Goal: Task Accomplishment & Management: Manage account settings

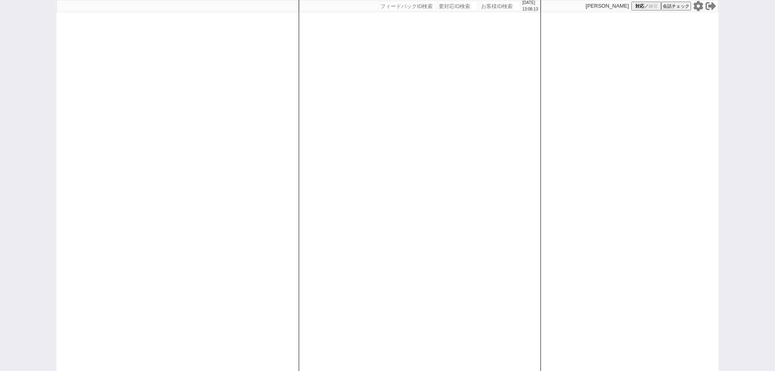
click at [695, 4] on icon at bounding box center [699, 6] width 10 height 10
click at [483, 12] on div "[DATE] 13:10:00 候補物件を追加してしてください 紹介した物件一覧 他社物件を追加する 空室確認ページに追加・削除 紹介した物件一覧 他社物件を…" at bounding box center [420, 185] width 242 height 371
click at [487, 8] on input "number" at bounding box center [500, 6] width 40 height 10
paste input "616190"
type input "616190"
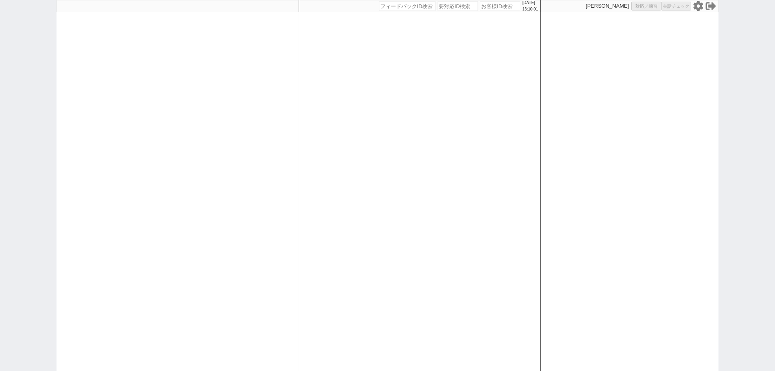
select select
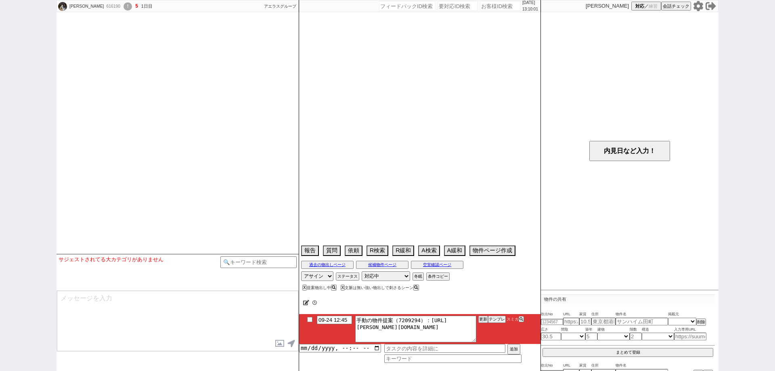
select select "13"
select select "1"
select select "2"
select select "3"
select select "4"
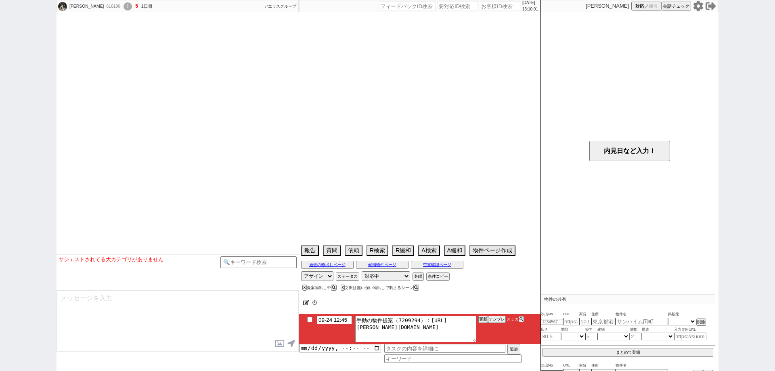
select select "5"
select select "6"
select select "7"
select select "8"
select select "9"
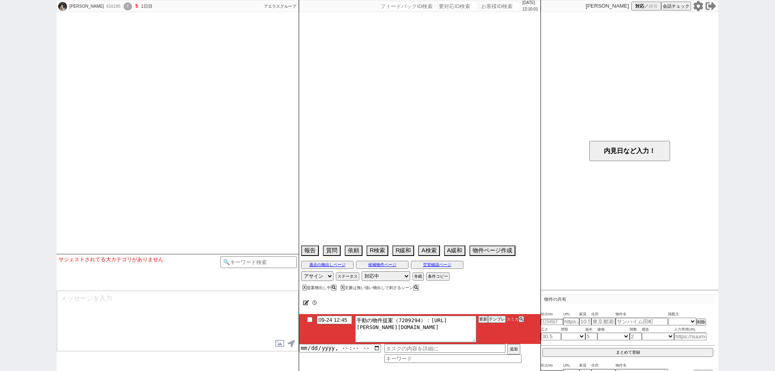
select select "10"
select select "11"
select select "12"
select select "13"
select select "14"
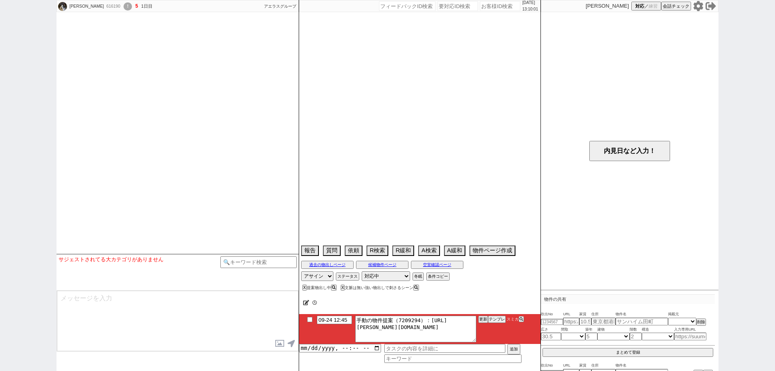
select select "15"
select select "16"
select select "17"
select select "18"
select select "19"
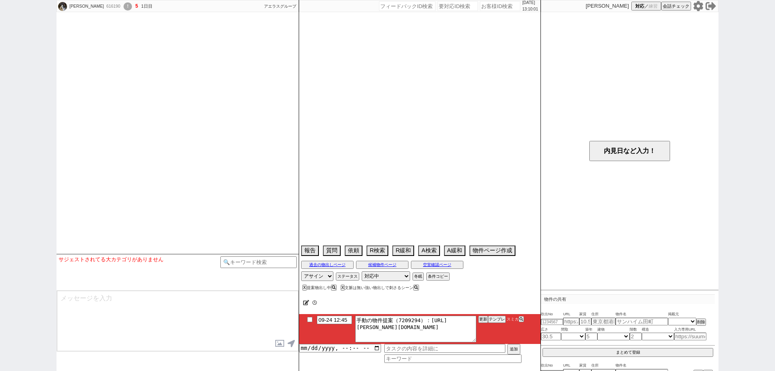
select select "20"
select select "21"
select select "22"
select select "23"
select select "24"
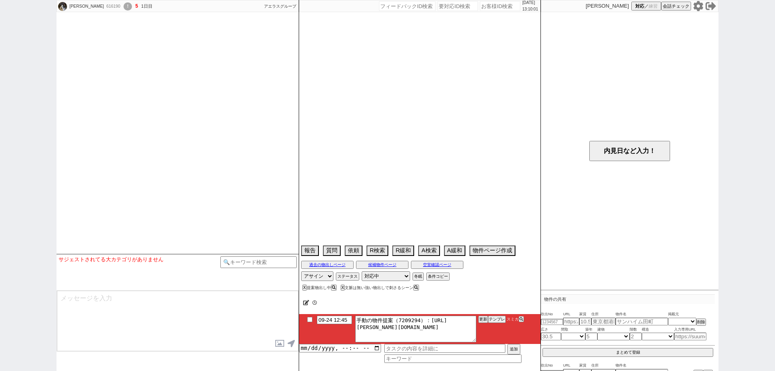
select select "25"
select select "26"
select select "27"
select select "28"
select select "29"
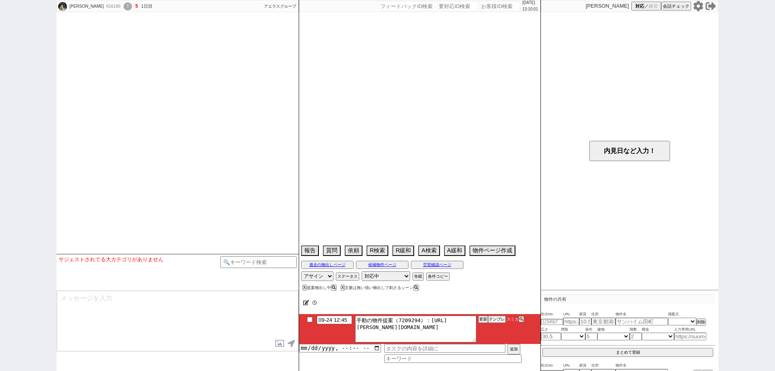
select select "30"
select select "31"
select select "32"
select select "33"
select select "34"
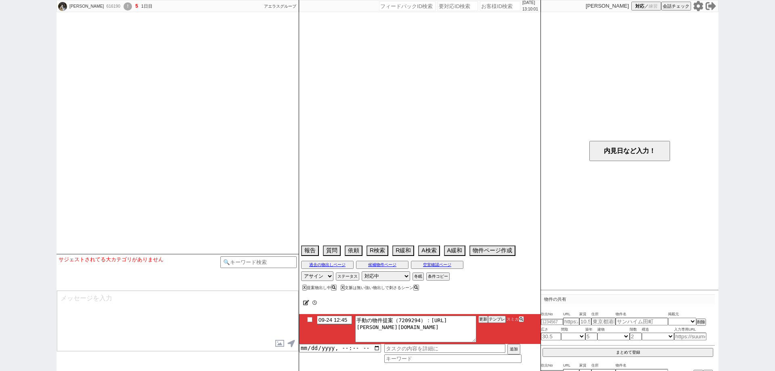
select select "35"
select select "36"
select select "37"
select select "38"
select select "39"
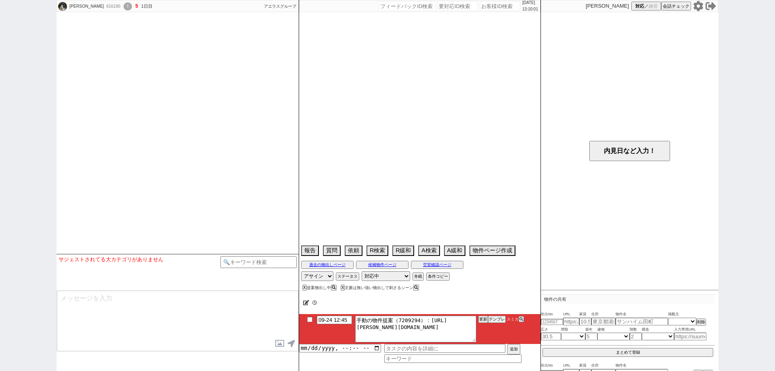
select select "40"
select select "41"
select select "42"
select select "43"
select select "45"
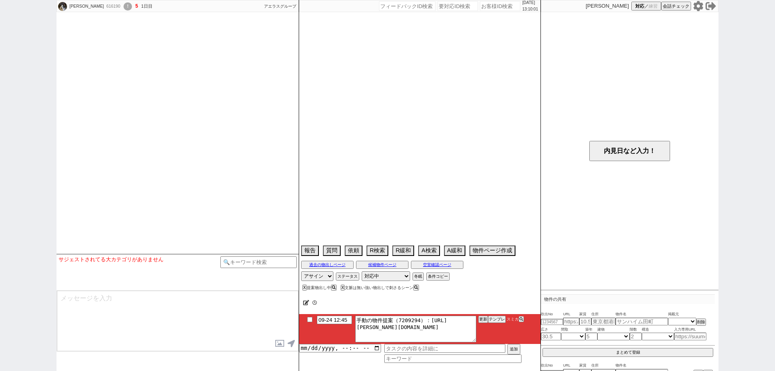
select select "46"
select select "47"
select select "48"
select select "49"
select select "50"
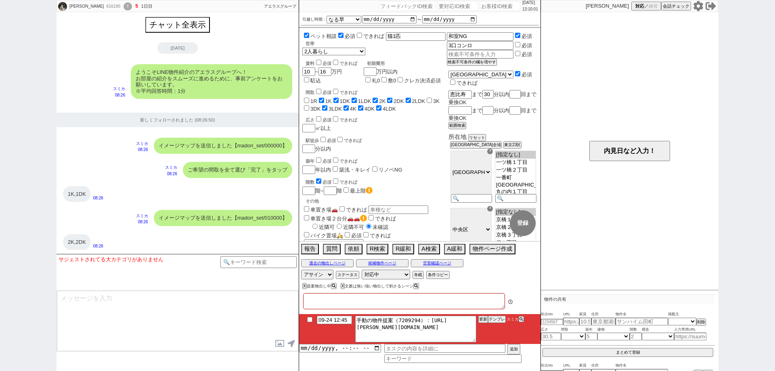
type textarea "※レ・ベント柿ノ木坂　他社で内見待ち"
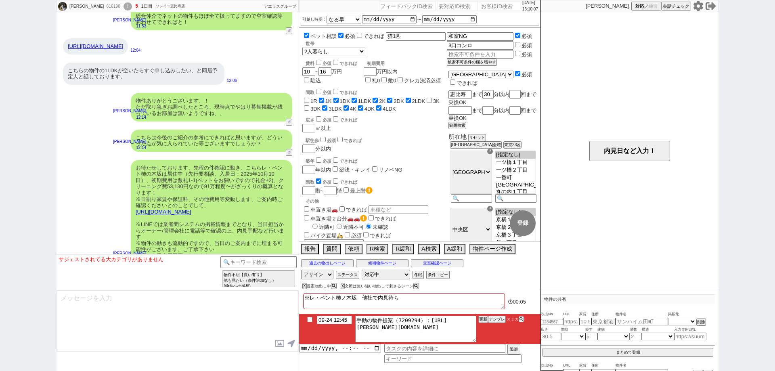
scroll to position [1527, 0]
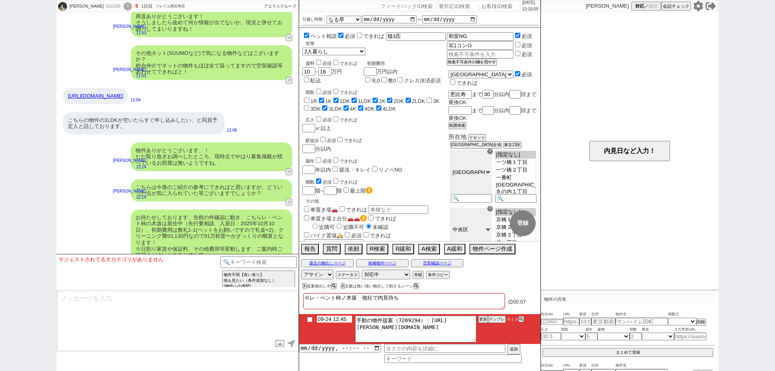
click at [338, 317] on input "09-24 12:45" at bounding box center [334, 319] width 35 height 7
type input "09-24 22:45"
click at [468, 303] on textarea "※レ・ベント柿ノ木坂　他社で内見待ち" at bounding box center [404, 301] width 202 height 16
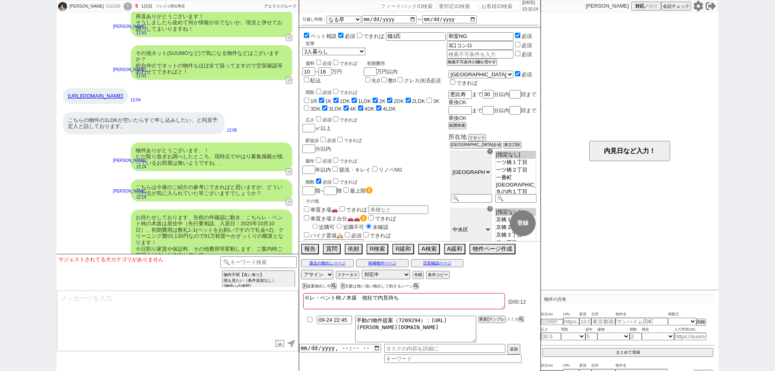
click at [478, 318] on li "09-24 22:45 手動の物件提案（7209294）：https://jent-crm.com/2ng-84y191pn3984hy/introducti…" at bounding box center [419, 329] width 241 height 30
click at [481, 310] on div "※レ・ベント柿ノ木坂　他社で内見待ち" at bounding box center [404, 302] width 202 height 18
click at [483, 319] on button "更新" at bounding box center [483, 320] width 8 height 6
click at [484, 313] on div at bounding box center [419, 312] width 241 height 3
click at [484, 319] on button "更新" at bounding box center [483, 320] width 8 height 6
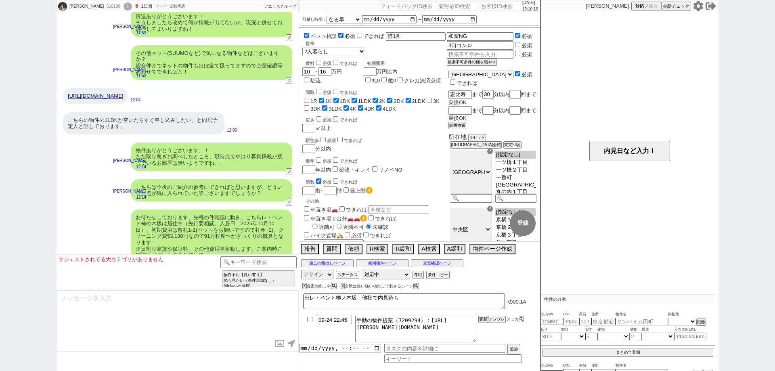
click at [487, 305] on textarea "※レ・ベント柿ノ木坂　他社で内見待ち" at bounding box center [404, 301] width 202 height 16
click at [487, 310] on div "※レ・ベント柿ノ木坂　他社で内見待ち" at bounding box center [404, 302] width 202 height 18
click at [104, 4] on div "616190" at bounding box center [113, 6] width 18 height 6
copy div "616190"
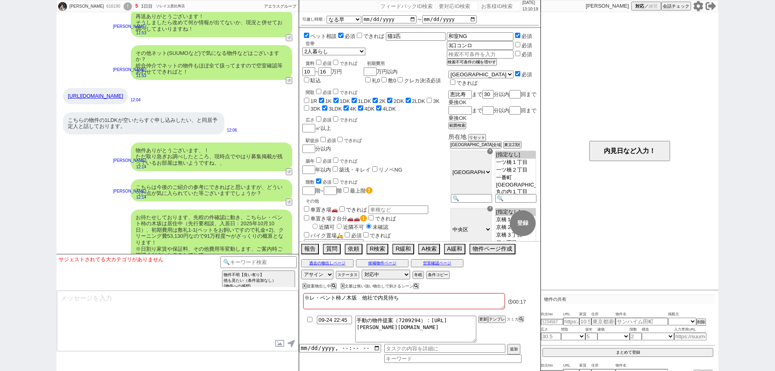
click at [124, 5] on div "!" at bounding box center [128, 6] width 8 height 8
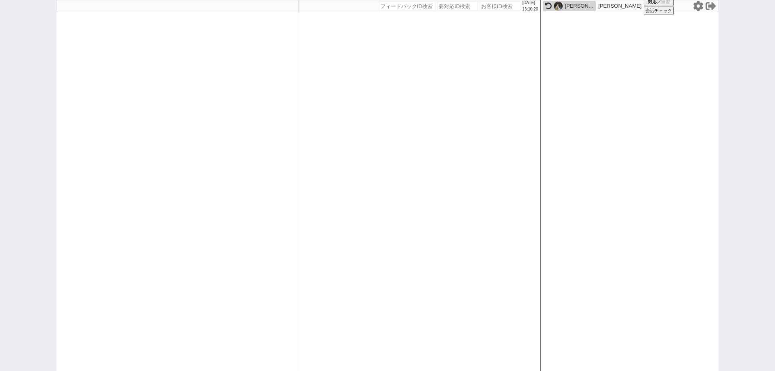
click at [500, 6] on input "number" at bounding box center [500, 6] width 40 height 10
paste input "616190"
type input "616190"
select select
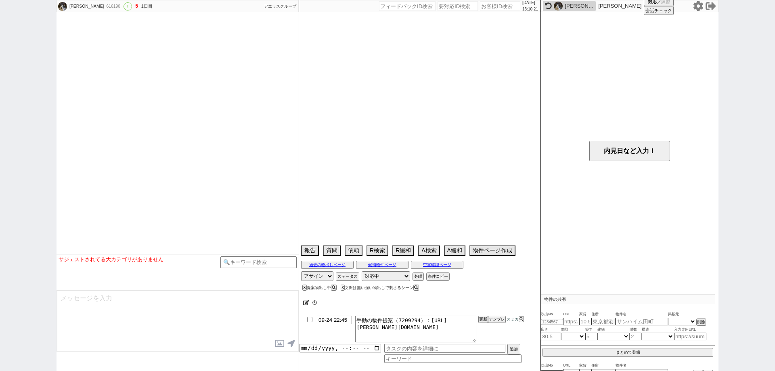
select select "13"
select select "1"
select select "2"
select select "3"
select select "4"
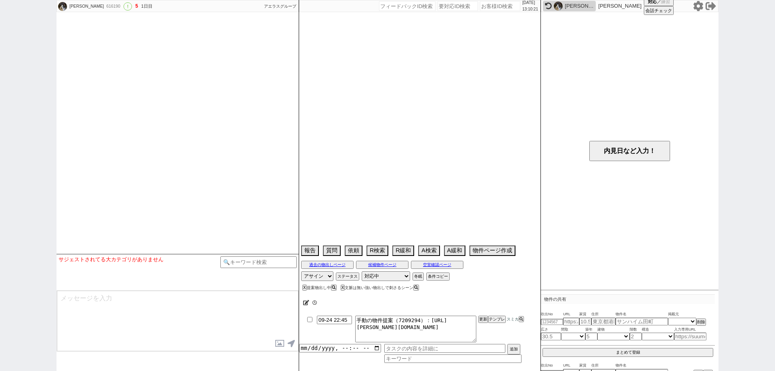
select select "5"
select select "6"
select select "7"
select select "8"
select select "9"
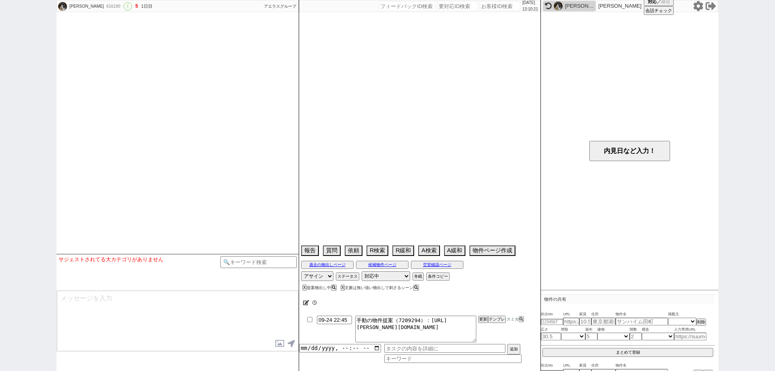
select select "10"
select select "11"
select select "12"
select select "13"
select select "14"
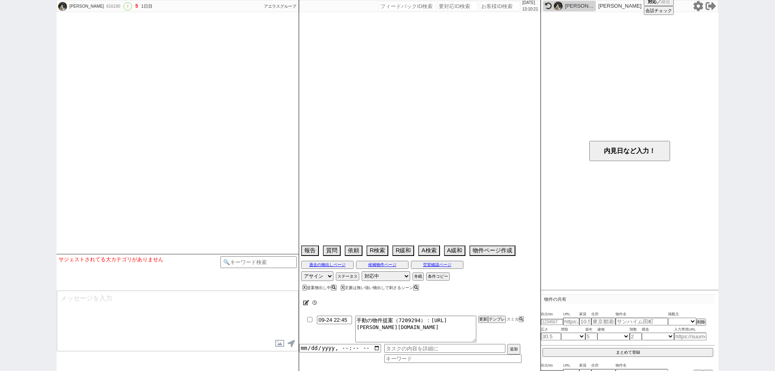
select select "15"
select select "16"
select select "17"
select select "18"
select select "19"
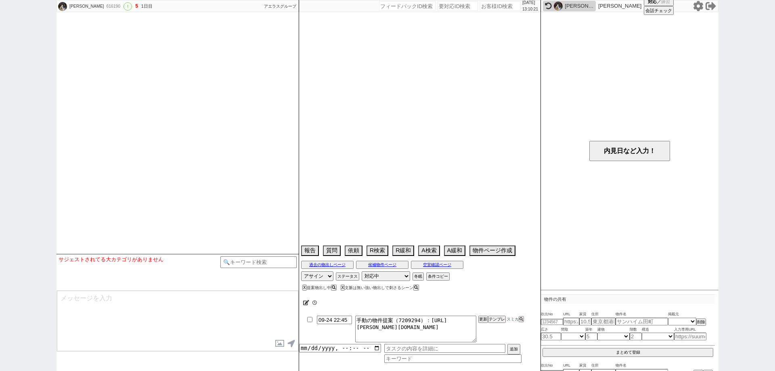
select select "20"
select select "21"
select select "22"
select select "23"
select select "24"
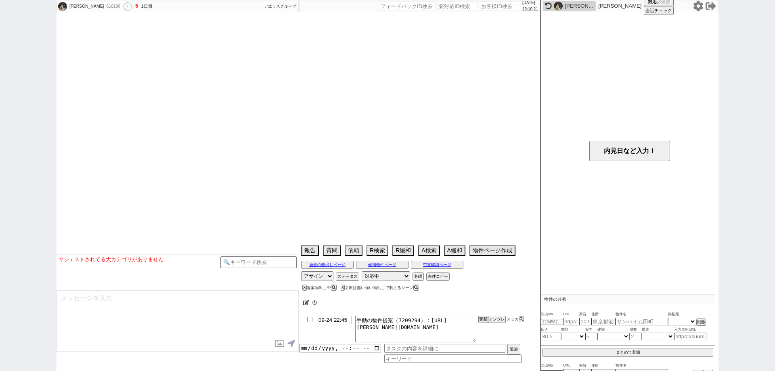
select select "25"
select select "26"
select select "27"
select select "28"
select select "29"
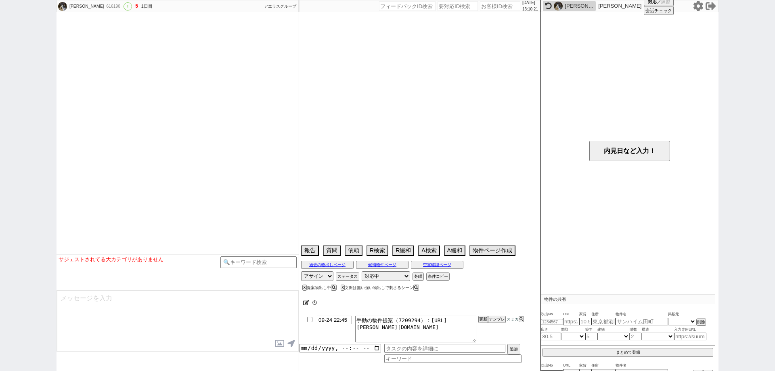
select select "30"
select select "31"
select select "32"
select select "33"
select select "34"
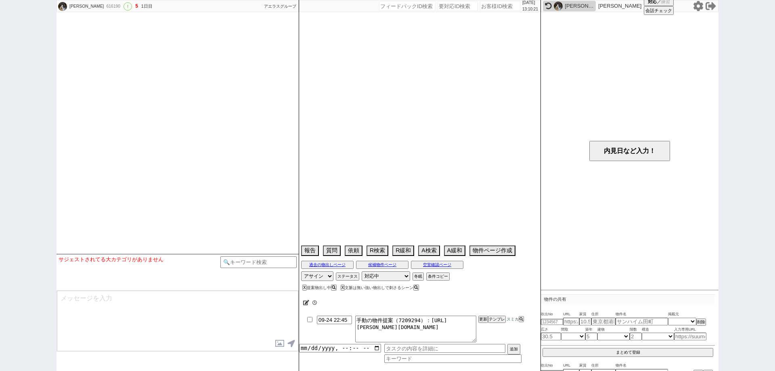
select select "35"
select select "36"
select select "37"
select select "38"
select select "39"
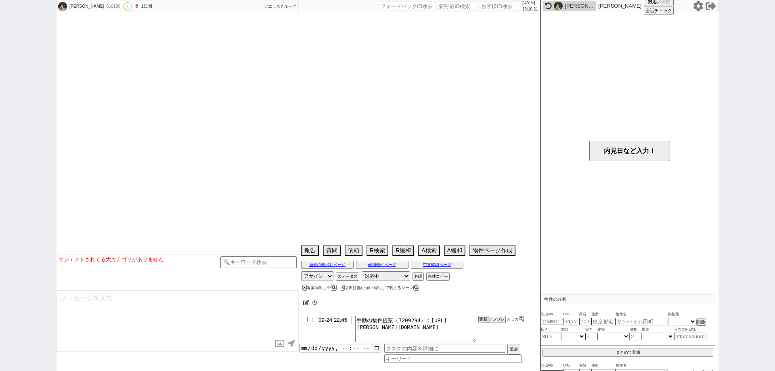
select select "40"
select select "41"
select select "42"
select select "43"
select select "45"
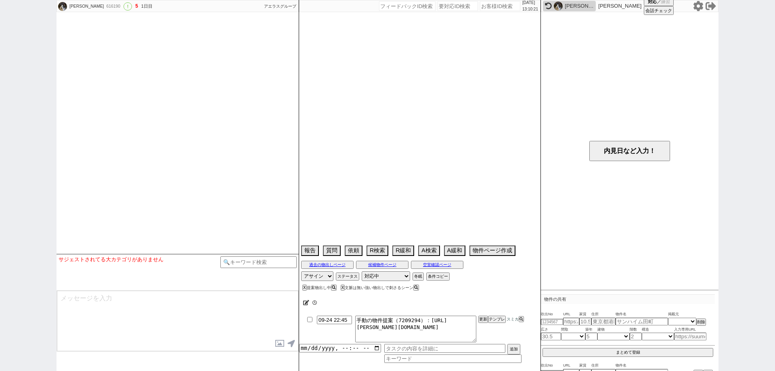
select select "46"
select select "47"
select select "48"
select select "49"
select select "50"
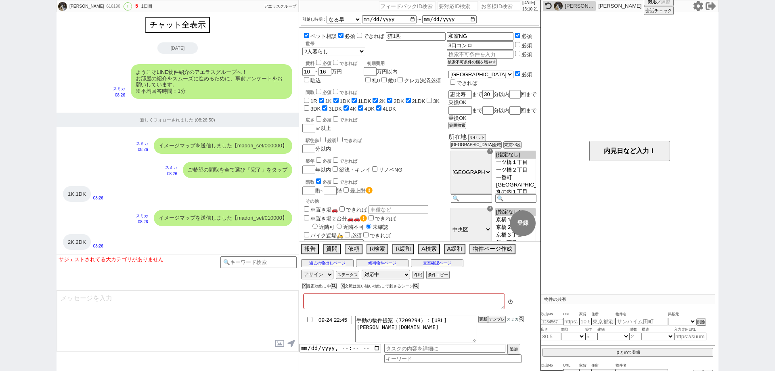
type textarea "※レ・ベント柿ノ木坂　他社で内見待ち"
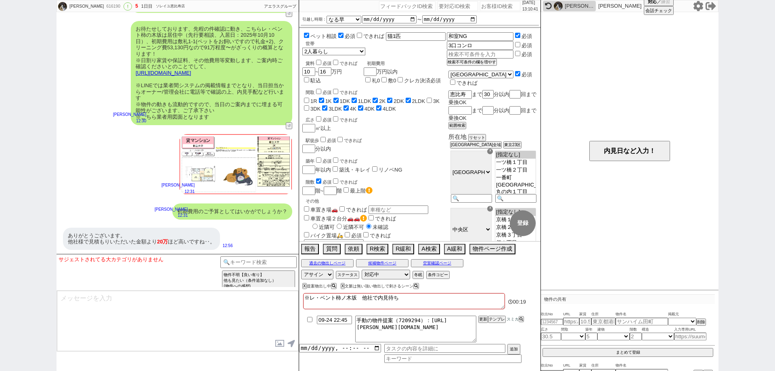
click at [0, 221] on div "佐藤佑香 616190 ! 5 1日目 ソレイユ恵比寿店 冬眠中 自社客 アエラスグループ スミカ_BPO チャット全表示 2025-09-24 ようこそLI…" at bounding box center [387, 185] width 775 height 371
click at [753, 250] on div "佐藤佑香 616190 ! 5 1日目 ソレイユ恵比寿店 冬眠中 自社客 アエラスグループ スミカ_BPO チャット全表示 2025-09-24 ようこそLI…" at bounding box center [387, 185] width 775 height 371
click at [403, 274] on select "対応中 引き継ぎ完了 ブロック 長期間返信なし 紹介不可 別の所で決まった 客の都合で引越しが無くなった 接客開始後に冬眠" at bounding box center [386, 275] width 48 height 10
select select "400"
click at [362, 270] on select "対応中 引き継ぎ完了 ブロック 長期間返信なし 紹介不可 別の所で決まった 客の都合で引越しが無くなった 接客開始後に冬眠" at bounding box center [386, 275] width 48 height 10
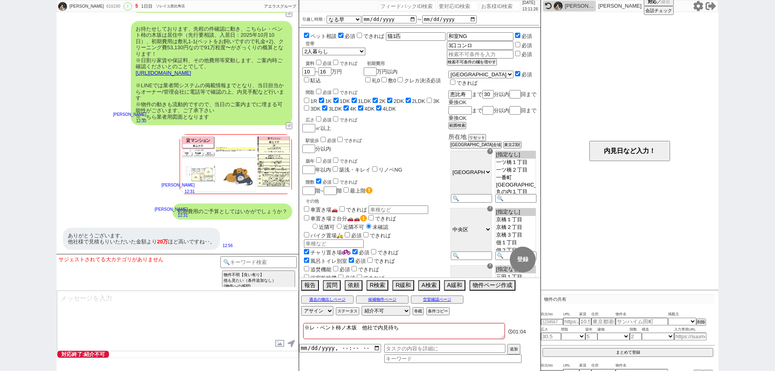
click at [461, 330] on textarea "※レ・ベント柿ノ木坂　他社で内見待ち" at bounding box center [404, 331] width 202 height 16
type textarea "※レ・ベント柿ノ木坂　他社で内見待ち"
checkbox input "false"
checkbox input "true"
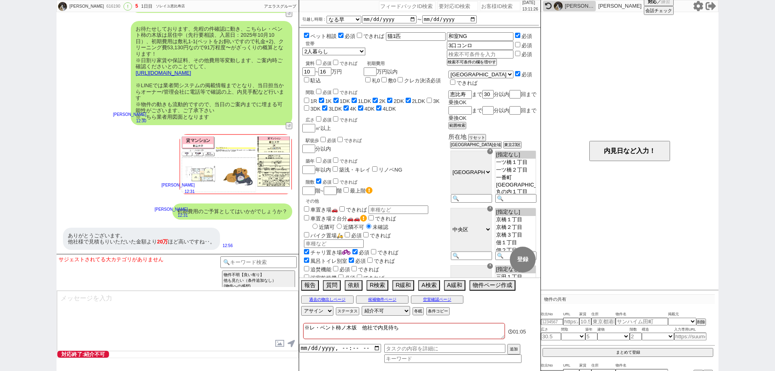
checkbox input "true"
checkbox input "false"
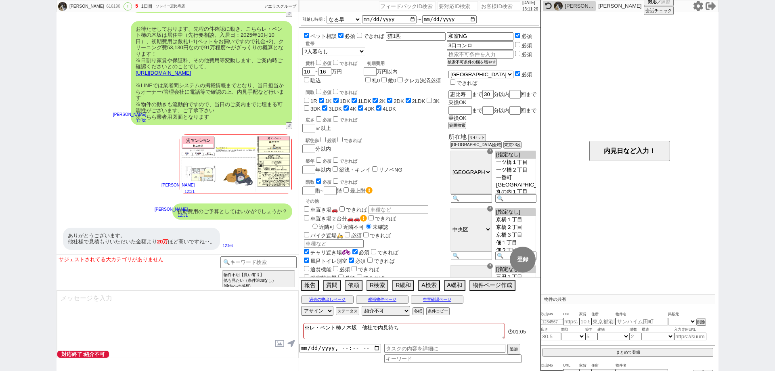
checkbox input "false"
checkbox input "true"
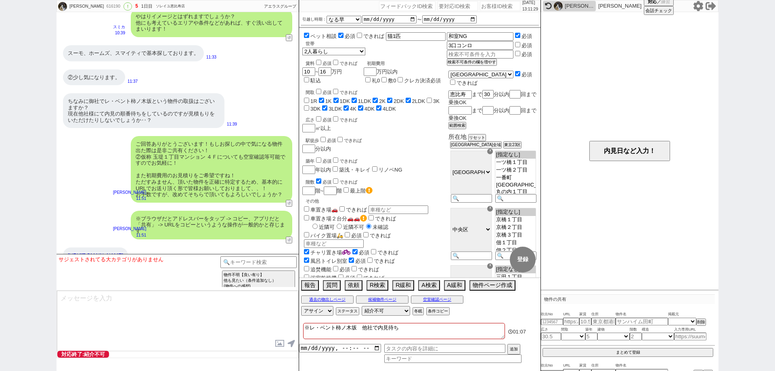
scroll to position [1164, 0]
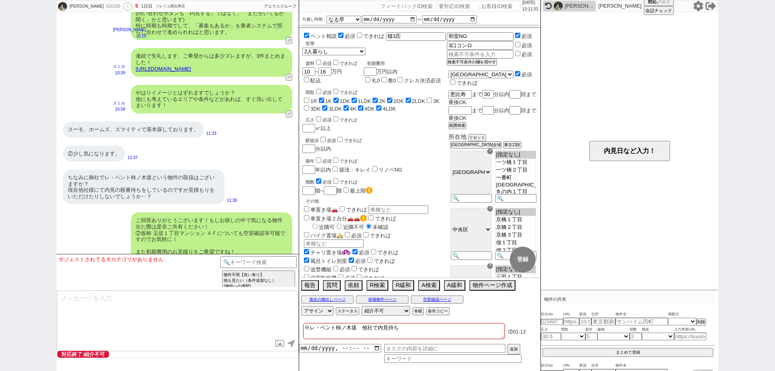
type textarea "※レ・ベント柿ノ木坂　他社で内見待ち"
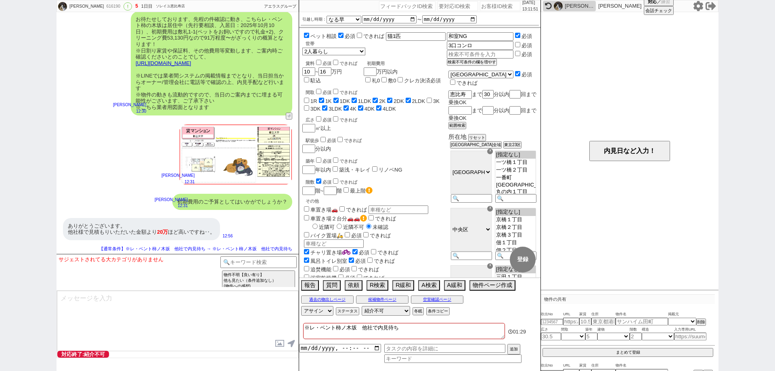
click at [226, 179] on img at bounding box center [235, 154] width 113 height 61
click at [0, 289] on div "佐藤佑香 616190 ! 5 1日目 ソレイユ恵比寿店 冬眠中 自社客 アエラスグループ スミカ_BPO チャット全表示 2025-09-24 ようこそLI…" at bounding box center [387, 185] width 775 height 371
drag, startPoint x: 0, startPoint y: 108, endPoint x: 57, endPoint y: 67, distance: 70.4
click at [0, 108] on div "佐藤佑香 616190 ! 5 1日目 ソレイユ恵比寿店 冬眠中 自社客 アエラスグループ スミカ_BPO チャット全表示 2025-09-24 ようこそLI…" at bounding box center [387, 185] width 775 height 371
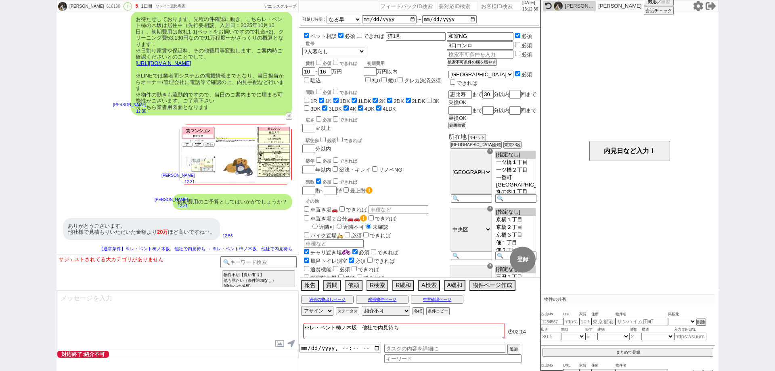
click at [104, 5] on div "616190" at bounding box center [113, 6] width 18 height 6
copy div "616190"
click at [0, 206] on div "佐藤佑香 616190 ! 5 1日目 ソレイユ恵比寿店 冬眠中 自社客 アエラスグループ スミカ_BPO チャット全表示 2025-09-24 ようこそLI…" at bounding box center [387, 185] width 775 height 371
click at [0, 110] on div "佐藤佑香 616190 ! 5 1日目 ソレイユ恵比寿店 冬眠中 自社客 アエラスグループ スミカ_BPO チャット全表示 2025-09-24 ようこそLI…" at bounding box center [387, 185] width 775 height 371
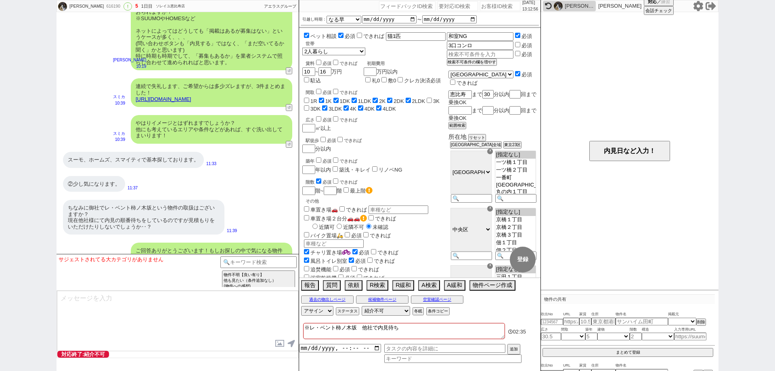
scroll to position [1133, 0]
drag, startPoint x: 116, startPoint y: 223, endPoint x: 124, endPoint y: 223, distance: 7.7
click at [124, 223] on div "ちなみに御社でレ・ベント柿ノ木坂という物件の取扱はございますか？ 現在他社様にて内見の順番待ちをしているのですが見積もりをいただけたりしないでしょうか‥？" at bounding box center [144, 217] width 162 height 35
drag, startPoint x: 141, startPoint y: 220, endPoint x: 108, endPoint y: 219, distance: 33.1
click at [108, 219] on div "ちなみに御社でレ・ベント柿ノ木坂という物件の取扱はございますか？ 現在他社様にて内見の順番待ちをしているのですが見積もりをいただけたりしないでしょうか‥？" at bounding box center [144, 217] width 162 height 35
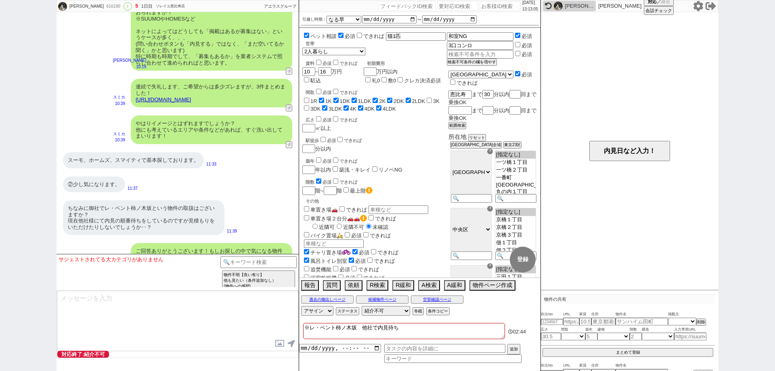
click at [148, 231] on div "ちなみに御社でレ・ベント柿ノ木坂という物件の取扱はございますか？ 現在他社様にて内見の順番待ちをしているのですが見積もりをいただけたりしないでしょうか‥？" at bounding box center [144, 217] width 162 height 35
drag, startPoint x: 139, startPoint y: 220, endPoint x: 107, endPoint y: 220, distance: 32.3
click at [107, 220] on div "ちなみに御社でレ・ベント柿ノ木坂という物件の取扱はございますか？ 現在他社様にて内見の順番待ちをしているのですが見積もりをいただけたりしないでしょうか‥？" at bounding box center [144, 217] width 162 height 35
copy div "内見の順番待ち"
drag, startPoint x: 0, startPoint y: 175, endPoint x: 84, endPoint y: 168, distance: 83.9
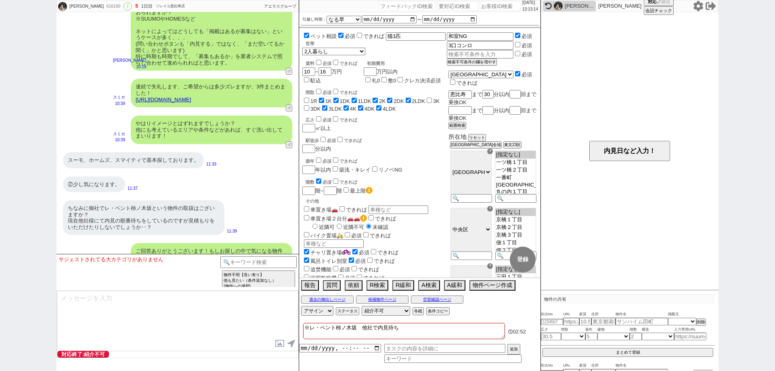
click at [0, 174] on div "佐藤佑香 616190 ! 5 1日目 ソレイユ恵比寿店 冬眠中 自社客 アエラスグループ スミカ_BPO チャット全表示 2025-09-24 ようこそLI…" at bounding box center [387, 185] width 775 height 371
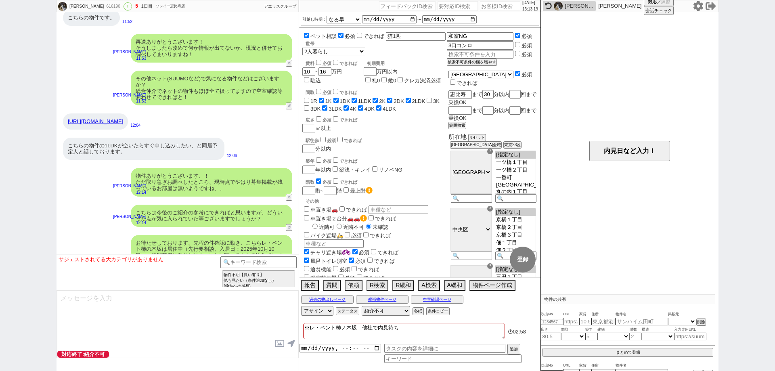
scroll to position [1537, 0]
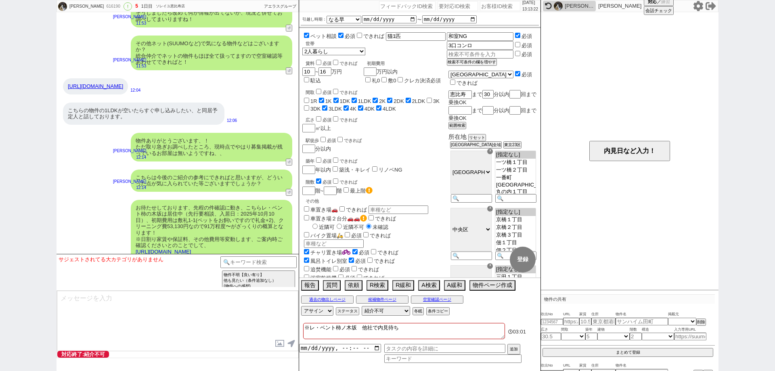
click at [123, 89] on link "https://www.homes.co.jp/archive/b-34391659/" at bounding box center [95, 86] width 55 height 6
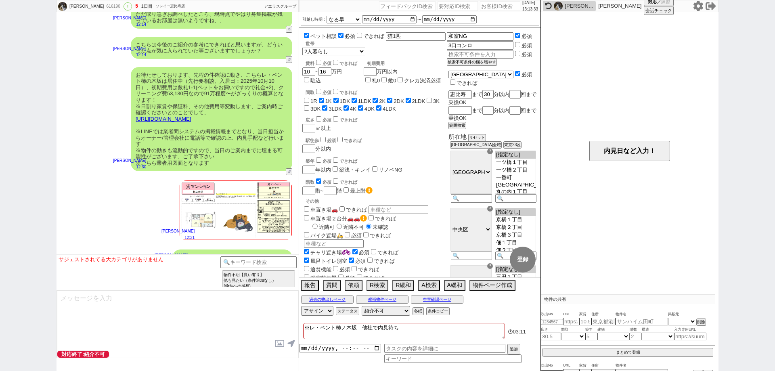
scroll to position [1739, 0]
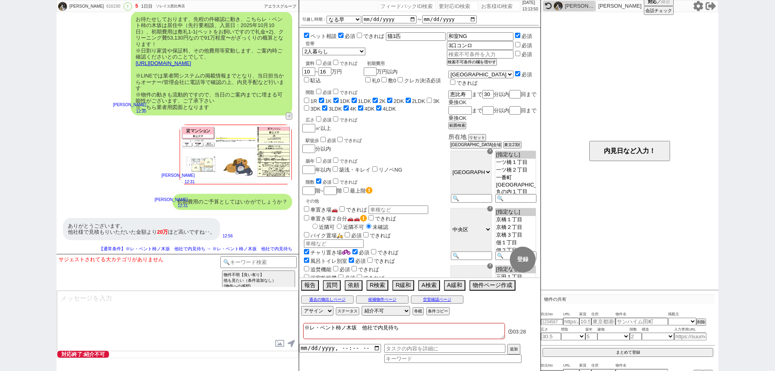
drag, startPoint x: 0, startPoint y: 292, endPoint x: 1, endPoint y: 296, distance: 4.6
click at [0, 292] on div "佐藤佑香 616190 ! 5 1日目 ソレイユ恵比寿店 冬眠中 自社客 アエラスグループ スミカ_BPO チャット全表示 2025-09-24 ようこそLI…" at bounding box center [387, 185] width 775 height 371
click at [191, 318] on textarea at bounding box center [177, 321] width 241 height 61
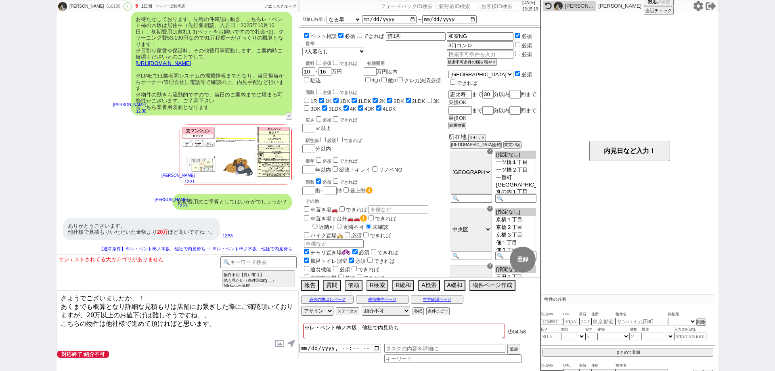
type textarea "さようでございましたか、！ あくまでも概算となり詳細な見積もりは店舗にお繋ぎした際にご確認頂いておりますが、20万以上のお値下げは難しそうですね、、 こちらの…"
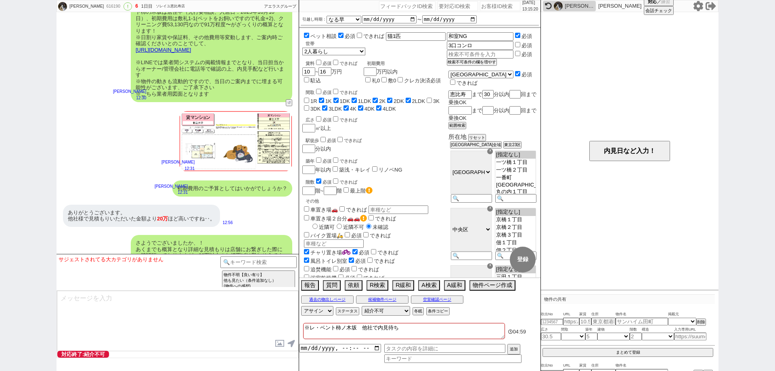
scroll to position [1788, 0]
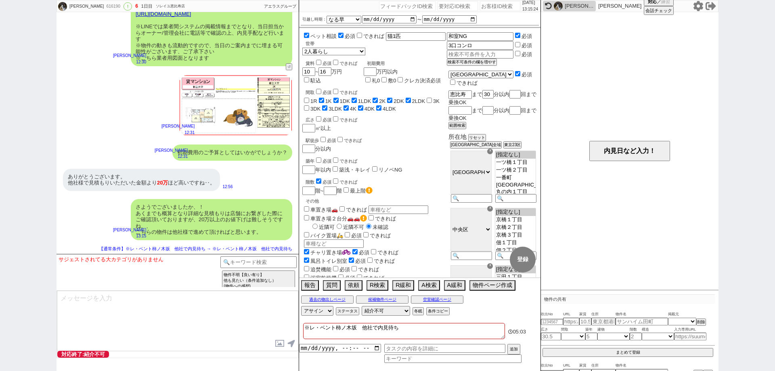
click at [0, 297] on div "佐藤佑香 616190 ! 6 1日目 ソレイユ恵比寿店 冬眠中 自社客 アエラスグループ スミカ_BPO チャット全表示 2025-09-24 ようこそLI…" at bounding box center [387, 185] width 775 height 371
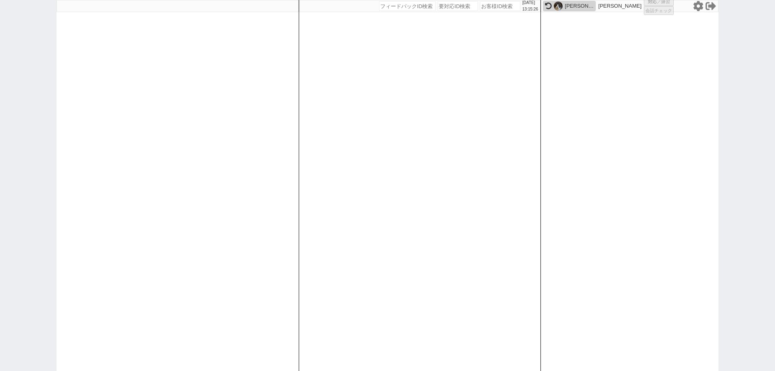
select select
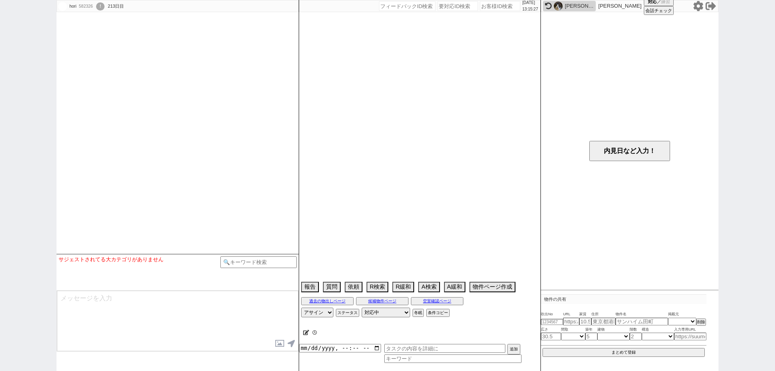
select select
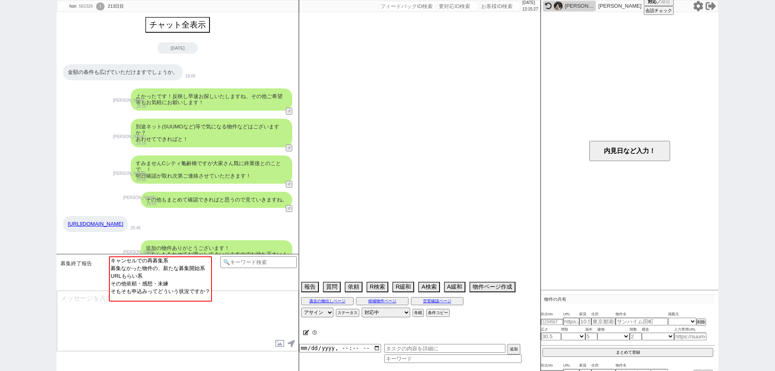
scroll to position [1118, 0]
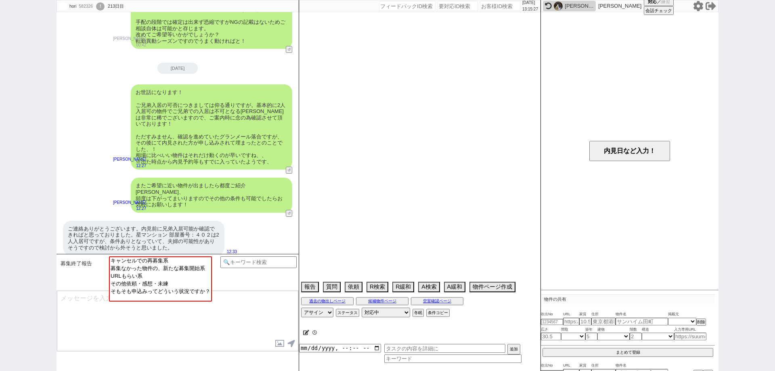
type textarea "旧ID:577768紹介不可済み"
select select "15"
select select "5"
select select "63"
select select "1532"
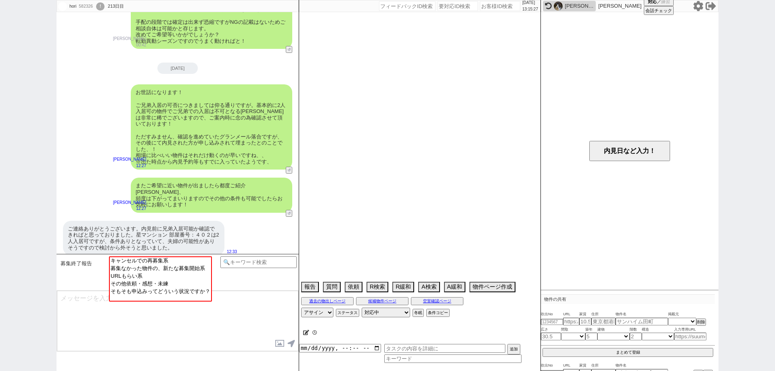
select select "835"
select select "14"
select select "482"
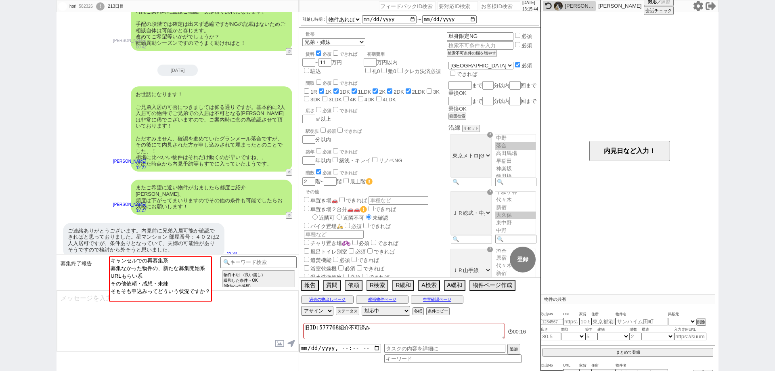
scroll to position [1119, 0]
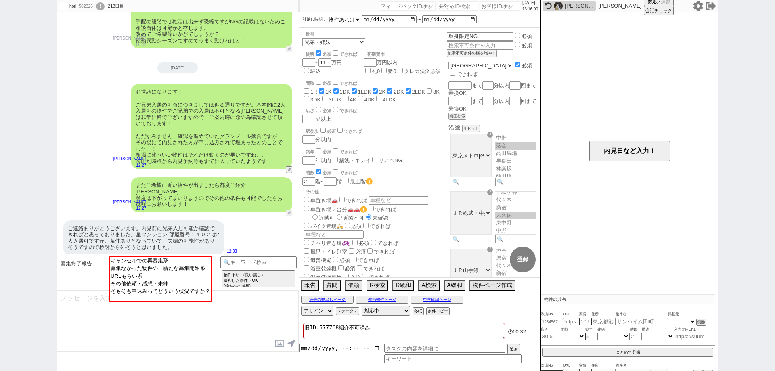
click at [742, 125] on div "hori 582326 ! 0 213日目 冬眠中 自社客 スミカ スミカ_BPO チャット全表示 2025-09-22 金額の条件も広げていただけますでしょ…" at bounding box center [387, 185] width 775 height 371
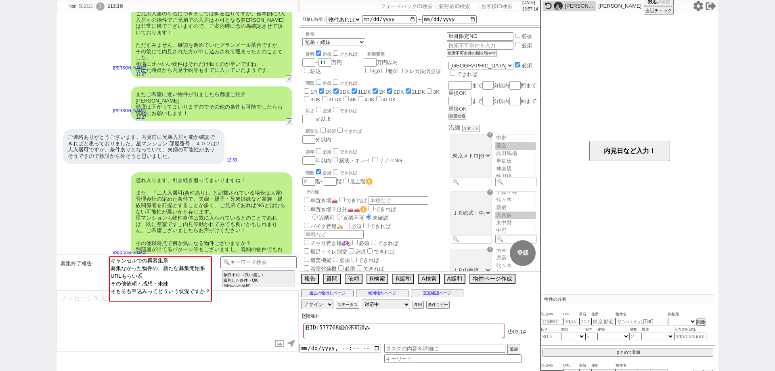
scroll to position [1127, 0]
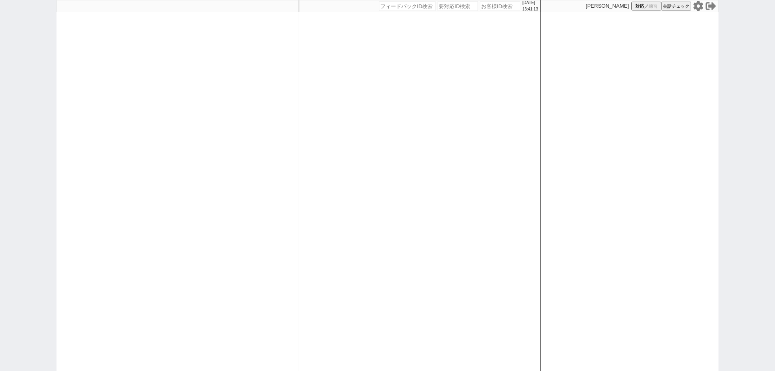
click at [324, 168] on div "2025/09/24 13:41:13 候補物件を追加してしてください 紹介した物件一覧 他社物件を追加する 空室確認ページに追加・削除 紹介した物件一覧 他…" at bounding box center [420, 185] width 242 height 371
click at [228, 115] on div at bounding box center [178, 185] width 242 height 371
select select "1"
select select
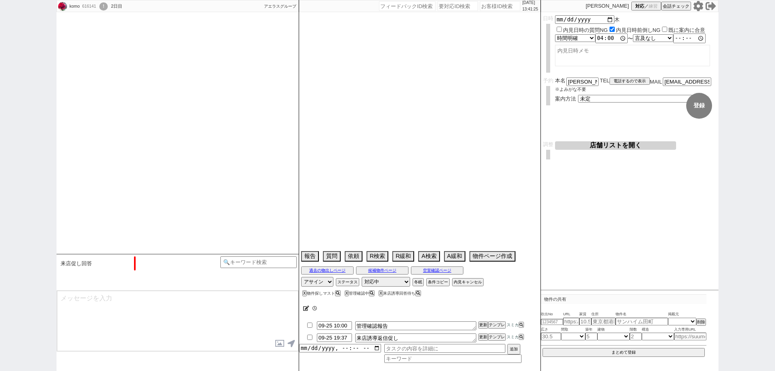
type textarea "店舗からLINE登録するよう言われた"
select select "13"
select select "0"
select select "12"
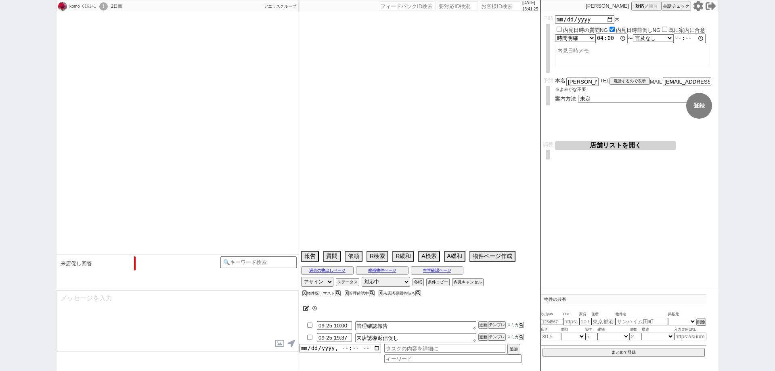
select select "431"
select select "24"
select select "770"
select select "115"
select select "29"
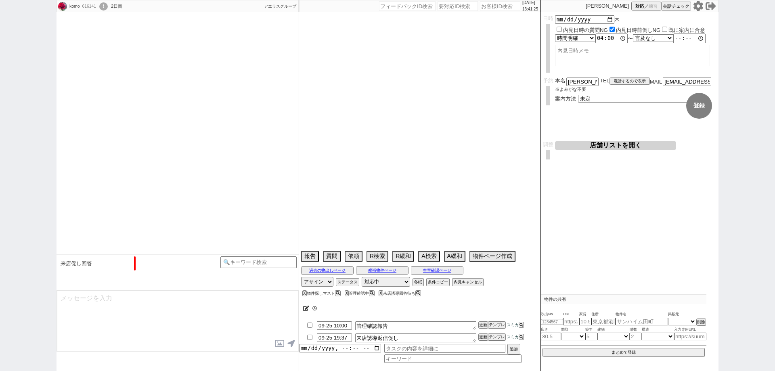
select select "882"
select select "118"
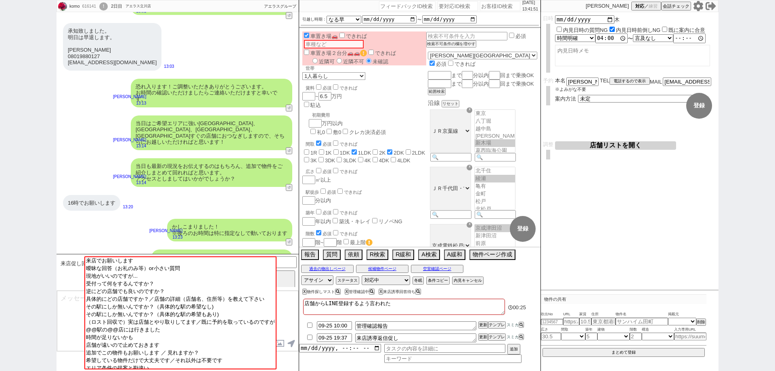
scroll to position [1451, 0]
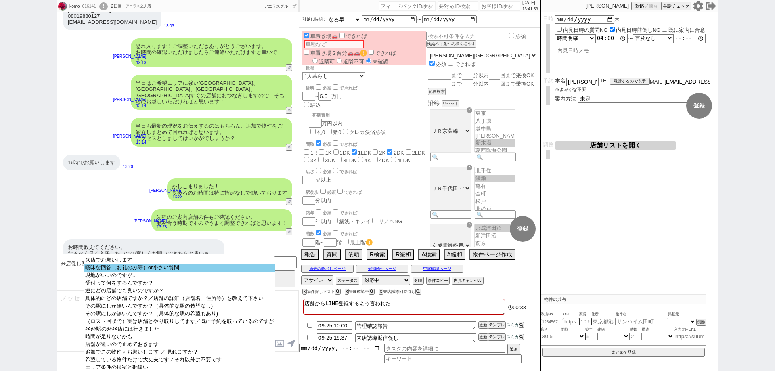
select select "曖昧な回答（お礼のみ等）or小さい質問"
click at [216, 272] on option "曖昧な回答（お礼のみ等）or小さい質問" at bounding box center [179, 268] width 191 height 8
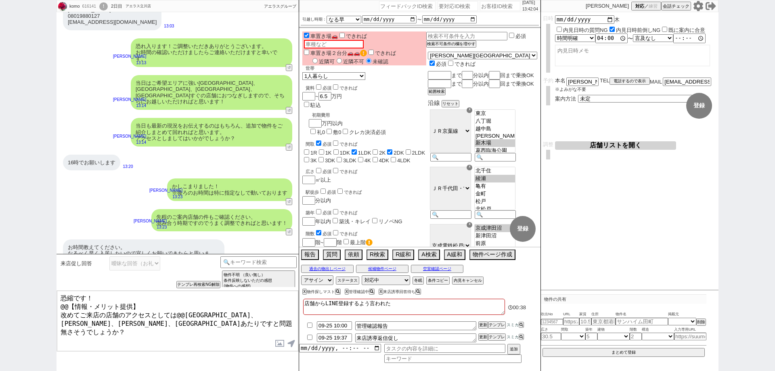
drag, startPoint x: 150, startPoint y: 304, endPoint x: 1, endPoint y: 248, distance: 158.7
click at [0, 250] on div "komo 616141 ! 0 2日目 アエラス立川店 冬眠中 自社客 アエラスグループ スミカ_BPO チャット全表示 [DATE] お店の人からLINE登…" at bounding box center [387, 185] width 775 height 371
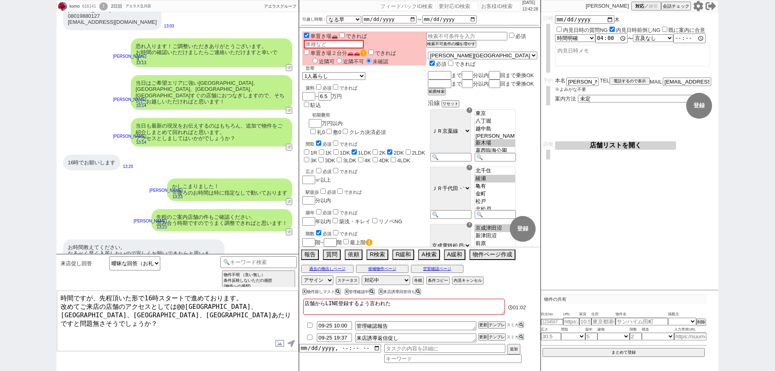
click at [144, 297] on textarea "時間ですが、先程頂いた形で16時スタートで進めております。 改めてご来店の店舗のアクセスとしては@@[GEOGRAPHIC_DATA]、[GEOGRAPHIC…" at bounding box center [177, 321] width 241 height 61
click at [183, 309] on textarea "時間ですが、先程頂いた形で[DATE]16時スタートで進めております。 改めてご来店の店舗のアクセスとしては@@[GEOGRAPHIC_DATA]、[GEOG…" at bounding box center [177, 321] width 241 height 61
click at [185, 304] on textarea "時間ですが、先程頂いた形で[DATE]16時スタートで進めております。 改めてご来店の店舗のアクセスとしては@@[GEOGRAPHIC_DATA]、[GEOG…" at bounding box center [177, 321] width 241 height 61
type textarea "時間ですが、先程頂いた形で[DATE]16時スタートで進めております。 改めてご来店の店舗のアクセスとしては[GEOGRAPHIC_DATA]、[GEOGRA…"
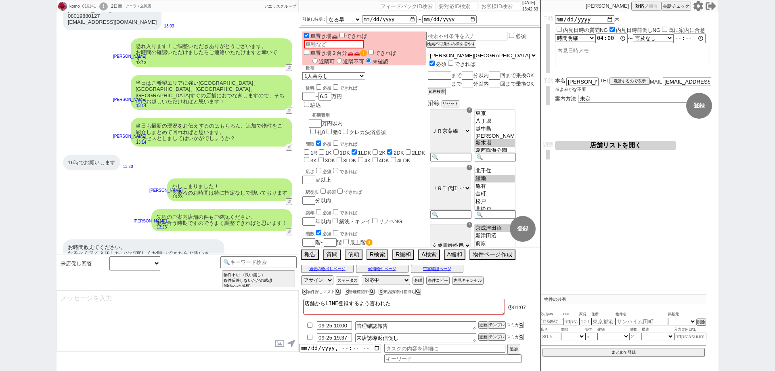
scroll to position [1297, 0]
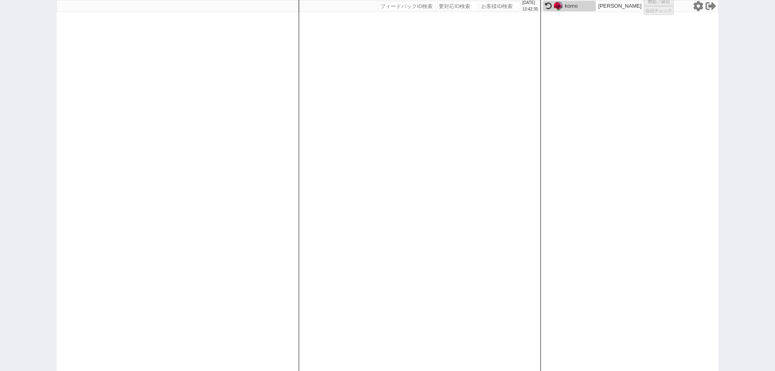
select select "1"
select select "2"
select select
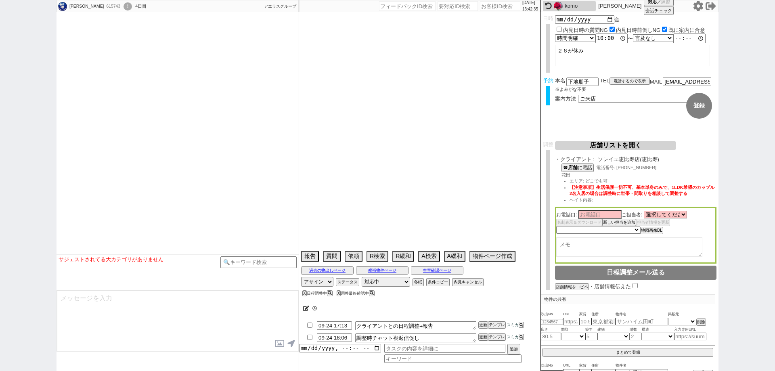
select select
select select "2025"
select select "11"
select select "32"
select select "0"
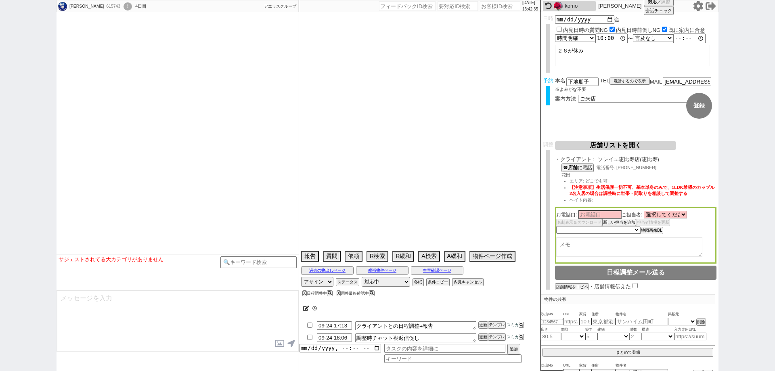
select select "9"
select select "937"
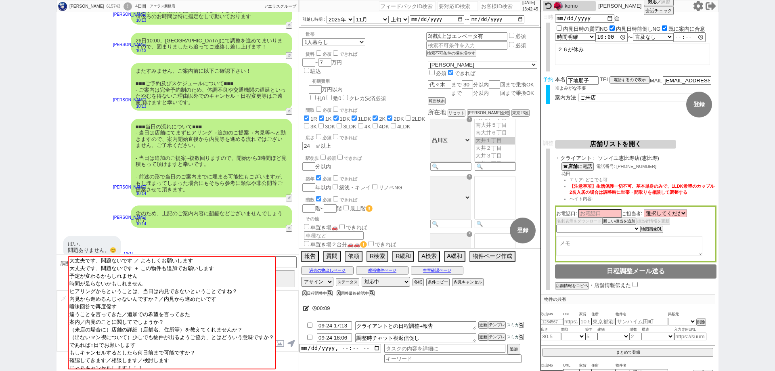
scroll to position [930, 0]
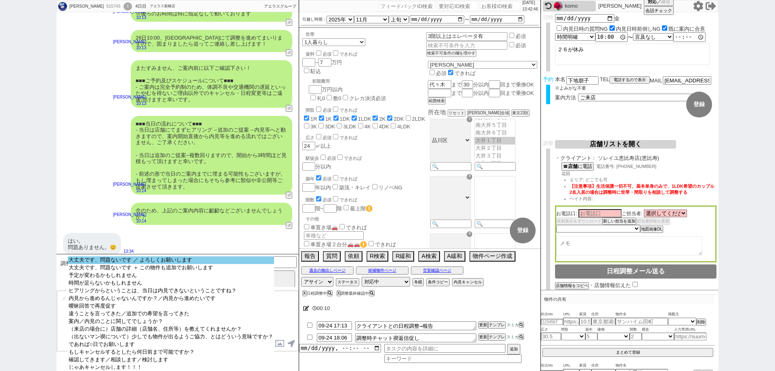
select select "大丈夫です、問題ないです ／ よろしくお願いします"
click at [265, 263] on option "大丈夫です、問題ないです ／ よろしくお願いします" at bounding box center [171, 260] width 206 height 8
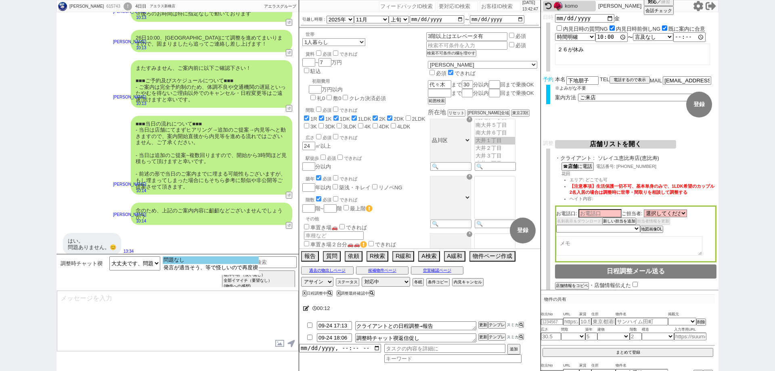
click at [254, 262] on option "問題なし" at bounding box center [211, 260] width 96 height 8
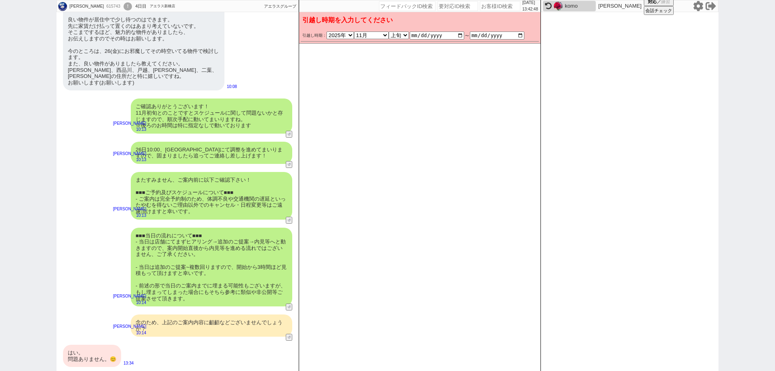
scroll to position [813, 0]
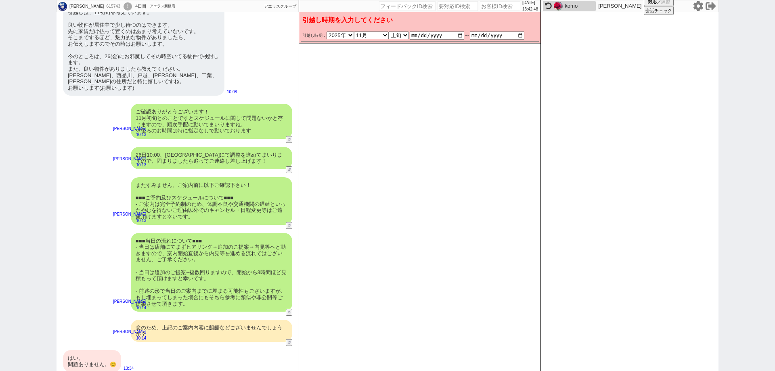
click at [109, 353] on div "はい。 問題ありません。😊" at bounding box center [92, 361] width 58 height 22
click at [527, 40] on button "変更 なし" at bounding box center [526, 39] width 21 height 21
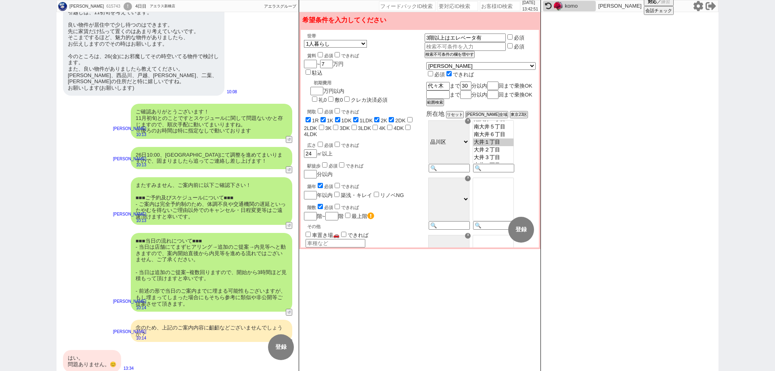
click at [100, 356] on div "はい。 問題ありません。😊" at bounding box center [92, 361] width 58 height 22
click at [484, 221] on button "変更 なし" at bounding box center [486, 230] width 26 height 26
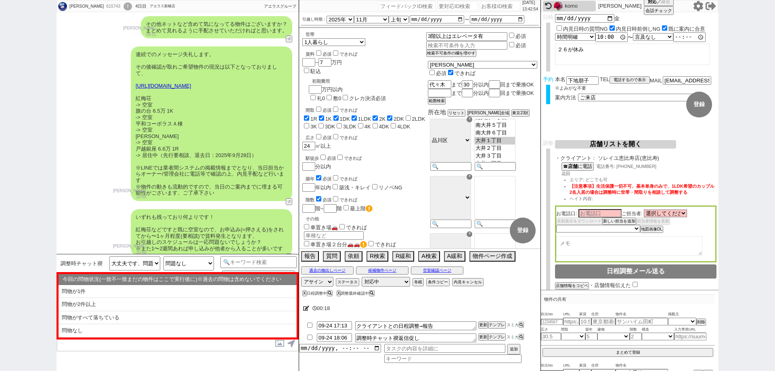
scroll to position [486, 0]
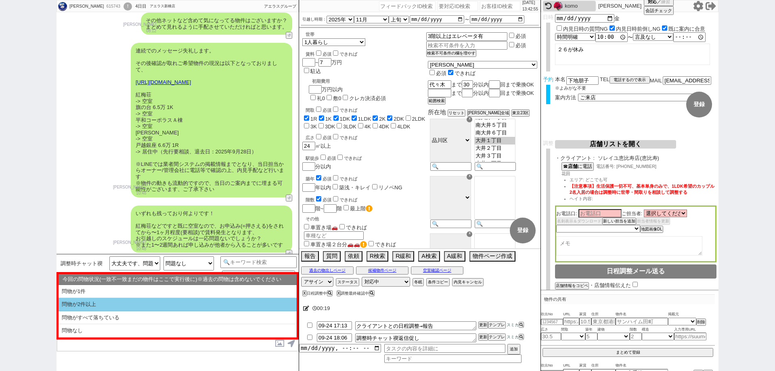
click at [199, 305] on li "問物が2件以上" at bounding box center [178, 304] width 238 height 13
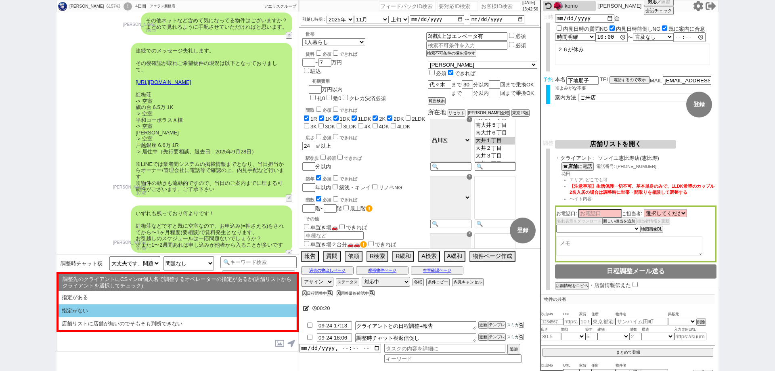
click at [231, 311] on li "指定がない" at bounding box center [178, 310] width 238 height 13
select select "問物が2件以上"
select select "指定がない"
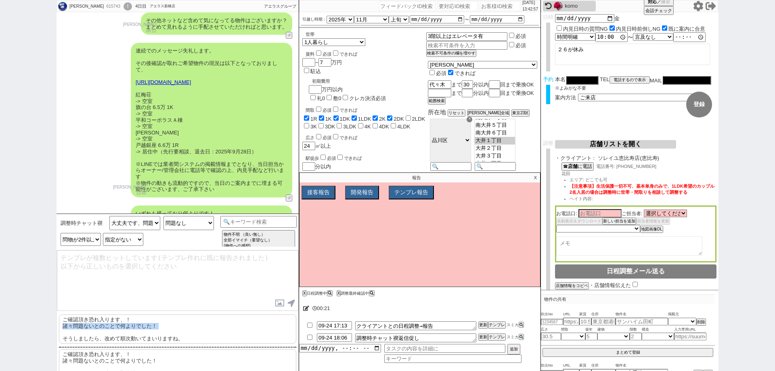
drag, startPoint x: 229, startPoint y: 329, endPoint x: 249, endPoint y: 329, distance: 20.6
click at [227, 330] on p "ご確認頂き恐れ入ります、！ 諸々問題ないとのことで何よりでした！ そうしましたら、改めて順次動いてまいりますね。" at bounding box center [177, 329] width 237 height 29
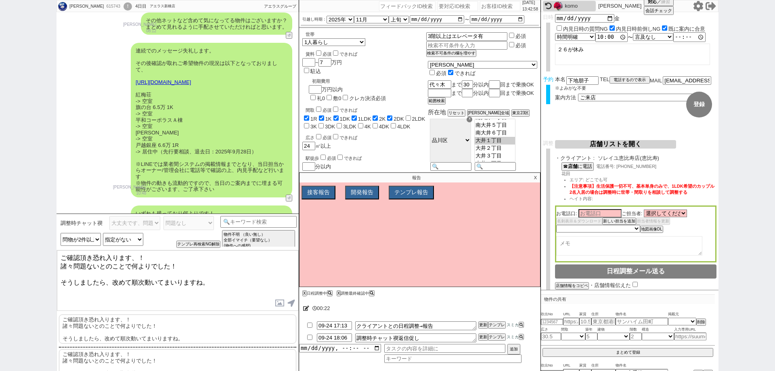
drag, startPoint x: 233, startPoint y: 284, endPoint x: 238, endPoint y: 267, distance: 17.6
click at [238, 267] on textarea "ご確認頂き恐れ入ります、！ 諸々問題ないとのことで何よりでした！ そうしましたら、改めて順次動いてまいりますね。" at bounding box center [177, 280] width 241 height 61
type textarea "ご確認頂き恐れ入ります、！ 諸々問題ないとのことで何よりでした！"
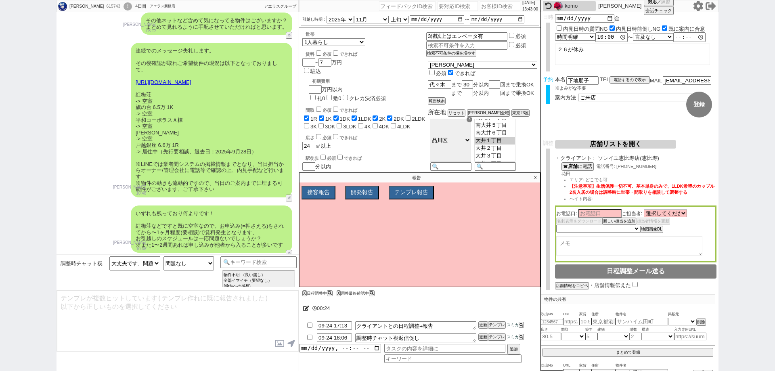
scroll to position [869, 0]
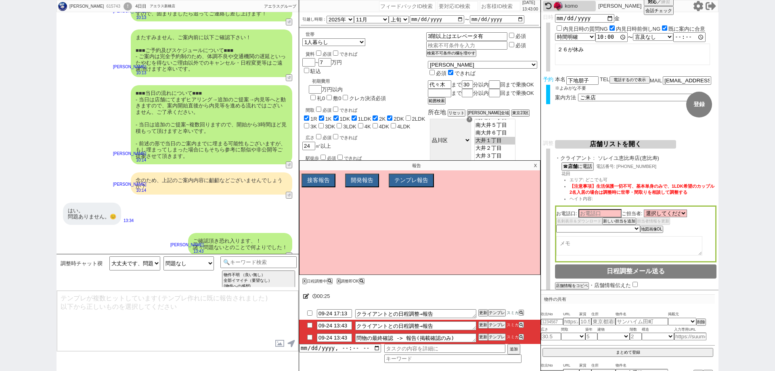
type input "09-24 13:58"
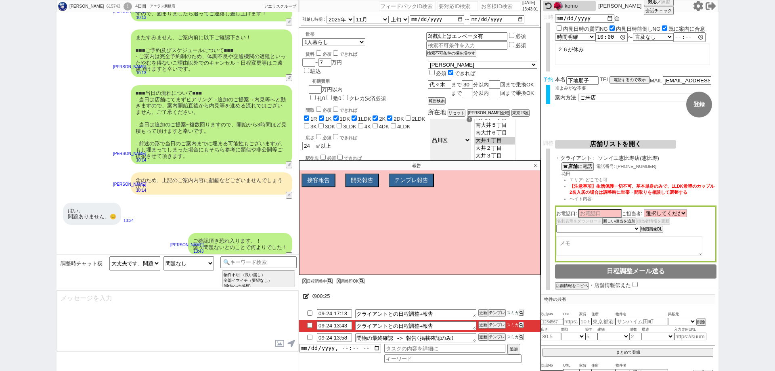
type textarea "@@【@@日程調整するシーンなので、このまま調整報告します。当該の調整ができない方であればそのままcmd+shift+Kで次に進んでください！！(当該の調整が…"
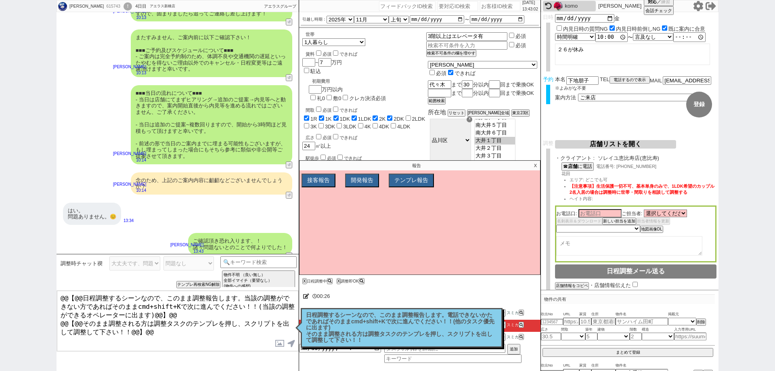
click at [534, 164] on p "X" at bounding box center [535, 166] width 9 height 10
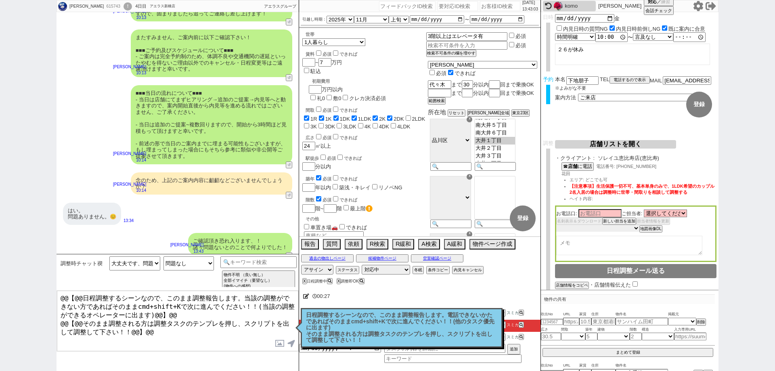
click at [597, 232] on select "未定 希望で最短でOK 最短以外でOK 日程がNG(直近で別日提案可) 日程がNG(直近はNG) お客様ごとNG 折返し待ち 店舗が定休/終業後で連絡取れず" at bounding box center [597, 228] width 83 height 7
select select "10"
click at [556, 227] on select "未定 希望で最短でOK 最短以外でOK 日程がNG(直近で別日提案可) 日程がNG(直近はNG) お客様ごとNG 折返し待ち 店舗が定休/終業後で連絡取れず" at bounding box center [597, 228] width 83 height 7
select select "10"
click at [500, 334] on div "日程調整するシーンなので、このまま調整報告します。電話できないかたであればそのままcmd+shift+Kで次に進んでください！！(他のタスク優先に出ます) そ…" at bounding box center [402, 328] width 202 height 40
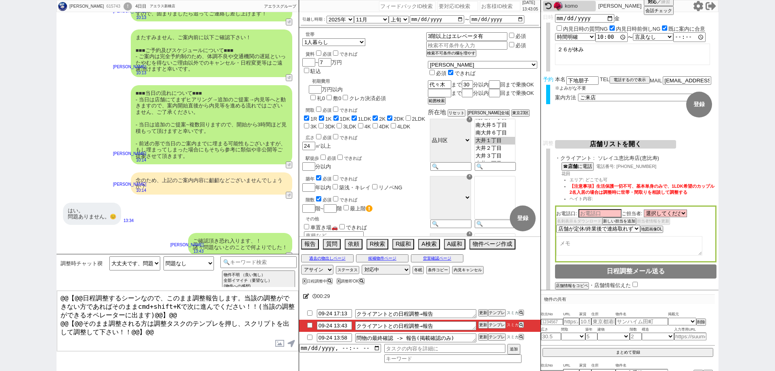
click at [513, 290] on div "00:29" at bounding box center [419, 296] width 241 height 16
click at [502, 326] on button "テンプレ" at bounding box center [497, 325] width 18 height 6
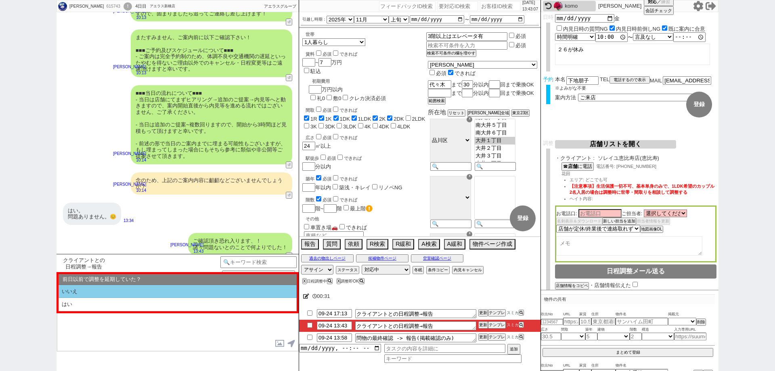
click at [151, 287] on li "いいえ" at bounding box center [178, 291] width 238 height 13
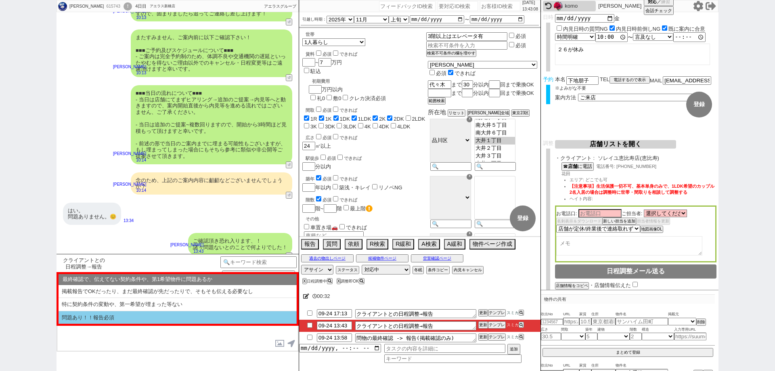
click at [157, 318] on li "問題あり！！報告必須" at bounding box center [178, 317] width 238 height 13
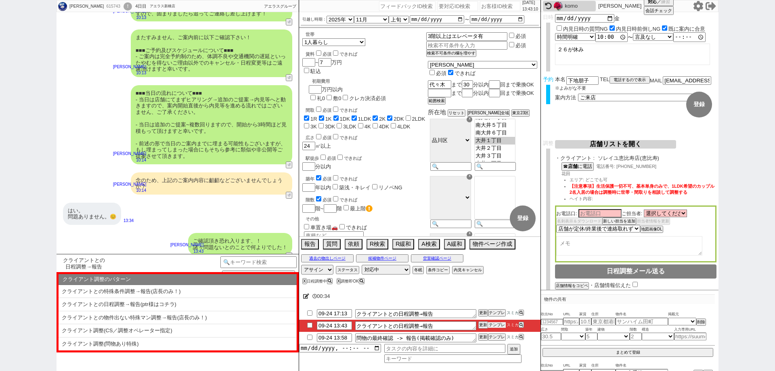
click at [493, 325] on button "テンプレ" at bounding box center [497, 325] width 18 height 6
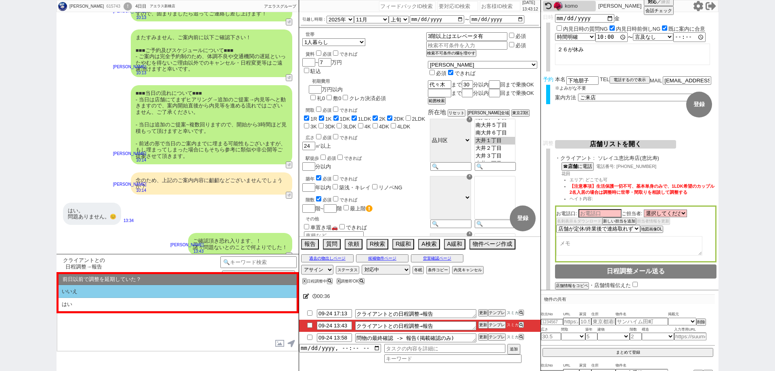
click at [114, 293] on li "いいえ" at bounding box center [178, 291] width 238 height 13
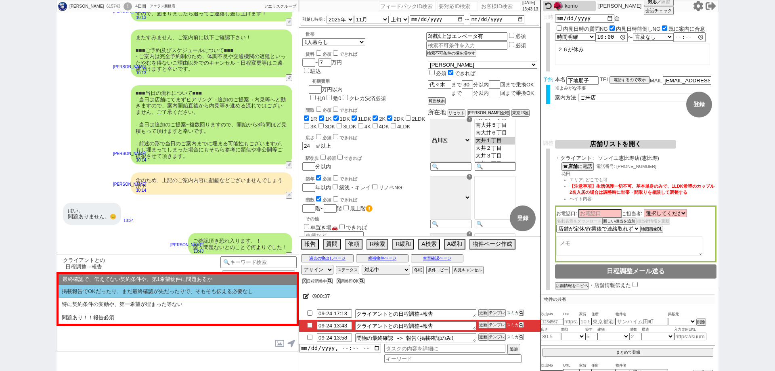
click at [129, 292] on li "掲載報告でOKだったり、まだ最終確認が先だったりで、そもそも伝える必要なし" at bounding box center [178, 291] width 238 height 13
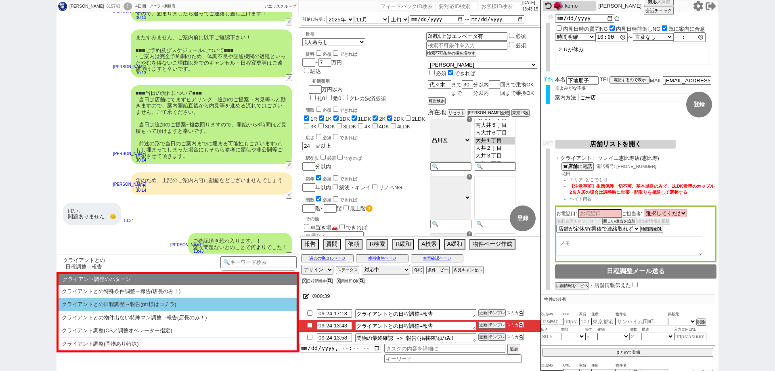
click at [133, 303] on li "クライアントとの日程調整→報告(ptr様はコチラ)" at bounding box center [178, 304] width 238 height 13
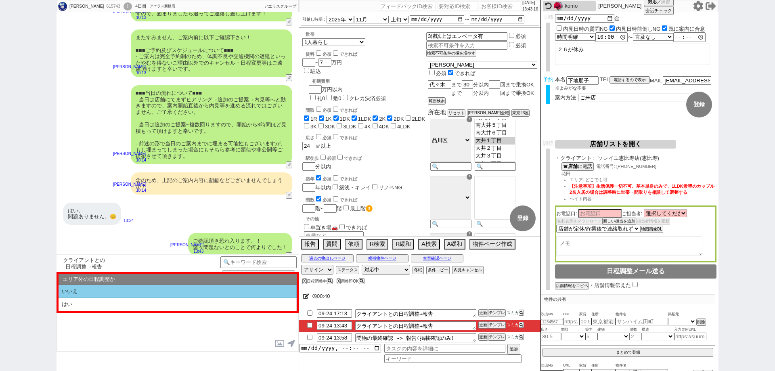
click at [137, 290] on li "いいえ" at bounding box center [178, 291] width 238 height 13
select select "いいえ"
select select "掲載報告でOKだったり、まだ最終確認が先だったりで、そもそも伝える必要なし"
select select "クライアントとの日程調整→報告(ptr様はコチラ)"
select select "いいえ"
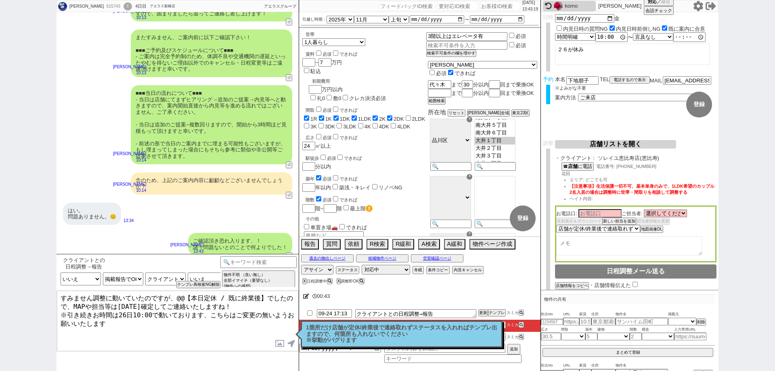
drag, startPoint x: 80, startPoint y: 296, endPoint x: 35, endPoint y: 294, distance: 44.9
click at [35, 294] on div "Tomoko Shimoji 615743 ! 0 4日目 アエラス新橋店 冬眠中 自社客 アエラスグループ スミカ_BPO チャット全表示 2025-09-…" at bounding box center [387, 185] width 775 height 371
drag, startPoint x: 262, startPoint y: 298, endPoint x: 61, endPoint y: 288, distance: 201.0
click at [61, 288] on div "クライアントとの日程調整→報告 中カテゴリを選択 小カテゴリを選択 内見日までの日数 -1 !=0 !=0&&!=1 !=4&&<9 !=null !=nul…" at bounding box center [178, 312] width 242 height 117
type textarea "また本日は店舗が定休日のため、MAPや担当等は明日確定してご連絡いたしますね！ ※引き続きお時間は26日10:00で動いております、こちらはご変更の無いようお…"
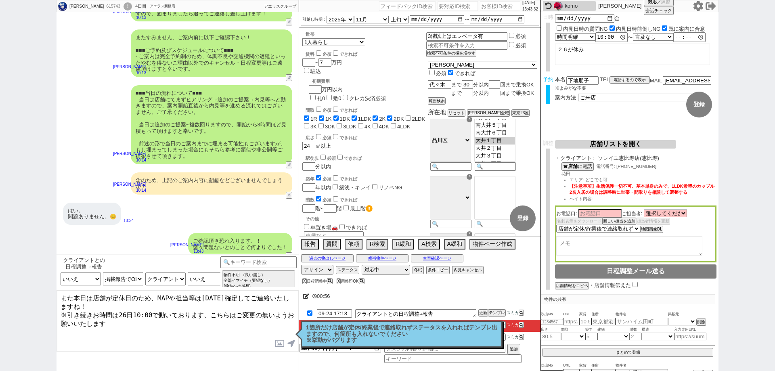
checkbox input "true"
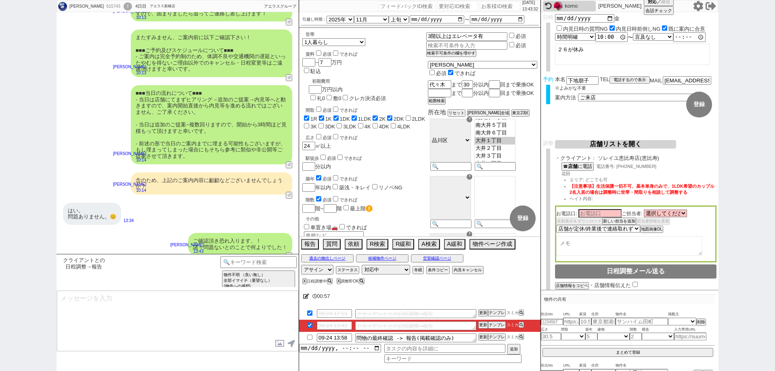
scroll to position [912, 0]
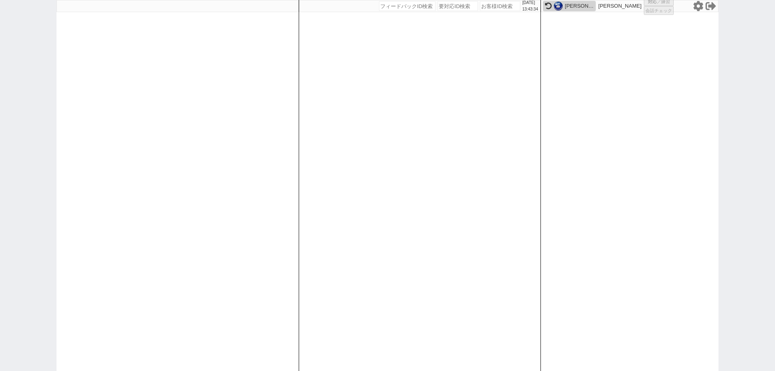
select select
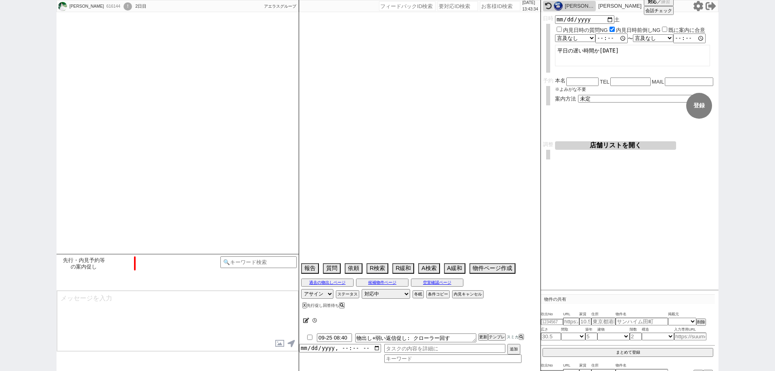
select select "2025"
select select "10"
select select "36"
select select "0"
select select "67"
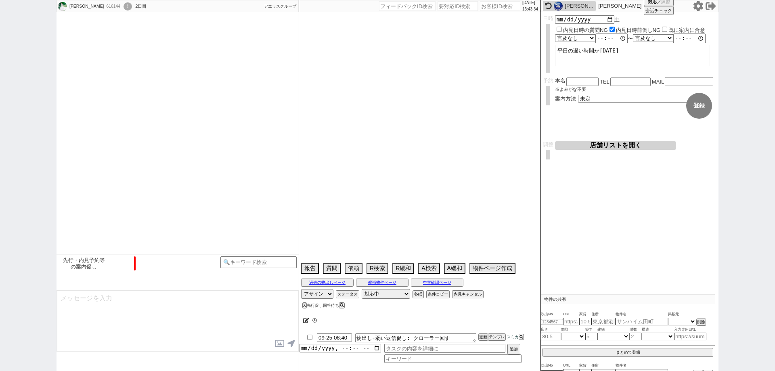
select select "1628"
select select "70"
select select "1688"
select select "75"
select select "1792"
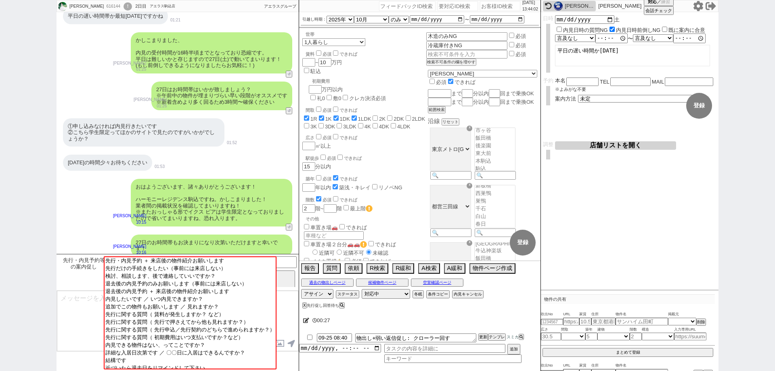
scroll to position [2345, 0]
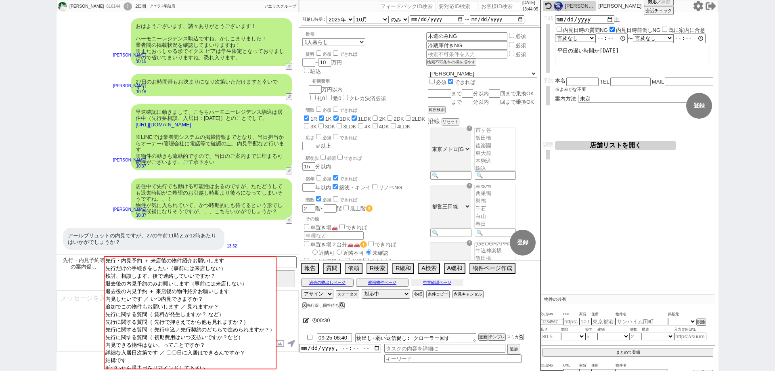
click at [440, 279] on button "空室確認ページ" at bounding box center [437, 282] width 52 height 6
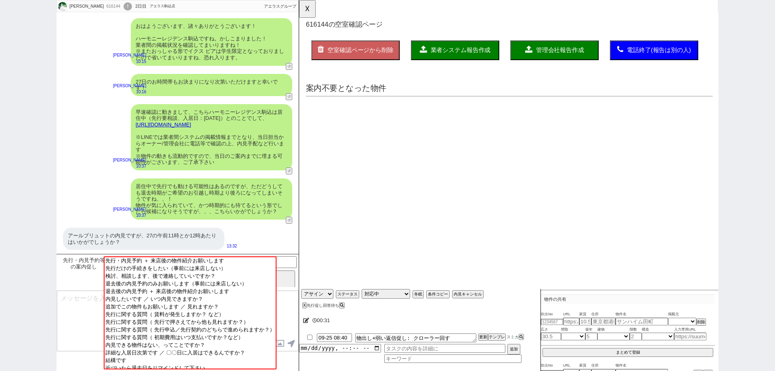
scroll to position [0, 0]
select select "another_room"
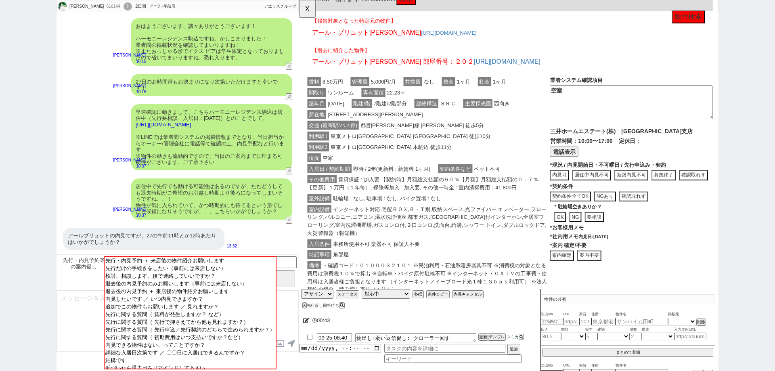
scroll to position [574, 0]
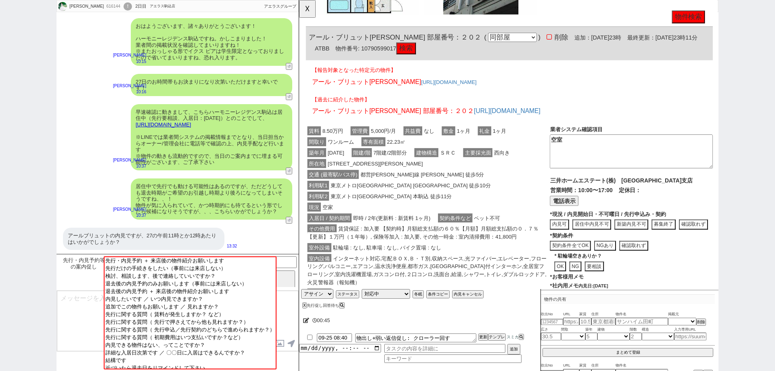
click at [418, 59] on button "検索" at bounding box center [414, 52] width 21 height 13
click at [308, 6] on button "☓" at bounding box center [306, 8] width 15 height 16
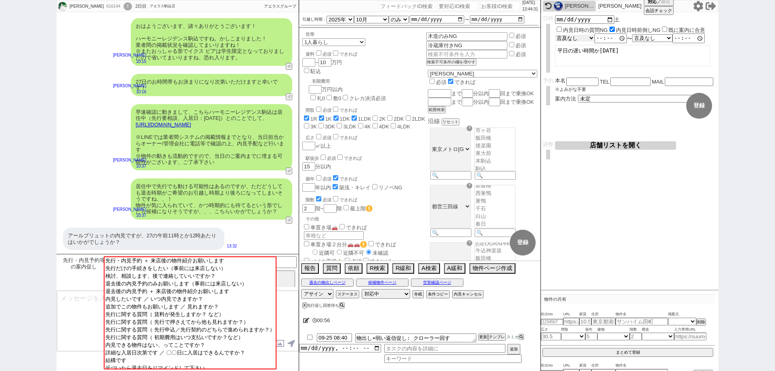
click at [565, 36] on select "言及なし 時間明確 午前 午後 お昼 夕方・夜 終日いつでも その他" at bounding box center [575, 38] width 40 height 7
select select "1"
click at [555, 35] on select "言及なし 時間明確 午前 午後 お昼 夕方・夜 終日いつでも その他" at bounding box center [575, 38] width 40 height 8
click at [632, 58] on textarea "平日の遅い時間か土曜日" at bounding box center [632, 55] width 155 height 21
click at [608, 42] on input "time" at bounding box center [612, 38] width 32 height 8
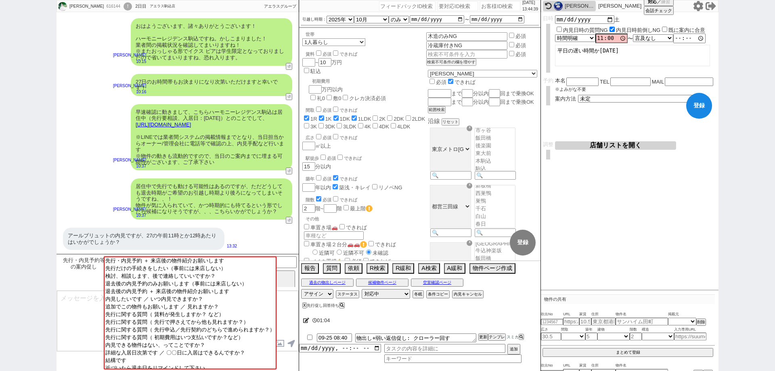
type input "11:00:00"
click at [654, 60] on textarea "平日の遅い時間か土曜日" at bounding box center [632, 55] width 155 height 21
click at [709, 105] on button "登録" at bounding box center [700, 106] width 26 height 26
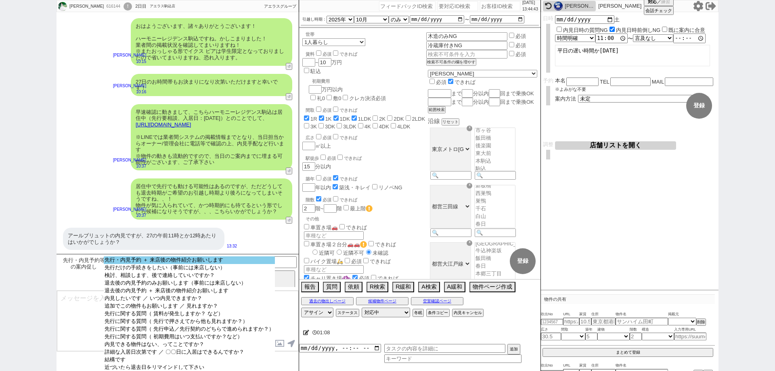
select select "先行・内見予約 ＋ 来店後の物件紹介お願いします"
click at [181, 263] on option "先行・内見予約 ＋ 来店後の物件紹介お願いします" at bounding box center [189, 260] width 171 height 8
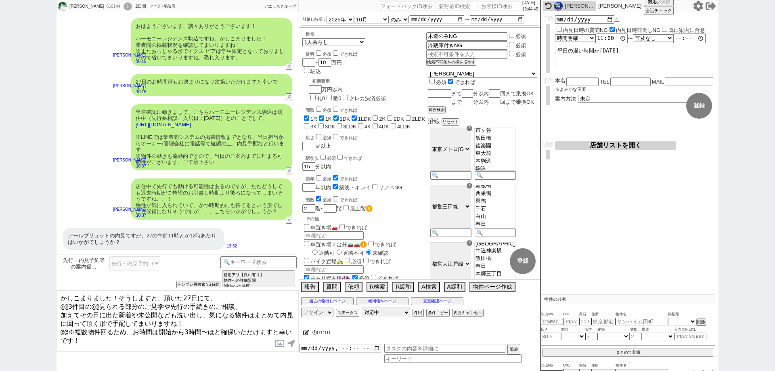
click at [198, 295] on textarea "かしこまりました！そうしますと、頂いた27日にて、 @@3件目の@@見られる部分のご見学や先行の手続きのご相談、 加えてその日に出た新着や未公開なども洗い出し…" at bounding box center [177, 321] width 241 height 61
drag, startPoint x: 110, startPoint y: 235, endPoint x: 67, endPoint y: 231, distance: 43.3
click at [67, 231] on div "アールブリュットの内見ですが、27の午前11時とか12時あたりはいかがでしょうか？" at bounding box center [144, 239] width 162 height 22
copy div "アールブリュット"
drag, startPoint x: 61, startPoint y: 304, endPoint x: 65, endPoint y: 304, distance: 4.5
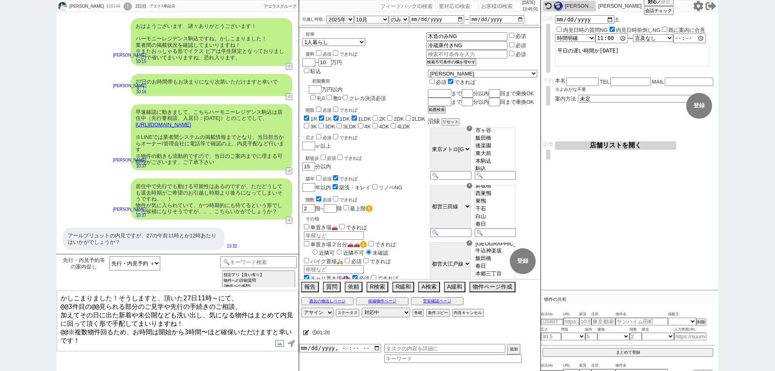
click at [65, 304] on textarea "かしこまりました！そうしますと、頂いた27日11時～にて、 @@3件目の@@見られる部分のご見学や先行の手続きのご相談、 加えてその日に出た新着や未公開なども…" at bounding box center [177, 321] width 241 height 61
drag, startPoint x: 100, startPoint y: 302, endPoint x: 64, endPoint y: 305, distance: 36.1
click at [64, 305] on textarea "かしこまりました！そうしますと、頂いた27日11時～にて、 @@3件目の@@見られる部分のご見学や先行の手続きのご相談、 加えてその日に出た新着や未公開なども…" at bounding box center [177, 321] width 241 height 61
click at [93, 314] on textarea "かしこまりました！そうしますと、頂いた27日11時～にて、 @@3件目の@@見られる部分のご見学や先行の手続きのご相談、 加えてその日に出た新着や未公開なども…" at bounding box center [177, 321] width 241 height 61
drag, startPoint x: 96, startPoint y: 302, endPoint x: 53, endPoint y: 304, distance: 42.9
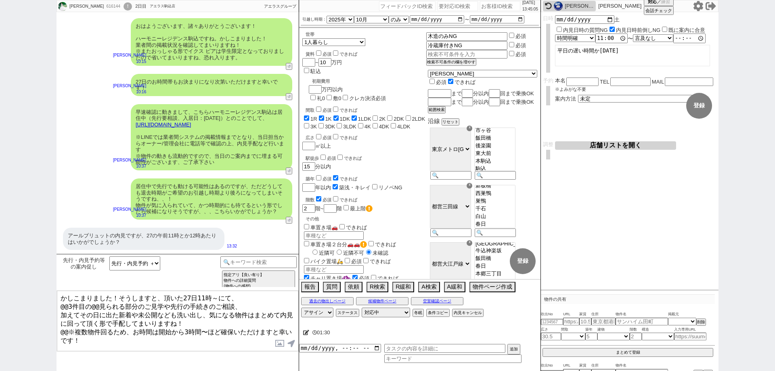
click at [53, 304] on div "浅野敦也 616144 ! 0 2日目 アエラス駒込店 冬眠中 自社客 アエラスグループ スミカ_BPO チャット全表示 2025-09-23 SUUMO で…" at bounding box center [387, 185] width 775 height 371
paste textarea "アールブリュット"
drag, startPoint x: 67, startPoint y: 325, endPoint x: 57, endPoint y: 324, distance: 11.0
click at [57, 324] on div "かしこまりました！そうしますと、頂いた27日11時～にて、 アールブリュット見られる部分のご見学や先行の手続きのご相談、 加えてその日に出た新着や未公開なども…" at bounding box center [178, 320] width 242 height 61
click at [195, 318] on textarea "かしこまりました！そうしますと、頂いた27日11時～にて、 アールブリュット見られる部分のご見学や先行の手続きのご相談、 加えてその日に出た新着や未公開なども…" at bounding box center [177, 321] width 241 height 61
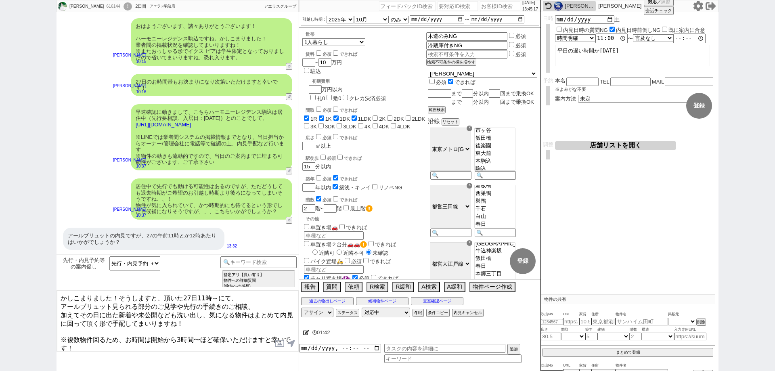
click at [198, 317] on textarea "かしこまりました！そうしますと、頂いた27日11時～にて、 アールブリュット見られる部分のご見学や先行の手続きのご相談、 加えてその日に出た新着や未公開なども…" at bounding box center [177, 321] width 241 height 61
drag, startPoint x: 225, startPoint y: 311, endPoint x: 235, endPoint y: 308, distance: 10.6
click at [235, 308] on textarea "かしこまりました！そうしますと、頂いた27日11時～にて、 アールブリュット見られる部分のご見学や先行の手続きのご相談、 加えてその日に出た新着や未公開なども…" at bounding box center [177, 321] width 241 height 61
click at [0, 288] on div "浅野敦也 616144 ! 0 2日目 アエラス駒込店 冬眠中 自社客 アエラスグループ スミカ_BPO チャット全表示 2025-09-23 SUUMO で…" at bounding box center [387, 185] width 775 height 371
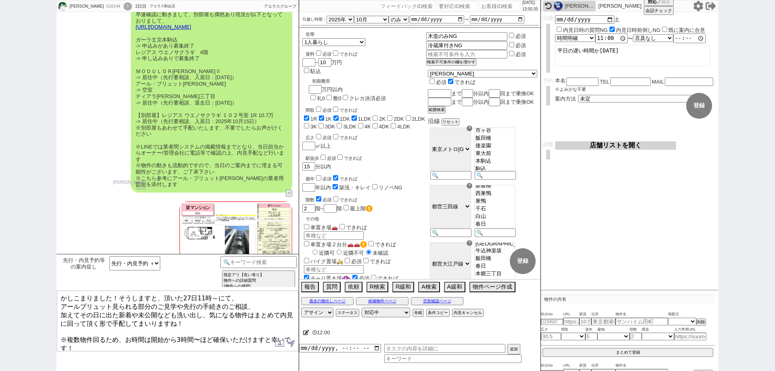
scroll to position [1699, 0]
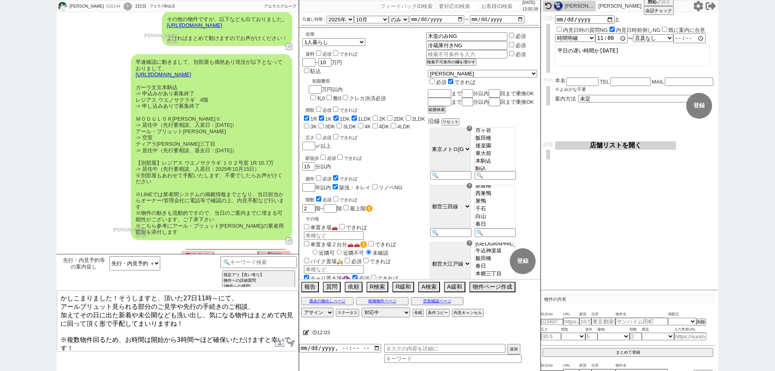
click at [114, 302] on textarea "かしこまりました！そうしますと、頂いた27日11時～にて、 アールブリュット見られる部分のご見学や先行の手続きのご相談、 加えてその日に出た新着や未公開なども…" at bounding box center [177, 321] width 241 height 61
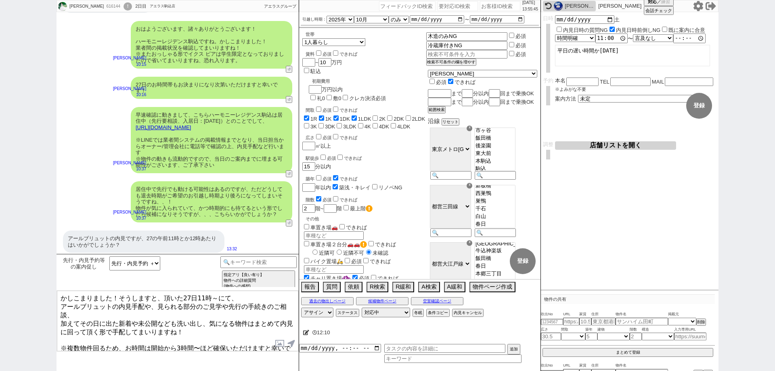
scroll to position [2345, 0]
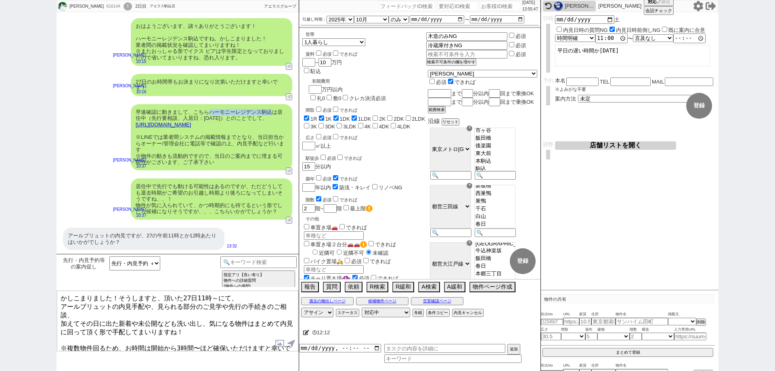
drag, startPoint x: 212, startPoint y: 105, endPoint x: 271, endPoint y: 103, distance: 59.4
click at [271, 104] on div "早速確認に動きまして、こちらハーモニーレジデンス駒込は居住中（先行要相談、入居日：2025年12月4日）とのことでして、 https://tools.sumi…" at bounding box center [212, 137] width 162 height 66
copy div "ハーモニーレジデンス駒込"
click at [159, 302] on textarea "かしこまりました！そうしますと、頂いた27日11時～にて、 アールブリュットの内見手配や、見られる部分のご見学や先行の手続きのご相談、 加えてその日に出た新着…" at bounding box center [177, 321] width 241 height 61
paste textarea "ハーモニーレジデンス駒込"
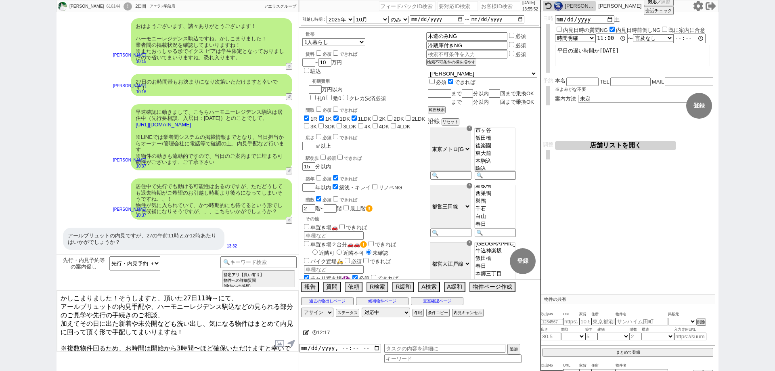
click at [63, 316] on textarea "かしこまりました！そうしますと、頂いた27日11時～にて、 アールブリュットの内見手配や、ハーモニーレジデンス駒込などの見られる部分のご見学や先行の手続きのご…" at bounding box center [177, 321] width 241 height 61
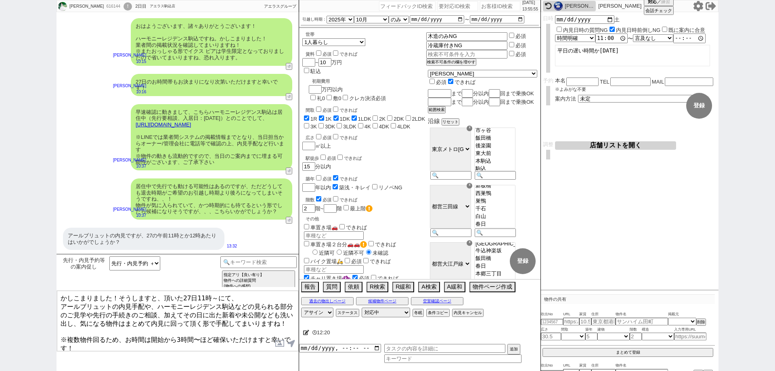
click at [197, 339] on textarea "かしこまりました！そうしますと、頂いた27日11時～にて、 アールブリュットの内見手配や、ハーモニーレジデンス駒込などの見られる部分のご見学や先行の手続きのご…" at bounding box center [177, 321] width 241 height 61
type textarea "かしこまりました！そうしますと、頂いた27日11時～にて、 アールブリュットの内見手配や、ハーモニーレジデンス駒込などの見られる部分のご見学や先行の手続きのご…"
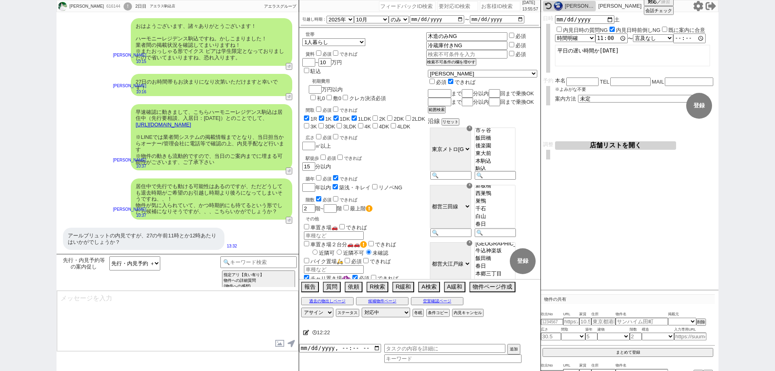
scroll to position [2260, 0]
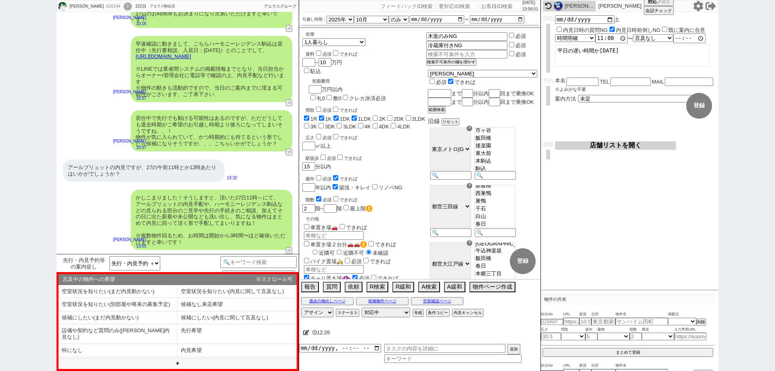
click at [196, 344] on li "内見希望" at bounding box center [237, 350] width 119 height 13
select select "内見希望"
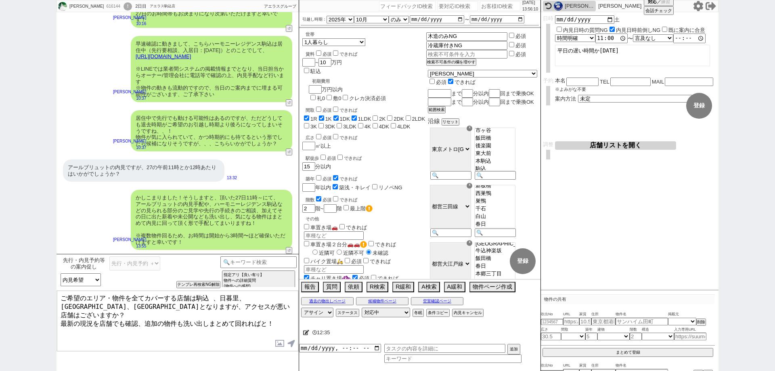
type textarea "ご希望のエリア・物件を全てカバーする店舗は駒込 、日暮里、上野、池袋駅となりますが、アクセスが悪い店舗はございますか？ 最新の現況を店舗でも確認、追加の物件も…"
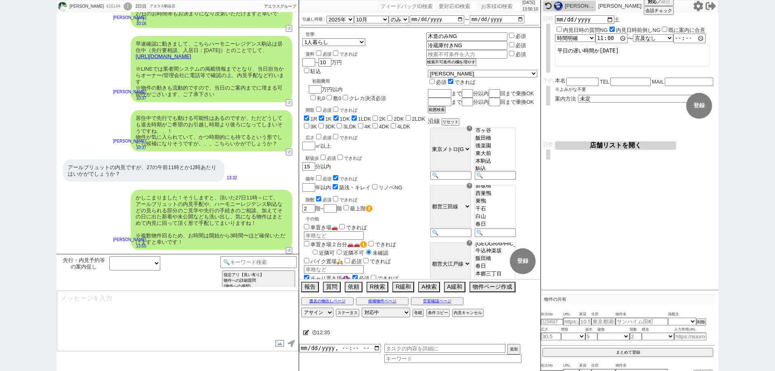
scroll to position [2309, 0]
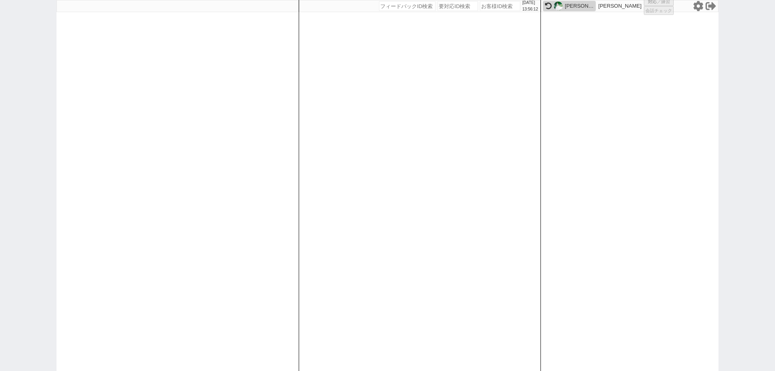
select select "3"
select select
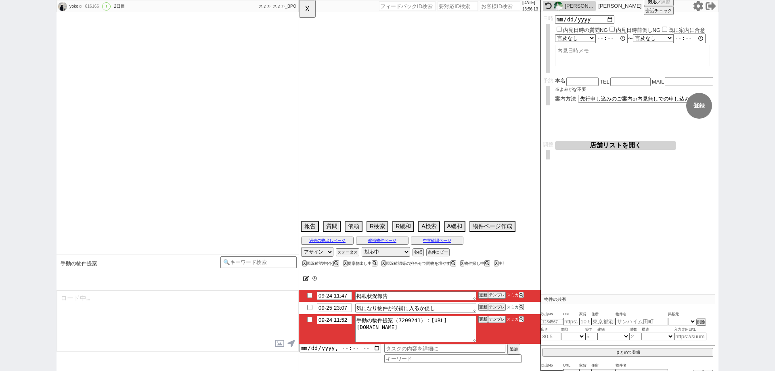
select select "2025"
select select "10"
select select "1"
select select "0"
select select "55"
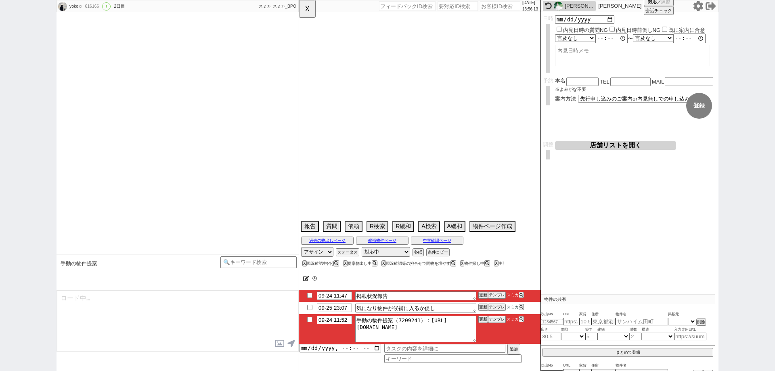
select select "1377"
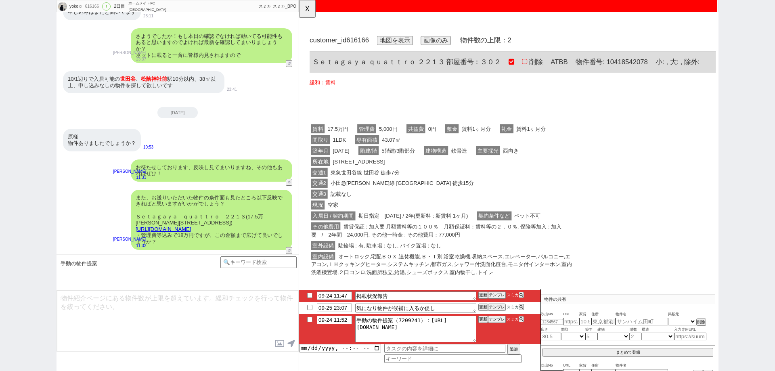
scroll to position [0, 0]
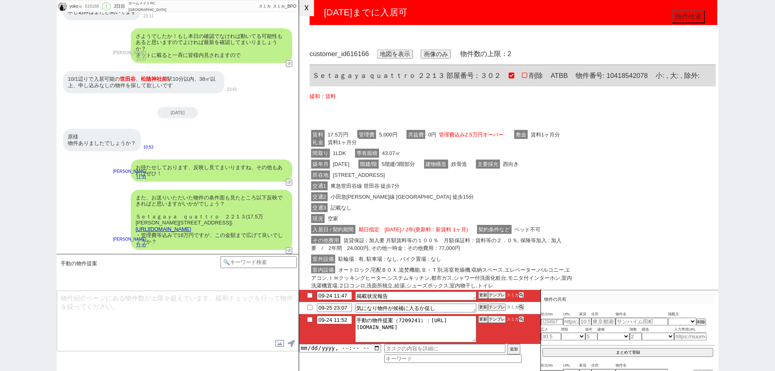
click at [303, 8] on button "☓" at bounding box center [306, 8] width 15 height 16
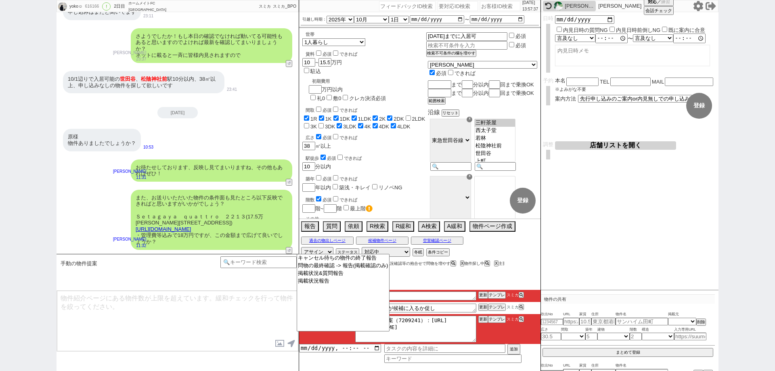
click at [485, 5] on input "number" at bounding box center [500, 6] width 40 height 10
paste input "616225"
type input "616225"
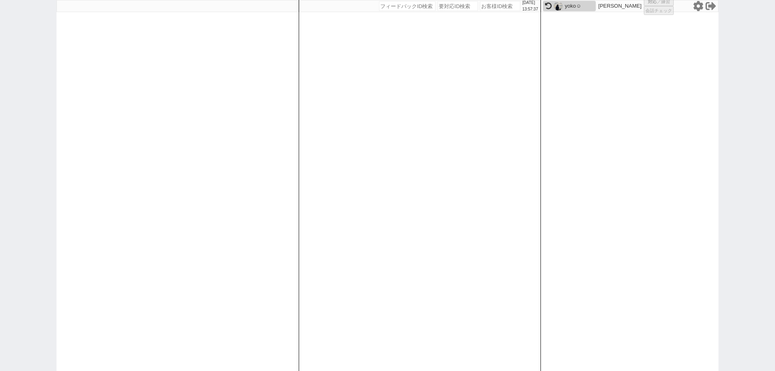
select select
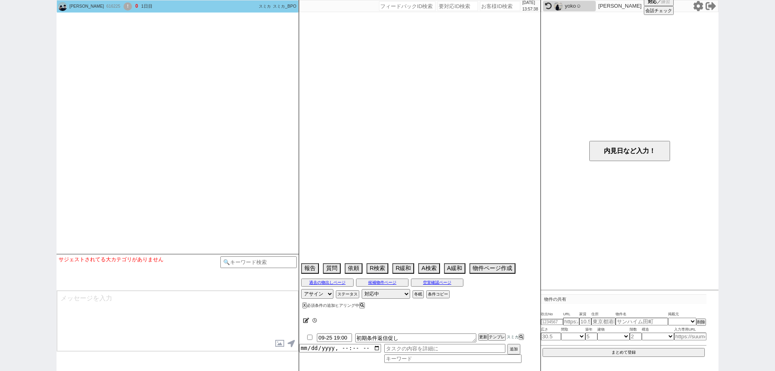
select select "15"
select select "1"
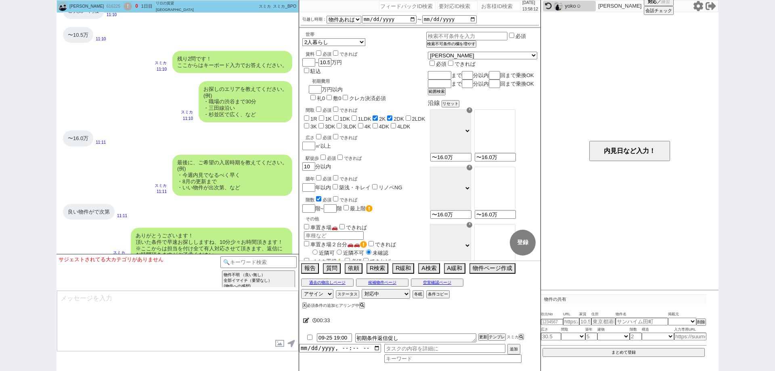
scroll to position [561, 0]
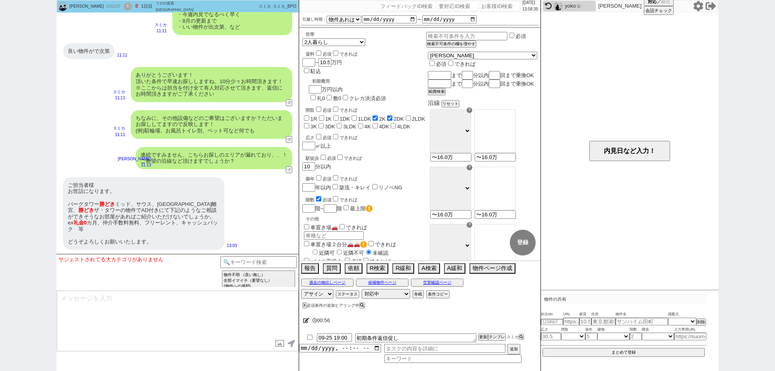
click at [270, 231] on div "ご担当者様 お世話になります。 パークタワー 勝どき ミッド、サウス、ブリリアタワー浜離宮、 勝どき ザ・タワーの物件でAD付きにて下記のようなご相談ができそ…" at bounding box center [178, 213] width 242 height 81
click at [104, 6] on div "616225" at bounding box center [113, 6] width 18 height 6
copy div "616225"
click at [124, 7] on div "!" at bounding box center [128, 6] width 8 height 8
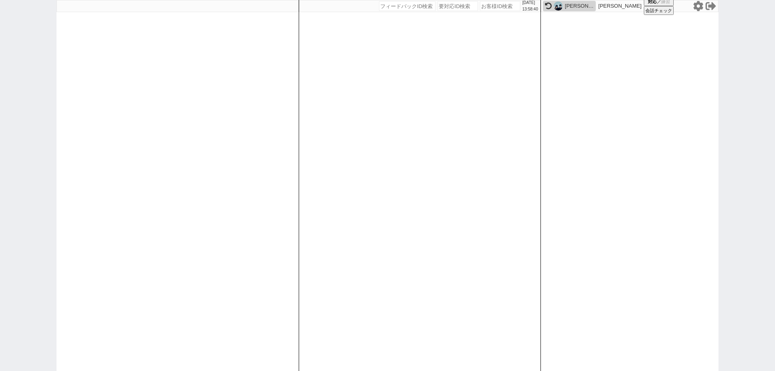
click at [511, 2] on input "number" at bounding box center [500, 6] width 40 height 10
click at [503, 4] on input "number" at bounding box center [500, 6] width 40 height 10
paste input "616225"
type input "616225"
select select
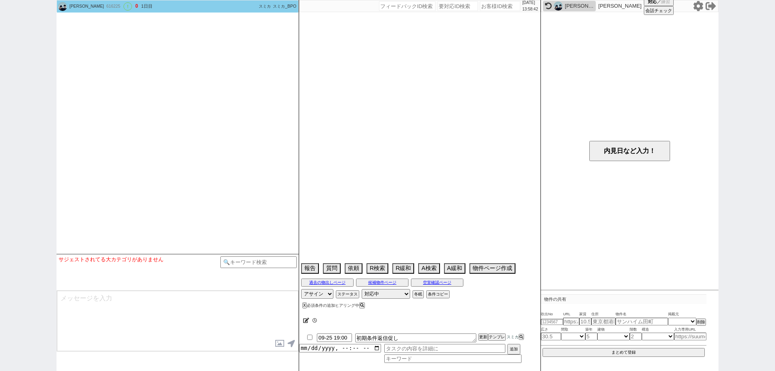
select select "15"
select select "1"
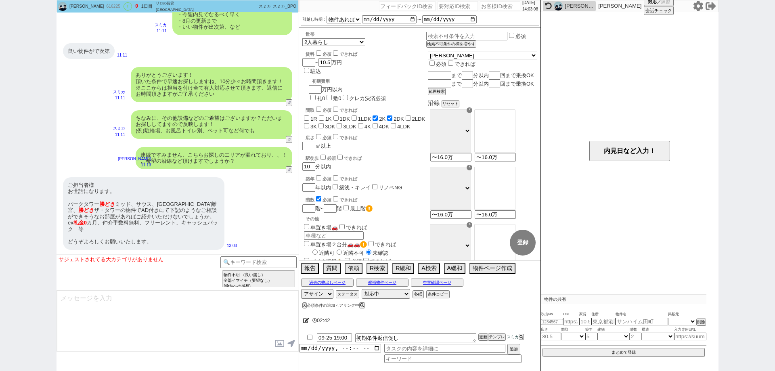
click at [0, 333] on div "山岸 616225 ! 0 1日目 リロの賃貸 大井町店 冬眠中 自社客 スミカ スミカ_BPO チャット全表示 2025-09-24 ようこそLINE物件紹…" at bounding box center [387, 185] width 775 height 371
click at [0, 289] on div "山岸 616225 ! 0 1日目 リロの賃貸 大井町店 冬眠中 自社客 スミカ スミカ_BPO チャット全表示 2025-09-24 ようこそLINE物件紹…" at bounding box center [387, 185] width 775 height 371
click at [0, 187] on div "山岸 616225 ! 0 1日目 リロの賃貸 大井町店 冬眠中 自社客 スミカ スミカ_BPO チャット全表示 2025-09-24 ようこそLINE物件紹…" at bounding box center [387, 185] width 775 height 371
click at [187, 335] on textarea at bounding box center [177, 321] width 241 height 61
paste textarea "かしこまりました、もし募集があればご紹介させて頂きますね。 業者サイトに載っているものは基本ご紹介の方させていただいておりまして、再掲などもあり既知のものもお…"
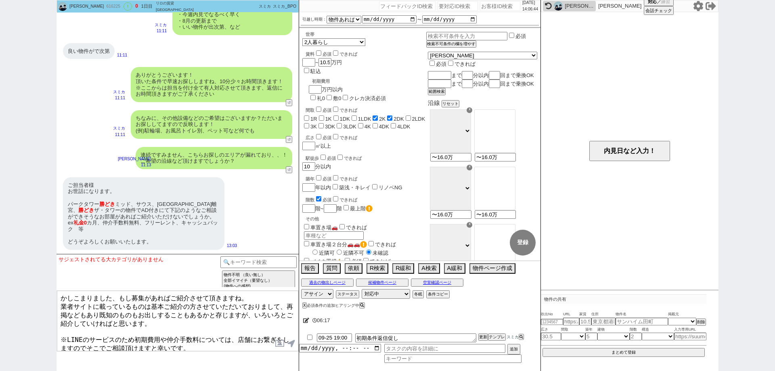
click at [99, 336] on textarea "かしこまりました、もし募集があればご紹介させて頂きますね。 業者サイトに載っているものは基本ご紹介の方させていただいておりまして、再掲などもあり既知のものもお…" at bounding box center [177, 321] width 241 height 61
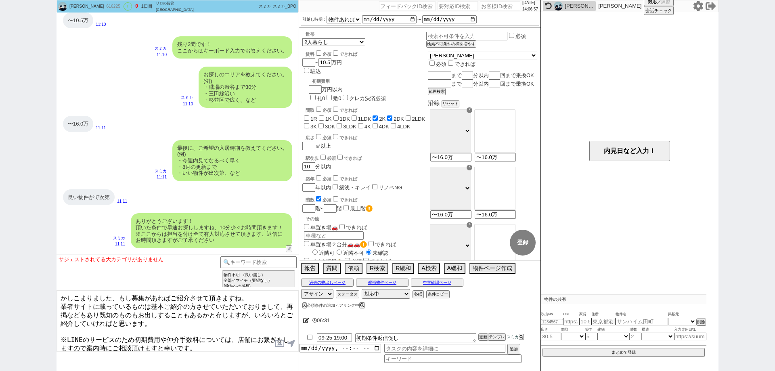
scroll to position [400, 0]
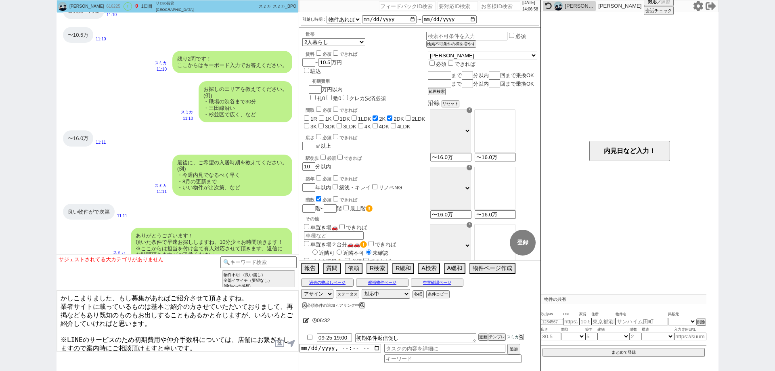
type textarea "かしこまりました、もし募集があればご紹介させて頂きますね。 業者サイトに載っているものは基本ご紹介の方させていただいておりまして、再掲などもあり既知のものもお…"
click at [331, 67] on div "賃料 必須 できれば ~ 10.5 万円 駐込" at bounding box center [329, 60] width 55 height 29
checkbox input "false"
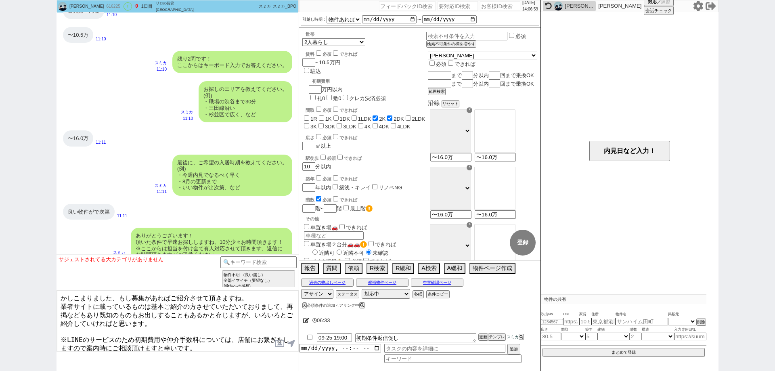
checkbox input "false"
checkbox input "true"
checkbox input "false"
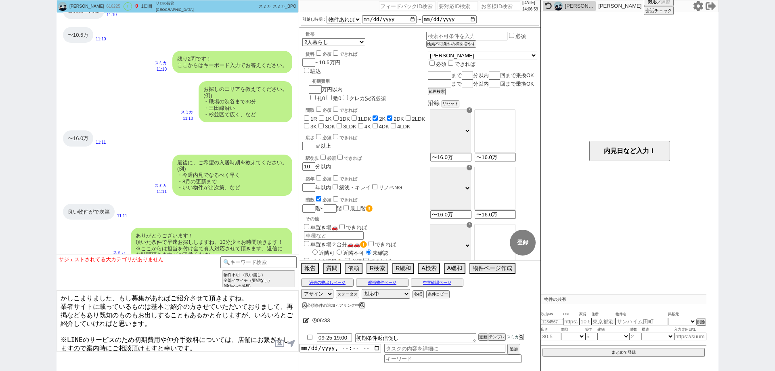
checkbox input "false"
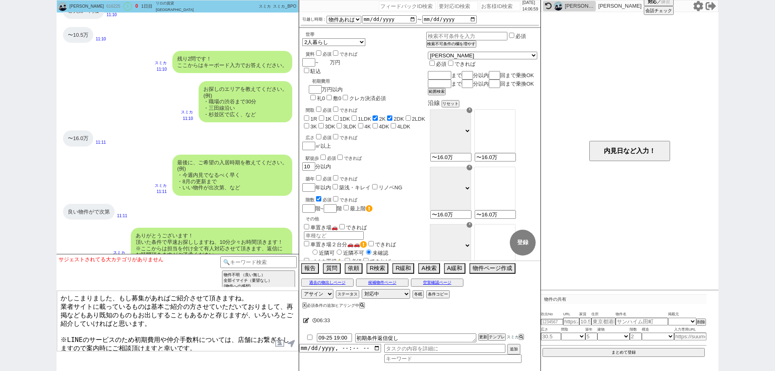
type input "1"
checkbox input "false"
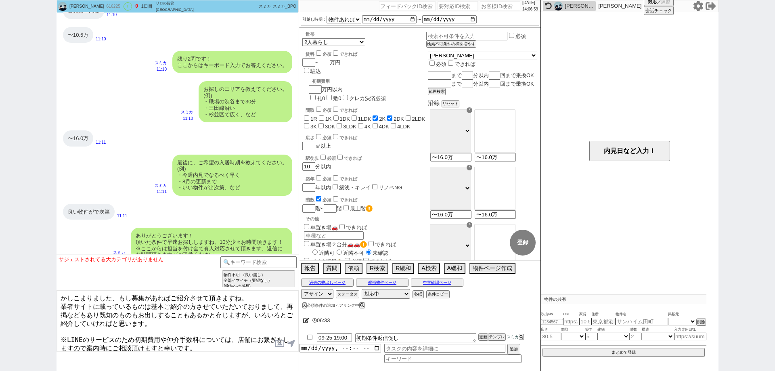
checkbox input "true"
checkbox input "false"
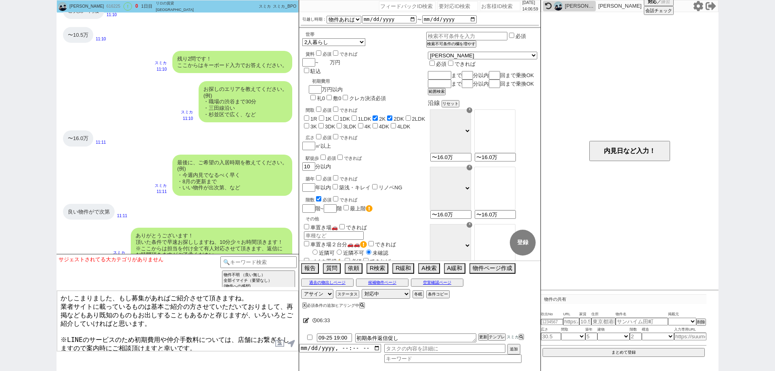
checkbox input "false"
type input "16"
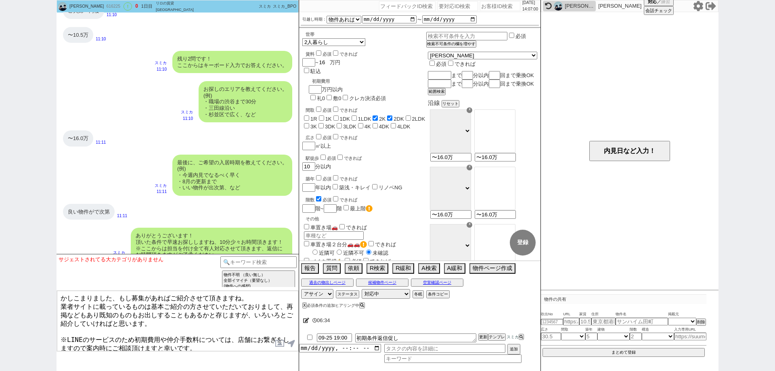
checkbox input "false"
checkbox input "true"
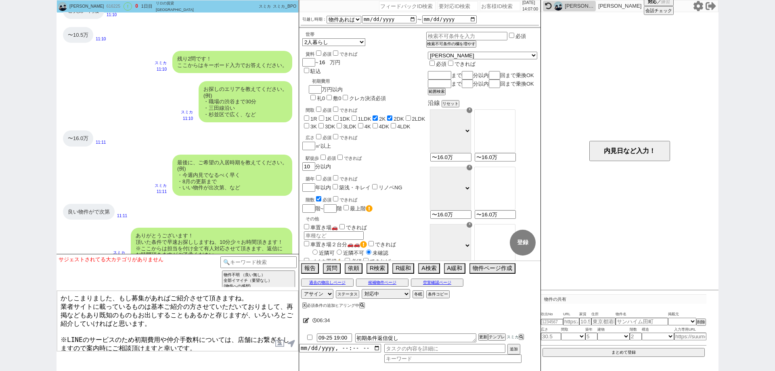
checkbox input "true"
checkbox input "false"
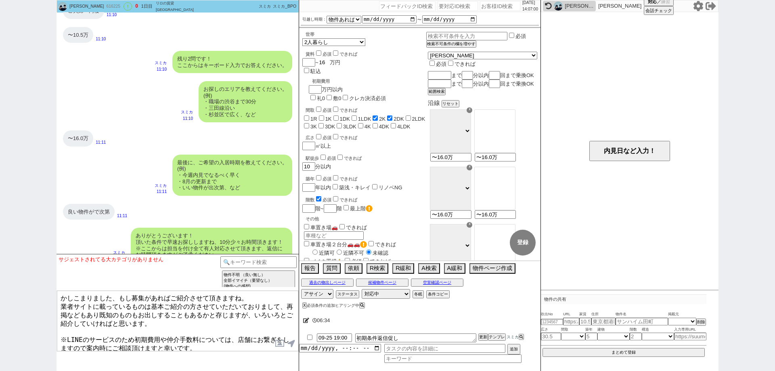
checkbox input "false"
type input "16"
click at [399, 153] on div "駅徒歩 必須 できれば" at bounding box center [366, 157] width 121 height 8
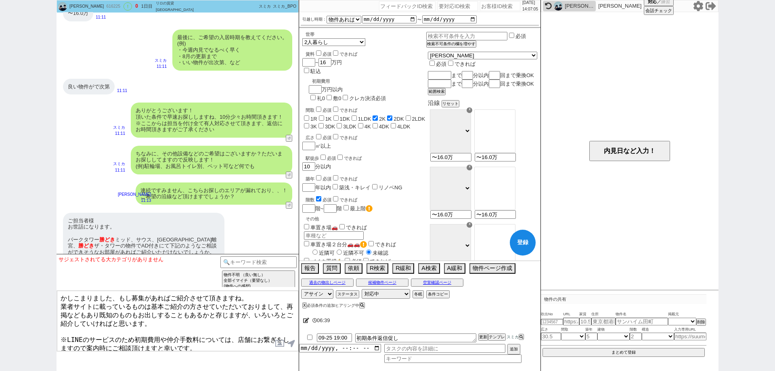
scroll to position [561, 0]
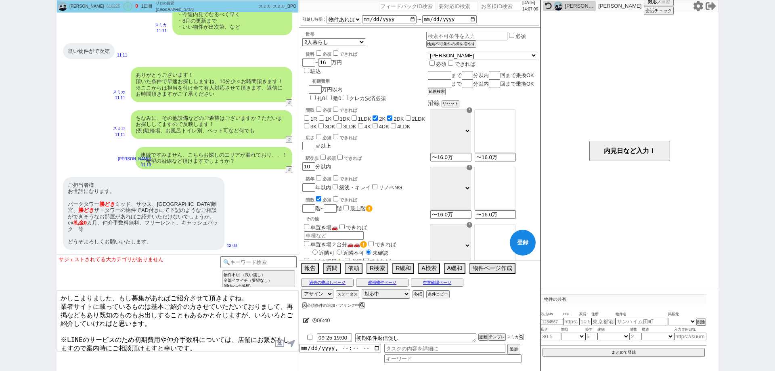
click at [231, 344] on textarea "かしこまりました、もし募集があればご紹介させて頂きますね。 業者サイトに載っているものは基本ご紹介の方させていただいておりまして、再掲などもあり既知のものもお…" at bounding box center [177, 321] width 241 height 61
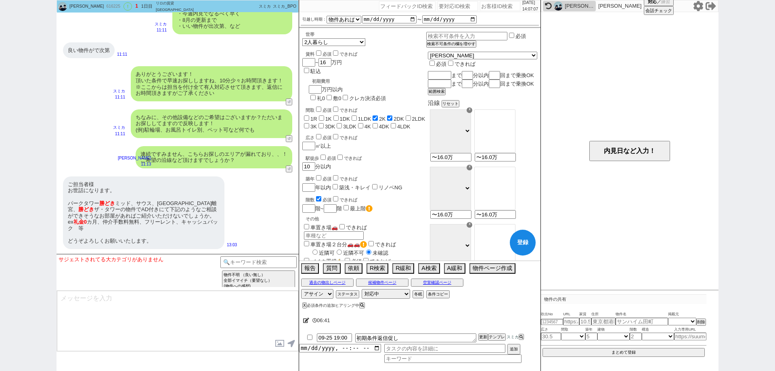
scroll to position [636, 0]
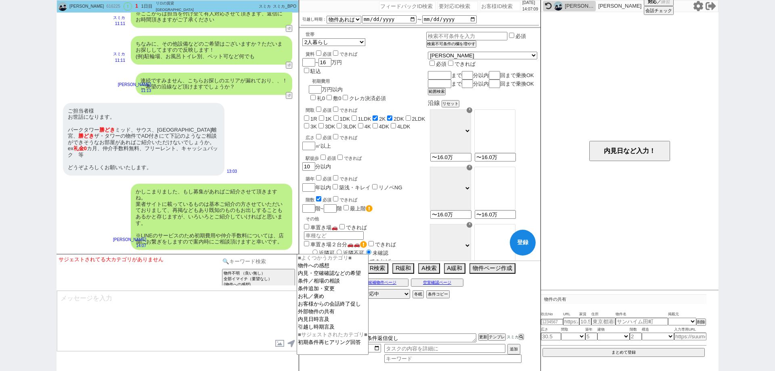
click at [266, 261] on input at bounding box center [258, 261] width 76 height 10
type input "オンボ"
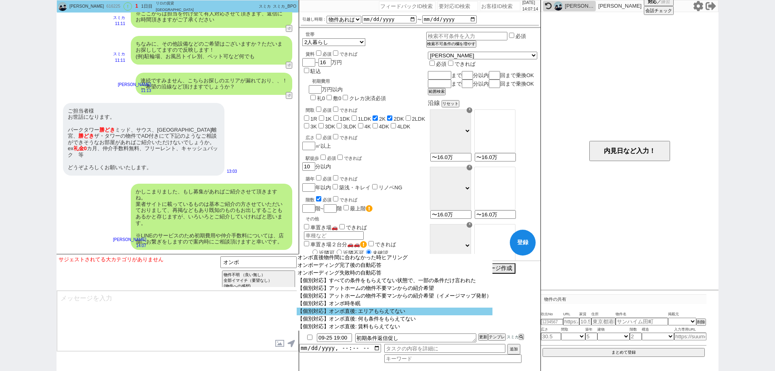
click at [367, 313] on option "【個別対応】オンボ直後: エリアもらえてない" at bounding box center [395, 312] width 196 height 8
select select "オンボ直後: エリアもらえてない"
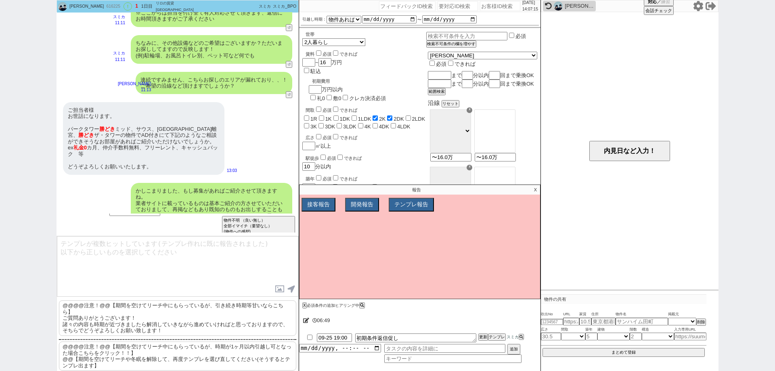
scroll to position [22, 0]
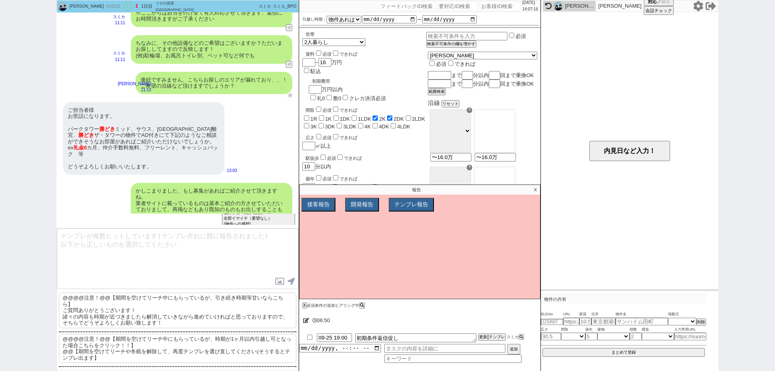
click at [292, 94] on button "↺" at bounding box center [290, 95] width 5 height 5
select select
click at [532, 187] on p "X" at bounding box center [535, 190] width 9 height 10
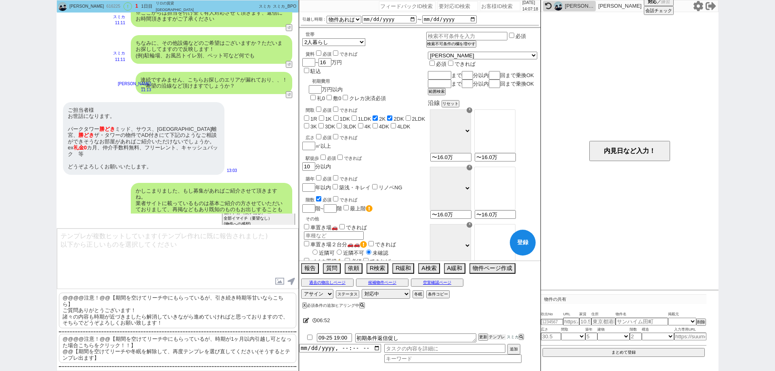
click at [499, 335] on button "テンプレ" at bounding box center [497, 337] width 18 height 6
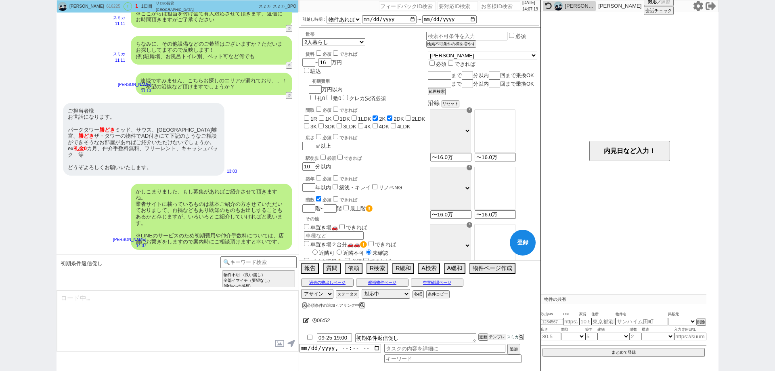
scroll to position [0, 0]
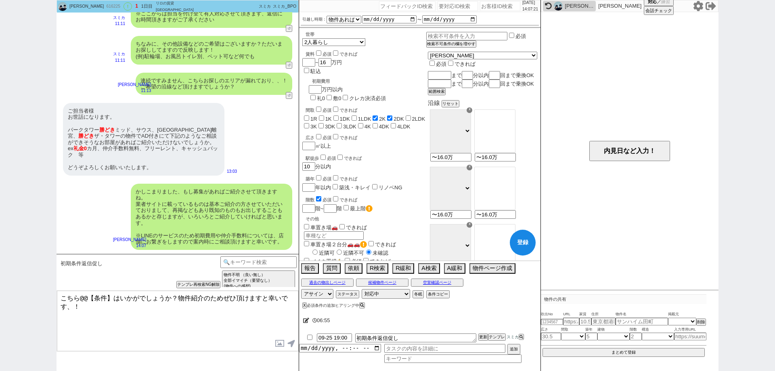
drag, startPoint x: 103, startPoint y: 294, endPoint x: 0, endPoint y: 276, distance: 104.0
click at [0, 276] on div "山岸 616225 ! 1 1日目 リロの賃貸 大井町店 冬眠中 自社客 スミカ スミカ_BPO チャット全表示 2025-09-24 ようこそLINE物件紹…" at bounding box center [387, 185] width 775 height 371
type textarea "改めてお探しのエリア（路線や区など）はいかがでしょうか？物件紹介のためぜひ頂けますと幸いです！"
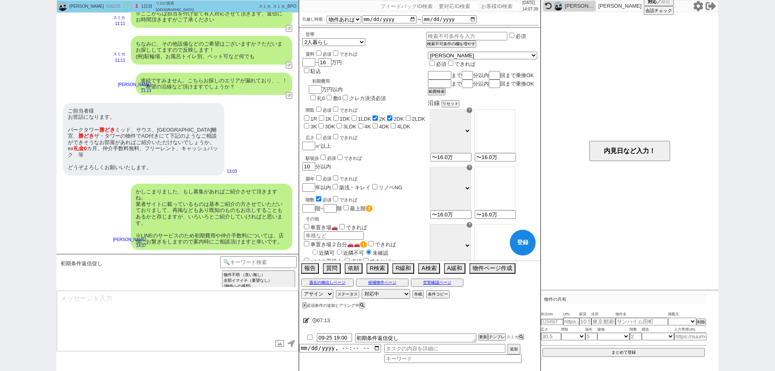
scroll to position [666, 0]
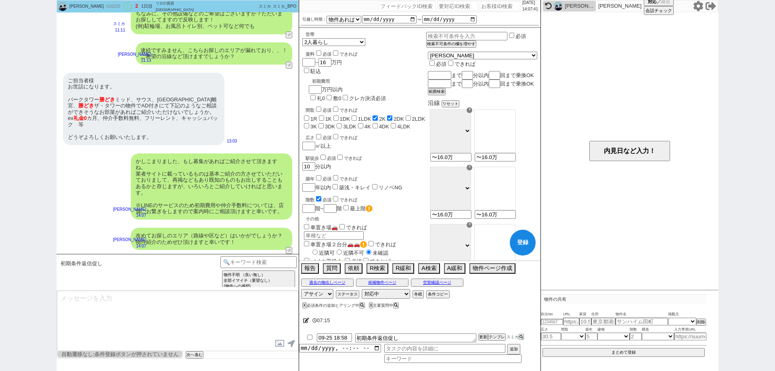
click at [514, 242] on button "登録" at bounding box center [523, 243] width 26 height 26
click at [200, 357] on div "内見日が過ぎたのでキャンセル！ 👆0つの質問に答えてください 対応終了:対応中 特殊条件でチャット物出し不可 自動遷移なし:条件登録ボタンが押されていません …" at bounding box center [177, 354] width 241 height 6
click at [195, 354] on button "次へ進む" at bounding box center [194, 355] width 16 height 6
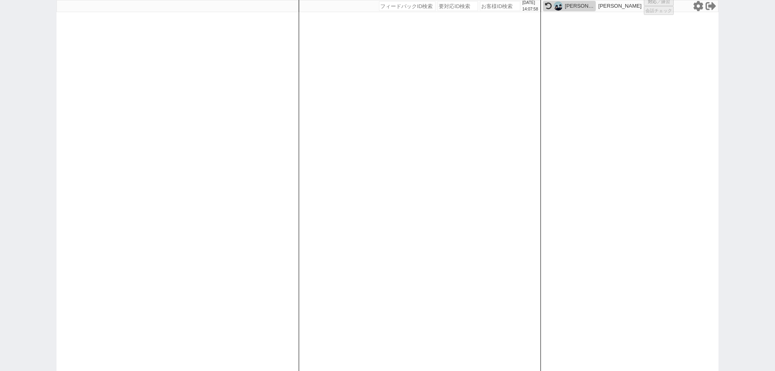
select select
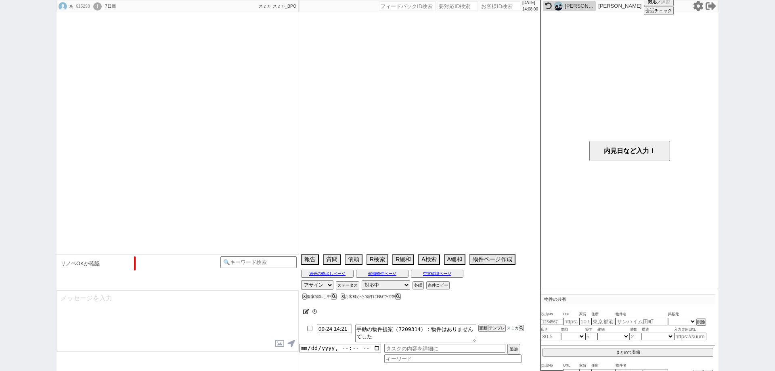
type textarea "株式会社エヌズ・クローバーでライオンズマンション三鷹第七内見予定"
select select "2025"
select select "10"
select select "33"
select select "0"
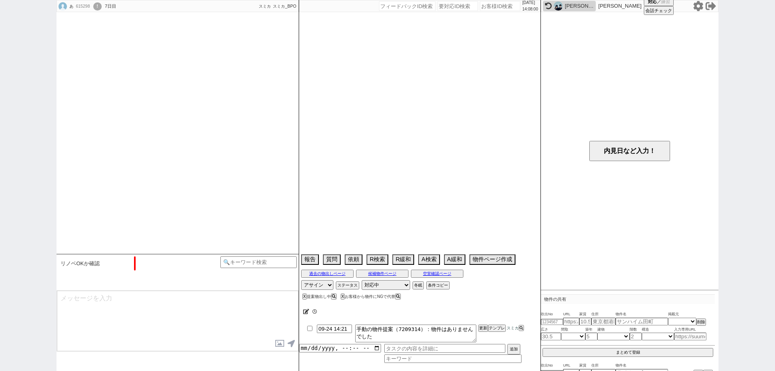
select select "840"
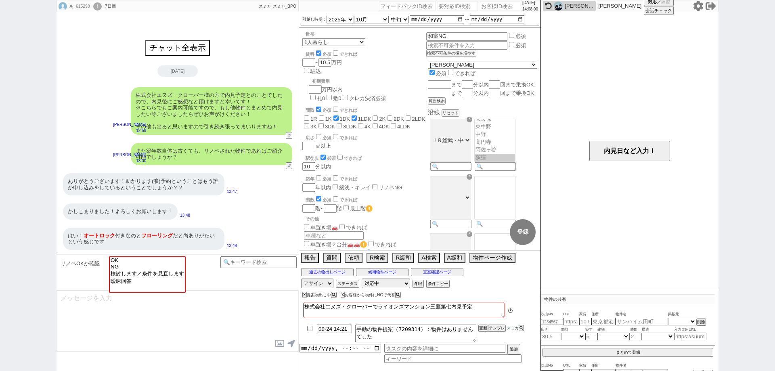
scroll to position [248, 0]
click at [0, 260] on div "あ 615298 ! 0 7日目 ピタットハウス 阿佐ヶ谷店 冬眠中 自社客 スミカ スミカ_BPO チャット全表示 2025-09-24 株式会社エヌズ・ク…" at bounding box center [387, 185] width 775 height 371
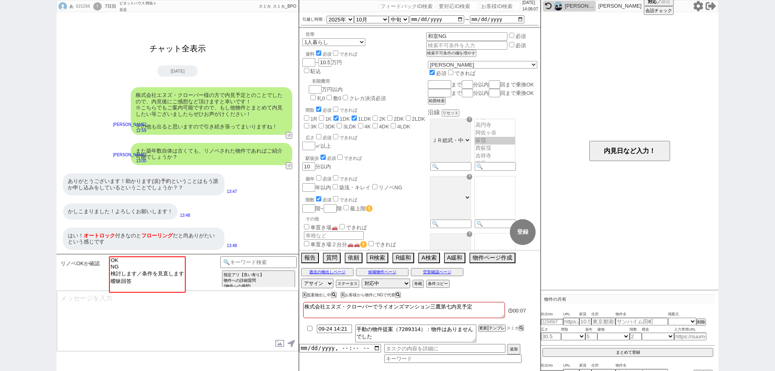
click at [187, 42] on button "チャット全表示" at bounding box center [177, 49] width 63 height 14
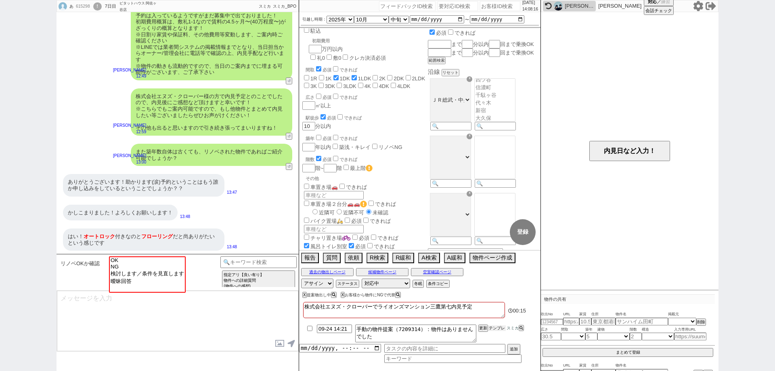
scroll to position [3963, 0]
click at [500, 329] on button "テンプレ" at bounding box center [497, 328] width 18 height 6
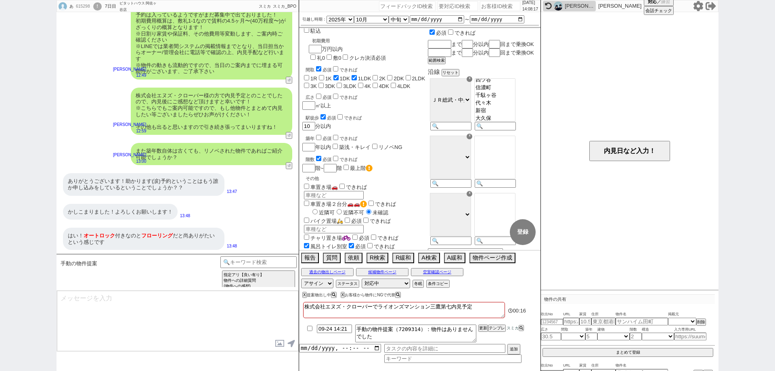
type textarea "@@@@手動の物件提案！！@@@@"
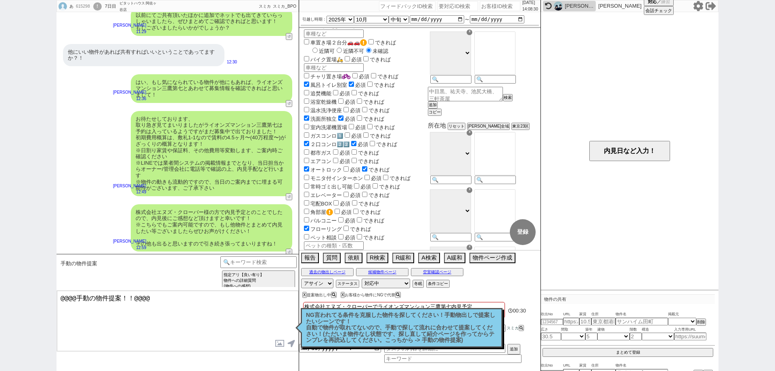
scroll to position [3842, 0]
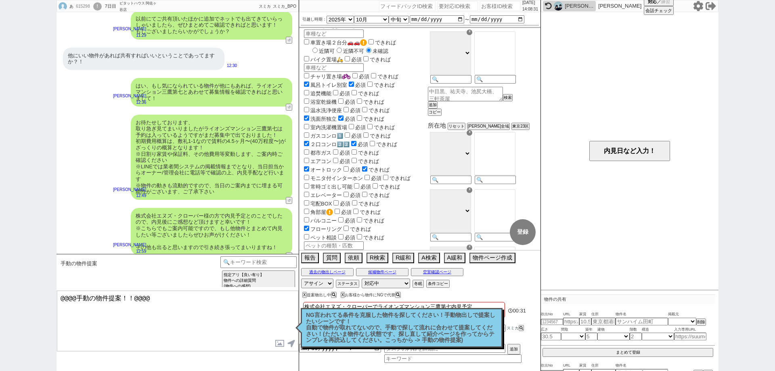
click at [348, 166] on input "checkbox" at bounding box center [346, 168] width 5 height 5
checkbox input "true"
checkbox input "false"
checkbox input "true"
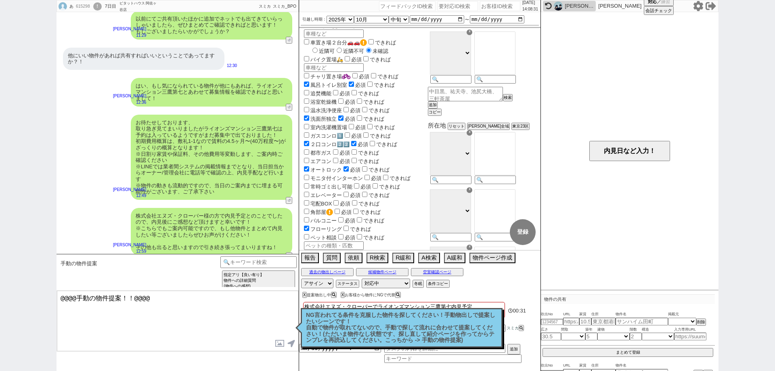
checkbox input "true"
checkbox input "false"
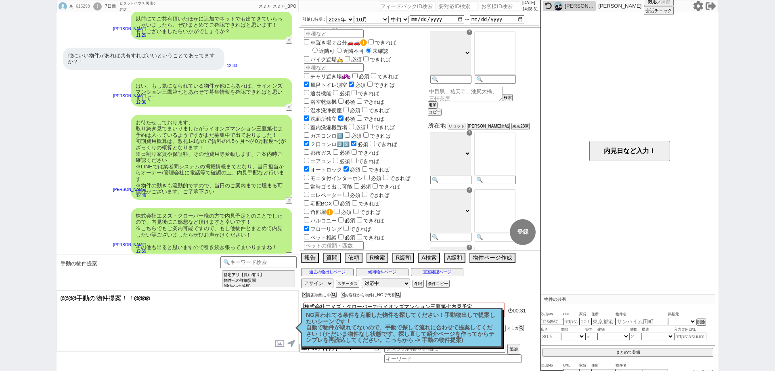
checkbox input "false"
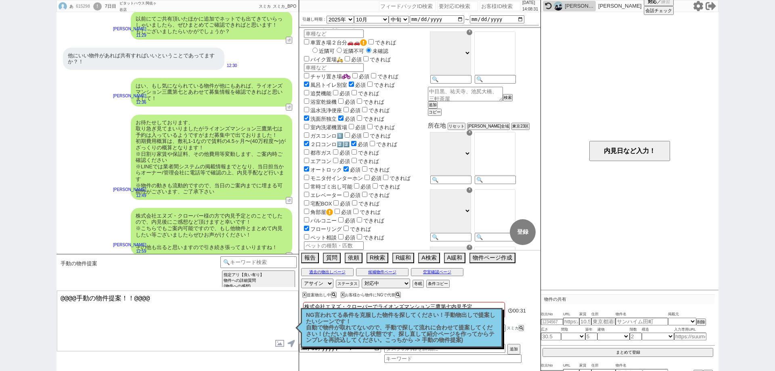
checkbox input "false"
click at [512, 230] on button "登録" at bounding box center [523, 232] width 26 height 26
checkbox input "false"
checkbox input "true"
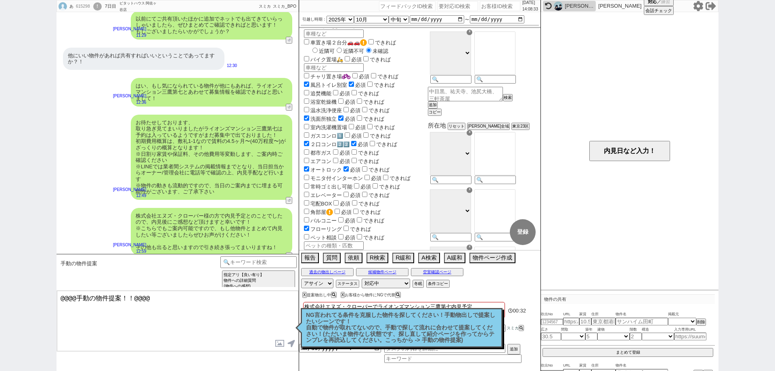
checkbox input "true"
checkbox input "false"
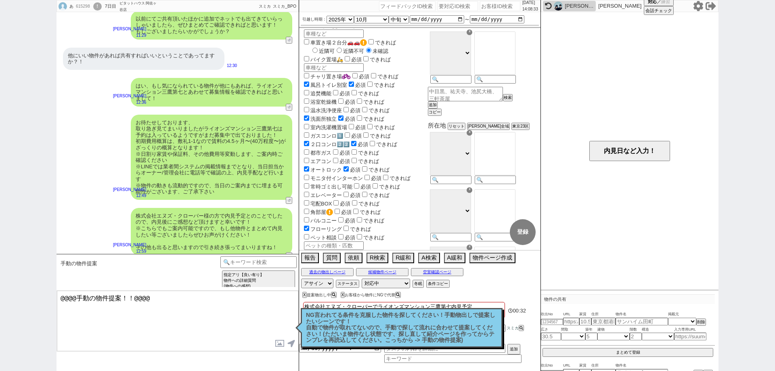
checkbox input "false"
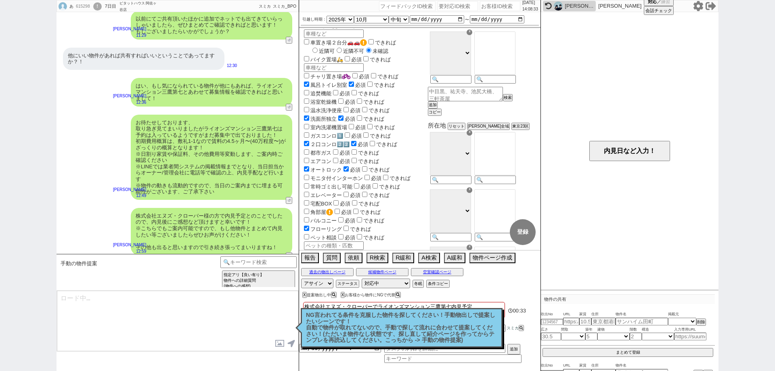
select select "840"
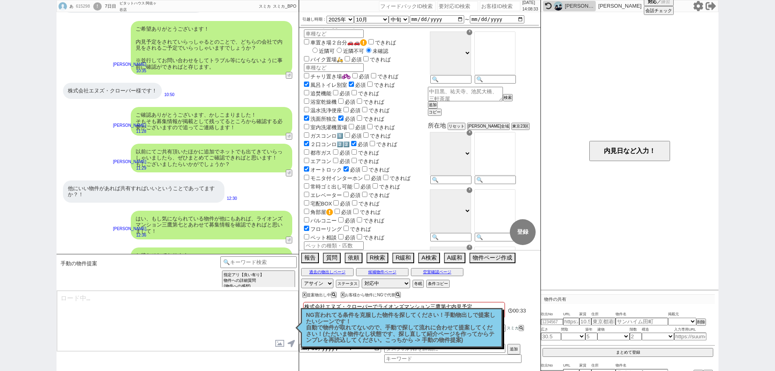
scroll to position [248, 0]
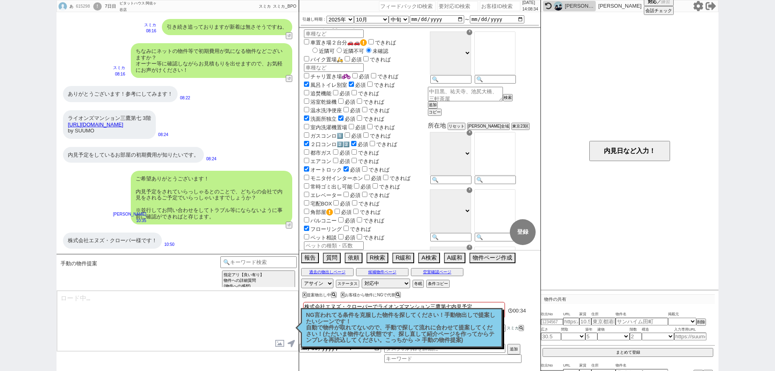
type textarea "@@@@手動の物件提案！！@@@@"
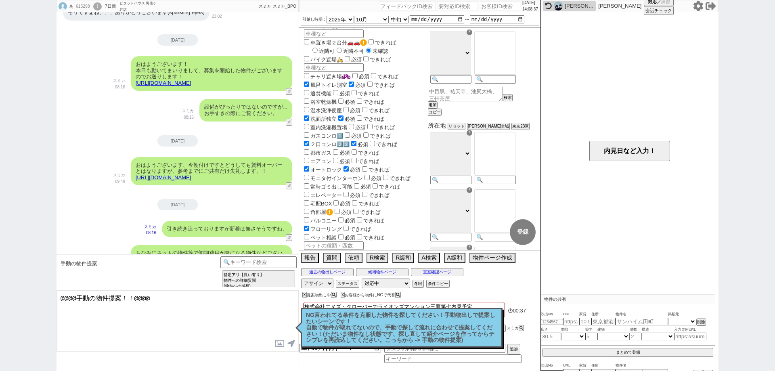
scroll to position [3559, 0]
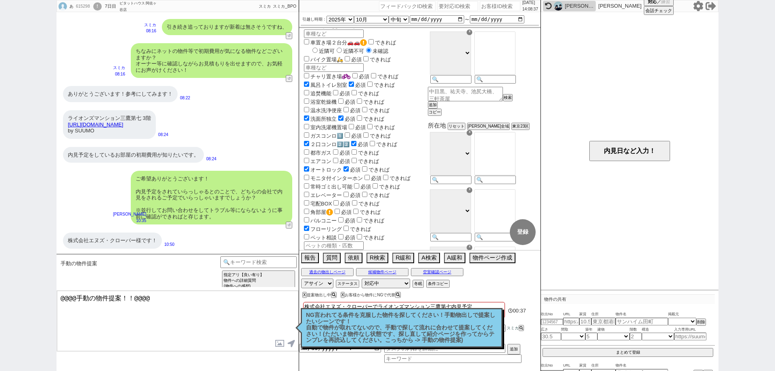
click at [384, 332] on p "NG言われてる条件を克服した物件を探してください！手動物出しで提案したいシーンです！ 自動で物件が取れてないので、手動で探して流れに合わせて提案してください！…" at bounding box center [401, 327] width 191 height 31
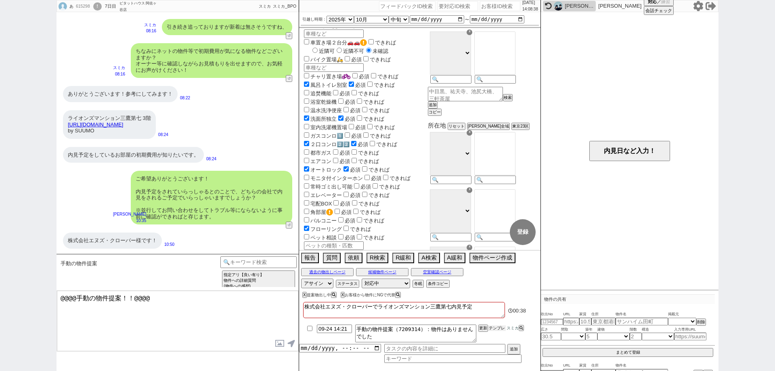
click at [491, 326] on button "テンプレ" at bounding box center [497, 328] width 18 height 6
type textarea "@@@@手動の物件提案！！@@@@"
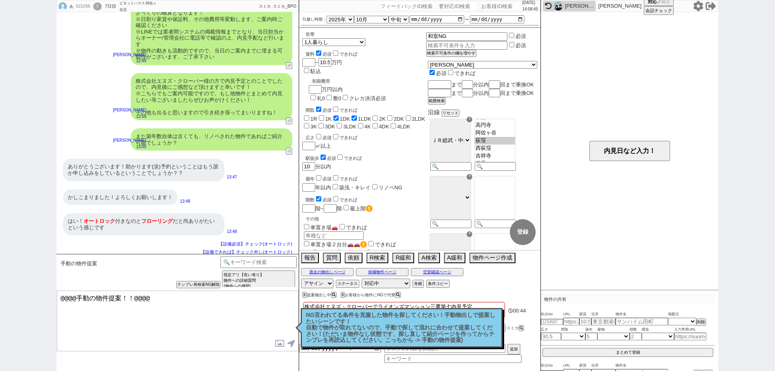
scroll to position [3981, 0]
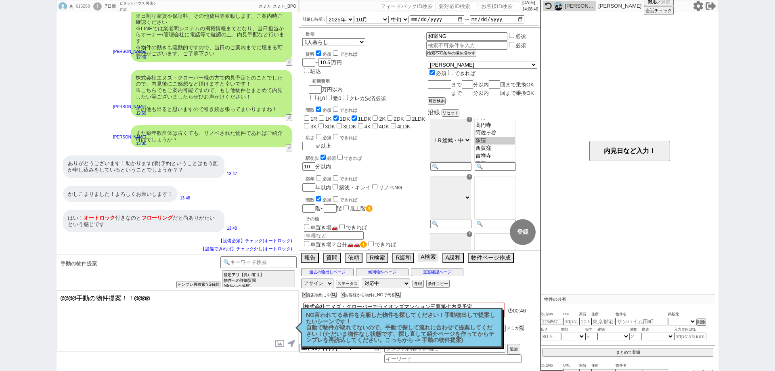
click at [423, 258] on button "A検索" at bounding box center [428, 257] width 20 height 9
drag, startPoint x: 443, startPoint y: 336, endPoint x: 437, endPoint y: 328, distance: 9.3
click at [441, 336] on p "NG言われてる条件を克服した物件を探してください！手動物出しで提案したいシーンです！ 自動で物件が取れてないので、手動で探して流れに合わせて提案してください！…" at bounding box center [401, 327] width 191 height 31
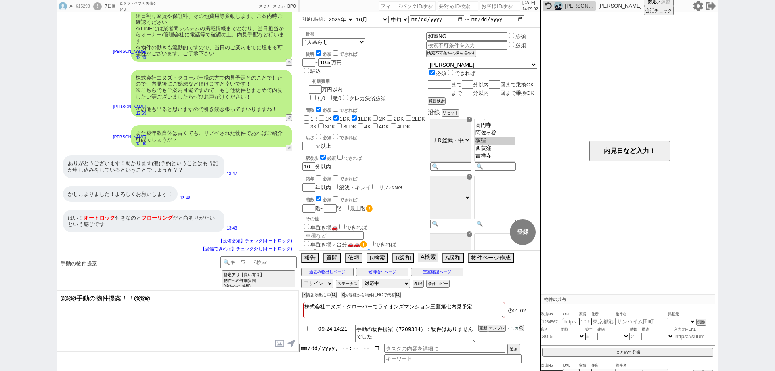
click at [422, 257] on button "A検索" at bounding box center [428, 257] width 20 height 9
click at [346, 296] on div "X お客様から物件にNGで代替" at bounding box center [371, 295] width 61 height 4
click at [344, 293] on button "X" at bounding box center [342, 295] width 3 height 4
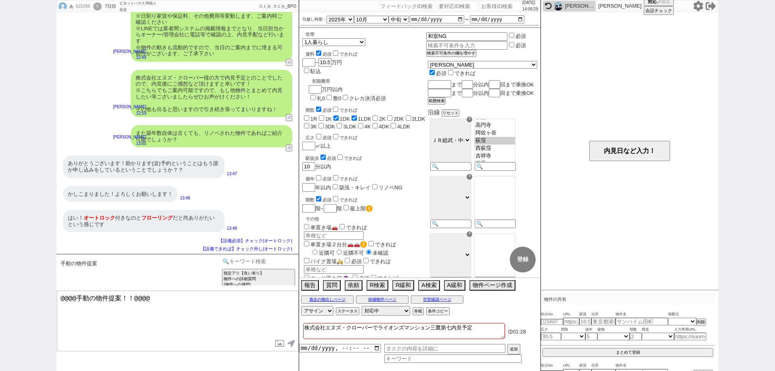
click at [257, 267] on div "指定アリ【良い有り】 物件への詳細質問 (物件への感想) 他サイト／他社等で見てました 既に内見予約してます (物件への感想) 他サイト／他社等で見てました …" at bounding box center [258, 272] width 76 height 32
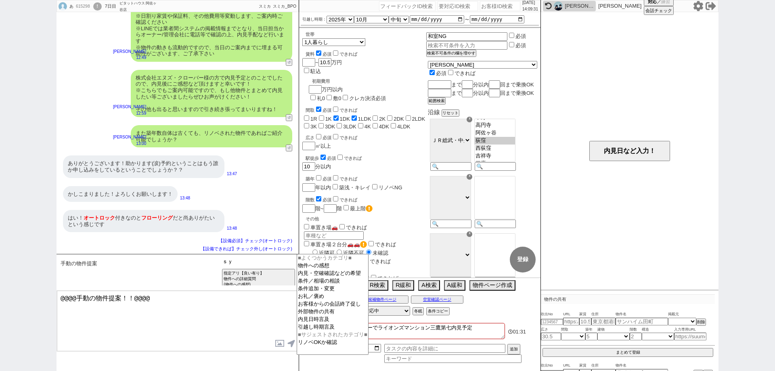
type input "ｓ"
type input "手動"
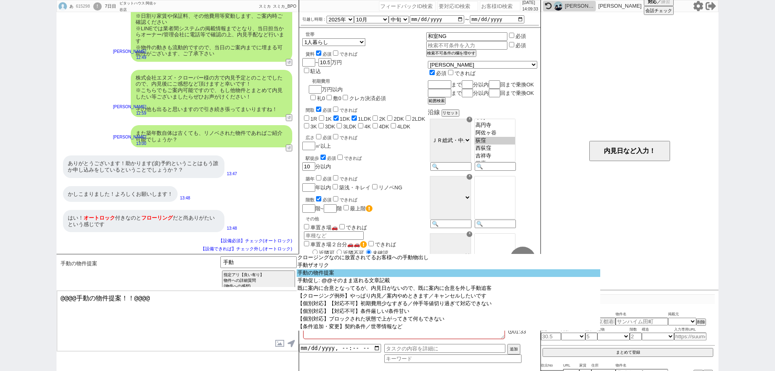
click at [317, 277] on option "手動の物件提案" at bounding box center [449, 273] width 304 height 8
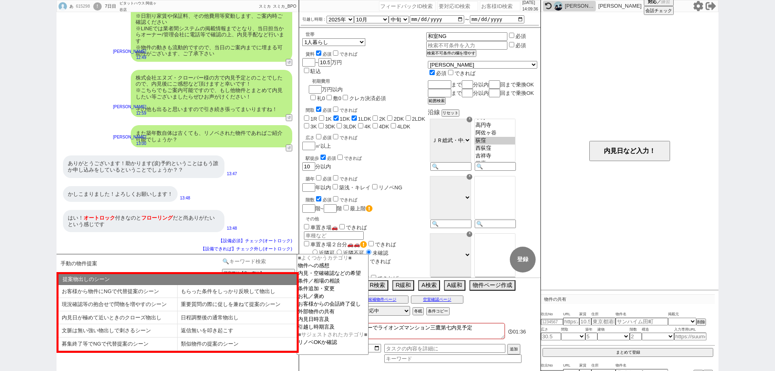
click at [267, 260] on input at bounding box center [258, 261] width 76 height 10
type input "物件無い"
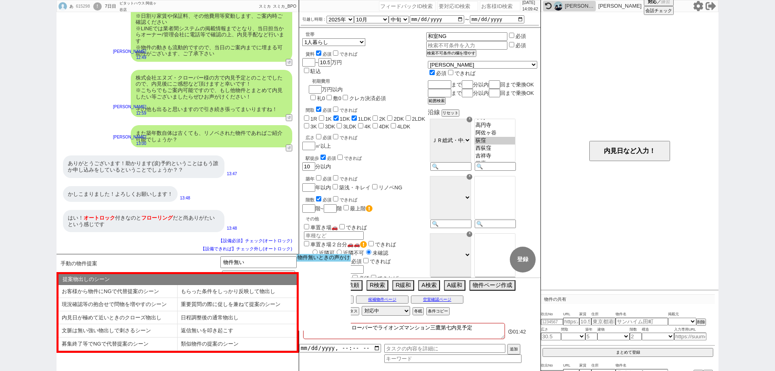
click at [310, 260] on option "物件無いときの声かけ" at bounding box center [324, 258] width 54 height 8
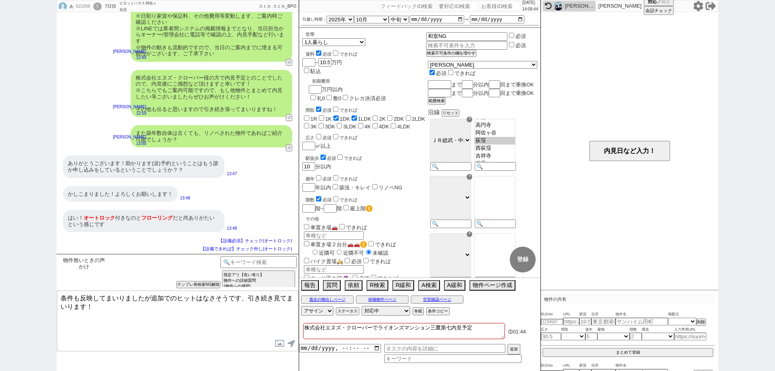
click at [59, 295] on textarea "条件も反映してまいりましたが追加でのヒットはなさそうです、引き続き見てまいります！" at bounding box center [177, 321] width 241 height 61
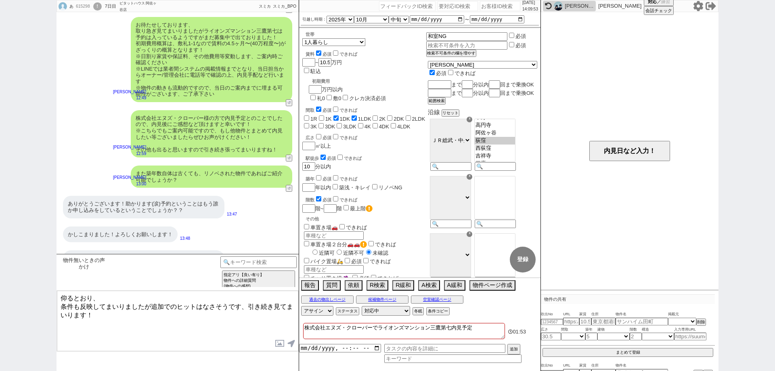
scroll to position [3941, 0]
type textarea "仰るとおり、 条件も反映してまいりましたが追加でのヒットはなさそうです、引き続き見てまいります！"
click at [290, 187] on button "↺" at bounding box center [290, 188] width 5 height 5
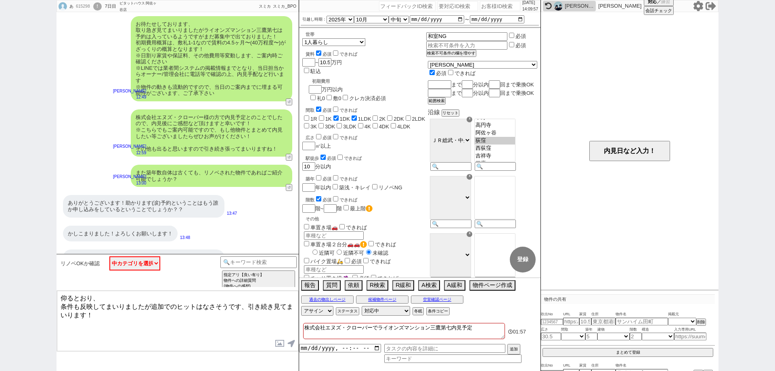
click at [290, 192] on div "ありがとうございます！助かります(涙)予約ということはもう誰か申し込みをしているということでしょうか？？ 13:47" at bounding box center [178, 206] width 242 height 30
click at [134, 263] on select "中カテゴリを選択 OK NG 検討します／条件を見直します 曖昧回答" at bounding box center [134, 263] width 51 height 14
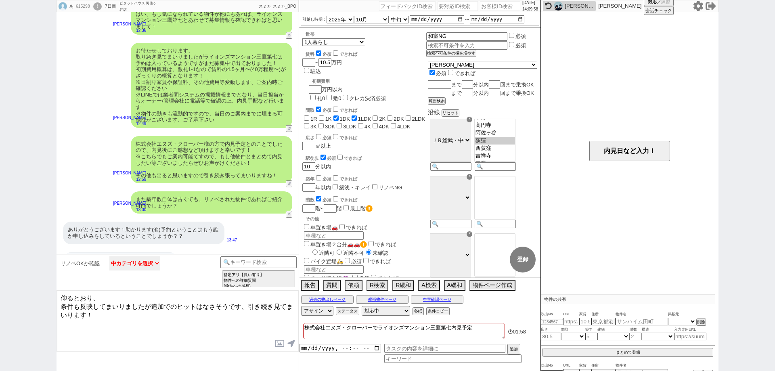
scroll to position [3900, 0]
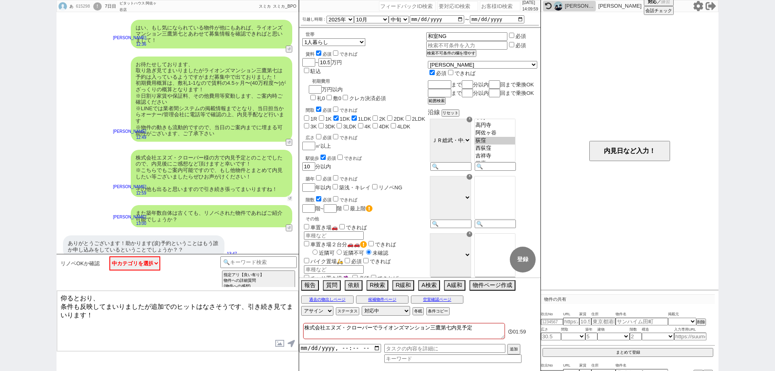
click at [289, 199] on button "↺" at bounding box center [290, 198] width 5 height 5
click at [290, 143] on button "↺" at bounding box center [290, 143] width 5 height 5
click at [143, 265] on select "中カテゴリを選択 日にち／時間指定（新規言及） 逆に何日／何時であれば可能ですか？ 内見は何時から何時まで可能ですか？ 大型連休中の休みはいつですか？／大型連…" at bounding box center [134, 263] width 51 height 14
select select "お願いします等意味のない返信"
click at [109, 256] on select "中カテゴリを選択 日にち／時間指定（新規言及） 逆に何日／何時であれば可能ですか？ 内見は何時から何時まで可能ですか？ 大型連休中の休みはいつですか？／大型連…" at bounding box center [134, 263] width 51 height 14
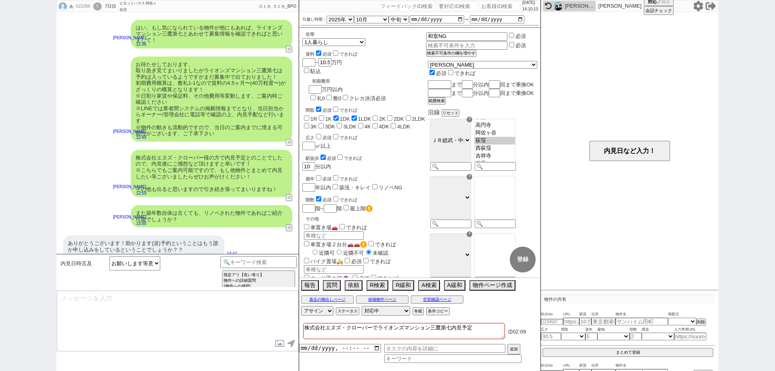
type textarea "転勤異動シーズンですのでうまく動ければと！ 改めてご都合のほう頂けますと幸いです！"
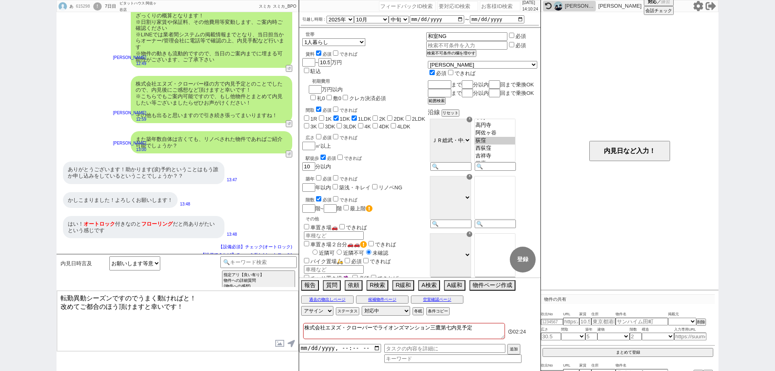
scroll to position [3981, 0]
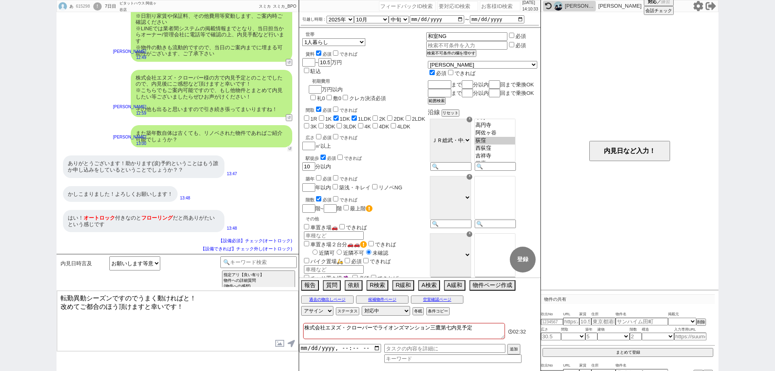
click at [290, 148] on button "↺" at bounding box center [290, 148] width 5 height 5
click at [282, 261] on input at bounding box center [258, 261] width 76 height 10
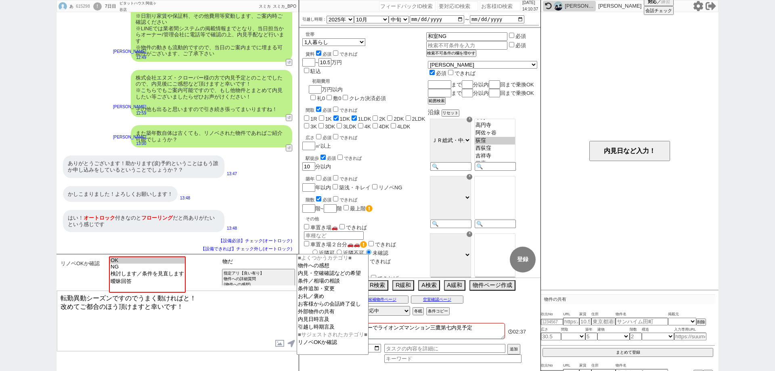
type input "物"
type input "物件無い"
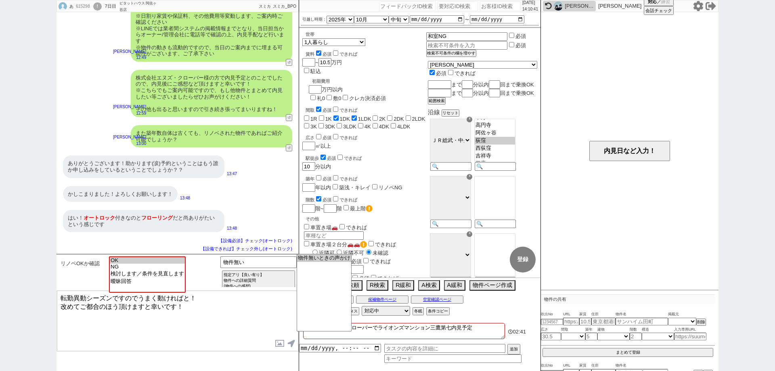
click at [263, 315] on textarea "転勤異動シーズンですのでうまく動ければと！ 改めてご都合のほう頂けますと幸いです！" at bounding box center [177, 321] width 241 height 61
select select
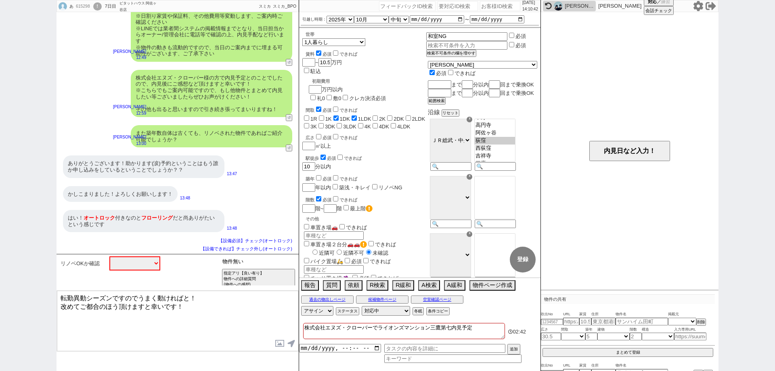
click at [275, 265] on input "物件無い" at bounding box center [258, 261] width 76 height 10
type input "物件"
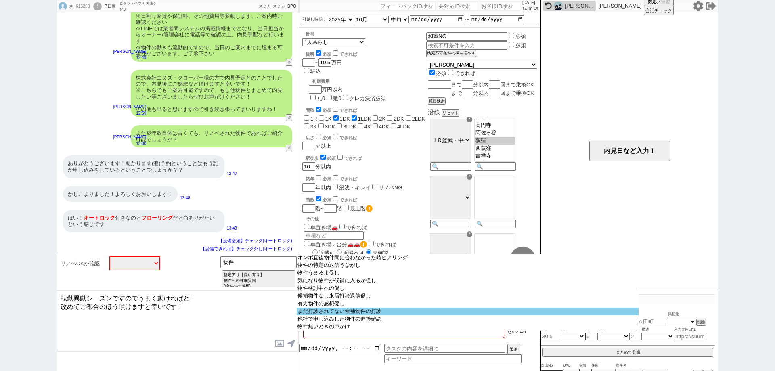
click at [315, 319] on select "オンボ直後物件間に合わなかった時ヒアリング 物件の特定の返信うながし 物件うまるよ促し 気になり物件が候補に入るか促し 物件検討中への促し 候補物件なし来店打…" at bounding box center [468, 292] width 342 height 77
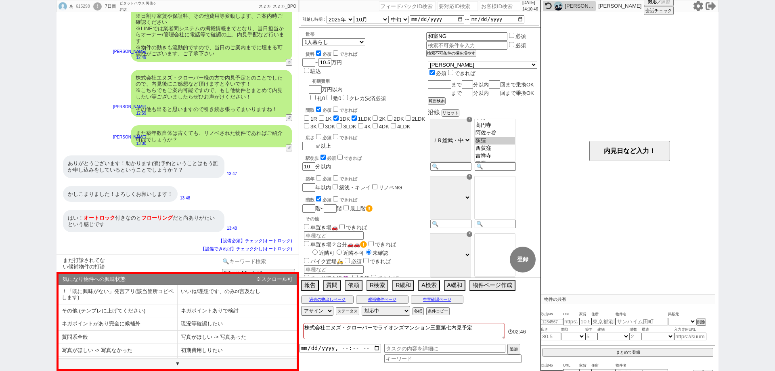
click at [270, 260] on input at bounding box center [258, 261] width 76 height 10
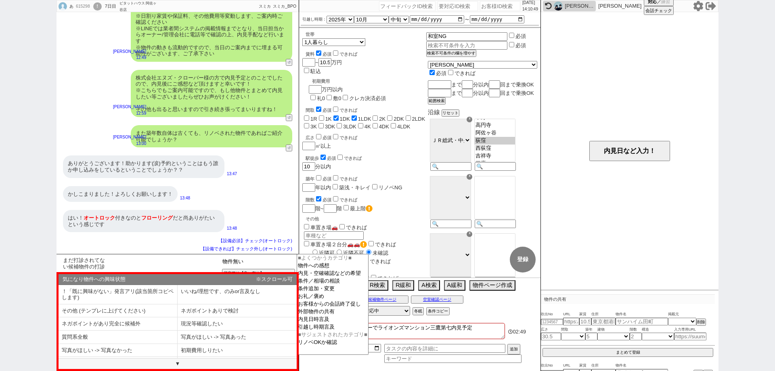
type input "物件無い"
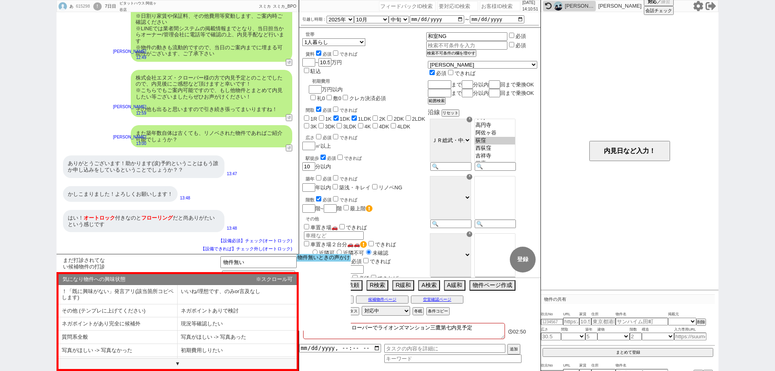
click at [313, 258] on option "物件無いときの声かけ" at bounding box center [324, 258] width 54 height 8
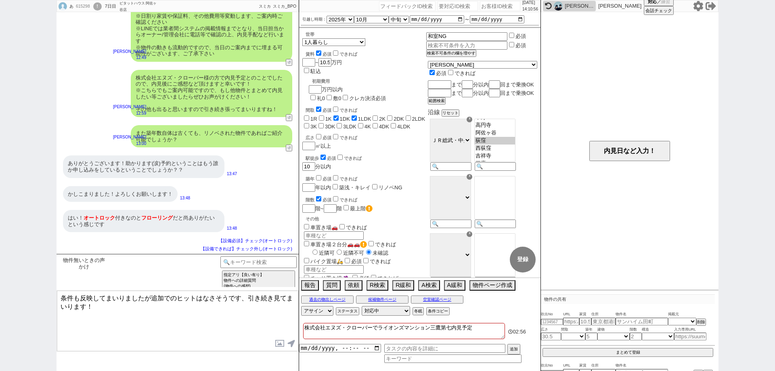
drag, startPoint x: 249, startPoint y: 296, endPoint x: 0, endPoint y: 250, distance: 252.9
click at [0, 250] on div "あ 615298 ! 0 7日目 ピタットハウス 阿佐ヶ谷店 冬眠中 自社客 スミカ スミカ_BPO チャット全表示 2025-09-18 新しくフォローされ…" at bounding box center [387, 185] width 775 height 371
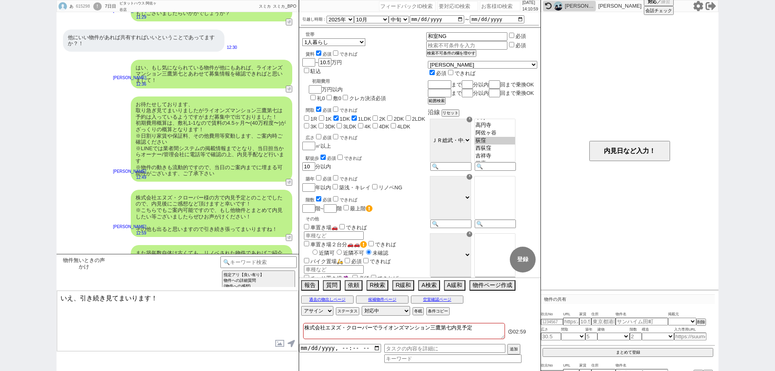
scroll to position [3860, 0]
drag, startPoint x: 204, startPoint y: 111, endPoint x: 278, endPoint y: 113, distance: 73.9
click at [278, 113] on div "お待たせしております、 取り急ぎ見てまいりましたがライオンズマンション三鷹第七は予約は入っているようですがまだ募集中で出ておりました！ 初期費用概算は、敷礼1…" at bounding box center [212, 139] width 162 height 85
copy div "ライオンズマンション三鷹第七"
click at [80, 296] on textarea "いえ、引き続き見てまいります！" at bounding box center [177, 321] width 241 height 61
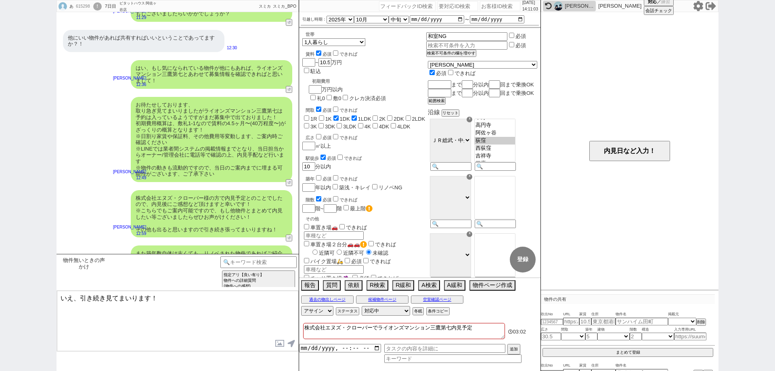
paste textarea "ライオンズマンション三鷹第七"
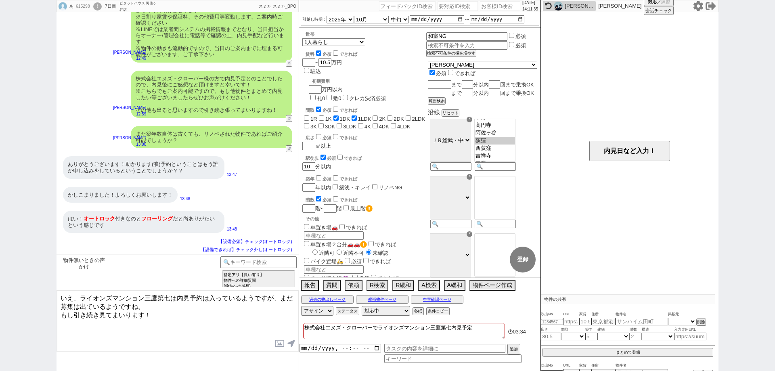
scroll to position [3981, 0]
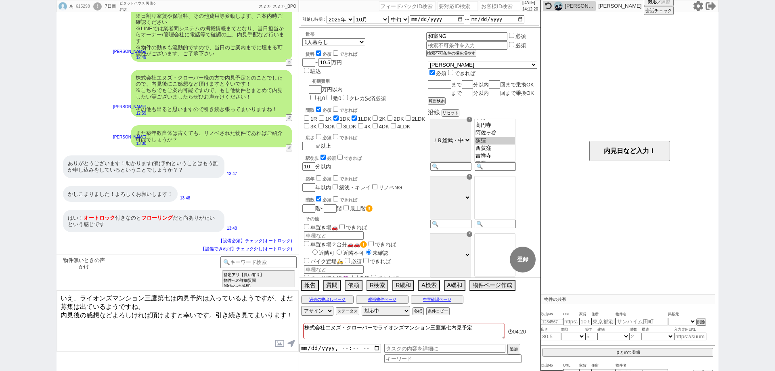
type textarea "いえ、ライオンズマンション三鷹第七は内見予約は入っているようですが、まだ募集は出ているようですね。 内見後の感想などよろしければ頂けますと幸いです。引き続き見…"
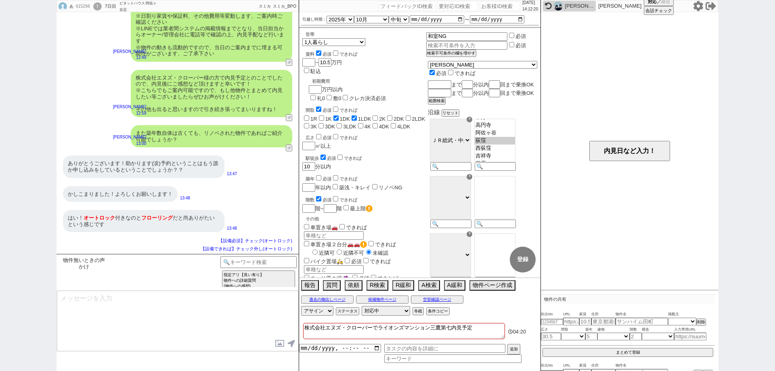
scroll to position [4024, 0]
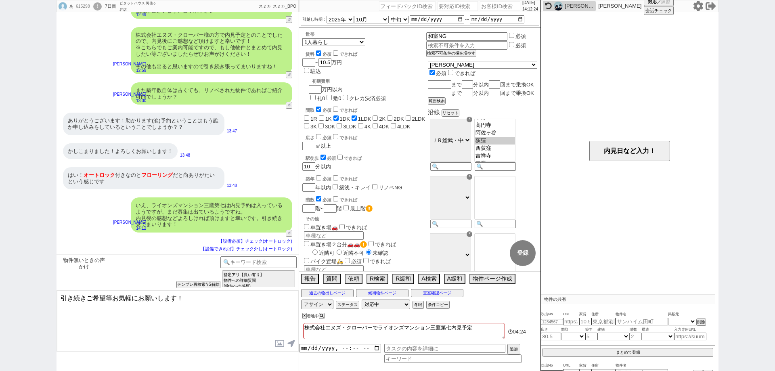
type textarea "引き続きご希望等お気軽にお願いします！"
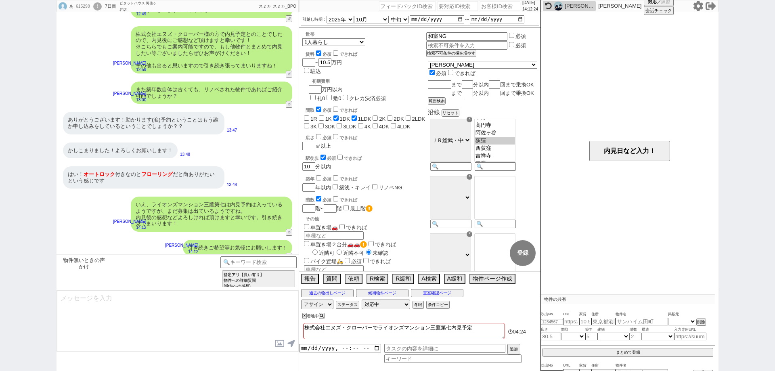
scroll to position [4048, 0]
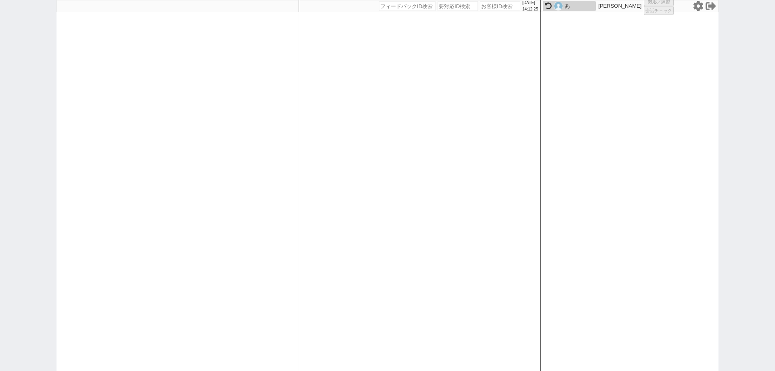
select select "1"
select select "2"
select select "10"
select select
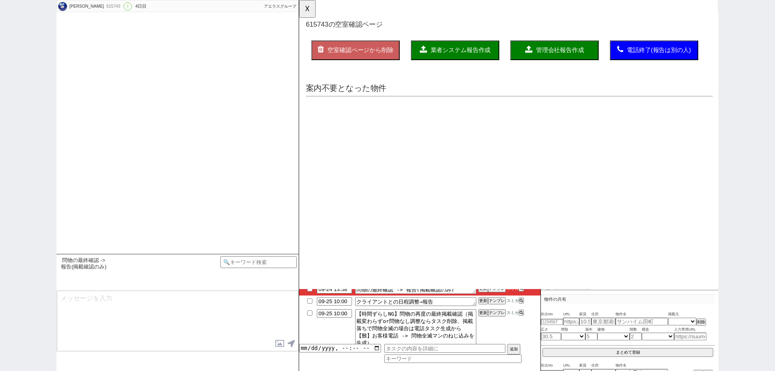
scroll to position [0, 0]
select select "2025"
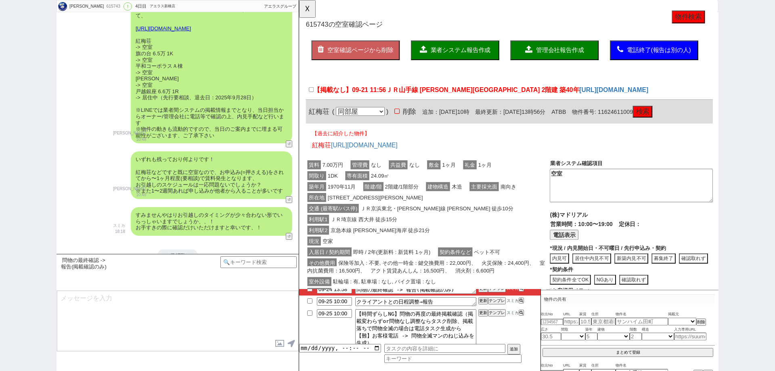
scroll to position [2632, 0]
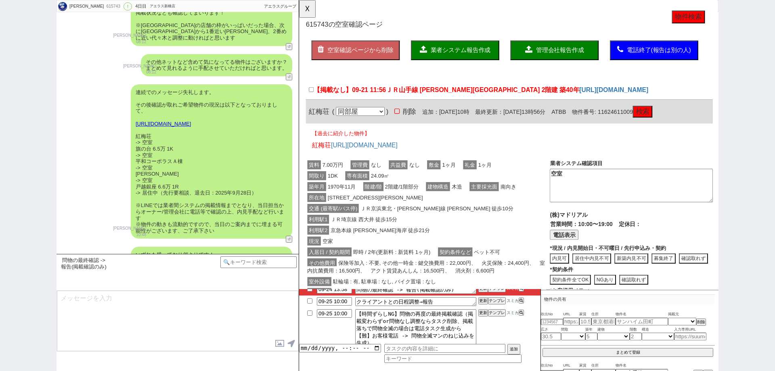
click at [679, 119] on button "検索" at bounding box center [668, 120] width 21 height 13
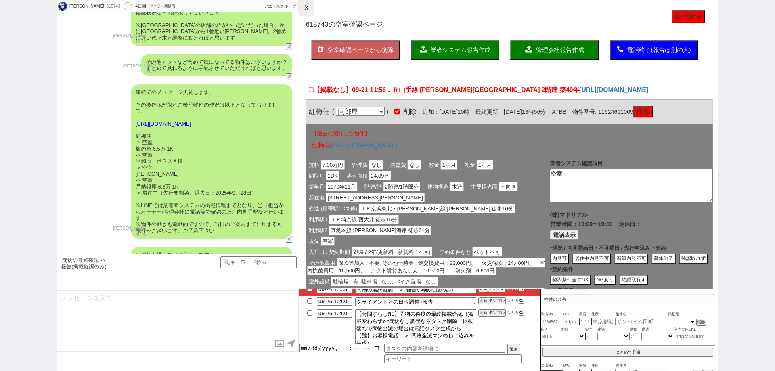
click at [310, 5] on button "☓" at bounding box center [306, 8] width 15 height 16
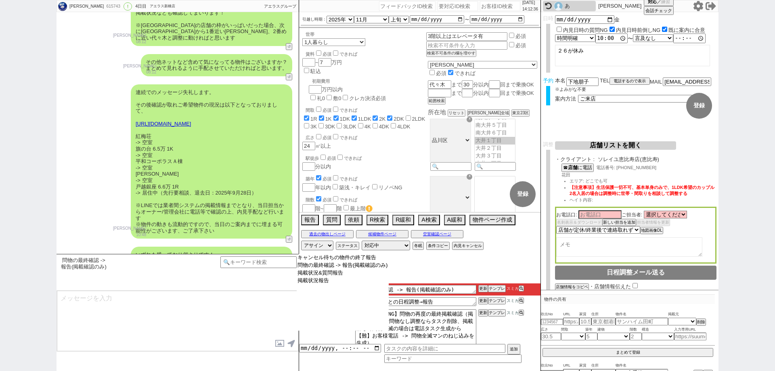
drag, startPoint x: 382, startPoint y: 316, endPoint x: 424, endPoint y: 275, distance: 58.5
click at [382, 316] on select "キャンセル待ちの物件の終了報告 問物の最終確認 -> 報告(掲載確認のみ) 掲載状況&質問報告 掲載状況報告" at bounding box center [343, 292] width 92 height 77
click at [436, 263] on div "00:09 09-24 13:58 問物の最終確認 -> 報告(掲載確認のみ) 更新 テンプレ スミカ 09-25 10:00 クライアントとの日程調整→報告…" at bounding box center [419, 316] width 241 height 109
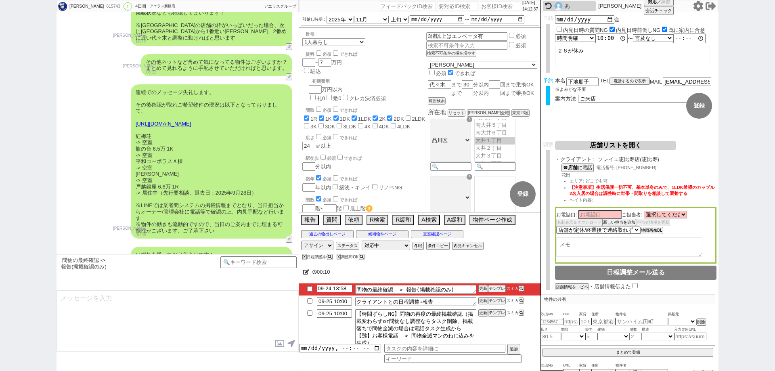
click at [337, 286] on input "09-24 13:58" at bounding box center [334, 288] width 35 height 7
click at [482, 276] on div "00:18" at bounding box center [419, 272] width 241 height 16
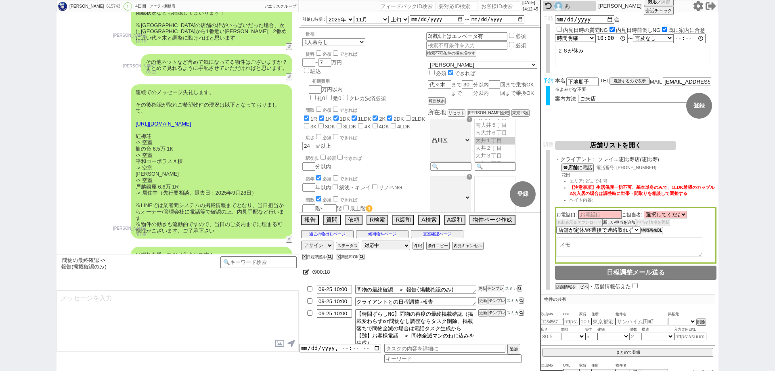
click at [483, 286] on button "更新" at bounding box center [483, 289] width 8 height 6
click at [484, 276] on div "00:18" at bounding box center [419, 272] width 241 height 16
click at [486, 288] on button "更新" at bounding box center [483, 289] width 8 height 6
click at [486, 275] on div "00:19" at bounding box center [419, 272] width 241 height 16
click at [486, 291] on button "更新" at bounding box center [483, 289] width 8 height 6
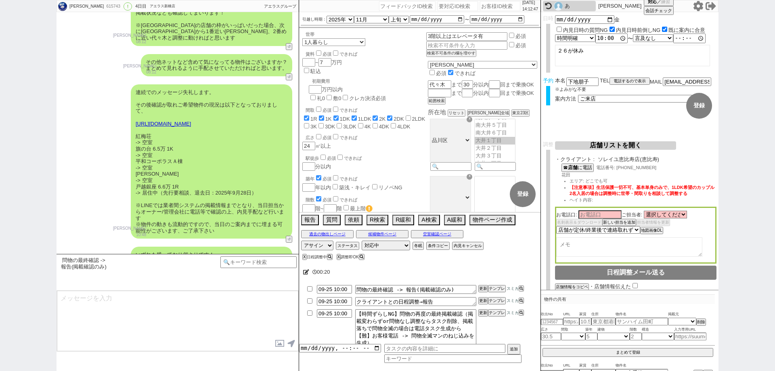
click at [483, 275] on div "00:20" at bounding box center [419, 272] width 241 height 16
click at [483, 290] on button "更新" at bounding box center [483, 289] width 8 height 6
click at [489, 275] on div "00:20" at bounding box center [419, 272] width 241 height 16
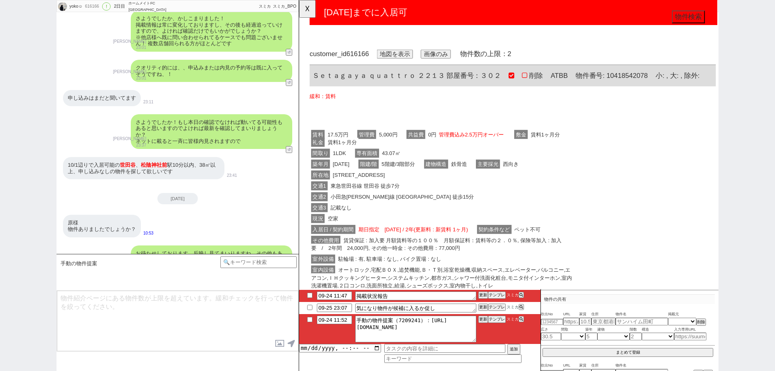
scroll to position [332, 0]
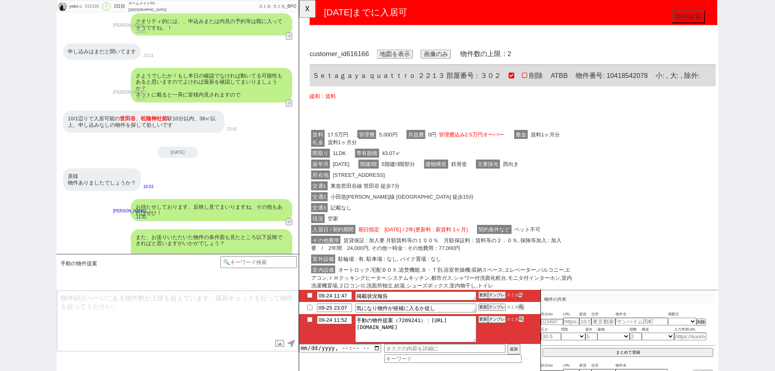
click at [523, 295] on icon at bounding box center [521, 295] width 4 height 4
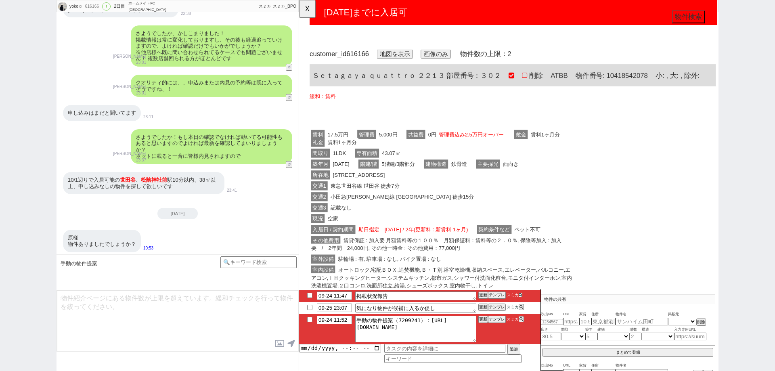
scroll to position [283, 0]
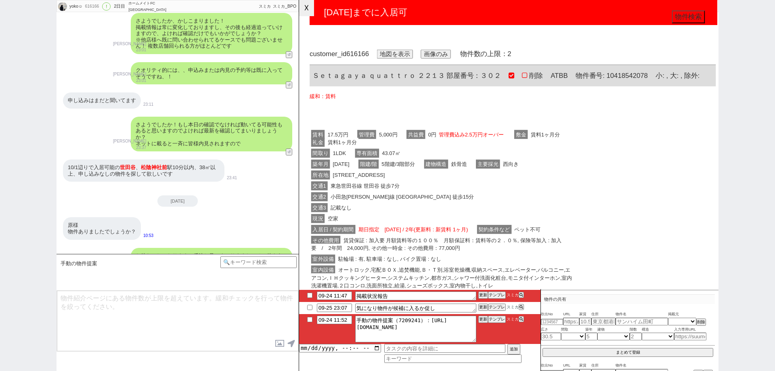
click at [314, 7] on button "☓" at bounding box center [306, 8] width 15 height 16
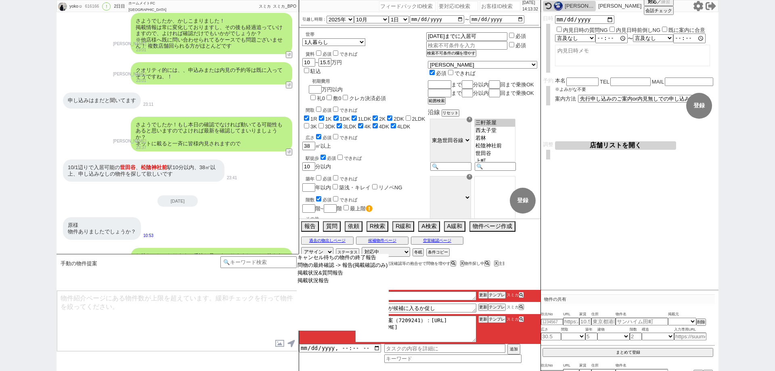
drag, startPoint x: 376, startPoint y: 310, endPoint x: 460, endPoint y: 283, distance: 88.1
click at [379, 308] on select "キャンセル待ちの物件の終了報告 問物の最終確認 -> 報告(掲載確認のみ) 掲載状況&質問報告 掲載状況報告" at bounding box center [343, 292] width 92 height 77
click at [460, 283] on div "00:41" at bounding box center [419, 279] width 241 height 16
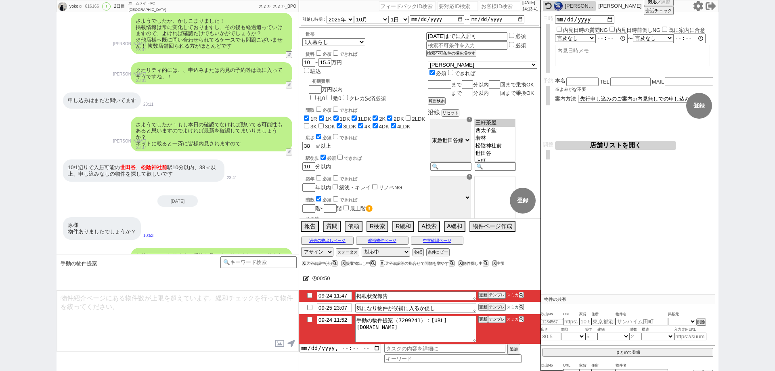
click at [305, 262] on div "X 現況確認中(今)" at bounding box center [320, 263] width 37 height 4
click at [302, 262] on button "X" at bounding box center [303, 263] width 3 height 4
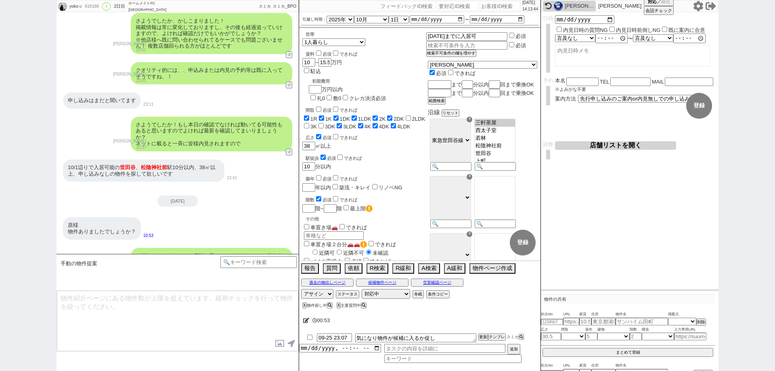
scroll to position [372, 0]
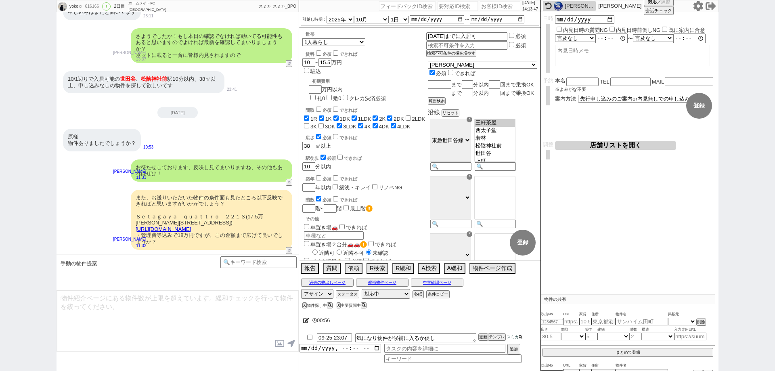
click at [523, 337] on icon at bounding box center [521, 337] width 4 height 4
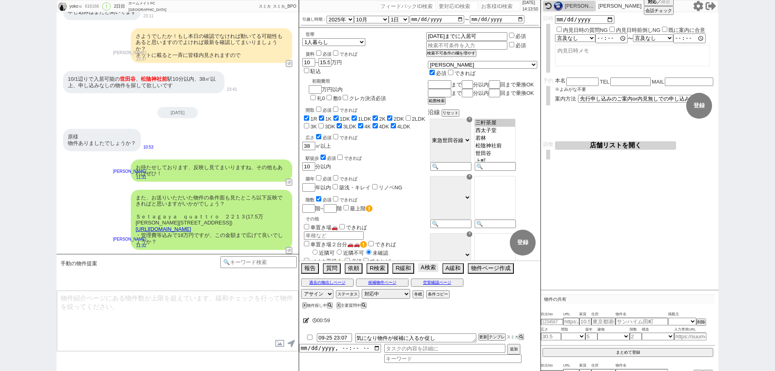
click at [430, 270] on button "A検索" at bounding box center [428, 267] width 20 height 9
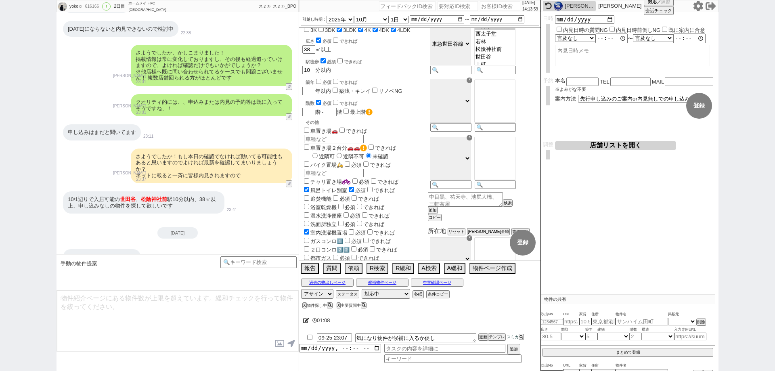
scroll to position [121, 0]
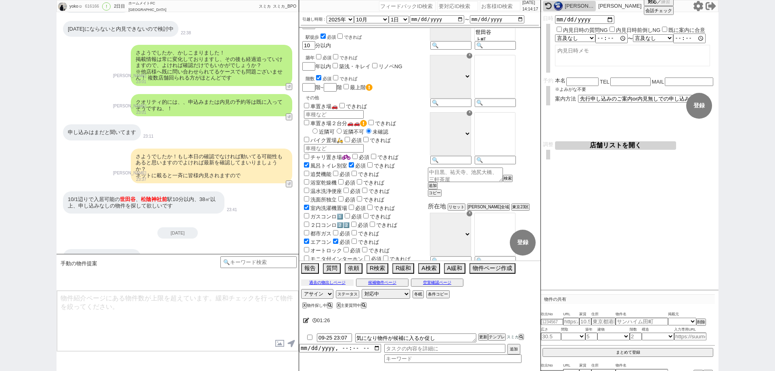
click at [342, 282] on button "過去の物出しページ" at bounding box center [327, 282] width 52 height 6
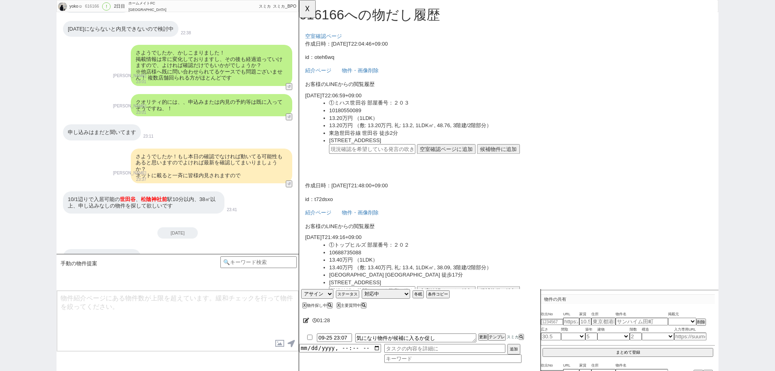
scroll to position [1075, 0]
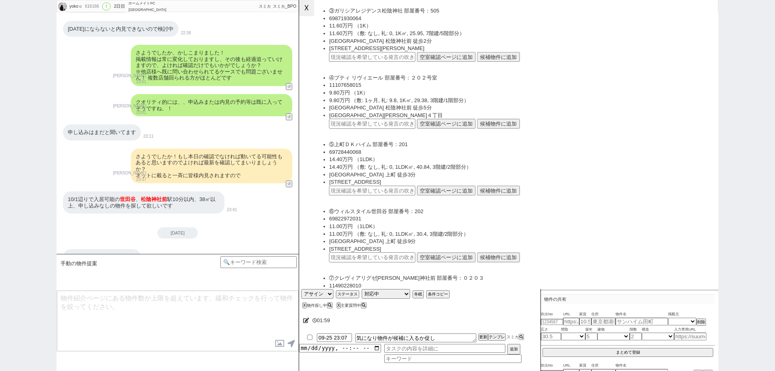
click at [311, 13] on button "☓" at bounding box center [306, 8] width 15 height 16
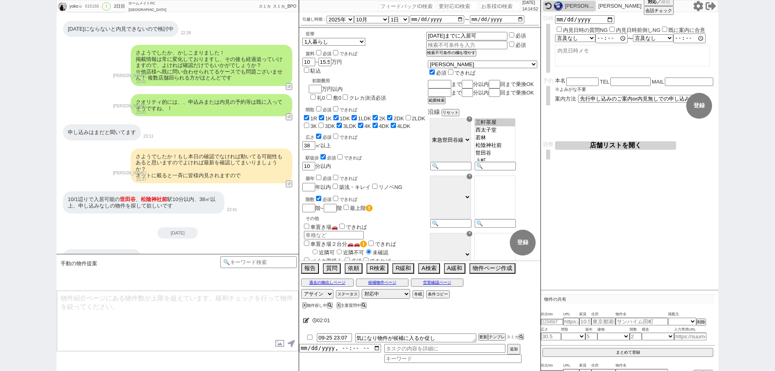
scroll to position [0, 0]
click at [334, 279] on button "過去の物出しページ" at bounding box center [327, 282] width 52 height 6
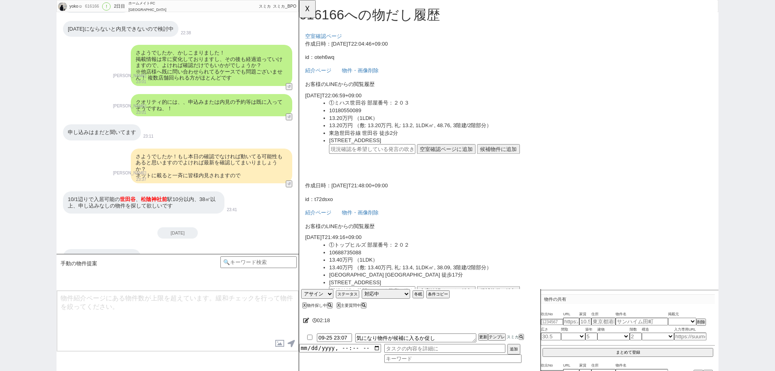
scroll to position [1075, 0]
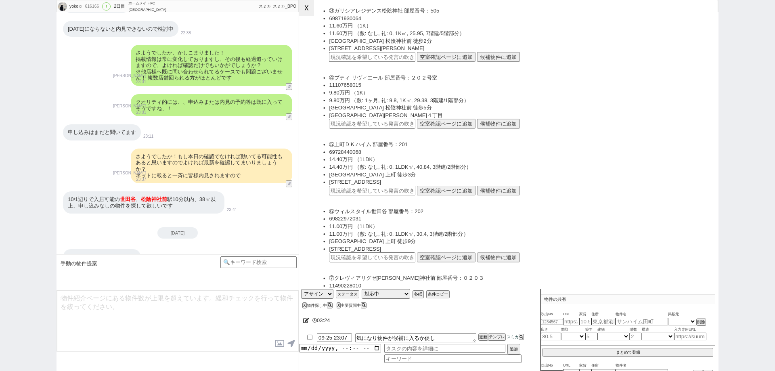
click at [305, 3] on button "☓" at bounding box center [306, 8] width 15 height 16
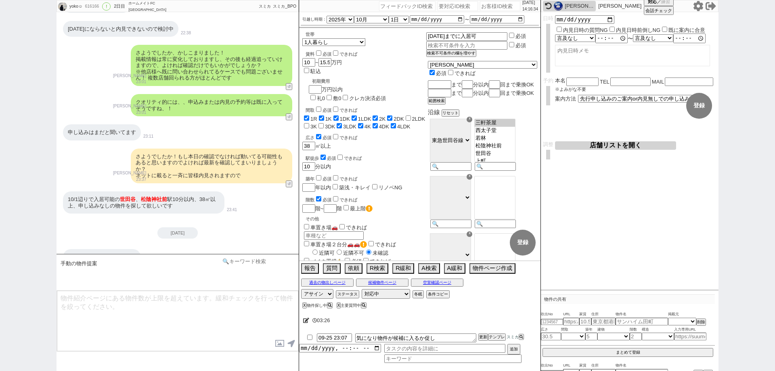
click at [256, 263] on input at bounding box center [258, 261] width 76 height 10
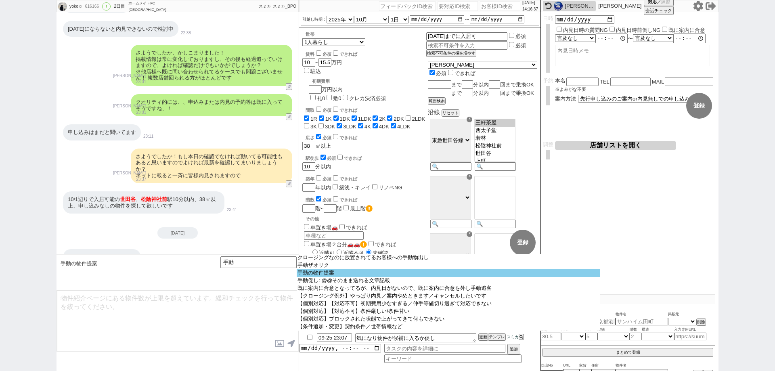
click at [314, 272] on option "手動の物件提案" at bounding box center [449, 273] width 304 height 8
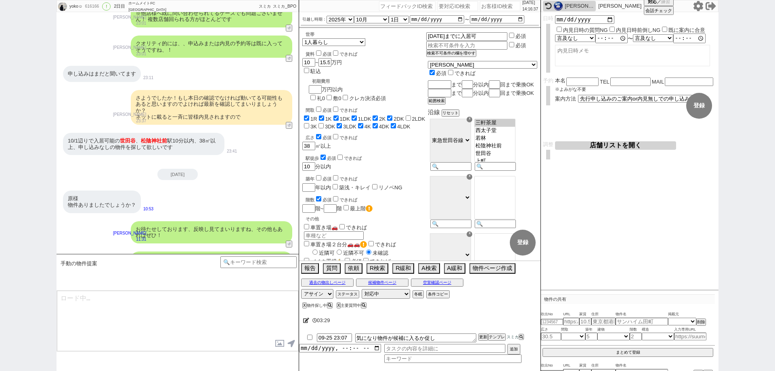
scroll to position [372, 0]
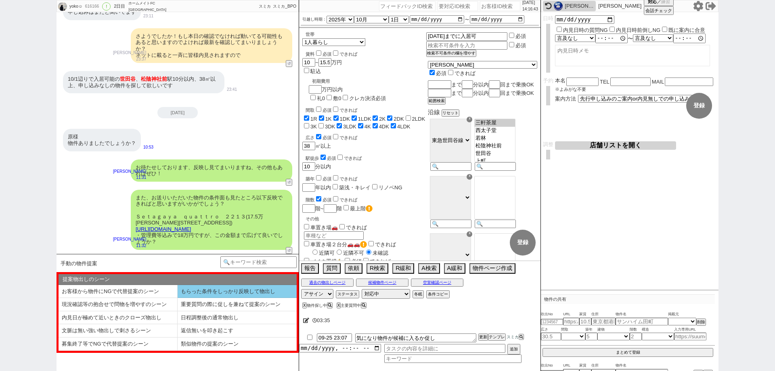
click at [266, 293] on li "もらった条件をしっかり反映して物出し" at bounding box center [237, 291] width 119 height 13
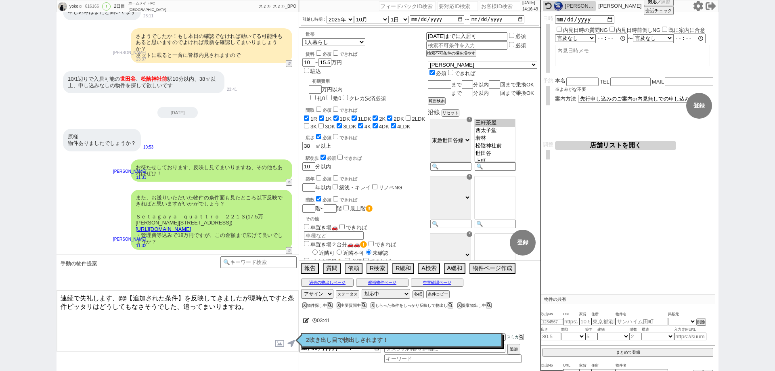
drag, startPoint x: 247, startPoint y: 296, endPoint x: 117, endPoint y: 298, distance: 129.6
click at [117, 298] on textarea "連続で失礼します、@@【追加された条件】を反映してきましたが現時点ですと条件ピッタリはどうしてもなさそうでした、追ってまいりますね。" at bounding box center [177, 321] width 241 height 61
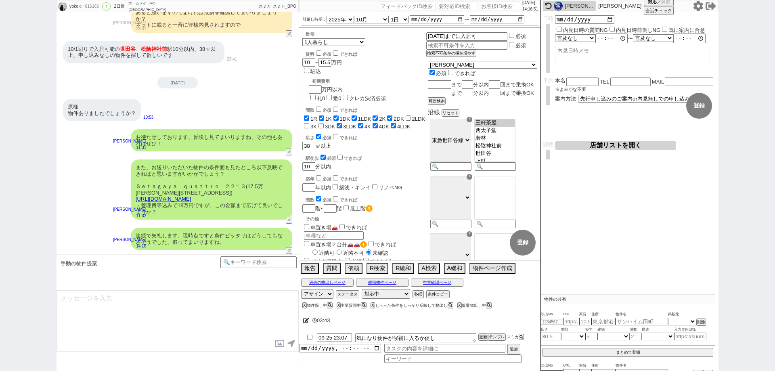
scroll to position [292, 0]
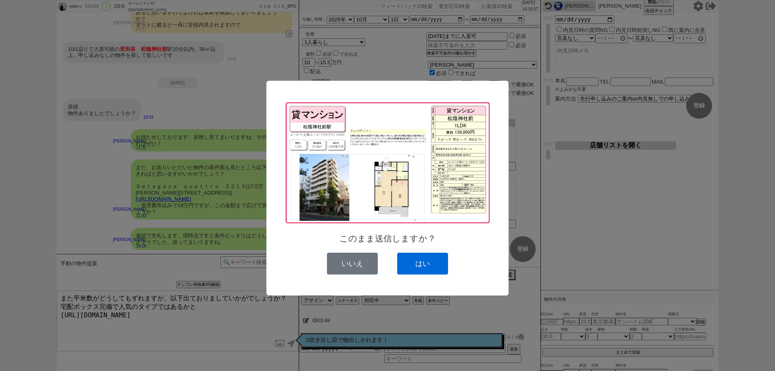
click at [427, 267] on button "はい" at bounding box center [422, 264] width 51 height 22
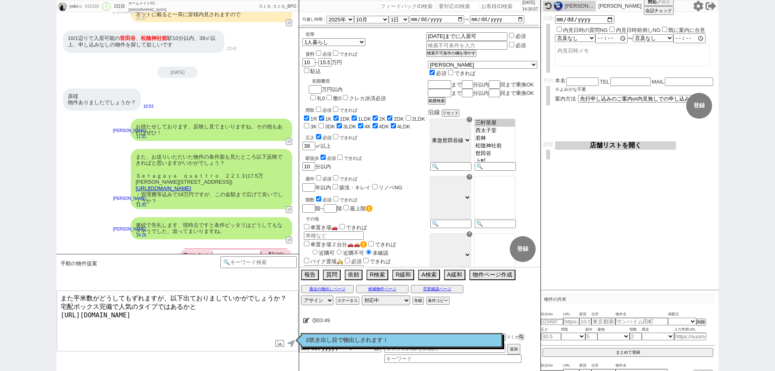
scroll to position [296, 0]
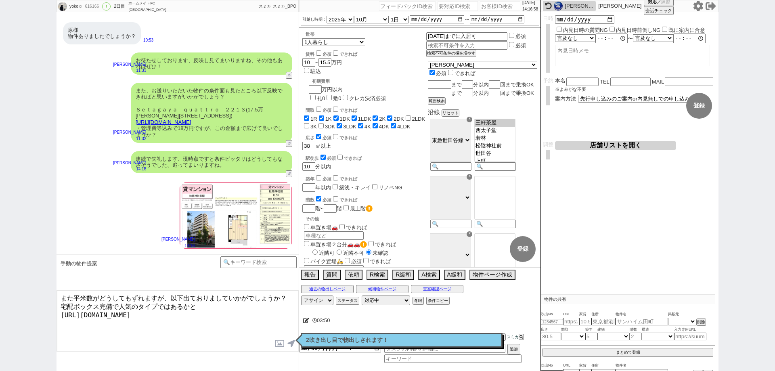
click at [239, 318] on textarea "また平米数がどうしてもずれますが、以下出ておりましていかがでしょうか？ 宅配ボックス完備で人気のタイプではあるかと https://tools.sumika.…" at bounding box center [177, 321] width 241 height 61
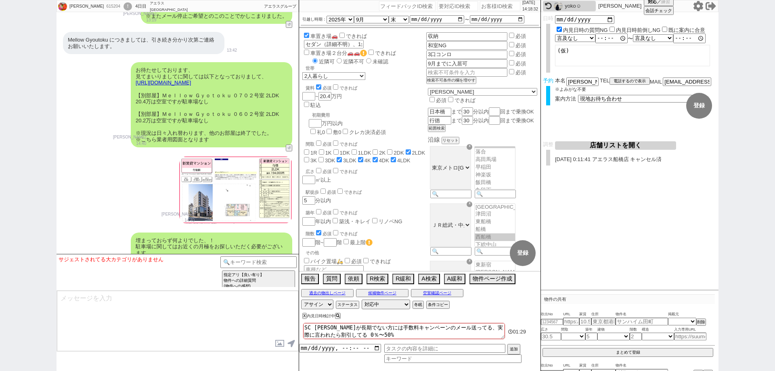
scroll to position [3318, 0]
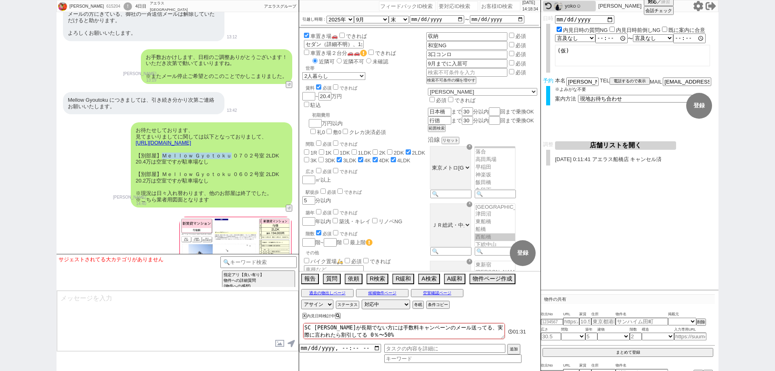
drag, startPoint x: 162, startPoint y: 129, endPoint x: 230, endPoint y: 132, distance: 68.3
click at [230, 132] on div "お待たせしております、 見てまいりましてに関しては以下となっておりまして、 https://tools.sumika.live/pages/mt23wya 【…" at bounding box center [212, 164] width 162 height 85
copy div "Ｍｅｌｌｏｗ Ｇｙｏｔｏｋｕ"
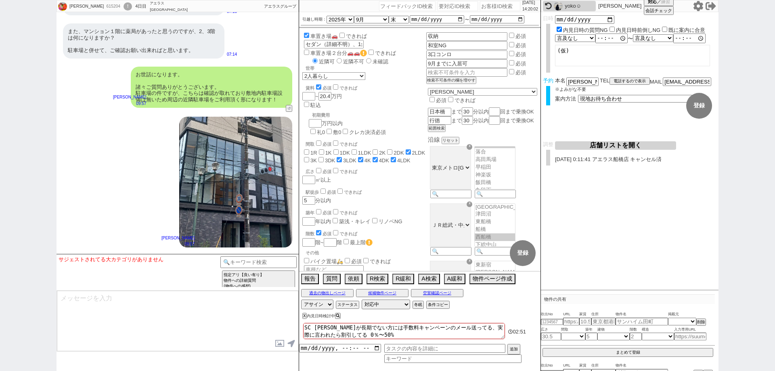
scroll to position [4610, 0]
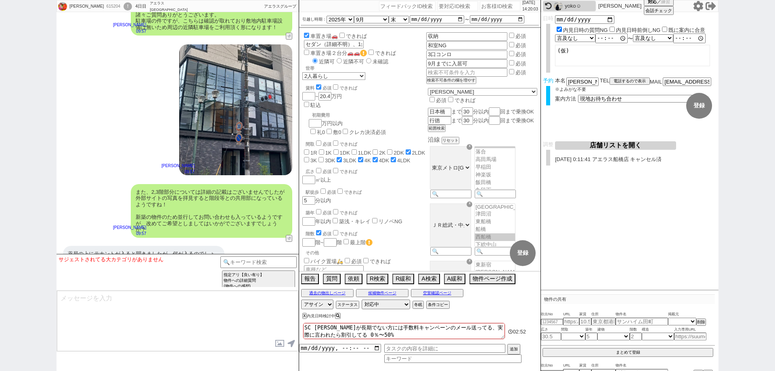
drag, startPoint x: 237, startPoint y: 338, endPoint x: 233, endPoint y: 309, distance: 29.3
click at [237, 338] on textarea at bounding box center [177, 321] width 241 height 61
click at [250, 259] on input at bounding box center [258, 261] width 76 height 10
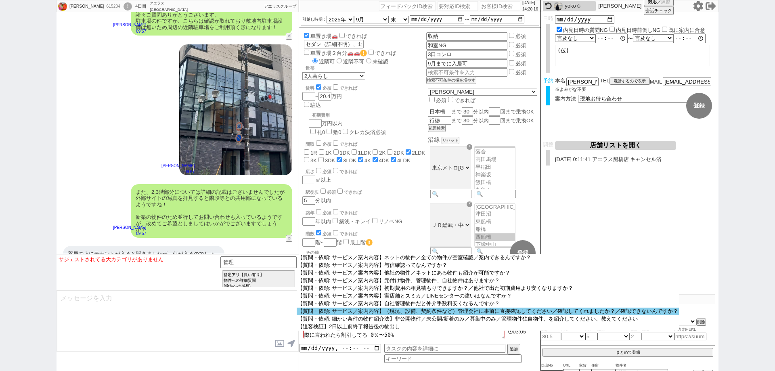
scroll to position [662, 0]
click at [590, 315] on option "【質問・依頼: サービス／案内内容】（現況、設備、契約条件など）管理会社に事前に直接確認してください／確認してくれましたか？／確認できないんですか？" at bounding box center [488, 312] width 382 height 8
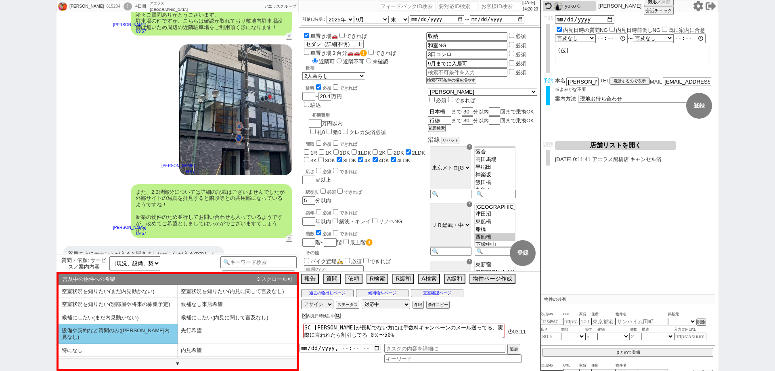
click at [162, 330] on li "設備や契約など質問のみ(空確内見なし)" at bounding box center [118, 333] width 119 height 19
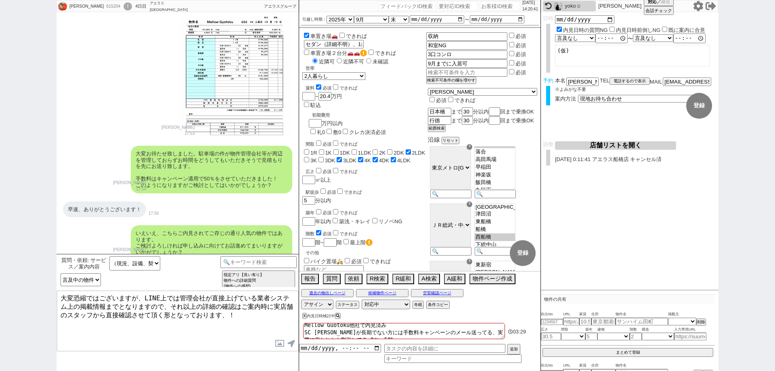
scroll to position [15, 0]
click at [104, 3] on div "615204" at bounding box center [113, 6] width 18 height 6
copy div "615204"
drag, startPoint x: 0, startPoint y: 183, endPoint x: 33, endPoint y: 184, distance: 33.1
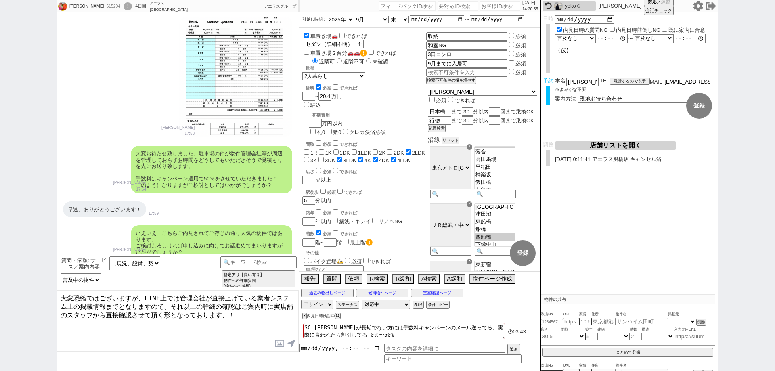
click at [0, 183] on div "NORIKO 615204 ! 0 4日目 アエラス西葛西店 冬眠中 自社客 アエラスグループ スミカ_BPO チャット全表示 2025-09-17 新しくフ…" at bounding box center [387, 185] width 775 height 371
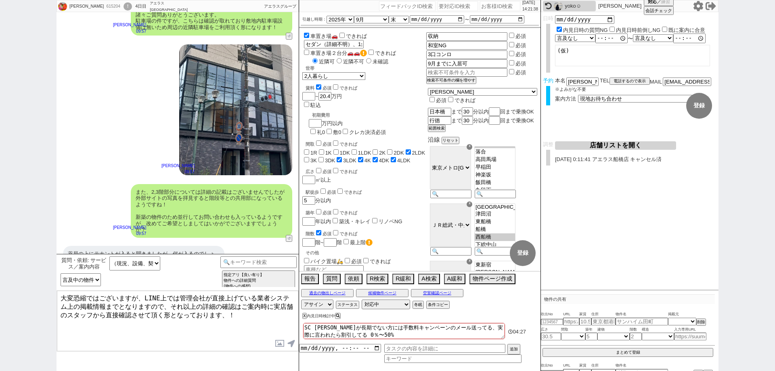
scroll to position [0, 0]
click at [462, 290] on button "空室確認ページ" at bounding box center [437, 293] width 52 height 6
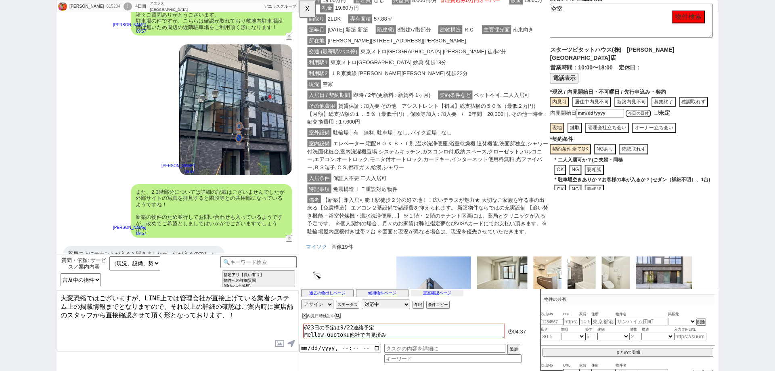
scroll to position [633, 0]
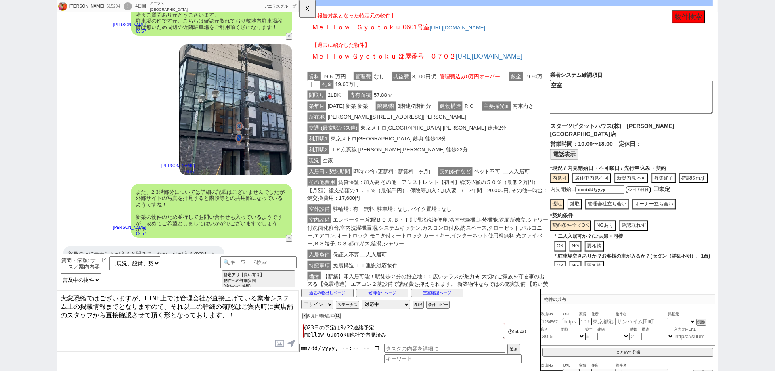
click at [592, 169] on button "電話表示" at bounding box center [584, 165] width 31 height 11
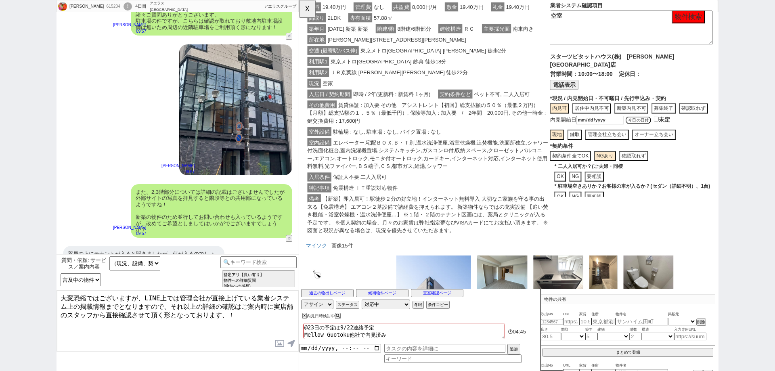
scroll to position [108, 0]
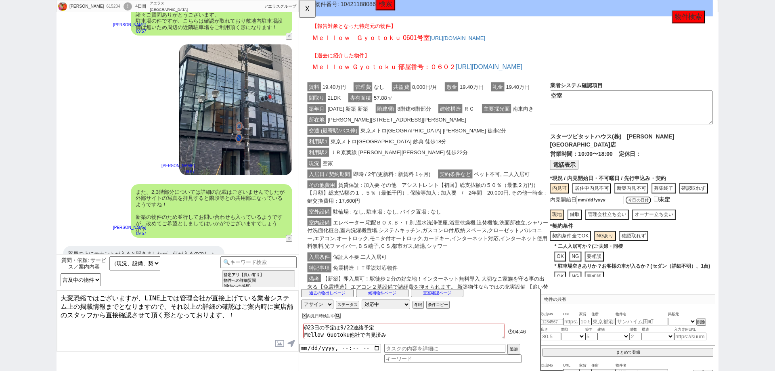
click at [578, 172] on button "電話表示" at bounding box center [584, 177] width 31 height 11
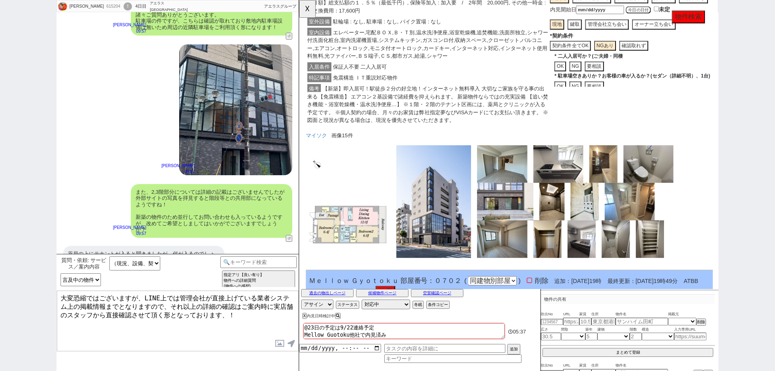
scroll to position [431, 0]
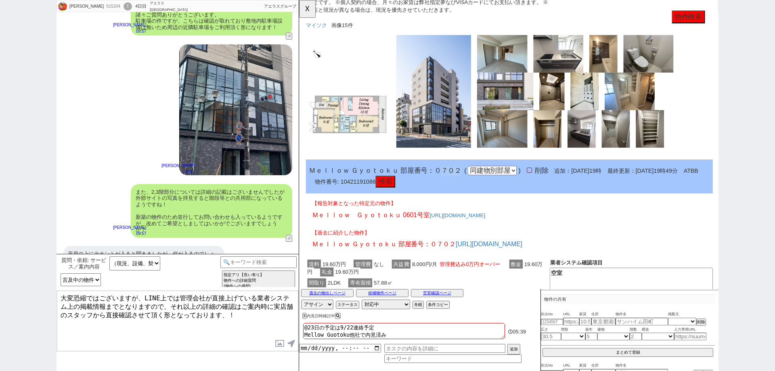
drag, startPoint x: 473, startPoint y: 189, endPoint x: 452, endPoint y: 187, distance: 21.1
click at [452, 187] on div "Ｍｅｌｌｏｗ Ｇｙｏｔｏｋｕ 部屋番号：０７０２ ( 同部屋 同建物別部屋 別建物別部屋 別建物 ) 削除 追加：2025年9月17日19時 最終更新：202…" at bounding box center [526, 190] width 438 height 36
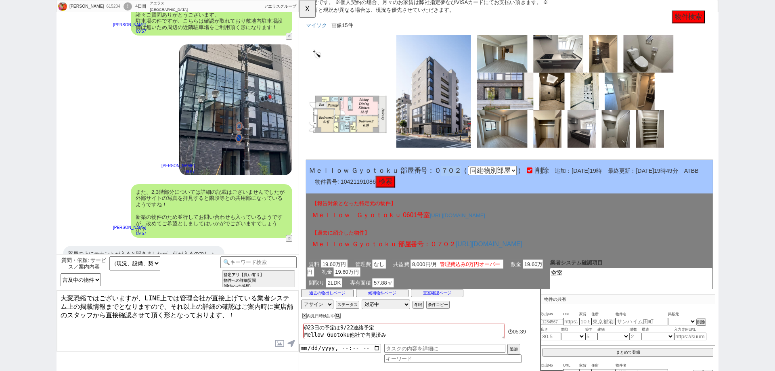
copy span "７０２"
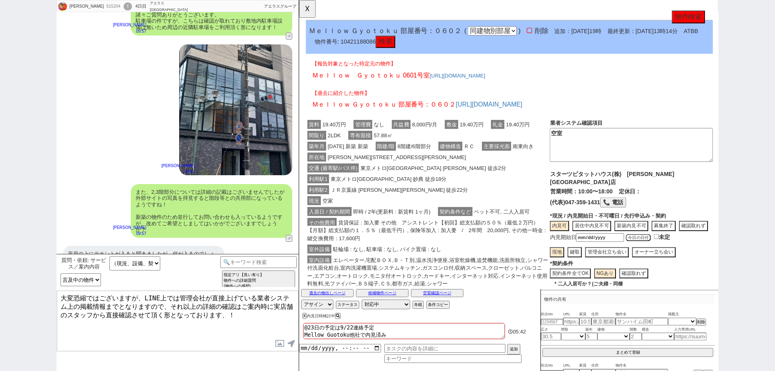
scroll to position [27, 0]
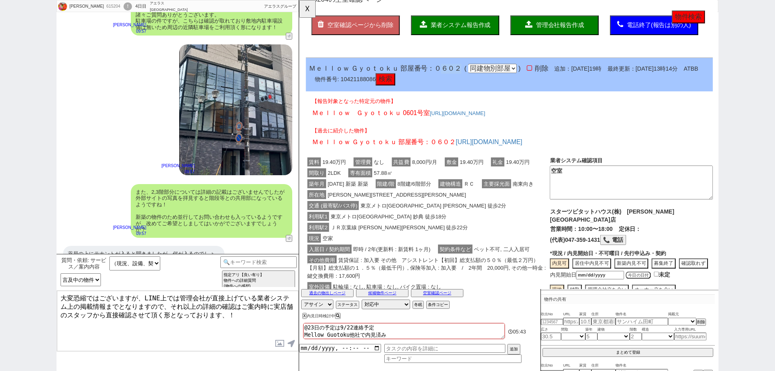
drag, startPoint x: 474, startPoint y: 72, endPoint x: 452, endPoint y: 69, distance: 22.1
click at [452, 69] on div "Ｍｅｌｌｏｗ Ｇｙｏｔｏｋｕ 部屋番号：０６０２ ( 同部屋 同建物別部屋 別建物別部屋 別建物 ) 削除 追加：2025年9月17日19時 最終更新：202…" at bounding box center [526, 80] width 438 height 36
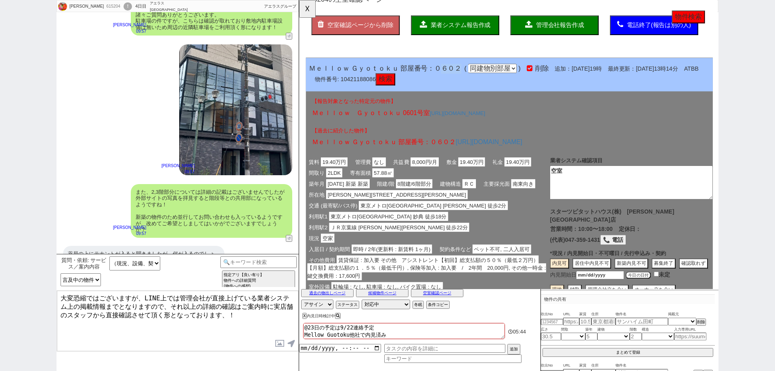
copy span "６０２"
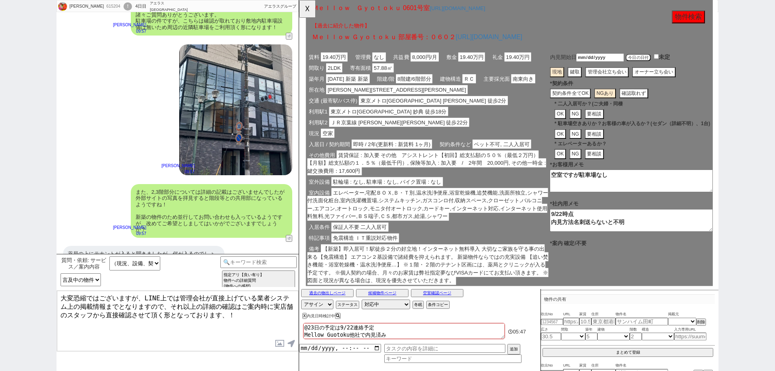
scroll to position [148, 0]
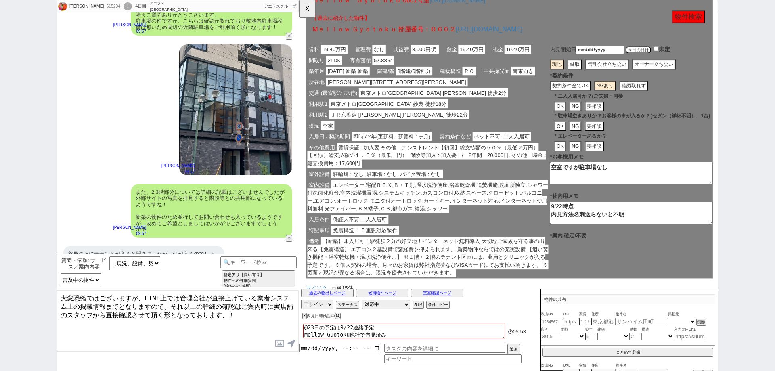
click at [424, 92] on div "所在地 市川市行徳駅前２丁目８－１" at bounding box center [438, 88] width 262 height 12
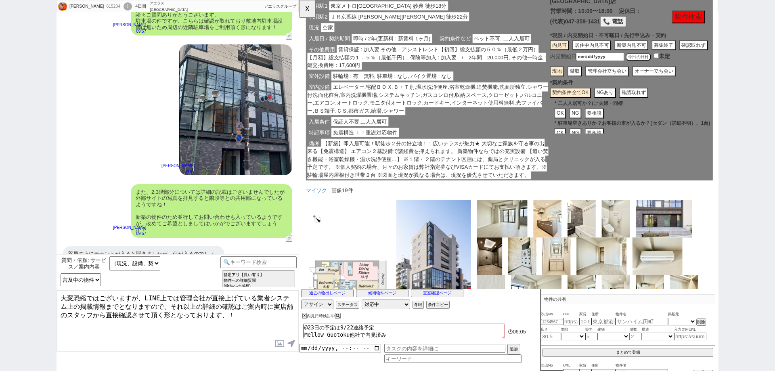
scroll to position [794, 0]
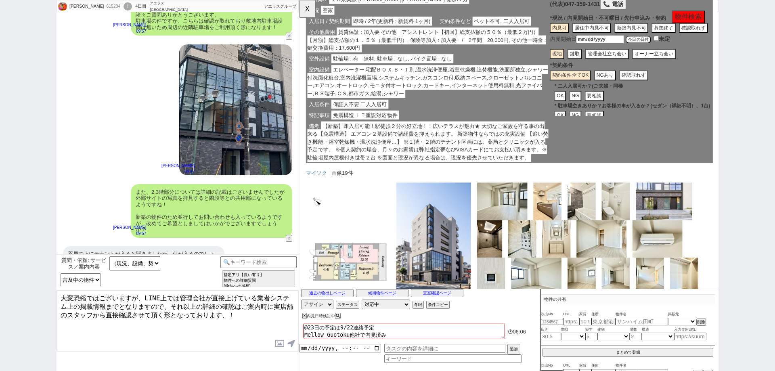
click at [556, 174] on span "【新築】即入居可能！駅徒歩２分の好立地！！広いテラスが魅力★ 大切なご家族を守る事の出来る【免震構造】 エアコン２基設備で諸経費を抑えられます。 新築物件なら…" at bounding box center [437, 152] width 259 height 44
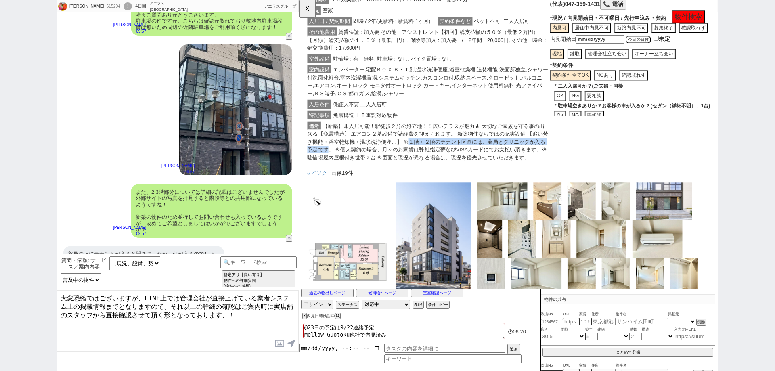
drag, startPoint x: 418, startPoint y: 170, endPoint x: 331, endPoint y: 181, distance: 88.2
click at [331, 174] on span "【新築】即入居可能！駅徒歩２分の好立地！！広いテラスが魅力★ 大切なご家族を守る事の出来る【免震構造】 エアコン２基設備で諸経費を抑えられます。 新築物件なら…" at bounding box center [437, 152] width 259 height 44
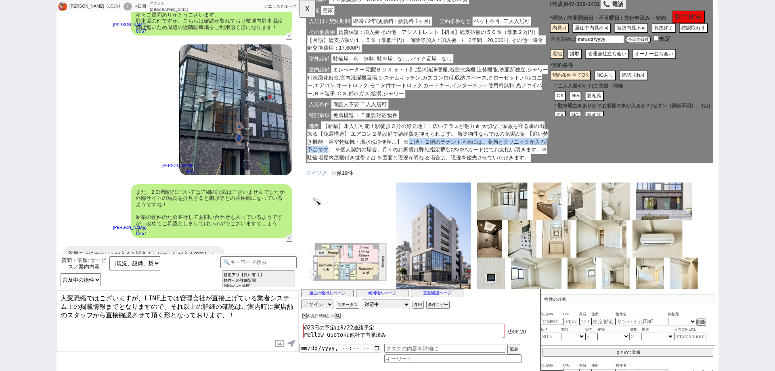
copy span "１階・２階のテナント区画には、薬局とクリニックが入る予定です"
click at [309, 13] on button "☓" at bounding box center [306, 8] width 15 height 16
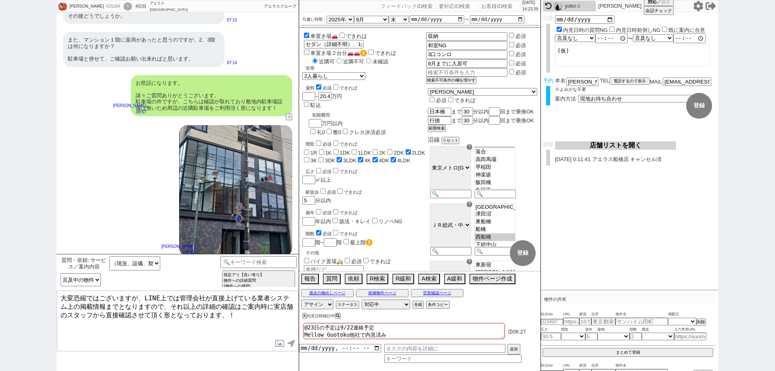
scroll to position [4610, 0]
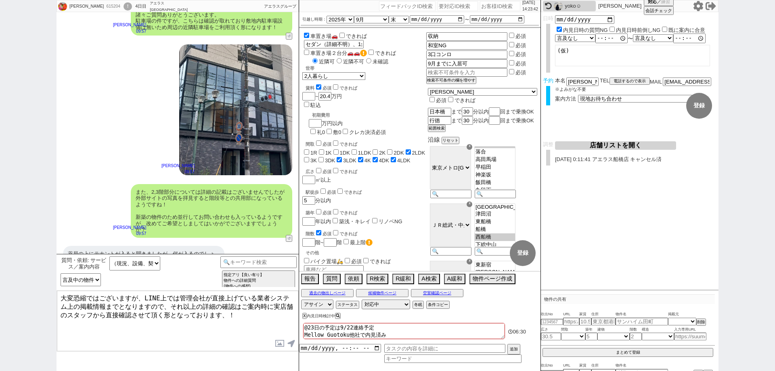
drag, startPoint x: 267, startPoint y: 315, endPoint x: 0, endPoint y: 235, distance: 278.9
click at [0, 235] on div "NORIKO 615204 ! 0 4日目 アエラス西葛西店 冬眠中 自社客 アエラスグループ スミカ_BPO チャット全表示 2025-09-17 新しくフ…" at bounding box center [387, 185] width 775 height 371
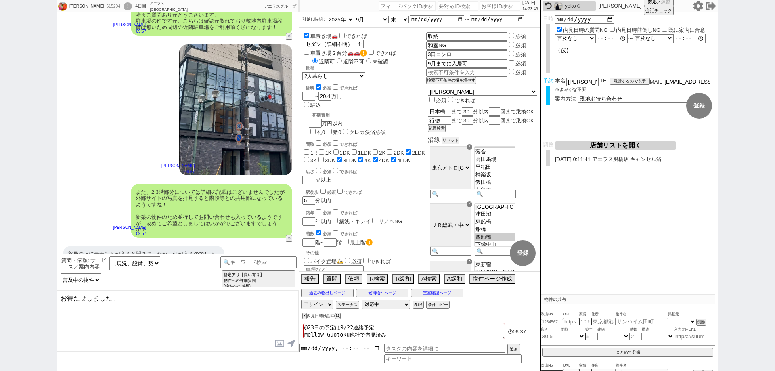
paste textarea "１階・２階のテナント区画には、薬局とクリニックが入る予定です"
click at [448, 290] on button "空室確認ページ" at bounding box center [437, 293] width 52 height 6
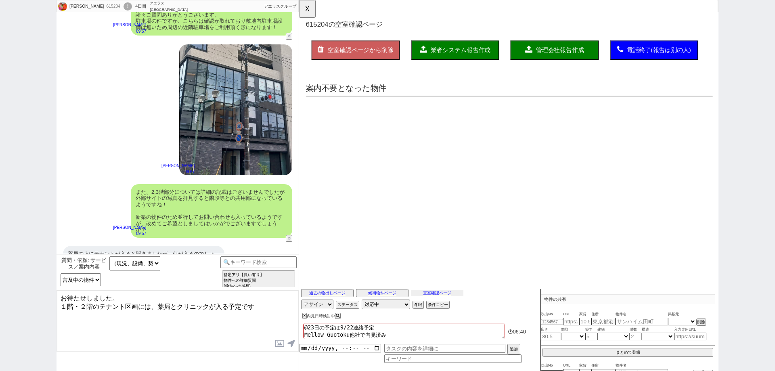
scroll to position [0, 0]
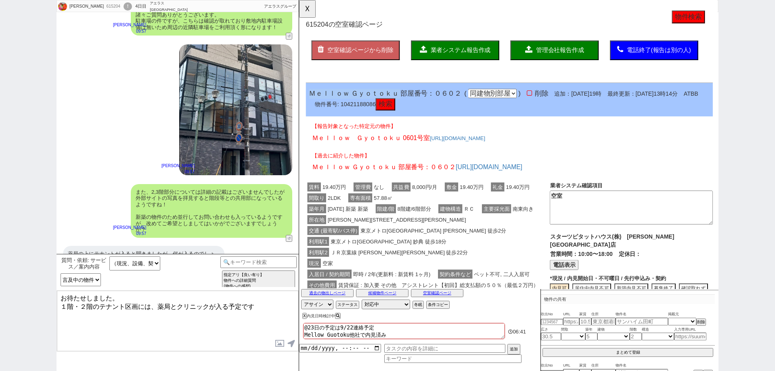
drag, startPoint x: 407, startPoint y: 99, endPoint x: 596, endPoint y: 88, distance: 189.7
copy span "Ｍｅｌｌｏｗ Ｇｙｏｔｏｋｕ"
click at [311, 9] on button "☓" at bounding box center [306, 8] width 15 height 16
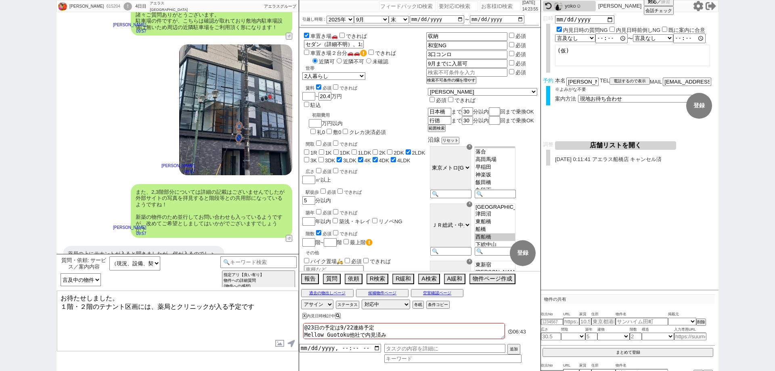
click at [59, 306] on textarea "お待たせしました。 １階・２階のテナント区画には、薬局とクリニックが入る予定です" at bounding box center [177, 321] width 241 height 61
paste textarea "ｅｌｌｏｗ Ｇｙｏｔｏｋｕ"
click at [189, 313] on textarea "お待たせしました。 Ｍｅｌｌｏｗ Ｇｙｏｔｏｋｕ １階・２階のテナント区画には、薬局とクリニックが入る予定です" at bounding box center [177, 321] width 241 height 61
click at [156, 302] on textarea "お待たせしました。 Ｍｅｌｌｏｗ Ｇｙｏｔｏｋｕ １階・２階のテナント区画には、薬局とクリニックが入る予定です" at bounding box center [177, 321] width 241 height 61
click at [169, 323] on textarea "お待たせしました。 Ｍｅｌｌｏｗ Ｇｙｏｔｏｋｕ の1階・2階のテナント区画には、薬局とクリニックが入る予定です" at bounding box center [177, 321] width 241 height 61
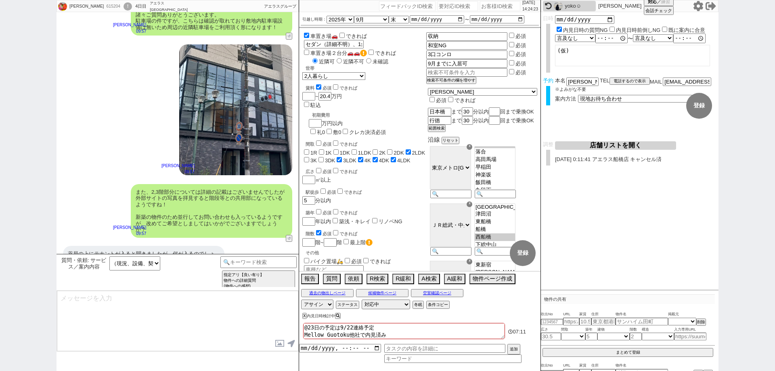
scroll to position [4653, 0]
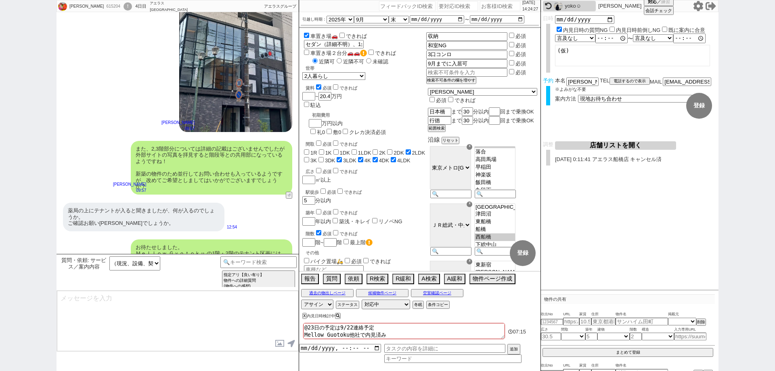
click at [104, 5] on div "615204" at bounding box center [113, 6] width 18 height 6
click at [484, 6] on input "number" at bounding box center [500, 6] width 40 height 10
paste input "615204"
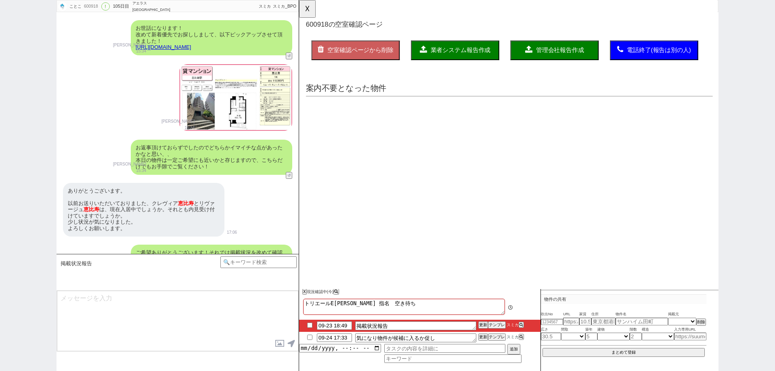
scroll to position [0, 0]
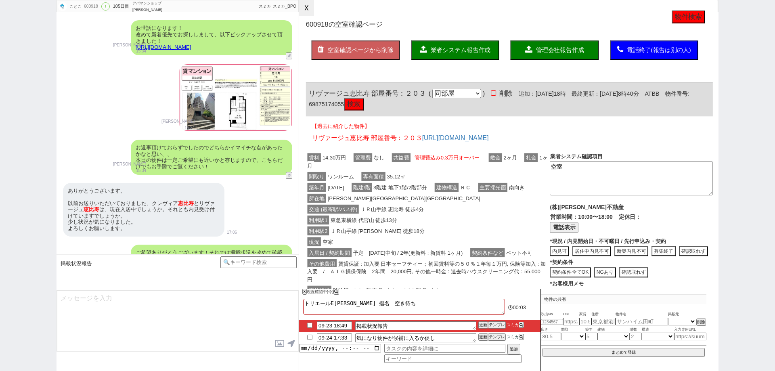
click at [310, 11] on button "☓" at bounding box center [306, 8] width 15 height 16
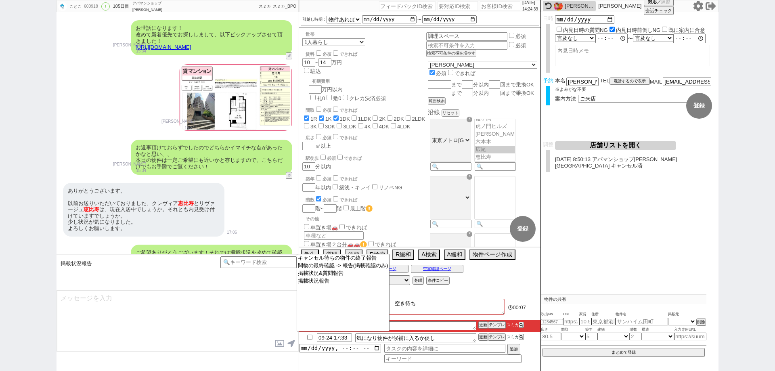
click at [555, 10] on div "NORIKO" at bounding box center [569, 6] width 53 height 10
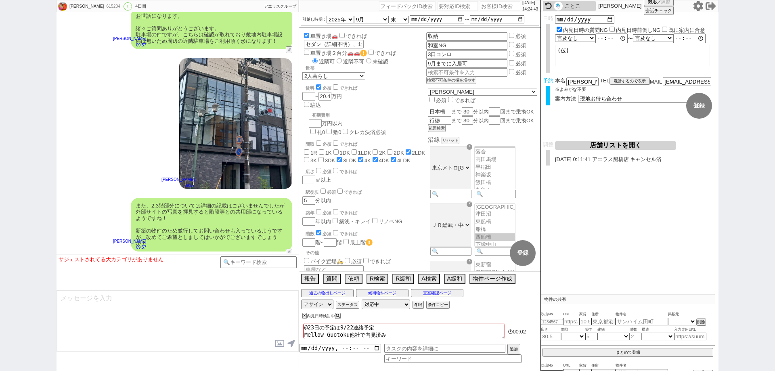
scroll to position [4603, 0]
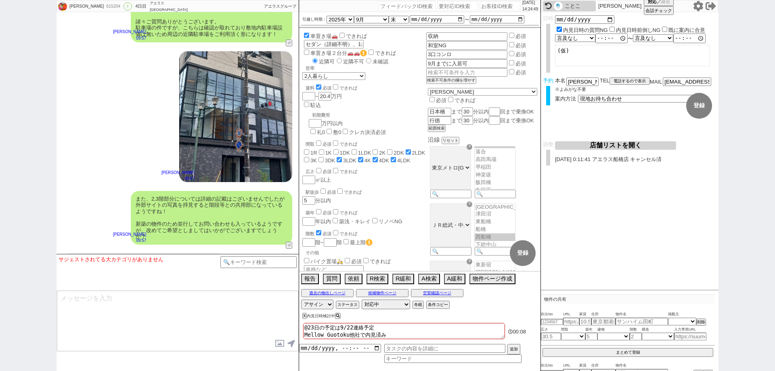
click at [575, 2] on div "ことこ" at bounding box center [569, 6] width 53 height 10
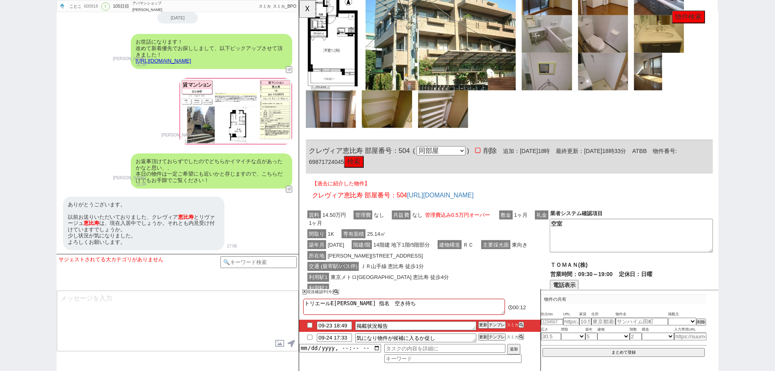
scroll to position [431, 0]
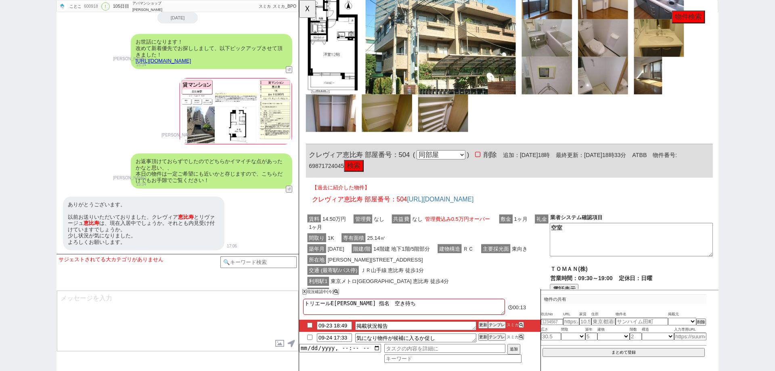
click at [369, 172] on button "検索" at bounding box center [358, 178] width 21 height 13
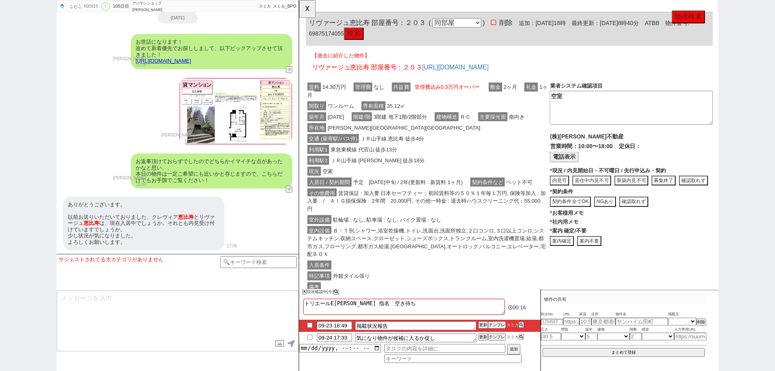
scroll to position [0, 0]
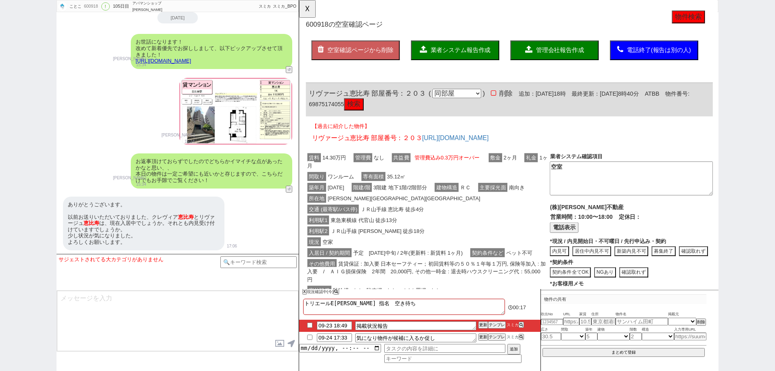
click at [369, 111] on button "検索" at bounding box center [358, 112] width 21 height 13
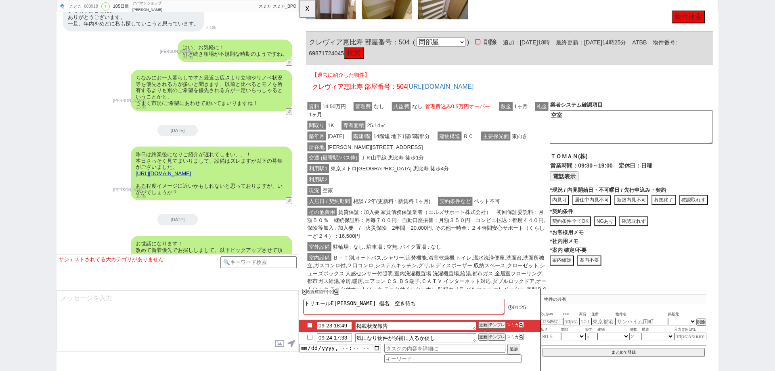
scroll to position [472, 0]
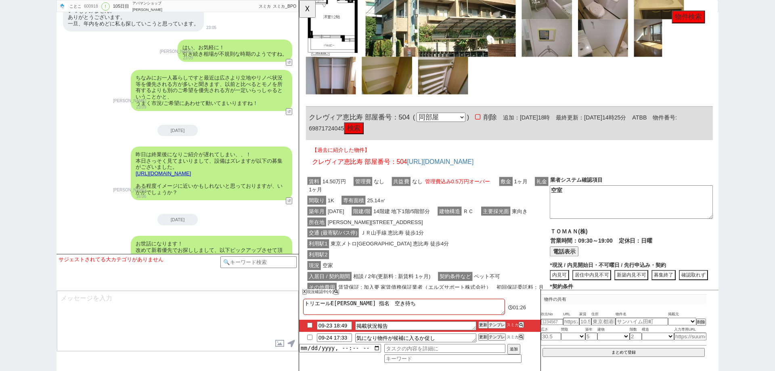
click at [369, 134] on button "検索" at bounding box center [358, 138] width 21 height 13
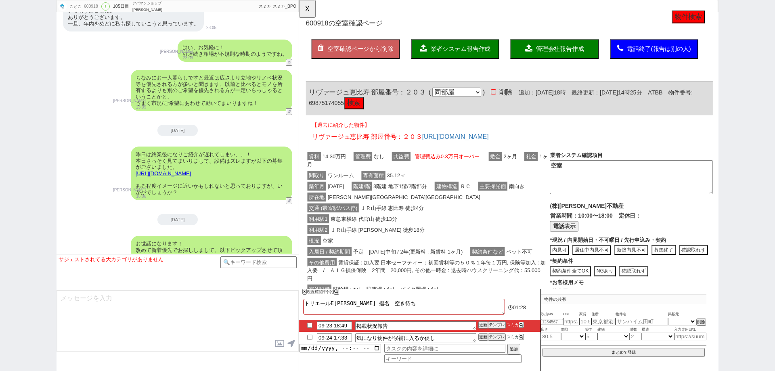
scroll to position [0, 0]
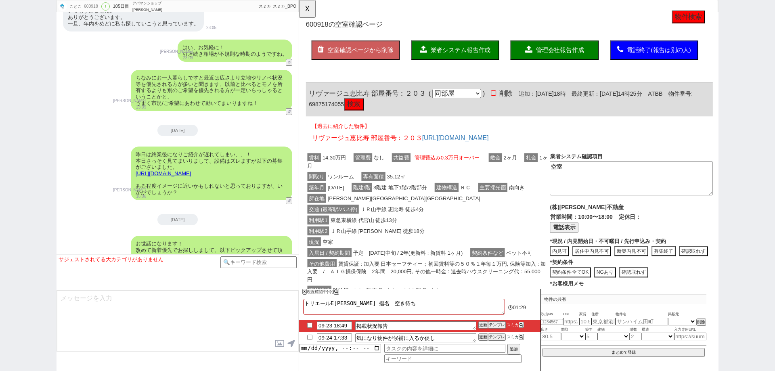
click at [369, 114] on button "検索" at bounding box center [358, 112] width 21 height 13
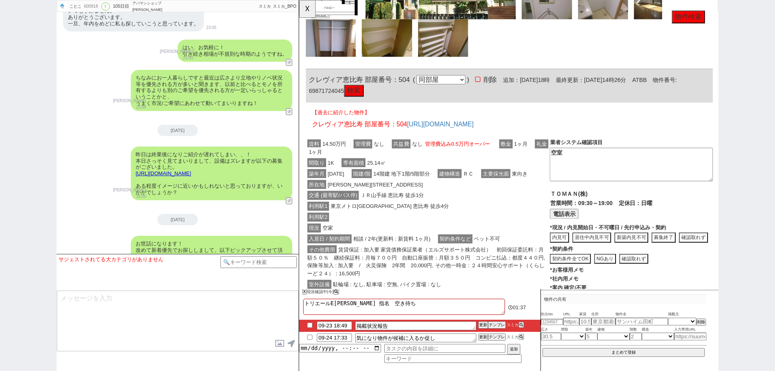
click at [405, 244] on div "現況 空家" at bounding box center [438, 245] width 262 height 12
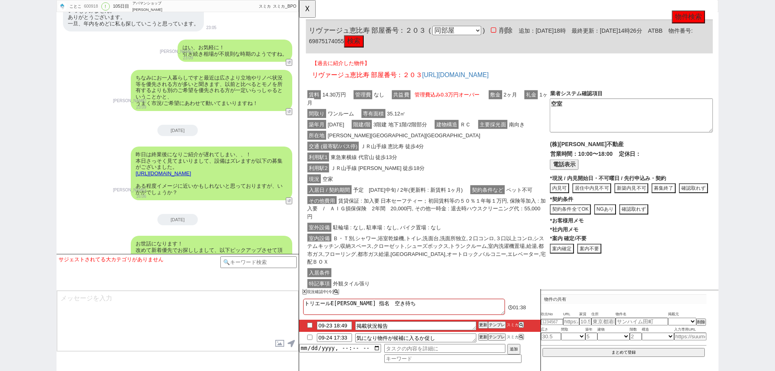
click at [405, 239] on div "その他費用 賃貸保証 : 加入要 日本セーフティー；初回賃料等の５０％１年毎１万円, 保険等加入 : 加入要　/　ＡＩＧ損保保険　2年間　20,000円, そ…" at bounding box center [438, 224] width 262 height 29
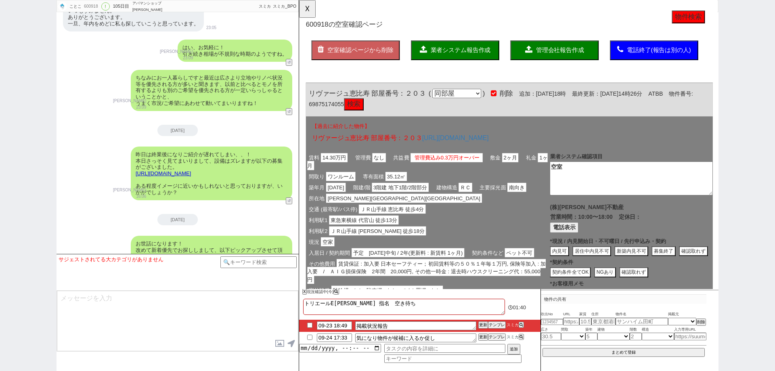
click at [461, 52] on span "業者システム報告作成" at bounding box center [473, 53] width 65 height 7
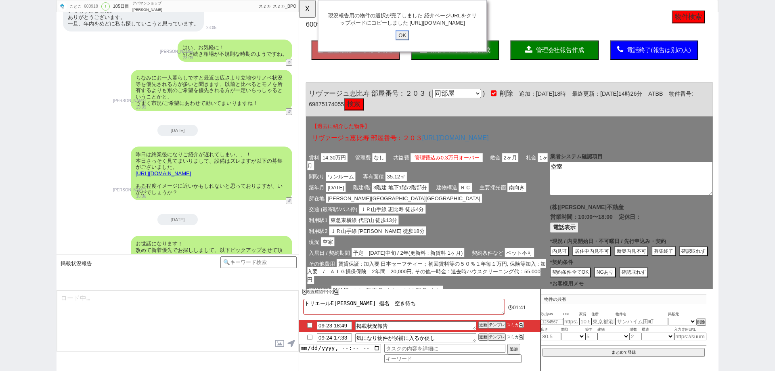
click at [413, 42] on input "OK" at bounding box center [410, 38] width 15 height 10
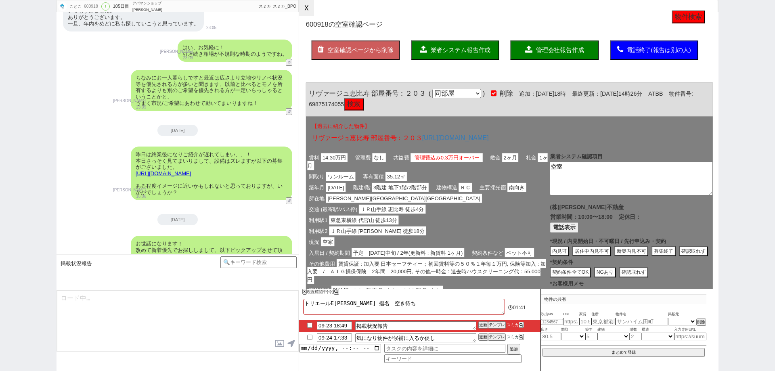
click at [311, 9] on button "☓" at bounding box center [306, 8] width 15 height 16
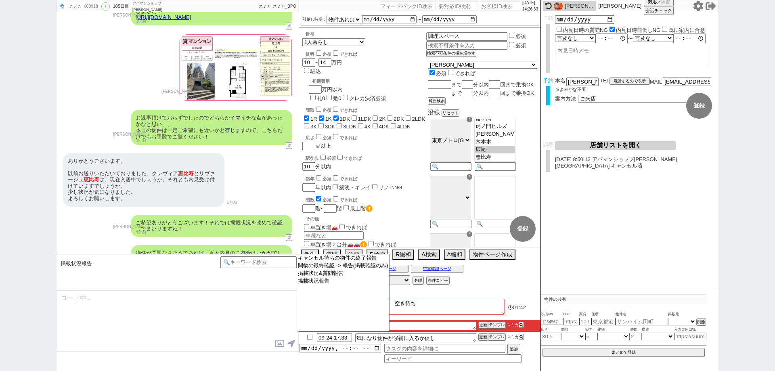
scroll to position [485, 0]
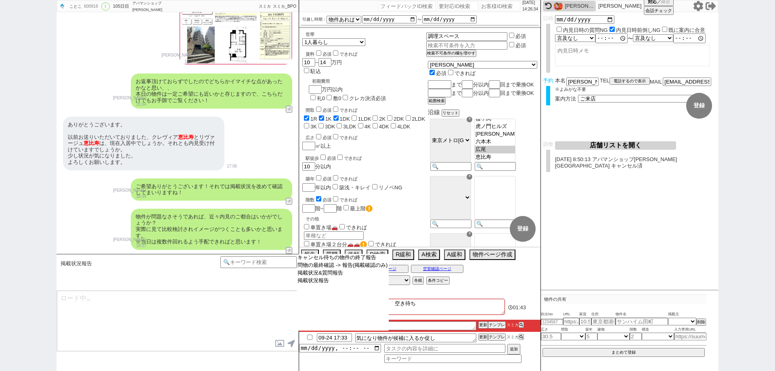
click at [348, 318] on select "キャンセル待ちの物件の終了報告 問物の最終確認 -> 報告(掲載確認のみ) 掲載状況&質問報告 掲載状況報告" at bounding box center [343, 292] width 92 height 77
click at [438, 310] on textarea "トリエールEBISU 指名　空き待ち" at bounding box center [404, 307] width 202 height 16
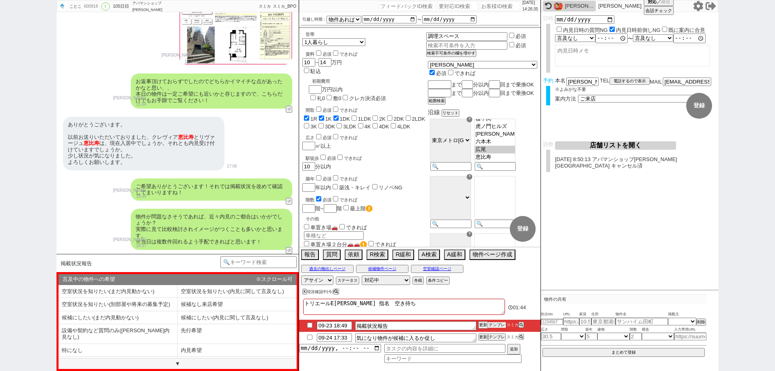
click at [500, 324] on button "テンプレ" at bounding box center [497, 325] width 18 height 6
click at [254, 350] on li "内見希望" at bounding box center [237, 350] width 119 height 13
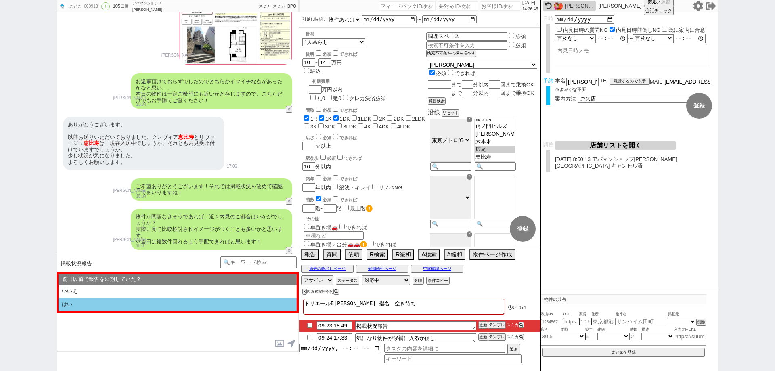
click at [174, 306] on li "はい" at bounding box center [178, 304] width 238 height 13
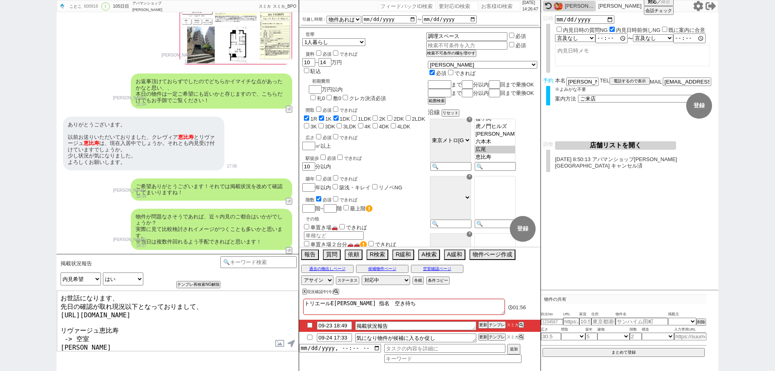
scroll to position [44, 0]
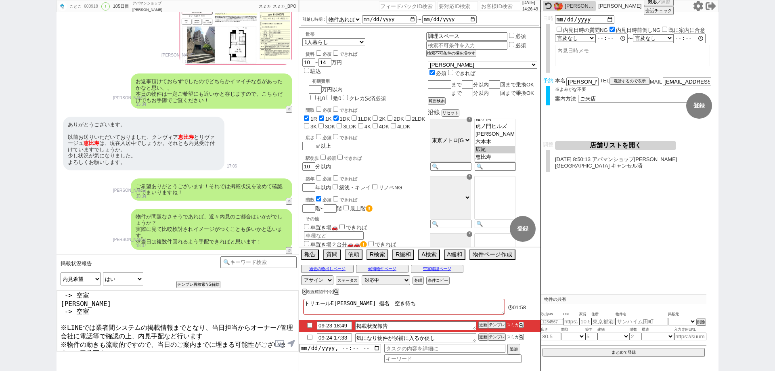
drag, startPoint x: 213, startPoint y: 342, endPoint x: 217, endPoint y: 338, distance: 5.1
click at [217, 338] on textarea "お世話になります、 先日の確認が取れ現況以下となっておりまして、 https://tools.sumika.live/pages/7z294vx リヴァージュ…" at bounding box center [177, 321] width 241 height 61
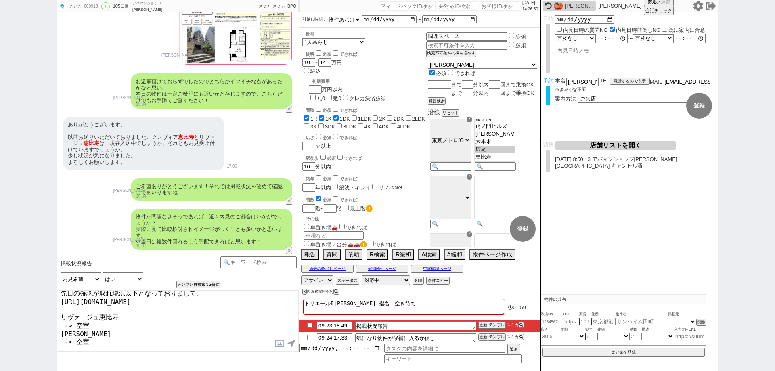
scroll to position [0, 0]
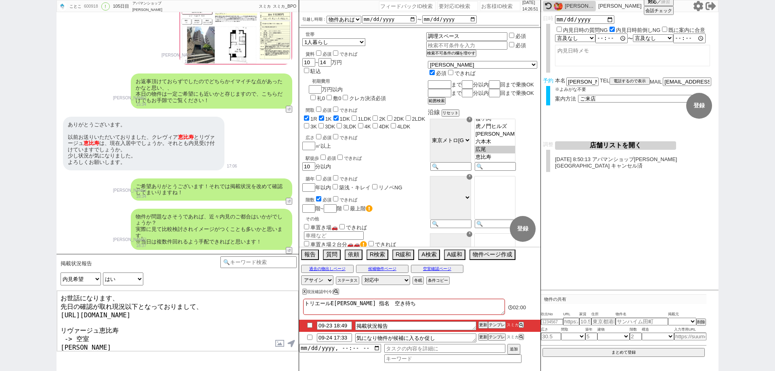
drag, startPoint x: 137, startPoint y: 325, endPoint x: 60, endPoint y: 321, distance: 76.8
click at [60, 321] on textarea "お世話になります、 先日の確認が取れ現況以下となっておりまして、 https://tools.sumika.live/pages/7z294vx リヴァージュ…" at bounding box center [177, 321] width 241 height 61
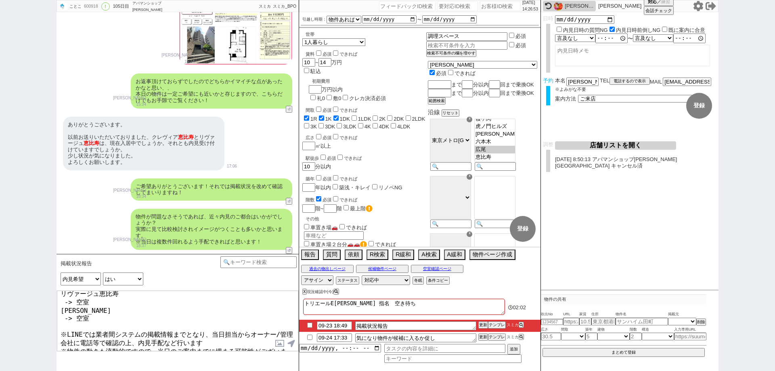
scroll to position [37, 0]
click at [86, 344] on textarea "お世話になります、 先日の確認が取れ現況以下となっておりまして、 https://tools.sumika.live/pages/7z294vx リヴァージュ…" at bounding box center [177, 321] width 241 height 61
paste textarea "リヴァージュ恵比寿"
click at [437, 268] on button "空室確認ページ" at bounding box center [437, 269] width 52 height 6
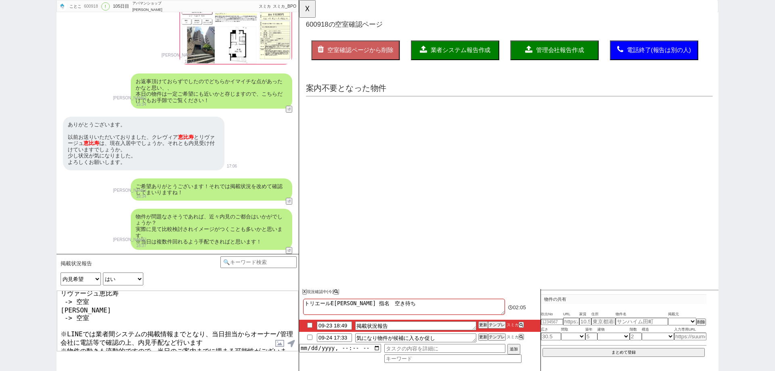
scroll to position [0, 0]
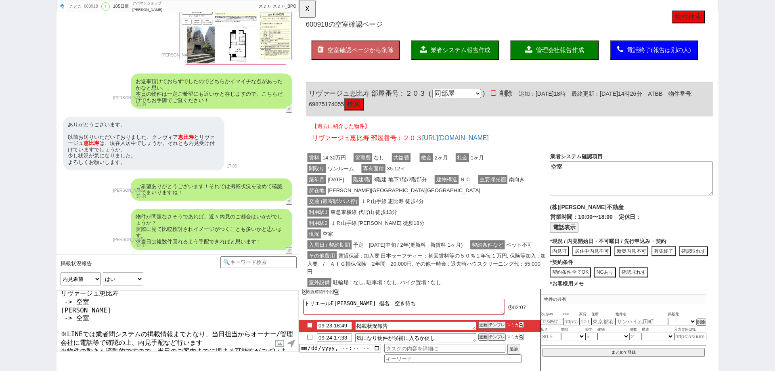
click at [369, 113] on button "検索" at bounding box center [358, 112] width 21 height 13
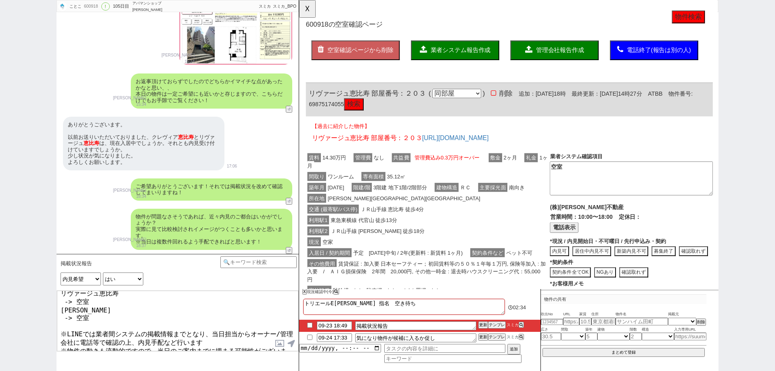
click at [222, 339] on textarea "お世話になります、 先日の確認が取れ現況以下となっておりまして、 https://tools.sumika.live/pages/7z294vx リヴァージュ…" at bounding box center [177, 321] width 241 height 61
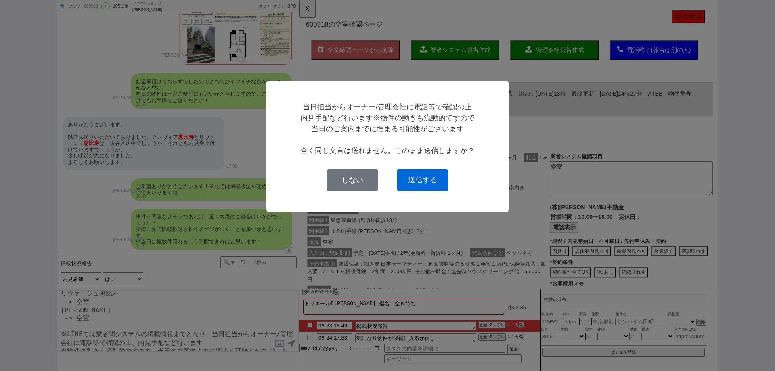
click at [429, 178] on button "送信する" at bounding box center [422, 180] width 51 height 22
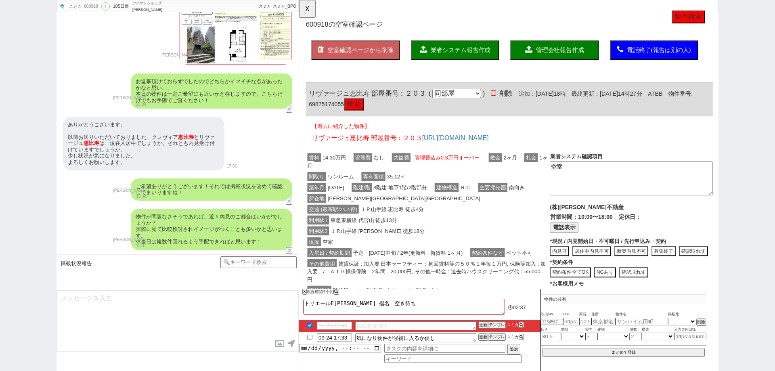
scroll to position [483, 0]
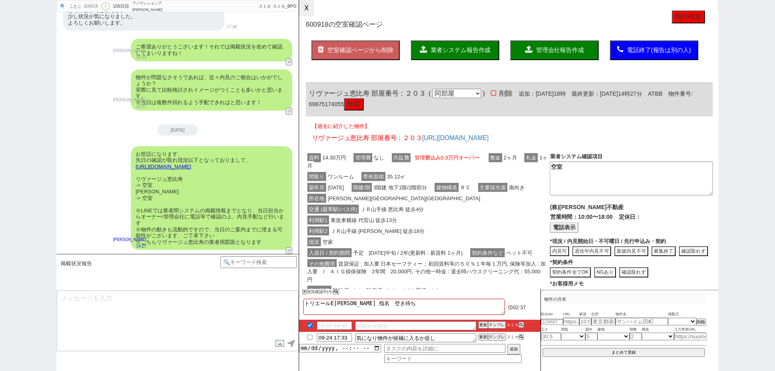
click at [313, 10] on button "☓" at bounding box center [306, 8] width 15 height 16
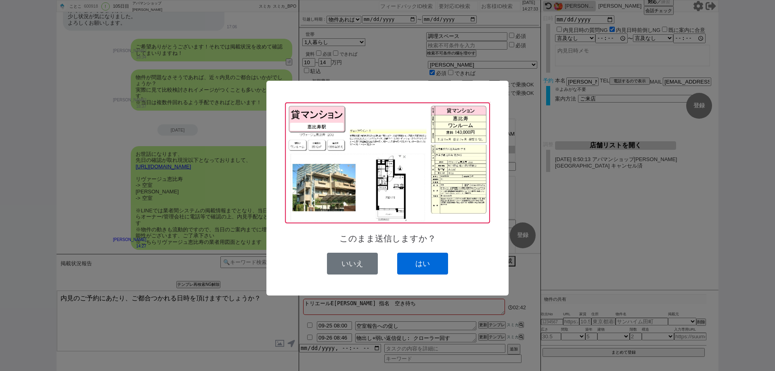
click at [429, 267] on button "はい" at bounding box center [422, 264] width 51 height 22
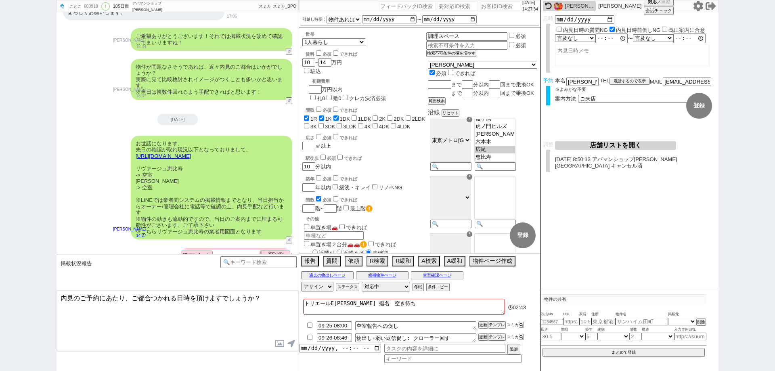
scroll to position [416, 0]
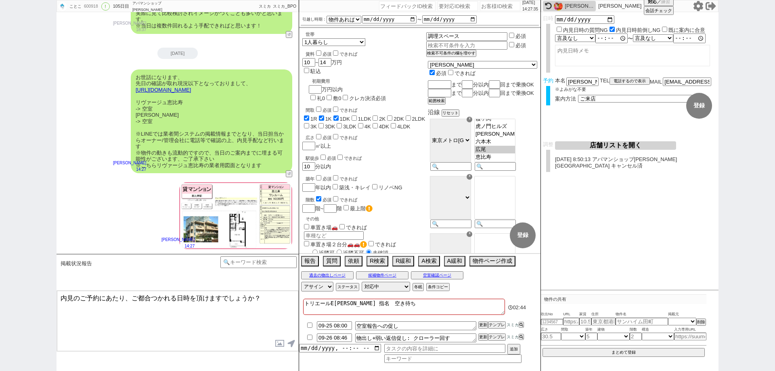
drag, startPoint x: 252, startPoint y: 298, endPoint x: 23, endPoint y: 298, distance: 228.2
click at [23, 298] on div "ことこ 600918 ! 0 105日目 アパマンショップ目黒西口店 冬眠中 自社客 スミカ スミカ_BPO チャット全表示 2025-09-22 昨日は終業…" at bounding box center [387, 185] width 775 height 371
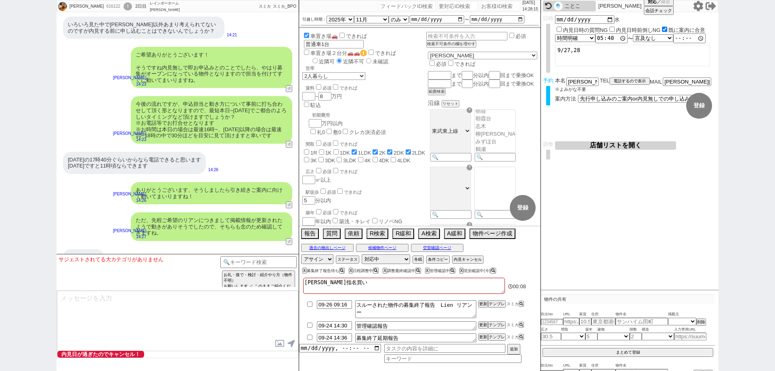
scroll to position [2570, 0]
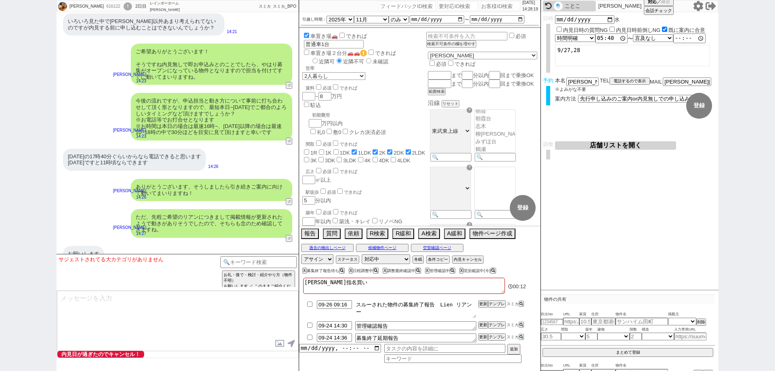
drag, startPoint x: 443, startPoint y: 304, endPoint x: 476, endPoint y: 314, distance: 34.5
click at [476, 314] on textarea "スルーされた物件の募集終了報告　Lien リアンー" at bounding box center [415, 309] width 121 height 18
click at [455, 311] on textarea "スルーされた物件の募集終了報告　Lien リアンー" at bounding box center [415, 309] width 121 height 18
drag, startPoint x: 453, startPoint y: 304, endPoint x: 438, endPoint y: 301, distance: 14.7
click at [438, 301] on textarea "スルーされた物件の募集終了報告　Lien リアンー" at bounding box center [415, 309] width 121 height 18
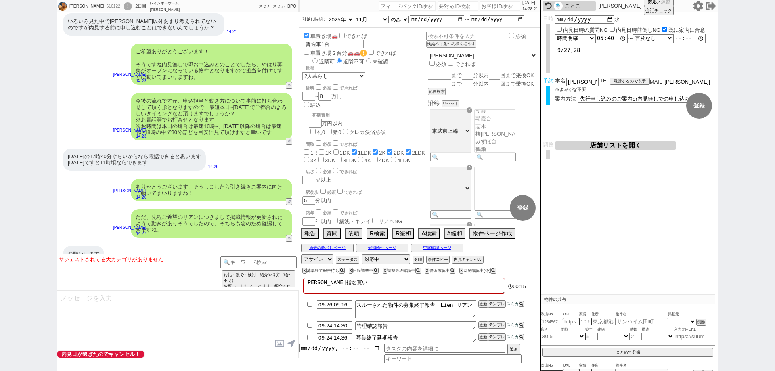
click at [429, 338] on textarea "募集終了延期報告" at bounding box center [415, 338] width 121 height 9
paste textarea "Lien"
drag, startPoint x: 453, startPoint y: 306, endPoint x: 468, endPoint y: 304, distance: 14.7
click at [468, 304] on textarea "スルーされた物件の募集終了報告　Lien リアンー" at bounding box center [415, 309] width 121 height 18
drag, startPoint x: 417, startPoint y: 338, endPoint x: 399, endPoint y: 335, distance: 17.6
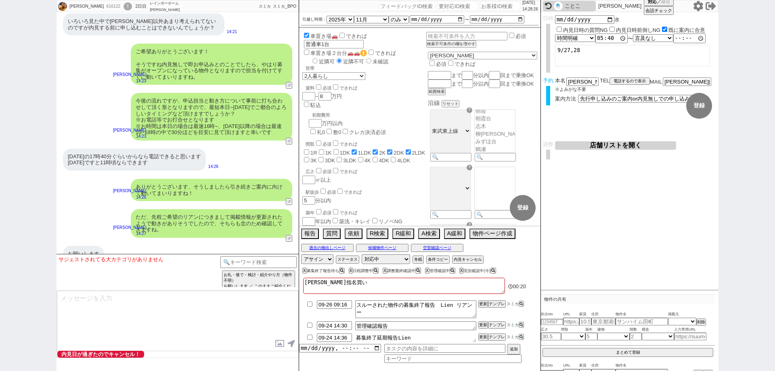
click at [399, 335] on textarea "募集終了延期報告Lien" at bounding box center [415, 338] width 121 height 9
paste textarea "リアン"
click at [482, 336] on button "更新" at bounding box center [483, 337] width 8 height 6
click at [484, 328] on button "更新" at bounding box center [483, 325] width 8 height 6
click at [483, 330] on li "09-24 14:30 管理確認報告 更新 テンプレ スミカ" at bounding box center [419, 326] width 241 height 12
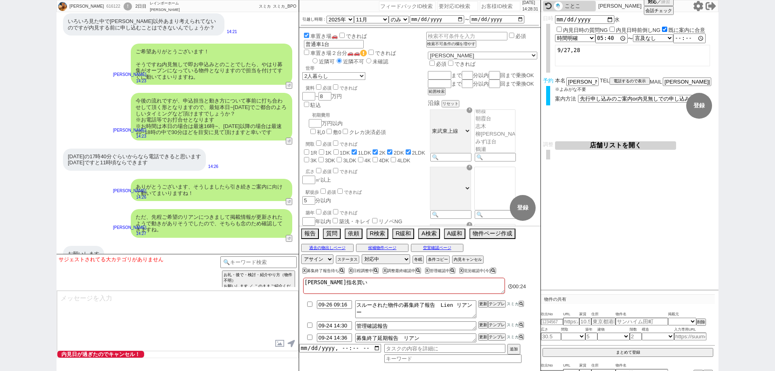
click at [483, 329] on li "09-24 14:30 管理確認報告 更新 テンプレ スミカ" at bounding box center [419, 326] width 241 height 12
click at [483, 332] on li "09-24 14:36 募集終了延期報告　リアン 更新 テンプレ スミカ" at bounding box center [419, 338] width 241 height 12
click at [483, 335] on button "更新" at bounding box center [483, 337] width 8 height 6
click at [484, 335] on button "更新" at bounding box center [483, 337] width 8 height 6
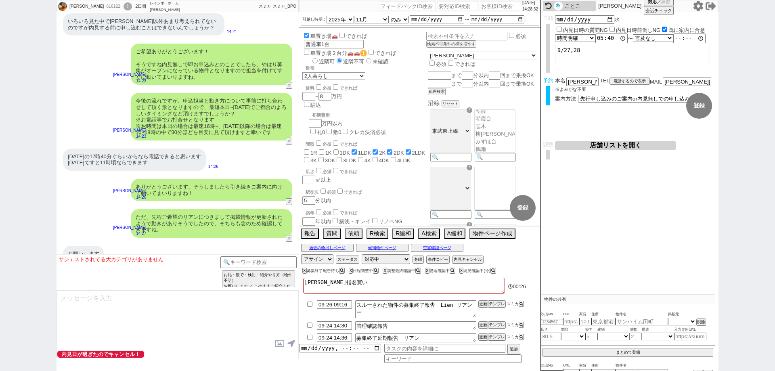
click at [486, 333] on li "09-24 14:36 募集終了延期報告　リアン 更新 テンプレ スミカ" at bounding box center [419, 338] width 241 height 12
click at [104, 6] on div "616122" at bounding box center [113, 6] width 18 height 6
click at [497, 5] on input "number" at bounding box center [500, 6] width 40 height 10
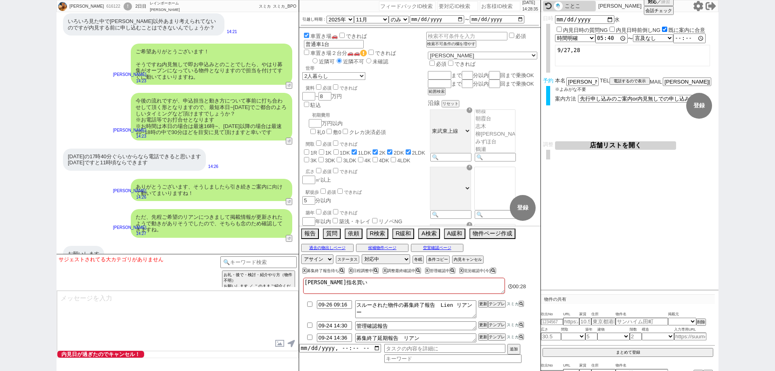
paste input "616122"
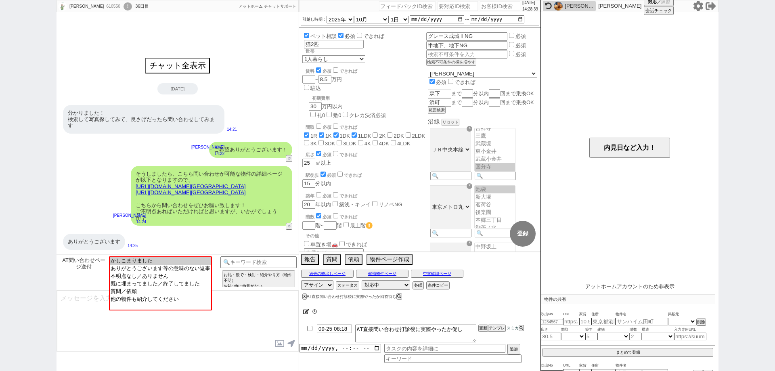
scroll to position [224, 0]
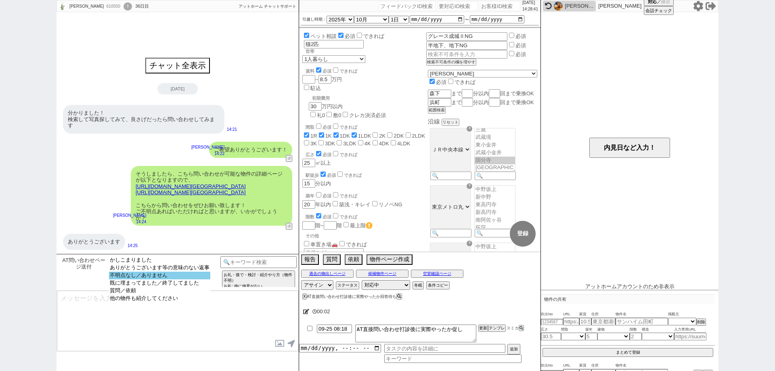
click at [201, 276] on option "不明点なし／ありません" at bounding box center [159, 276] width 101 height 8
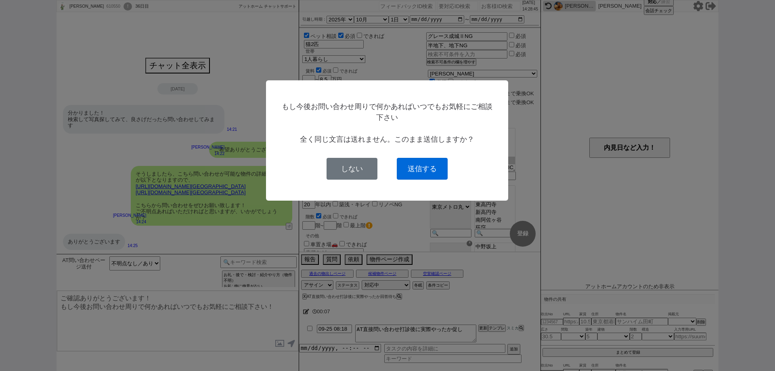
click at [423, 178] on button "送信する" at bounding box center [422, 169] width 51 height 22
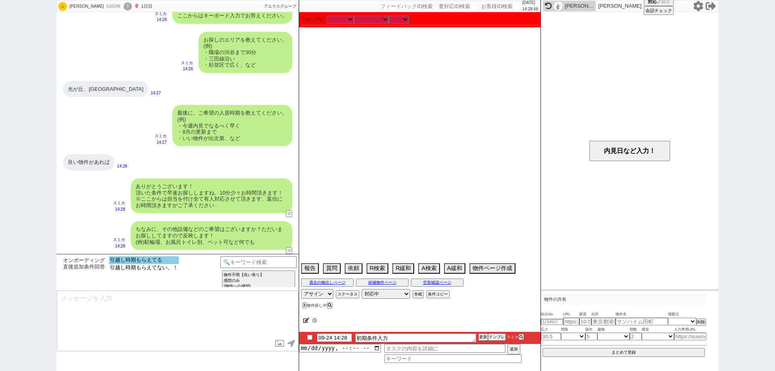
click at [128, 262] on option "引越し時期もらえてる" at bounding box center [144, 260] width 70 height 8
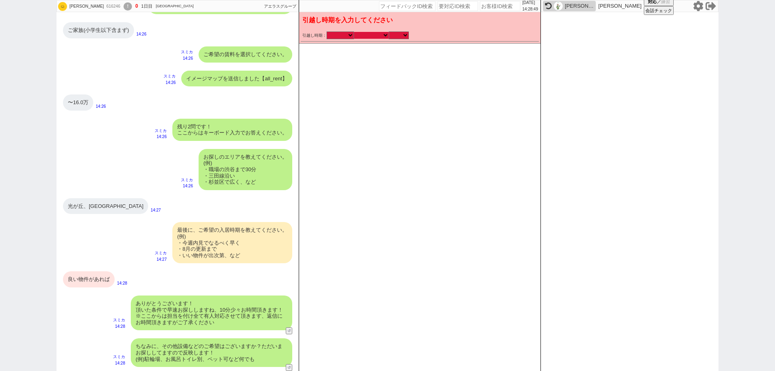
click at [376, 36] on select "なる早 未定 いつでも 物件あれば 年内 来年 1月 2月 3月 4月 5月 6月 7月 8月 9月 10月 11月 12月 春 夏 秋 冬" at bounding box center [371, 35] width 35 height 7
click at [354, 32] on select "なる早 未定 いつでも 物件あれば 年内 来年 1月 2月 3月 4月 5月 6月 7月 8月 9月 10月 11月 12月 春 夏 秋 冬" at bounding box center [371, 35] width 35 height 7
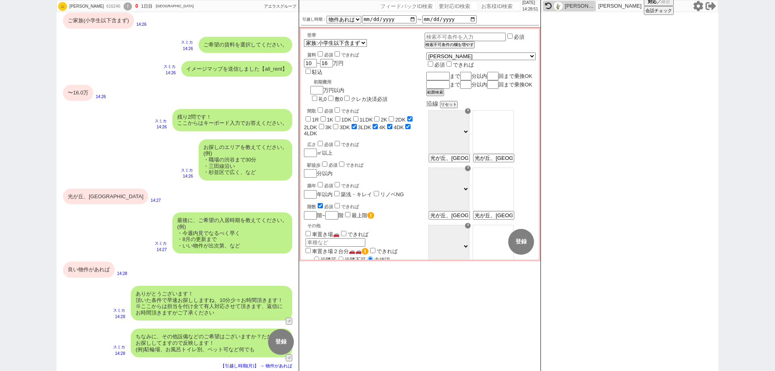
scroll to position [6, 0]
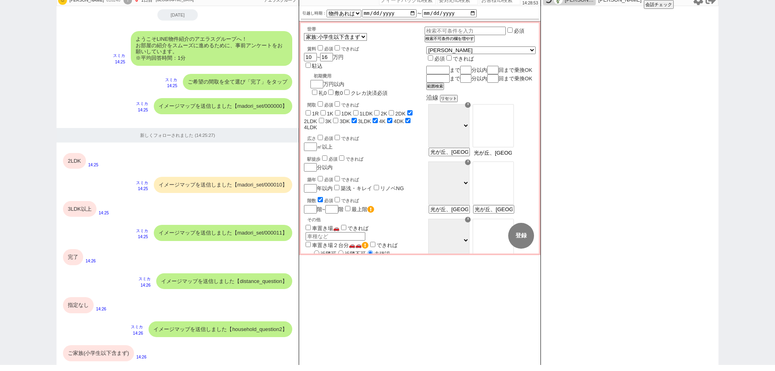
drag, startPoint x: 527, startPoint y: 159, endPoint x: 576, endPoint y: 155, distance: 49.0
click at [571, 156] on div "もりいともみ 616246 ! 0 1日目 アエラス石神井公園店 冬眠中 自社客 アエラスグループ スミカ_BPO チャット全表示 2025-09-24 よう…" at bounding box center [388, 179] width 662 height 371
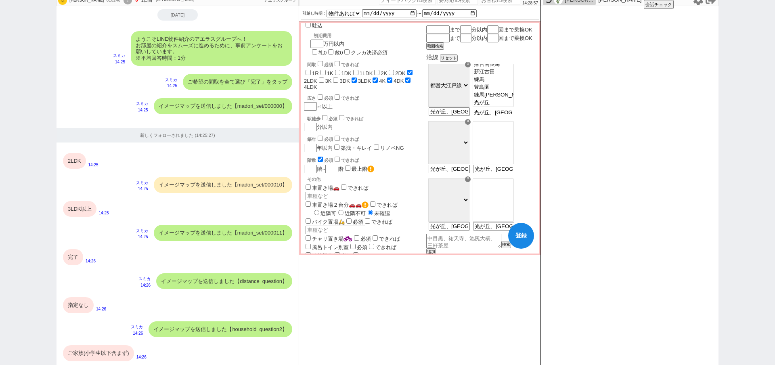
scroll to position [265, 0]
drag, startPoint x: 516, startPoint y: 181, endPoint x: 470, endPoint y: 179, distance: 46.1
click at [470, 176] on div "☓ ＪＲ総武・中央緩行線 東急東横線 小田急小田原線 ＪＲ京浜東北・根岸線 都営大江戸線 東急田園都市線 京王線 東京メトロ日比谷線 東京メトロ丸ノ内線 東京…" at bounding box center [480, 147] width 109 height 57
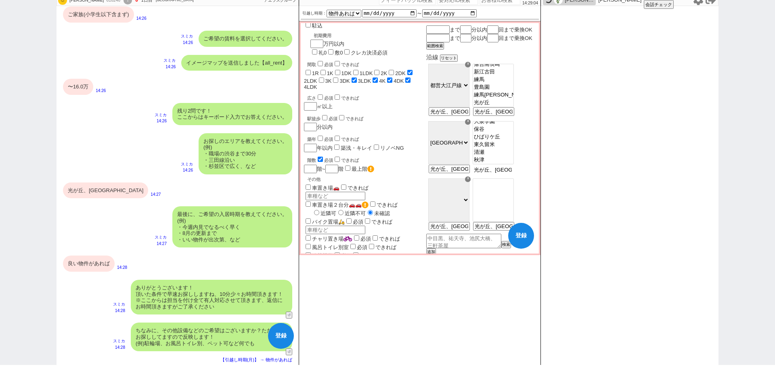
scroll to position [367, 0]
click at [518, 234] on button "登録" at bounding box center [521, 236] width 26 height 26
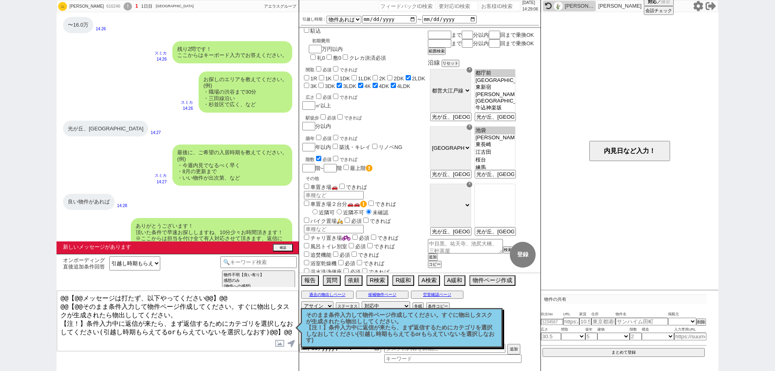
scroll to position [46, 0]
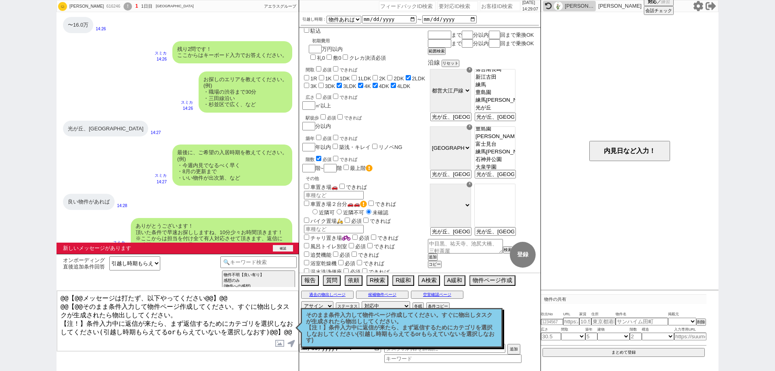
click at [280, 250] on button "確認" at bounding box center [283, 248] width 20 height 6
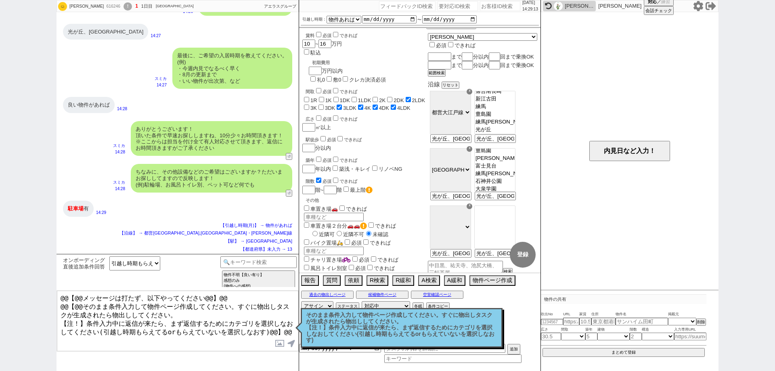
scroll to position [0, 0]
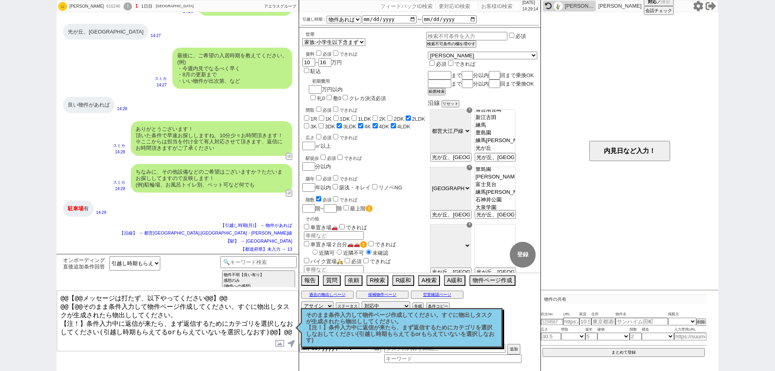
click at [307, 224] on input "車置き場🚗" at bounding box center [306, 226] width 5 height 5
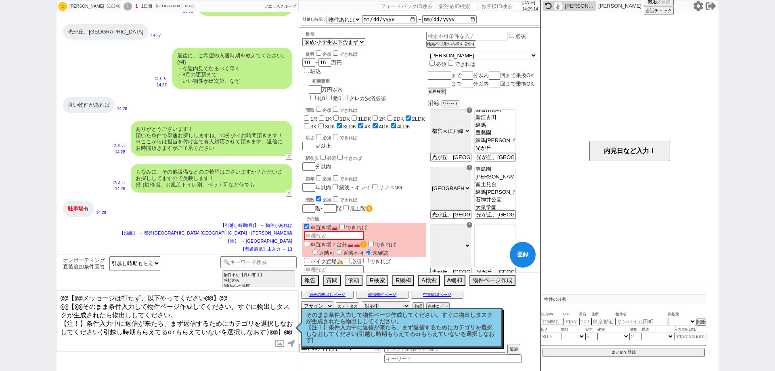
click at [401, 330] on p "そのまま条件入力して物件ページ作成してください。すぐに物出しタスクが生成されたら物出ししてください。 【注！】条件入力中に返信が来たら、まず返信するためにカテ…" at bounding box center [401, 327] width 191 height 31
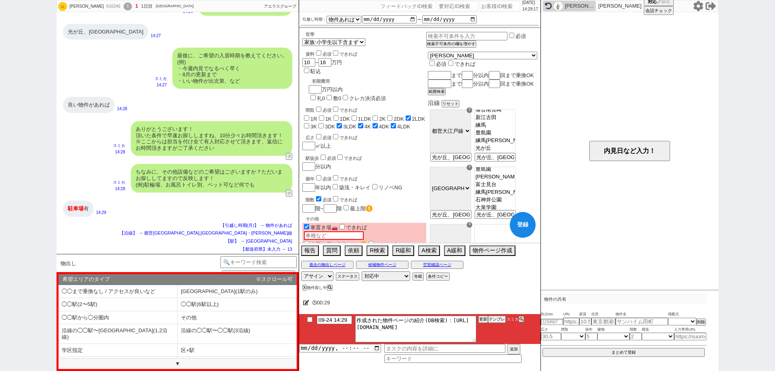
click at [520, 231] on button "登録" at bounding box center [523, 225] width 26 height 26
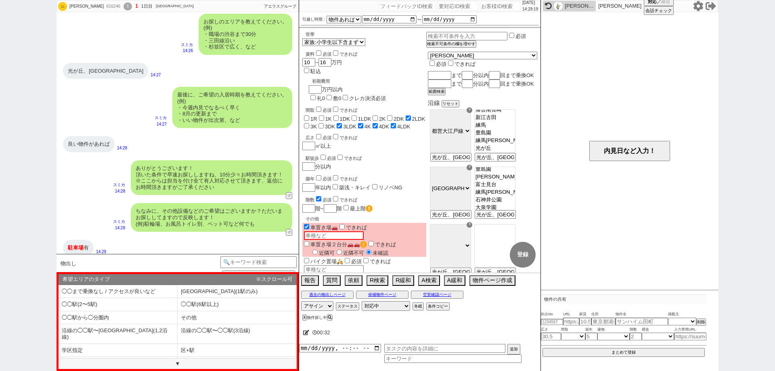
scroll to position [410, 0]
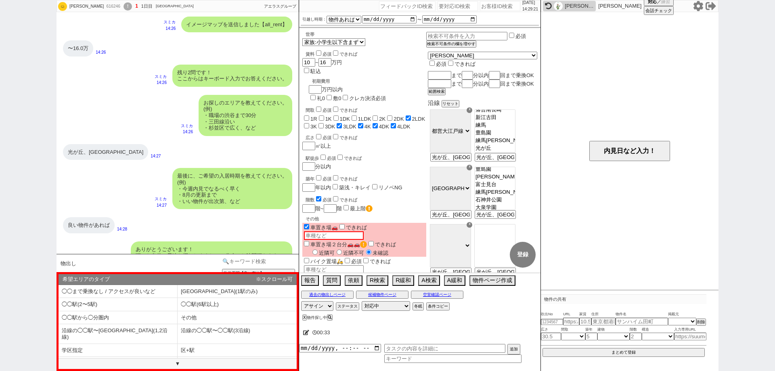
click at [264, 262] on input at bounding box center [258, 261] width 76 height 10
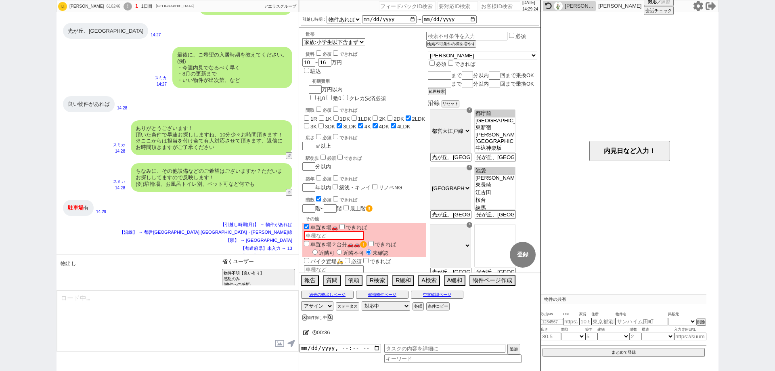
scroll to position [46, 0]
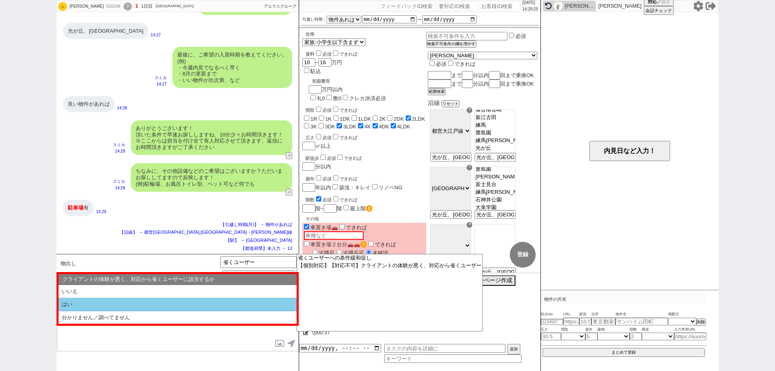
click at [248, 304] on li "はい" at bounding box center [178, 304] width 238 height 13
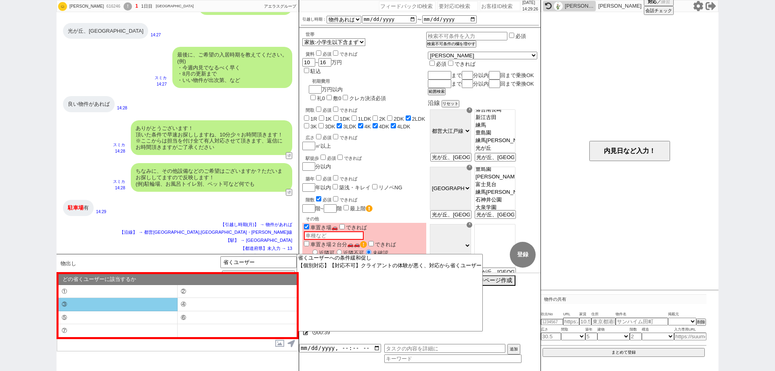
click at [152, 308] on li "③" at bounding box center [118, 304] width 119 height 13
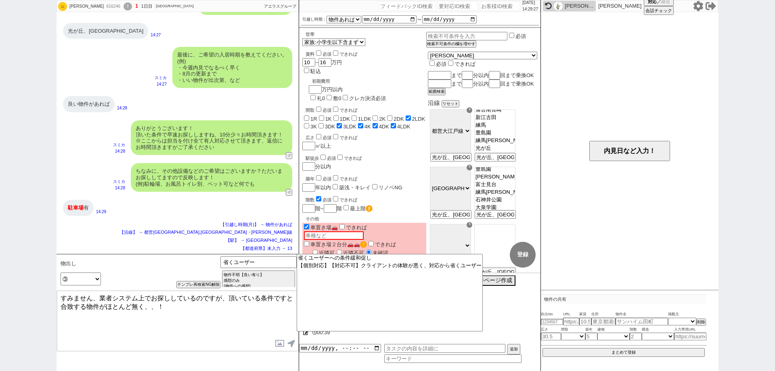
scroll to position [555, 0]
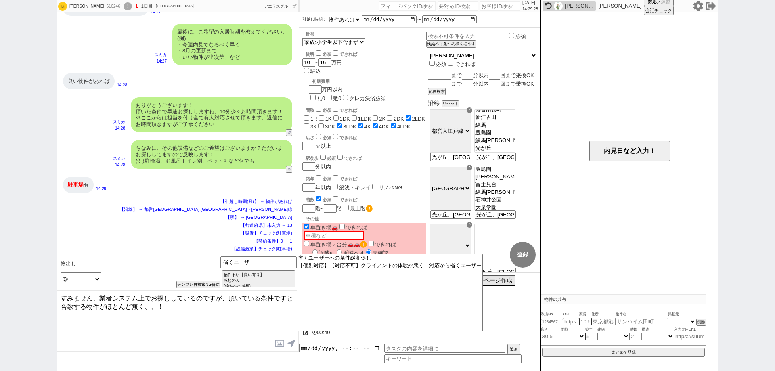
click at [61, 298] on textarea "すみません、業者システム上でお探ししているのですが、頂いている条件ですと合致する物件がほとんど無く、、！" at bounding box center [177, 321] width 241 height 61
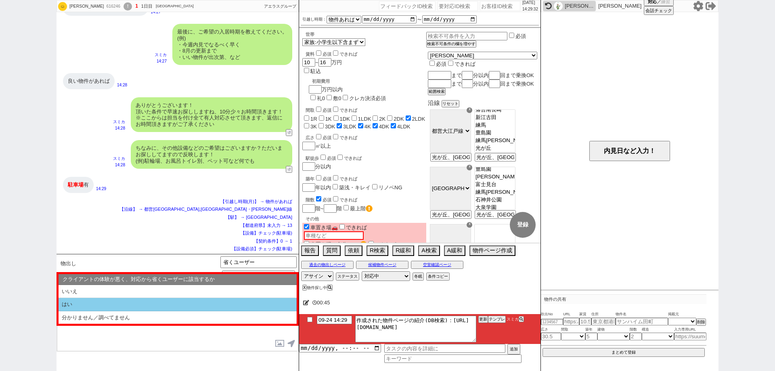
click at [80, 302] on li "はい" at bounding box center [178, 304] width 238 height 13
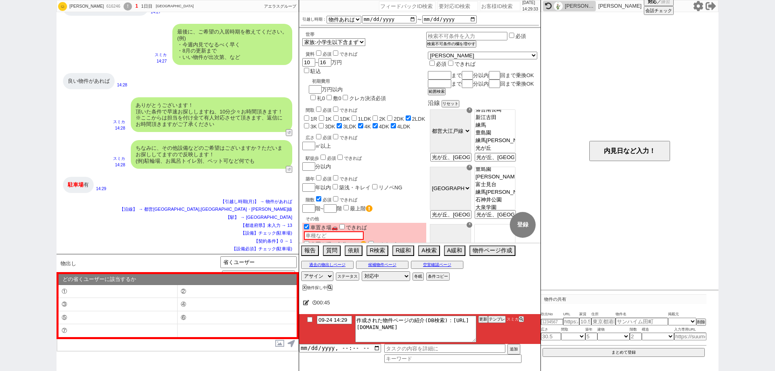
click at [80, 302] on li "③" at bounding box center [118, 304] width 119 height 13
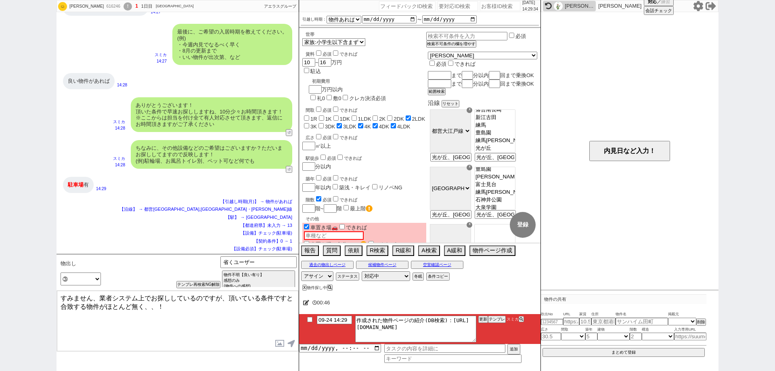
click at [45, 294] on div "もりいともみ 616246 ! 1 1日目 アエラス石神井公園店 冬眠中 自社客 アエラスグループ スミカ_BPO チャット全表示 2025-09-24 よう…" at bounding box center [387, 185] width 775 height 371
click at [59, 295] on textarea "すみません、業者システム上でお探ししているのですが、頂いている条件ですと合致する物件がほとんど無く、、！" at bounding box center [177, 321] width 241 height 61
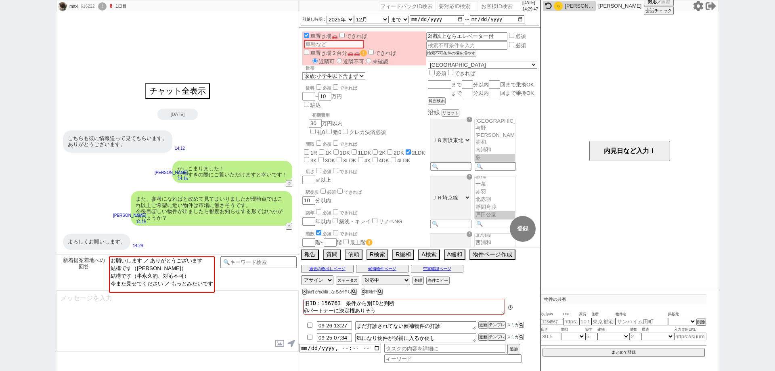
scroll to position [6, 0]
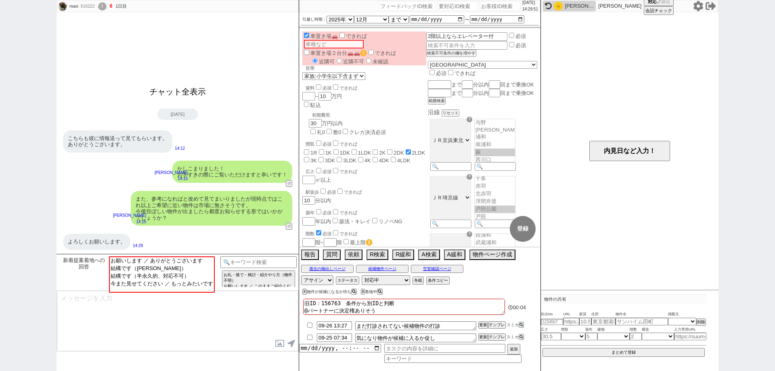
click at [195, 88] on button "チャット全表示" at bounding box center [177, 92] width 63 height 14
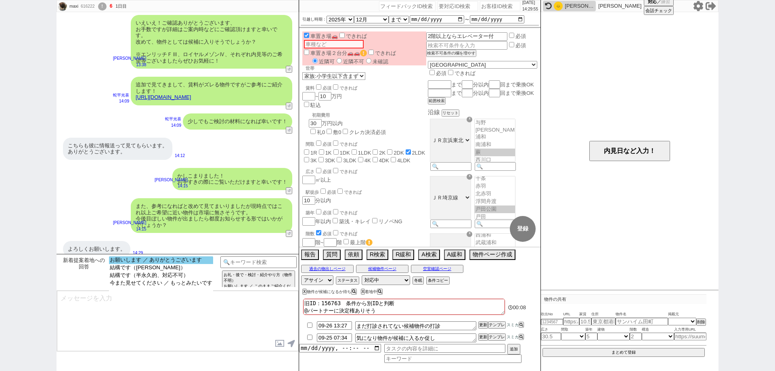
click at [208, 261] on option "お願いします ／ ありがとうございます" at bounding box center [161, 260] width 104 height 8
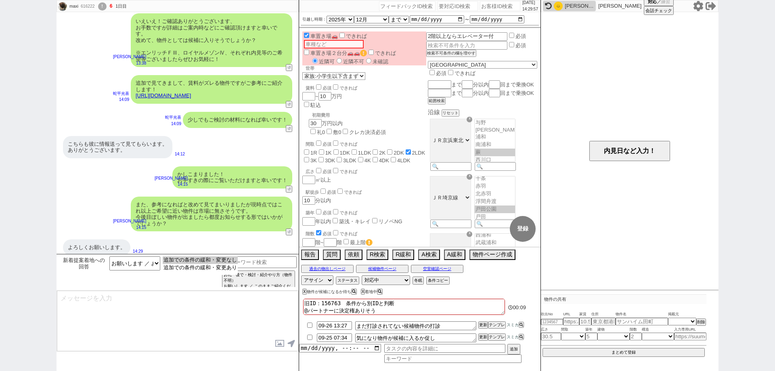
click at [208, 261] on option "追加での条件の緩和・変更なし" at bounding box center [200, 260] width 75 height 8
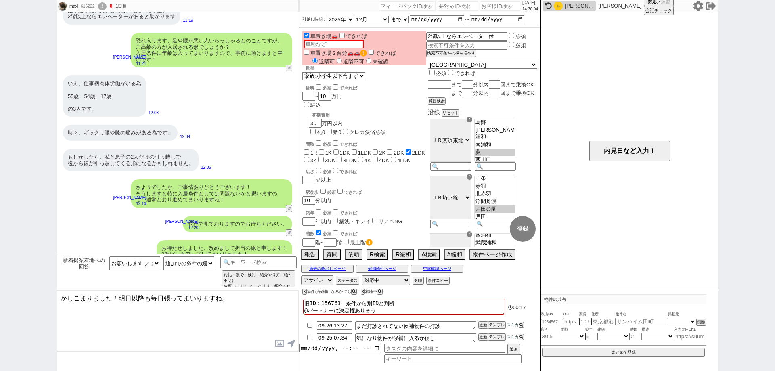
scroll to position [1127, 0]
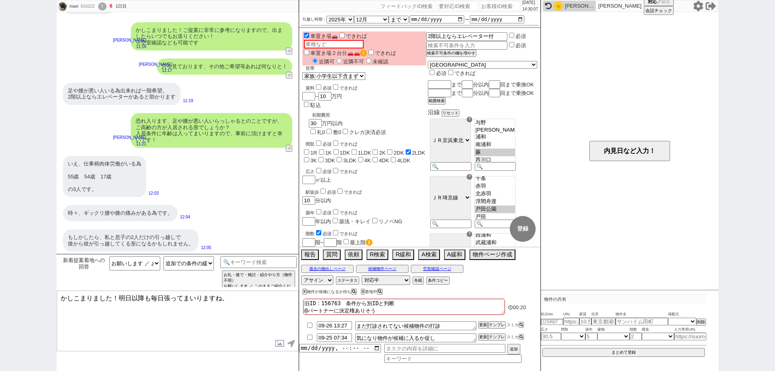
click at [255, 314] on textarea "かしこまりました！明日以降も毎日張ってまいりますね。" at bounding box center [177, 321] width 241 height 61
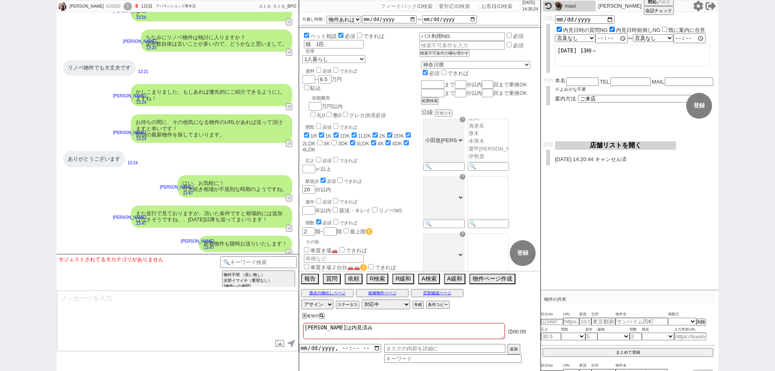
scroll to position [3668, 0]
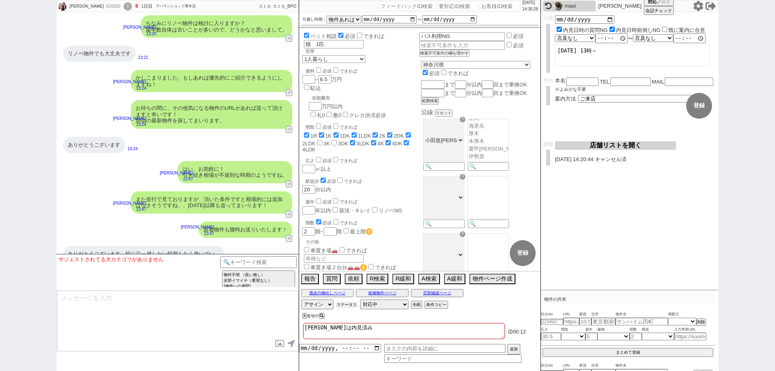
click at [355, 307] on button "ステータス" at bounding box center [347, 305] width 22 height 6
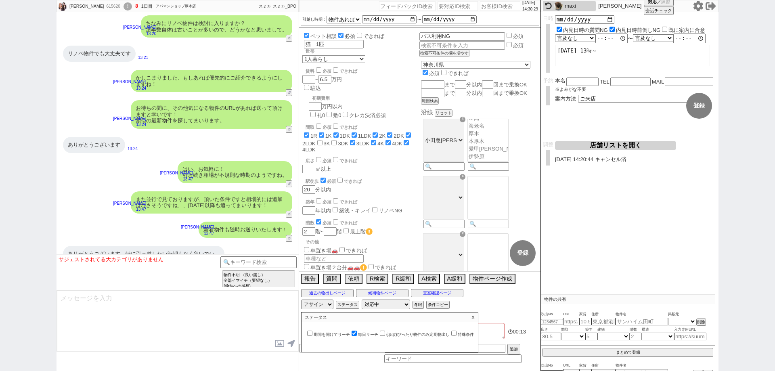
click at [355, 332] on input "毎日リーチ" at bounding box center [354, 333] width 5 height 5
click at [384, 334] on input "(ほぼ)ぴったり物件のみ定期物出し" at bounding box center [382, 333] width 5 height 5
click at [478, 314] on p "X" at bounding box center [472, 318] width 9 height 10
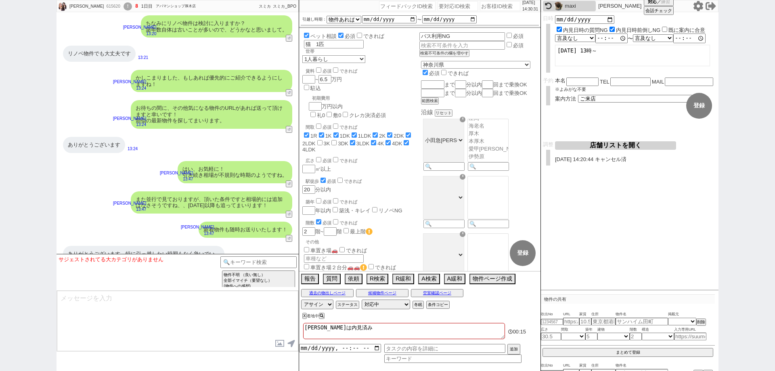
click at [454, 326] on textarea "マナ アイナは内見済み" at bounding box center [404, 331] width 202 height 16
click at [225, 332] on textarea at bounding box center [177, 321] width 241 height 61
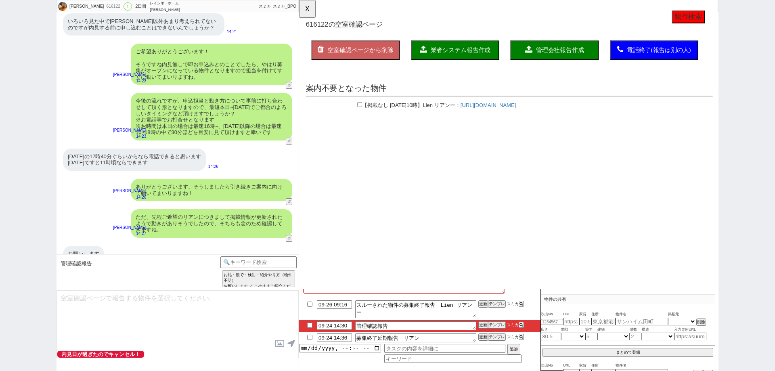
scroll to position [0, 0]
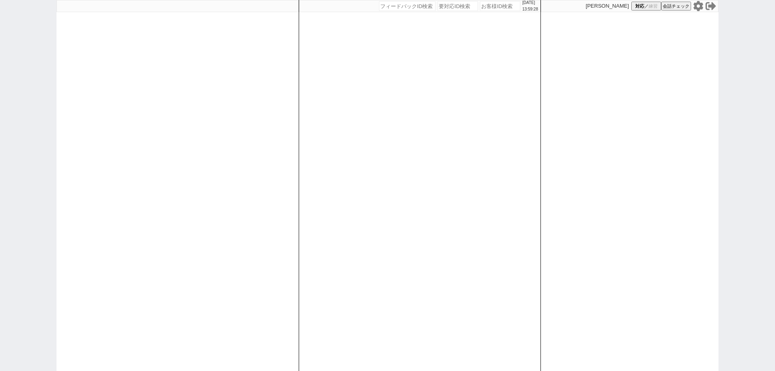
click at [505, 6] on input "number" at bounding box center [500, 6] width 40 height 10
paste input "616024"
type input "616024"
select select
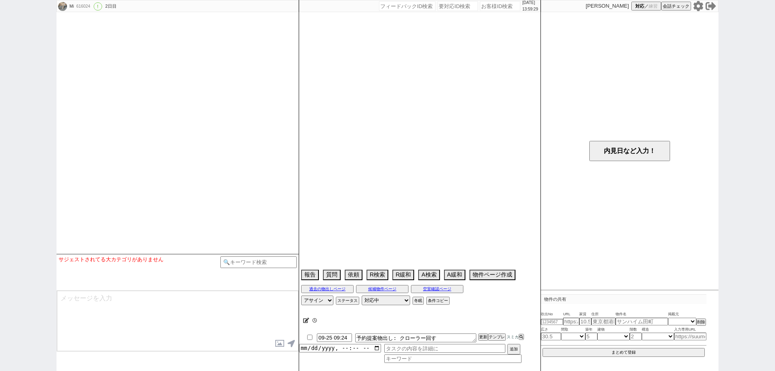
select select "16"
select select "7"
select select "35"
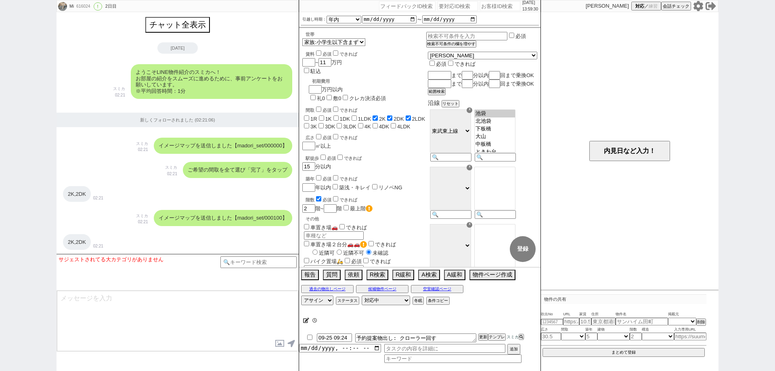
scroll to position [1502, 0]
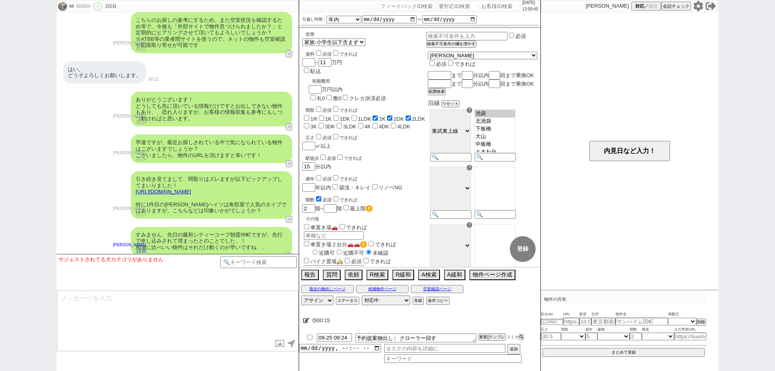
click at [0, 298] on div "Mi 616024 ! 0 2日目 冬眠中 自社客 スミカ スミカ_BPO チャット全表示 2025-09-23 ようこそLINE物件紹介のスミカへ！ お部屋…" at bounding box center [387, 185] width 775 height 371
drag, startPoint x: 227, startPoint y: 327, endPoint x: 249, endPoint y: 292, distance: 41.2
click at [227, 327] on textarea at bounding box center [177, 321] width 241 height 61
click at [261, 263] on input at bounding box center [258, 261] width 76 height 10
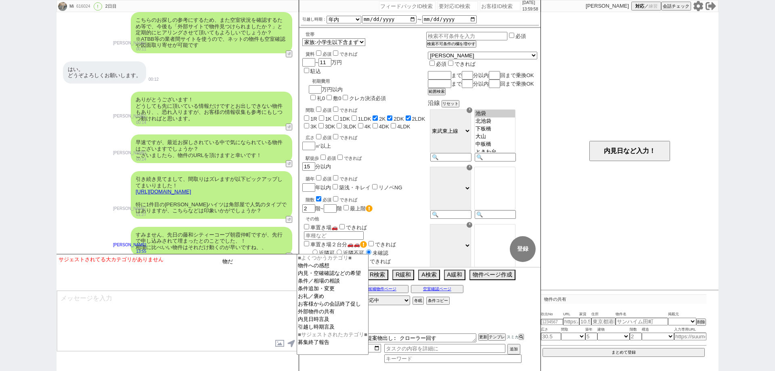
type input "物"
type input "弱い"
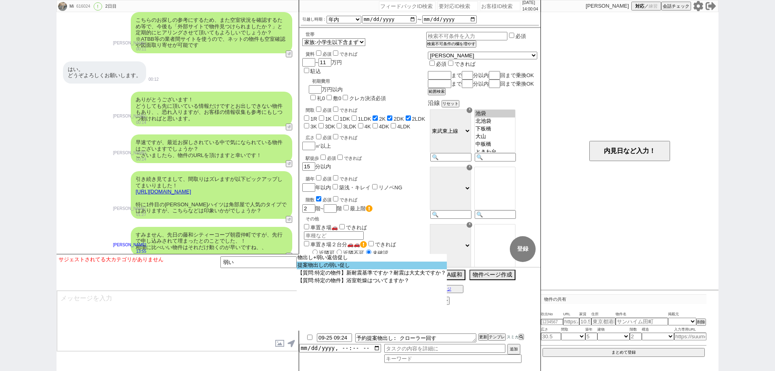
click at [318, 269] on option "提案物出しの弱い促し" at bounding box center [372, 266] width 150 height 8
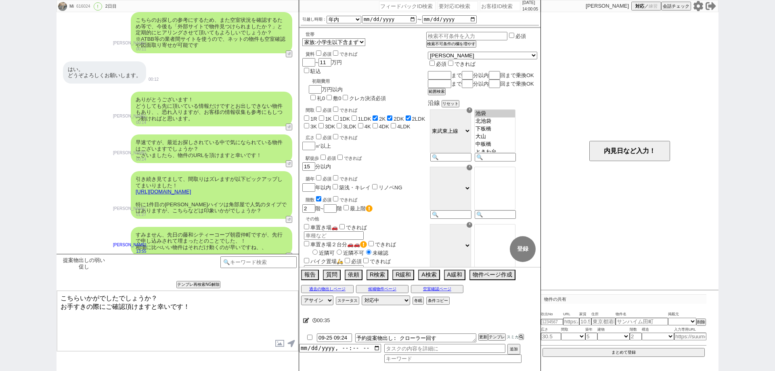
click at [191, 189] on link "https://tools.sumika.live/pages/vawk28z" at bounding box center [163, 192] width 55 height 6
drag, startPoint x: 192, startPoint y: 197, endPoint x: 171, endPoint y: 198, distance: 21.0
click at [171, 198] on div "引き続き見てまして、間取りはズレますが以下ピックアップしてまいりました！ https://tools.sumika.live/pages/vawk28z 特に…" at bounding box center [212, 195] width 162 height 48
drag, startPoint x: 160, startPoint y: 200, endPoint x: 168, endPoint y: 200, distance: 8.1
click at [162, 200] on div "引き続き見てまして、間取りはズレますが以下ピックアップしてまいりました！ https://tools.sumika.live/pages/vawk28z 特に…" at bounding box center [212, 195] width 162 height 48
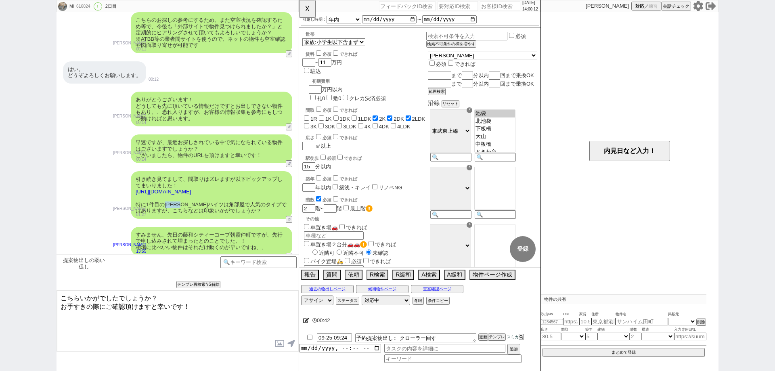
drag, startPoint x: 165, startPoint y: 197, endPoint x: 191, endPoint y: 197, distance: 25.9
click at [191, 197] on div "引き続き見てまして、間取りはズレますが以下ピックアップしてまいりました！ https://tools.sumika.live/pages/vawk28z 特に…" at bounding box center [212, 195] width 162 height 48
copy div "和光ハイツ"
click at [310, 11] on button "☓" at bounding box center [306, 8] width 15 height 16
drag, startPoint x: 78, startPoint y: 297, endPoint x: 44, endPoint y: 292, distance: 34.6
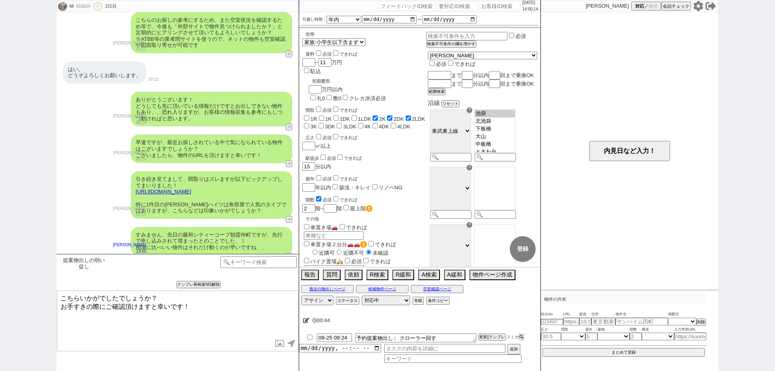
click at [44, 293] on div "Mi 616024 ! 0 2日目 冬眠中 自社客 スミカ スミカ_BPO チャット全表示 2025-09-23 ようこそLINE物件紹介のスミカへ！ お部屋…" at bounding box center [387, 185] width 775 height 371
paste textarea "和光ハイツ"
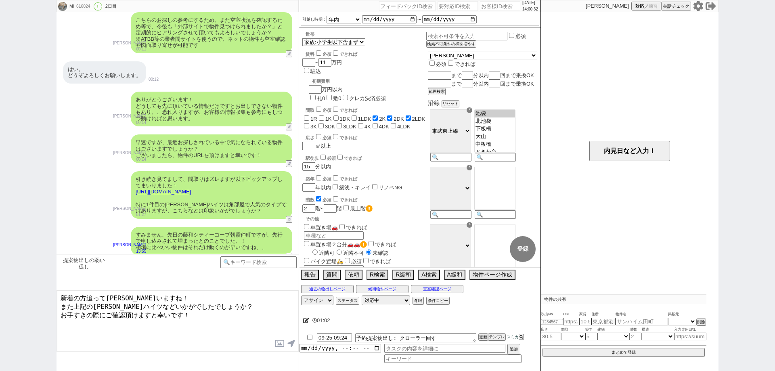
type textarea "新着の方追ってまりいますね！ また上記の和光ハイツなどいかがでしたでしょうか？ お手すきの際にご確認頂けますと幸いです！"
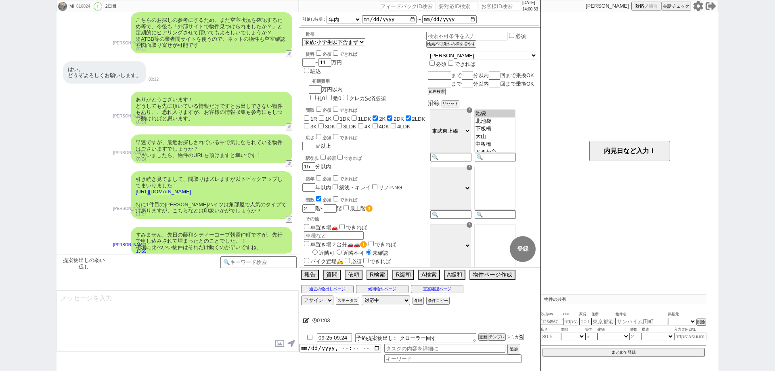
scroll to position [1539, 0]
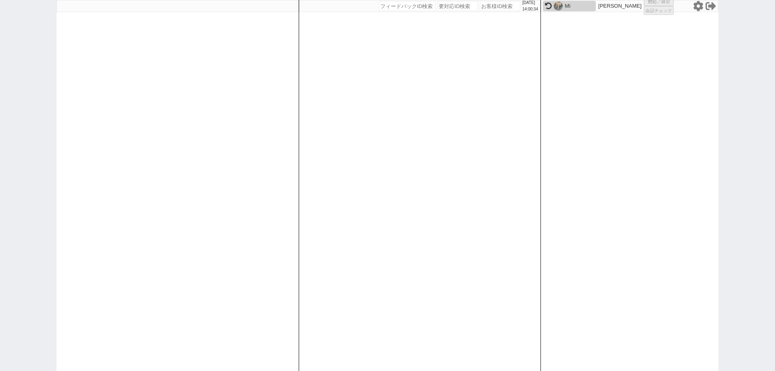
select select "1"
select select "2"
select select
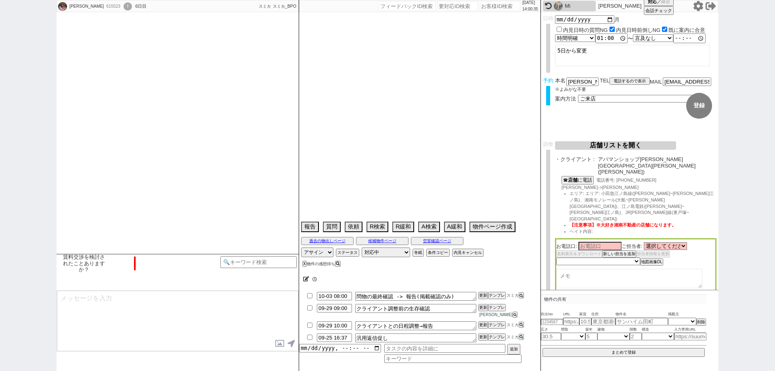
type textarea "藤沢店希望"
select select "2025"
select select "10"
select select "36"
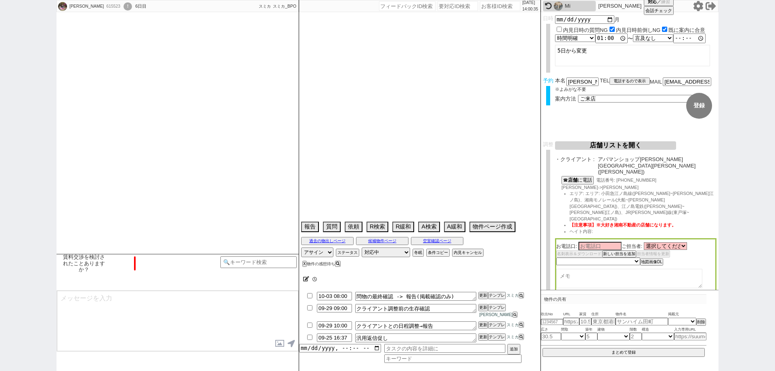
select select "0"
select select "14"
select select "101"
select select "106"
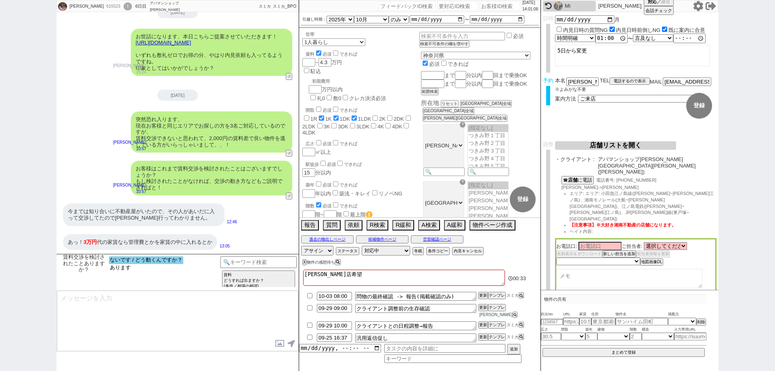
select select "ないです / どう動くんですか？"
click at [158, 260] on option "ないです / どう動くんですか？" at bounding box center [146, 260] width 74 height 8
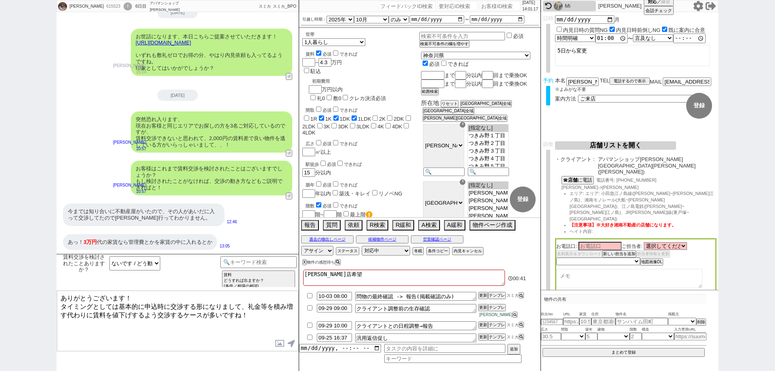
drag, startPoint x: 149, startPoint y: 290, endPoint x: 143, endPoint y: 290, distance: 6.5
click at [143, 290] on div "賃料交渉を検討されたことありますか？ ないです / どう動くんですか？ あります チャンネルサービス名 !=アエラスグループ&&!=グランデ&&!=アットホー…" at bounding box center [178, 272] width 242 height 36
drag, startPoint x: 146, startPoint y: 295, endPoint x: 28, endPoint y: 262, distance: 122.4
click at [28, 262] on div "ナミさん 615523 ! 0 6日目 アパマンショップ藤沢北口店 冬眠中 自社客 スミカ スミカ_BPO チャット全表示 2025-09-22 お世話になっ…" at bounding box center [387, 185] width 775 height 371
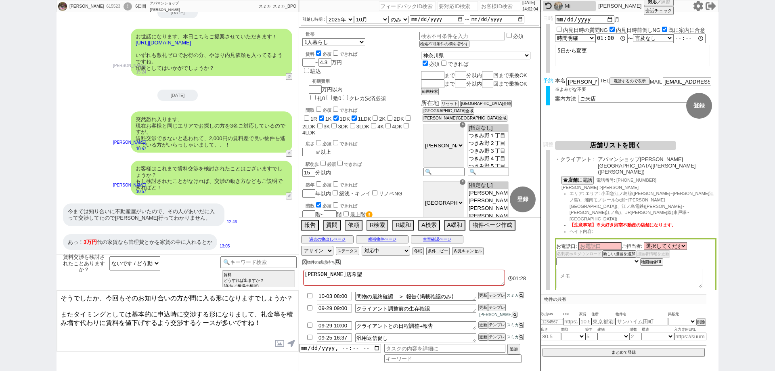
type textarea "そうでしたか、今回もそのお知り合いの方が間に入る形になりますでしょうか？ またタイミングとしては基本的に申込時に交渉する形になりまして、礼金等を積み増す代わり…"
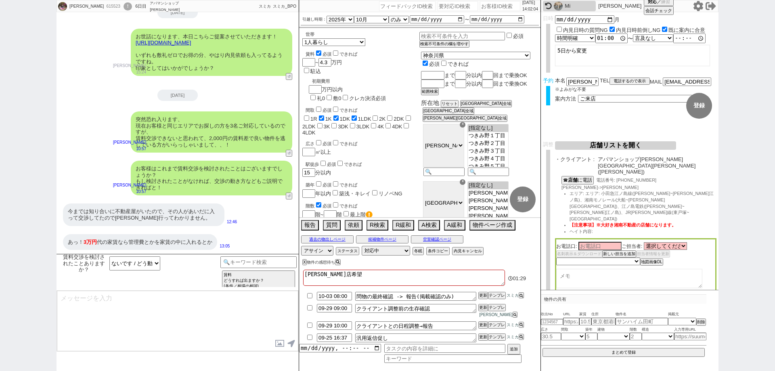
scroll to position [36, 0]
type textarea "決められる物件に依って交渉材料に使うものも変わってまいりますし、内見後に少々高くても良い物件があれば改めてご相談頂ければと思いますが、いかがでしょうか？"
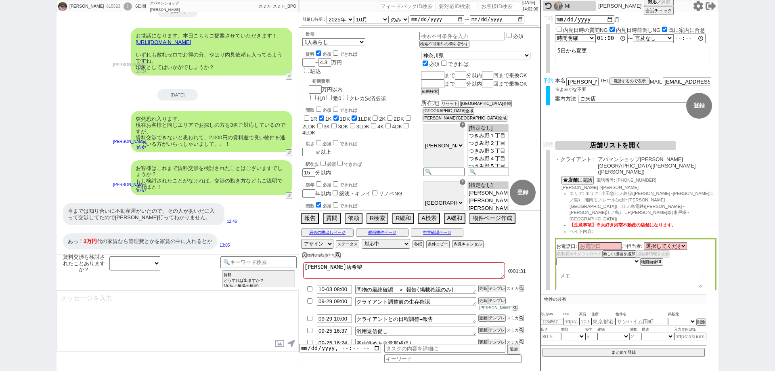
scroll to position [129, 0]
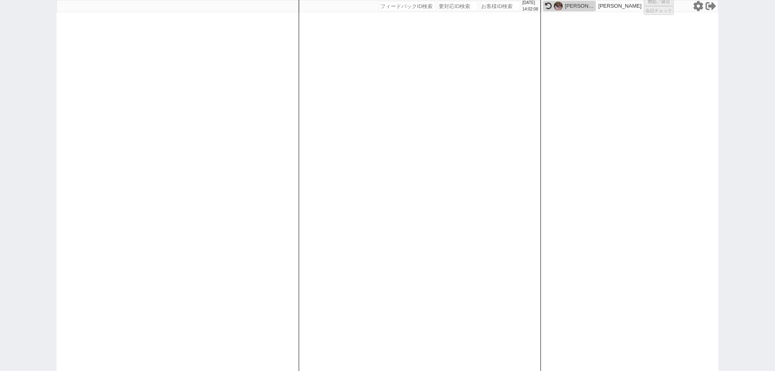
select select
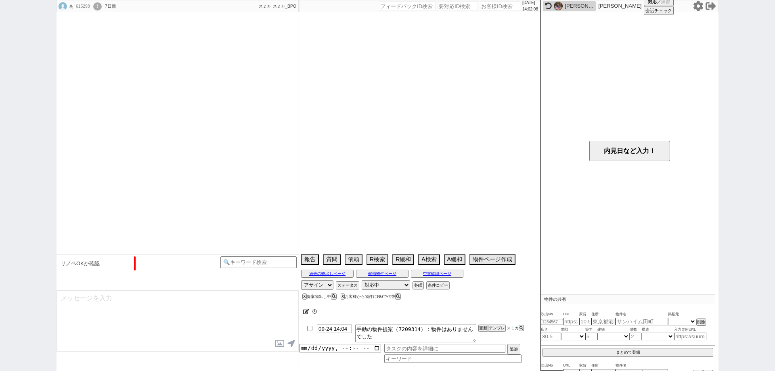
type textarea "株式会社エヌズ・クローバーでライオンズマンション三鷹第七内見予定"
select select "2025"
select select "10"
select select "33"
select select "0"
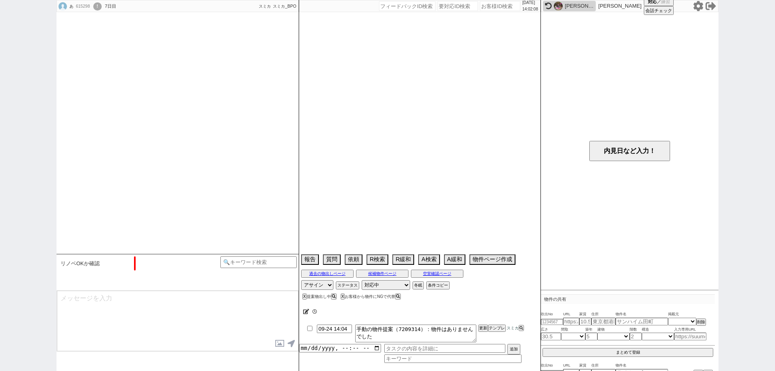
select select "840"
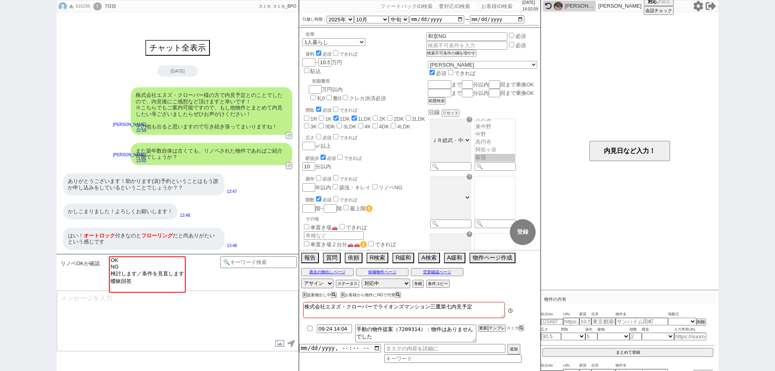
scroll to position [248, 0]
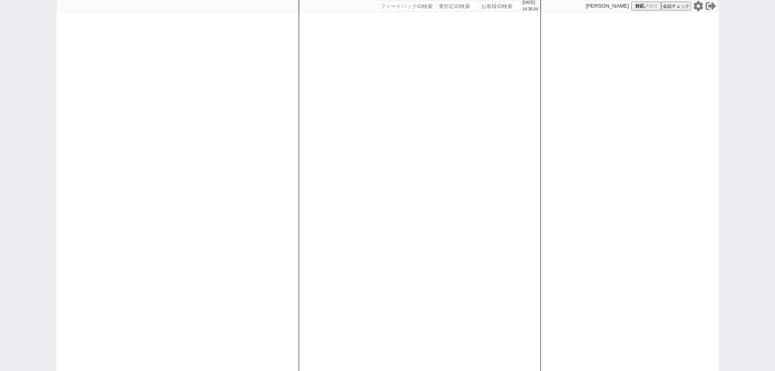
drag, startPoint x: 0, startPoint y: 188, endPoint x: 182, endPoint y: 220, distance: 185.0
click at [0, 188] on div "[DATE] 14:36:04 候補物件を追加してしてください 紹介した物件一覧 他社物件を追加する 空室確認ページに追加・削除 紹介した物件一覧 他社物件を…" at bounding box center [387, 185] width 775 height 371
click at [260, 231] on div at bounding box center [178, 185] width 242 height 371
select select "1"
select select "3"
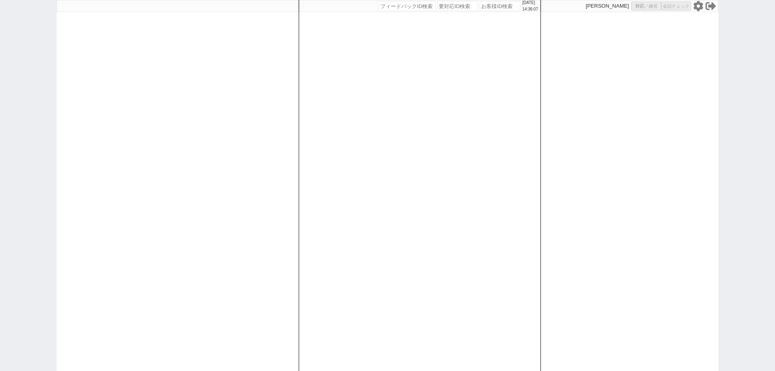
select select
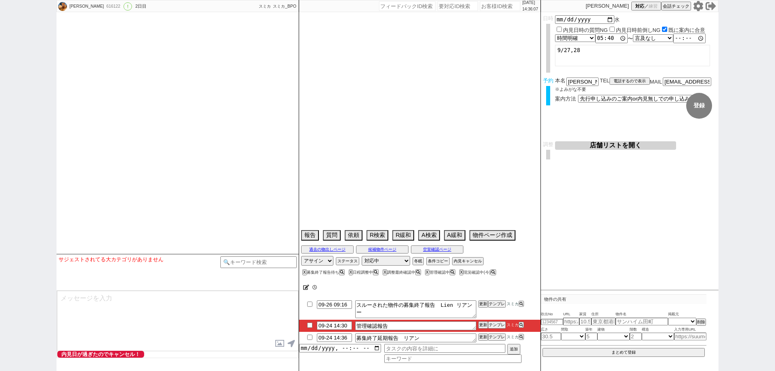
type textarea "[PERSON_NAME]指名買い"
select select "2025"
select select "11"
select select "36"
select select "1"
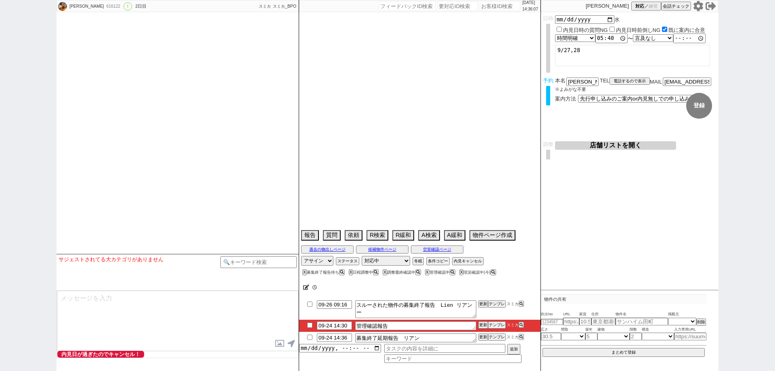
select select "35"
select select "[DATE]"
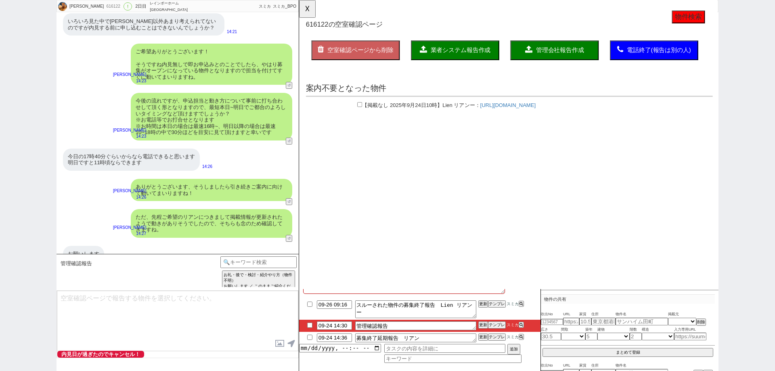
click at [361, 111] on div at bounding box center [337, 112] width 61 height 9
click at [364, 114] on input "checkbox" at bounding box center [364, 112] width 5 height 5
checkbox input "true"
click at [465, 56] on span "業者システム報告作成" at bounding box center [473, 53] width 65 height 7
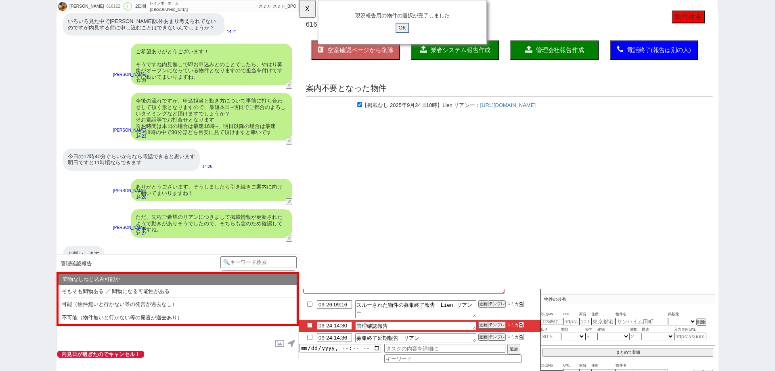
click at [411, 29] on input "OK" at bounding box center [410, 30] width 15 height 10
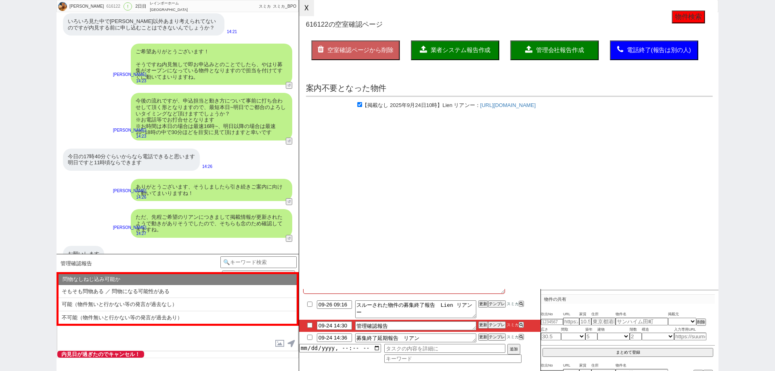
click at [314, 12] on button "☓" at bounding box center [306, 8] width 15 height 16
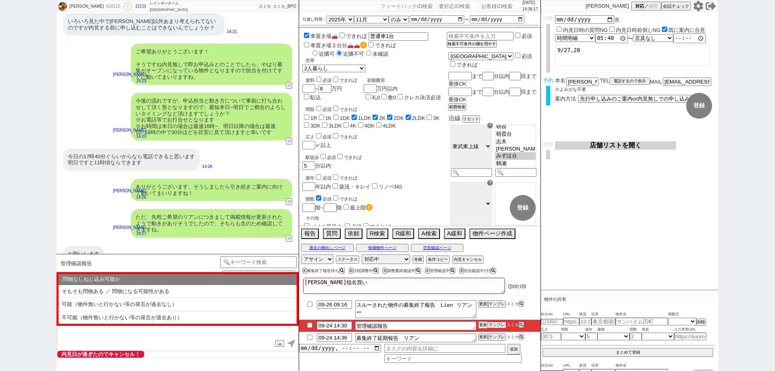
click at [493, 326] on button "テンプレ" at bounding box center [497, 325] width 18 height 6
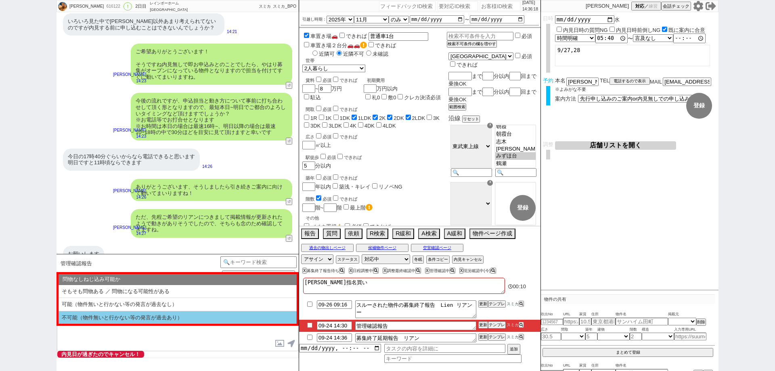
click at [209, 311] on li "不可能（物件無いと行かない等の発言が過去あり）" at bounding box center [178, 317] width 238 height 13
select select "不可能（物件無いと行かない等の発言が過去あり）"
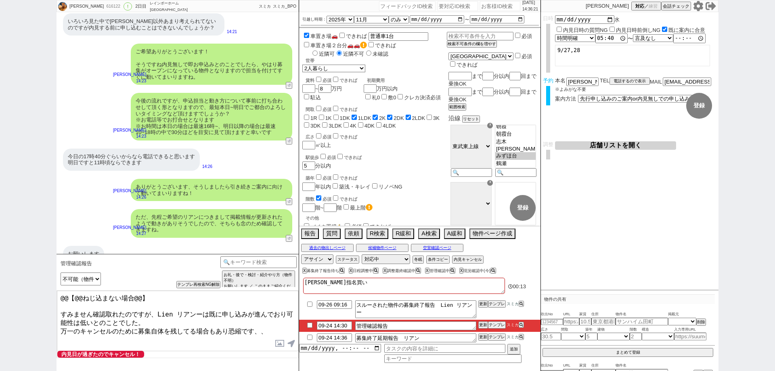
click at [88, 311] on textarea "@@【@@ねじ込まない場合@@】 すみません確認取れたのですが、Lien リアンーは既に申し込みが進んでおり可能性は低いとのことでした。 万一のキャンセルのた…" at bounding box center [177, 321] width 241 height 61
click at [0, 191] on div "椋介 616122 ! 0 2日目 レインボーホーム 和光市店 冬眠中 自社客 スミカ スミカ_BPO チャット全表示 2025-09-23 ようこそLINE…" at bounding box center [387, 185] width 775 height 371
drag, startPoint x: 151, startPoint y: 299, endPoint x: 2, endPoint y: 257, distance: 154.8
click at [0, 259] on div "椋介 616122 ! 0 2日目 レインボーホーム 和光市店 冬眠中 自社客 スミカ スミカ_BPO チャット全表示 2025-09-23 ようこそLINE…" at bounding box center [387, 185] width 775 height 371
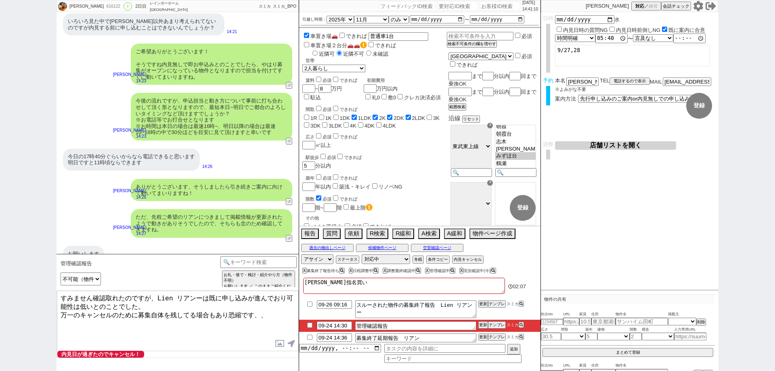
click at [198, 297] on textarea "すみません確認取れたのですが、Lien リアンーは既に申し込みが進んでおり可能性は低いとのことでした。 万一のキャンセルのために募集自体を残してる場合もあり恐…" at bounding box center [177, 321] width 241 height 61
drag, startPoint x: 425, startPoint y: 338, endPoint x: 404, endPoint y: 336, distance: 21.5
click at [404, 336] on textarea "募集終了延期報告　リアン" at bounding box center [415, 338] width 121 height 9
drag, startPoint x: 170, startPoint y: 296, endPoint x: 154, endPoint y: 296, distance: 15.3
click at [154, 296] on textarea "すみません確認取れたのですが、Lienは既に申し込みが進んでおり可能性は低いとのことでした。 万一のキャンセルのために募集自体を残してる場合もあり恐縮です、、" at bounding box center [177, 321] width 241 height 61
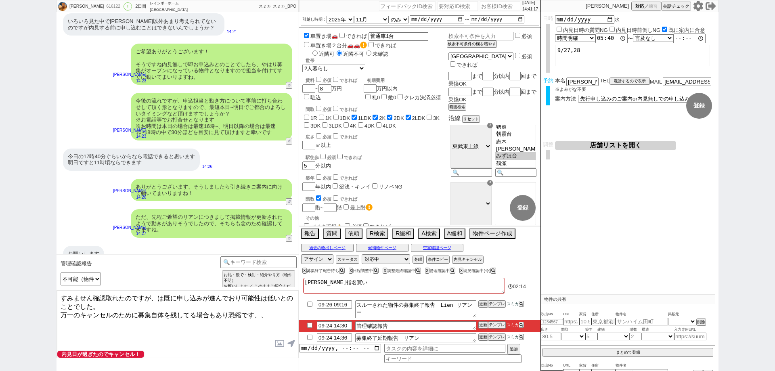
paste textarea "アン"
type textarea "すみません確認取れたのですが、リアンは既に申し込みが進んでおり可能性は低いとのことでした。 万一のキャンセルのために募集自体を残してる場合もあり恐縮です、、"
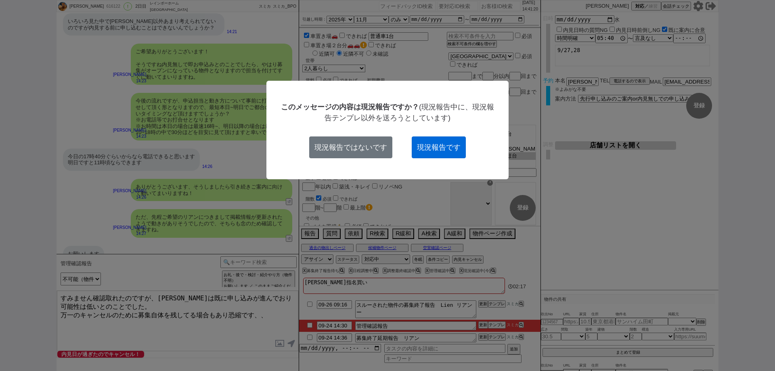
click at [445, 147] on button "現況報告です" at bounding box center [439, 147] width 54 height 22
checkbox input "true"
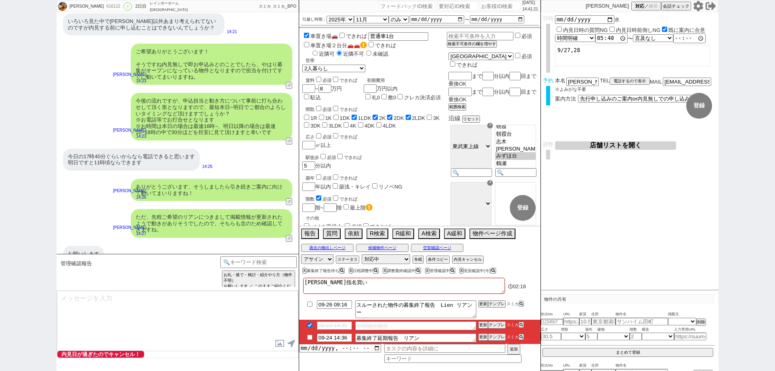
scroll to position [2614, 0]
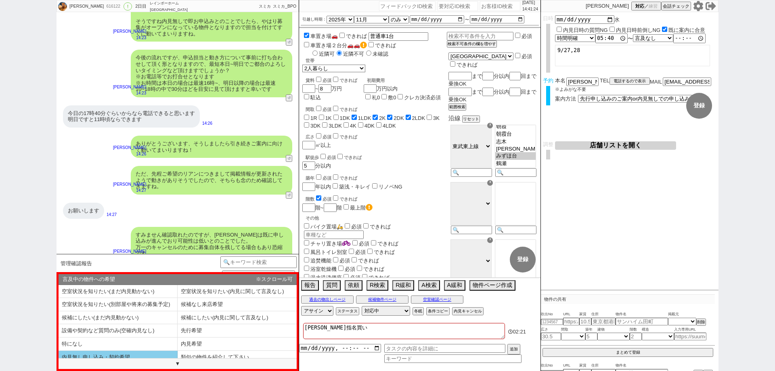
click at [154, 353] on li "内見無し申し込み・契約希望" at bounding box center [118, 357] width 119 height 13
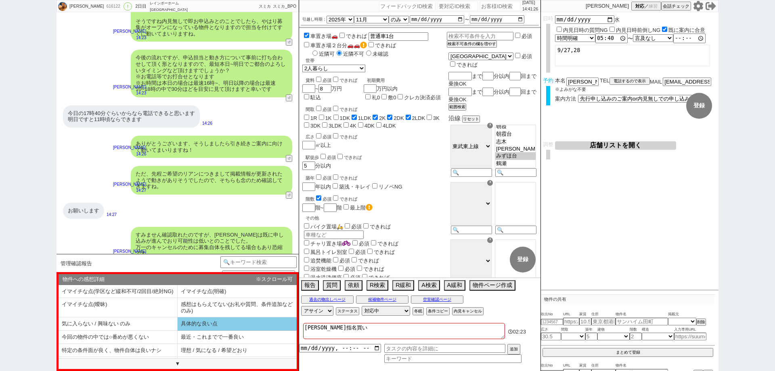
click at [202, 330] on li "具体的な良い点" at bounding box center [237, 323] width 119 height 13
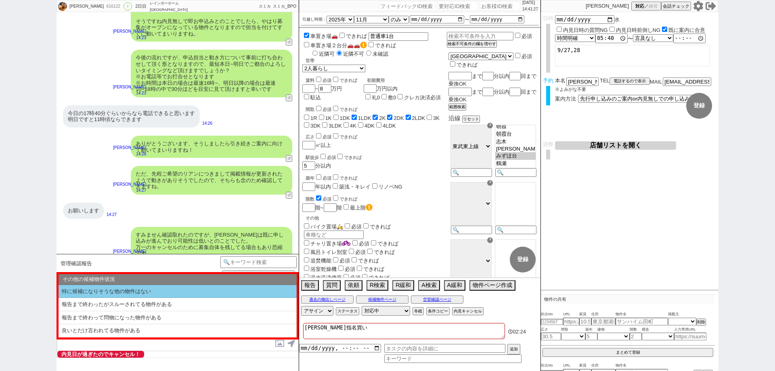
click at [202, 290] on li "特に候補になりそうな他の物件はない" at bounding box center [178, 291] width 238 height 13
select select "内見無し申し込み・契約希望"
select select "具体的な良い点"
select select "特に候補になりそうな他の物件はない"
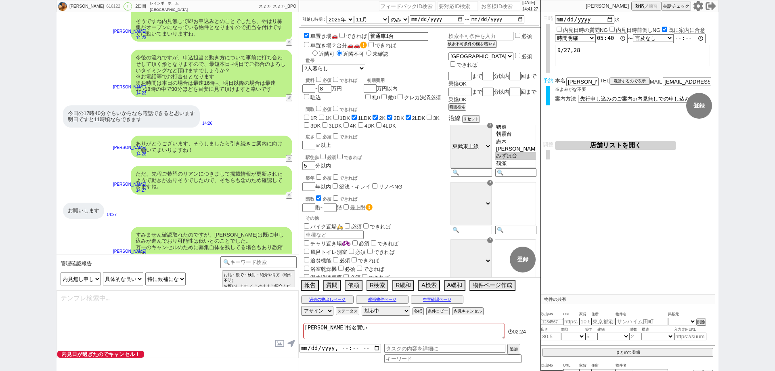
type textarea "本日のご案内は難しそうですが引き続き候補が出ましたらすぐに動ければと思います、都度ご紹介してまいりますね。"
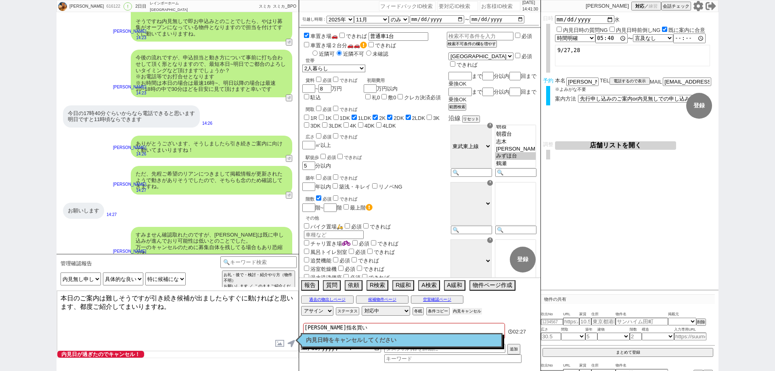
click at [462, 311] on button "内見キャンセル" at bounding box center [467, 311] width 30 height 6
radio input "true"
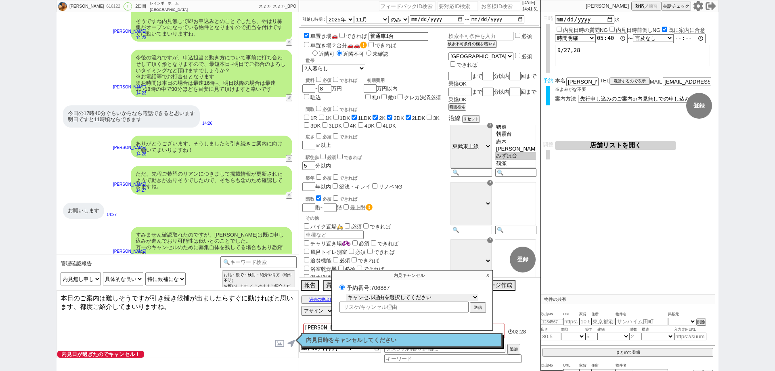
click at [464, 298] on select "キャンセル理由を選択してください 希望物件が出なかった 希望物件が見れなかった 返信がこなくなった 他決(日程調整前) 引越し自体消滅(日程調整前) 都合が変…" at bounding box center [412, 297] width 132 height 7
select select "2"
click at [346, 294] on select "キャンセル理由を選択してください 希望物件が出なかった 希望物件が見れなかった 返信がこなくなった 他決(日程調整前) 引越し自体消滅(日程調整前) 都合が変…" at bounding box center [412, 297] width 132 height 7
click at [473, 305] on button "送信" at bounding box center [478, 308] width 15 height 9
radio input "true"
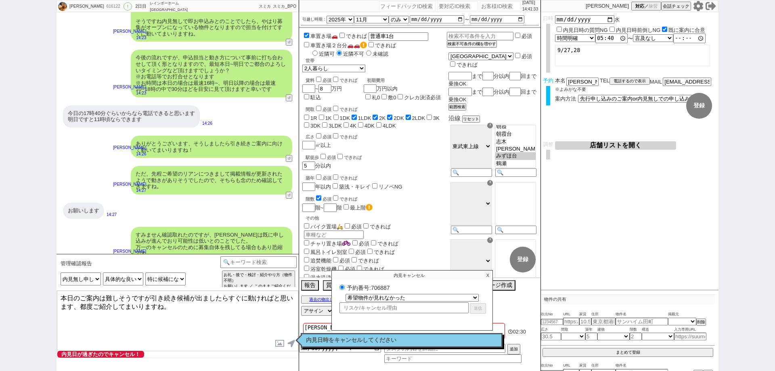
select select
select select "0"
radio input "false"
click at [490, 276] on p "X" at bounding box center [487, 276] width 9 height 10
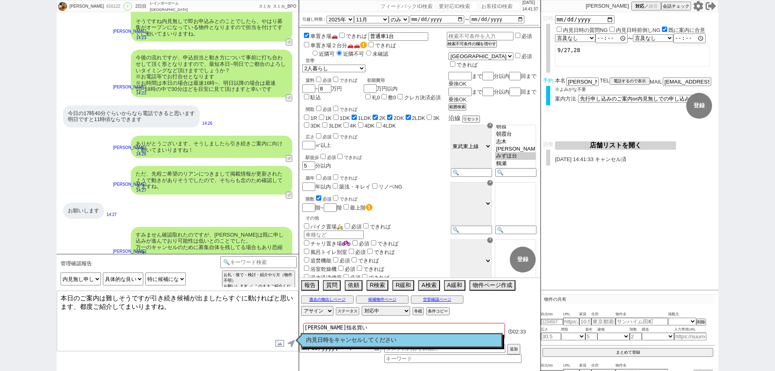
click at [248, 309] on textarea "本日のご案内は難しそうですが引き続き候補が出ましたらすぐに動ければと思います、都度ご紹介してまいりますね。" at bounding box center [177, 321] width 241 height 61
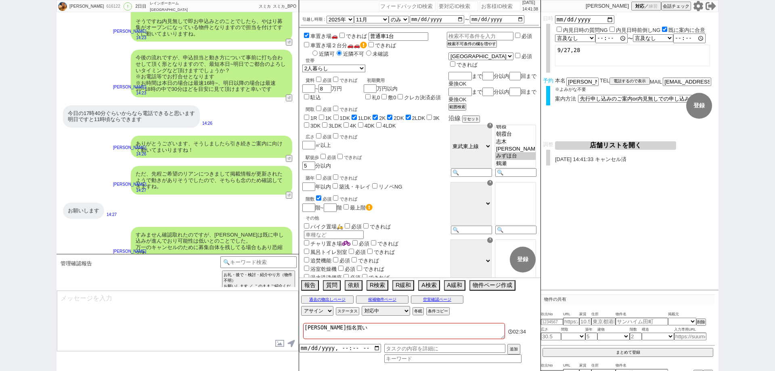
scroll to position [2644, 0]
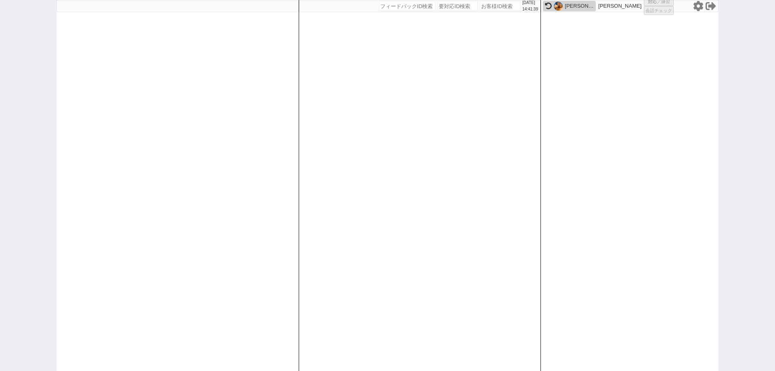
select select
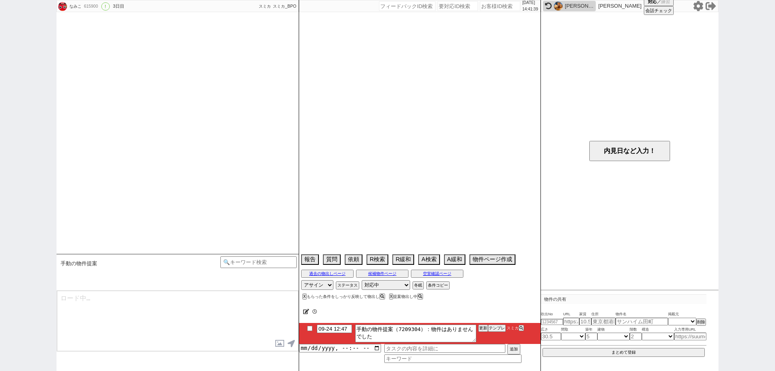
select select "2025"
select select "11"
select select "37"
select select "0"
select select "29"
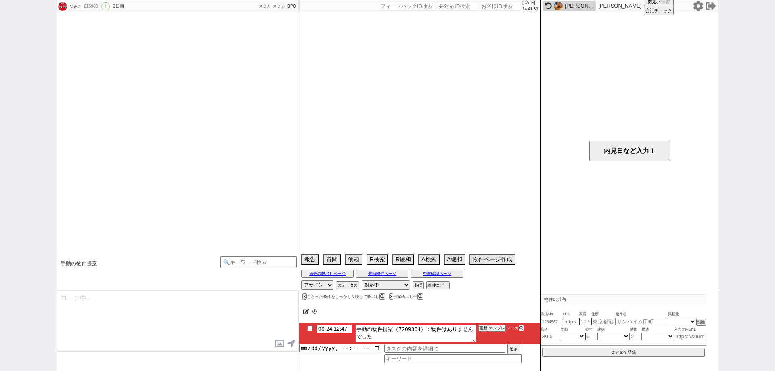
select select "908"
select select "11"
select select "408"
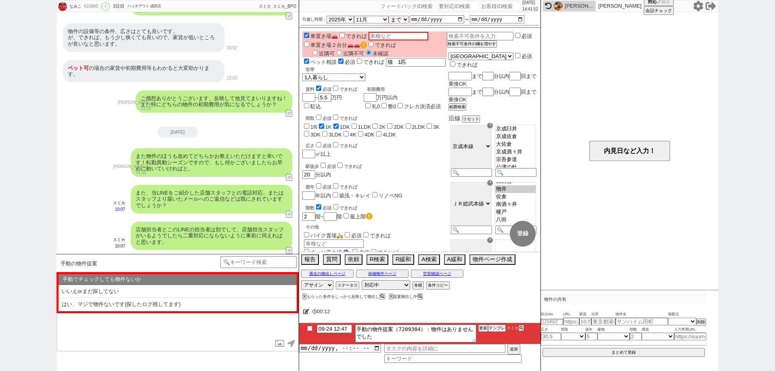
scroll to position [111, 0]
click at [435, 261] on button "A検索" at bounding box center [428, 258] width 20 height 9
click at [498, 330] on button "テンプレ" at bounding box center [497, 328] width 18 height 6
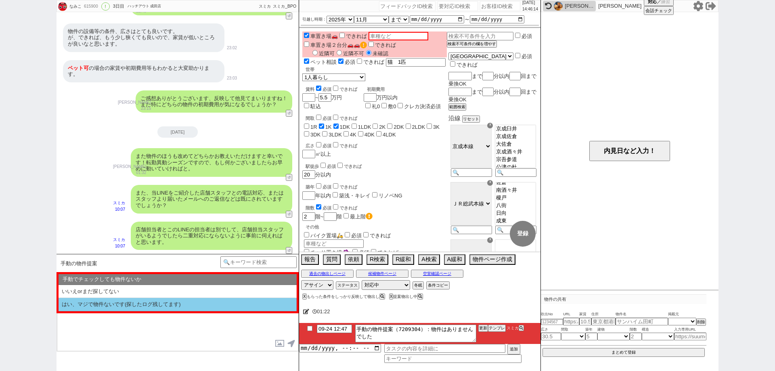
click at [207, 305] on li "はい、マジで物件ないです(探したログ残してます)" at bounding box center [178, 304] width 238 height 13
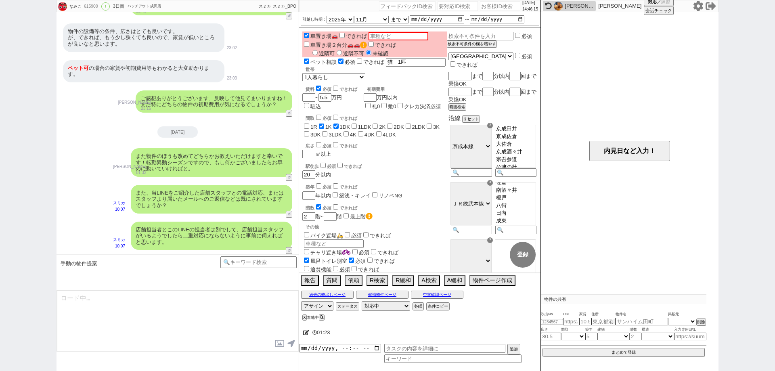
type textarea "お探ししてまいりましたが新着は特に出てないようですね、追ってまいります！"
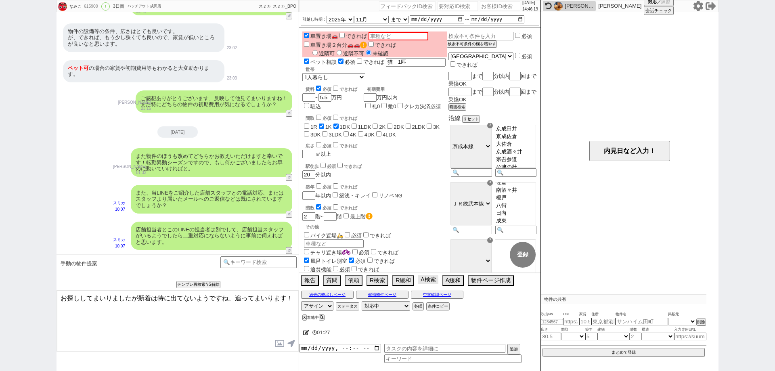
click at [430, 280] on button "A検索" at bounding box center [428, 279] width 20 height 9
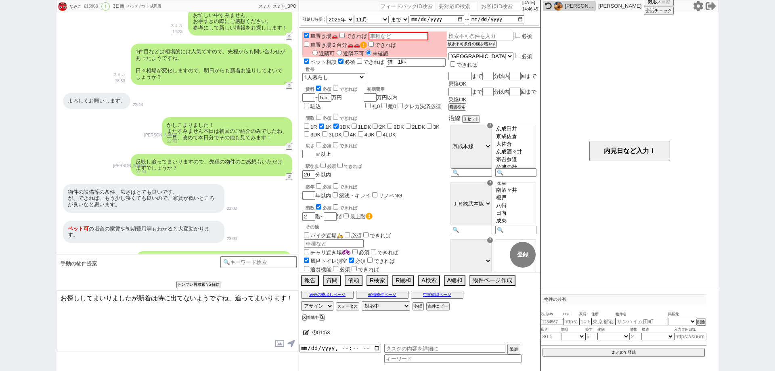
scroll to position [978, 0]
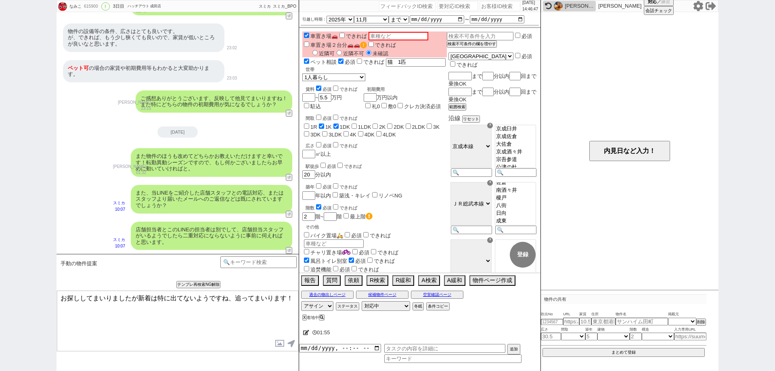
click at [295, 302] on textarea "お探ししてまいりましたが新着は特に出てないようですね、追ってまいります！" at bounding box center [177, 321] width 241 height 61
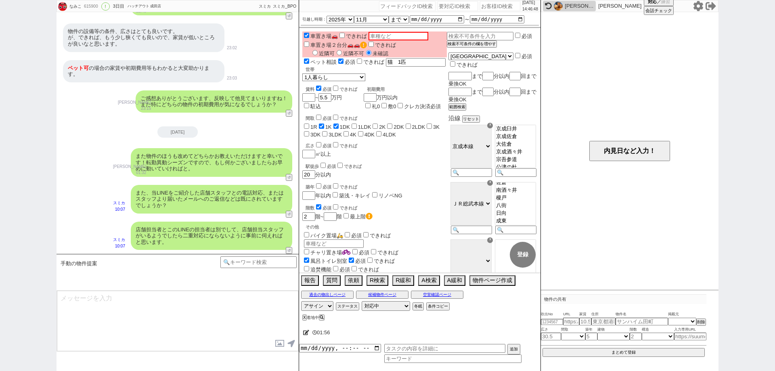
scroll to position [1009, 0]
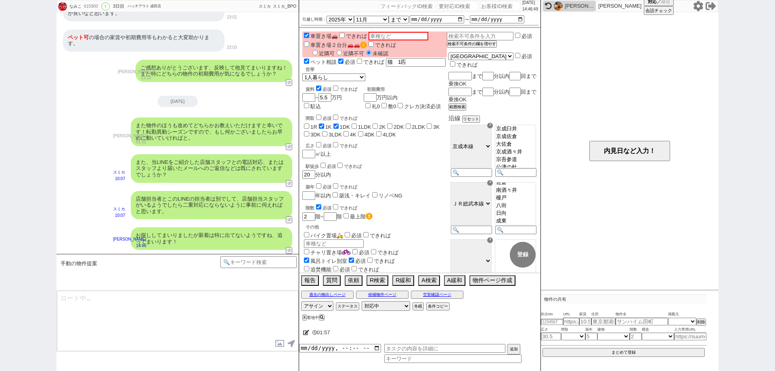
type textarea "新着物件も随時お送りいたします！"
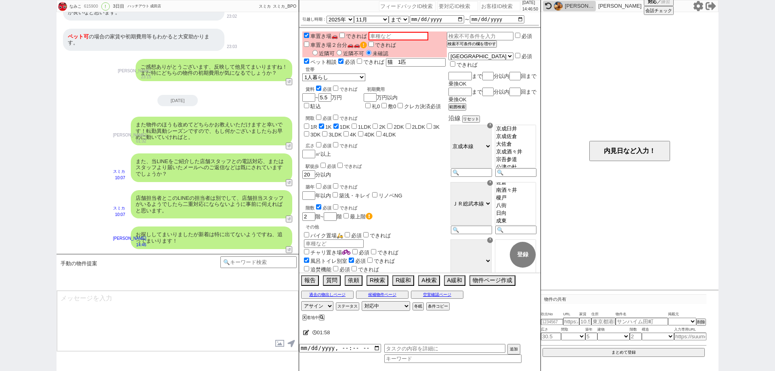
scroll to position [1033, 0]
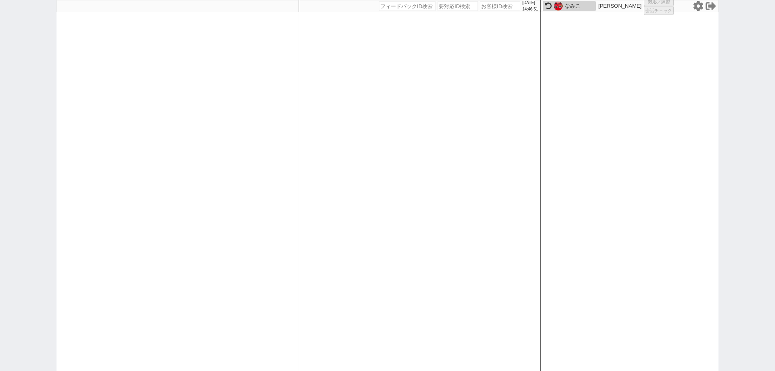
select select
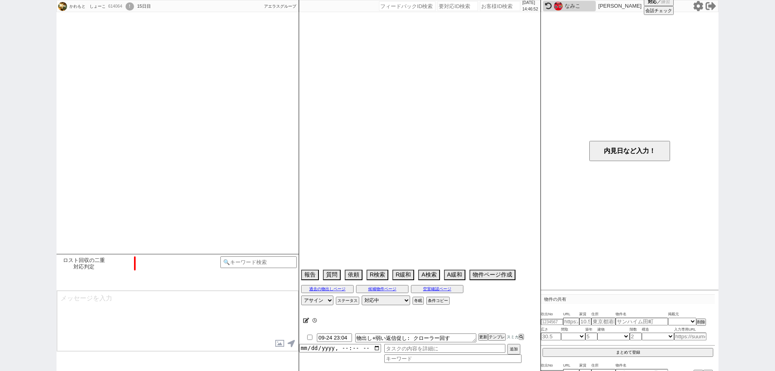
select select "15"
select select "1"
select select "27"
select select "843"
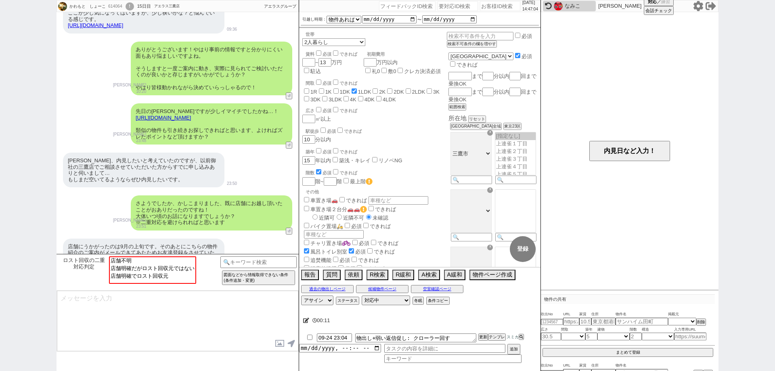
scroll to position [1285, 0]
click at [449, 290] on button "空室確認ページ" at bounding box center [437, 289] width 52 height 6
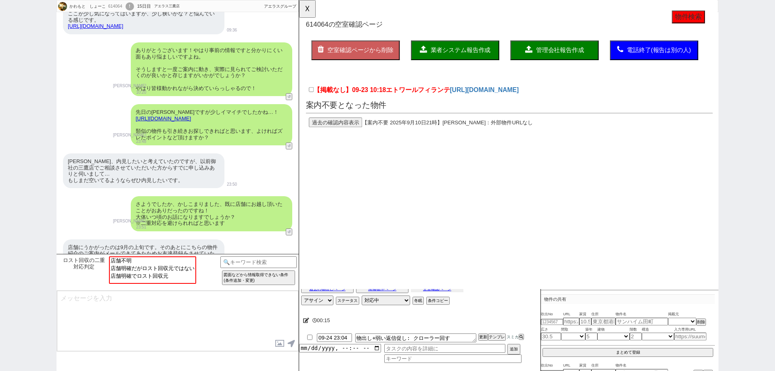
scroll to position [0, 0]
click at [325, 130] on button "過去の確認内容表示" at bounding box center [338, 131] width 57 height 10
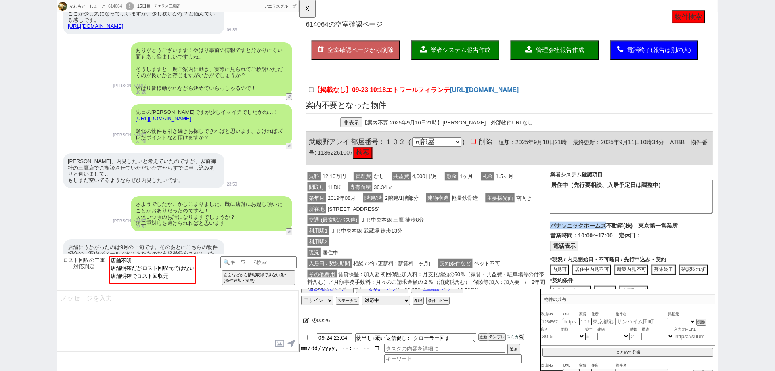
drag, startPoint x: 570, startPoint y: 239, endPoint x: 631, endPoint y: 240, distance: 61.0
click at [631, 240] on span "パナソニックホームズ不動産(株)　東京第一営業所" at bounding box center [637, 242] width 137 height 7
copy span "パナソニックホームズ"
drag, startPoint x: 351, startPoint y: 153, endPoint x: 303, endPoint y: 148, distance: 47.9
click at [303, 148] on div "614064 の空室確認ページ 空室確認ページから削除 業者システム報告作成 管理会社報告作成 電話終了(報告は別の人) 確認取れず物件のタスク登録 追加 キ…" at bounding box center [525, 298] width 452 height 597
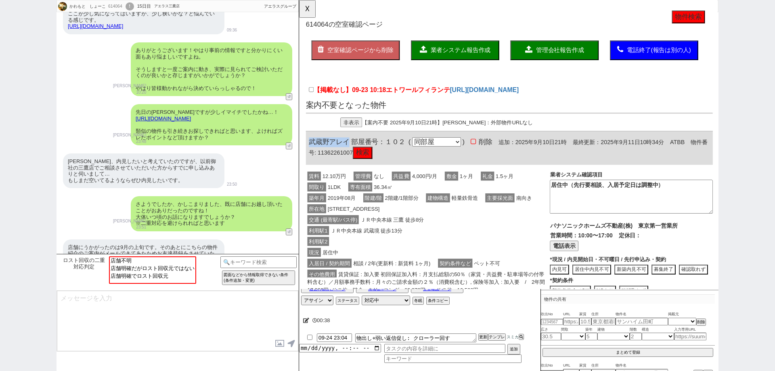
copy span "武蔵野アレイ"
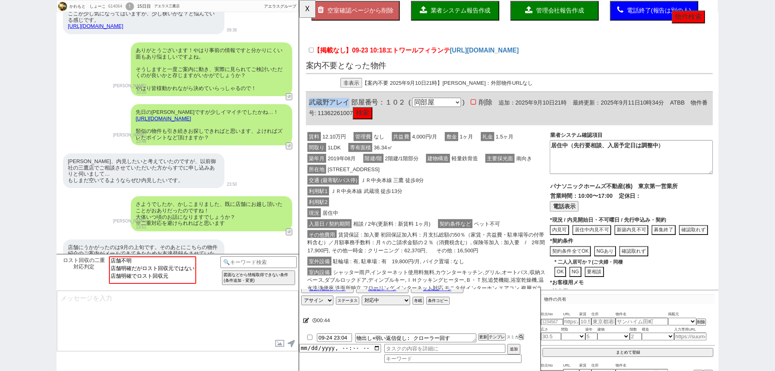
scroll to position [40, 0]
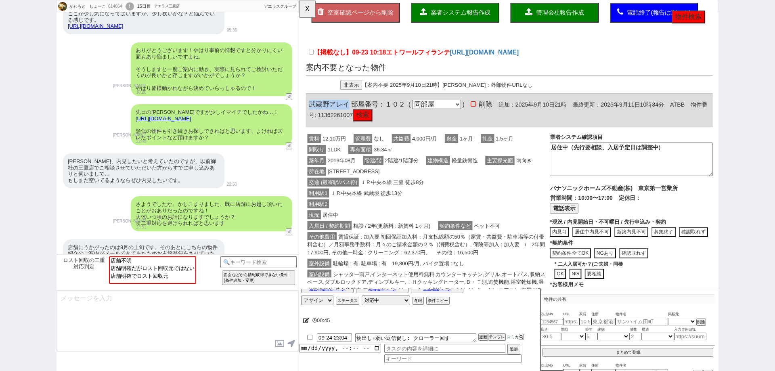
click at [369, 119] on button "検索" at bounding box center [367, 124] width 21 height 13
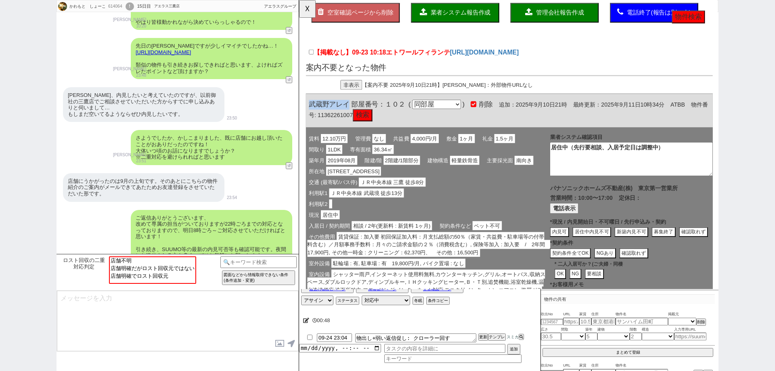
scroll to position [1365, 0]
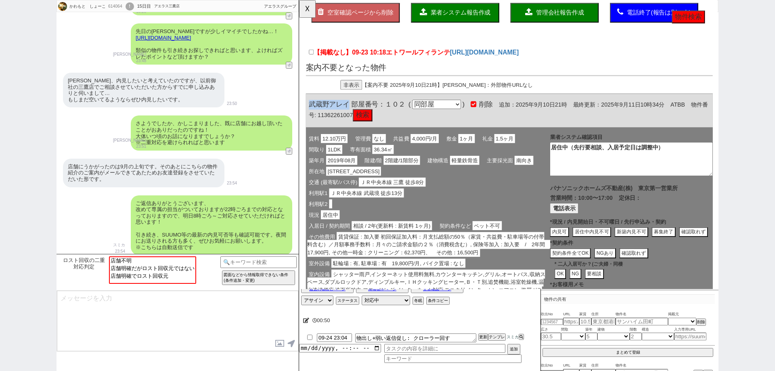
type textarea "申し込みありで募集終了"
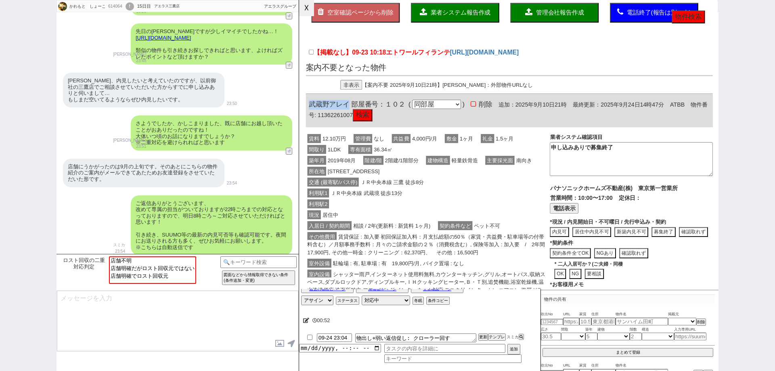
click at [305, 10] on button "☓" at bounding box center [306, 8] width 15 height 16
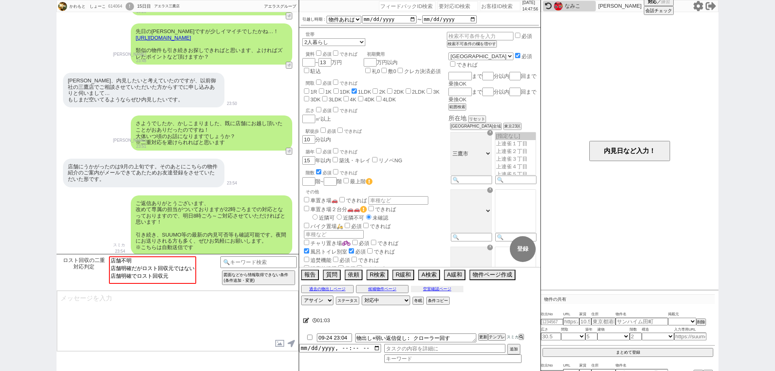
click at [450, 287] on button "空室確認ページ" at bounding box center [437, 289] width 52 height 6
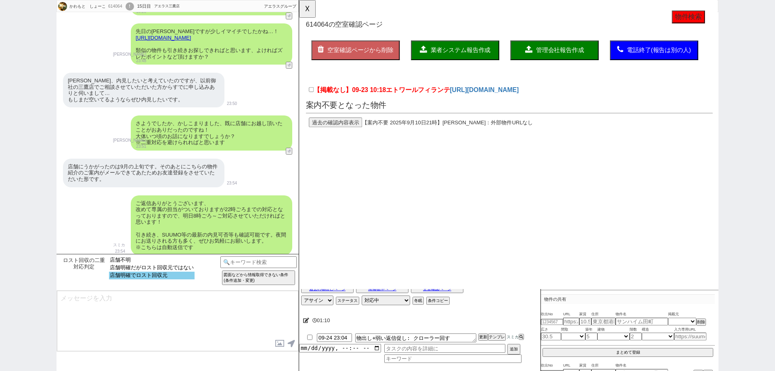
select select "店舗明確でロスト回収元"
click at [181, 275] on option "店舗明確でロスト回収元" at bounding box center [152, 276] width 86 height 8
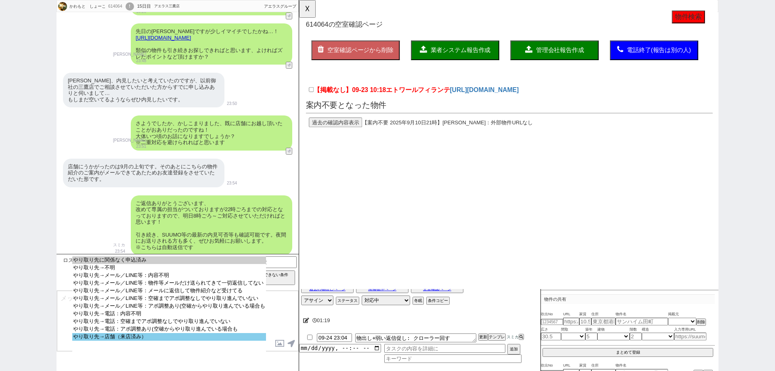
select select "やり取り先→店舗（来店済み）"
click at [176, 341] on option "やり取り先→店舗（来店済み）" at bounding box center [169, 337] width 194 height 8
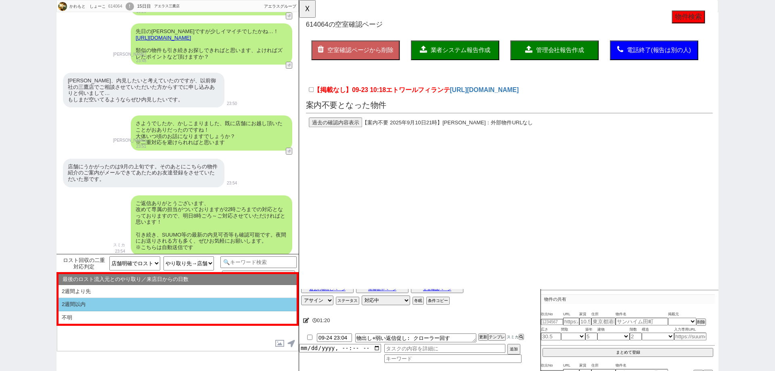
click at [167, 301] on li "2週間以内" at bounding box center [178, 304] width 238 height 13
select select "2週間以内"
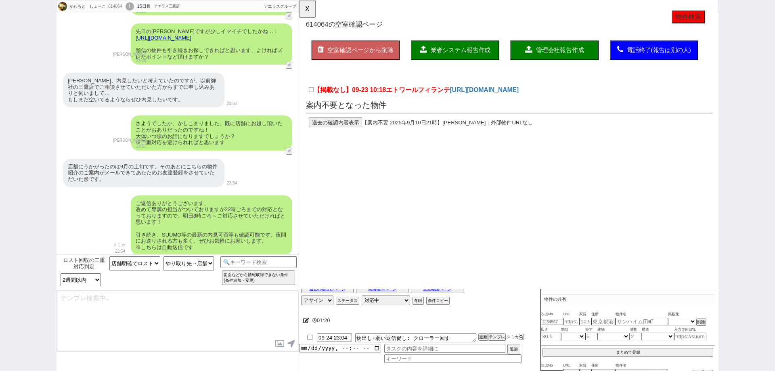
type textarea "かしこまりました、そうしますと二重対応とならないよう、こちらのLINEでのやり取りは一旦閉じさせて頂きますね。"
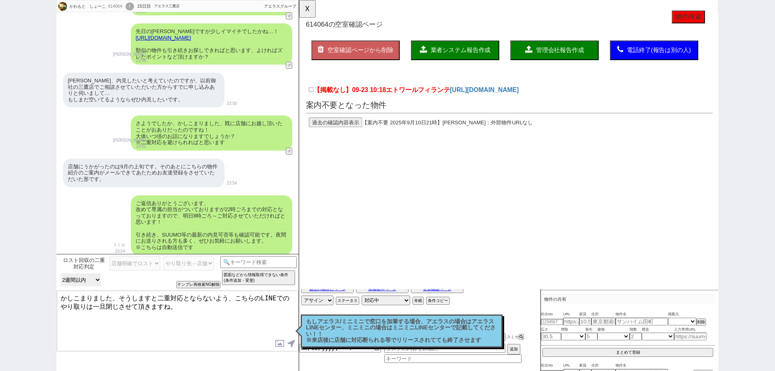
click at [79, 278] on select "最後のロスト流入元とのやり取り／来店日からの日数 2週間より先 2週間以内 不明" at bounding box center [81, 279] width 40 height 13
click at [216, 283] on button "テンプレ再検索NG解除" at bounding box center [199, 286] width 42 height 6
click at [93, 280] on select "最後のロスト流入元とのやり取り／来店日からの日数 2週間より先 2週間以内 不明" at bounding box center [81, 279] width 40 height 13
select select "2週間より先"
click at [61, 273] on select "最後のロスト流入元とのやり取り／来店日からの日数 2週間より先 2週間以内 不明" at bounding box center [81, 279] width 40 height 13
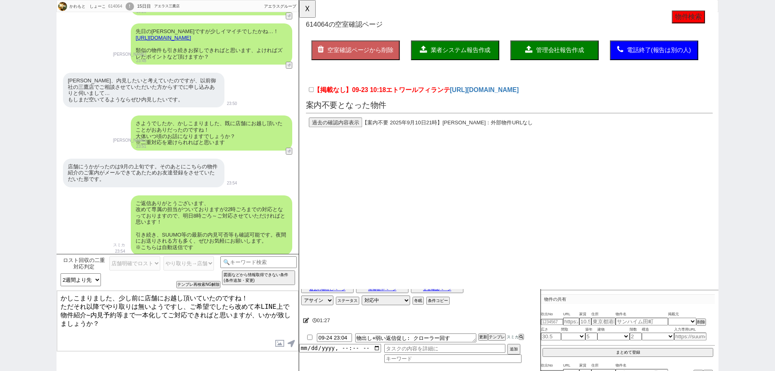
drag, startPoint x: 122, startPoint y: 293, endPoint x: 40, endPoint y: 281, distance: 82.8
click at [40, 281] on div "かわもと　しょーこ 614064 ! 0 15日目 アエラス三鷹店 冬眠中 自社客 アエラスグループ スミカ_BPO チャット全表示 2025-09-12 い…" at bounding box center [387, 185] width 775 height 371
type textarea "先日は時間外にて失礼しました、少し前に店舗にお越し頂いていたのですね！ ただそれ以降でやり取りは無いようですし、ご希望でしたら改めて本LINE上で物件紹介~内…"
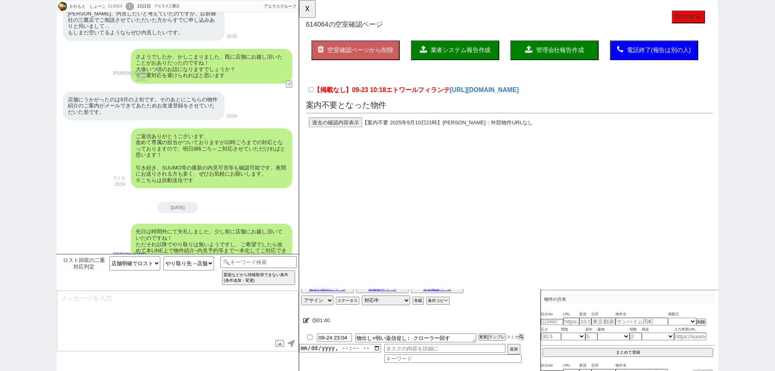
scroll to position [1375, 0]
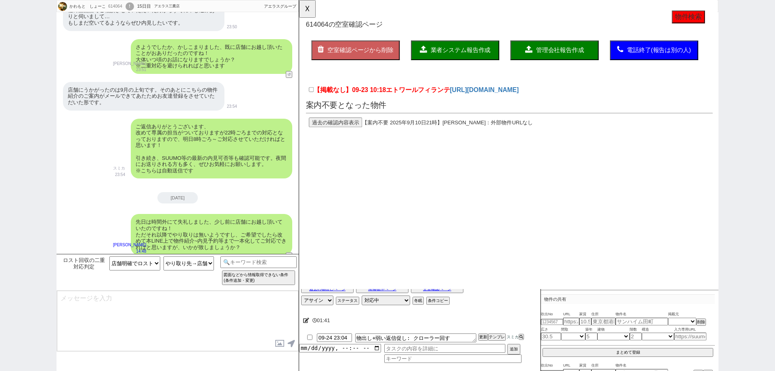
type textarea "※もちろんネットの物件等も全て確認可能です！"
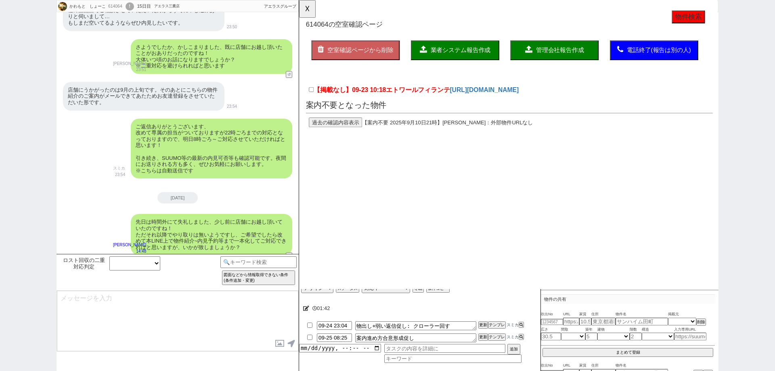
scroll to position [1399, 0]
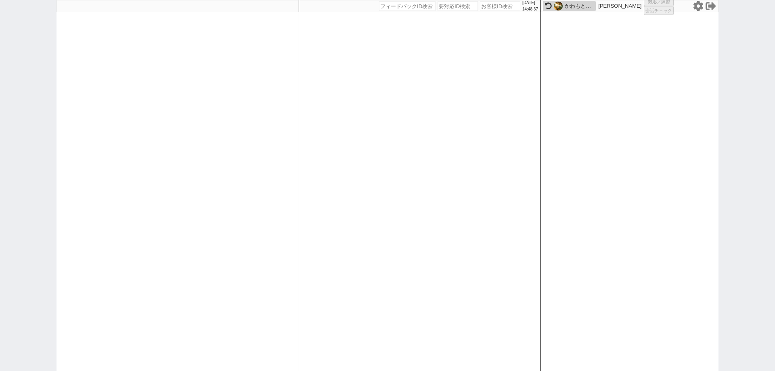
select select
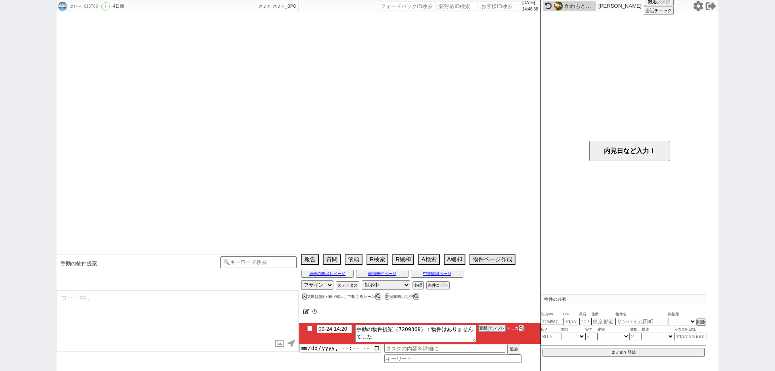
scroll to position [1788, 0]
select select "13"
select select "0"
select select "14"
select select "81"
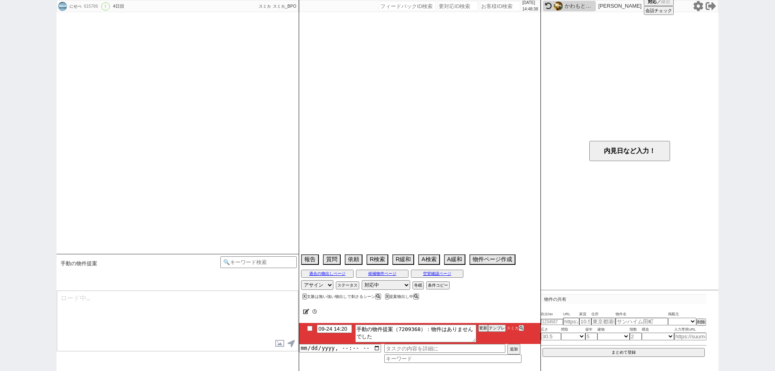
select select "7704"
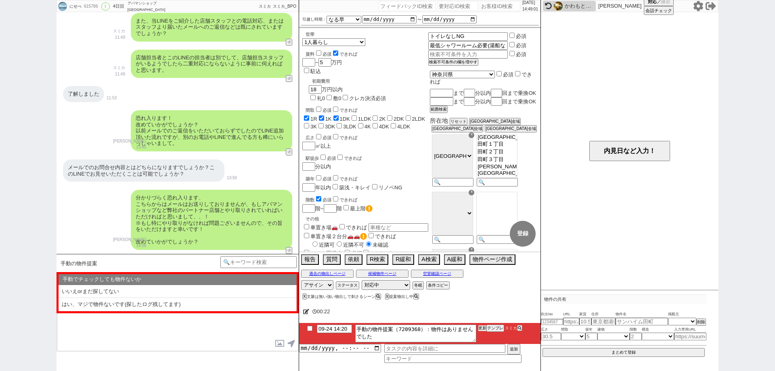
click at [486, 330] on button "更新" at bounding box center [483, 328] width 8 height 6
click at [494, 328] on button "テンプレ" at bounding box center [497, 328] width 18 height 6
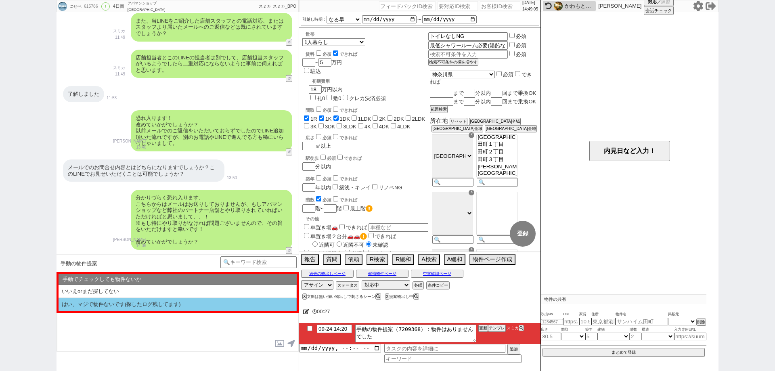
click at [192, 302] on li "はい、マジで物件ないです(探したログ残してます)" at bounding box center [178, 304] width 238 height 13
select select "はい、マジで物件ないです(探したログ残してます)"
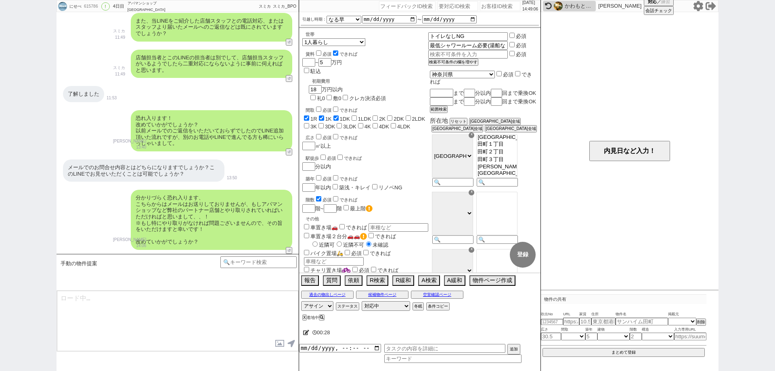
type textarea "本日も張っておりますが出ておりませんね、 厳し目に見てらっしゃると思いますが、その後お探しの中で緩められる条件などございましたらお気軽にお願いします！ これま…"
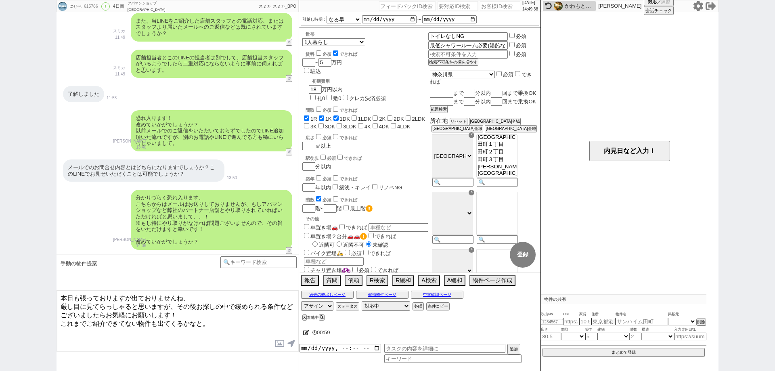
click at [269, 325] on textarea "本日も張っておりますが出ておりませんね、 厳し目に見てらっしゃると思いますが、その後お探しの中で緩められる条件などございましたらお気軽にお願いします！ これま…" at bounding box center [177, 321] width 241 height 61
click at [289, 150] on button "↺" at bounding box center [290, 152] width 5 height 5
click at [0, 239] on div "にせべ 615786 ! 0 4日目 アパマンショップ川崎北口店 冬眠中 自社客 スミカ スミカ_BPO チャット全表示 2025-09-21 ようこそLIN…" at bounding box center [387, 185] width 775 height 371
click at [290, 152] on button "↺" at bounding box center [290, 152] width 5 height 5
click at [137, 271] on div "ロスト回収店舗と既にLINEやり取りしてないよね 中カテゴリを選択 やり取りしてます（現在も） やり取りしてました（現在不明） 特にやり取りないです どういう…" at bounding box center [140, 263] width 162 height 15
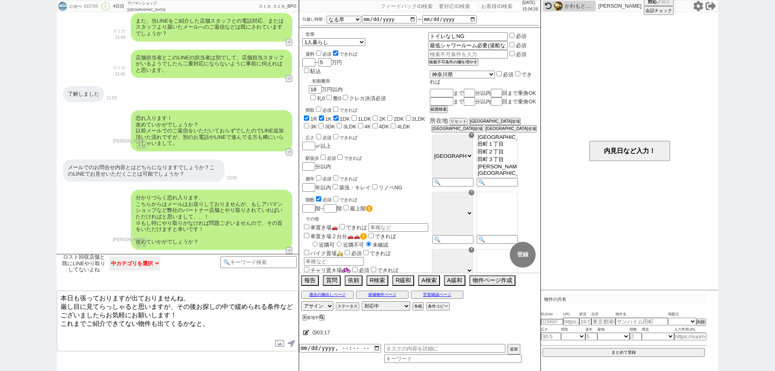
click at [152, 259] on select "中カテゴリを選択 やり取りしてます（現在も） やり取りしてました（現在不明） 特にやり取りないです どういう意味ですか？ ありがとうございます、等の曖昧な回答" at bounding box center [134, 263] width 51 height 14
select select "ありがとうございます、等の曖昧な回答"
click at [109, 256] on select "中カテゴリを選択 やり取りしてます（現在も） やり取りしてました（現在不明） 特にやり取りないです どういう意味ですか？ ありがとうございます、等の曖昧な回答" at bounding box center [134, 263] width 51 height 14
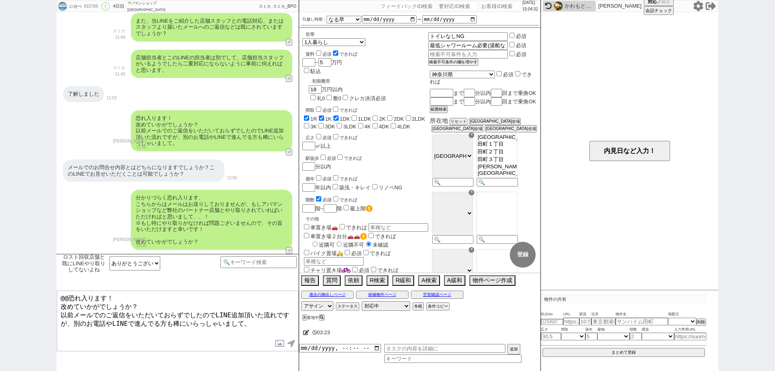
drag, startPoint x: 258, startPoint y: 323, endPoint x: 262, endPoint y: 300, distance: 23.4
click at [262, 300] on textarea "@@恐れ入ります！ 改めていかがでしょうか？ 以前メールでのご返信をいただいておらずでしたのでLINE追加頂いた流れですが、別のお電話やLINEで進んでる方も…" at bounding box center [177, 321] width 241 height 61
click at [258, 314] on textarea "@@恐れ入ります！ 改めていかがでしょうか？ 以前メールでのご返信をいただいておらずでしたのでLINE追加頂いた流れですが、別のお電話やLINEで進んでる方も…" at bounding box center [177, 321] width 241 height 61
drag, startPoint x: 263, startPoint y: 313, endPoint x: 263, endPoint y: 302, distance: 10.9
click at [263, 302] on textarea "@@恐れ入ります！ 改めていかがでしょうか？ 以前メールでのご返信をいただいておらずでしたのでLINE追加頂いた流れですが、別のお電話やLINEで進んでる方も…" at bounding box center [177, 321] width 241 height 61
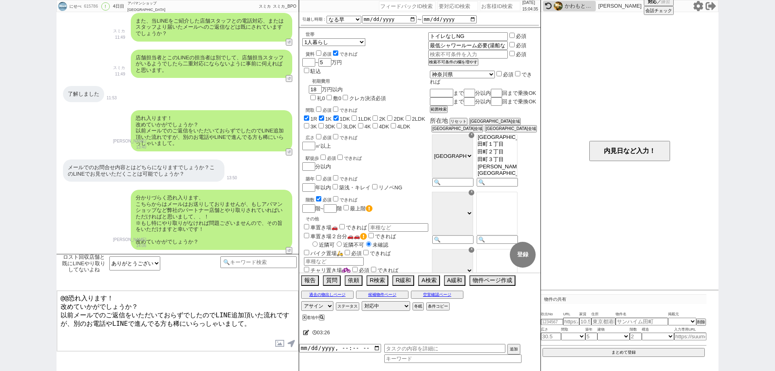
drag, startPoint x: 263, startPoint y: 323, endPoint x: 266, endPoint y: 303, distance: 20.4
click at [266, 303] on textarea "@@恐れ入ります！ 改めていかがでしょうか？ 以前メールでのご返信をいただいておらずでしたのでLINE追加頂いた流れですが、別のお電話やLINEで進んでる方も…" at bounding box center [177, 321] width 241 height 61
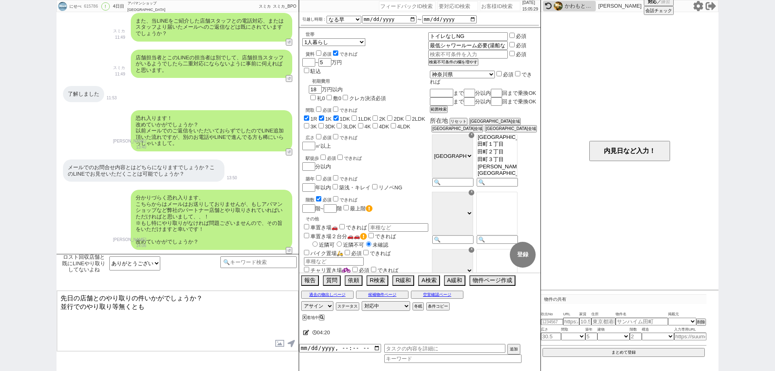
click at [170, 313] on textarea "先日の店舗とのやり取りの件いかがでしょうか？ 並行でのやり取り等無くとも" at bounding box center [177, 321] width 241 height 61
type textarea "先日の店舗とのやり取りの件いかがでしょうか？ 並行でのやり取り等無くとも問題ございませんのでその旨頂けますと幸いです！ ※本日は新着は更新されておらずでした"
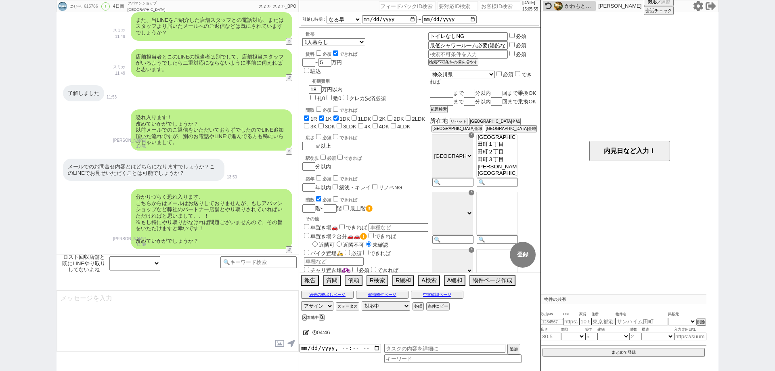
scroll to position [1865, 0]
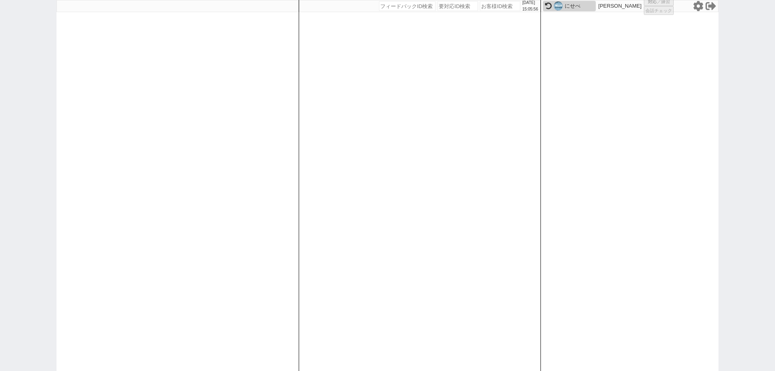
select select "2"
select select "1"
select select "2"
select select "5"
select select
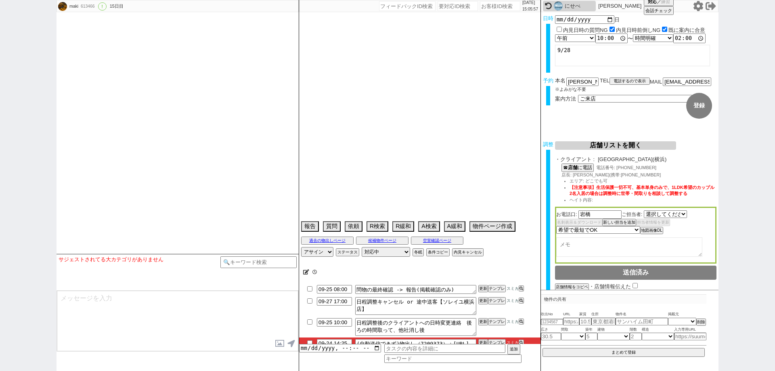
type textarea "他社なし"
select select "520"
select select "2025"
select select "10"
select select "33"
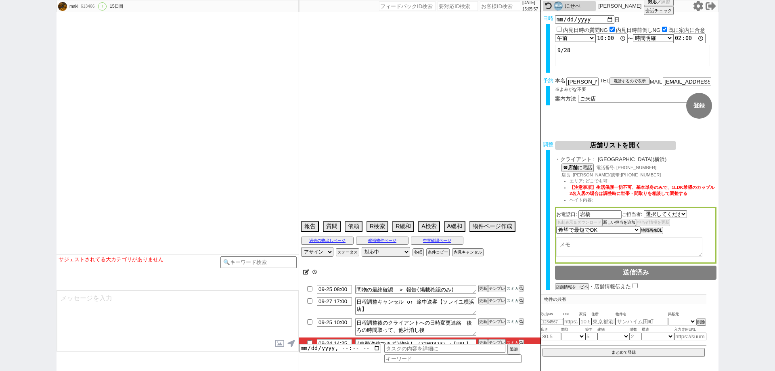
select select "0"
select select "14"
select select "18"
select select "587"
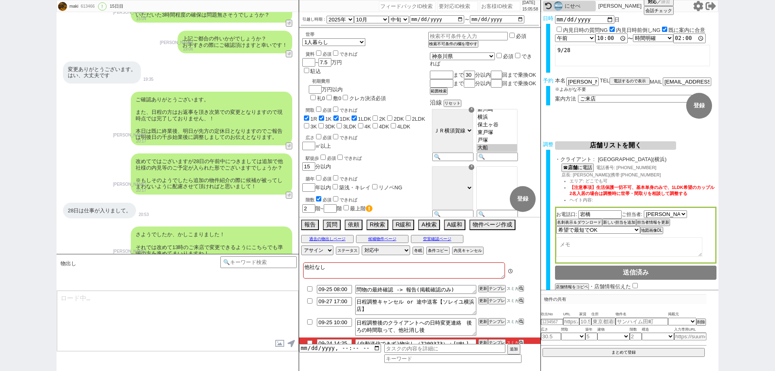
scroll to position [46, 0]
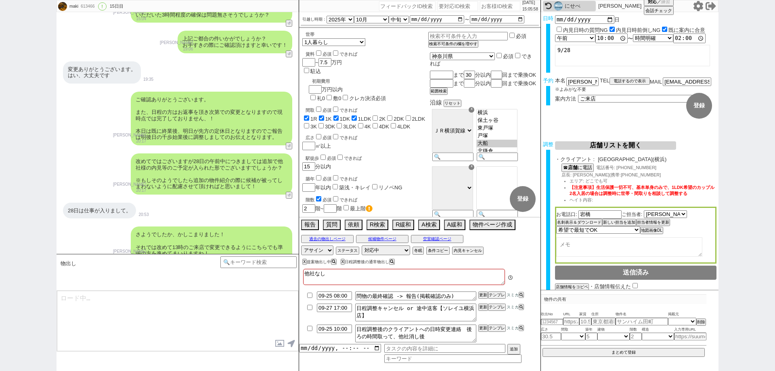
type textarea "@@この文字をクリック"
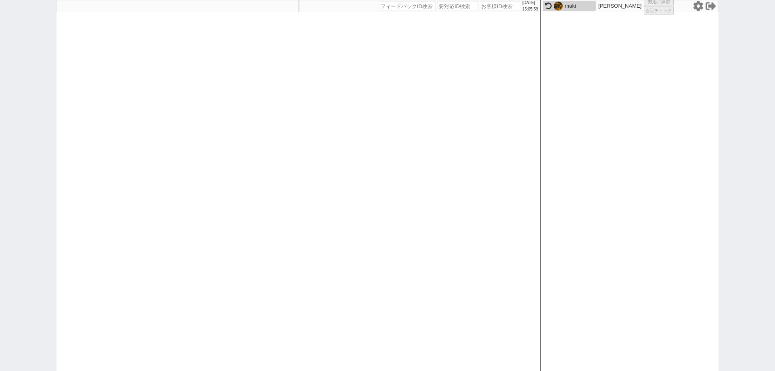
select select
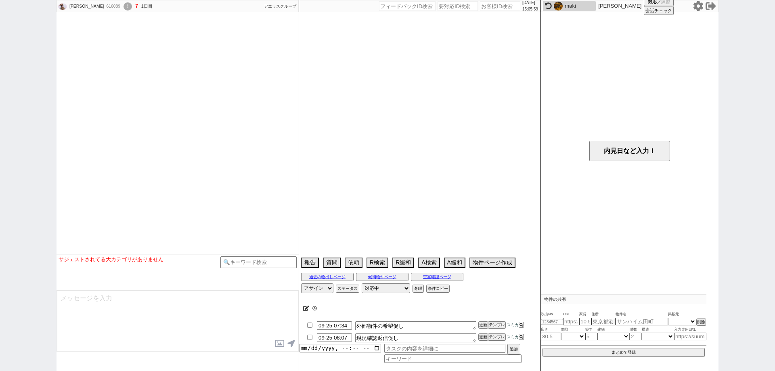
select select
select select "13"
select select "0"
select select "32"
select select "4143"
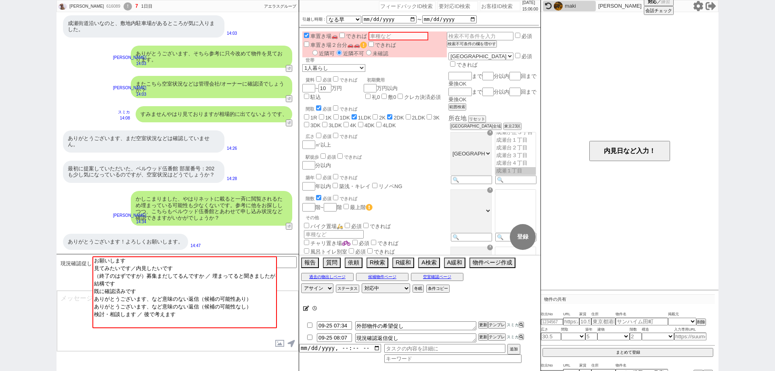
scroll to position [604, 0]
click at [445, 274] on button "空室確認ページ" at bounding box center [437, 277] width 52 height 6
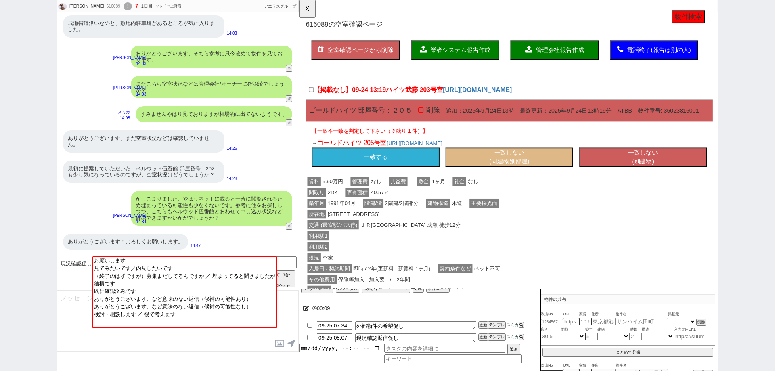
scroll to position [0, 0]
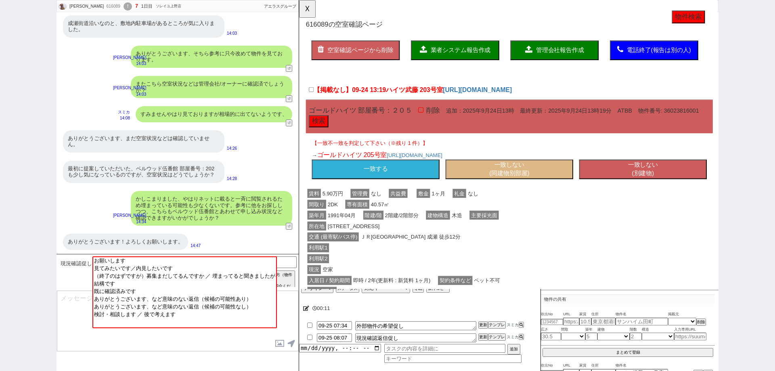
click at [433, 175] on button "一致する" at bounding box center [381, 182] width 137 height 21
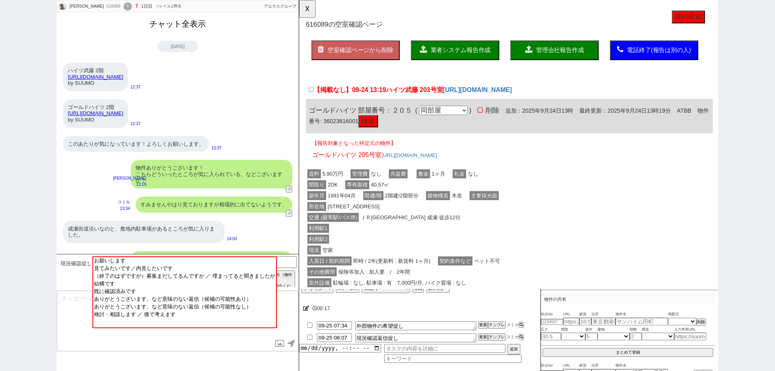
click at [186, 24] on button "チャット全表示" at bounding box center [177, 24] width 63 height 14
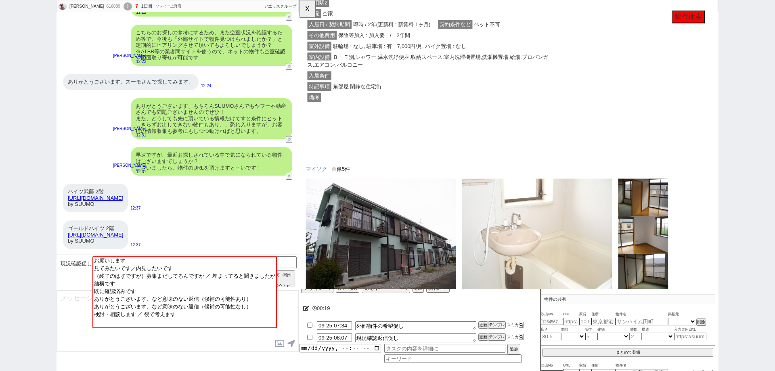
scroll to position [189, 0]
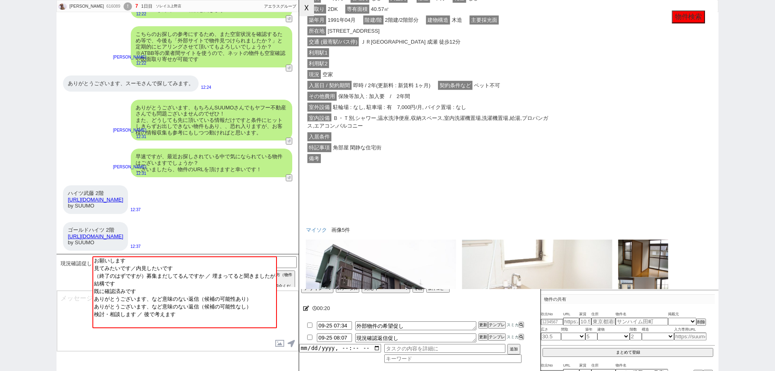
click at [310, 8] on button "☓" at bounding box center [306, 8] width 15 height 16
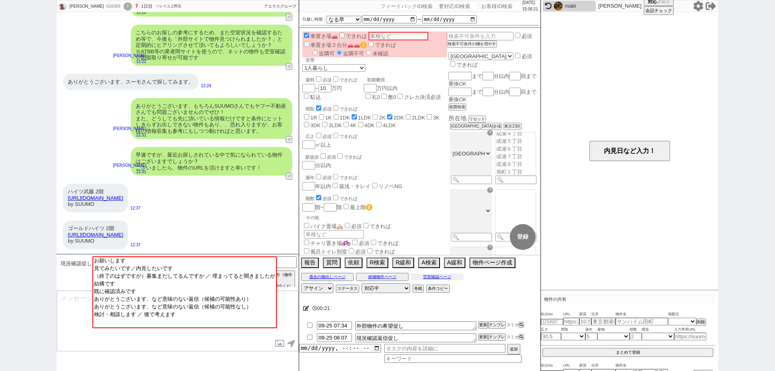
click at [447, 277] on button "空室確認ページ" at bounding box center [437, 277] width 52 height 6
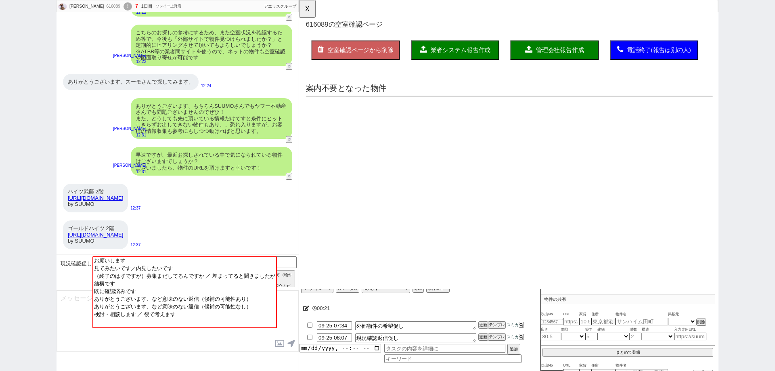
scroll to position [0, 0]
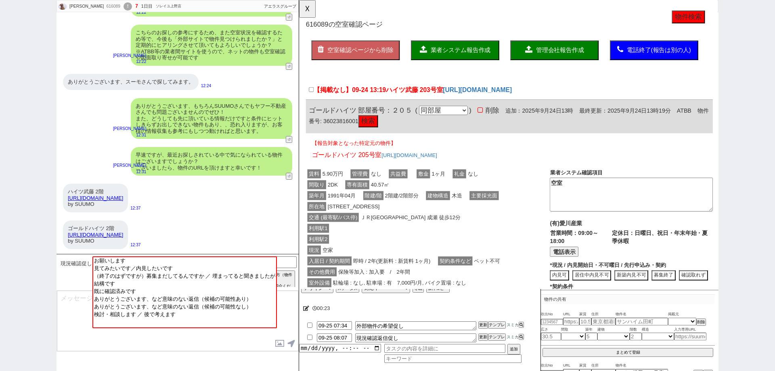
click at [452, 242] on div "利用駅1" at bounding box center [438, 246] width 262 height 12
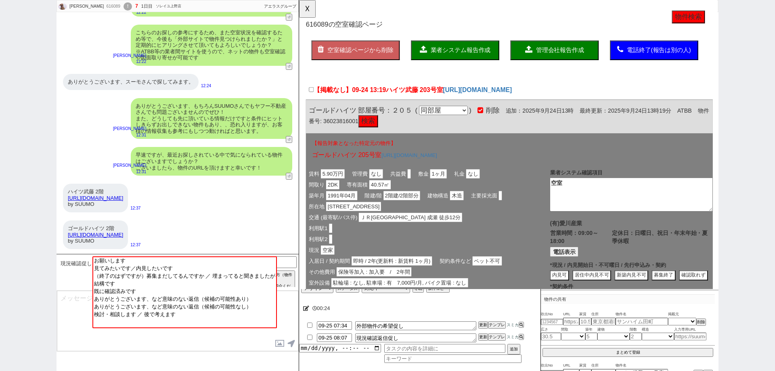
drag, startPoint x: 431, startPoint y: 95, endPoint x: 447, endPoint y: 80, distance: 22.0
click at [431, 94] on span "ハイツ武藤 203号室" at bounding box center [423, 97] width 61 height 8
click at [315, 94] on input "【掲載なし】09-24 13:19 ハイツ武藤 203号室" at bounding box center [312, 96] width 5 height 5
checkbox input "true"
click at [464, 51] on span "業者システム報告作成" at bounding box center [473, 53] width 65 height 7
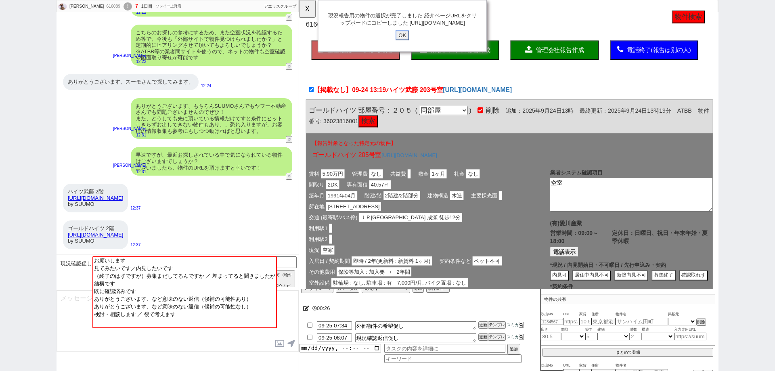
click at [407, 43] on input "OK" at bounding box center [410, 38] width 15 height 10
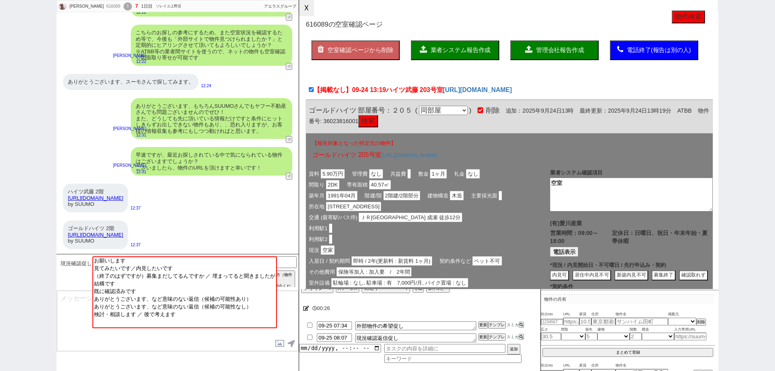
click at [312, 10] on button "☓" at bounding box center [306, 8] width 15 height 16
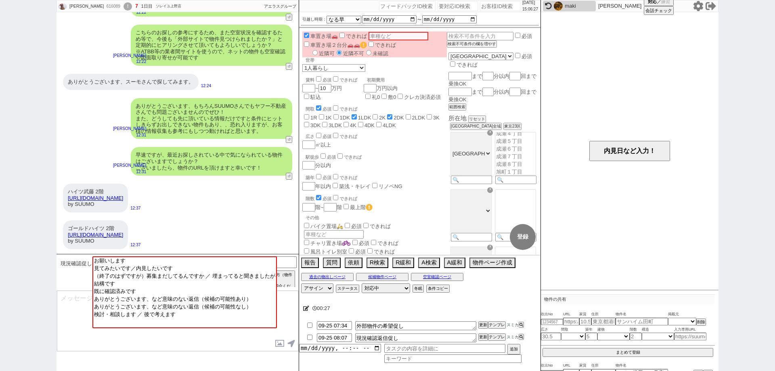
click at [242, 336] on textarea at bounding box center [177, 321] width 241 height 61
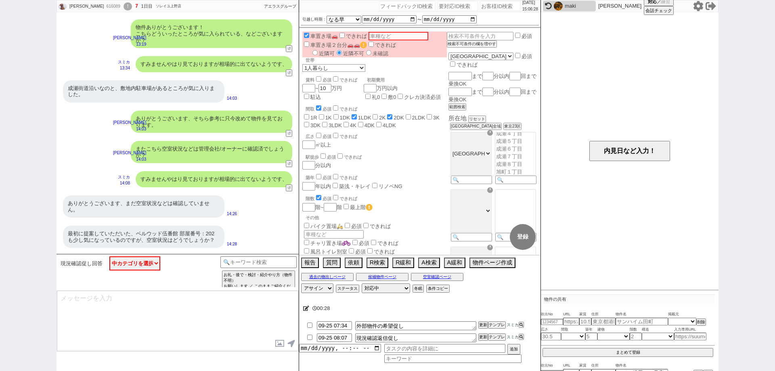
scroll to position [1442, 0]
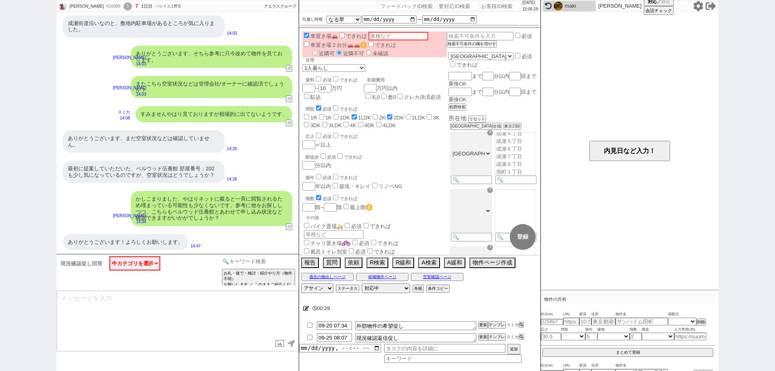
click at [257, 267] on div "お礼・後で・検討・紹介やり方（物件不明） お願いします ／ このままご紹介ください (物件への感想) お礼・後で・検討・紹介やり方（物件不明） お礼: 他に他…" at bounding box center [258, 272] width 76 height 32
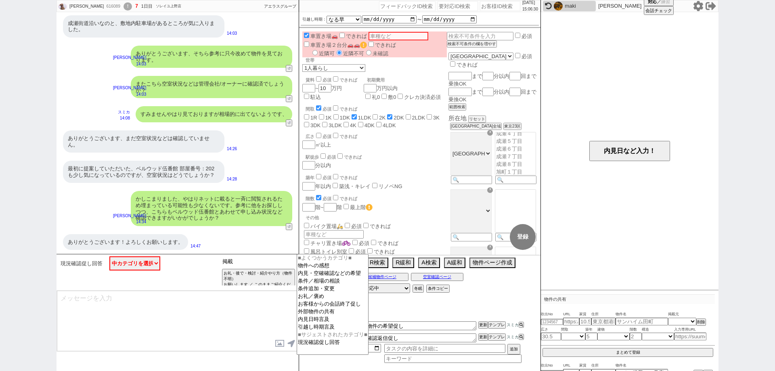
type input "掲載"
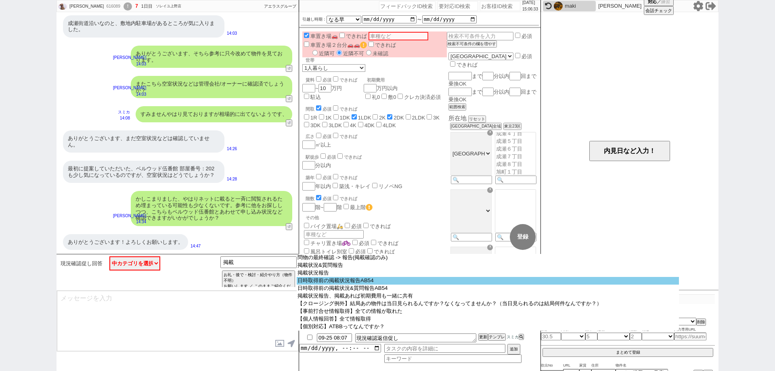
click at [328, 279] on option "日時取得前の掲載状況報告AB54" at bounding box center [488, 281] width 382 height 8
type textarea "恐れ入ります、お日にちの前に物件のご報告がまだでございましたね、、！ 改めて、以下にて詳細お伝えいたします！"
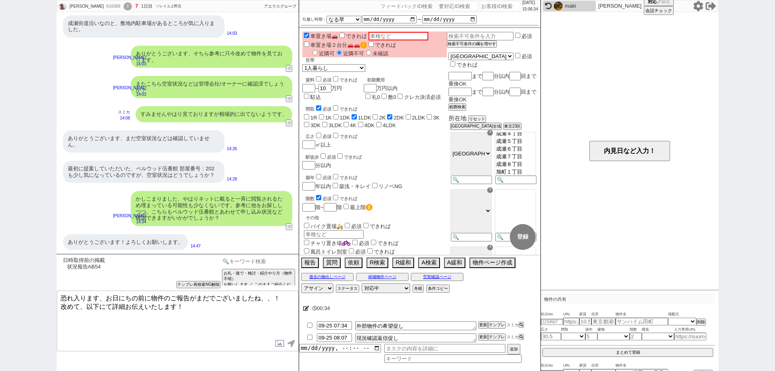
click at [274, 260] on input at bounding box center [258, 261] width 76 height 10
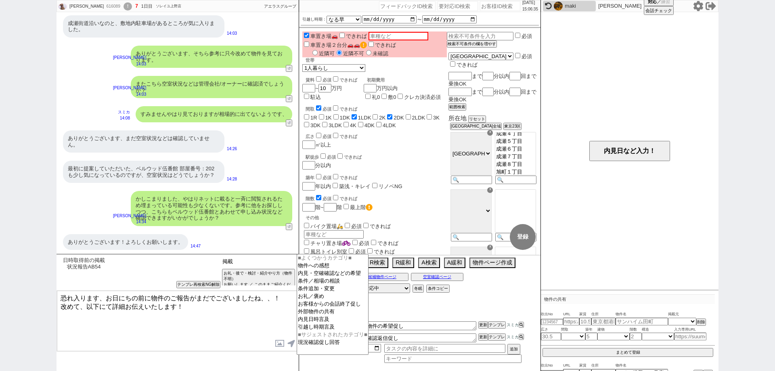
type input "掲載"
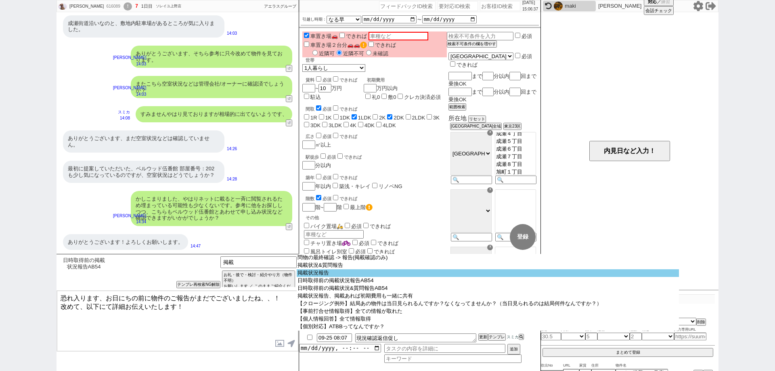
click at [319, 273] on option "掲載状況報告" at bounding box center [488, 273] width 382 height 8
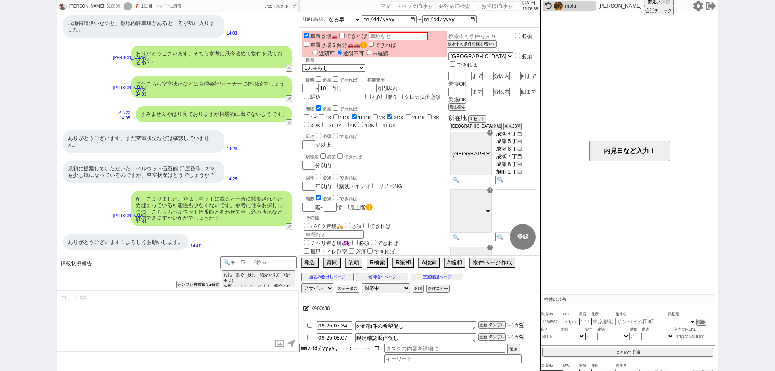
click at [444, 274] on button "空室確認ページ" at bounding box center [437, 277] width 52 height 6
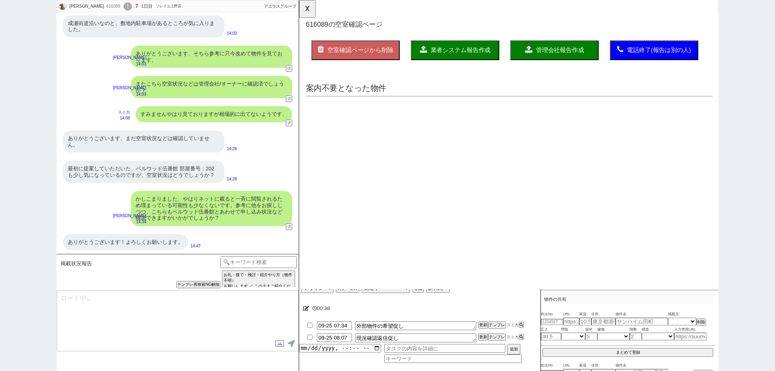
scroll to position [0, 0]
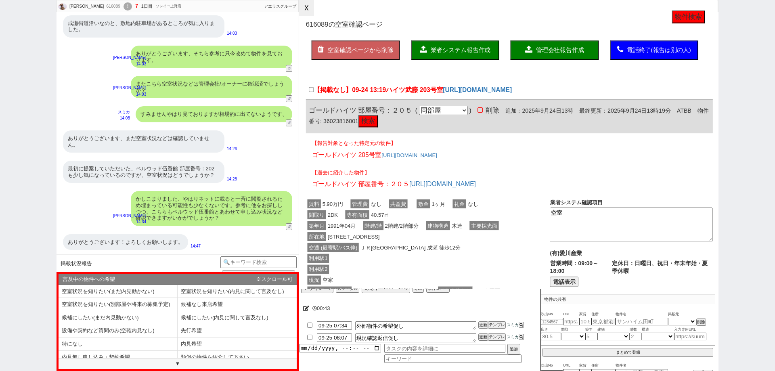
click at [309, 9] on button "☓" at bounding box center [306, 8] width 15 height 16
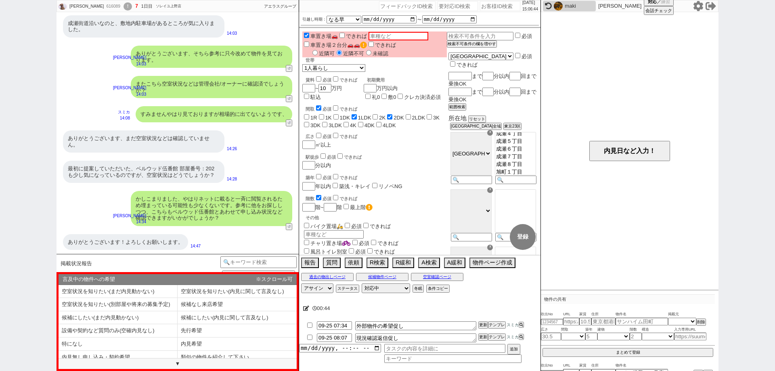
click at [112, 164] on div "最初に提案していただいた、ベルウッド伍番館 部屋番号：202 も少し気になっているのですが、空室状況はどうでしょうか？" at bounding box center [144, 172] width 162 height 22
click at [335, 275] on button "過去の物出しページ" at bounding box center [327, 277] width 52 height 6
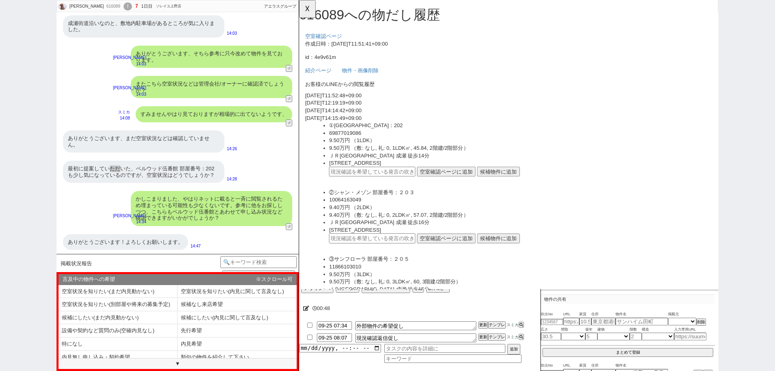
click at [386, 179] on input "text" at bounding box center [378, 184] width 93 height 10
paste input "37150208"
type input "37150208"
click at [461, 181] on button "空室確認ページに追加" at bounding box center [457, 184] width 63 height 10
click at [407, 30] on input "OK" at bounding box center [410, 30] width 15 height 10
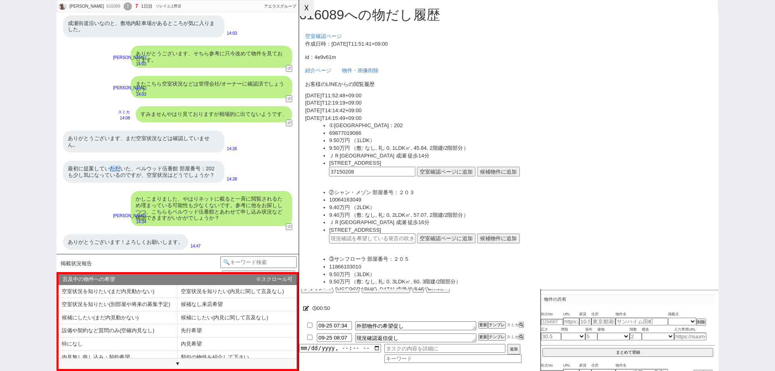
click at [306, 13] on button "☓" at bounding box center [306, 8] width 15 height 16
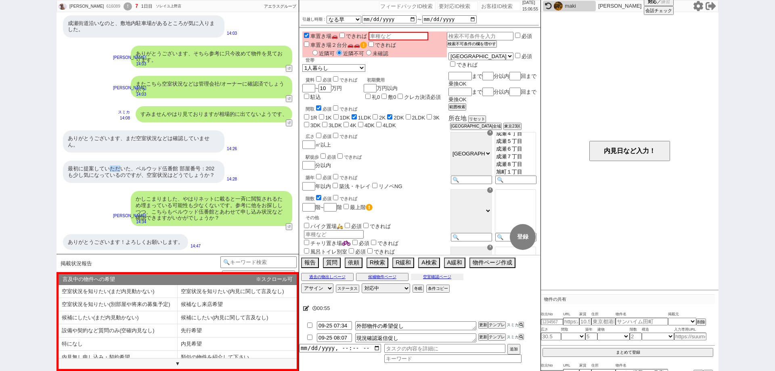
click at [424, 276] on button "空室確認ページ" at bounding box center [437, 277] width 52 height 6
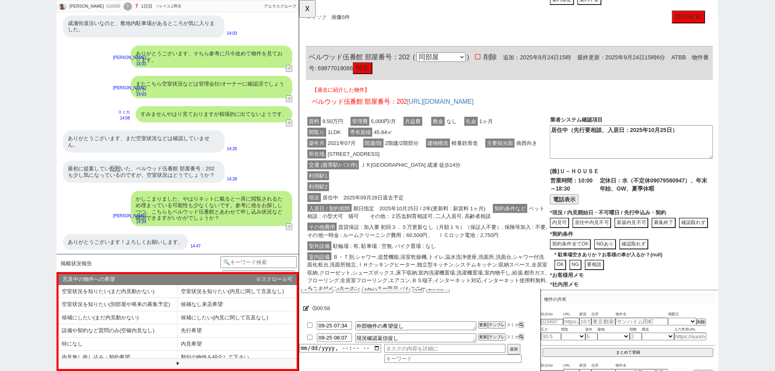
click at [470, 256] on span "賃貸保証 : 加入要 初回３．５万更新なし（月額１％）（保証人不要）, 保険等加入 : 不要, その他一時金 : ルームクリーニング費用：60,500円、　Ｉ…" at bounding box center [437, 248] width 258 height 18
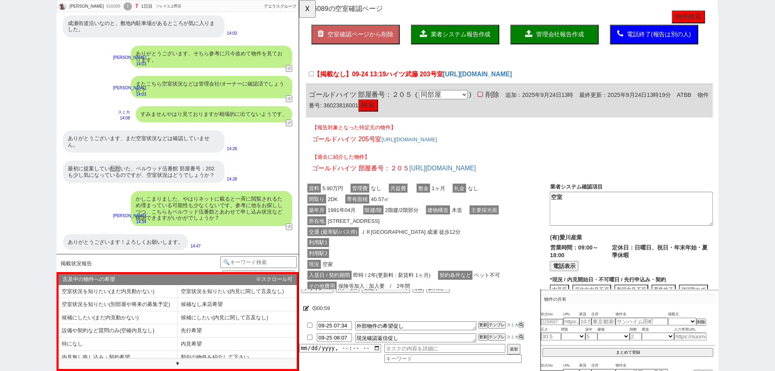
click at [470, 255] on div "賃料 5.90万円 管理費 なし 共益費 敷金 1ヶ月 礼金 なし 間取り 2DK 専有面積 40.57㎡ 築年月 1991年04月 階建/階 2階建/2階部…" at bounding box center [438, 289] width 262 height 184
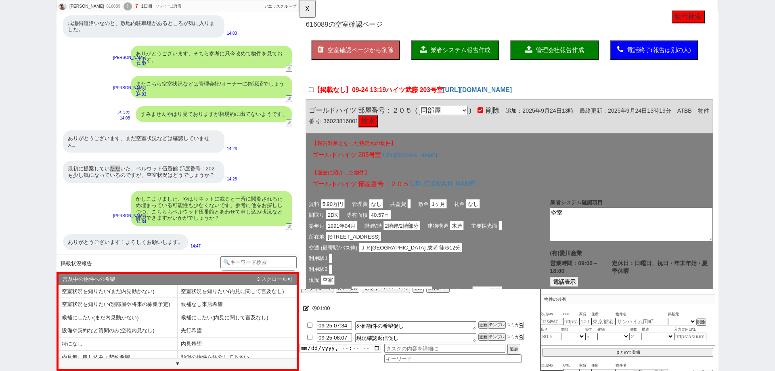
click at [432, 94] on span "ハイツ武藤 203号室" at bounding box center [423, 97] width 61 height 8
click at [315, 94] on input "【掲載なし】09-24 13:19 ハイツ武藤 203号室" at bounding box center [312, 96] width 5 height 5
checkbox input "true"
click at [451, 49] on button "業者システム報告作成" at bounding box center [467, 54] width 95 height 21
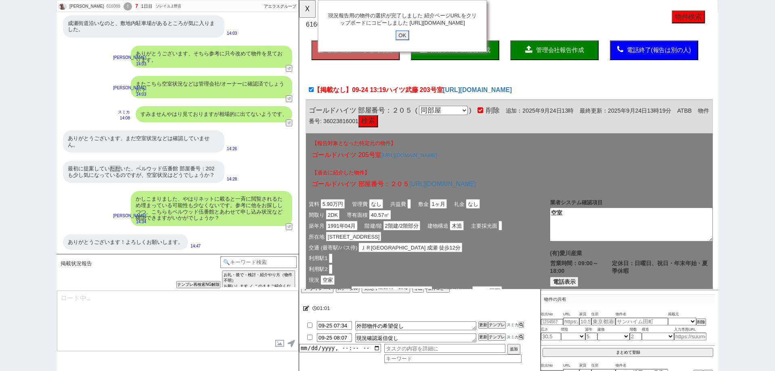
click at [412, 43] on input "OK" at bounding box center [410, 38] width 15 height 10
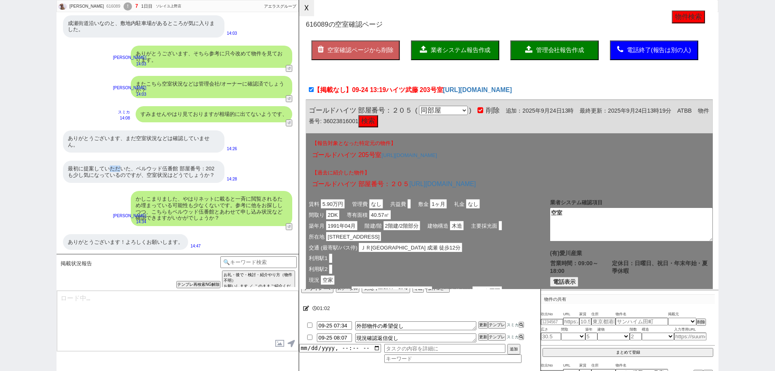
click at [302, 10] on button "☓" at bounding box center [306, 8] width 15 height 16
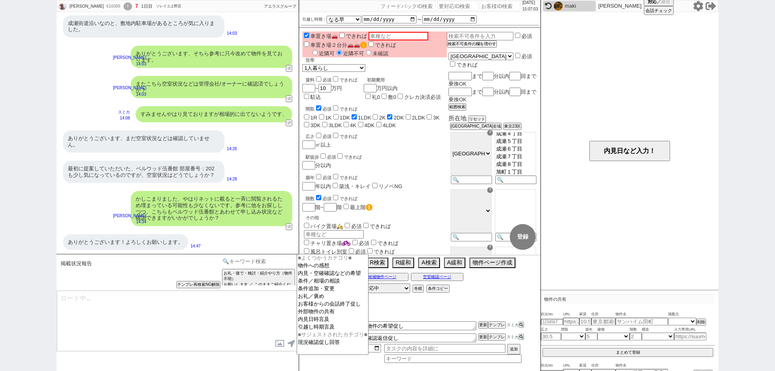
click at [259, 263] on input at bounding box center [258, 261] width 76 height 10
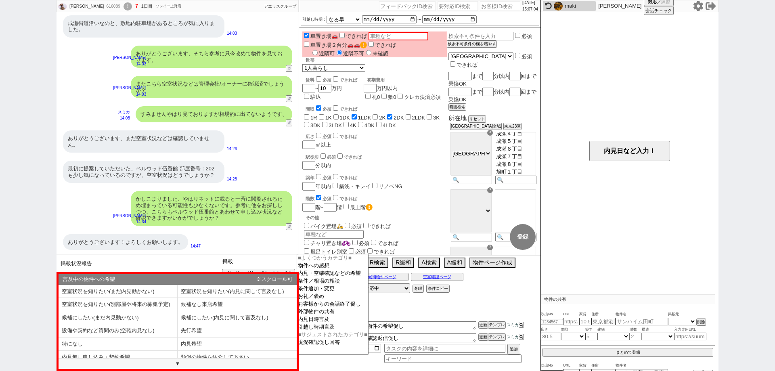
type input "掲載"
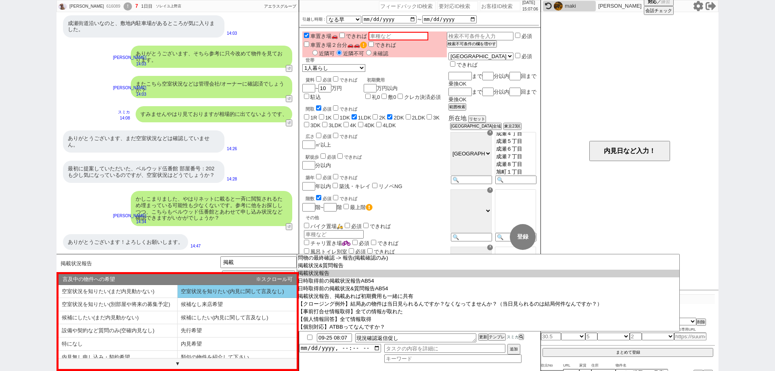
click at [244, 296] on li "空室状況を知りたい(内見に関して言及なし)" at bounding box center [237, 291] width 119 height 13
select select "空室状況を知りたい(内見に関して言及なし)"
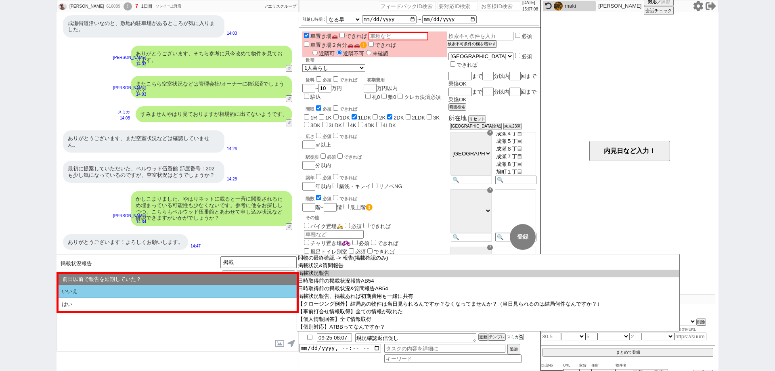
click at [214, 295] on li "いいえ" at bounding box center [178, 291] width 238 height 13
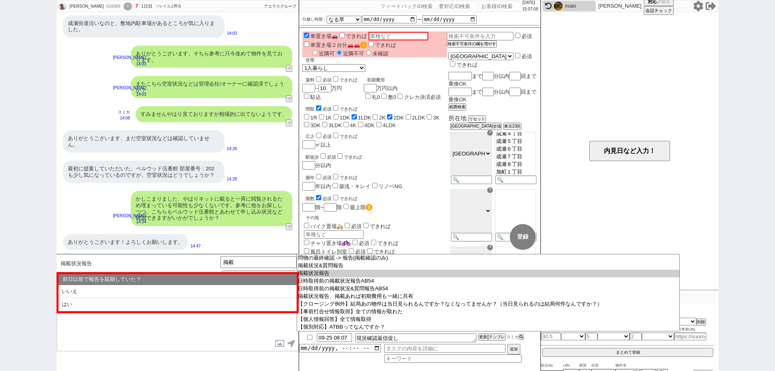
select select "空室状況を知りたい(内見に関して言及なし)"
select select "いいえ"
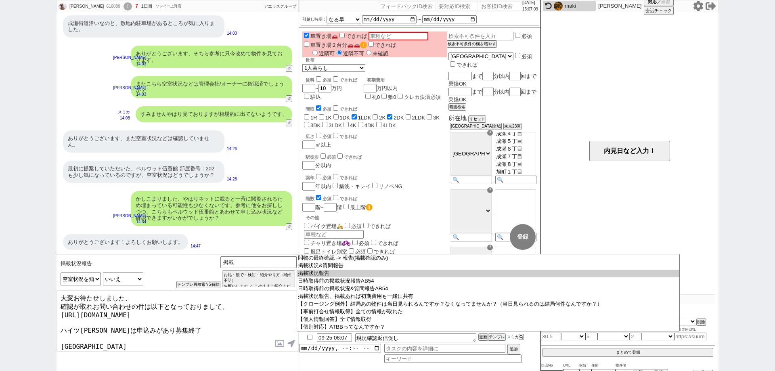
drag, startPoint x: 124, startPoint y: 292, endPoint x: 17, endPoint y: 265, distance: 110.3
click at [19, 266] on div "kosuke nishizawa 616089 ! 7 1日目 ソレイユ上野店 冬眠中 自社客 アエラスグループ スミカ_BPO チャット全表示 2025-0…" at bounding box center [387, 185] width 775 height 371
click at [60, 302] on textarea "かしこまりました！ 確認が取れお問い合わせの件は以下となっておりまして、 https://tools.sumika.live/pages/xy3gvmq ハイ…" at bounding box center [177, 321] width 241 height 61
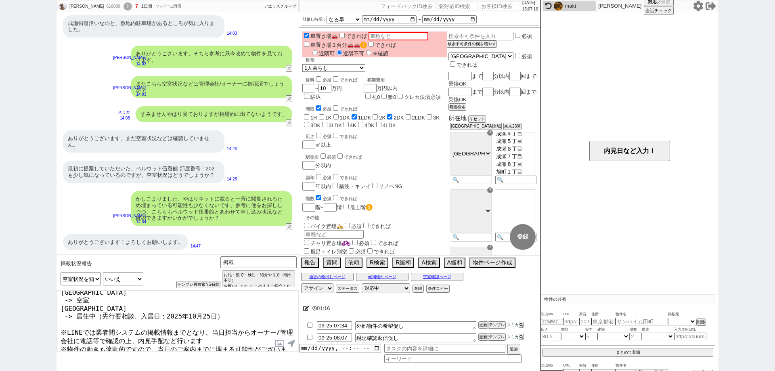
scroll to position [57, 0]
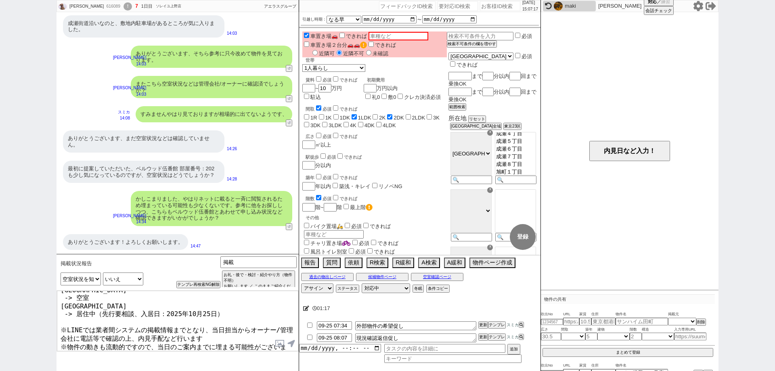
drag, startPoint x: 195, startPoint y: 348, endPoint x: 201, endPoint y: 341, distance: 9.5
click at [201, 341] on textarea "かしこまりました！ 並行で確認が取れお問い合わせの件は以下となっておりまして、 https://tools.sumika.live/pages/xy3gvmq…" at bounding box center [177, 321] width 241 height 61
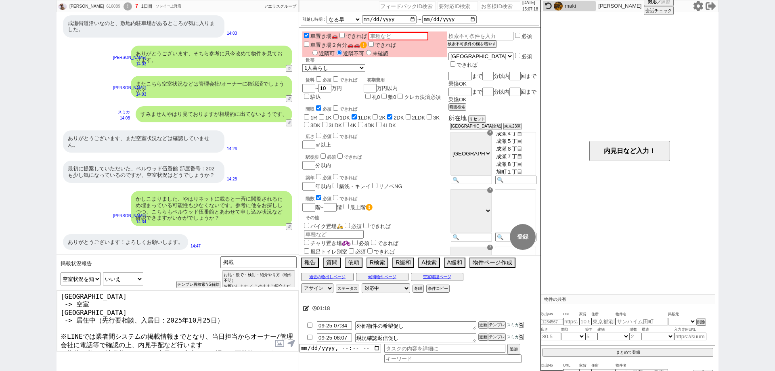
scroll to position [10, 0]
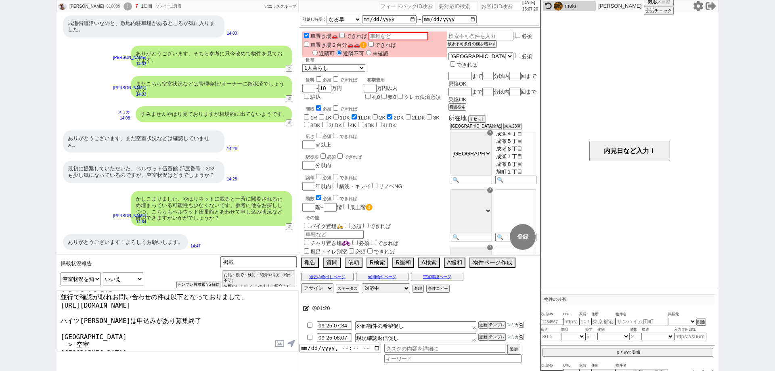
drag, startPoint x: 118, startPoint y: 324, endPoint x: 60, endPoint y: 324, distance: 57.7
click at [60, 324] on textarea "かしこまりました！ 並行で確認が取れお問い合わせの件は以下となっておりまして、 https://tools.sumika.live/pages/xy3gvmq…" at bounding box center [177, 321] width 241 height 61
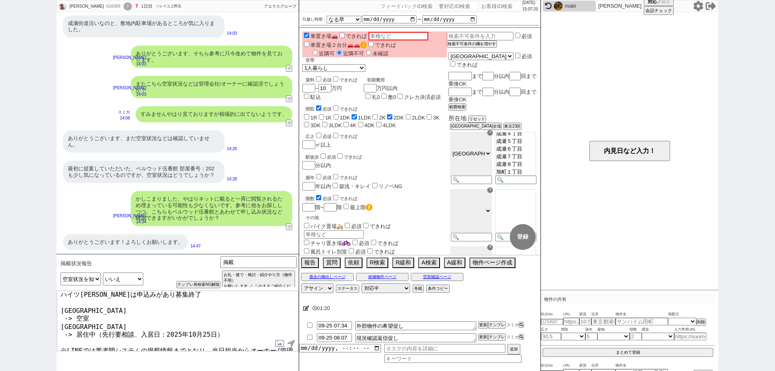
scroll to position [50, 0]
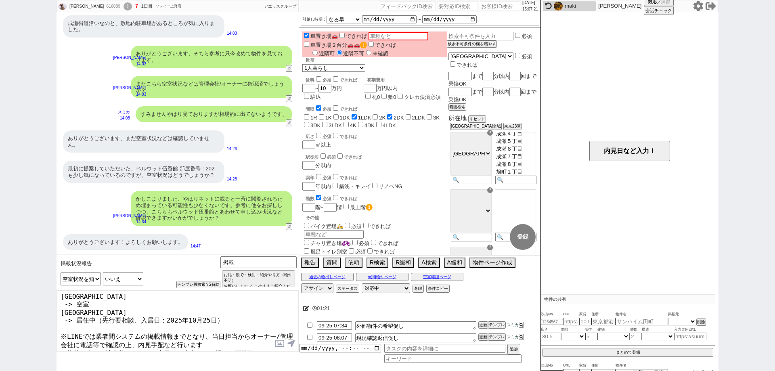
click at [88, 346] on textarea "かしこまりました！ 並行で確認が取れお問い合わせの件は以下となっておりまして、 https://tools.sumika.live/pages/xy3gvmq…" at bounding box center [177, 321] width 241 height 61
paste textarea "ゴールドハイツ"
type textarea "かしこまりました！ 並行で確認が取れお問い合わせの件は以下となっておりまして、 https://tools.sumika.live/pages/xy3gvmq…"
click at [420, 276] on button "空室確認ページ" at bounding box center [437, 277] width 52 height 6
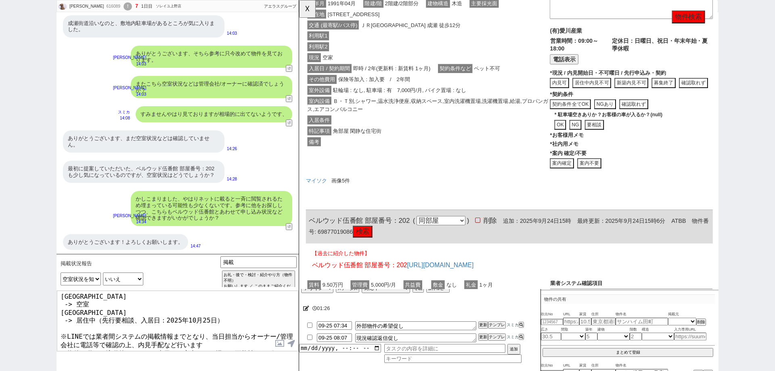
scroll to position [242, 0]
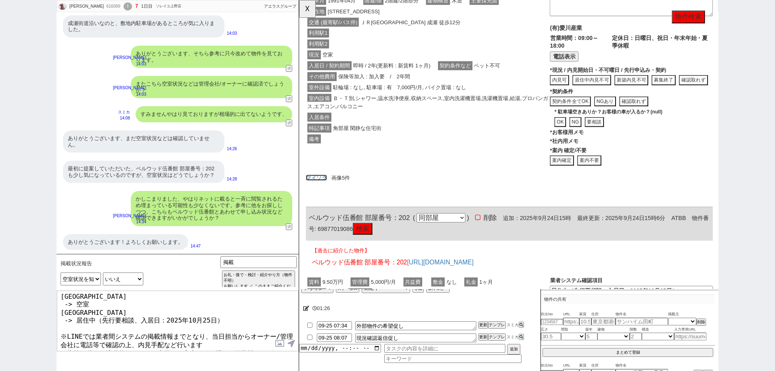
click at [321, 191] on link "マイソク" at bounding box center [318, 191] width 23 height 6
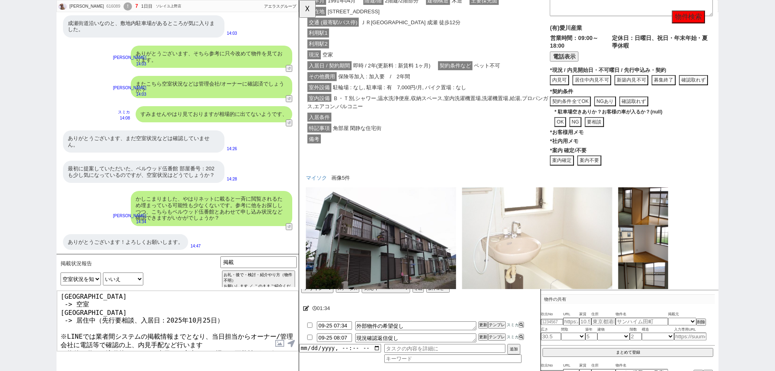
click at [232, 350] on textarea "かしこまりました！ 並行で確認が取れお問い合わせの件は以下となっておりまして、 https://tools.sumika.live/pages/xy3gvmq…" at bounding box center [177, 321] width 241 height 61
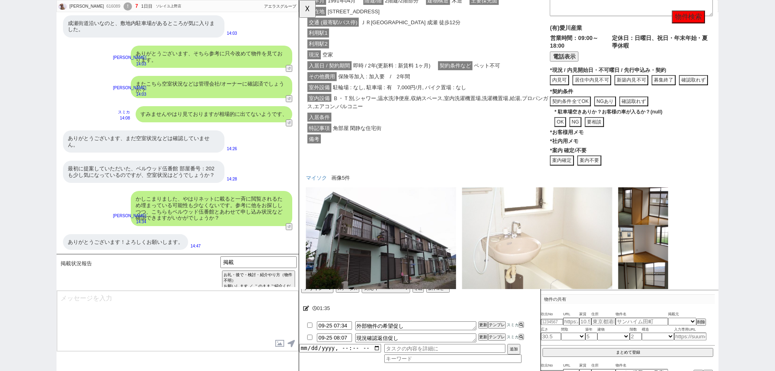
scroll to position [1573, 0]
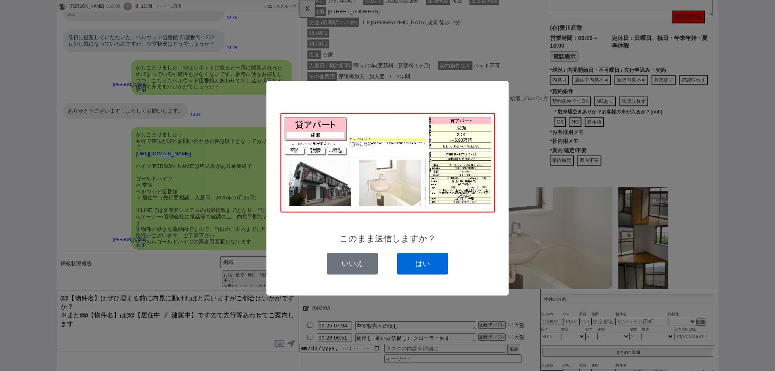
click at [408, 262] on button "はい" at bounding box center [422, 264] width 51 height 22
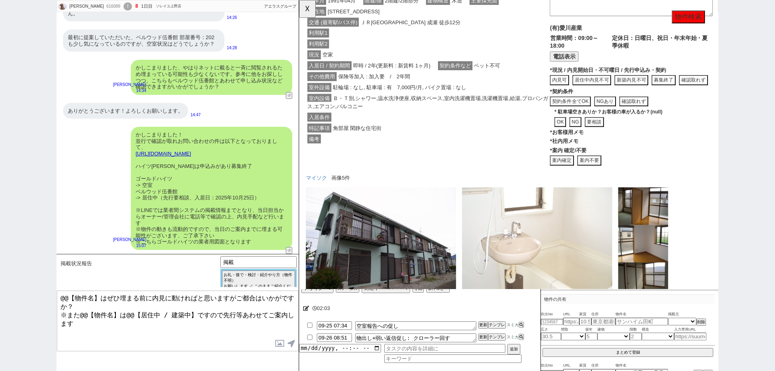
scroll to position [1583, 0]
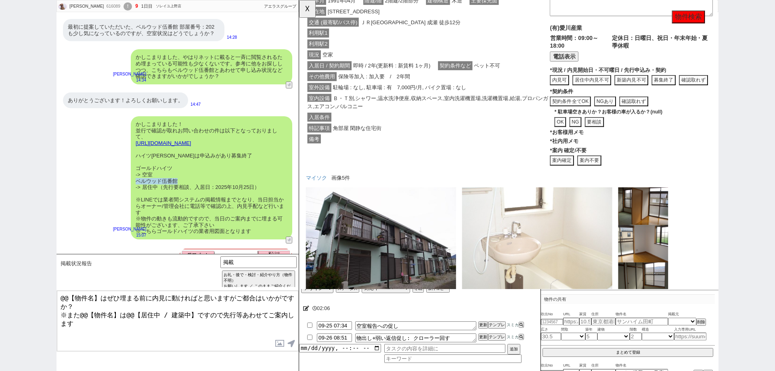
drag, startPoint x: 182, startPoint y: 181, endPoint x: 137, endPoint y: 182, distance: 45.2
click at [137, 182] on div "かしこまりました！ 並行で確認が取れお問い合わせの件は以下となっておりまして、 https://tools.sumika.live/pages/xy3gvmq…" at bounding box center [212, 177] width 162 height 123
copy div "ベルウッド伍番館"
drag, startPoint x: 115, startPoint y: 311, endPoint x: 81, endPoint y: 310, distance: 34.4
click at [81, 310] on textarea "@@【物件名】はぜひ埋まる前に内見に動ければと思いますがご都合はいかがですか？ ※また@@【物件名】は@@【居住中 / 建築中】ですので先行等あわせてご案内し…" at bounding box center [177, 321] width 241 height 61
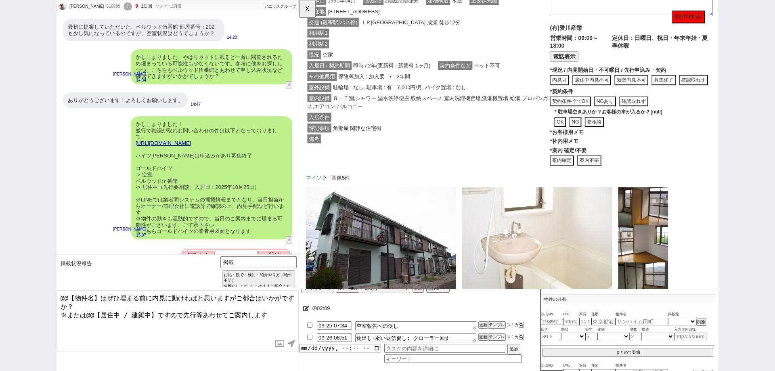
paste textarea "ルウッド伍番館"
click at [157, 189] on div "かしこまりました！ 並行で確認が取れお問い合わせの件は以下となっておりまして、 https://tools.sumika.live/pages/xy3gvmq…" at bounding box center [212, 177] width 162 height 123
click at [159, 189] on div "かしこまりました！ 並行で確認が取れお問い合わせの件は以下となっておりまして、 https://tools.sumika.live/pages/xy3gvmq…" at bounding box center [212, 177] width 162 height 123
drag, startPoint x: 157, startPoint y: 189, endPoint x: 143, endPoint y: 189, distance: 14.1
click at [143, 189] on div "かしこまりました！ 並行で確認が取れお問い合わせの件は以下となっておりまして、 https://tools.sumika.live/pages/xy3gvmq…" at bounding box center [212, 177] width 162 height 123
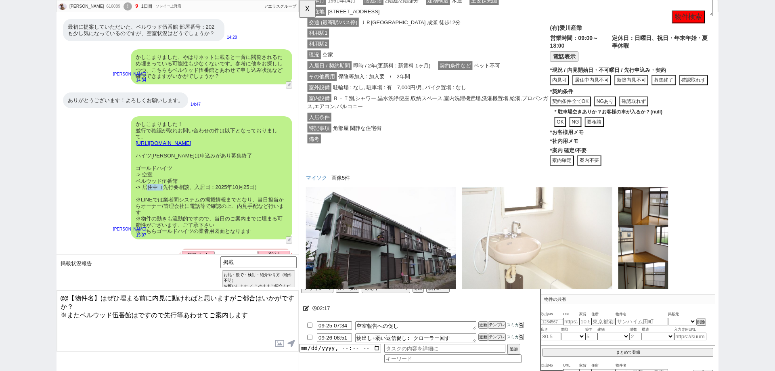
copy div "居住中"
click at [139, 311] on textarea "@@【物件名】はぜひ埋まる前に内見に動ければと思いますがご都合はいかがですか？ ※またベルウッド伍番館はですので先行等あわせてご案内します" at bounding box center [177, 321] width 241 height 61
paste textarea "居住中"
drag, startPoint x: 174, startPoint y: 166, endPoint x: 131, endPoint y: 183, distance: 45.5
click at [134, 169] on div "かしこまりました！ 並行で確認が取れお問い合わせの件は以下となっておりまして、 https://tools.sumika.live/pages/xy3gvmq…" at bounding box center [212, 177] width 162 height 123
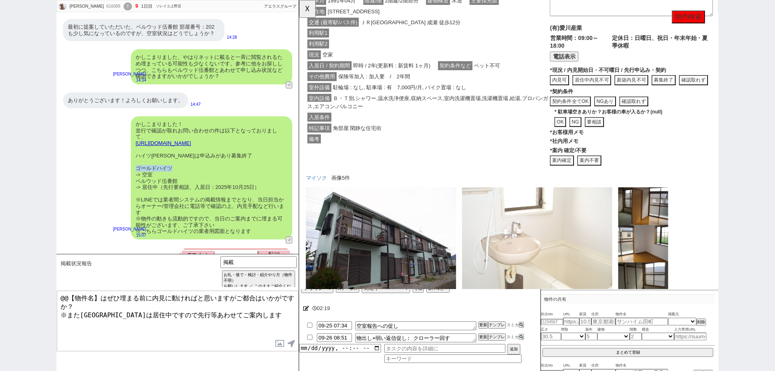
copy div "ゴールドハイツ"
drag, startPoint x: 98, startPoint y: 296, endPoint x: 41, endPoint y: 300, distance: 56.6
click at [41, 300] on div "kosuke nishizawa 616089 ! 9 1日目 ソレイユ上野店 冬眠中 自社客 アエラスグループ スミカ_BPO チャット全表示 2025-0…" at bounding box center [387, 185] width 775 height 371
paste textarea "ゴールドハイツ"
click at [215, 318] on textarea "ゴールドハイツはぜひ埋まる前に内見に動ければと思いますがご都合はいかがですか？ ※またベルウッド伍番館は居住中ですので先行等あわせてご案内します" at bounding box center [177, 321] width 241 height 61
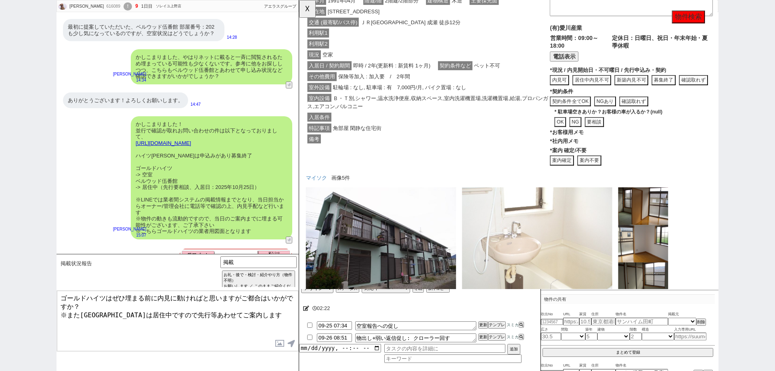
type textarea "ゴールドハイツはぜひ埋まる前に内見に動ければと思いますがご都合はいかがですか？ ※またベルウッド伍番館は居住中ですので先行等あわせてご案内します"
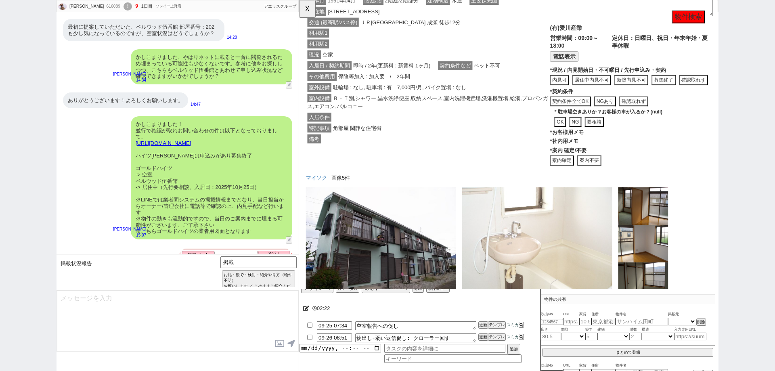
scroll to position [1679, 0]
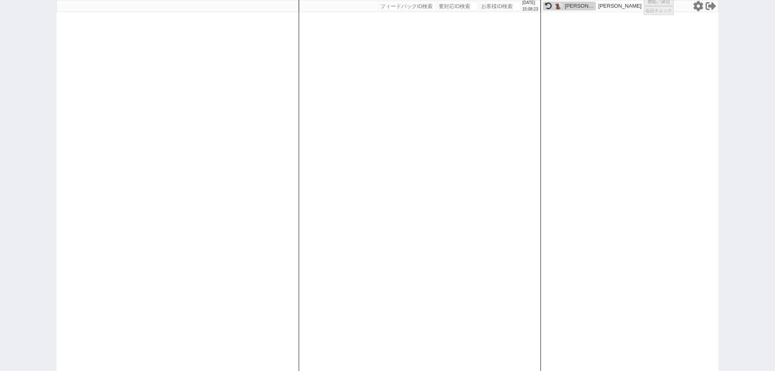
select select "4"
select select
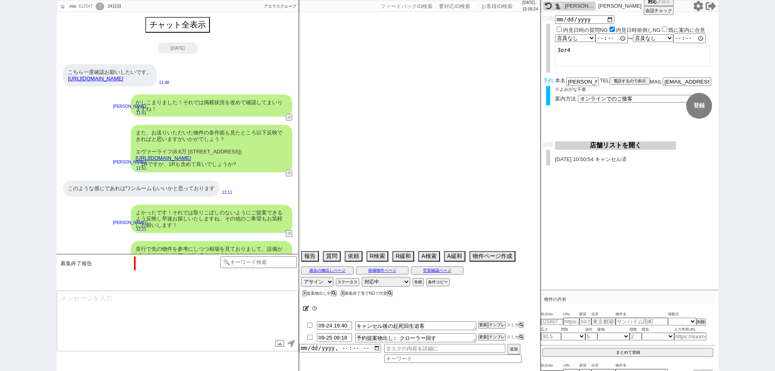
scroll to position [271, 0]
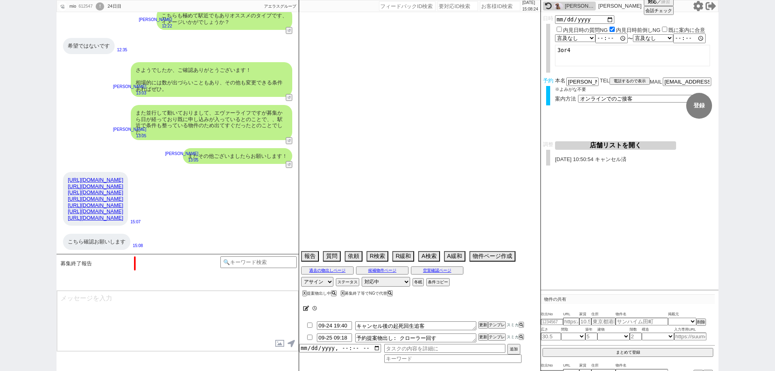
type textarea "当日までの内見予定なし"
select select "2025"
select select "10"
select select "33"
select select "0"
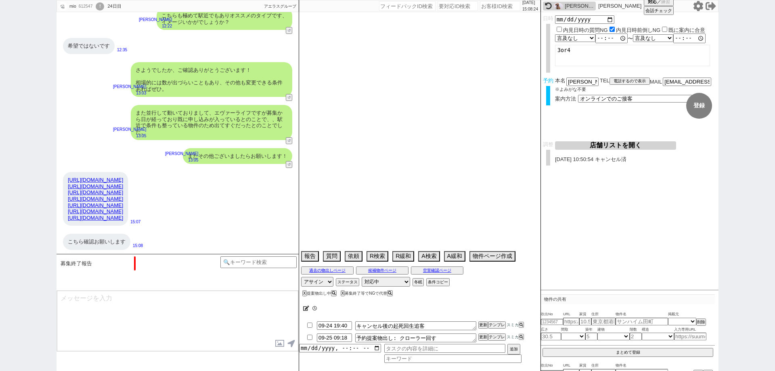
select select "36"
select select "75"
select select "1814"
select select "65"
select select "1582"
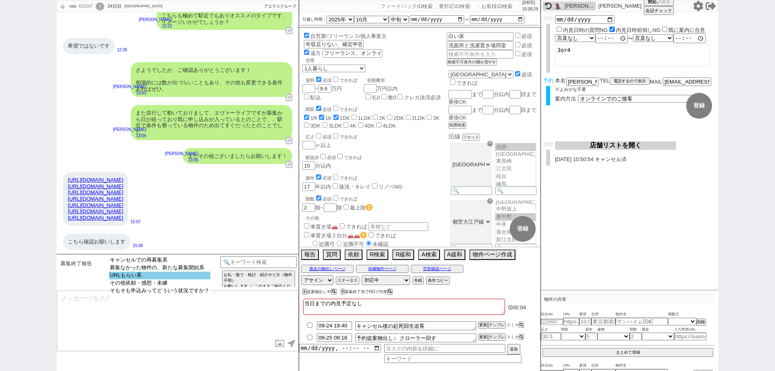
select select "URLもらい系"
click at [198, 279] on option "URLもらい系" at bounding box center [159, 276] width 101 height 8
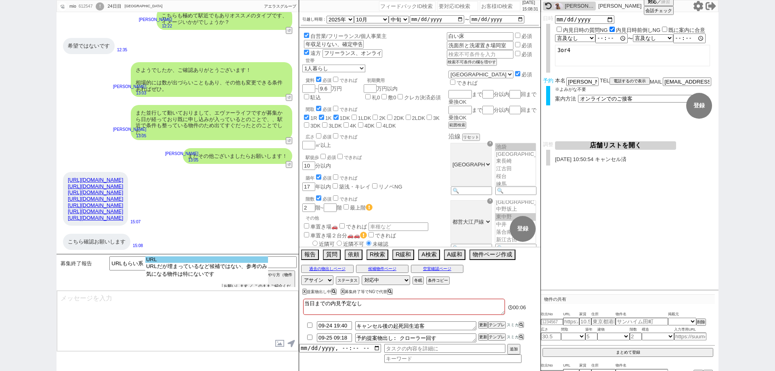
select select "URL"
click at [207, 263] on select "URL URLだが埋まっているなど候補ではない、参考のみ 気になる物件は特にないです" at bounding box center [207, 269] width 124 height 27
type input "37150444"
type input "https://suumo.jp/chintai/bc_100461745218/"
select select "1"
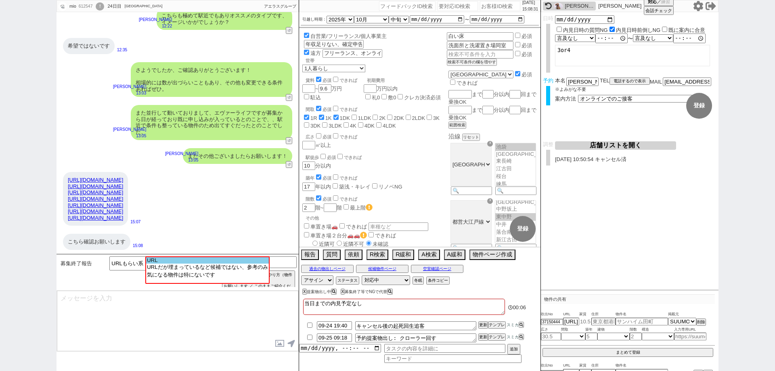
select select "1"
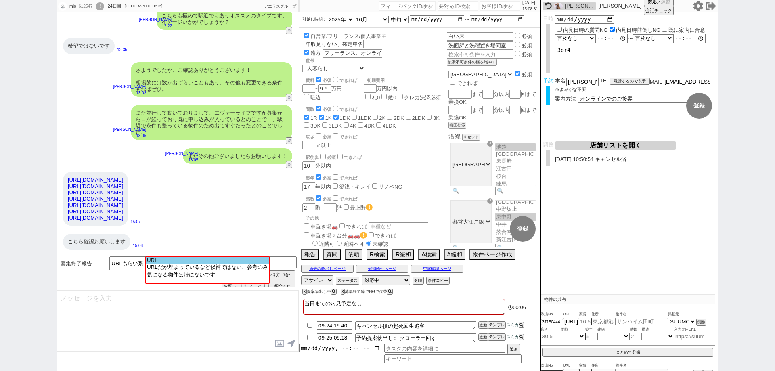
select select "1"
select select
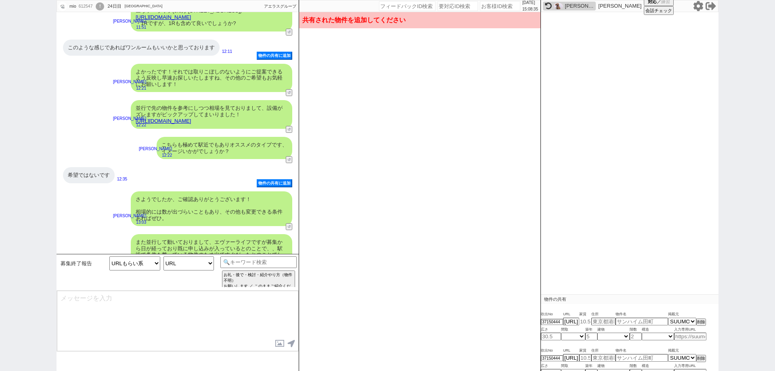
scroll to position [162, 0]
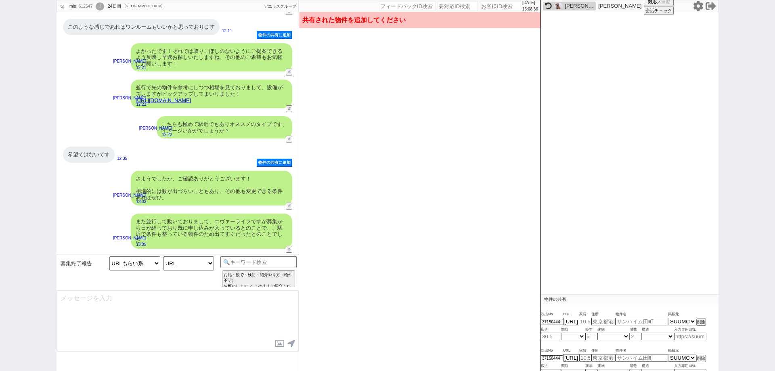
type input "9.2"
type input "東京都新宿区北新宿４"
type input "ＪＲ総武線 東中野駅 4階建 築3年"
type input "20.54"
select select "2"
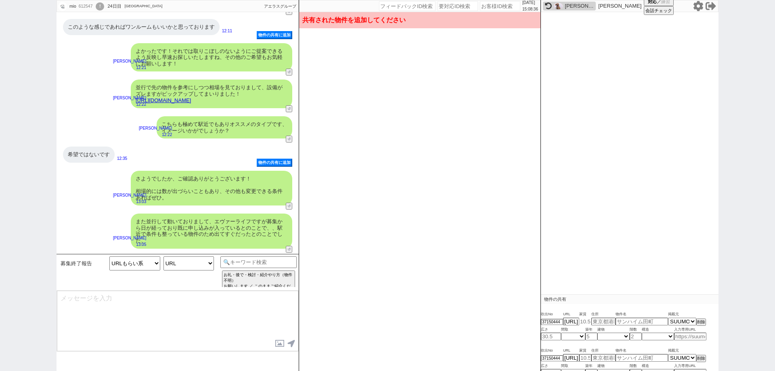
type input "2"
select select "0"
type input "3"
select select "4"
type input "8.8"
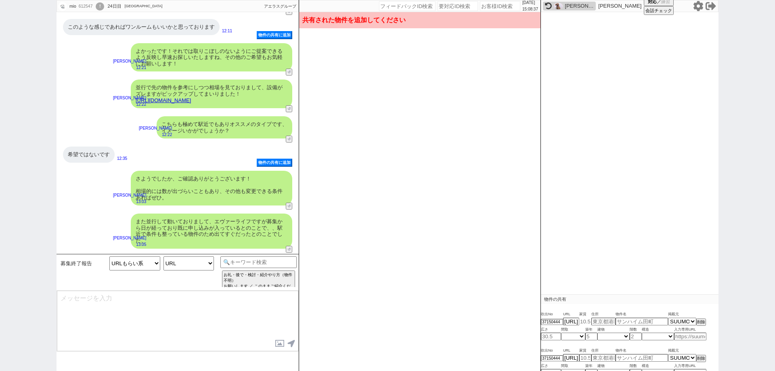
type input "東京都新宿区西落合１"
type input "サチ・ベルマン西落合マンション"
type input "25.74"
select select "1"
type input "8"
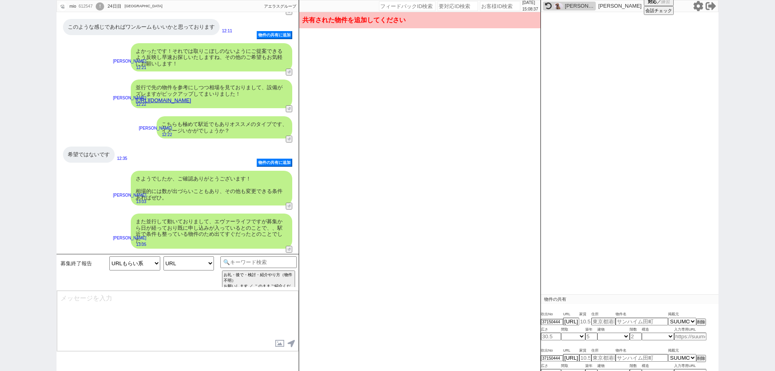
select select "0"
type input "4"
select select "4"
type input "8.3"
type input "東京都豊島区南長崎３"
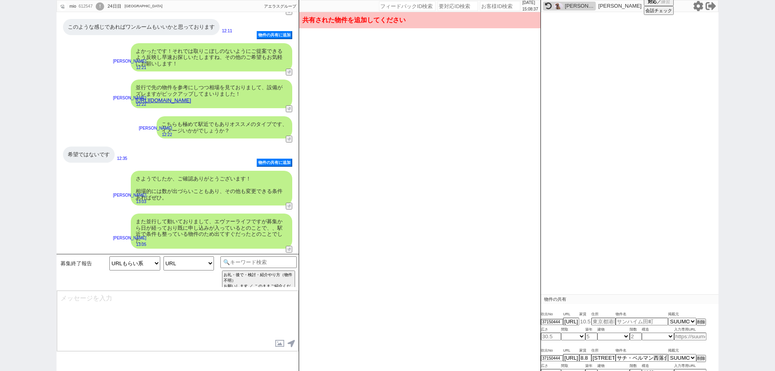
type input "ORION SOUTH 南長崎"
type input "32.86"
select select "2"
type input "9"
select select "1"
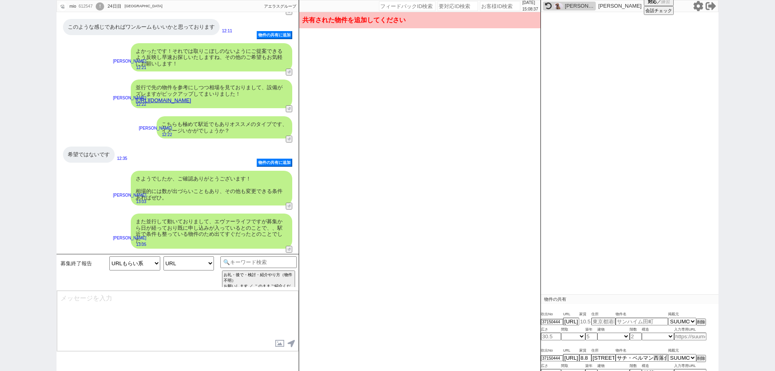
type input "1"
select select "1"
type input "9.1"
type input "東京都豊島区南長崎６"
type input "ＴＹＣ＋２２"
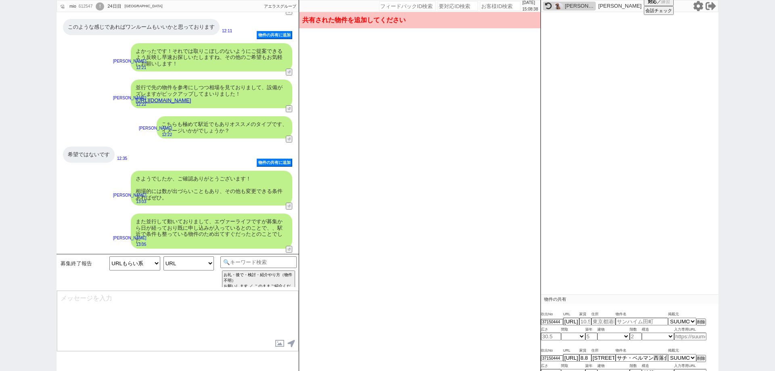
type input "25.87"
select select "1"
type input "3"
select select "1"
type input "2"
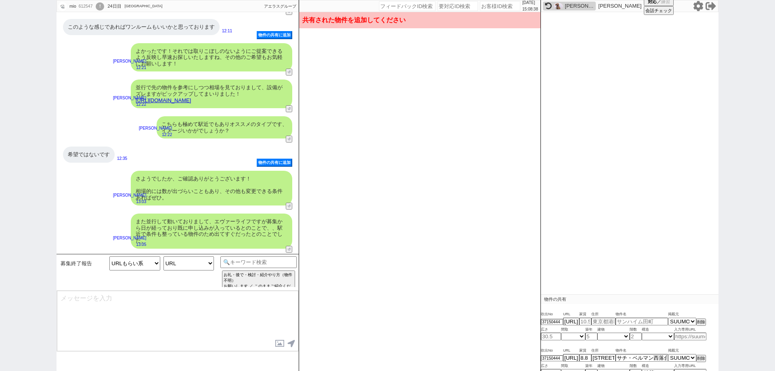
select select "1"
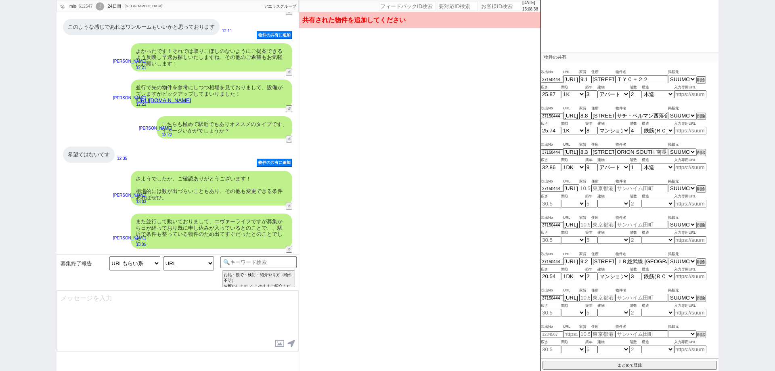
type input "8.5"
type input "東京都新宿区西落合２"
type input "AZEST西落合"
type input "25.67"
select select "1"
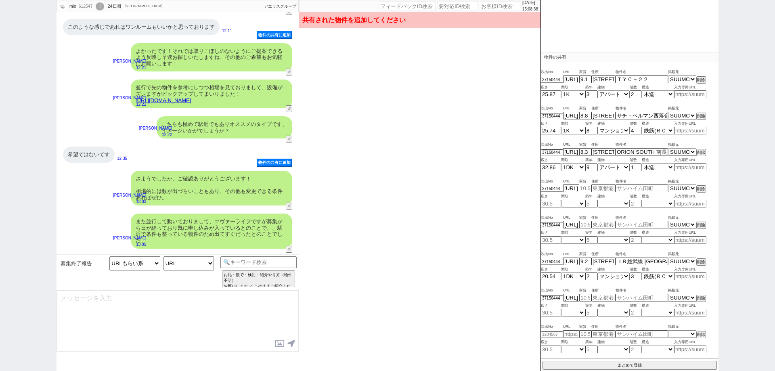
type input "14"
select select "0"
type input "2"
select select "4"
type input "7.3"
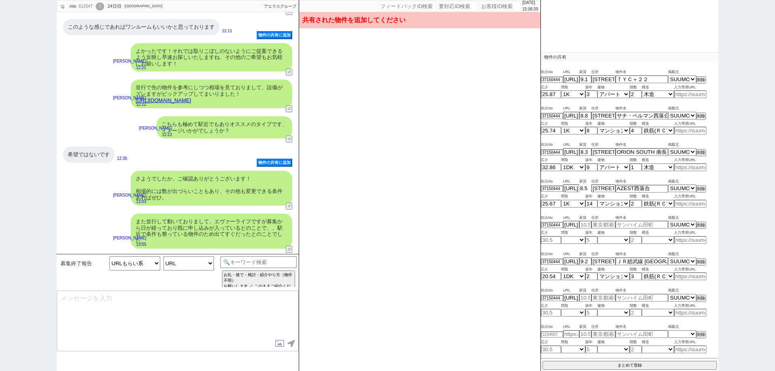
type input "東京都新宿区中落合４"
type input "A-Z"
type input "18.87"
select select "1"
type input "15"
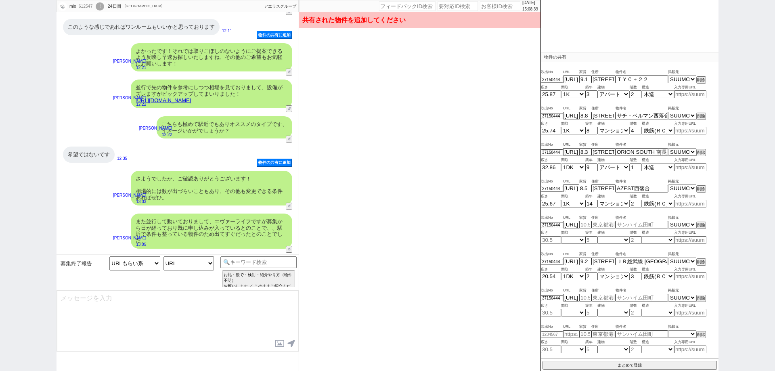
select select "0"
type input "2"
select select "4"
type input "9"
type input "東京都新宿区上落合２"
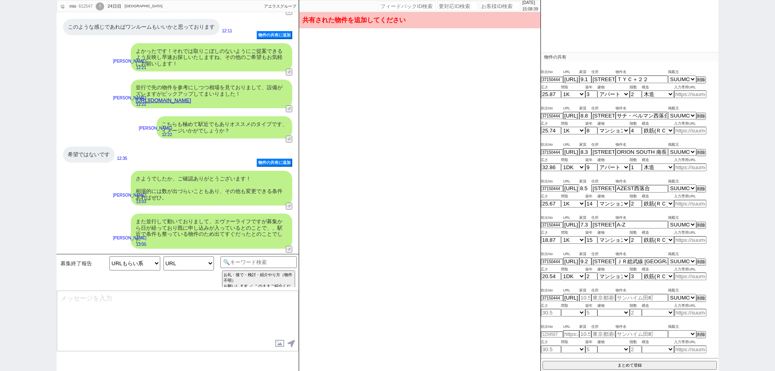
type input "都営大江戸線 中井駅 3階建 築5年"
type input "21.11"
select select "1"
type input "4"
select select "1"
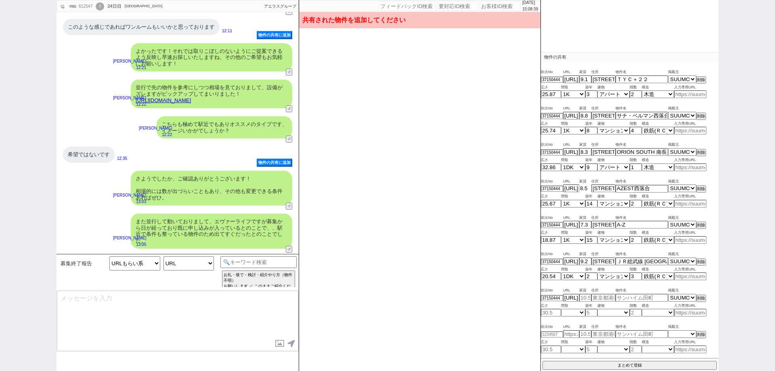
type input "2"
select select "1"
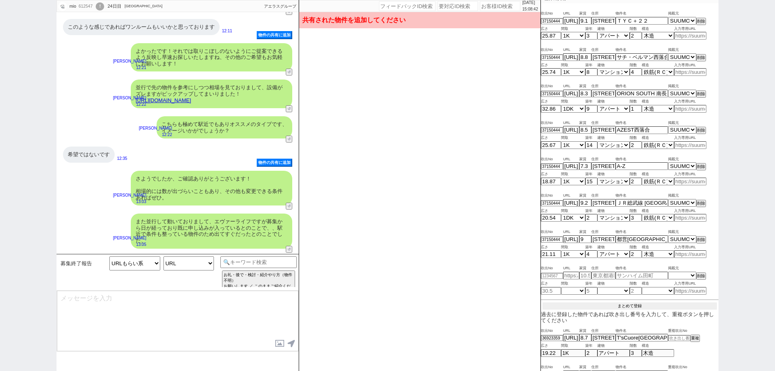
scroll to position [299, 0]
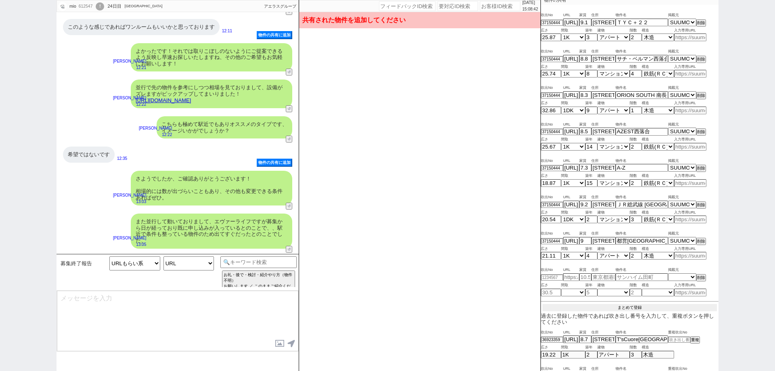
click at [627, 304] on button "まとめて登録" at bounding box center [630, 307] width 174 height 7
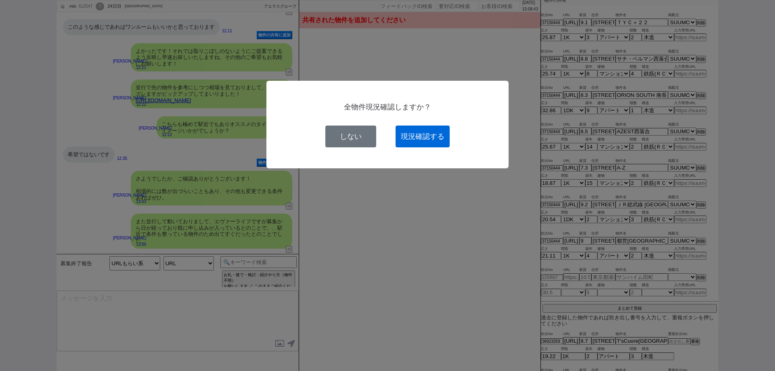
click at [438, 135] on button "現況確認する" at bounding box center [423, 137] width 54 height 22
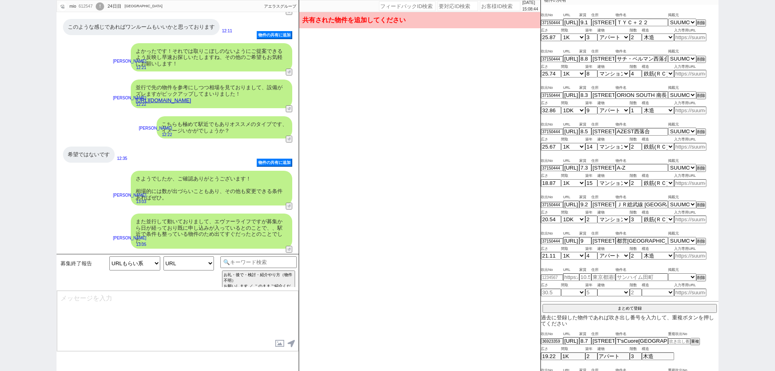
select select
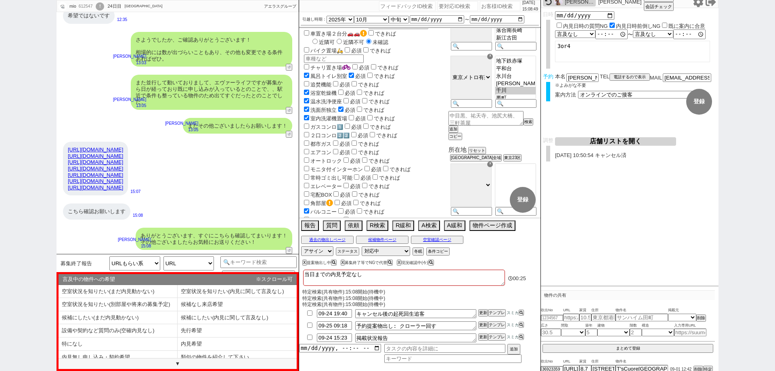
scroll to position [0, 0]
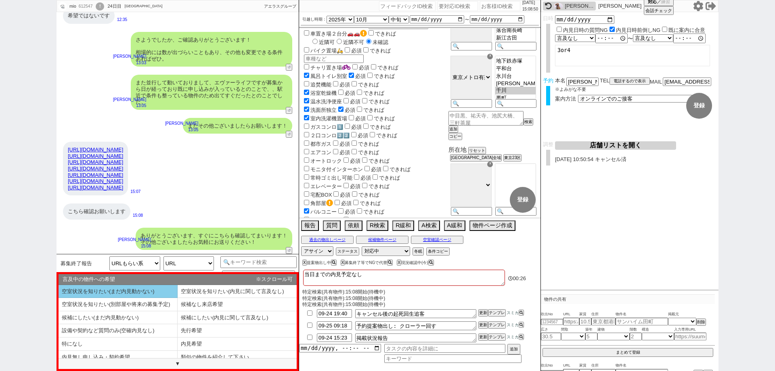
click at [105, 296] on li "空室状況を知りたい(まだ内見動かない)" at bounding box center [118, 291] width 119 height 13
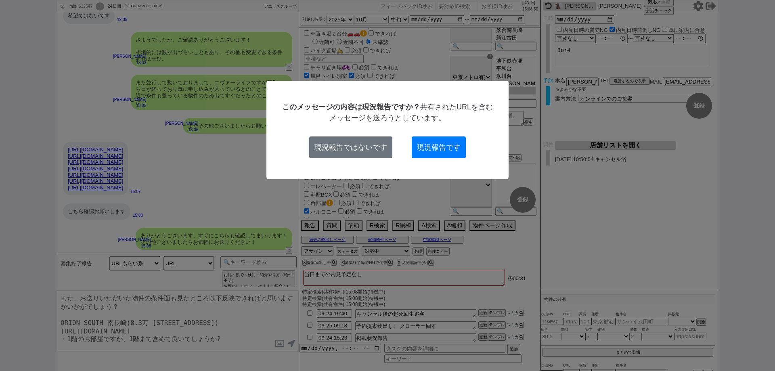
click at [369, 136] on div "このメッセージの内容は現況報告ですか？ 共有されたURLを含むメッセージを送ろうとしています。 現況報告ではないです 現況報告です" at bounding box center [387, 130] width 216 height 57
click at [369, 142] on button "現況報告ではないです" at bounding box center [350, 147] width 83 height 22
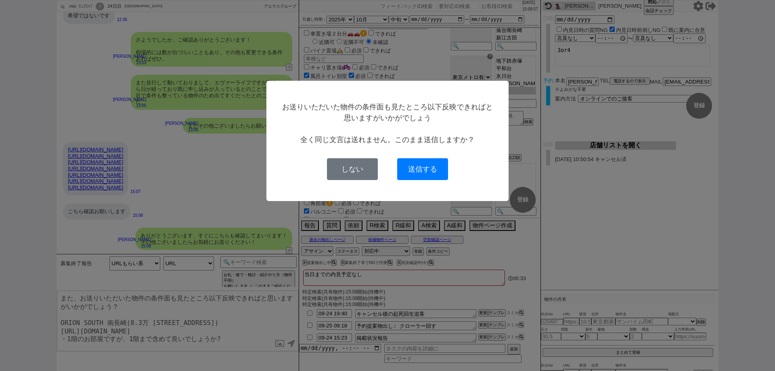
click at [405, 166] on button "送信する" at bounding box center [422, 169] width 51 height 22
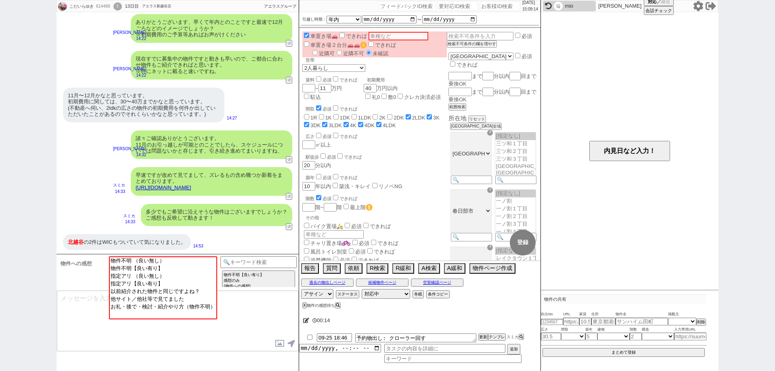
scroll to position [1305, 0]
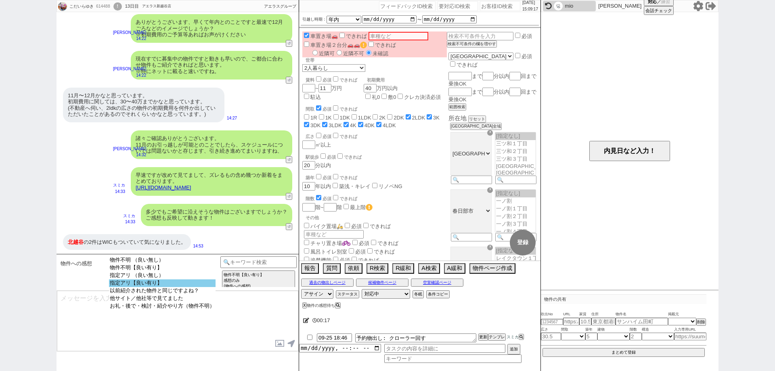
click at [206, 286] on option "指定アリ【良い有り】" at bounding box center [162, 283] width 107 height 8
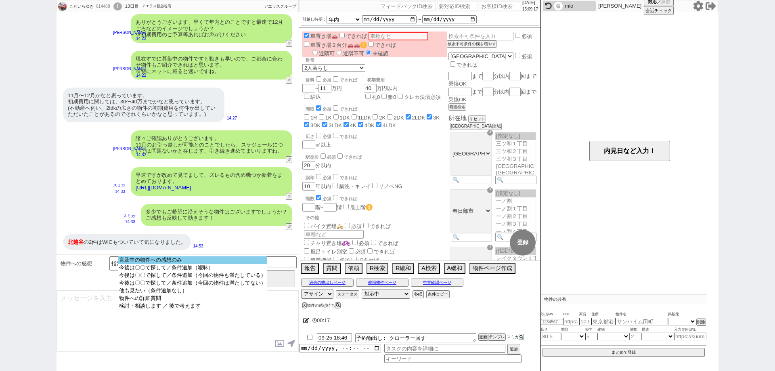
click at [214, 262] on option "言及中の物件への感想のみ" at bounding box center [192, 260] width 149 height 8
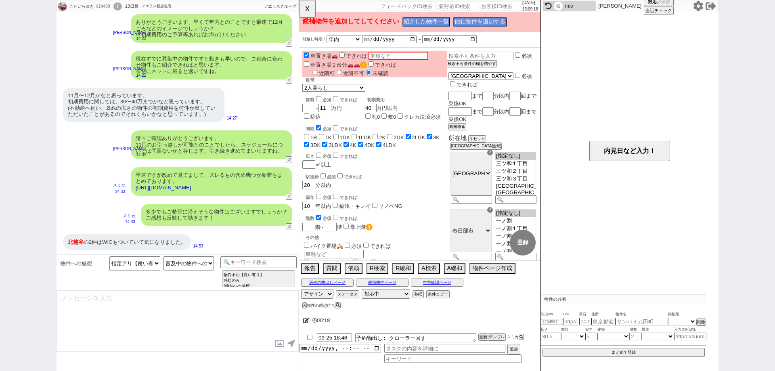
click at [139, 246] on div "北越谷 の2件はWICもついていて気になりました。" at bounding box center [127, 242] width 128 height 16
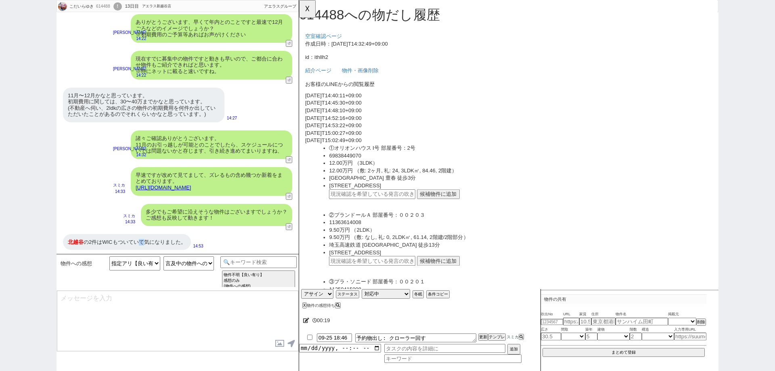
scroll to position [0, 0]
click at [191, 185] on link "https://tools.sumika.live/pages/ithllh2" at bounding box center [163, 188] width 55 height 6
drag, startPoint x: 307, startPoint y: 5, endPoint x: 315, endPoint y: 17, distance: 14.5
click at [306, 5] on button "☓" at bounding box center [306, 8] width 15 height 16
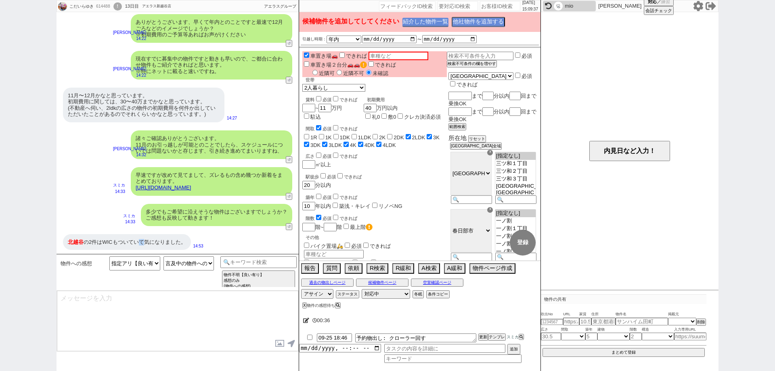
click at [430, 26] on button "紹介した物件一覧" at bounding box center [426, 22] width 46 height 9
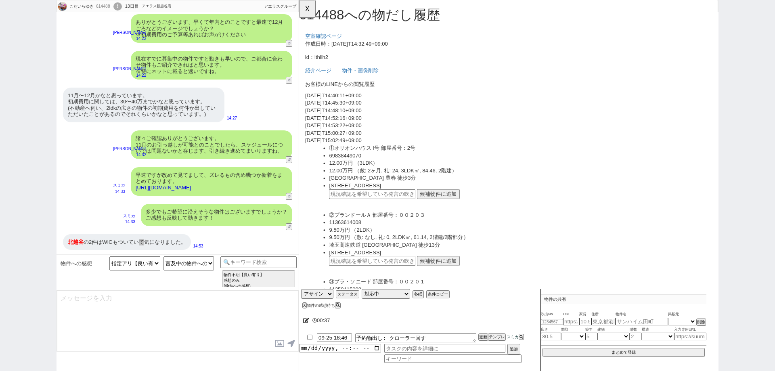
click at [440, 23] on h1 "614488 への物だし履歴" at bounding box center [523, 16] width 449 height 16
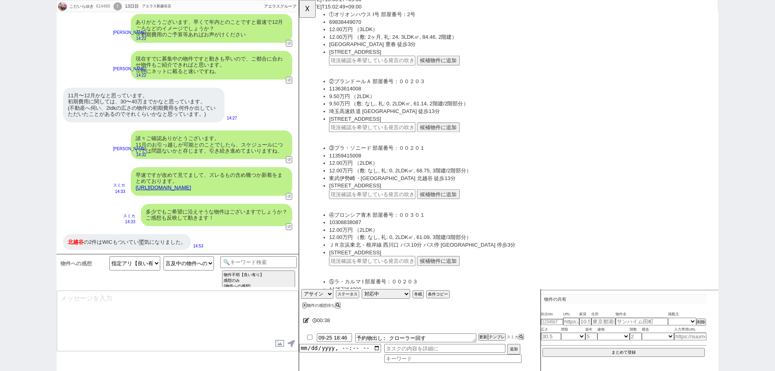
scroll to position [162, 0]
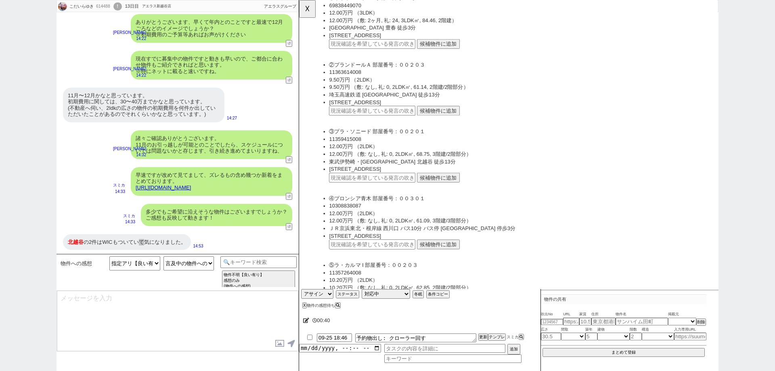
click at [396, 188] on input "text" at bounding box center [378, 191] width 93 height 10
paste input "37150347"
click at [461, 193] on button "候補物件に追加" at bounding box center [449, 191] width 46 height 10
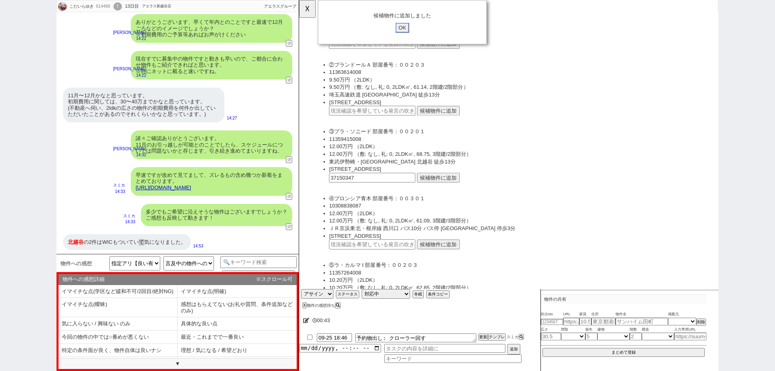
click at [413, 30] on input "OK" at bounding box center [410, 30] width 15 height 10
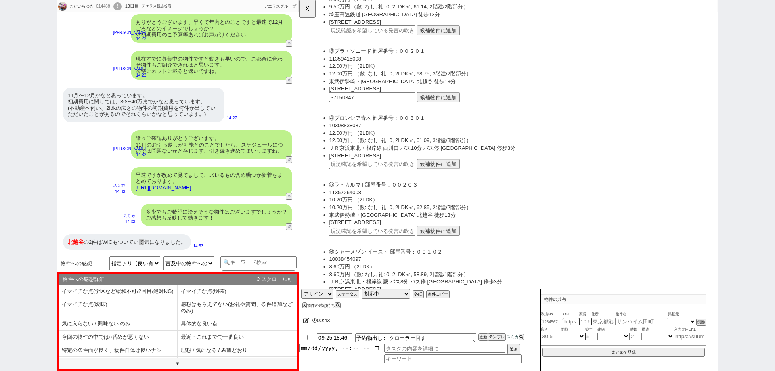
scroll to position [283, 0]
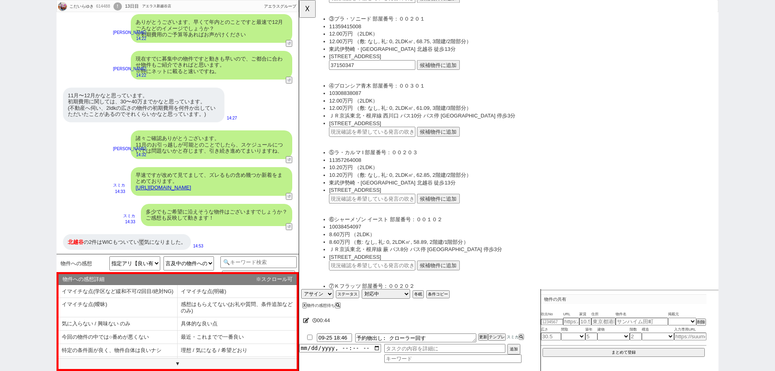
click at [406, 216] on input "text" at bounding box center [378, 213] width 93 height 10
paste input "37150347"
click at [437, 210] on button "候補物件に追加" at bounding box center [449, 213] width 46 height 10
click at [412, 25] on input "OK" at bounding box center [410, 30] width 15 height 10
click at [245, 328] on li "具体的な良い点" at bounding box center [237, 323] width 119 height 13
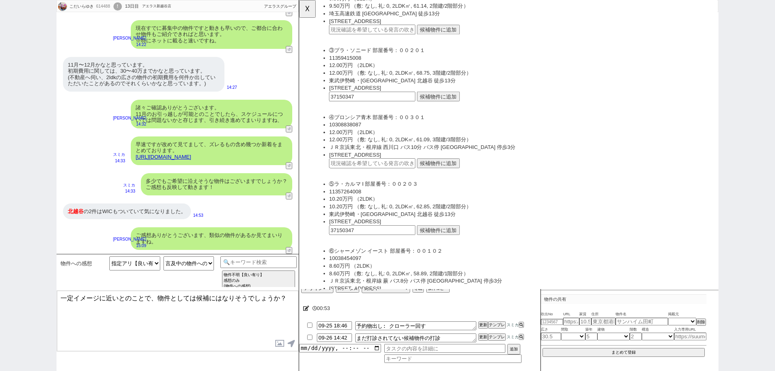
scroll to position [202, 0]
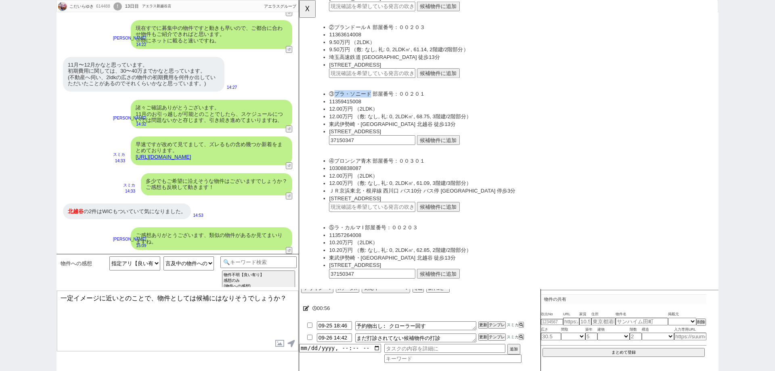
drag, startPoint x: 376, startPoint y: 103, endPoint x: 336, endPoint y: 100, distance: 39.3
click at [336, 100] on li "③プラ・ソニード 部屋番号：００２０１" at bounding box center [537, 101] width 411 height 8
copy li "プラ・ソニード"
click at [157, 297] on textarea "一定イメージに近いとのことで、物件としては候補にはなりそうでしょうか？" at bounding box center [177, 321] width 241 height 61
paste textarea "プラ・ソニード"
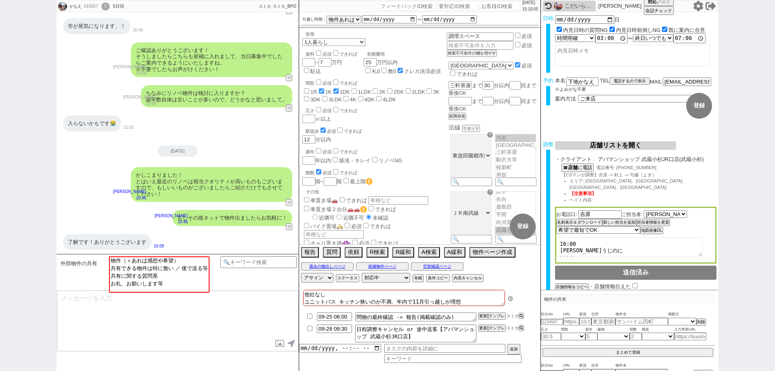
scroll to position [46, 0]
click at [491, 251] on button "物件ページ作成 今は物件がないので押せません" at bounding box center [492, 251] width 44 height 9
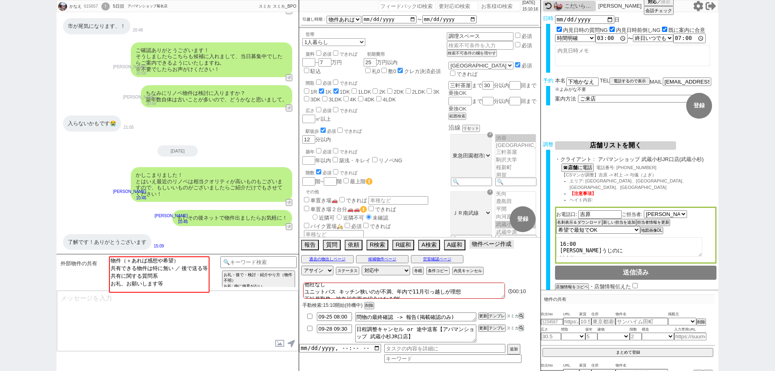
scroll to position [3, 0]
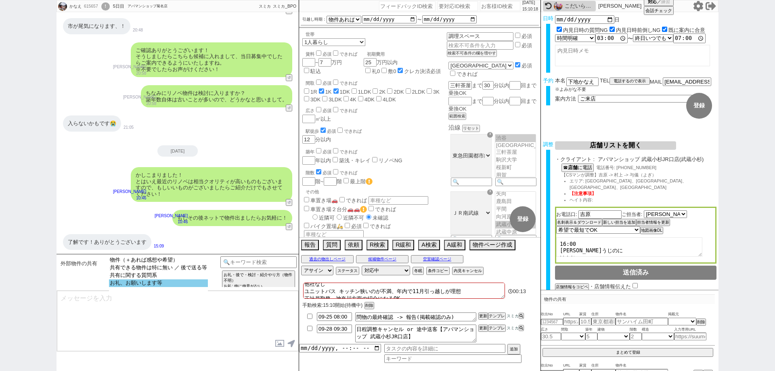
click at [183, 285] on option "お礼、お願いします等" at bounding box center [158, 283] width 99 height 8
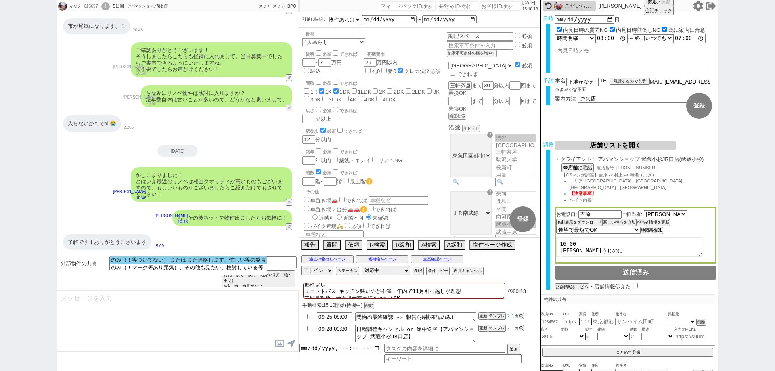
click at [189, 263] on option "のみ（！等ついてない） または また連絡します、忙しい等の発言" at bounding box center [188, 260] width 157 height 8
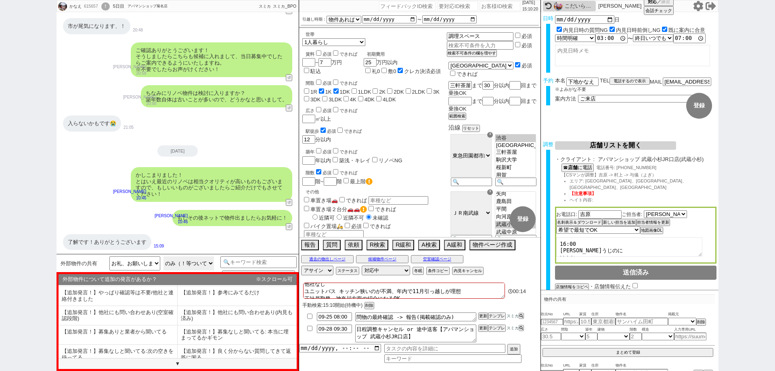
scroll to position [49, 0]
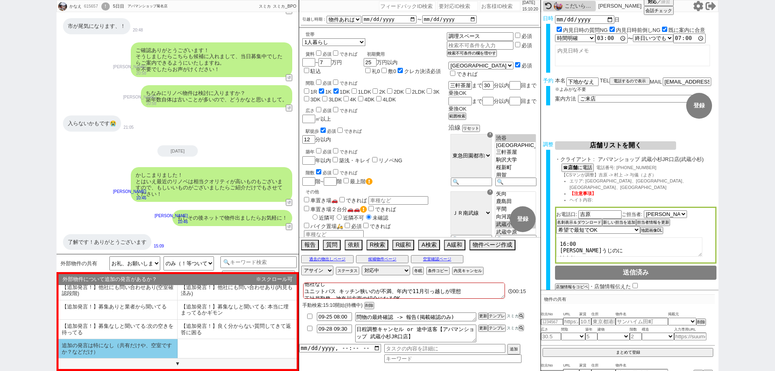
click at [164, 354] on li "追加の発言は特になし（共有だけや、空室ですか？などだけ）" at bounding box center [118, 348] width 119 height 19
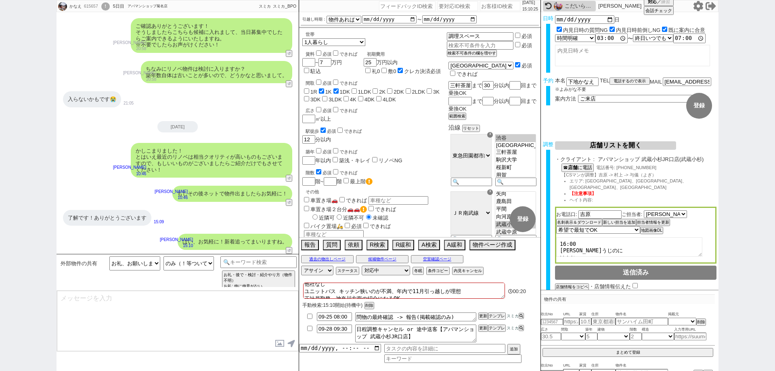
scroll to position [71, 0]
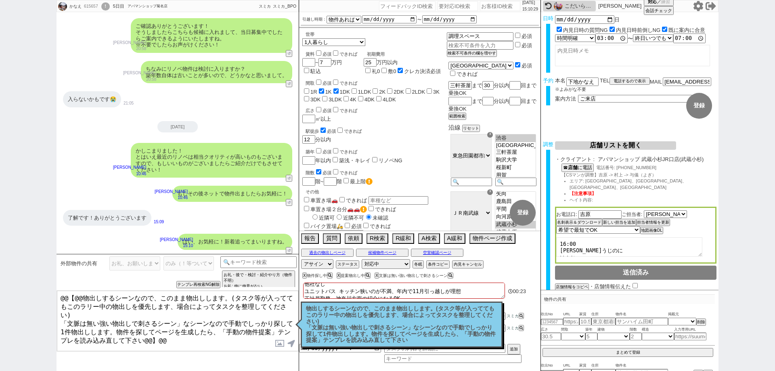
click at [412, 316] on p "物出しするシーンなので、このまま物出しします。(タスク等が入っててもこのラリー中の物出しを優先します、場合によってタスクを整理してください) 「文脈は無い強い…" at bounding box center [401, 325] width 191 height 38
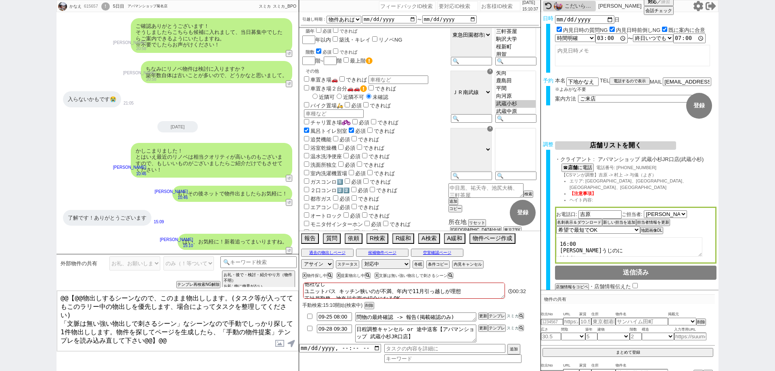
scroll to position [0, 0]
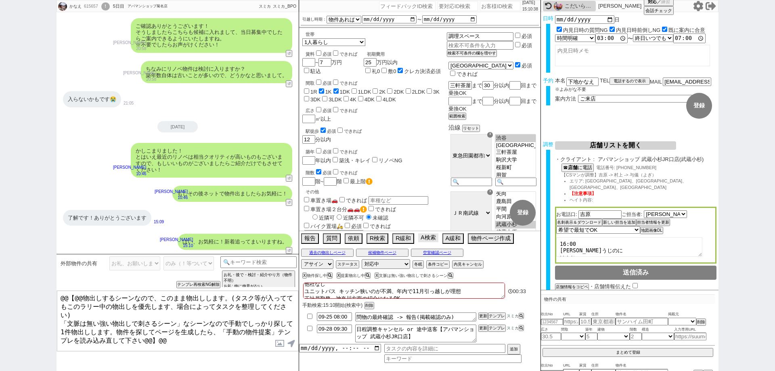
click at [431, 236] on button "A検索" at bounding box center [428, 237] width 20 height 9
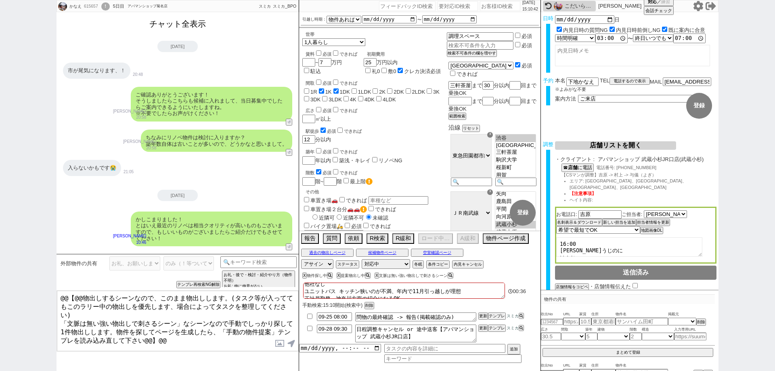
click at [181, 25] on button "チャット全表示" at bounding box center [177, 24] width 63 height 14
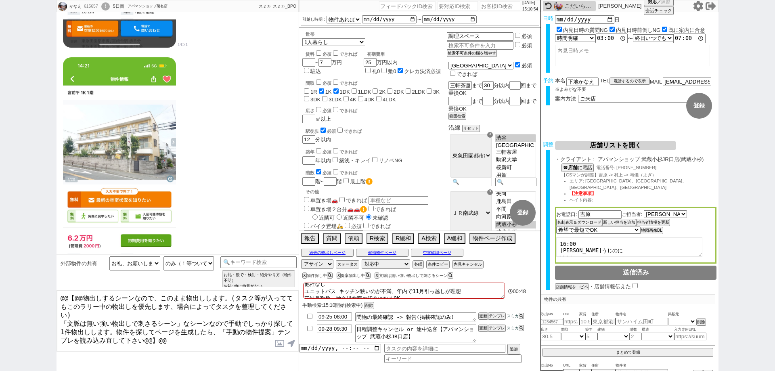
scroll to position [4931, 0]
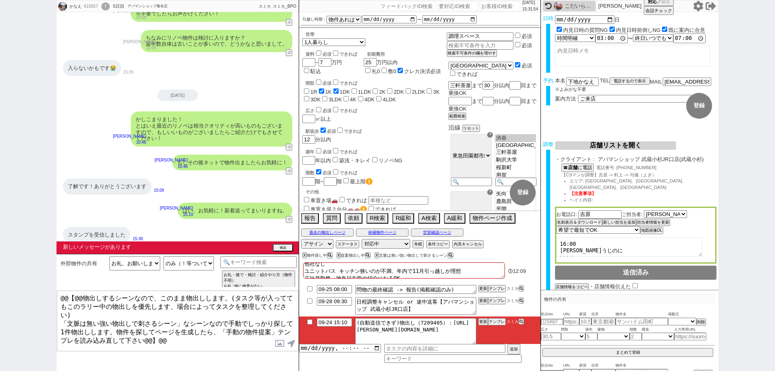
click at [0, 176] on div "かなえ 615657 ! 0 5日目 アパマンショップ菊名店 冬眠中 自社客 スミカ スミカ_BPO チャット全表示 2025-09-20 新しくフォローされ…" at bounding box center [387, 185] width 775 height 371
drag, startPoint x: 470, startPoint y: 334, endPoint x: 479, endPoint y: 328, distance: 10.8
click at [468, 334] on textarea "(自動送信できず)物出し（7209405）：https://jent-crm.com/2ng-84y191pn3984hy/introduction_page…" at bounding box center [415, 331] width 121 height 27
click at [495, 321] on button "テンプレ" at bounding box center [497, 322] width 18 height 6
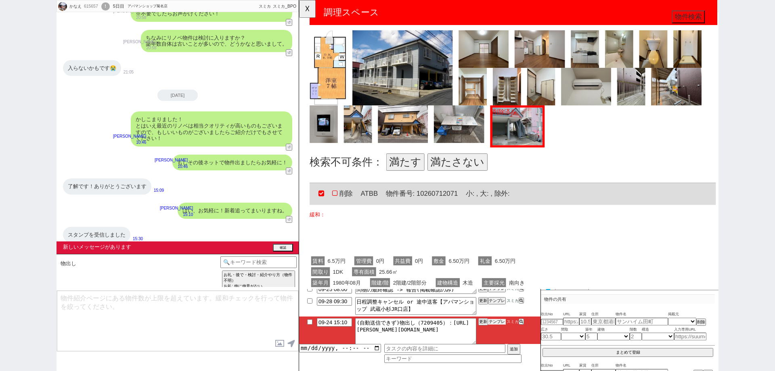
scroll to position [323, 0]
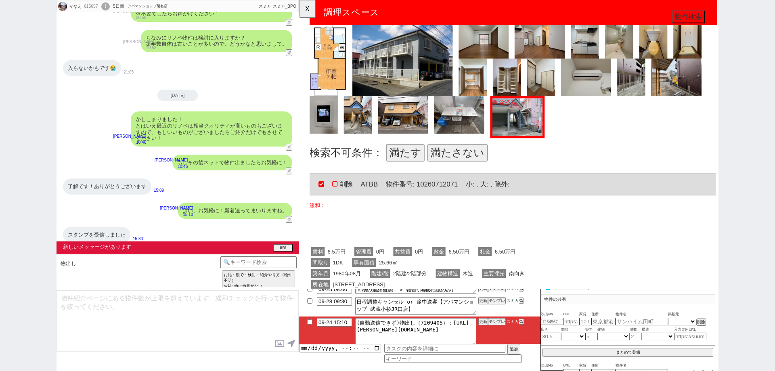
click at [413, 163] on button "満たす" at bounding box center [413, 164] width 41 height 19
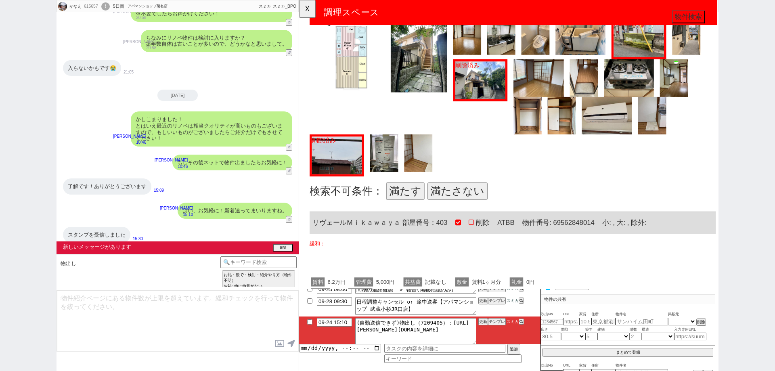
click at [477, 199] on button "満たさない" at bounding box center [469, 205] width 65 height 19
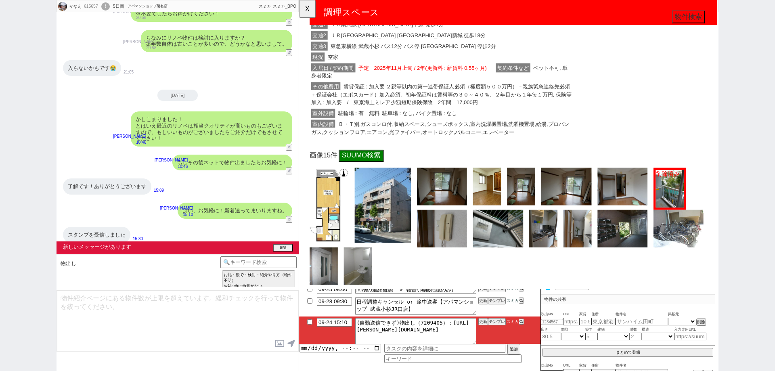
scroll to position [1131, 0]
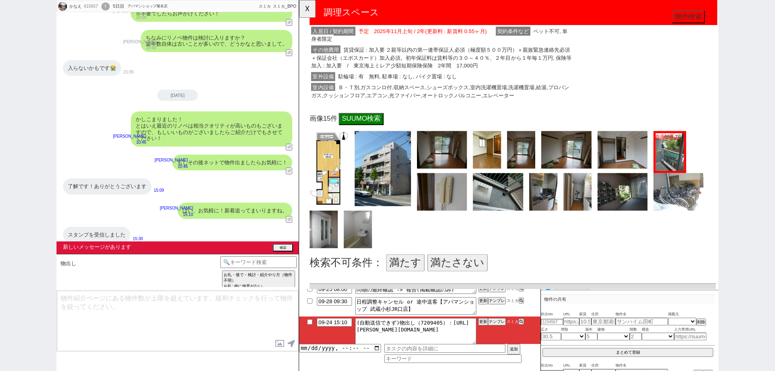
click at [480, 282] on button "満たさない" at bounding box center [469, 282] width 65 height 19
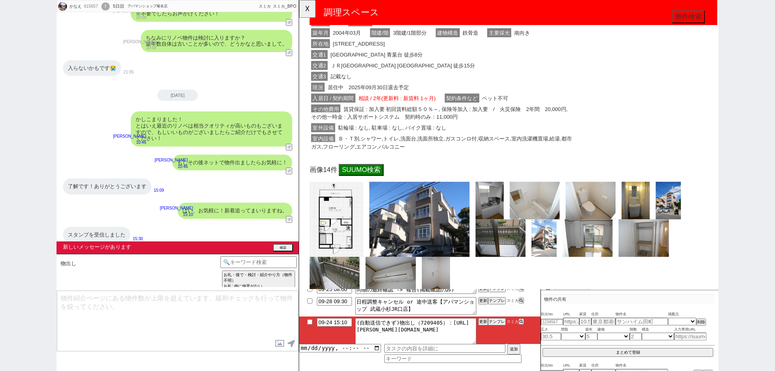
scroll to position [1575, 0]
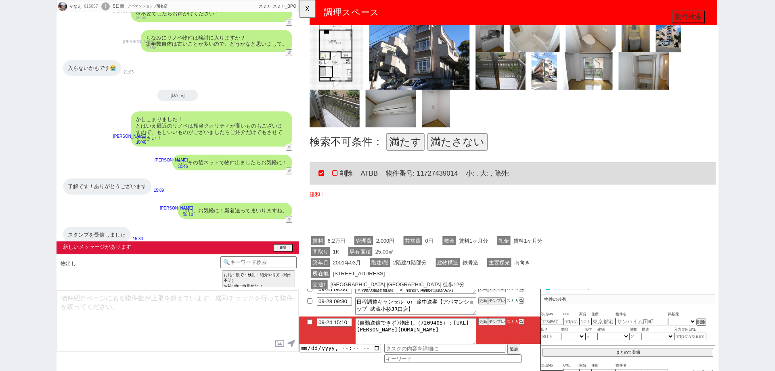
click at [487, 145] on button "満たさない" at bounding box center [469, 152] width 65 height 19
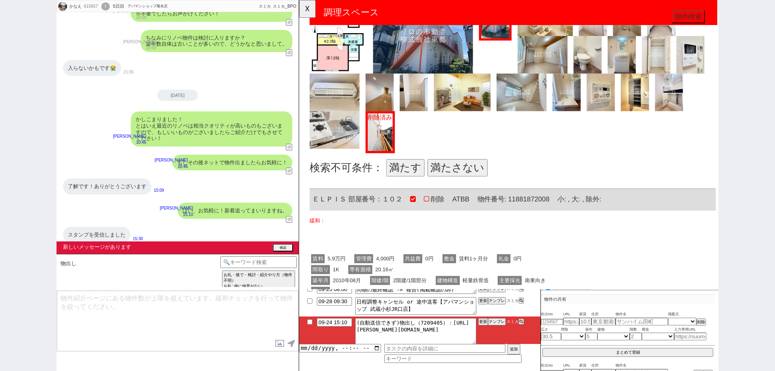
scroll to position [2665, 0]
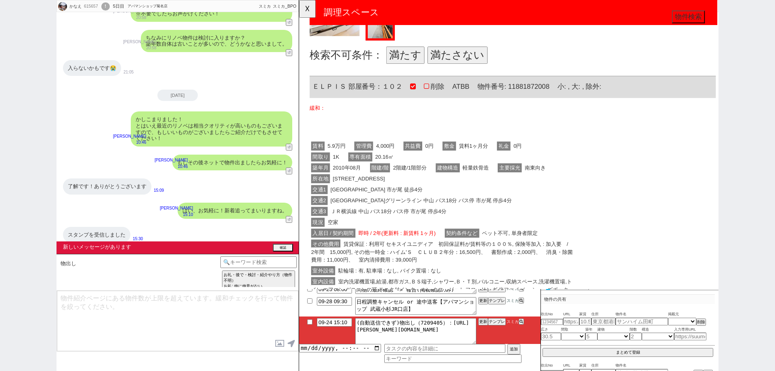
click at [477, 64] on button "満たさない" at bounding box center [469, 59] width 65 height 19
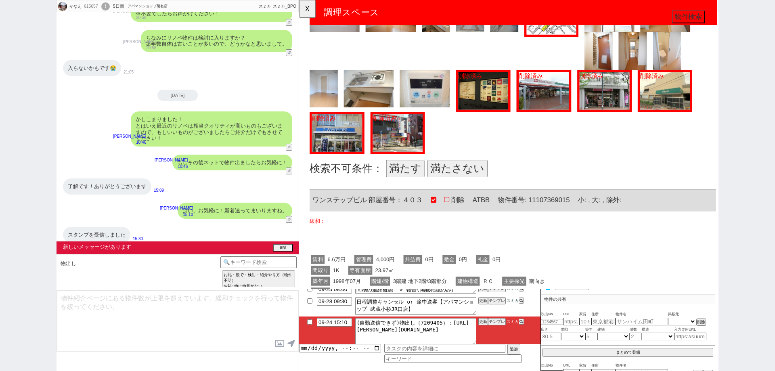
click at [461, 176] on button "満たさない" at bounding box center [469, 181] width 65 height 19
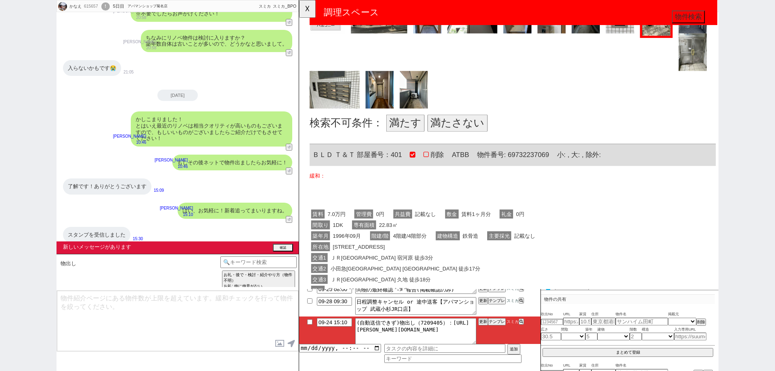
click at [477, 137] on button "満たさない" at bounding box center [469, 132] width 65 height 19
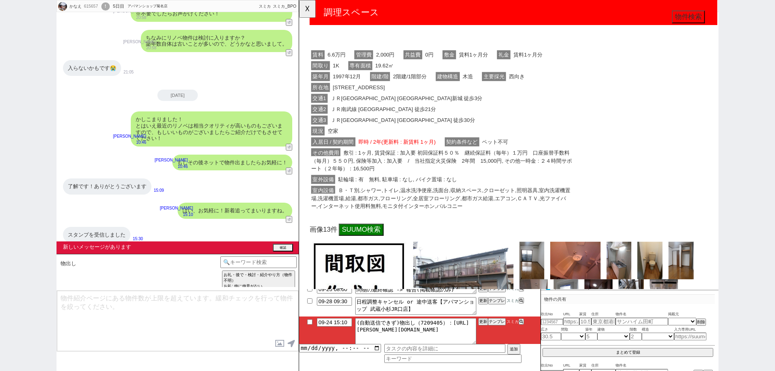
scroll to position [4402, 0]
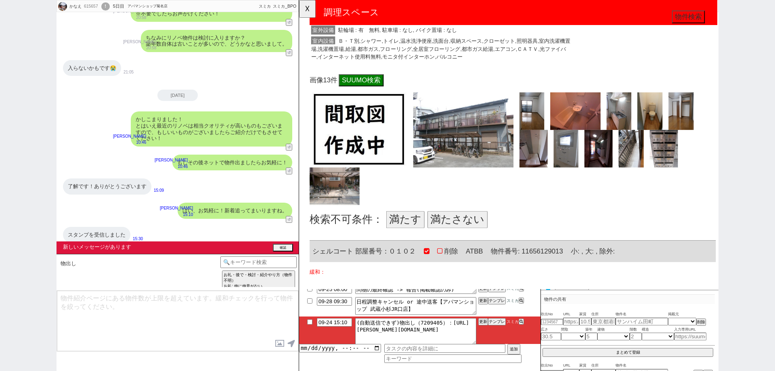
click at [489, 231] on button "満たさない" at bounding box center [469, 236] width 65 height 19
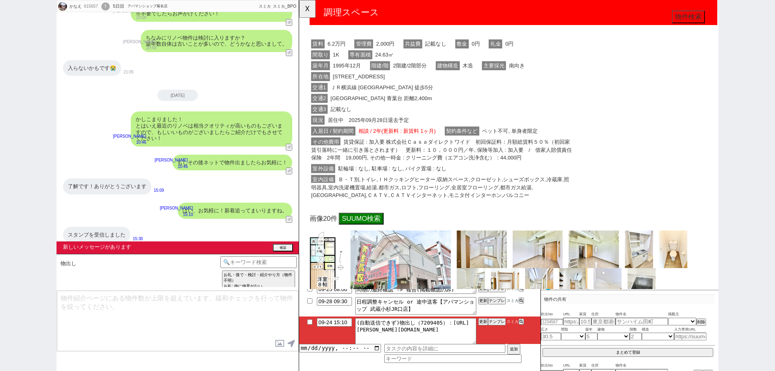
scroll to position [5330, 0]
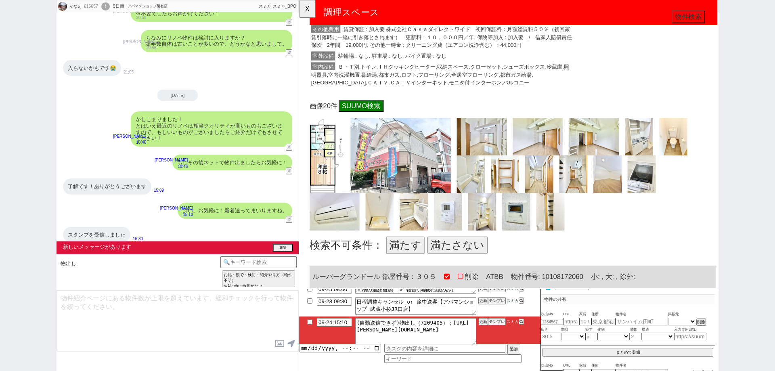
click at [0, 242] on div "かなえ 615657 ! 0 5日目 アパマンショップ菊名店 冬眠中 自社客 スミカ スミカ_BPO チャット全表示 2025-09-20 新しくフォローされ…" at bounding box center [387, 185] width 775 height 371
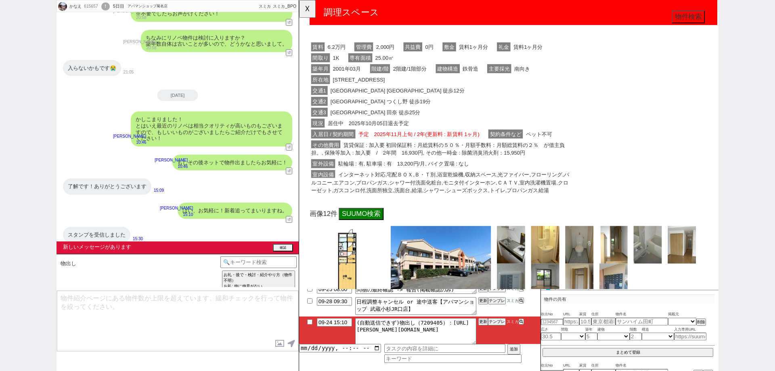
scroll to position [1979, 0]
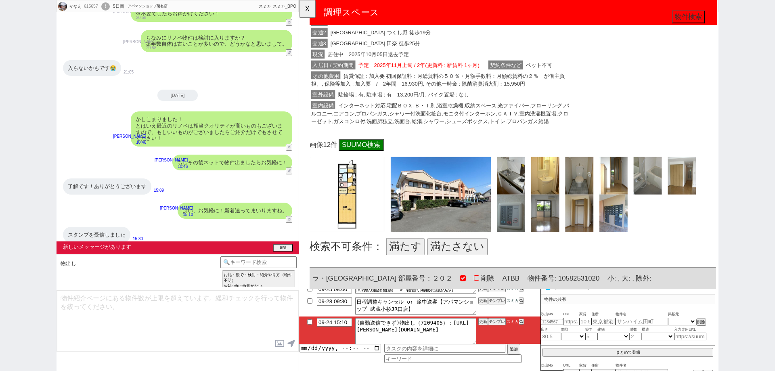
click at [419, 265] on button "満たす" at bounding box center [413, 265] width 41 height 19
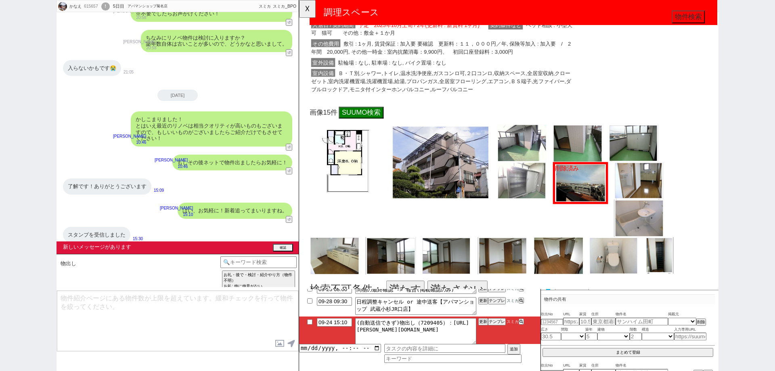
scroll to position [4012, 0]
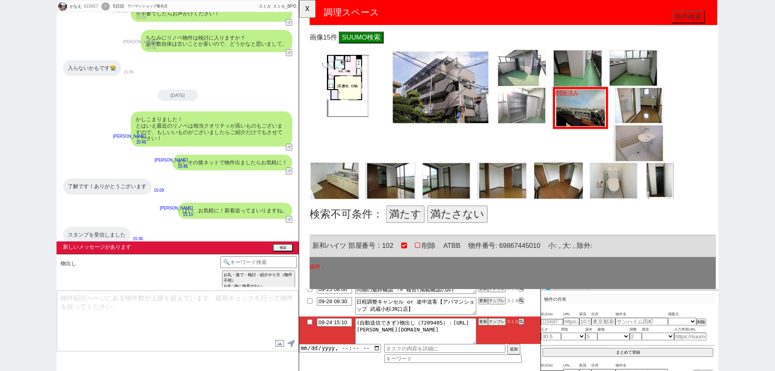
click at [475, 235] on button "満たさない" at bounding box center [469, 230] width 65 height 19
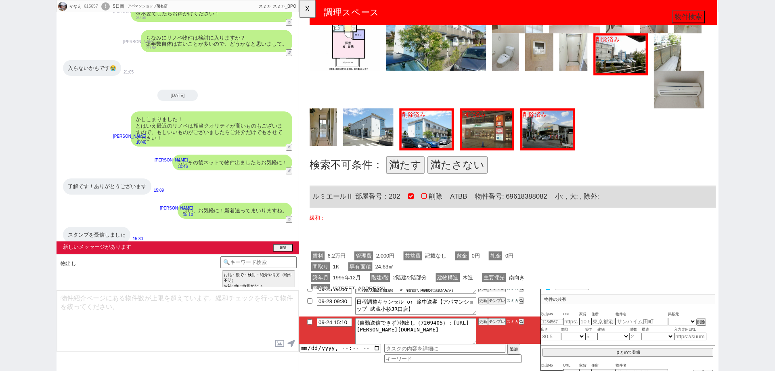
click at [486, 179] on button "満たさない" at bounding box center [469, 177] width 65 height 19
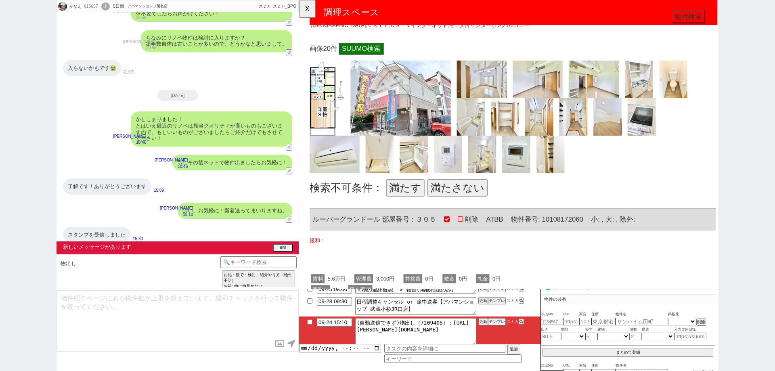
scroll to position [5466, 0]
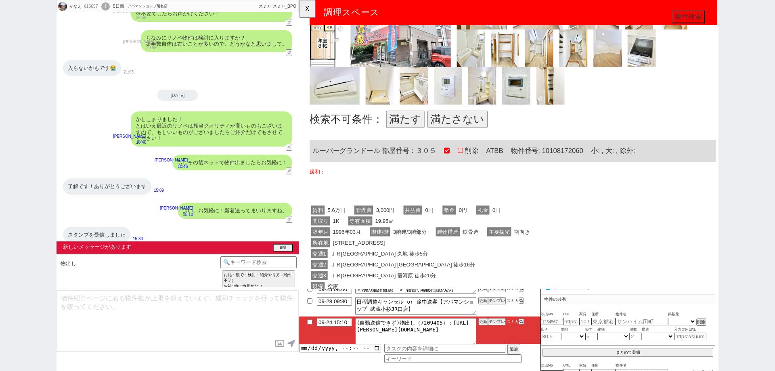
click at [483, 126] on button "満たさない" at bounding box center [469, 128] width 65 height 19
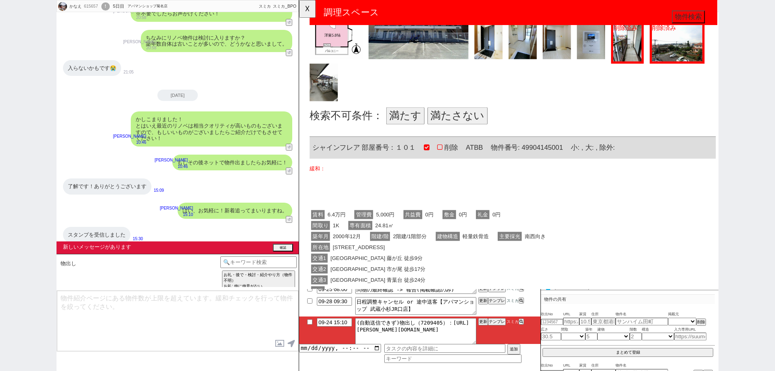
click at [477, 128] on button "満たさない" at bounding box center [469, 124] width 65 height 19
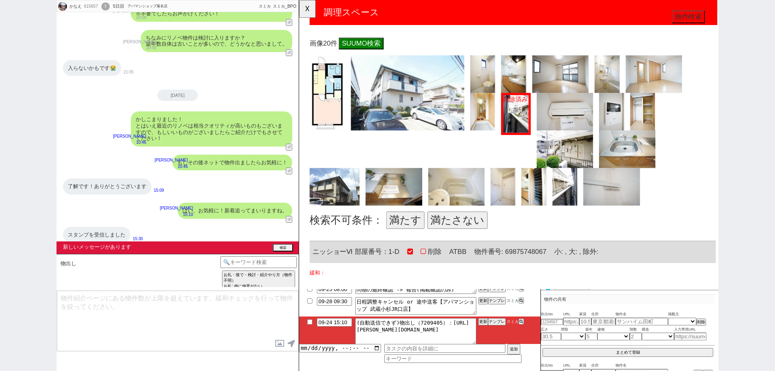
scroll to position [6395, 0]
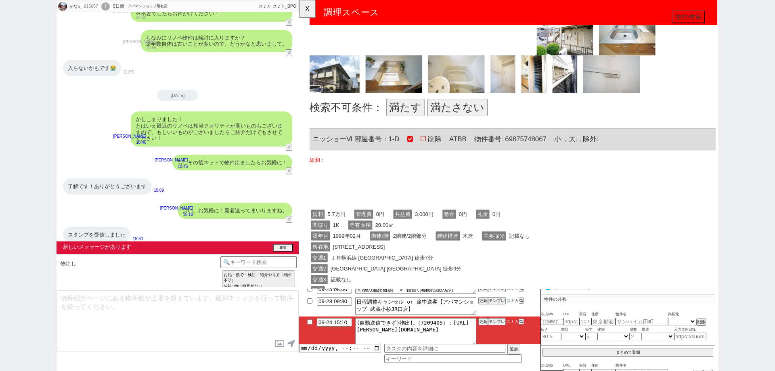
click at [469, 117] on button "満たさない" at bounding box center [469, 115] width 65 height 19
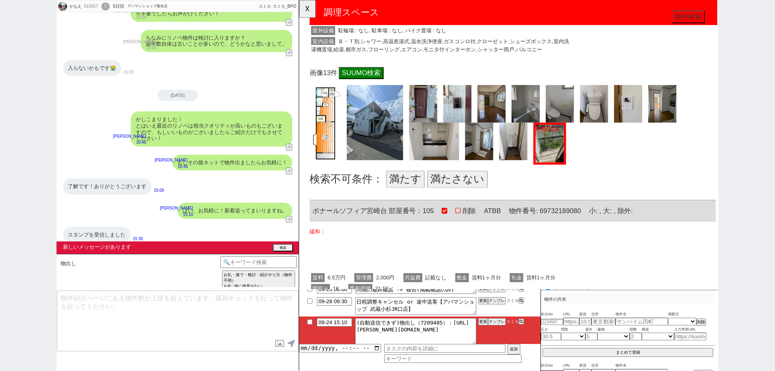
click at [482, 195] on button "満たさない" at bounding box center [469, 192] width 65 height 19
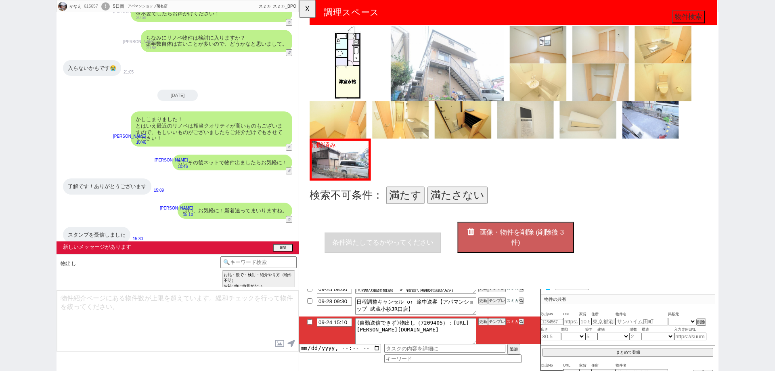
scroll to position [7193, 0]
click at [480, 201] on button "満たさない" at bounding box center [469, 210] width 65 height 19
click at [498, 250] on button "画像・物件を削除 (削除後 2 件)" at bounding box center [532, 255] width 125 height 33
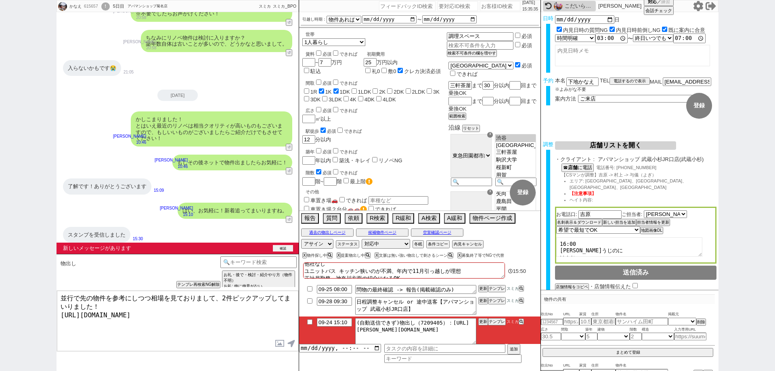
click at [283, 251] on button "確認" at bounding box center [283, 248] width 20 height 6
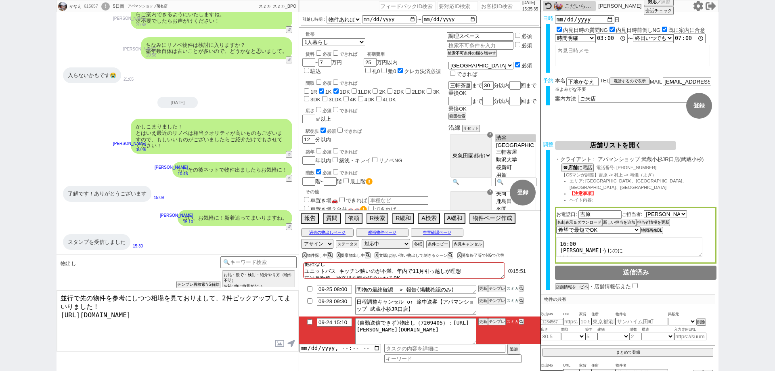
scroll to position [6358, 0]
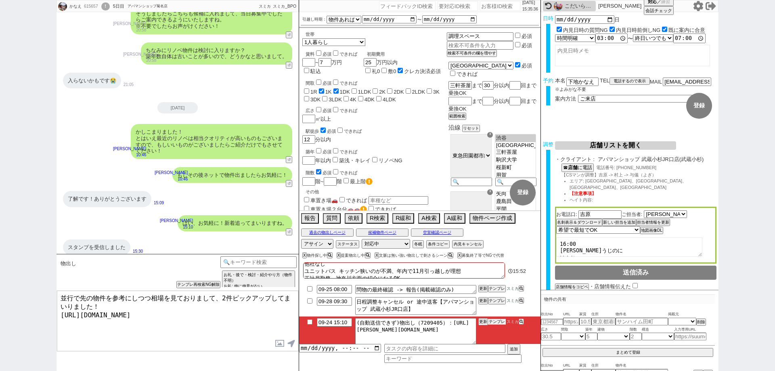
click at [499, 323] on button "テンプレ" at bounding box center [497, 322] width 18 height 6
drag, startPoint x: 151, startPoint y: 298, endPoint x: 21, endPoint y: 281, distance: 130.3
click at [21, 281] on div "かなえ 615657 ! 0 5日目 アパマンショップ菊名店 冬眠中 自社客 スミカ スミカ_BPO チャット全表示 2025-09-20 新しくフォローされ…" at bounding box center [387, 185] width 775 height 371
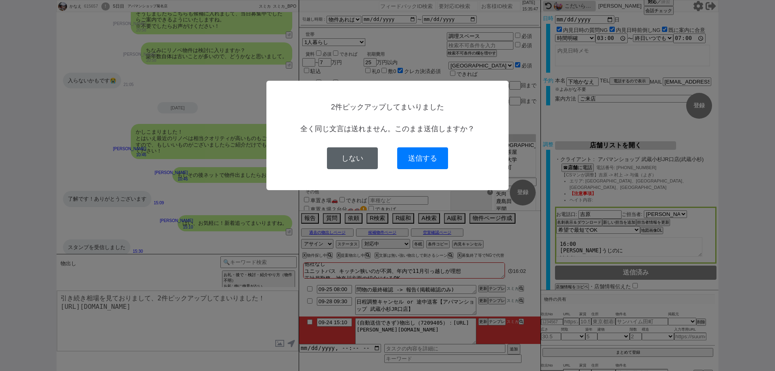
click at [355, 155] on button "しない" at bounding box center [352, 158] width 51 height 22
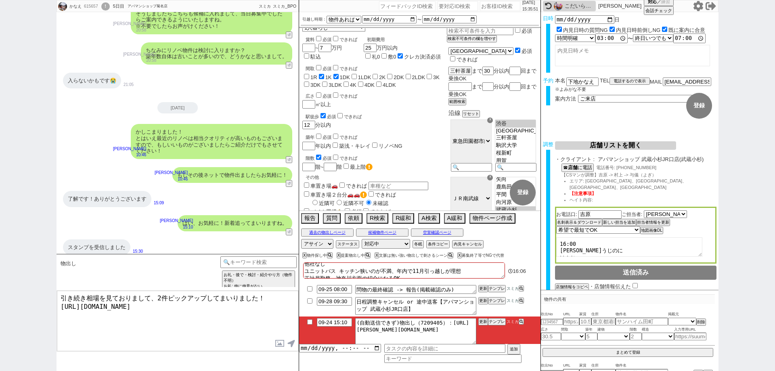
scroll to position [0, 0]
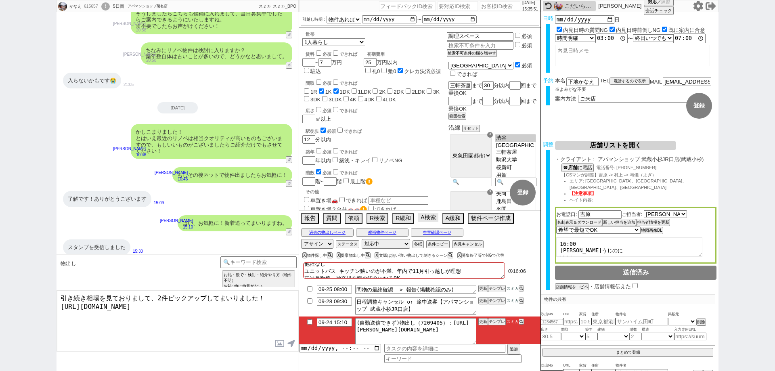
click at [436, 215] on button "A検索" at bounding box center [428, 217] width 20 height 9
click at [314, 231] on button "過去の物出しページ" at bounding box center [327, 232] width 52 height 6
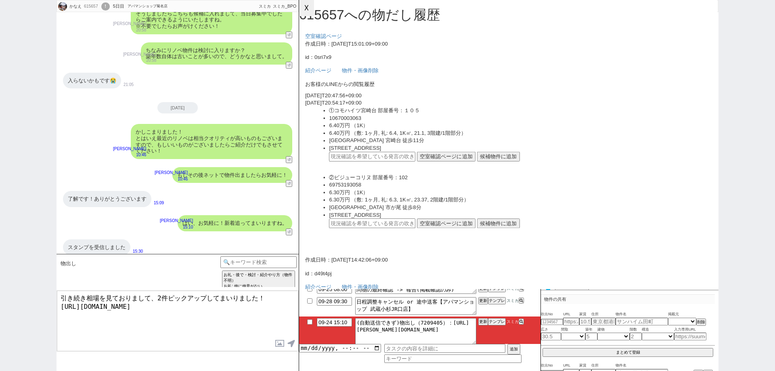
click at [305, 6] on button "☓" at bounding box center [306, 8] width 15 height 16
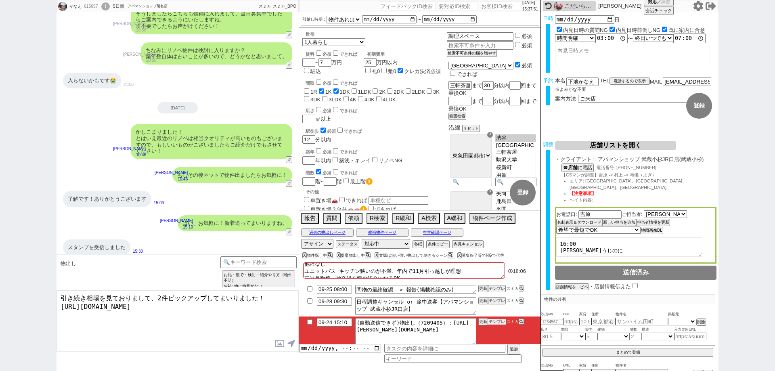
click at [496, 321] on button "テンプレ" at bounding box center [497, 322] width 18 height 6
drag, startPoint x: 151, startPoint y: 297, endPoint x: 52, endPoint y: 279, distance: 101.0
click at [52, 279] on div "かなえ 615657 ! 0 5日目 アパマンショップ菊名店 冬眠中 自社客 スミカ スミカ_BPO チャット全表示 2025-09-20 新しくフォローされ…" at bounding box center [387, 185] width 775 height 371
click at [260, 309] on textarea "引き続き相場を見ておりまして、2件ピックアップしてまいりました！ https://tools.sumika.live/pages/888uz4f" at bounding box center [177, 321] width 241 height 61
click at [344, 231] on button "過去の物出しページ" at bounding box center [327, 232] width 52 height 6
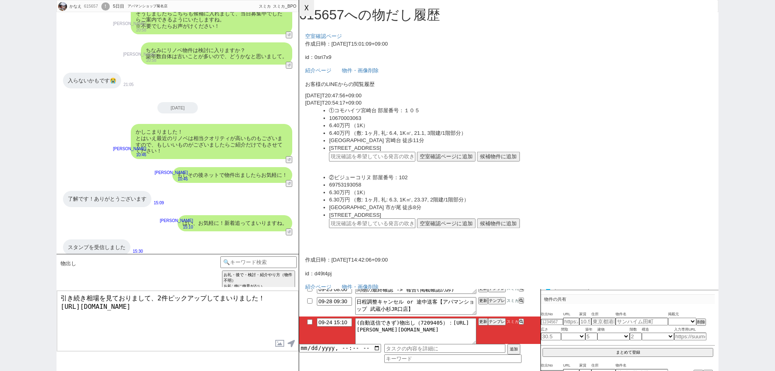
click at [309, 16] on button "☓" at bounding box center [306, 8] width 15 height 16
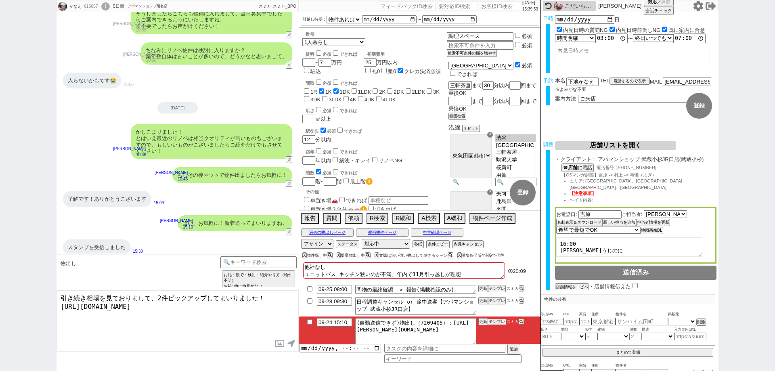
click at [498, 319] on button "テンプレ" at bounding box center [497, 322] width 18 height 6
click at [0, 250] on div "かなえ 615657 ! 0 5日目 アパマンショップ菊名店 冬眠中 自社客 スミカ スミカ_BPO チャット全表示 2025-09-20 新しくフォローされ…" at bounding box center [387, 185] width 775 height 371
click at [230, 312] on textarea "並行で先の物件を参考にしつつ相場を見ておりまして、2件ピックアップしてまいりました！ https://tools.sumika.live/pages/61hh…" at bounding box center [177, 321] width 241 height 61
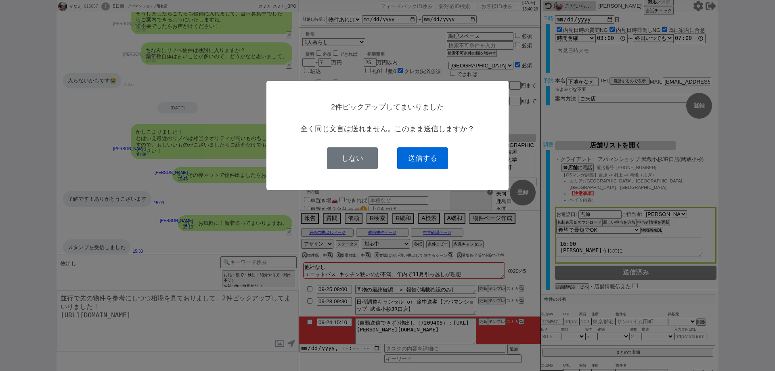
click at [433, 157] on button "送信する" at bounding box center [422, 158] width 51 height 22
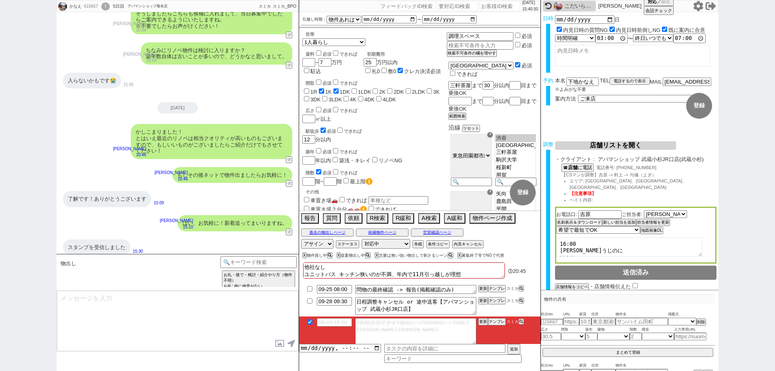
scroll to position [6394, 0]
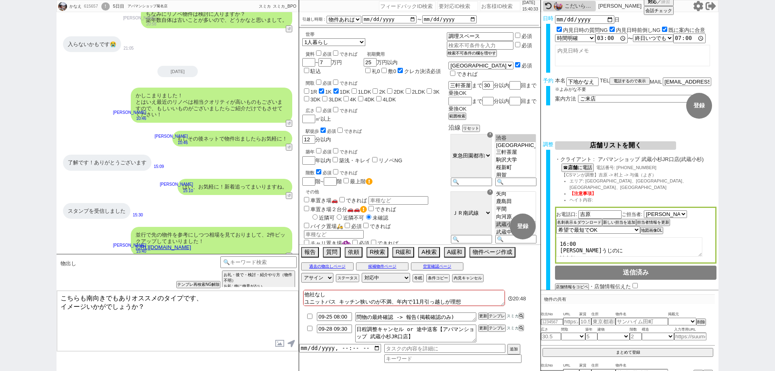
drag, startPoint x: 189, startPoint y: 294, endPoint x: 0, endPoint y: 284, distance: 188.8
click at [0, 284] on div "かなえ 615657 ! 0 5日目 アパマンショップ菊名店 冬眠中 自社客 スミカ スミカ_BPO チャット全表示 2025-09-20 新しくフォローされ…" at bounding box center [387, 185] width 775 height 371
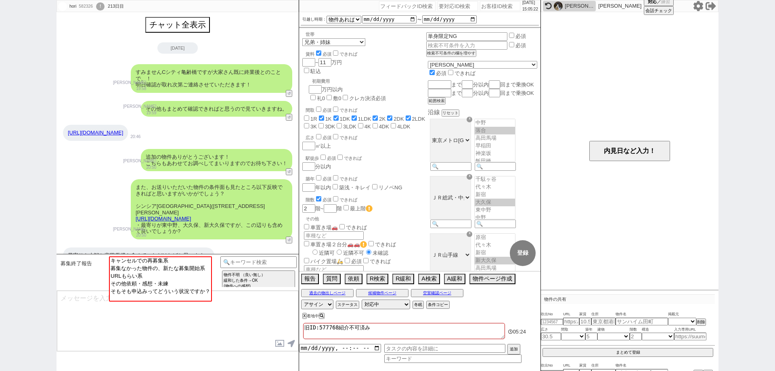
select select
select select "15"
select select "5"
select select "63"
select select "1532"
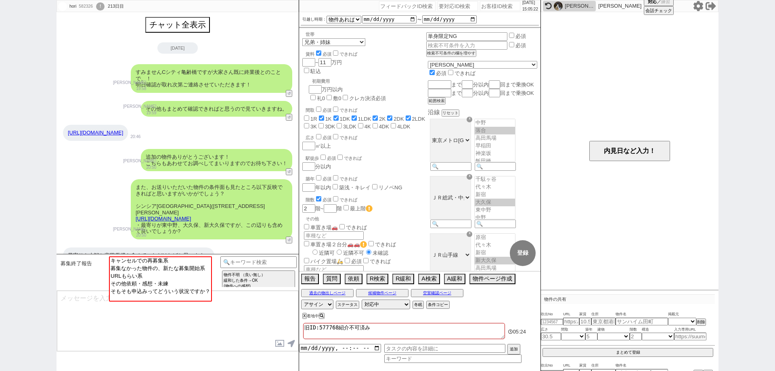
select select "835"
select select "14"
select select "482"
select select
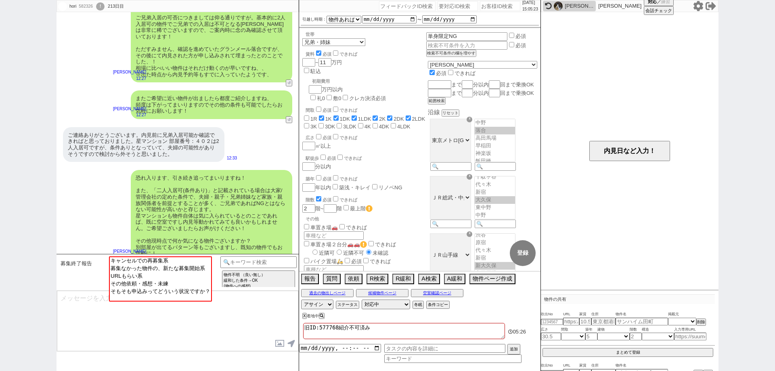
click at [206, 186] on div "恐れ入ります、引き続き追ってまいりますね！ また、「二人入居可(条件あり)」と記載されている場合は[PERSON_NAME]/管理会社の定めた条件で、夫婦・親…" at bounding box center [212, 216] width 162 height 92
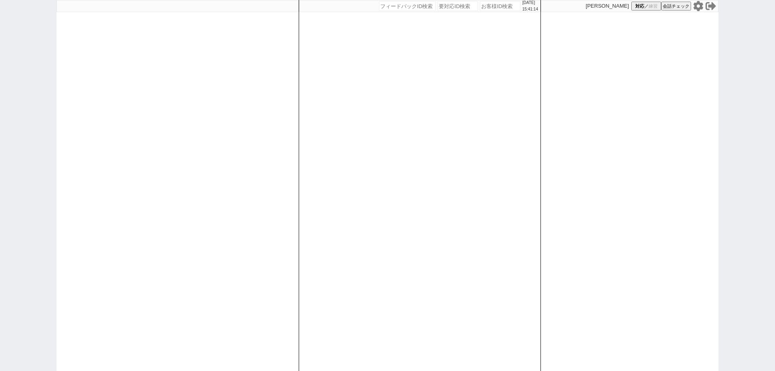
click at [275, 155] on div at bounding box center [178, 185] width 242 height 371
select select "6"
select select "2"
select select
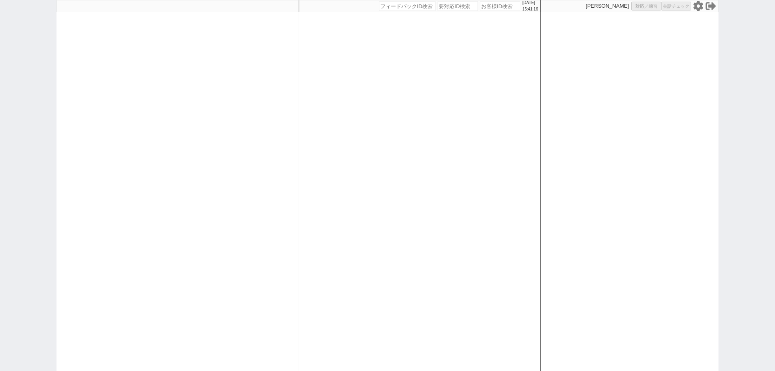
select select
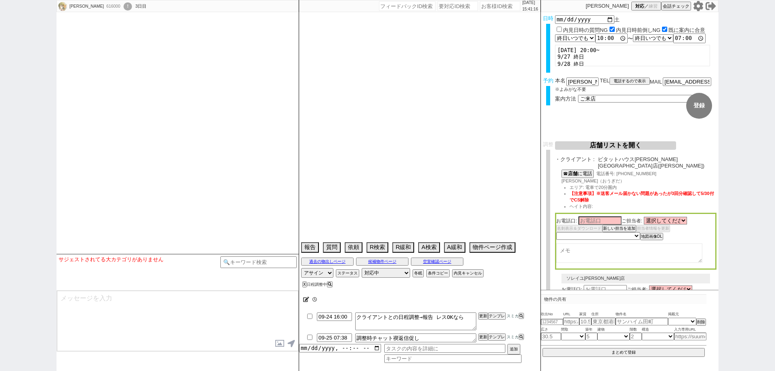
select select
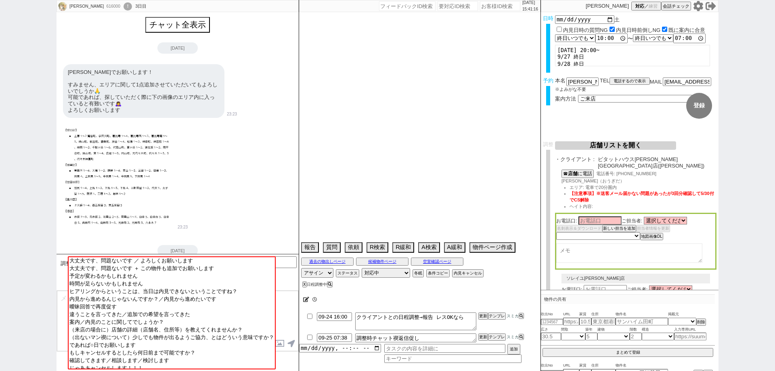
scroll to position [1111, 0]
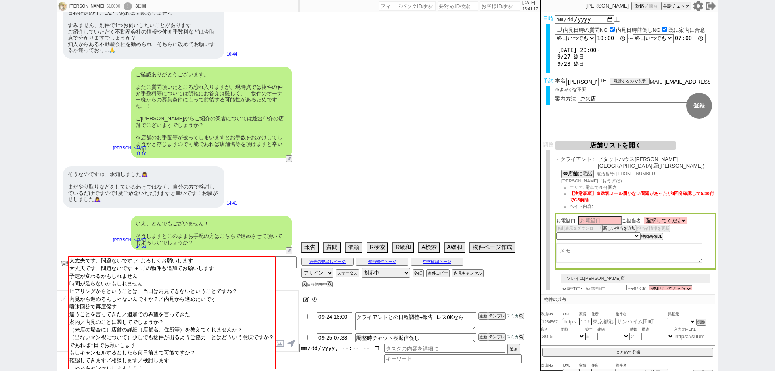
type textarea "@希望物件募集状況微妙なので24日に最終報告してから調整する"
select select "15"
select select "0"
select select "50"
select select "53"
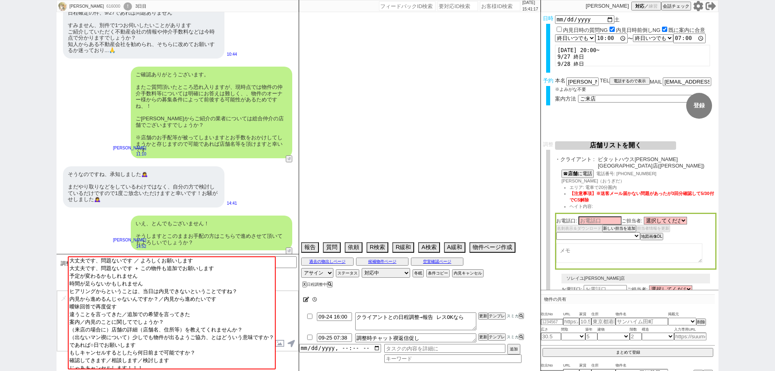
select select "47"
select select "66"
select select "59"
select select "[DATE]"
select select "68"
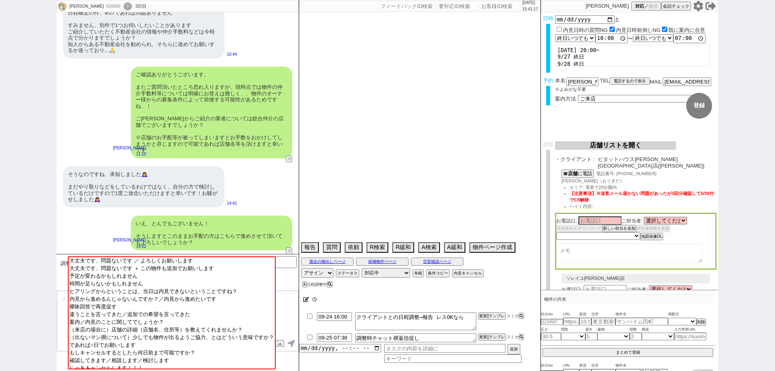
select select "[DATE]"
select select "14"
select select "476"
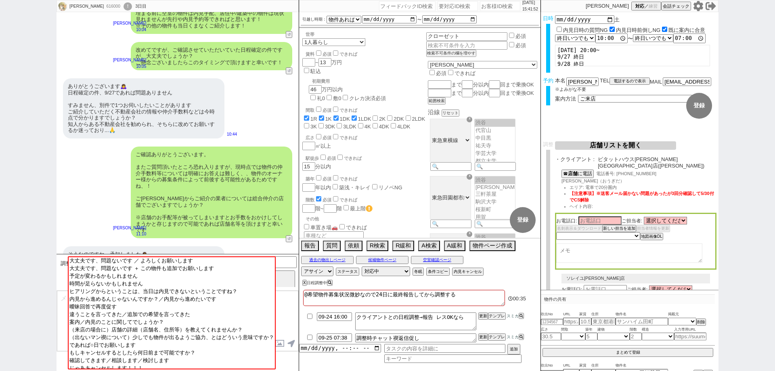
scroll to position [1070, 0]
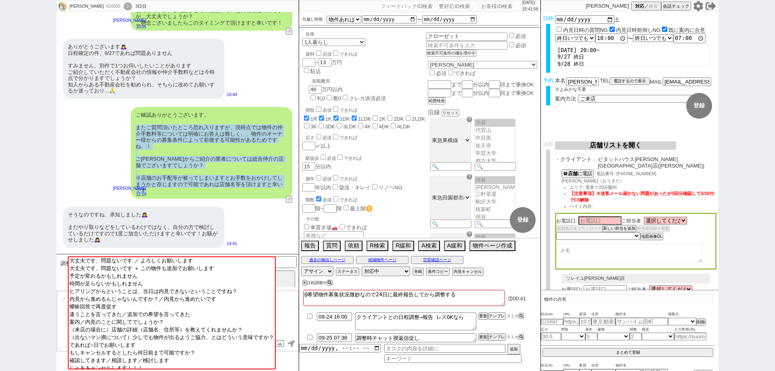
drag, startPoint x: 164, startPoint y: 165, endPoint x: 136, endPoint y: 102, distance: 69.2
click at [136, 107] on div "ご確認ありがとうございます。 またご質問頂いたところ恐れ入りますが、現時点では物件の仲介手数料等については明確にお答えは難しく、、物件のオーナー様からの募集条…" at bounding box center [212, 153] width 162 height 92
copy div "またご質問頂いたところ恐れ入りますが、現時点では物件の仲介手数料等については明確にお答えは難しく、、物件のオーナー様からの募集条件によって前後する可能性がある…"
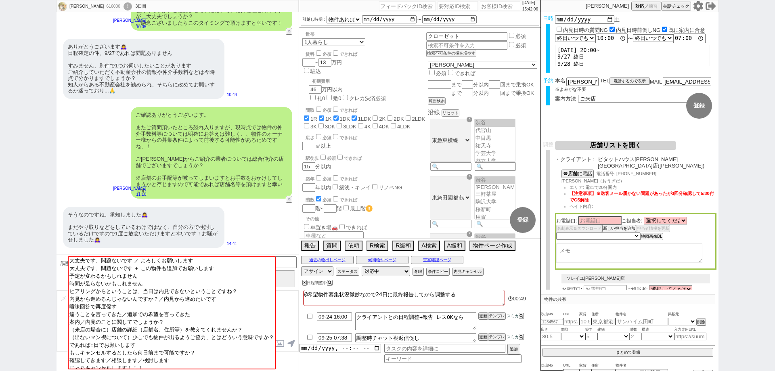
click at [0, 228] on div "[PERSON_NAME] 616000 ! 0 3日目 冬眠中 自社客 スミカ スミカ_BPO チャット全表示 [DATE] [PERSON_NAME]でお…" at bounding box center [387, 185] width 775 height 371
drag, startPoint x: 0, startPoint y: 131, endPoint x: 65, endPoint y: 140, distance: 66.1
click at [0, 131] on div "[PERSON_NAME] 616000 ! 0 3日目 冬眠中 自社客 スミカ スミカ_BPO チャット全表示 [DATE] [PERSON_NAME]でお…" at bounding box center [387, 185] width 775 height 371
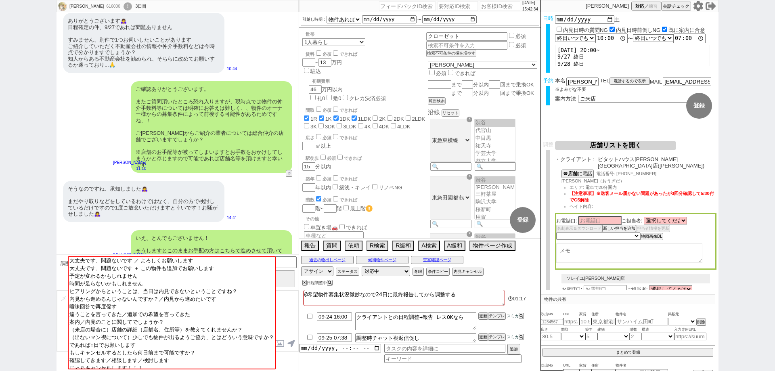
scroll to position [1111, 0]
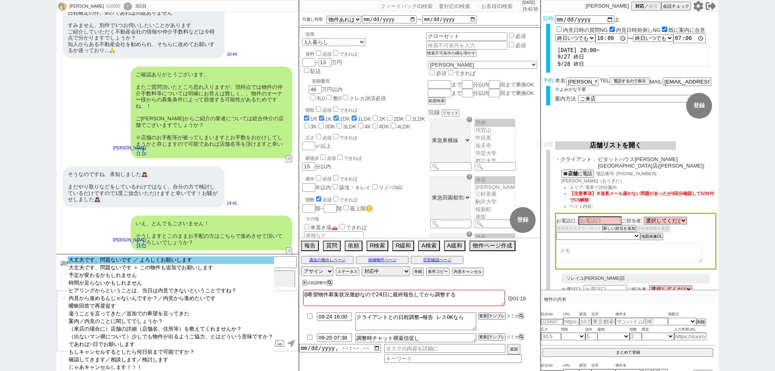
select select "大丈夫です、問題ないです ／ よろしくお願いします"
click at [202, 262] on option "大丈夫です、問題ないです ／ よろしくお願いします" at bounding box center [171, 260] width 206 height 8
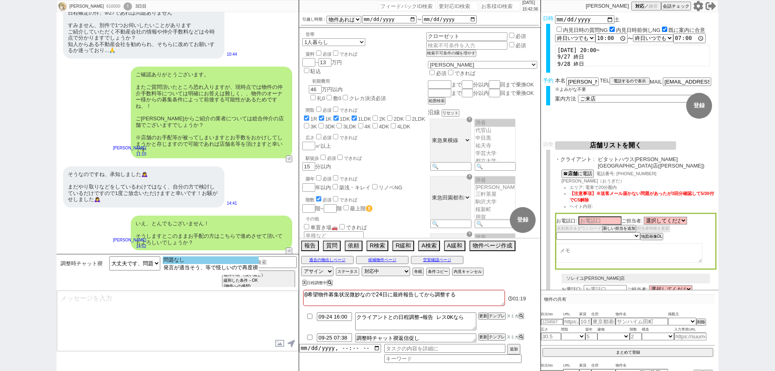
click at [202, 263] on option "問題なし" at bounding box center [211, 260] width 96 height 8
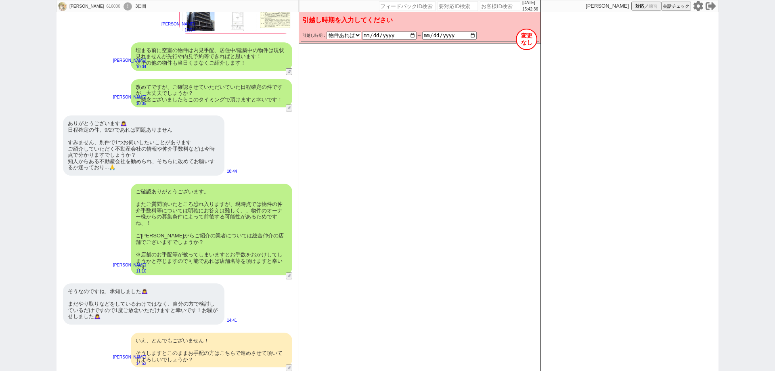
click at [528, 40] on button "変更 なし" at bounding box center [526, 39] width 21 height 21
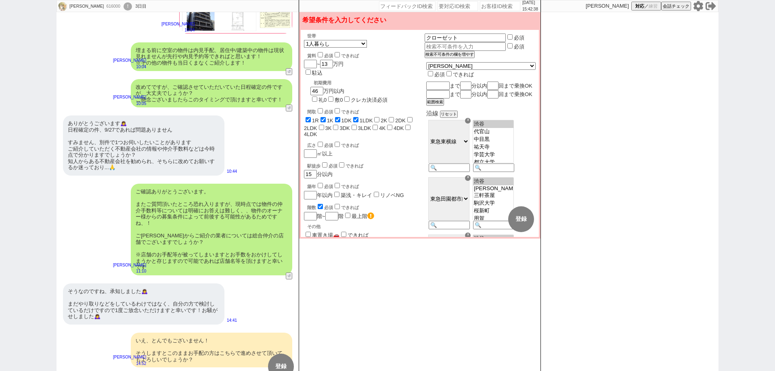
click at [485, 218] on button "変更 なし" at bounding box center [486, 219] width 26 height 26
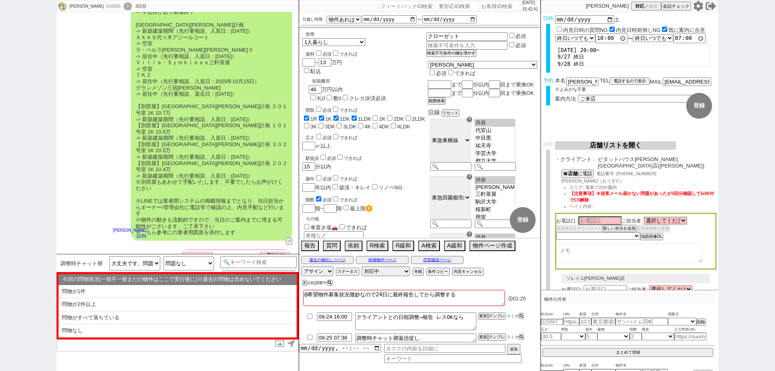
scroll to position [707, 0]
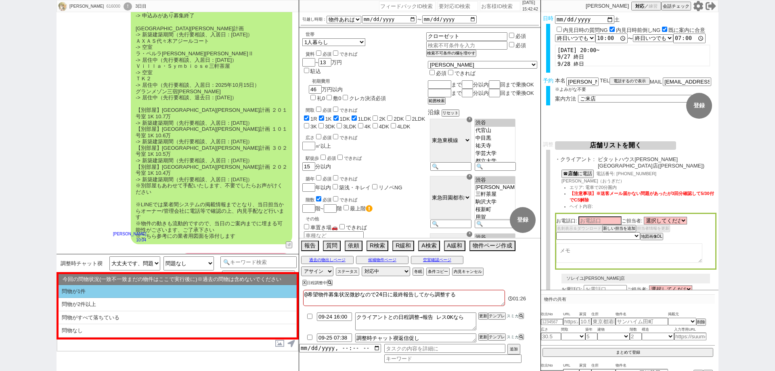
click at [220, 303] on li "問物が2件以上" at bounding box center [178, 304] width 238 height 13
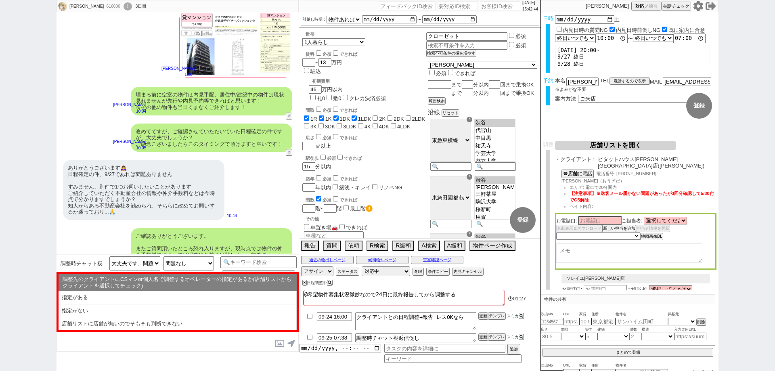
scroll to position [1030, 0]
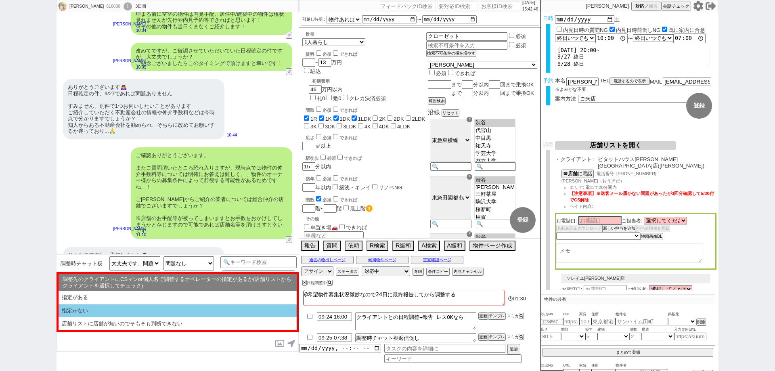
click at [235, 309] on li "指定がない" at bounding box center [178, 310] width 238 height 13
select select "問物が2件以上"
select select "指定がない"
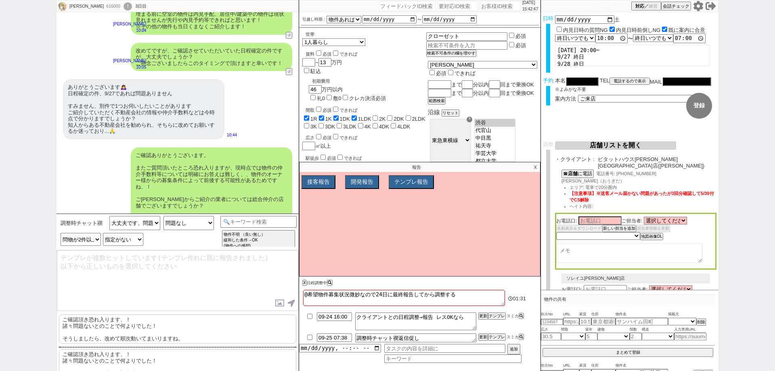
click at [235, 323] on p "ご確認頂き恐れ入ります、！ 諸々問題ないとのことで何よりでした！ そうしましたら、改めて順次動いてまいりますね。" at bounding box center [177, 329] width 237 height 29
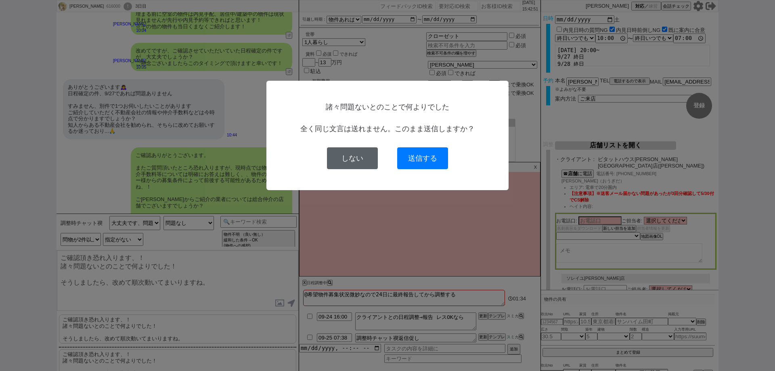
click at [361, 161] on button "しない" at bounding box center [352, 158] width 51 height 22
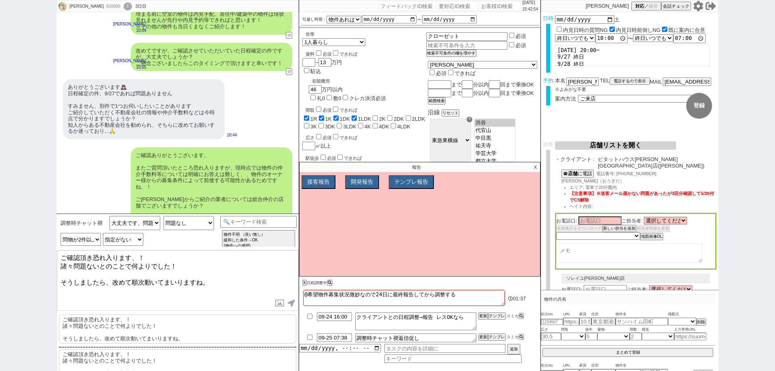
drag, startPoint x: 226, startPoint y: 277, endPoint x: 223, endPoint y: 264, distance: 13.3
click at [223, 264] on textarea "ご確認頂き恐れ入ります、！ 諸々問題ないとのことで何よりでした！ そうしましたら、改めて順次動いてまいりますね。" at bounding box center [177, 280] width 241 height 61
click at [225, 282] on textarea "ご確認頂き恐れ入ります、！ 諸々問題ないとのことで何よりでした！ そうしましたら、改めて順次動いてまいりますね。" at bounding box center [177, 280] width 241 height 61
drag, startPoint x: 224, startPoint y: 279, endPoint x: 79, endPoint y: 259, distance: 146.4
click at [79, 259] on textarea "ご確認頂き恐れ入ります、！ 諸々問題ないとのことで何よりでした！ そうしましたら、改めて順次動いてまいりますね。" at bounding box center [177, 280] width 241 height 61
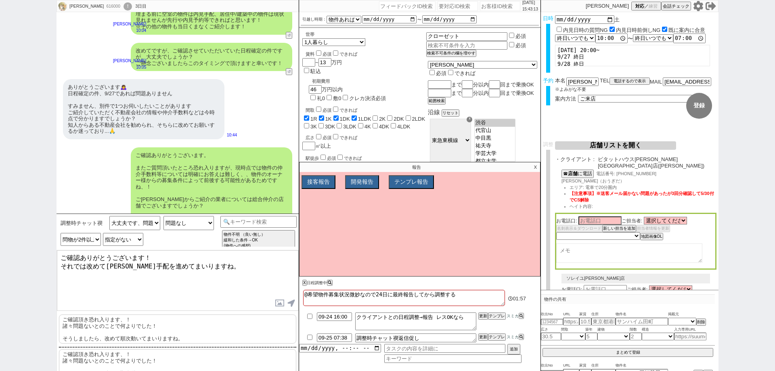
type textarea "ご確認ありがとうございます！ それでは改めて[PERSON_NAME]手配を進めてまいりますね。"
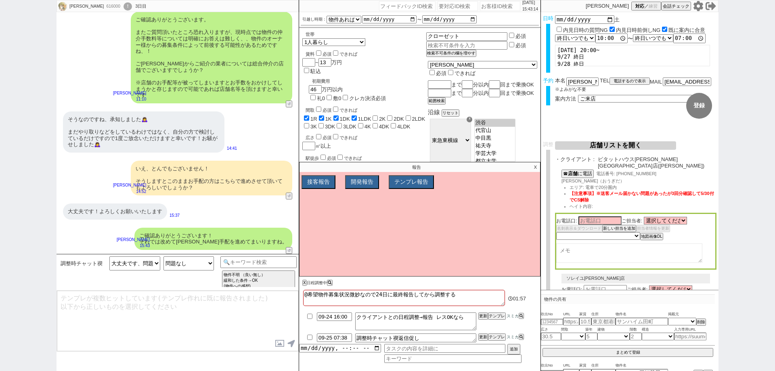
scroll to position [655, 0]
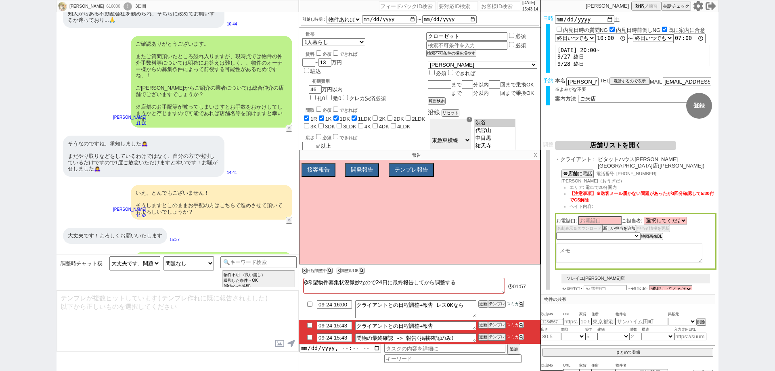
type input "09-24 15:58"
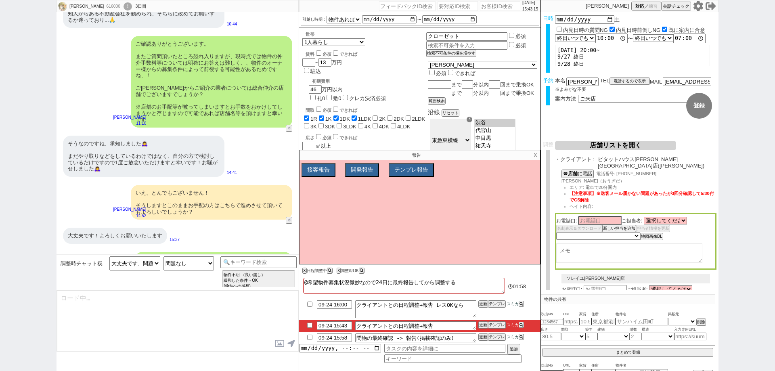
type textarea "@@【@@日程調整するシーンなので、このまま調整報告します。当該の調整ができない方であればそのままcmd+shift+Kで次に進んでください！！(当該の調整が…"
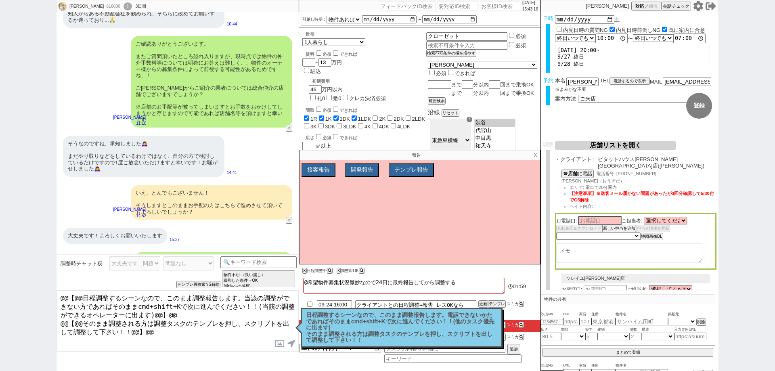
drag, startPoint x: 440, startPoint y: 329, endPoint x: 468, endPoint y: 290, distance: 48.4
click at [443, 324] on p "日程調整するシーンなので、このまま調整報告します。電話できないかたであればそのままcmd+shift+Kで次に進んでください！！(他のタスク優先に出ます) そ…" at bounding box center [401, 327] width 191 height 31
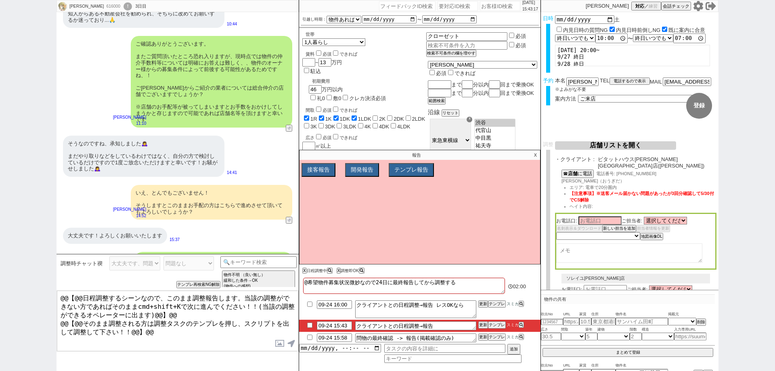
click at [532, 153] on p "X" at bounding box center [535, 155] width 9 height 10
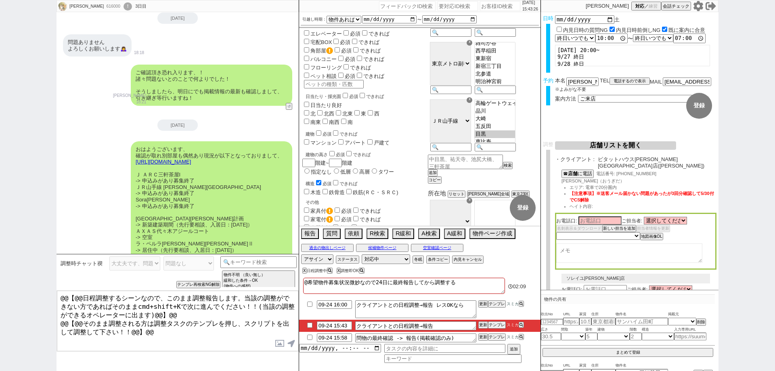
scroll to position [0, 0]
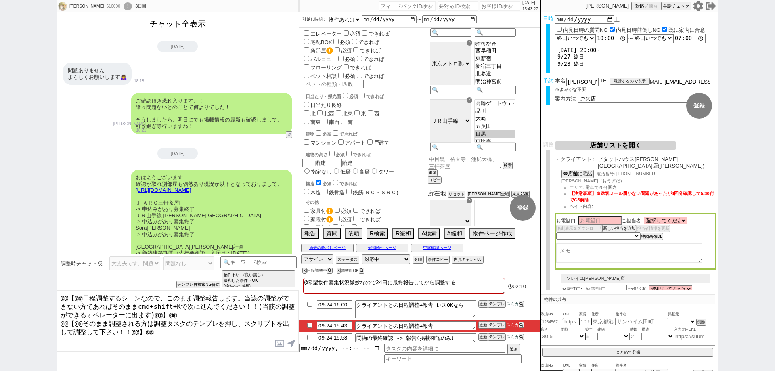
click at [181, 21] on button "チャット全表示" at bounding box center [177, 24] width 63 height 14
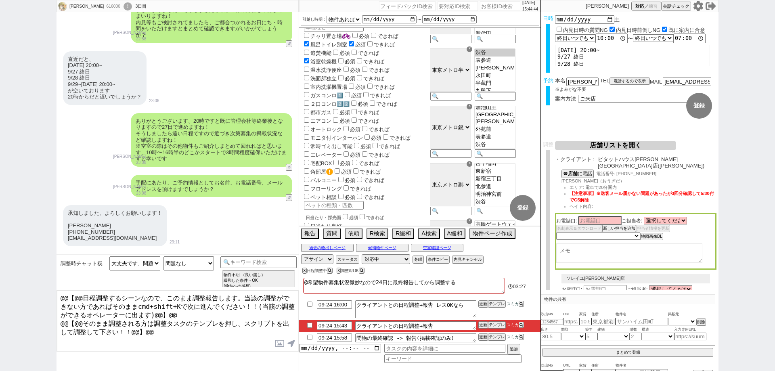
scroll to position [1633, 0]
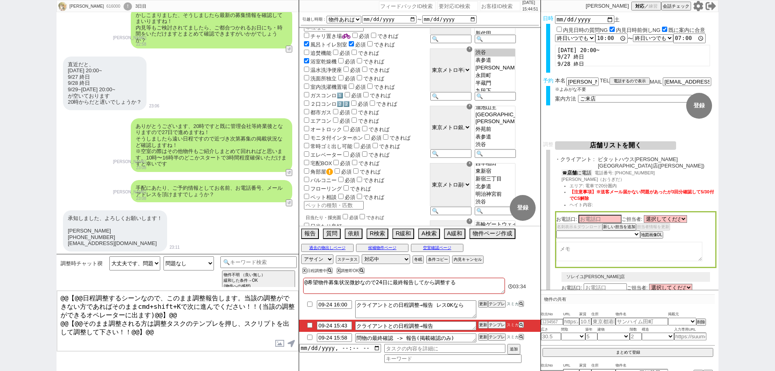
click at [586, 170] on button "☎ 店舗 に電話" at bounding box center [577, 173] width 31 height 7
click at [618, 246] on textarea at bounding box center [629, 253] width 146 height 19
drag, startPoint x: 571, startPoint y: 177, endPoint x: 561, endPoint y: 177, distance: 10.1
click at [561, 177] on div "☎ 店舗 に電話 電話番号: 03-5464-8801 扇田（おうぎだ） エリア: 電車で20分圏内 【注意事項】※送客メール届かない問題があったが3回分確認…" at bounding box center [636, 191] width 162 height 43
copy span "扇田"
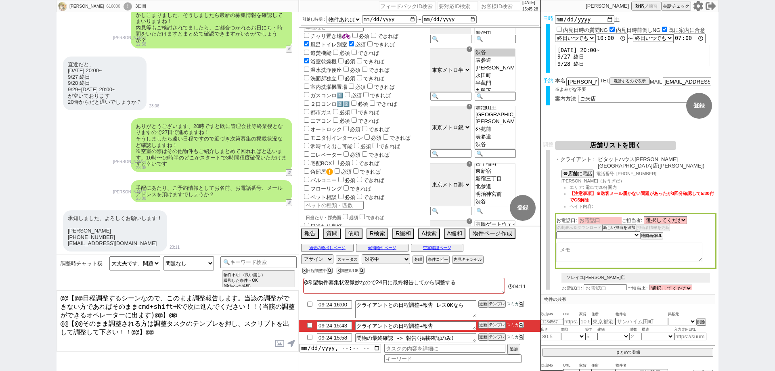
click at [586, 217] on input at bounding box center [600, 220] width 43 height 7
paste input "扇田"
type input "扇田"
click at [583, 257] on div "お電話口: 扇田 ご担当者: 選択してください 小島 遼太 扇田 知直 吉田 輝 小野 普彦 名刺表示＆ダウンロード 新しい担当を追加 担当者情報を更新 未定…" at bounding box center [636, 241] width 162 height 57
click at [632, 233] on select "未定 希望で最短でOK 最短以外でOK 日程がNG(直近で別日提案可) 日程がNG(直近はNG) お客様ごとNG 折返し待ち 店舗が定休/終業後で連絡取れず" at bounding box center [597, 235] width 83 height 7
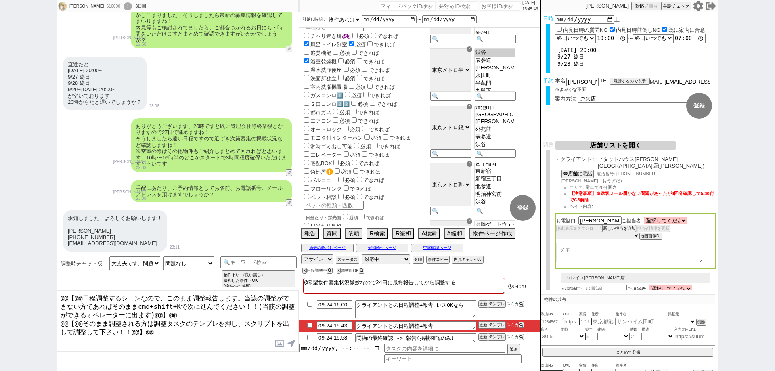
select select "10"
click at [556, 232] on select "未定 希望で最短でOK 最短以外でOK 日程がNG(直近で別日提案可) 日程がNG(直近はNG) お客様ごとNG 折返し待ち 店舗が定休/終業後で連絡取れず" at bounding box center [597, 235] width 83 height 7
select select "10"
click at [605, 251] on textarea at bounding box center [629, 253] width 146 height 19
type textarea "ｔ"
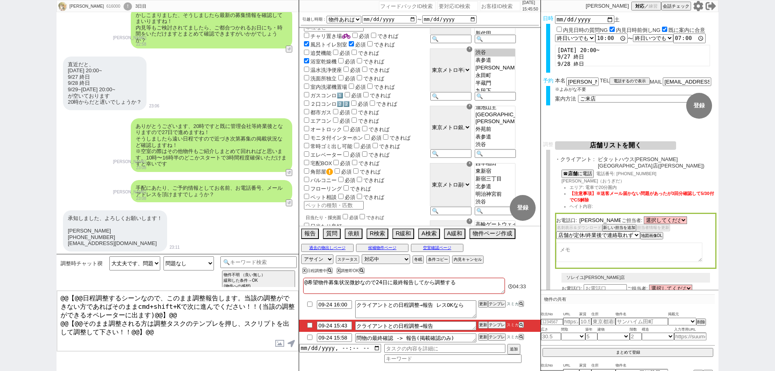
drag, startPoint x: 599, startPoint y: 212, endPoint x: 578, endPoint y: 210, distance: 21.1
click at [578, 213] on div "お電話口: 扇田 ご担当者: 選択してください 小島 遼太 扇田 知直 吉田 輝 小野 普彦 名刺表示＆ダウンロード 新しい担当を追加 担当者情報を更新 未定…" at bounding box center [636, 241] width 162 height 56
click at [576, 254] on textarea at bounding box center [629, 253] width 146 height 19
paste textarea "扇田"
type textarea "扇田さん休み、木曜出社予定"
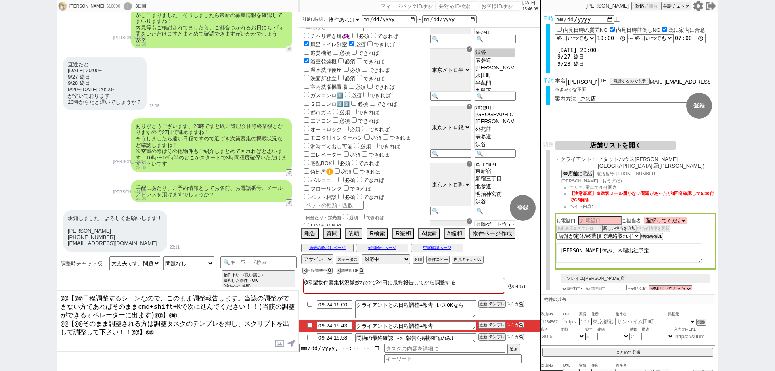
click at [649, 257] on div "お電話口: ご担当者: 選択してください 小島 遼太 扇田 知直 吉田 輝 小野 普彦 名刺表示＆ダウンロード 新しい担当を追加 担当者情報を更新 未定 希望…" at bounding box center [636, 241] width 162 height 57
click at [692, 233] on div "お電話口: ご担当者: 選択してください 小島 遼太 扇田 知直 吉田 輝 小野 普彦 名刺表示＆ダウンロード 新しい担当を追加 担当者情報を更新 未定 希望…" at bounding box center [636, 241] width 162 height 57
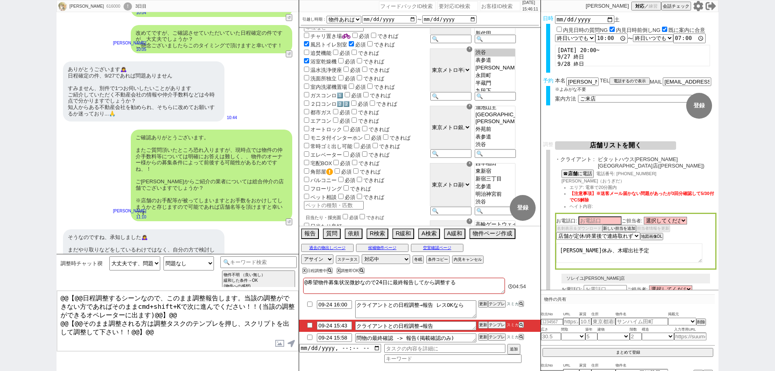
scroll to position [3006, 0]
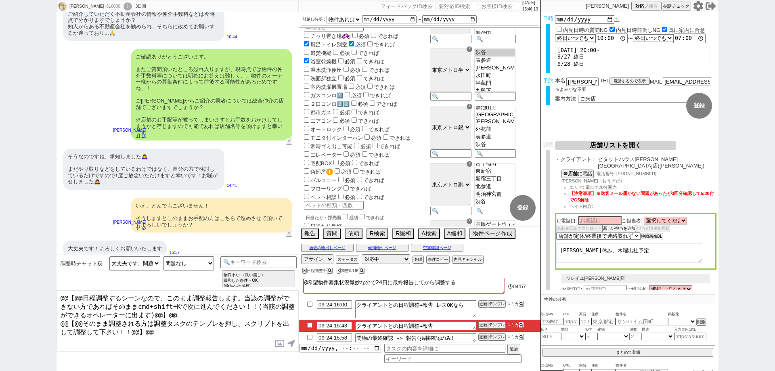
click at [677, 254] on textarea "扇田さん休み、木曜出社予定" at bounding box center [629, 253] width 146 height 19
click at [0, 260] on div "葉月 616000 ! 0 3日目 冬眠中 自社客 スミカ スミカ_BPO チャット全表示 2025-09-22 ようこそLINE物件紹介のスミカへ！ お部屋…" at bounding box center [387, 185] width 775 height 371
click at [500, 326] on button "テンプレ" at bounding box center [497, 325] width 18 height 6
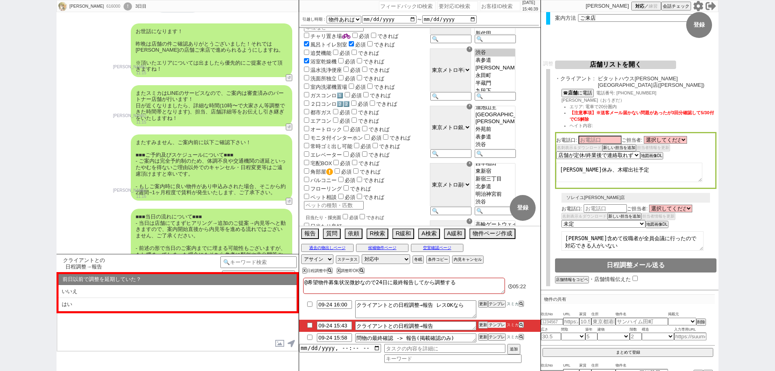
scroll to position [2117, 0]
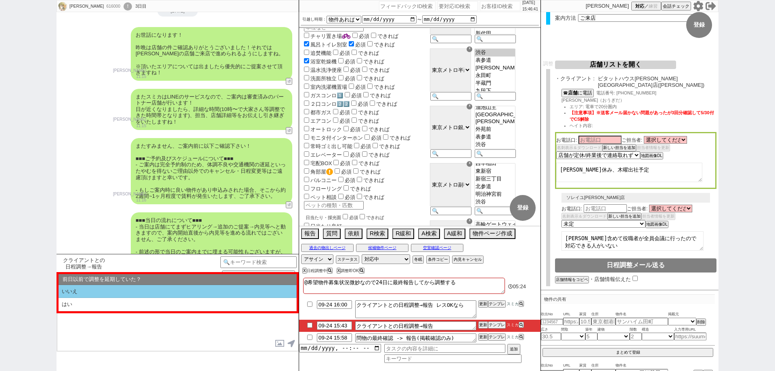
click at [241, 291] on li "いいえ" at bounding box center [178, 291] width 238 height 13
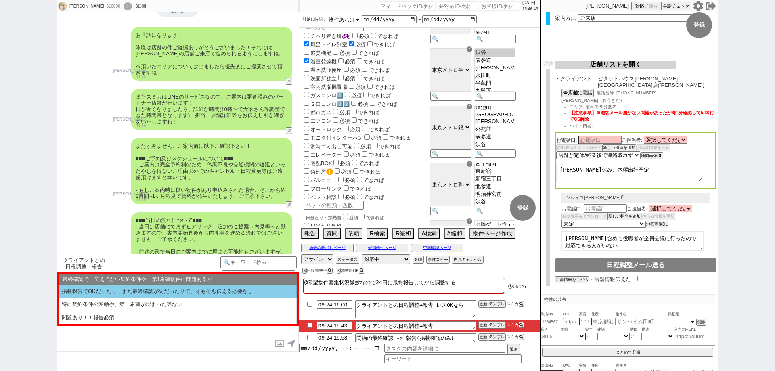
click at [251, 288] on li "掲載報告でOKだったり、まだ最終確認が先だったりで、そもそも伝える必要なし" at bounding box center [178, 291] width 238 height 13
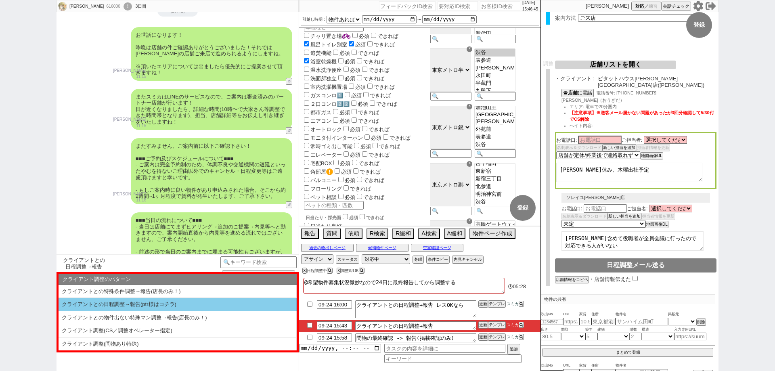
click at [253, 302] on li "クライアントとの日程調整→報告(ptr様はコチラ)" at bounding box center [178, 304] width 238 height 13
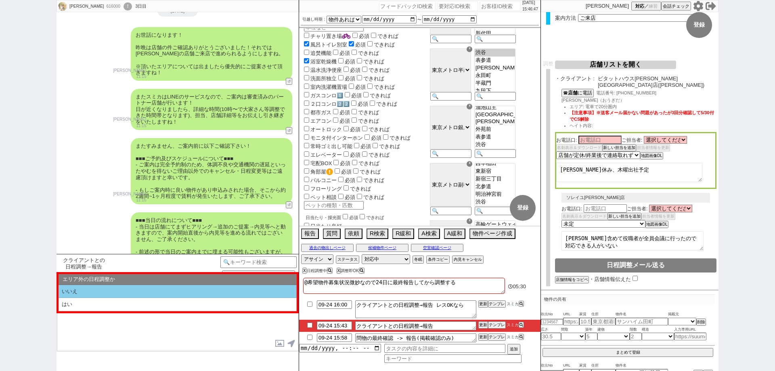
click at [253, 294] on li "いいえ" at bounding box center [178, 291] width 238 height 13
type textarea "すみません調整に動いていたのですが、@@【本日定休 / 既に終業後】でしたので、MAPや担当等は明日確定してご連絡いたしますね！ ※引き続きお時間は27日10…"
select select "いいえ"
select select "掲載報告でOKだったり、まだ最終確認が先だったりで、そもそも伝える必要なし"
select select "クライアントとの日程調整→報告(ptr様はコチラ)"
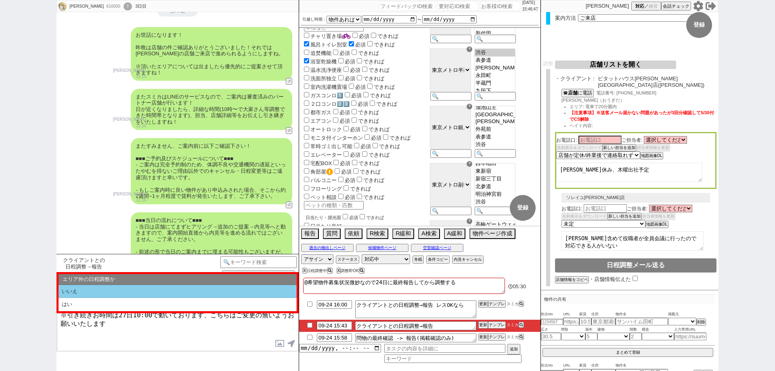
select select "いいえ"
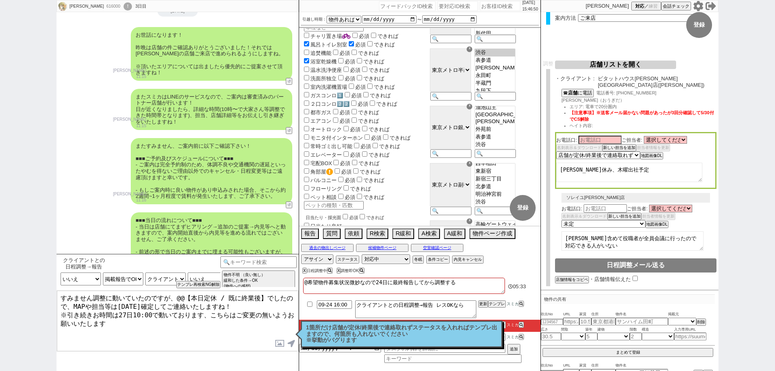
drag, startPoint x: 265, startPoint y: 297, endPoint x: 180, endPoint y: 294, distance: 84.5
click at [180, 294] on textarea "すみません調整に動いていたのですが、@@【本日定休 / 既に終業後】でしたので、MAPや担当等は明日確定してご連絡いたしますね！ ※引き続きお時間は27日10…" at bounding box center [177, 321] width 241 height 61
click at [281, 305] on textarea "すみません調整に動いていたのですが、担当者が不在の店舗と定休日の店舗がございましたので、MAPや担当等は明日確定してご連絡いたしますね！ ※引き続きお時間は2…" at bounding box center [177, 321] width 241 height 61
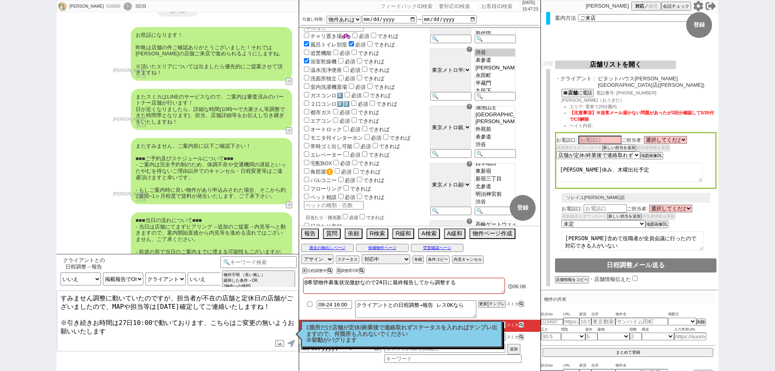
click at [258, 327] on textarea "すみません調整に動いていたのですが、担当者が不在の店舗と定休日の店舗がございましたので、MAPや担当等は明日確定してご連絡いたしますね！ ※引き続きお時間は2…" at bounding box center [177, 321] width 241 height 61
type textarea "すみません調整に動いていたのですが、担当者が不在の店舗と定休日の店舗がございましたので、MAPや担当等は明日確定してご連絡いたしますね！ ※引き続きお時間は2…"
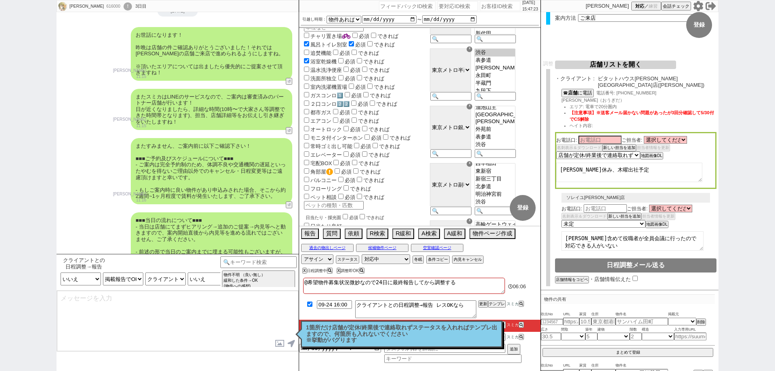
checkbox input "true"
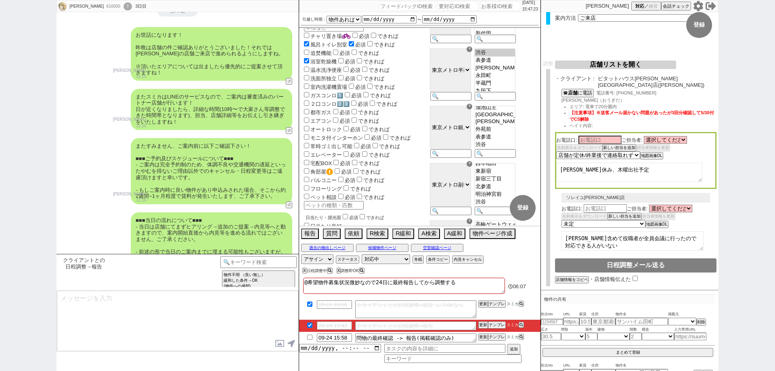
scroll to position [3061, 0]
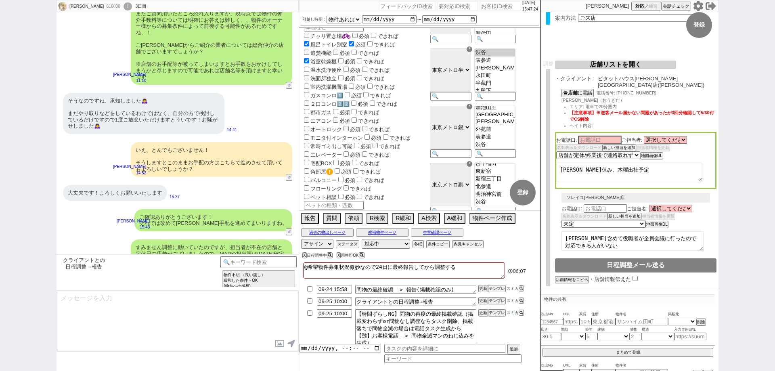
type input "09-24 16:02"
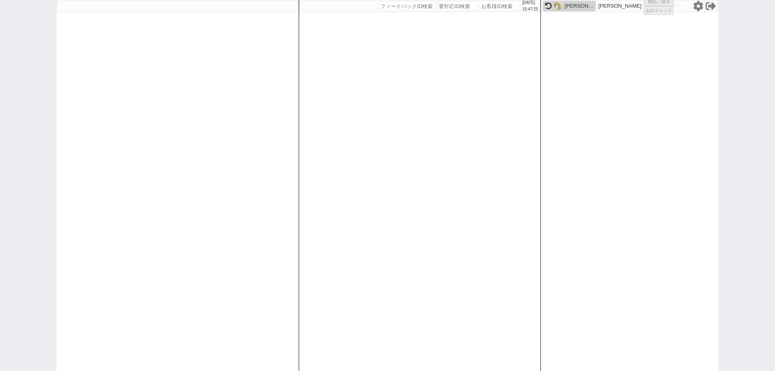
select select "1"
select select "2"
select select "10"
select select
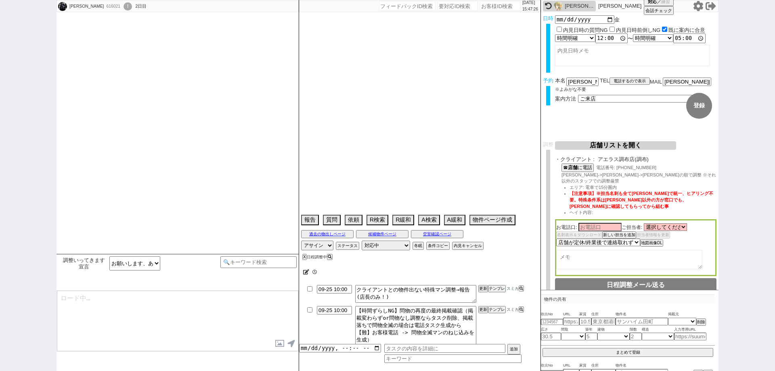
scroll to position [655, 0]
select select "15"
select select "6"
select select "12"
select select "15"
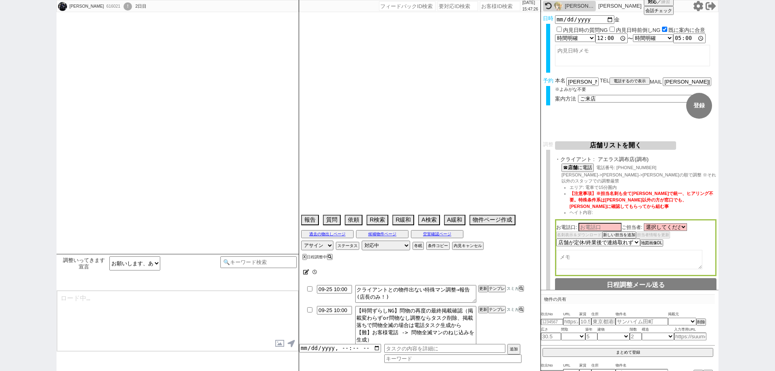
select select "31"
select select "44"
select select "1157"
select select "47"
select select "1217"
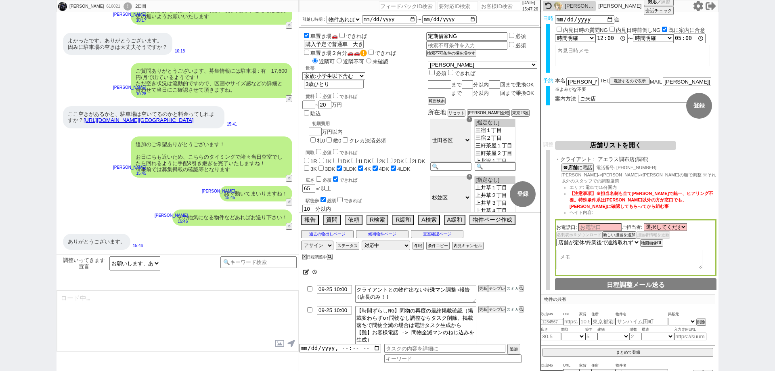
scroll to position [55, 0]
type textarea "はい！全て審査済みの店舗で完全予約制・枠が中々無いのでしっかり動いてまいりますね。"
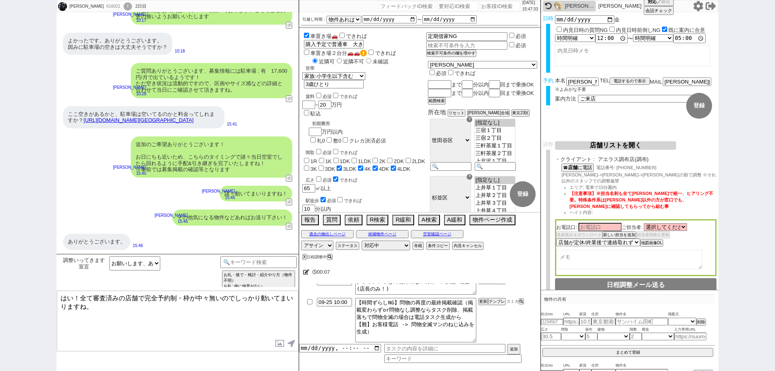
scroll to position [0, 0]
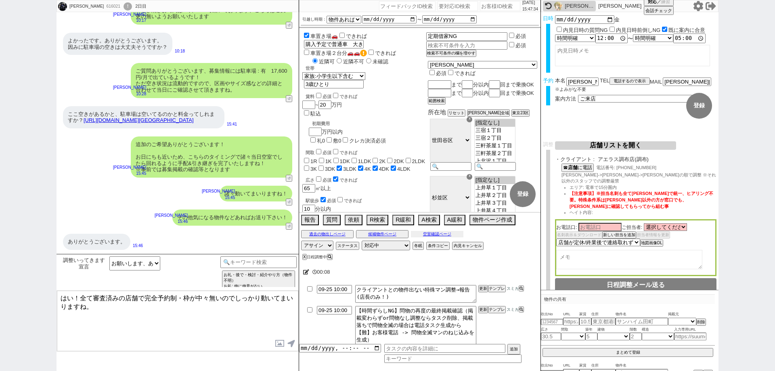
click at [447, 238] on div "過去の物出しページ 候補物件ページ 空室確認ページ" at bounding box center [419, 234] width 241 height 10
click at [449, 233] on button "空室確認ページ" at bounding box center [437, 234] width 52 height 6
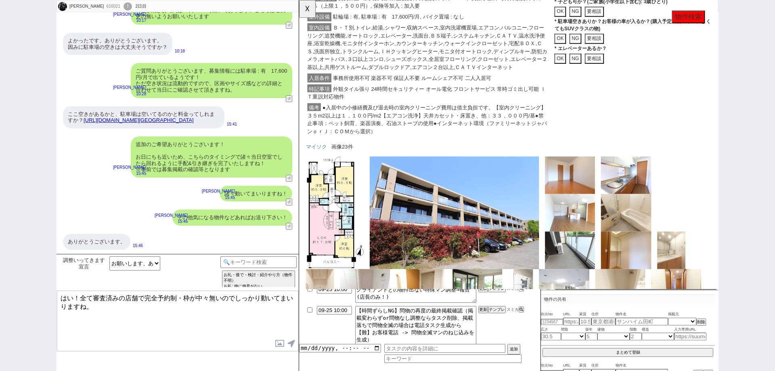
scroll to position [394, 0]
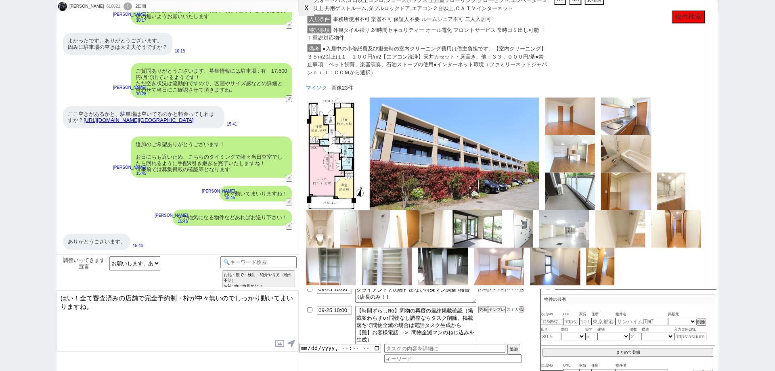
click at [307, 9] on button "☓" at bounding box center [306, 8] width 15 height 16
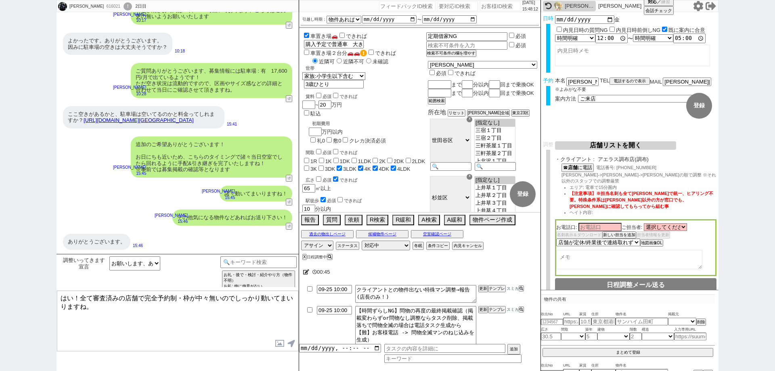
drag, startPoint x: 0, startPoint y: 252, endPoint x: 41, endPoint y: 256, distance: 41.1
click at [0, 252] on div "原廣利 616021 ! 0 2日目 冬眠中 自社客 スミカ スミカ_BPO チャット全表示 2025-09-24 よろしくお願い致します。 原廣利 hiro…" at bounding box center [387, 185] width 775 height 371
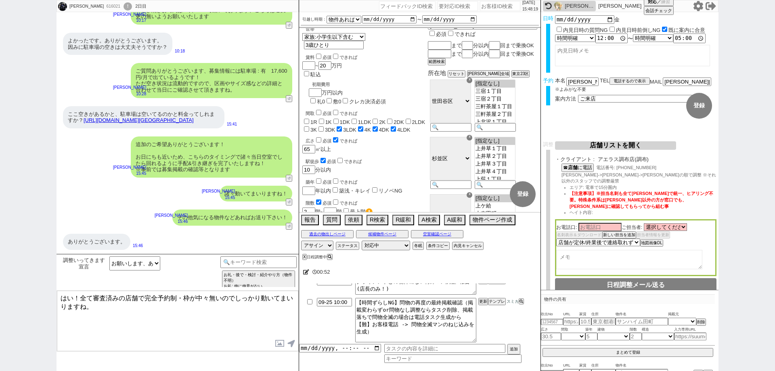
scroll to position [0, 0]
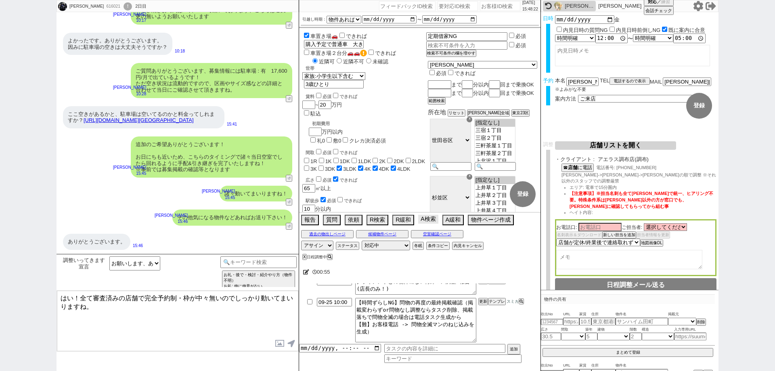
click at [435, 218] on button "A検索" at bounding box center [428, 219] width 20 height 9
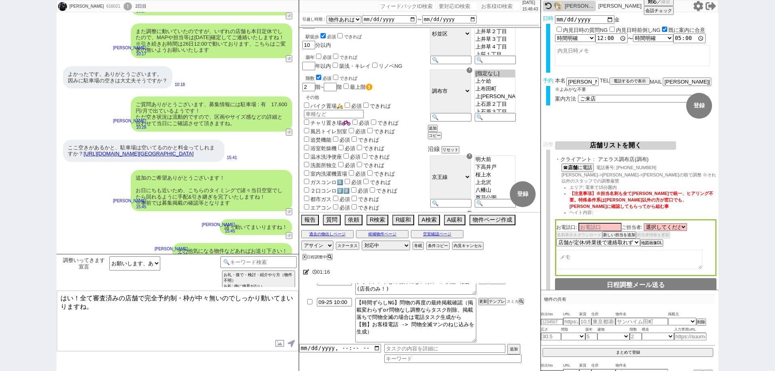
scroll to position [202, 0]
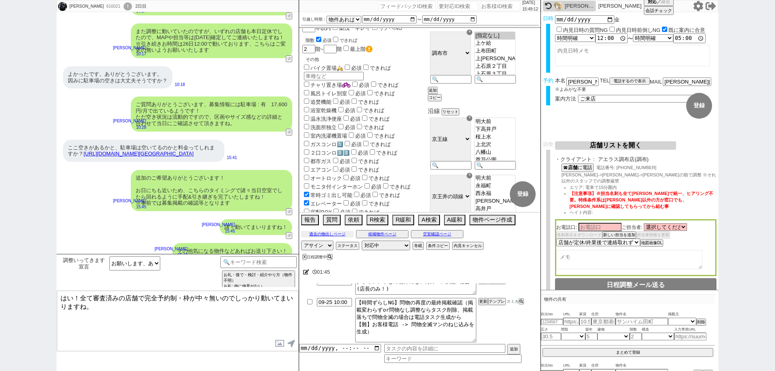
click at [336, 231] on button "過去の物出しページ" at bounding box center [327, 234] width 52 height 6
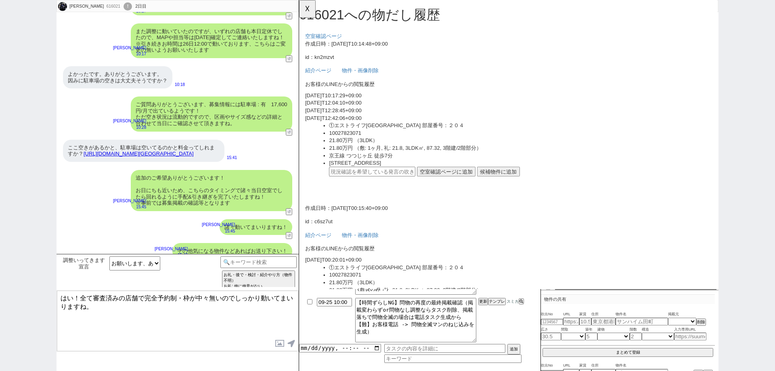
scroll to position [0, 0]
click at [307, 12] on button "☓" at bounding box center [306, 8] width 15 height 16
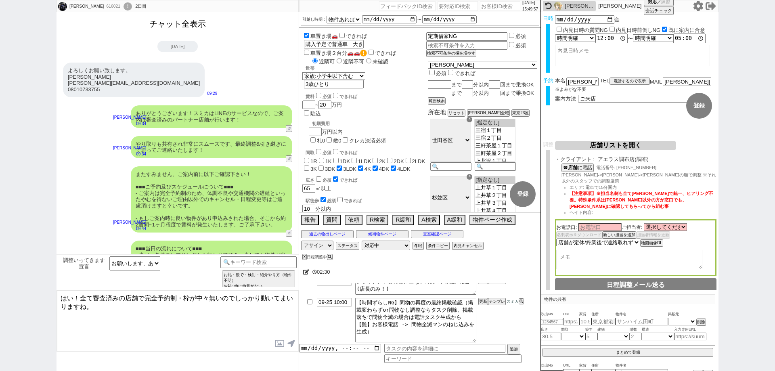
click at [192, 26] on button "チャット全表示" at bounding box center [177, 24] width 63 height 14
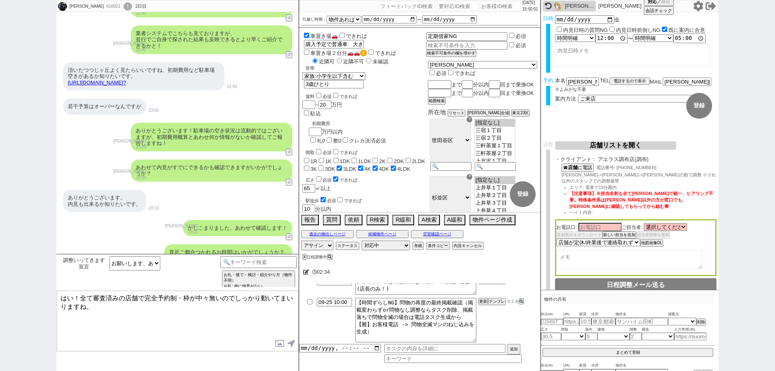
scroll to position [1637, 0]
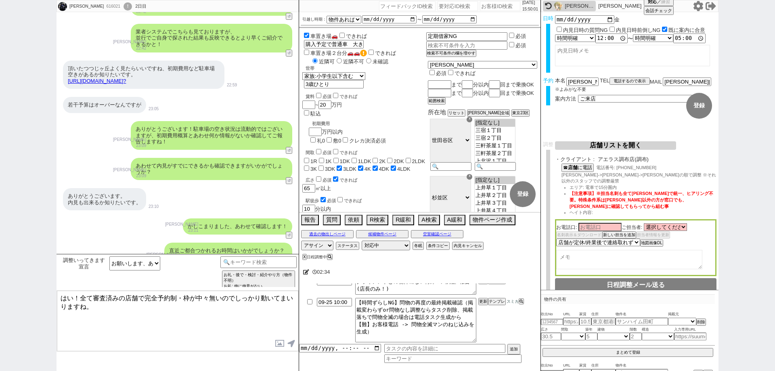
click at [126, 78] on link "https://tools.sumika.live/pages/cukhtds?" at bounding box center [97, 81] width 58 height 6
click at [309, 7] on button "☓" at bounding box center [306, 8] width 15 height 16
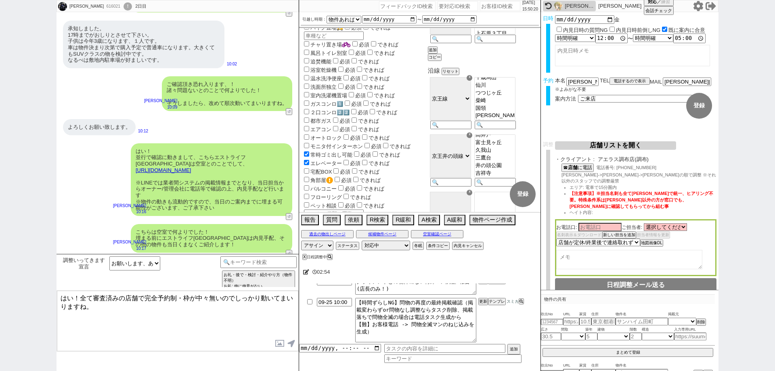
scroll to position [1028, 0]
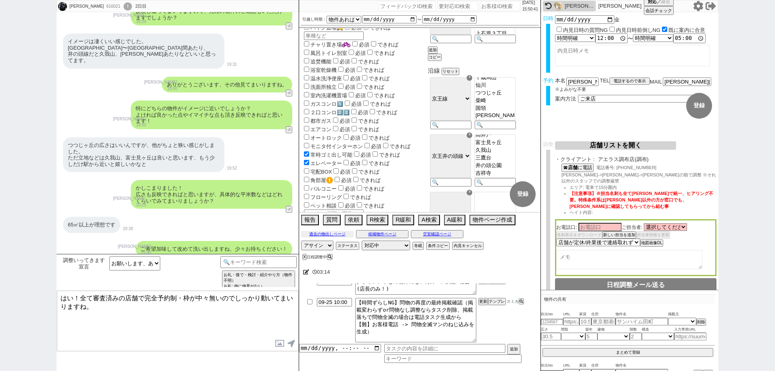
click at [338, 236] on button "過去の物出しページ" at bounding box center [327, 234] width 52 height 6
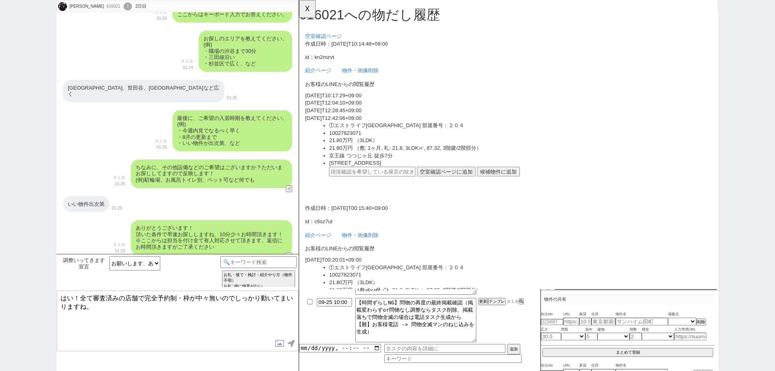
scroll to position [503, 0]
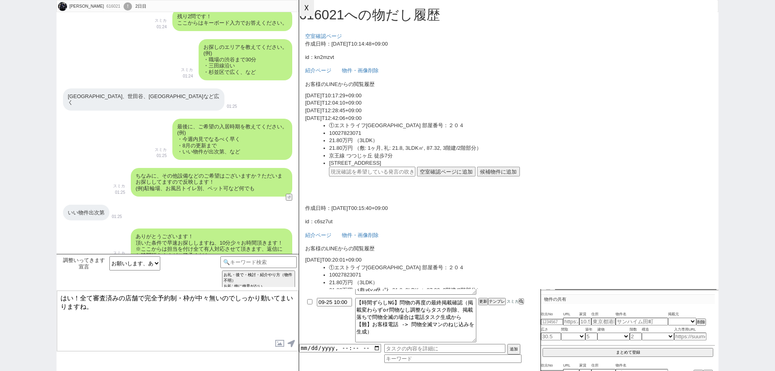
click at [314, 8] on button "☓" at bounding box center [306, 8] width 15 height 16
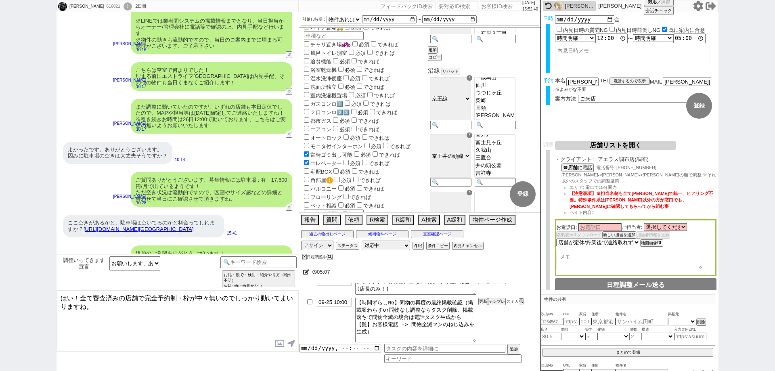
scroll to position [2976, 0]
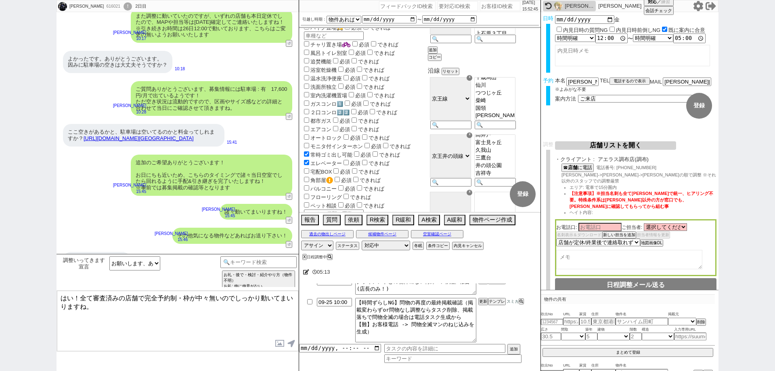
drag, startPoint x: 86, startPoint y: 302, endPoint x: 82, endPoint y: 289, distance: 13.4
click at [82, 289] on div "調整いってきます宣言 お願いします、ありがとうございます等 溜まっている文脈 !^1 !^1&&!^38&&!^22&&!^64 !^10 !^10&&!^1…" at bounding box center [178, 312] width 242 height 117
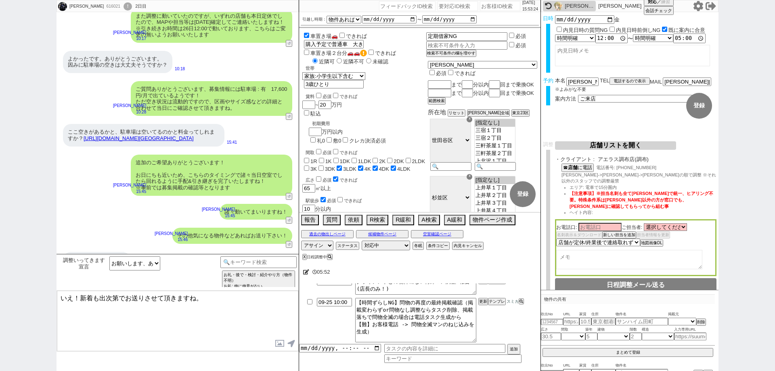
type textarea "いえ！新着も出次第でお送りさせて頂きますね。"
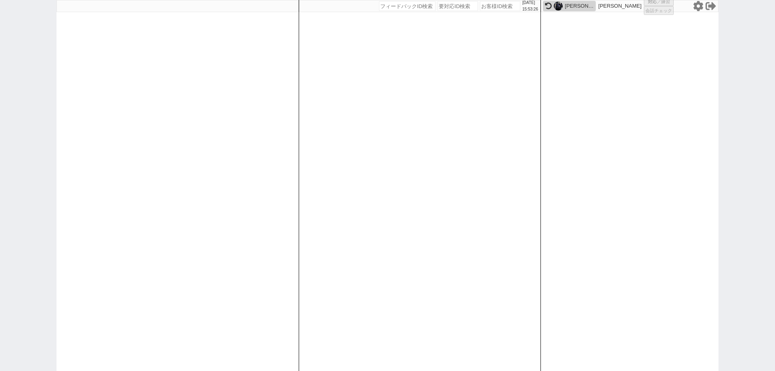
select select
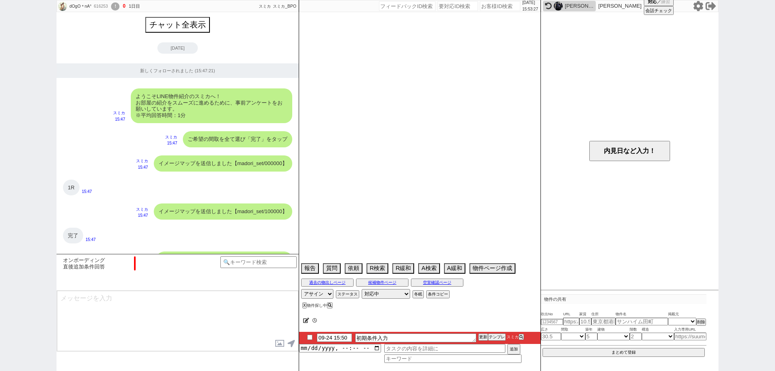
scroll to position [480, 0]
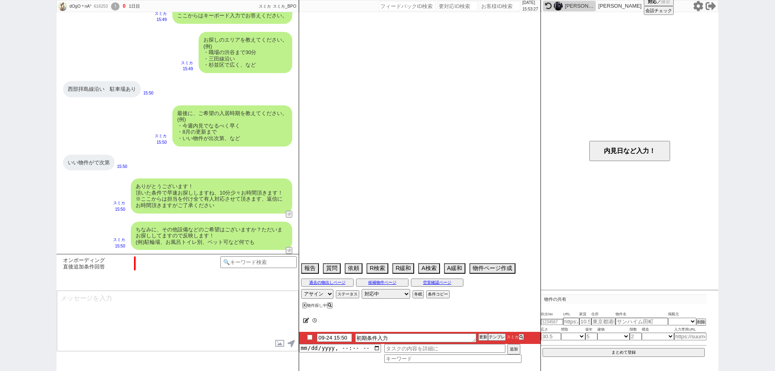
select select "0"
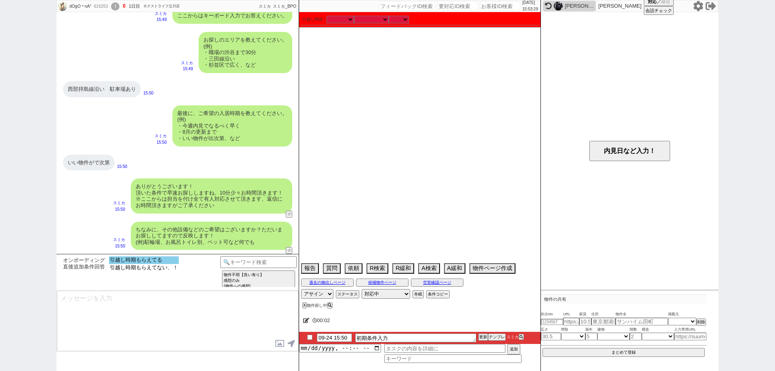
click at [175, 258] on option "引越し時期もらえてる" at bounding box center [144, 260] width 70 height 8
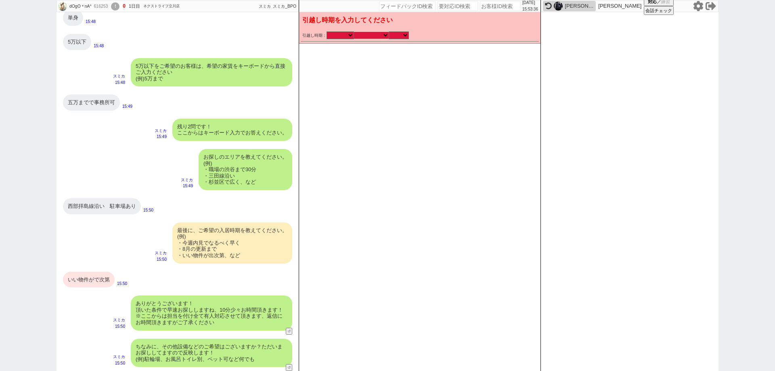
click at [373, 36] on select "なる早 未定 いつでも 物件あれば 年内 来年 1月 2月 3月 4月 5月 6月 7月 8月 9月 10月 11月 12月 春 夏 秋 冬" at bounding box center [371, 35] width 35 height 7
select select "15"
click at [354, 32] on select "なる早 未定 いつでも 物件あれば 年内 来年 1月 2月 3月 4月 5月 6月 7月 8月 9月 10月 11月 12月 春 夏 秋 冬" at bounding box center [371, 35] width 35 height 7
checkbox input "true"
checkbox input "false"
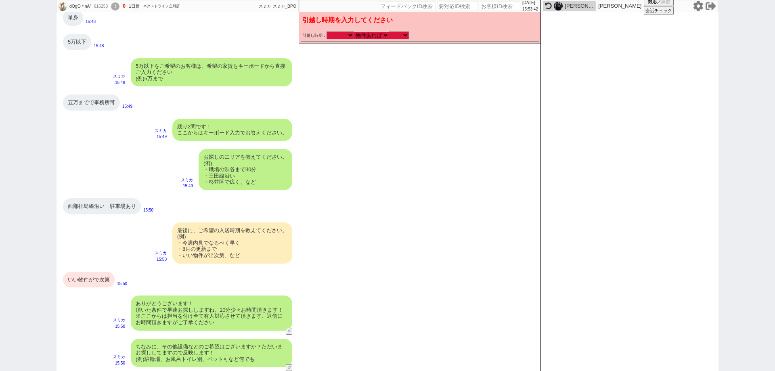
checkbox input "false"
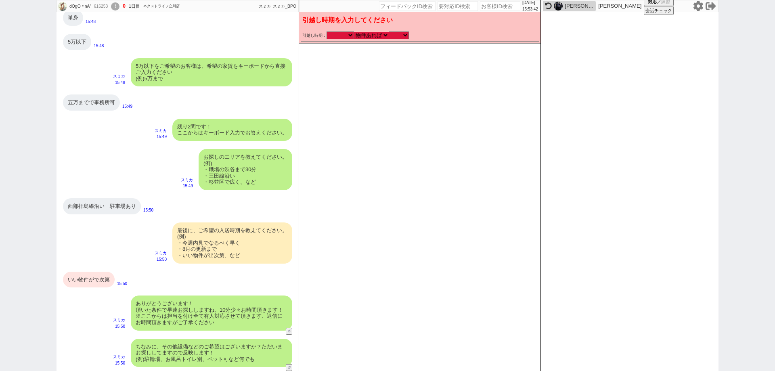
checkbox input "false"
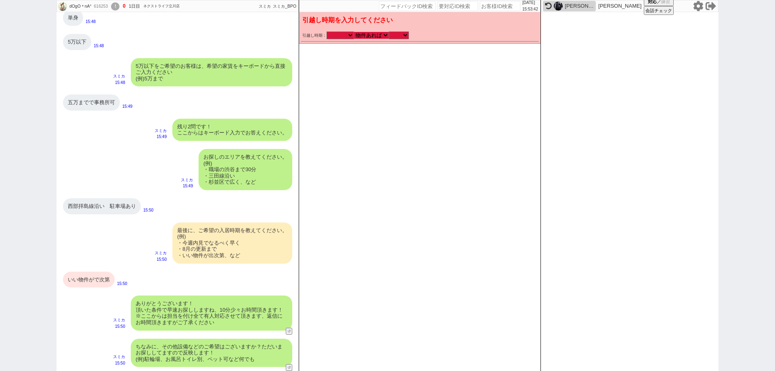
checkbox input "false"
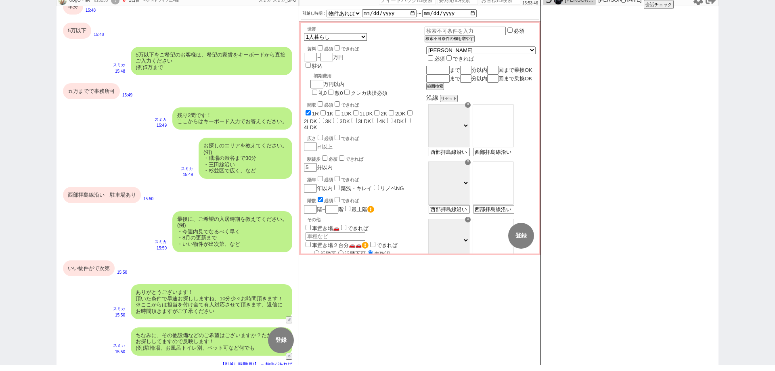
scroll to position [373, 0]
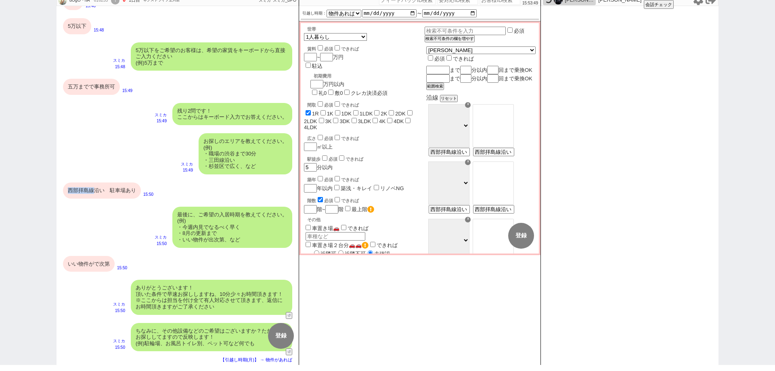
drag, startPoint x: 94, startPoint y: 191, endPoint x: 65, endPoint y: 189, distance: 28.8
click at [65, 189] on div "西部拝島線沿い　駐車場あり" at bounding box center [102, 191] width 78 height 16
copy div "西部拝島線"
click at [461, 156] on input "西部拝島線沿い　駐車場あり" at bounding box center [449, 152] width 40 height 7
drag, startPoint x: 456, startPoint y: 162, endPoint x: 433, endPoint y: 163, distance: 23.4
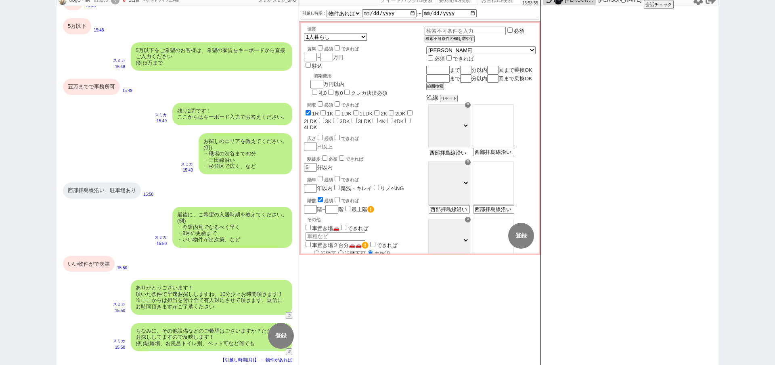
drag, startPoint x: 460, startPoint y: 163, endPoint x: 444, endPoint y: 163, distance: 16.2
drag, startPoint x: 465, startPoint y: 163, endPoint x: 508, endPoint y: 170, distance: 44.1
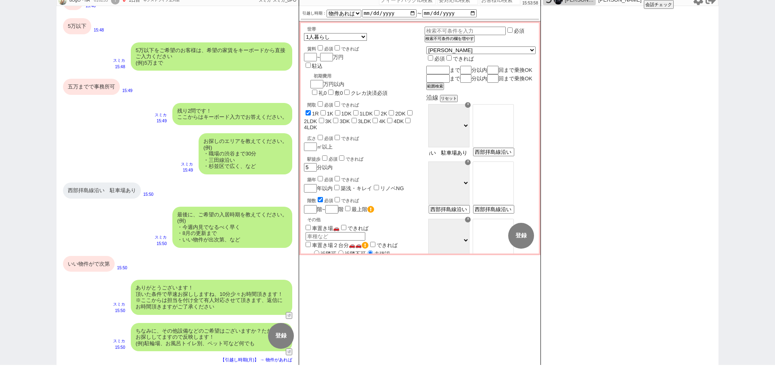
click at [511, 160] on div "☓ ＪＲ総武・中央緩行線 東急東横線 小田急小田原線 ＪＲ京浜東北・根岸線 都営大江戸線 東急田園都市線 京王線 東京メトロ日比谷線 東京メトロ丸ノ内線 東京…" at bounding box center [480, 130] width 109 height 57
type input "拝島線"
select select "42"
type input "西部拝島線沿い　駐車場あり"
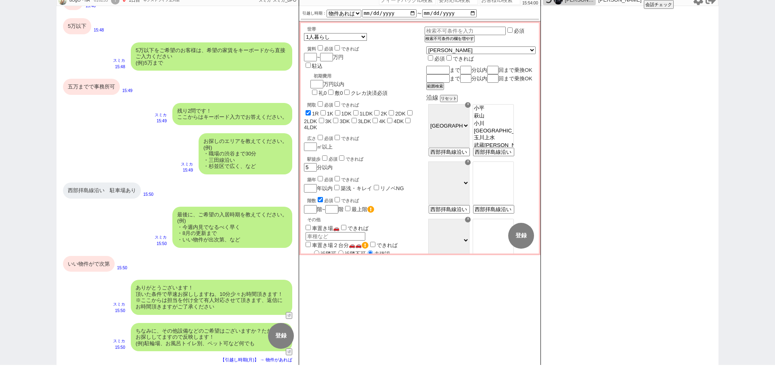
click at [514, 142] on option "玉川上水" at bounding box center [493, 138] width 40 height 8
select select "1135"
click at [418, 154] on div "駅徒歩 必須 できれば 5 分以内" at bounding box center [364, 162] width 121 height 17
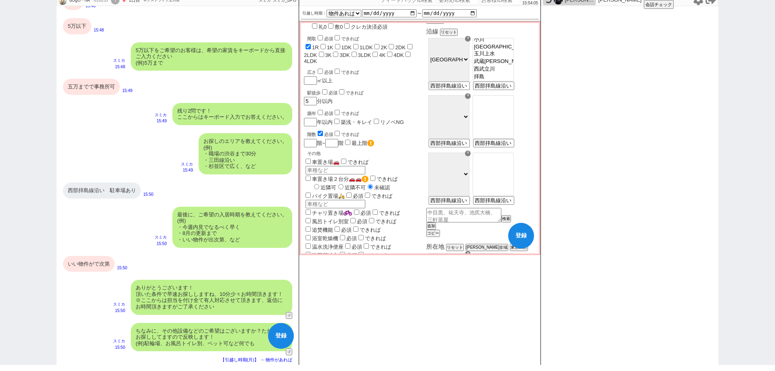
scroll to position [81, 0]
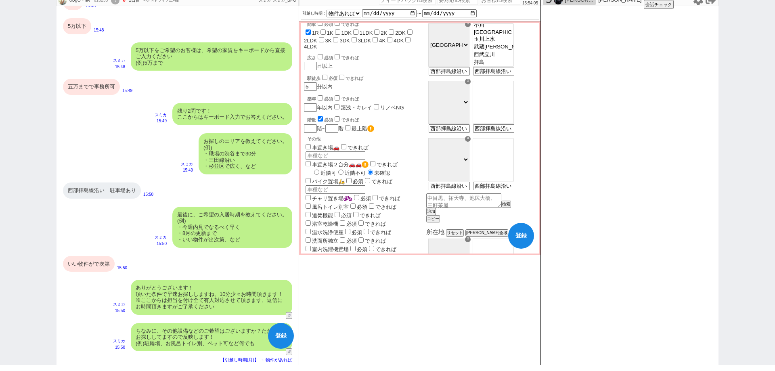
click at [309, 144] on input "車置き場🚗" at bounding box center [308, 146] width 5 height 5
checkbox input "true"
checkbox input "false"
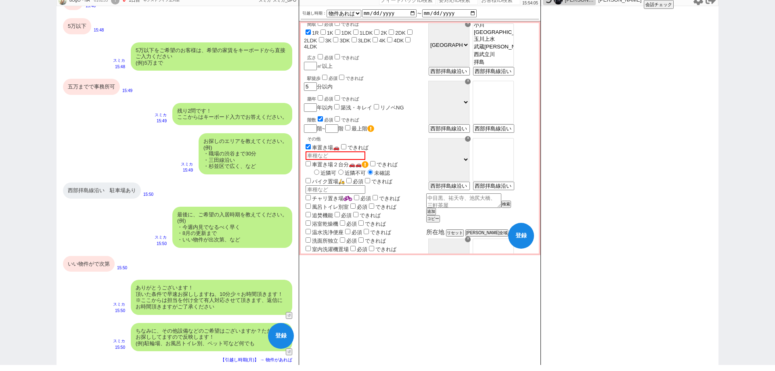
checkbox input "false"
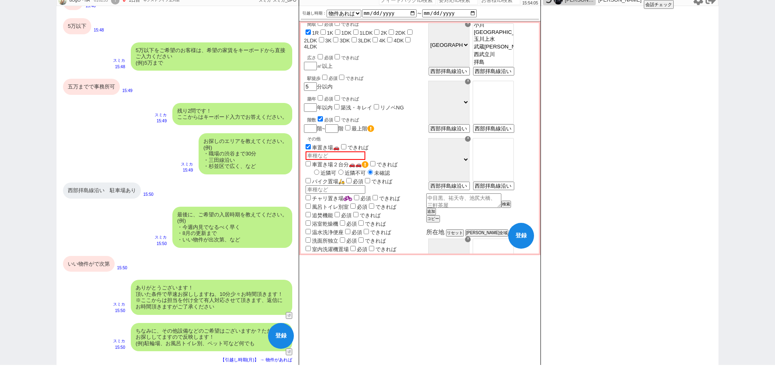
checkbox input "false"
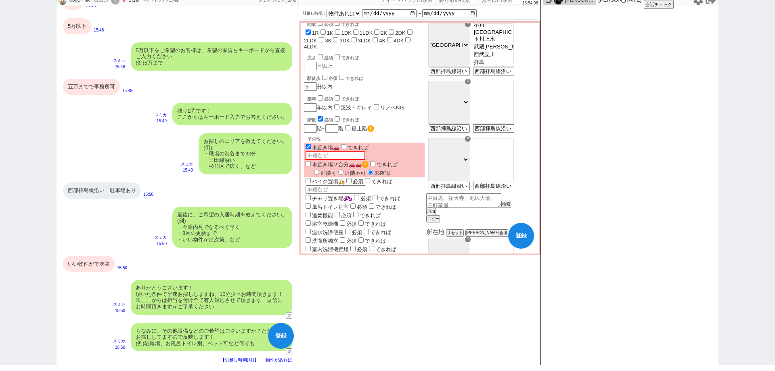
drag, startPoint x: 103, startPoint y: 261, endPoint x: 95, endPoint y: 183, distance: 78.4
click at [103, 261] on div "いい物件がで次第" at bounding box center [89, 264] width 52 height 16
click at [93, 87] on div "五万までで事務所可" at bounding box center [91, 87] width 57 height 16
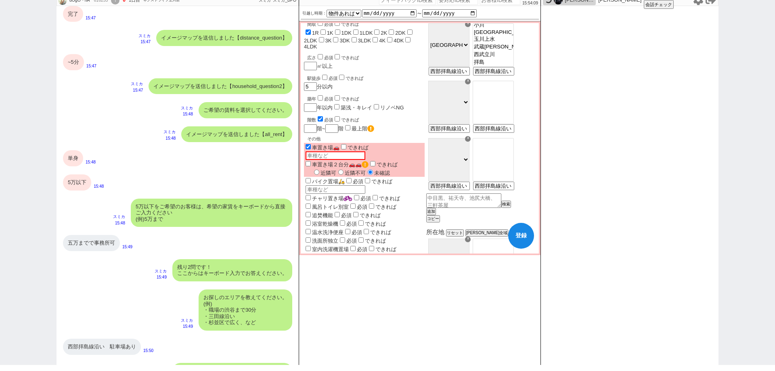
scroll to position [211, 0]
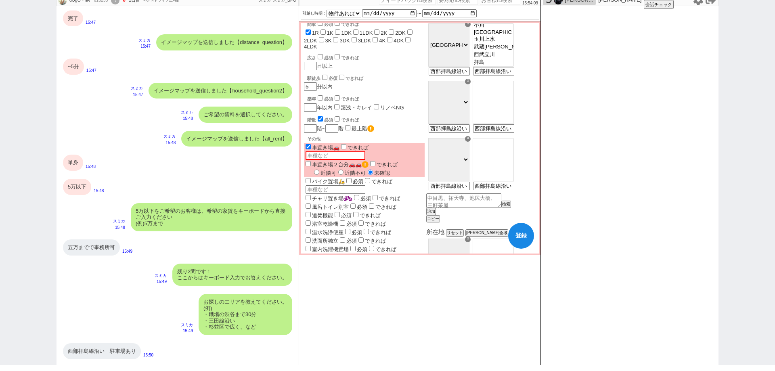
click at [81, 187] on div "5万以下" at bounding box center [77, 187] width 28 height 16
drag, startPoint x: 77, startPoint y: 162, endPoint x: 77, endPoint y: 146, distance: 16.2
click at [77, 161] on div "単身" at bounding box center [73, 163] width 20 height 16
click at [76, 67] on div "~5分" at bounding box center [73, 67] width 21 height 16
click at [75, 17] on div "完了" at bounding box center [73, 18] width 20 height 16
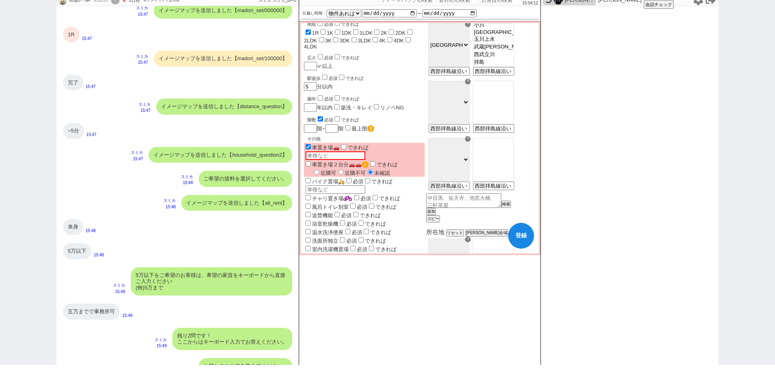
scroll to position [90, 0]
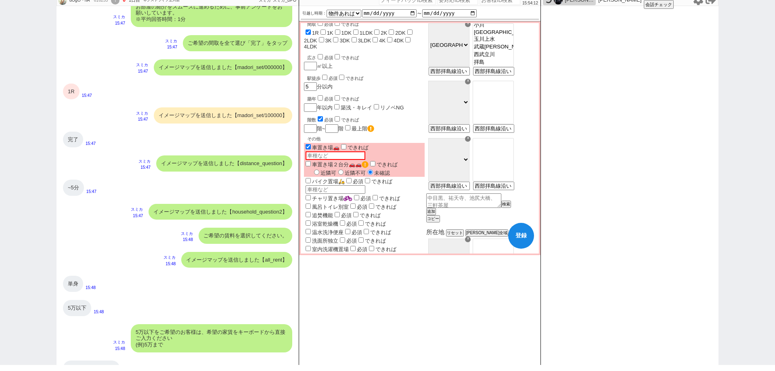
click at [70, 90] on div "1R" at bounding box center [71, 92] width 17 height 16
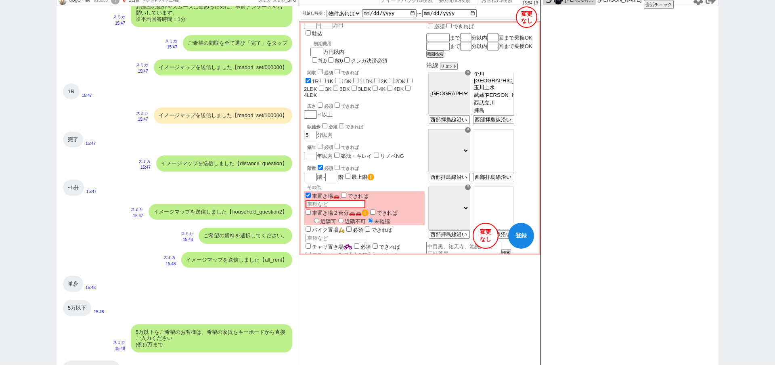
scroll to position [0, 0]
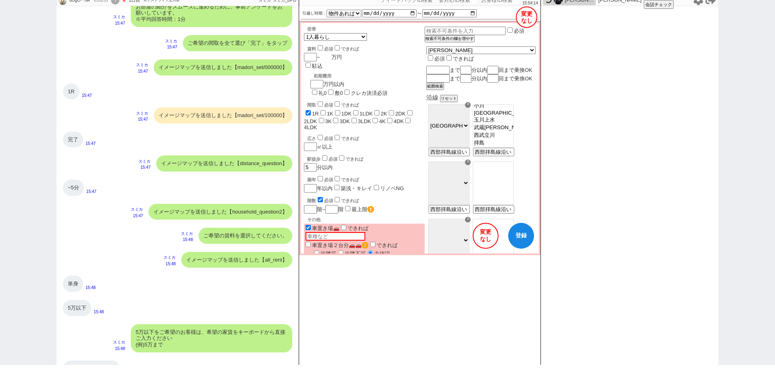
click at [330, 57] on input "number" at bounding box center [325, 57] width 11 height 7
type input "5"
checkbox input "true"
checkbox input "false"
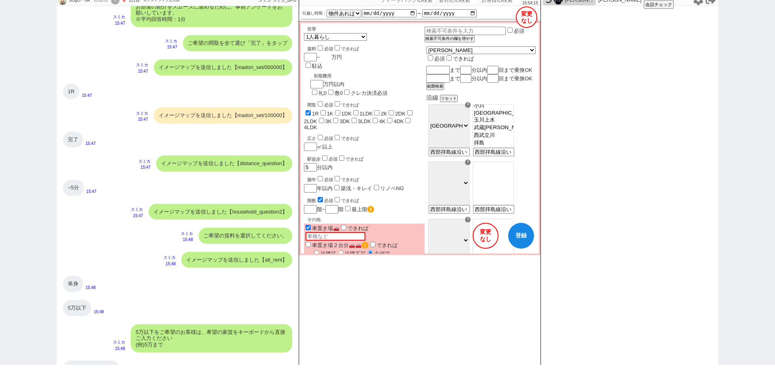
checkbox input "false"
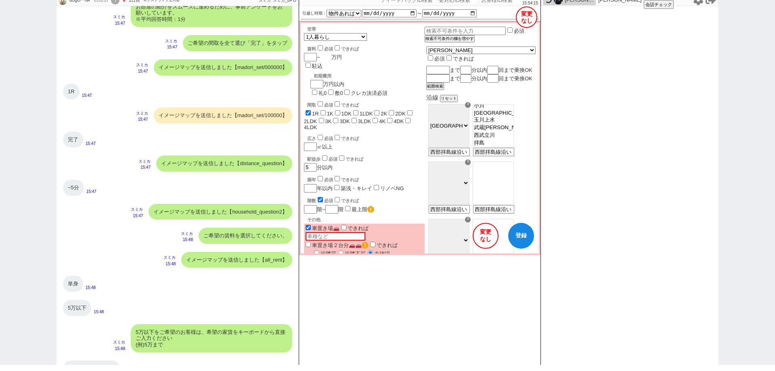
checkbox input "false"
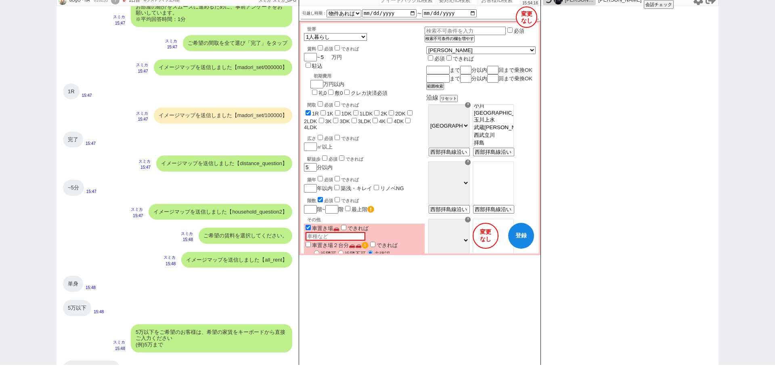
type input "5"
click at [529, 16] on button "変更 なし" at bounding box center [526, 16] width 21 height 21
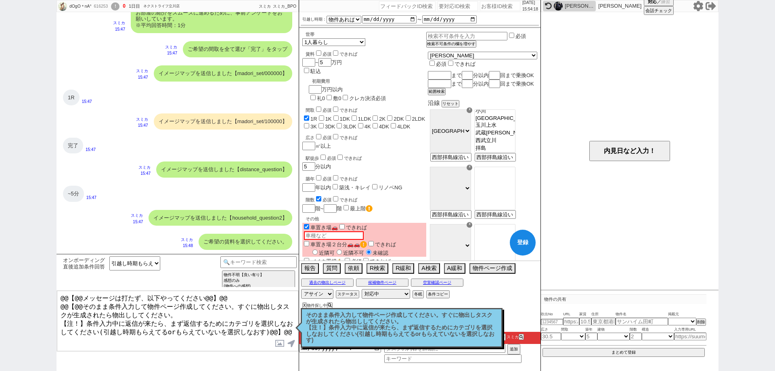
click at [470, 316] on p "そのまま条件入力して物件ページ作成してください。すぐに物出しタスクが生成されたら物出ししてください。 【注！】条件入力中に返信が来たら、まず返信するためにカテ…" at bounding box center [401, 327] width 191 height 31
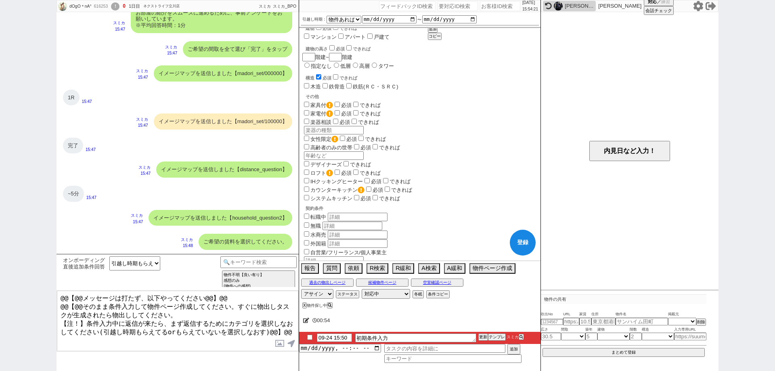
scroll to position [493, 0]
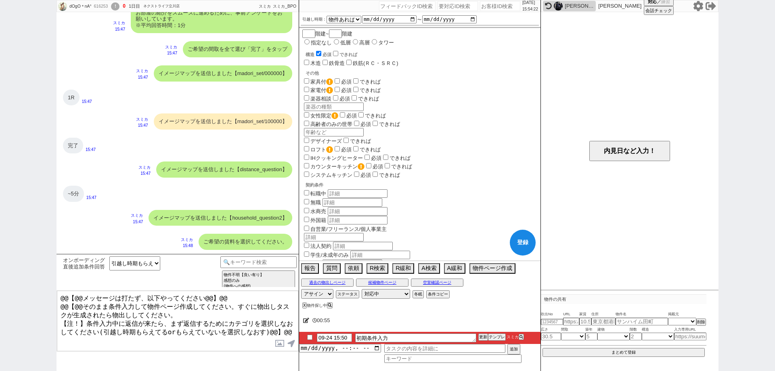
click at [305, 243] on input "法人契約" at bounding box center [306, 245] width 5 height 5
checkbox input "true"
click at [304, 305] on button "X" at bounding box center [303, 305] width 3 height 4
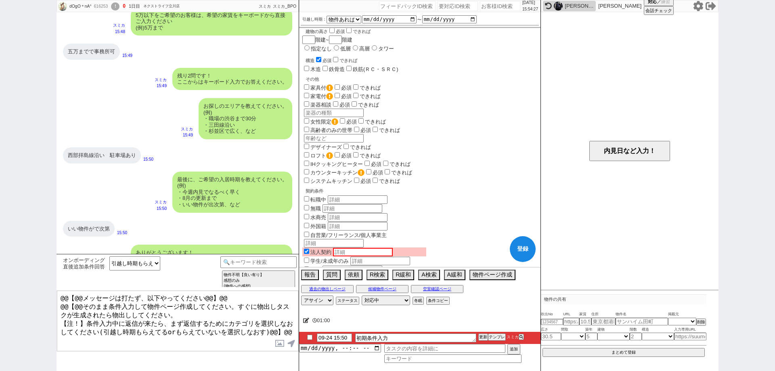
scroll to position [490, 0]
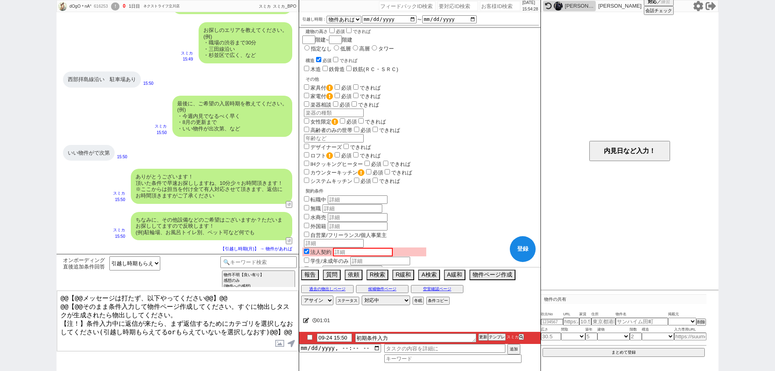
click at [311, 336] on input "checkbox" at bounding box center [310, 337] width 12 height 5
checkbox input "true"
click at [349, 321] on div "01:02" at bounding box center [419, 321] width 241 height 16
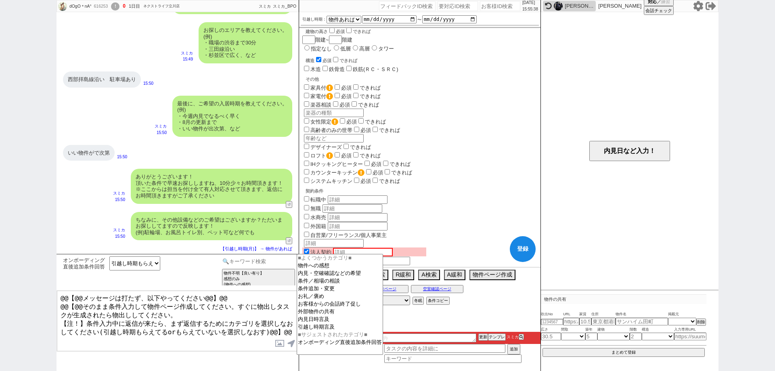
click at [269, 262] on input at bounding box center [258, 261] width 76 height 10
type input "事務所"
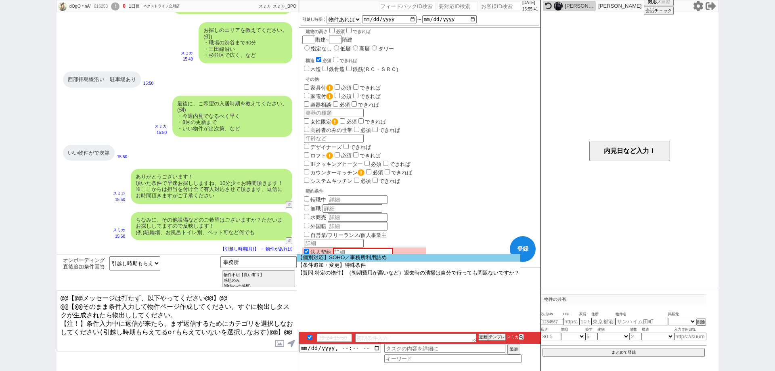
click at [366, 256] on option "【個別対応】SOHO／事務所利用詰め" at bounding box center [409, 258] width 224 height 8
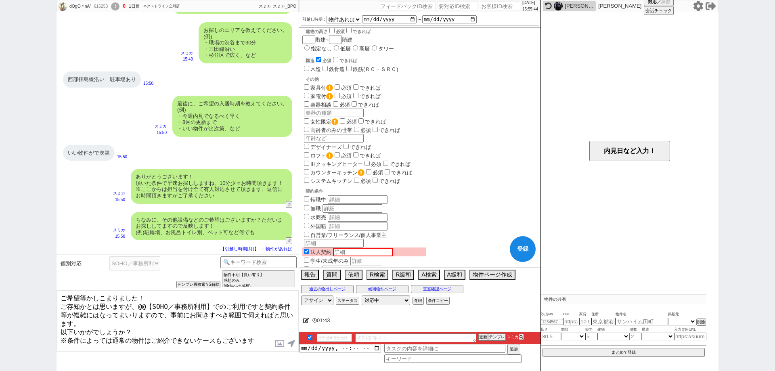
click at [210, 304] on textarea "ご希望等かしこまりました！ ご存知かとは思いますが、@@【SOHO／事務所利用】でのご利用ですと契約条件等が複雑にはなってまいりますので、事前にお聞きすべき範…" at bounding box center [177, 321] width 241 height 61
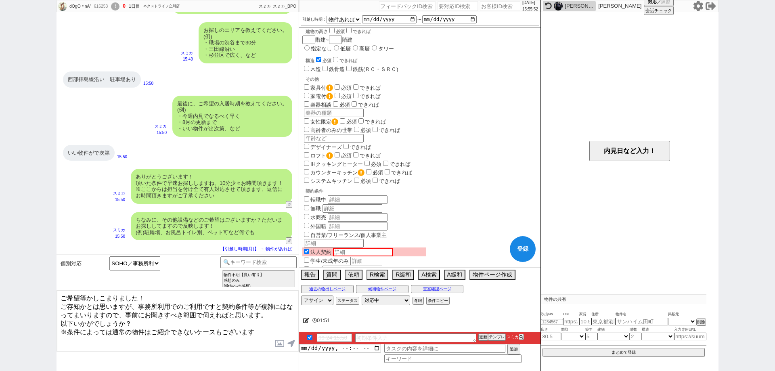
click at [283, 327] on textarea "ご希望等かしこまりました！ ご存知かとは思いますが、事務所利用でのご利用ですと契約条件等が複雑にはなってまいりますので、事前にお聞きすべき範囲で伺えればと思い…" at bounding box center [177, 321] width 241 height 61
type textarea "ご希望等かしこまりました！ ご存知かとは思いますが、事務所利用でのご利用ですと契約条件等が複雑にはなってまいりますので、事前にお聞きすべき範囲で伺えればと思い…"
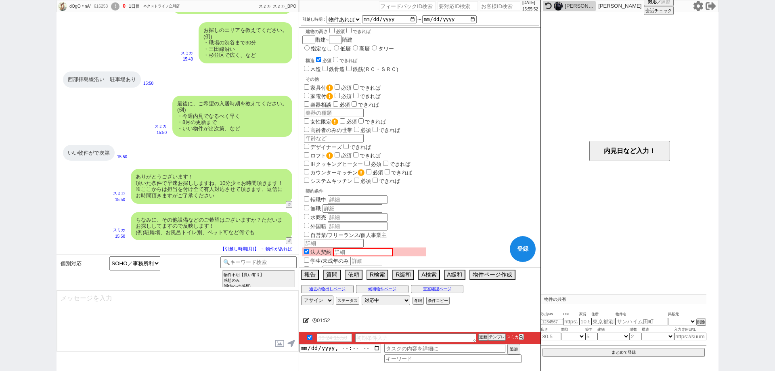
scroll to position [552, 0]
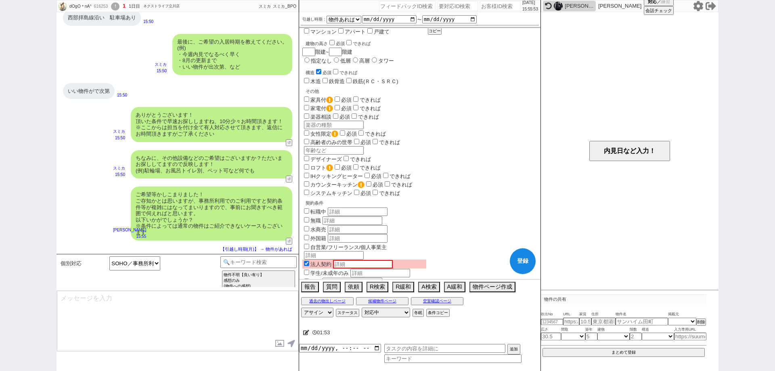
type textarea "1. 表札/看板 or 会社登記 or ネット上での住所の掲載がある 2. 音・振動・匂いが発生する機材・作業がある 3. 人の出入りが週に10人以上"
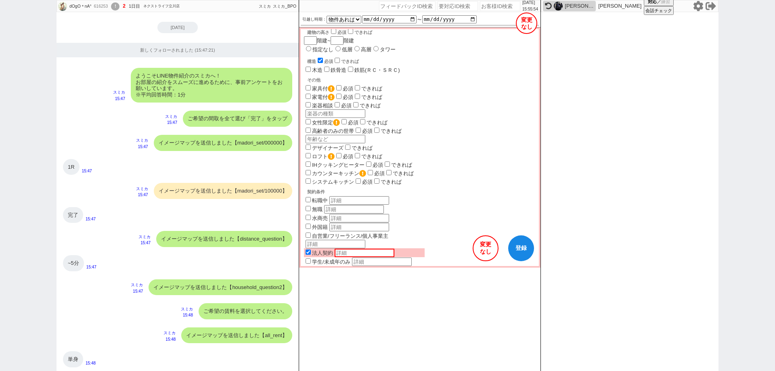
scroll to position [471, 0]
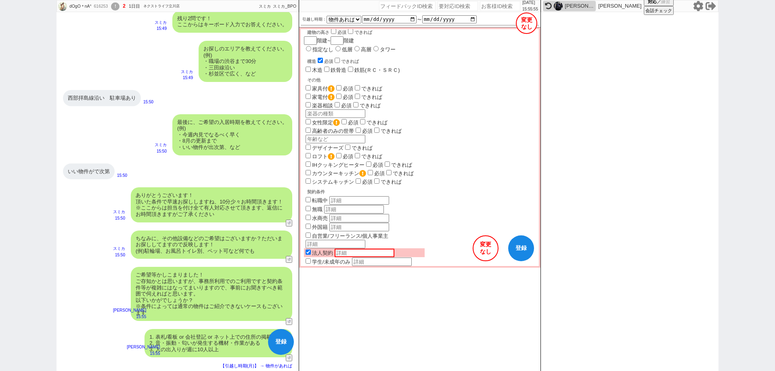
click at [531, 245] on button "登録" at bounding box center [521, 248] width 26 height 26
select select
checkbox input "true"
checkbox input "false"
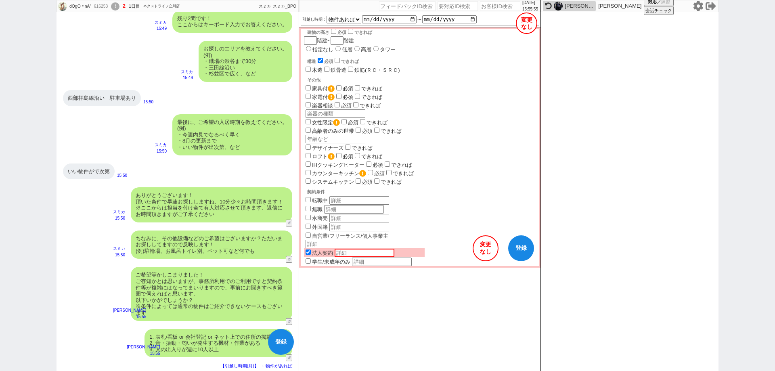
checkbox input "false"
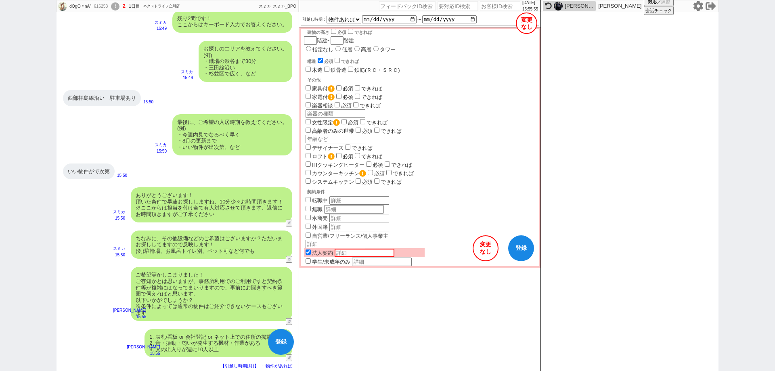
checkbox input "false"
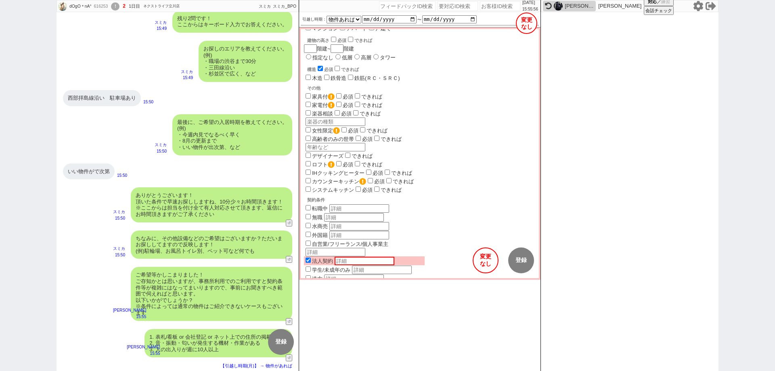
select select
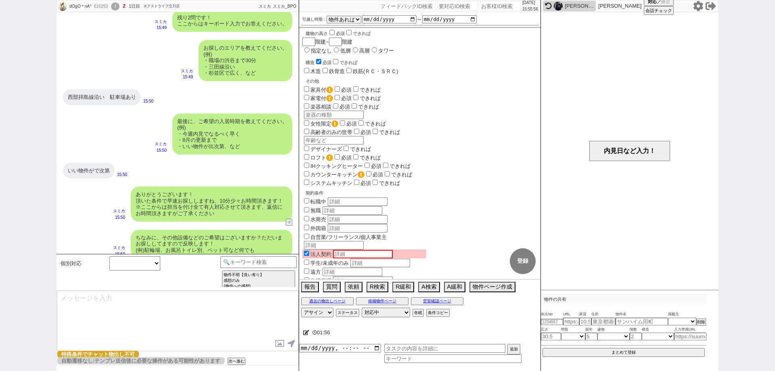
scroll to position [474, 0]
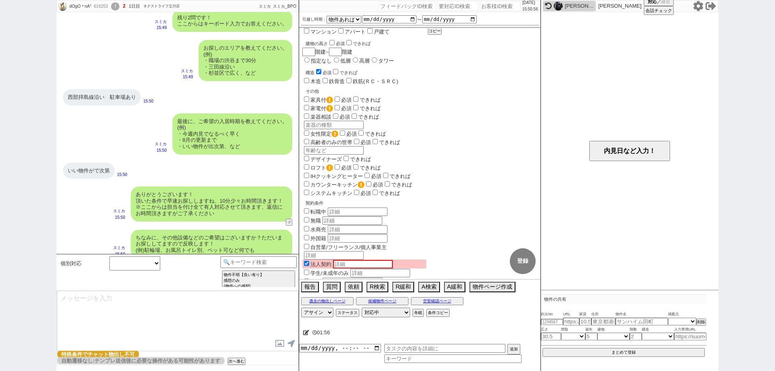
select select "42"
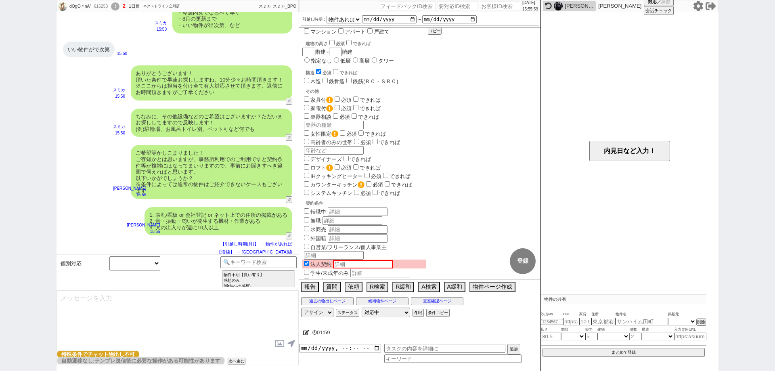
scroll to position [652, 0]
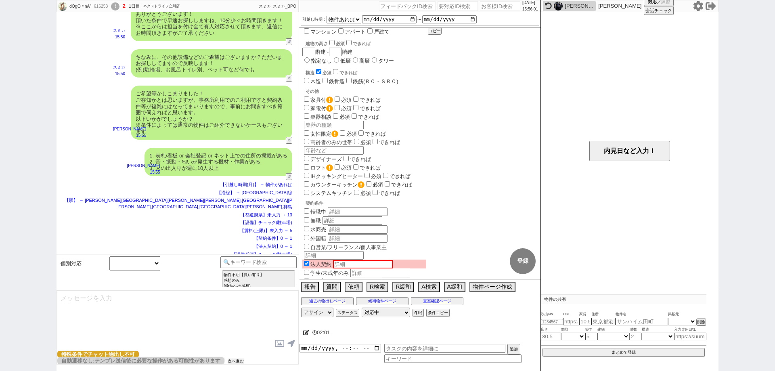
click at [236, 361] on button "次へ進む" at bounding box center [236, 362] width 16 height 6
select select
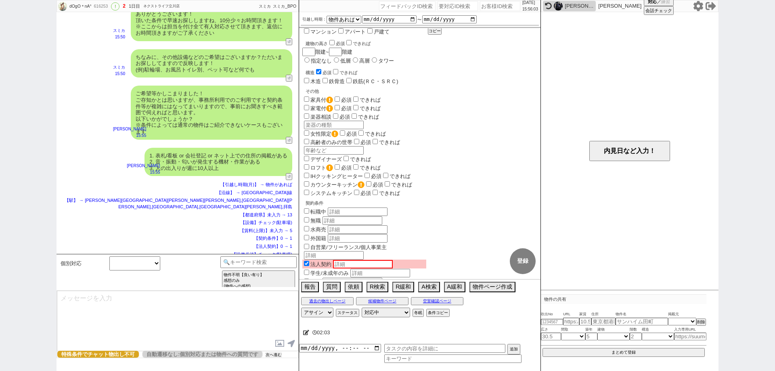
click at [277, 355] on button "次へ進む" at bounding box center [274, 355] width 16 height 6
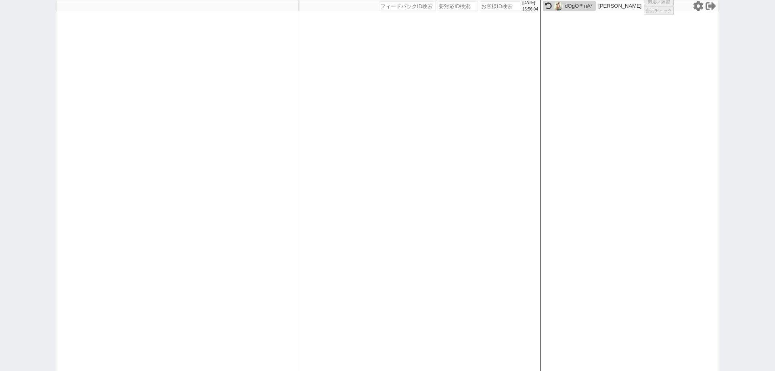
select select "1"
select select
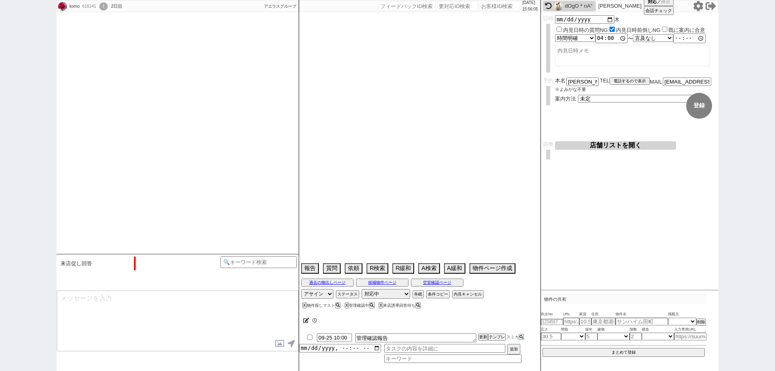
type textarea "店舗からLINE登録するよう言われた @会話成り立たない"
select select "13"
select select "0"
select select "12"
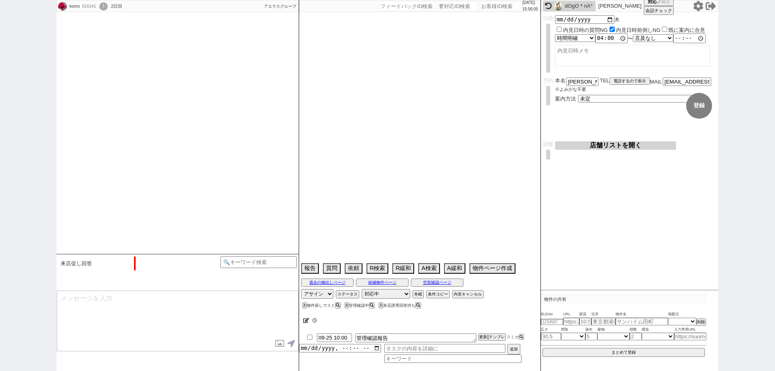
select select "431"
select select "24"
select select "770"
select select "115"
select select "29"
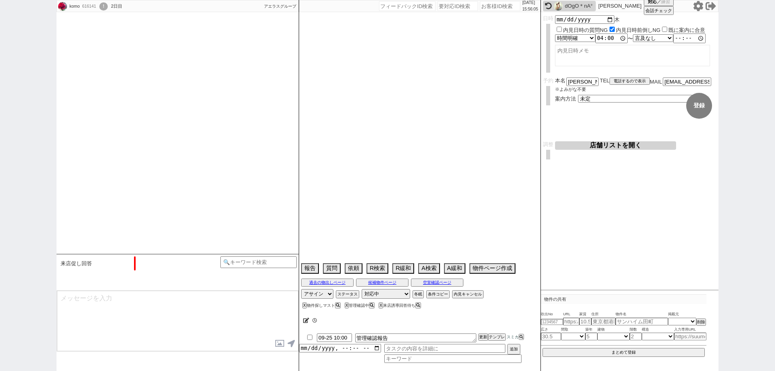
select select "882"
select select "118"
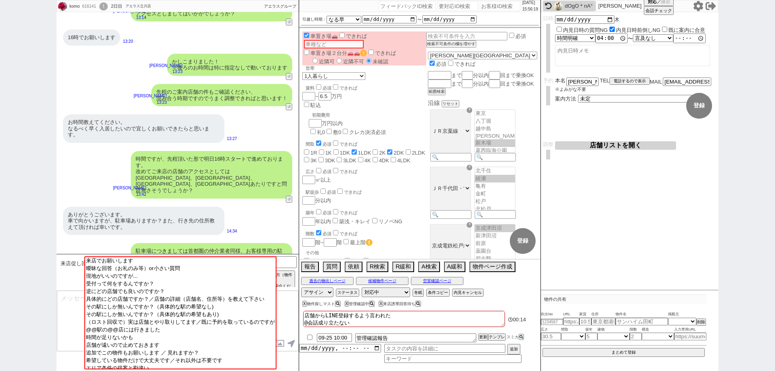
scroll to position [1253, 0]
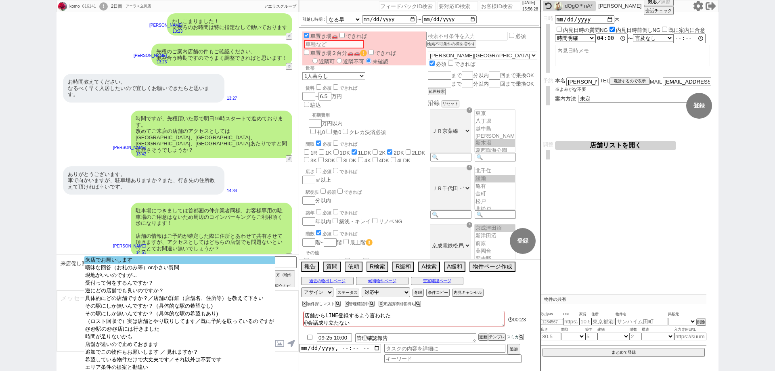
click at [223, 260] on option "来店でお願いします" at bounding box center [179, 260] width 191 height 8
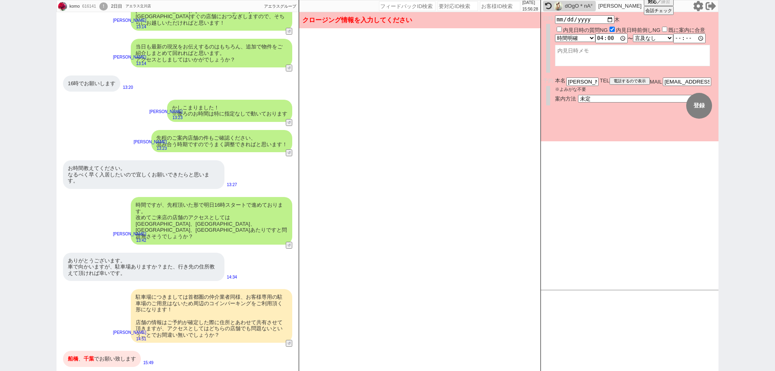
scroll to position [1136, 0]
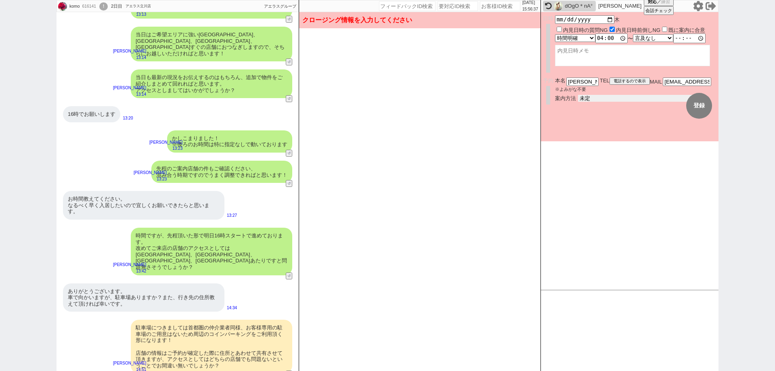
click at [641, 102] on div "予約 本名 菰田洋子 ※よみがな不要 TEL 電話するので表示 電話の理由 356 初日調整での禊 357 問物漏れ回収 359 内見日が怪しいので前倒し&他…" at bounding box center [630, 94] width 178 height 32
select select "2"
click at [578, 95] on select "未定 現地お待ち合わせ ご来店 先行申し込みのご案内or内見無しでの申し込みのご案内 オンラインでのご接客 オンラインで1件の内見のご案内" at bounding box center [638, 98] width 121 height 7
click at [699, 109] on button "登録" at bounding box center [700, 106] width 26 height 26
checkbox input "true"
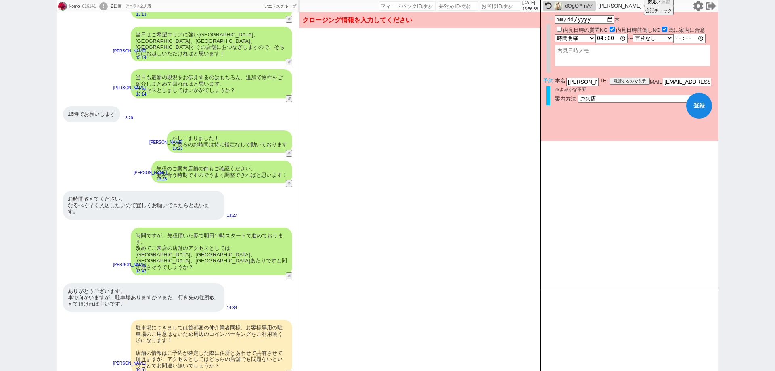
scroll to position [1253, 0]
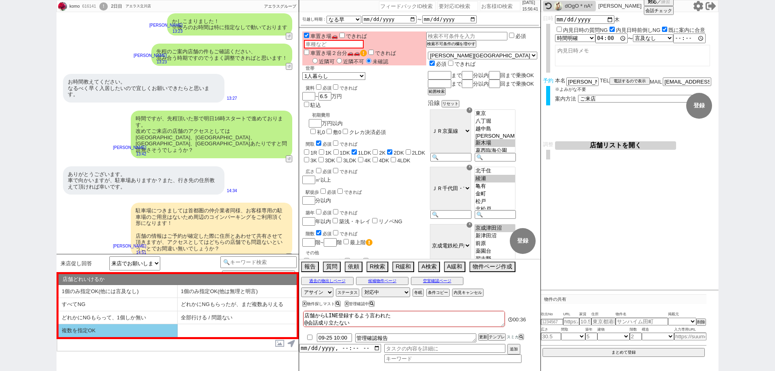
click at [81, 330] on li "複数を指定OK" at bounding box center [118, 330] width 119 height 13
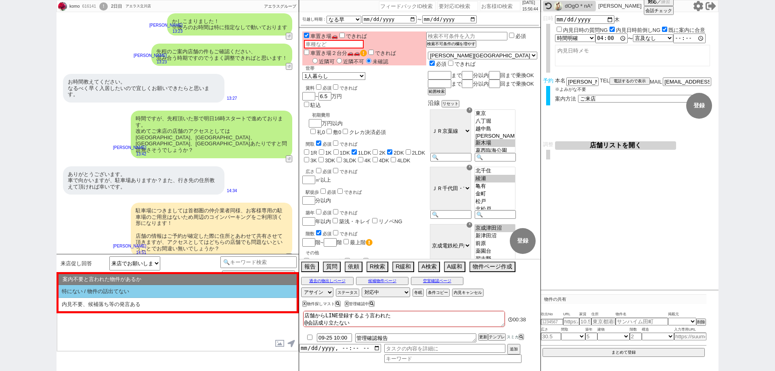
click at [112, 293] on li "特にない / 物件の話出てない" at bounding box center [178, 291] width 238 height 13
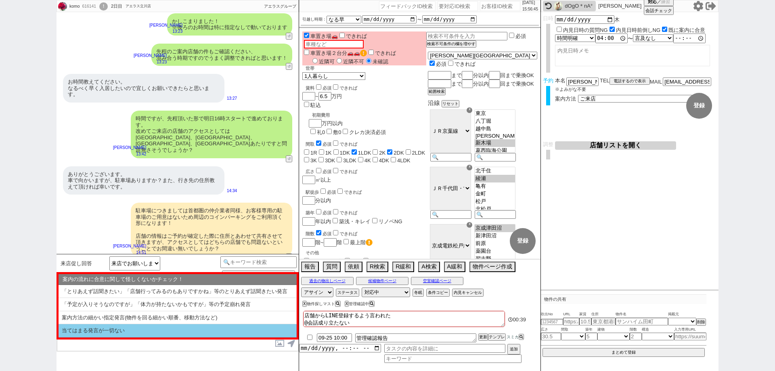
click at [118, 329] on li "当てはまる発言が一切ない" at bounding box center [178, 330] width 238 height 13
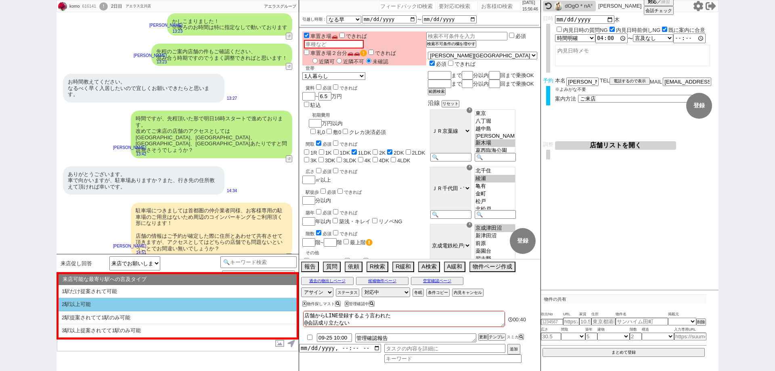
click at [128, 305] on li "2駅以上可能" at bounding box center [178, 304] width 238 height 13
select select "複数を指定OK"
select select "特にない / 物件の話出てない"
select select "当てはまる発言が一切ない"
select select "2駅以上可能"
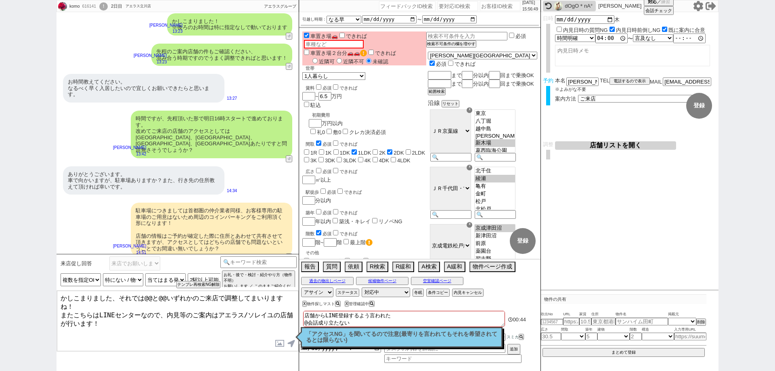
drag, startPoint x: 95, startPoint y: 239, endPoint x: 64, endPoint y: 239, distance: 30.7
click at [64, 265] on div "船橋 、 千葉 でお願い致します" at bounding box center [102, 273] width 78 height 16
copy div "船橋 、 千葉"
drag, startPoint x: 167, startPoint y: 294, endPoint x: 145, endPoint y: 296, distance: 22.6
click at [145, 296] on textarea "かしこまりました、それでは@@と@@いずれかのご来店で調整してまいりますね！ またこちらはLINEセンターなので、内見等のご案内はアエラス/ソレイユの店舗が行…" at bounding box center [177, 321] width 241 height 61
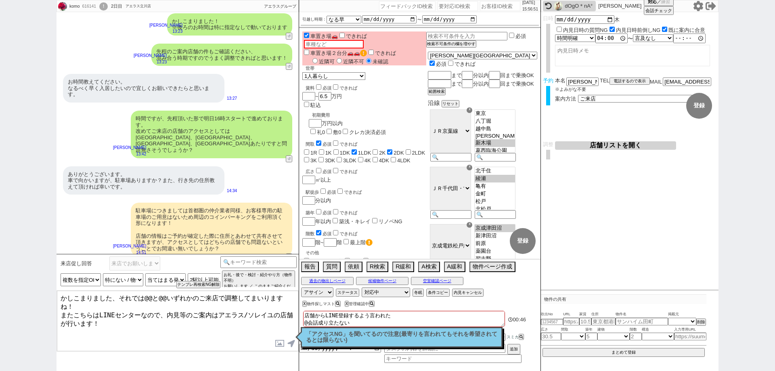
paste textarea "船橋、千葉"
click at [191, 322] on textarea "かしこまりました、それでは船橋、千葉いずれかのご来店で調整してまいりますね！ またこちらはLINEセンターなので、内見等のご案内はアエラス/ソレイユの店舗が行…" at bounding box center [177, 321] width 241 height 61
type textarea "かしこまりました、それでは船橋、千葉いずれかのご来店で調整してまいりますね！ またこちらはLINEセンターなので、内見等のご案内はアエラス/ソレイユの店舗が行…"
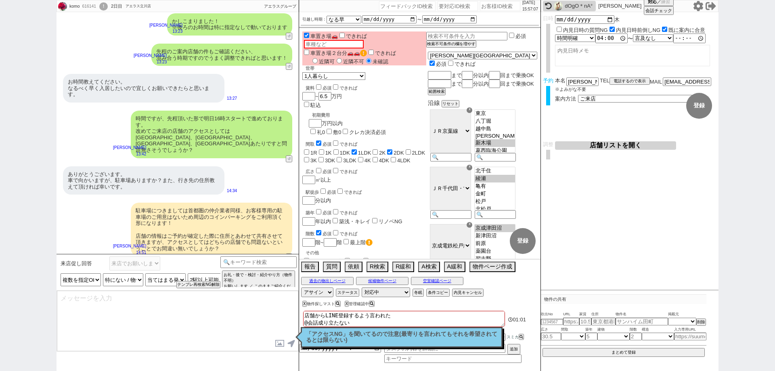
scroll to position [1173, 0]
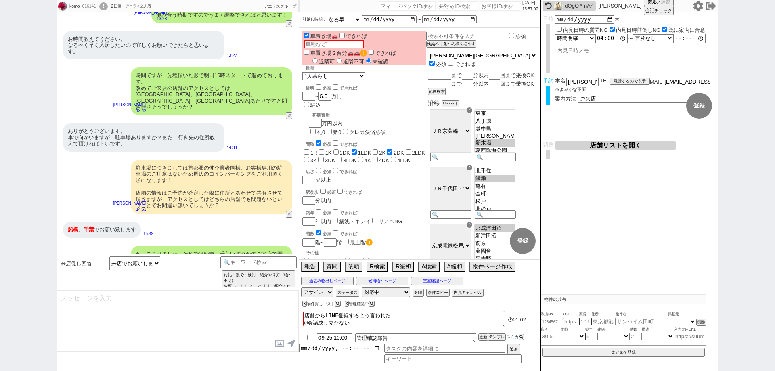
type textarea "やり取りも共有されておりスムーズです。 最終調整をし引き継ぎ作業を行うため、少々お待ちください。"
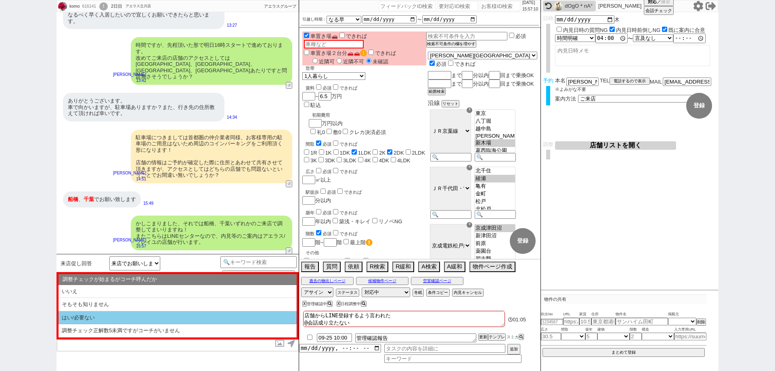
click at [221, 322] on li "はい/必要ない" at bounding box center [178, 317] width 238 height 13
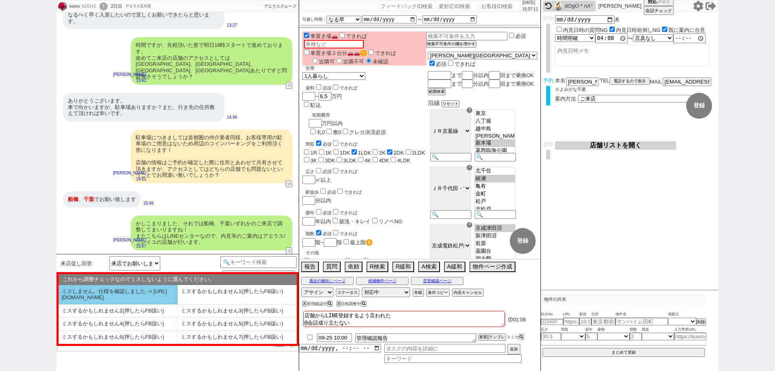
click at [164, 298] on li "ミスしません。仕様を確認しました -> https://jent.notion.site/841a6651aa67425da7d40ddfad41a184" at bounding box center [118, 294] width 119 height 19
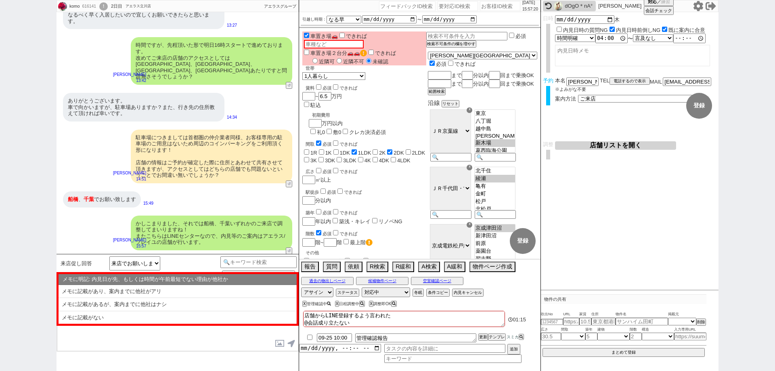
click at [331, 302] on icon at bounding box center [329, 304] width 4 height 4
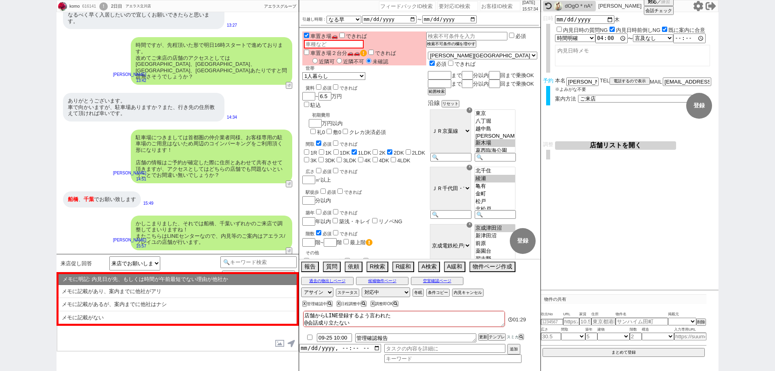
click at [334, 303] on div "X 管理確認中" at bounding box center [318, 304] width 32 height 4
click at [331, 302] on icon at bounding box center [329, 304] width 4 height 4
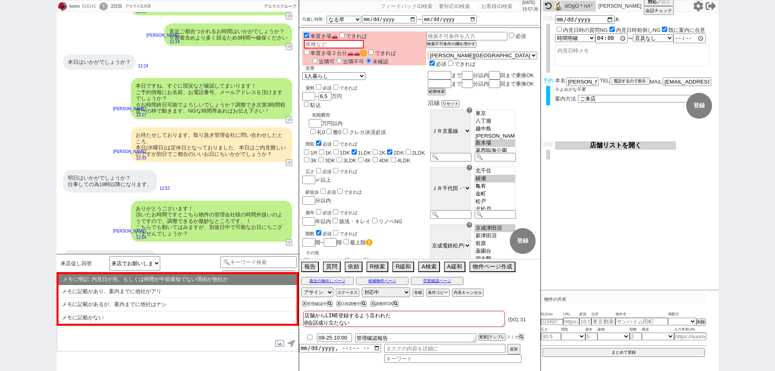
click at [301, 304] on div "X 管理確認中 X 日程調整中 X 調整即OK" at bounding box center [401, 303] width 205 height 11
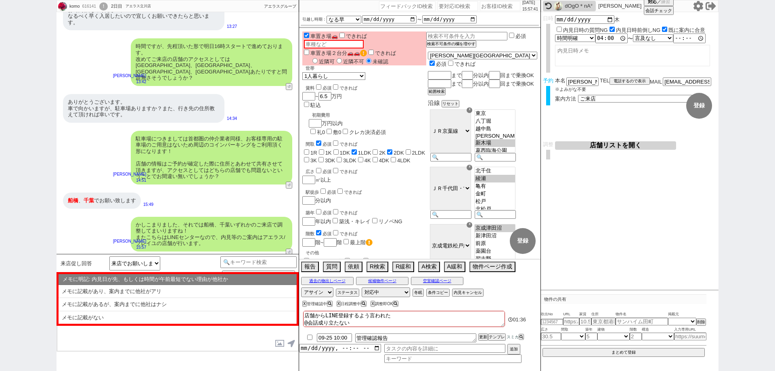
scroll to position [1203, 0]
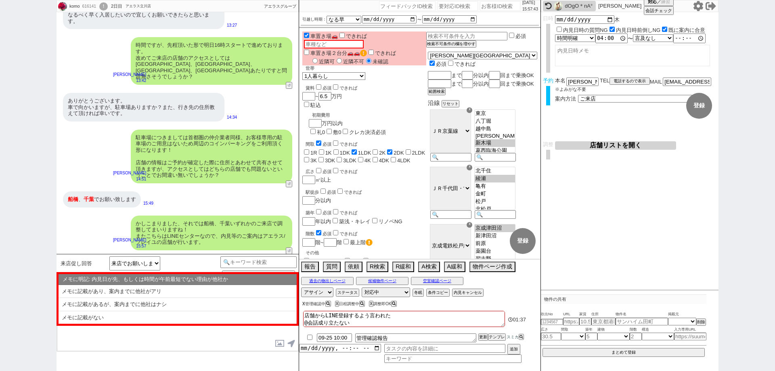
click at [303, 302] on button "X" at bounding box center [303, 304] width 3 height 4
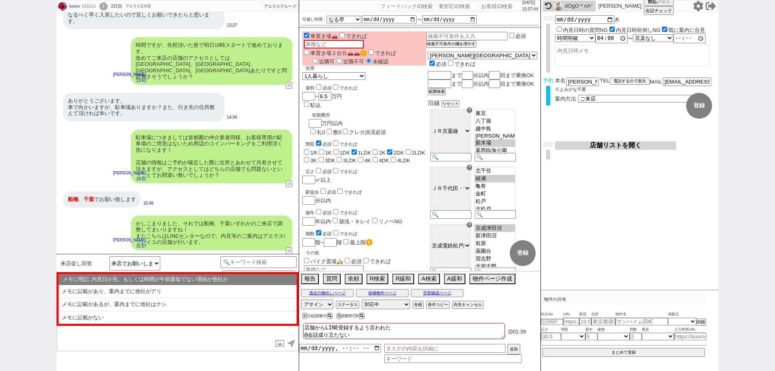
click at [454, 288] on div "過去の物出しページ 候補物件ページ 空室確認ページ" at bounding box center [419, 293] width 241 height 10
click at [443, 290] on button "空室確認ページ" at bounding box center [437, 293] width 52 height 6
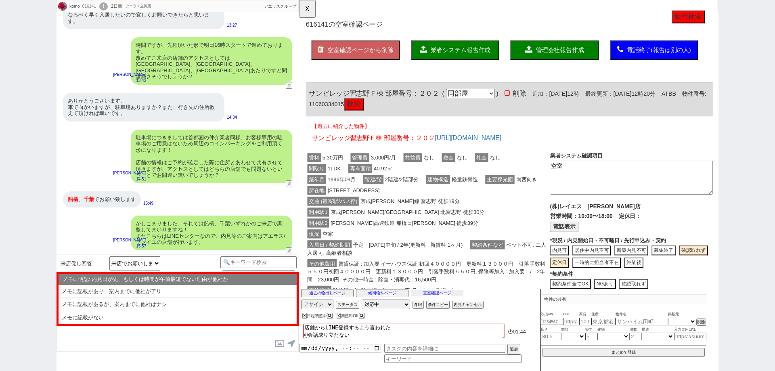
scroll to position [0, 0]
click at [369, 112] on button "検索" at bounding box center [358, 112] width 21 height 13
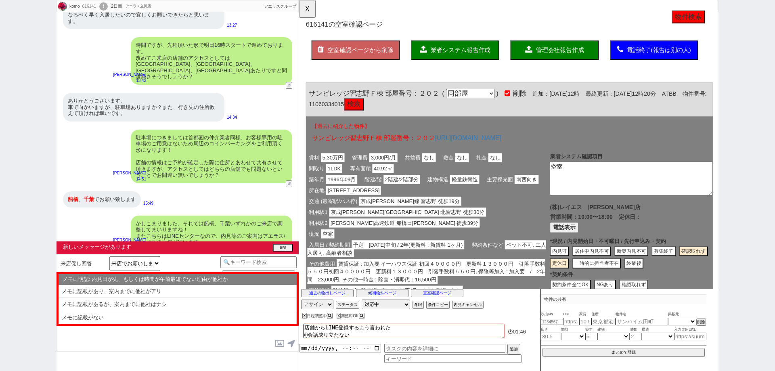
scroll to position [1246, 0]
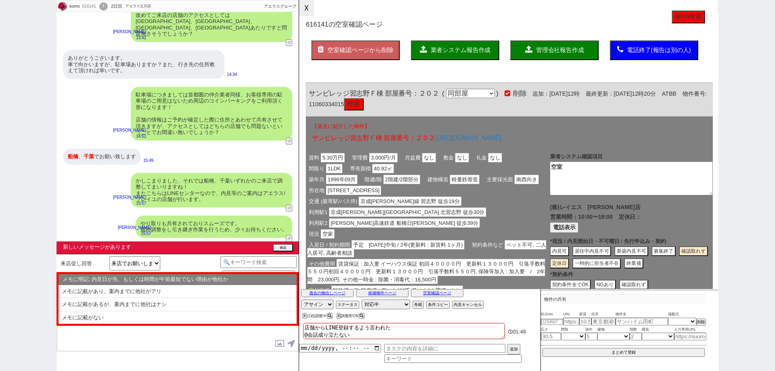
click at [310, 9] on button "☓" at bounding box center [306, 8] width 15 height 16
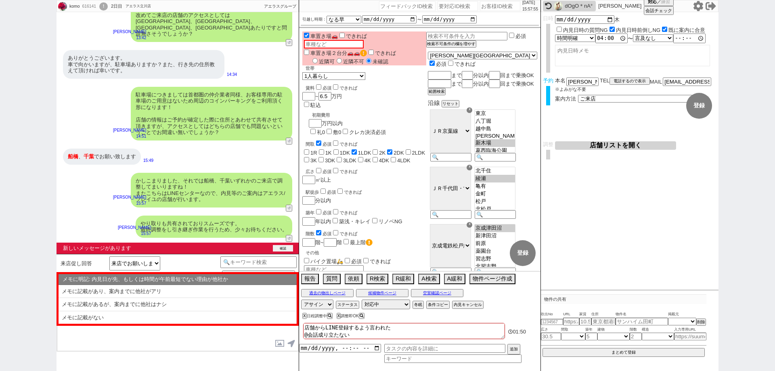
scroll to position [1245, 0]
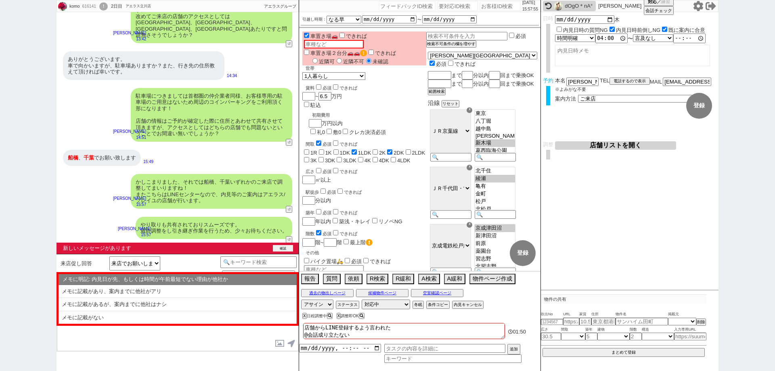
click at [286, 244] on div "新しいメッセージがあります 確認" at bounding box center [178, 248] width 242 height 11
click at [285, 248] on button "確認" at bounding box center [283, 248] width 20 height 6
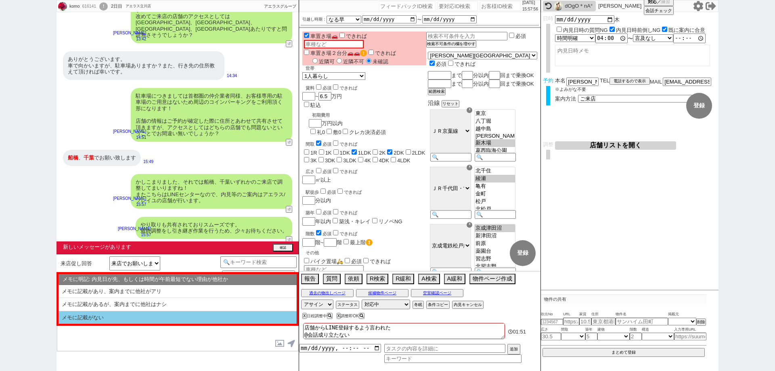
scroll to position [1234, 0]
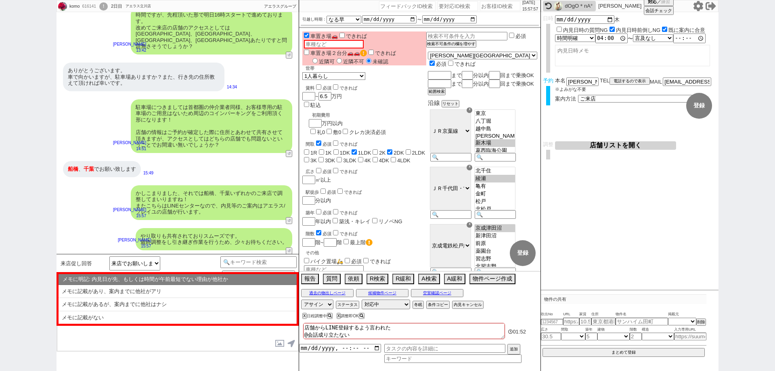
click at [224, 323] on li "メモに記載がない" at bounding box center [178, 317] width 238 height 13
click at [225, 317] on li "記載なし" at bounding box center [178, 317] width 238 height 13
select select "記載なし"
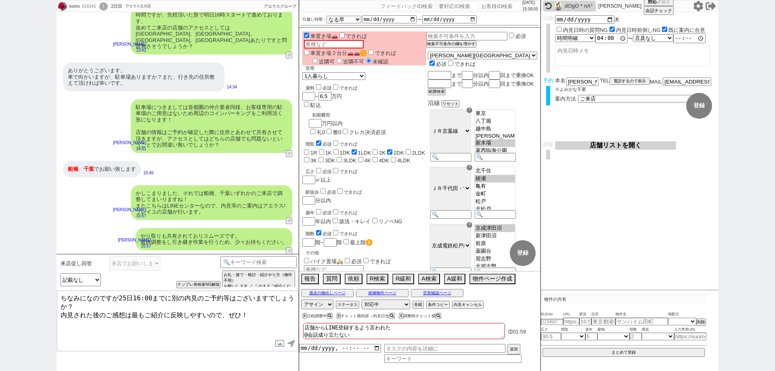
click at [60, 297] on textarea "ちなみになのですが25日16:00までに別の内見のご予約等はございますでしょうか？ 内見された後のご感想は最もご紹介に反映しやすいので、ぜひ！" at bounding box center [177, 321] width 241 height 61
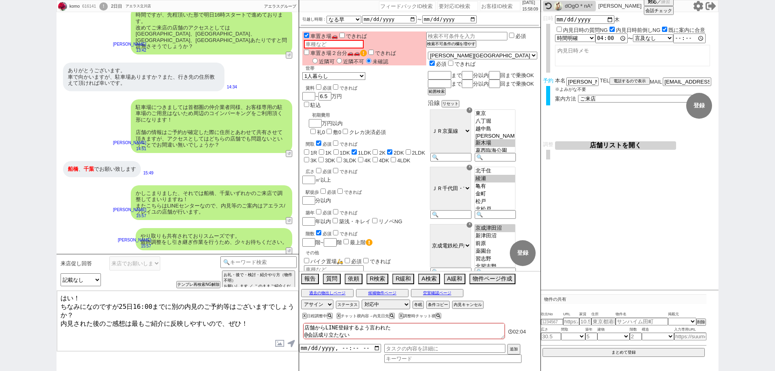
type textarea "はい！ ちなみになのですが25日16:00までに別の内見のご予約等はございますでしょうか？ 内見された後のご感想は最もご紹介に反映しやすいので、ぜひ！"
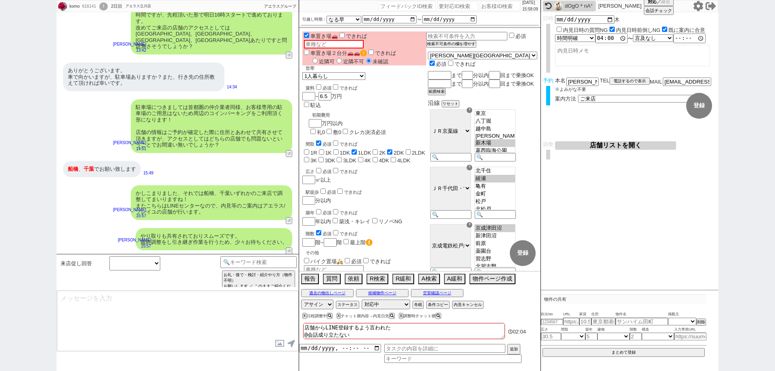
scroll to position [1283, 0]
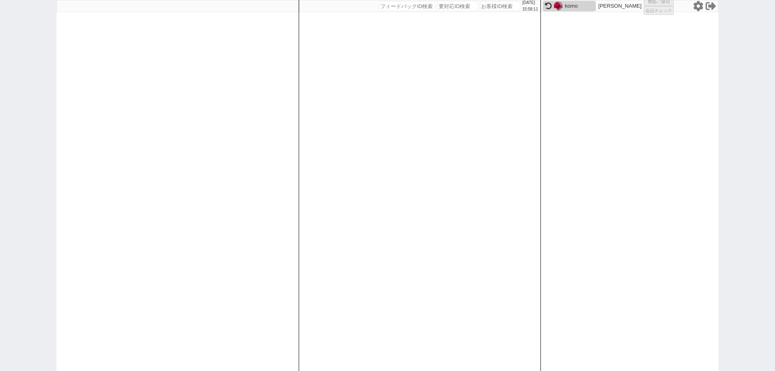
select select "1"
select select "6"
select select "2"
select select "5"
select select
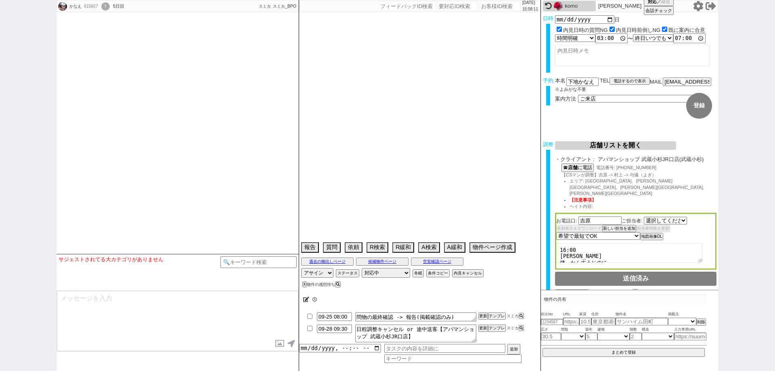
select select "2838"
select select
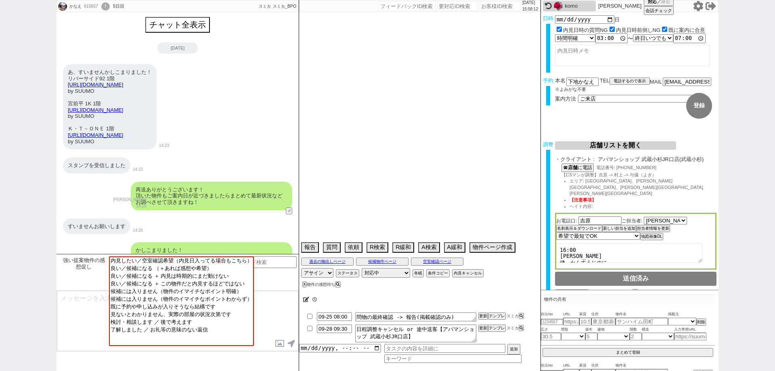
type textarea "他社なし ユニットバス キッチン狭いのが不満、年内で11月引っ越しが理想 正社員勤務、神奈川方面の紹介になるOK"
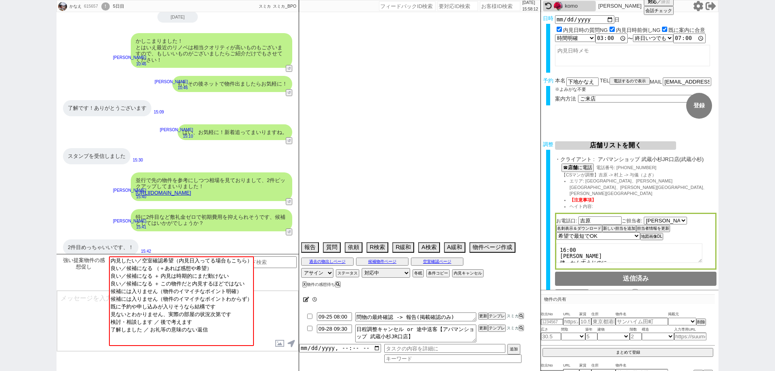
select select "15"
select select "0"
select select "53"
select select "15"
select select "508"
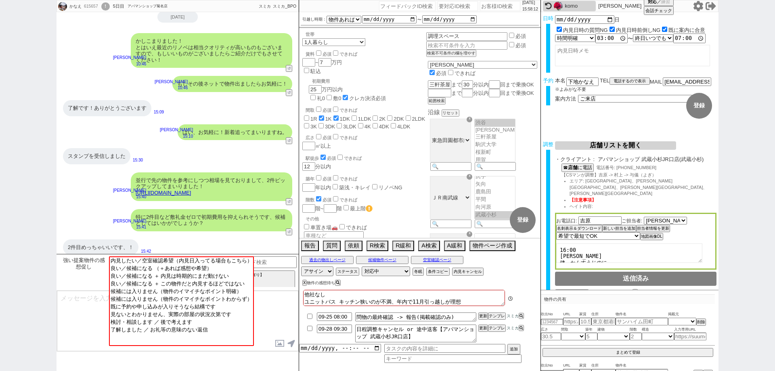
scroll to position [46, 0]
click at [191, 190] on link "https://tools.sumika.live/pages/61hhfmn" at bounding box center [163, 193] width 55 height 6
click at [309, 14] on button "☓" at bounding box center [306, 8] width 15 height 16
click at [287, 306] on textarea at bounding box center [177, 321] width 241 height 61
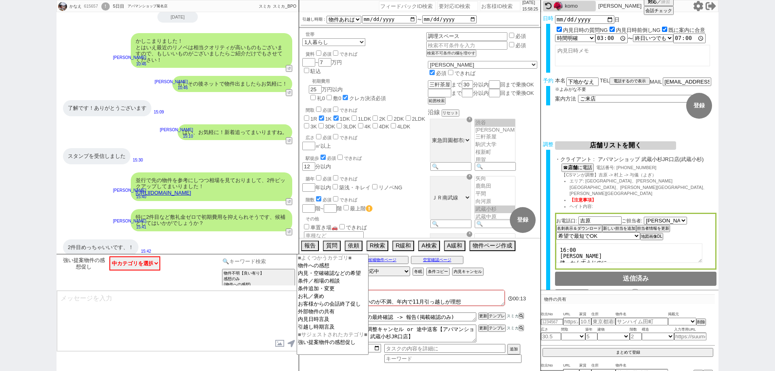
click at [284, 263] on input at bounding box center [258, 261] width 76 height 10
click at [332, 275] on option "内見・空確確認などの希望" at bounding box center [332, 274] width 71 height 8
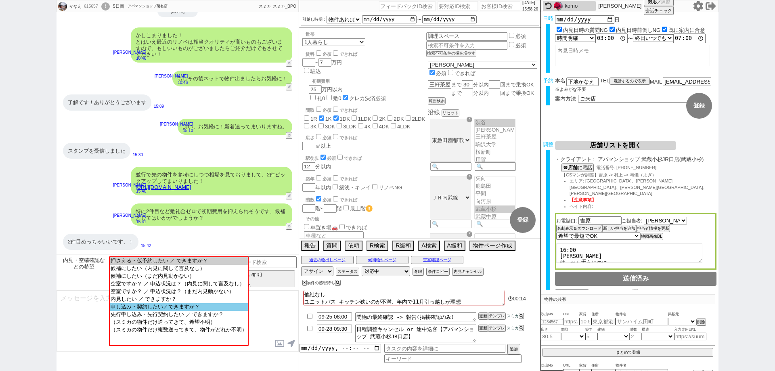
scroll to position [375, 0]
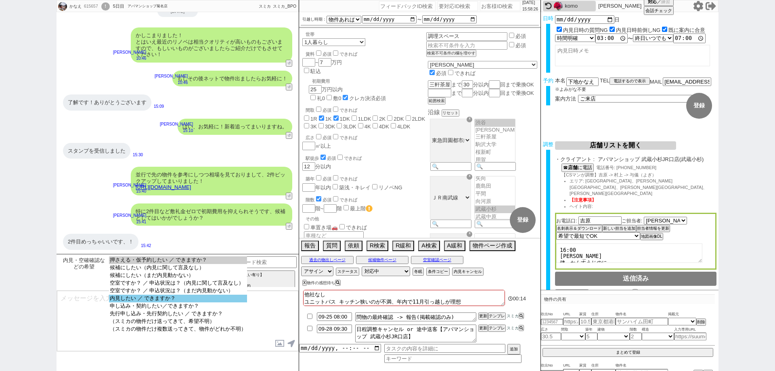
select select "内見したい ／ できますか？"
click at [221, 302] on option "内見したい ／ できますか？" at bounding box center [178, 299] width 138 height 8
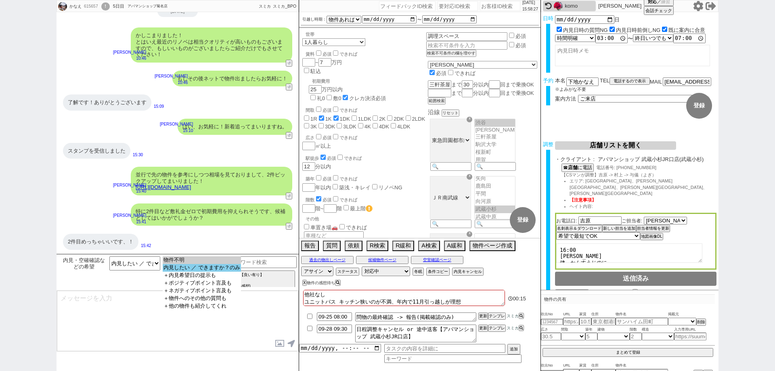
select select "内見したい ／ できますか？のみ"
click at [238, 269] on option "内見したい ／ できますか？のみ" at bounding box center [202, 268] width 78 height 8
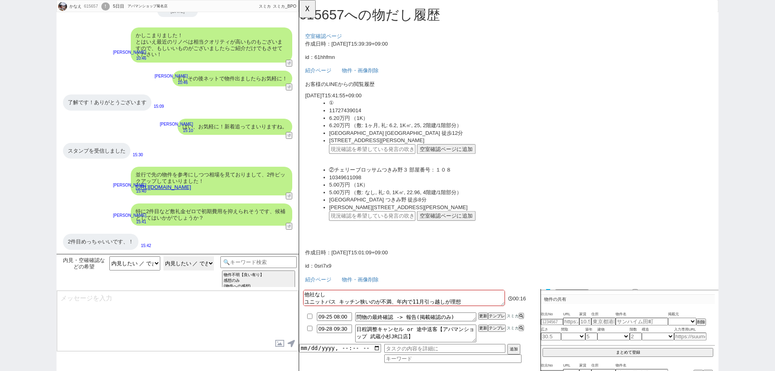
scroll to position [0, 0]
click at [131, 245] on div "2件目めっちゃいいです、！" at bounding box center [101, 242] width 76 height 16
click at [413, 230] on input "text" at bounding box center [378, 232] width 93 height 10
paste input "37150721"
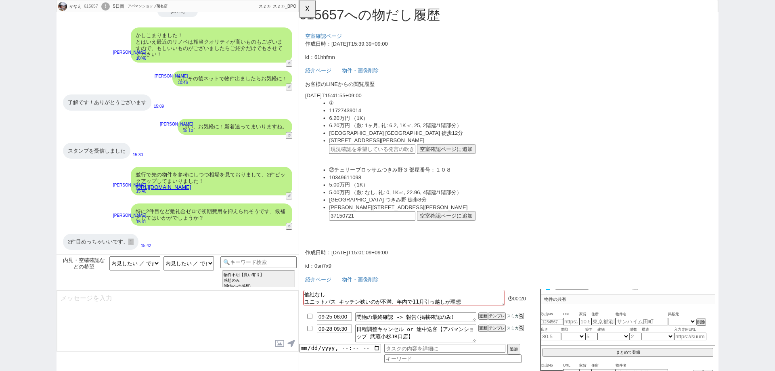
type input "37150721"
click at [447, 232] on button "空室確認ページに追加" at bounding box center [457, 232] width 63 height 10
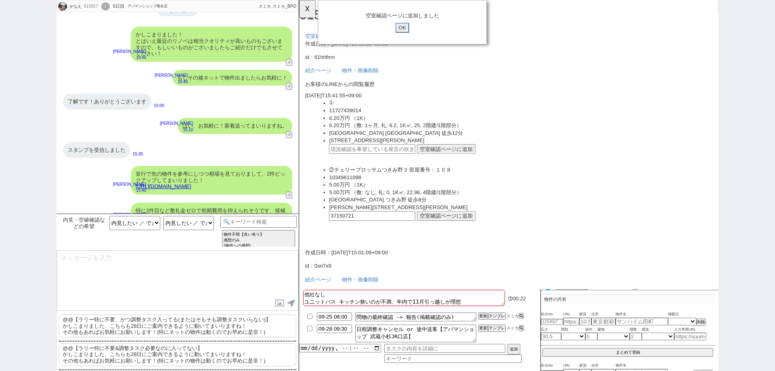
click at [412, 27] on input "OK" at bounding box center [410, 30] width 15 height 10
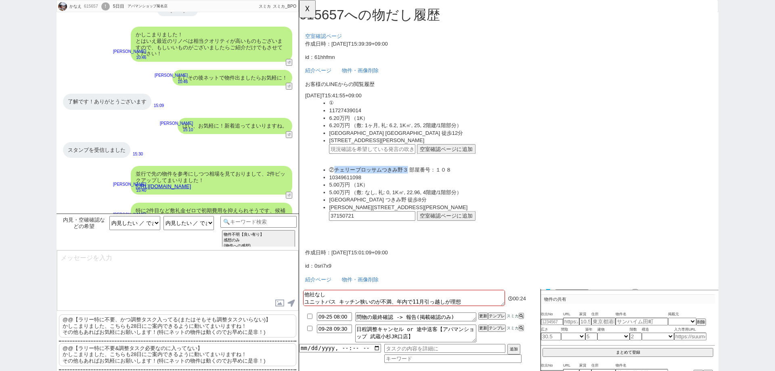
drag, startPoint x: 414, startPoint y: 182, endPoint x: 337, endPoint y: 185, distance: 76.8
click at [337, 185] on li "②チェリーブロッサムつきみ野３ 部屋番号：１０８" at bounding box center [537, 182] width 411 height 8
copy li "チェリーブロッサムつきみ野３"
click at [311, 6] on button "☓" at bounding box center [306, 8] width 15 height 16
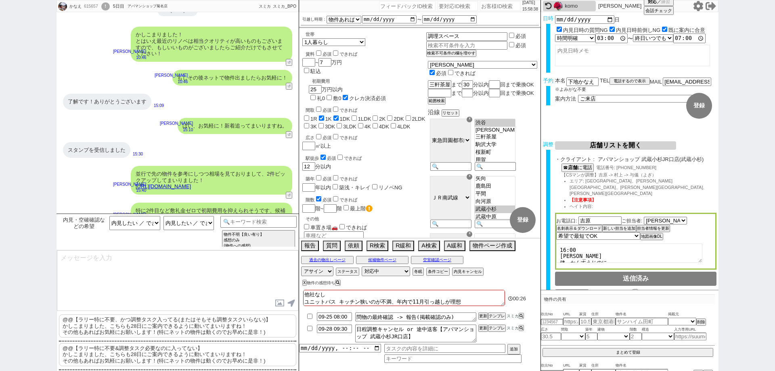
click at [194, 331] on p "@@【ラリー特に不要、かつ調整タスク入ってる(またはそもそも調整タスクいらない)】 かしこまりました、こちらも28日にご案内できるように動いてまいりますね！ …" at bounding box center [177, 326] width 237 height 23
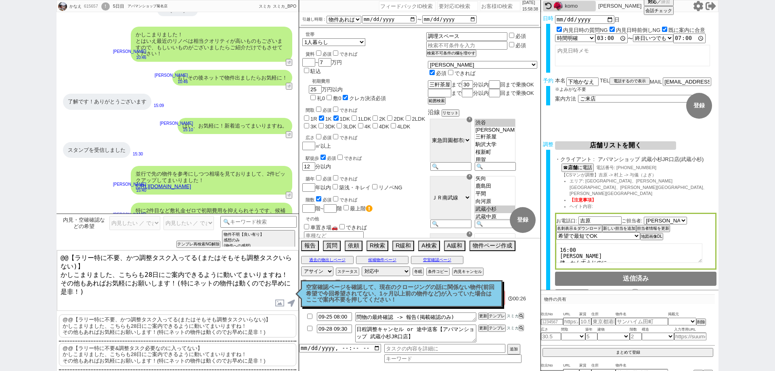
scroll to position [415, 0]
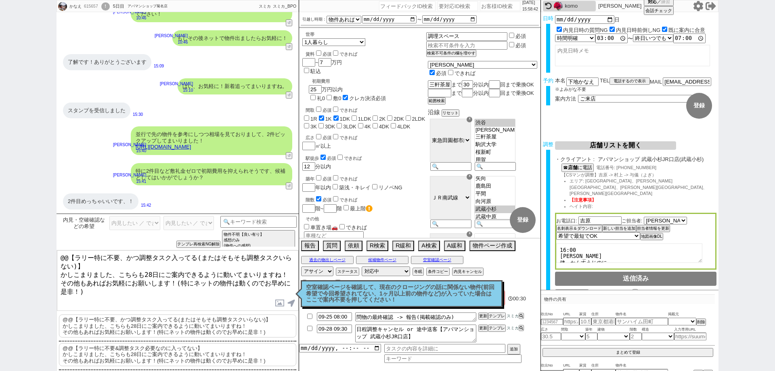
drag, startPoint x: 138, startPoint y: 269, endPoint x: 58, endPoint y: 240, distance: 84.9
click at [58, 240] on div "内見・空確確認などの希望 押さえる・仮予約したい ／ できますか？ 候補にしたい（内見に関して言及なし） 候補にしたい（まだ内見動かない） 空室ですか？ ／ …" at bounding box center [178, 292] width 242 height 157
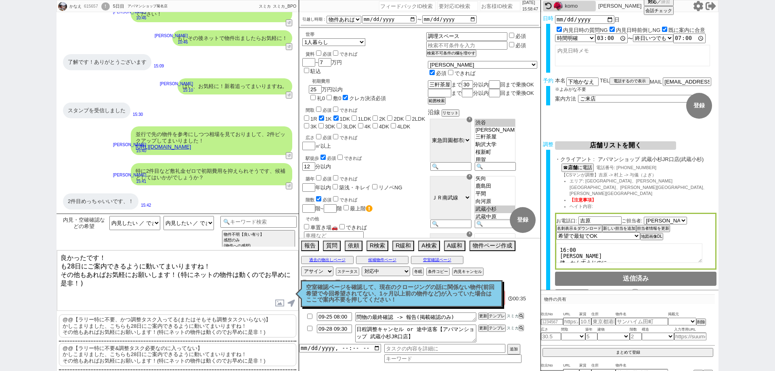
paste textarea "ェリーブロッサムつきみ野３"
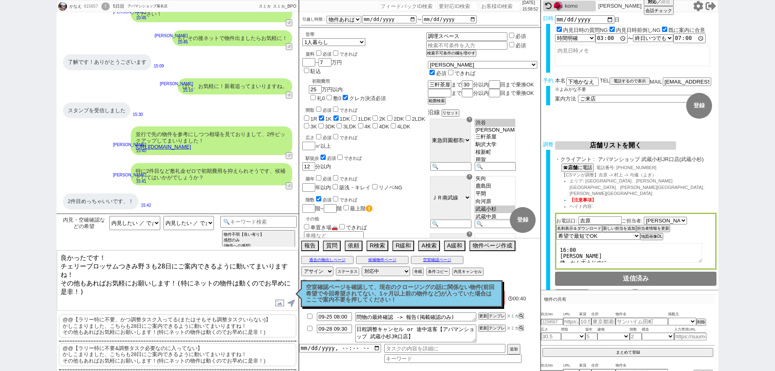
drag, startPoint x: 106, startPoint y: 283, endPoint x: 104, endPoint y: 271, distance: 12.3
click at [104, 271] on textarea "良かったです！ チェリーブロッサムつきみ野３も28日にご案内できるように動いてまいりますね！ その他もあればお気軽にお願いします！(特にネットの物件は動くので…" at bounding box center [177, 280] width 241 height 61
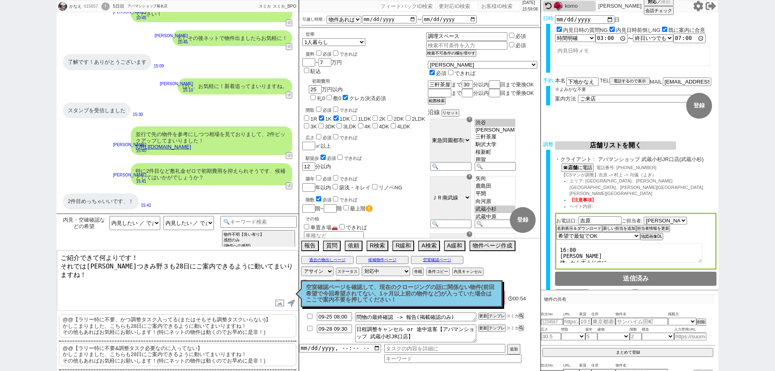
type textarea "ご紹介できて何よりです！ それではチェリーブロッサムつきみ野３も28日にご案内できるように動いてまいりますね！"
click at [191, 145] on link "https://tools.sumika.live/pages/61hhfmn" at bounding box center [163, 147] width 55 height 6
click at [233, 283] on textarea "ご紹介できて何よりです！ それではチェリーブロッサムつきみ野３も28日にご案内できるように動いてまいりますね！" at bounding box center [177, 280] width 241 height 61
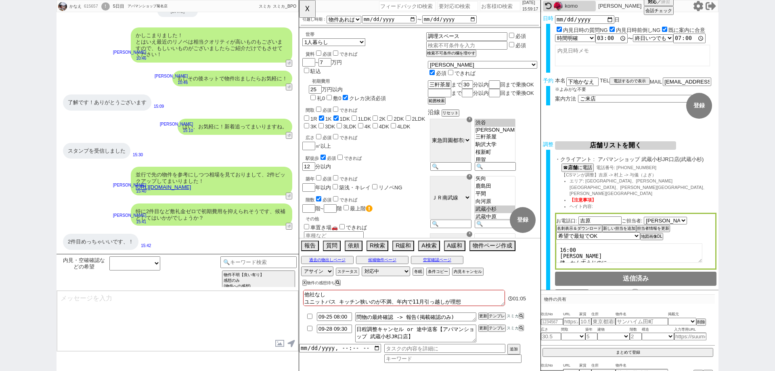
scroll to position [320, 0]
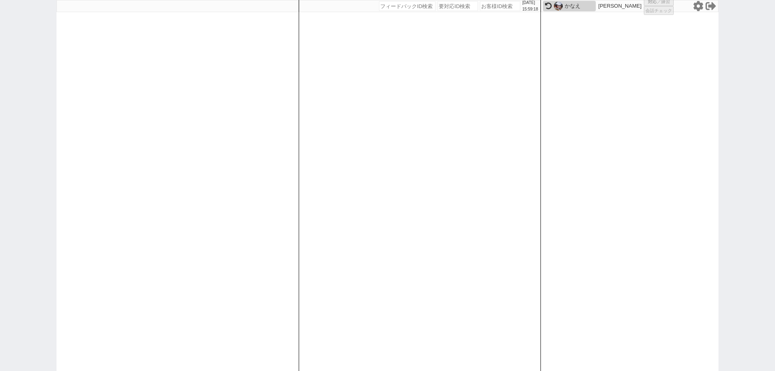
select select "1"
select select "2"
select select
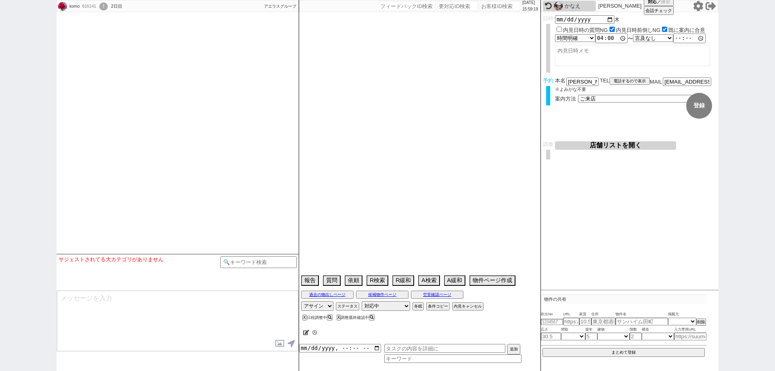
type textarea "店舗からLINE登録するよう言われた @会話成り立たない"
select select
select select "13"
select select "0"
select select "12"
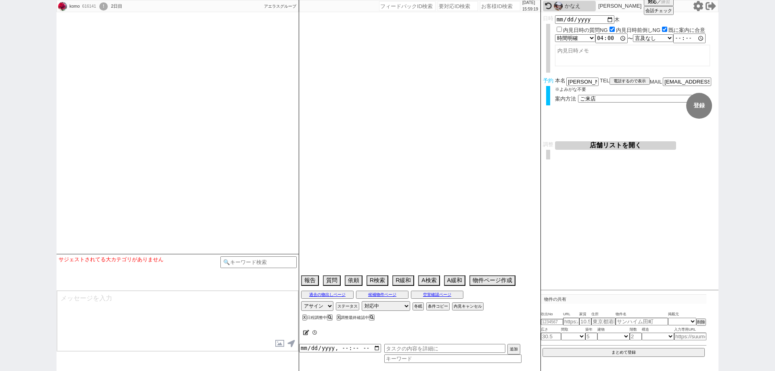
select select "12"
select select "431"
select select "24"
select select "770"
select select "115"
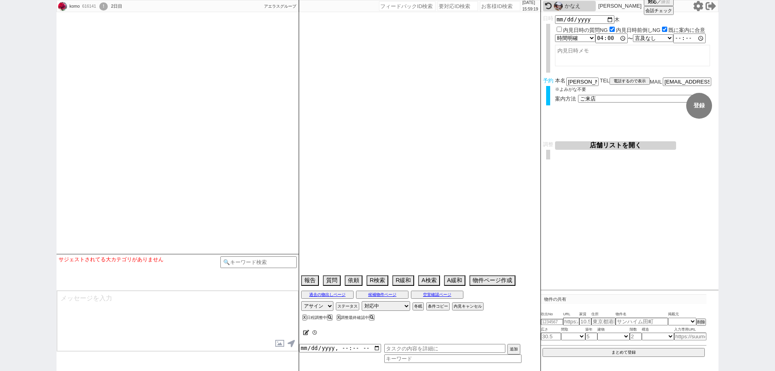
select select "29"
select select "882"
select select "118"
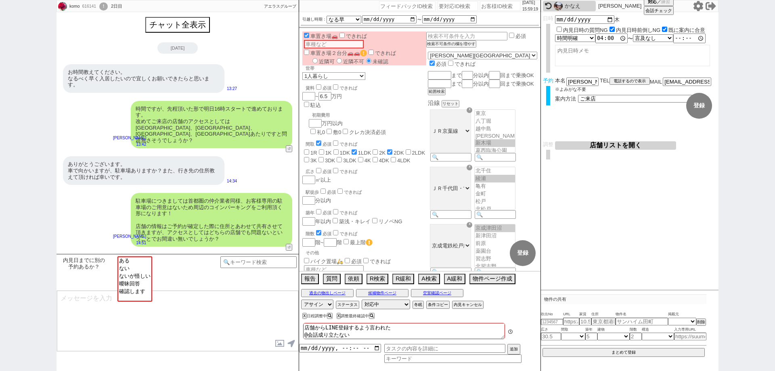
scroll to position [186, 0]
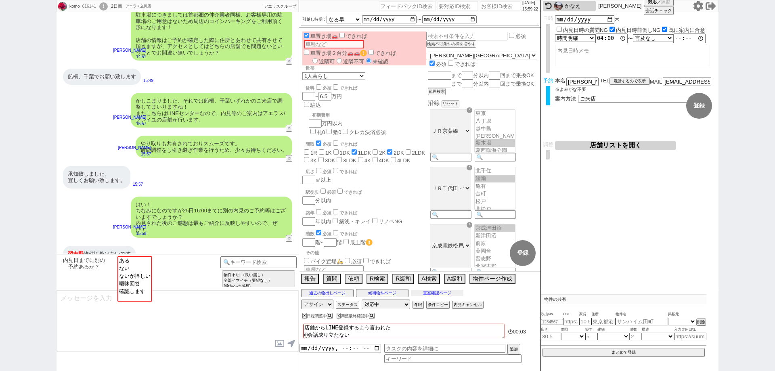
click at [422, 292] on button "空室確認ページ" at bounding box center [437, 293] width 52 height 6
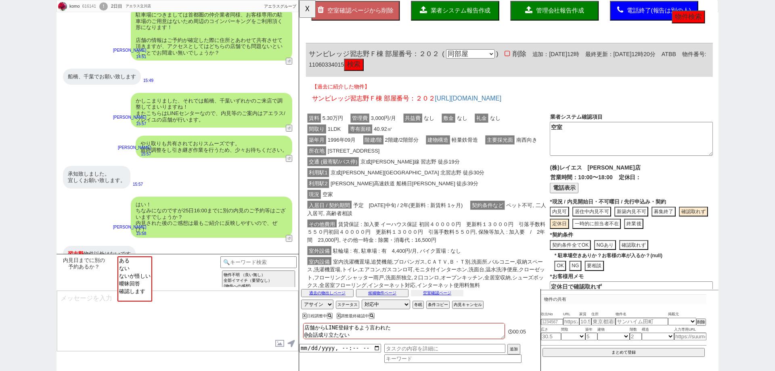
scroll to position [0, 0]
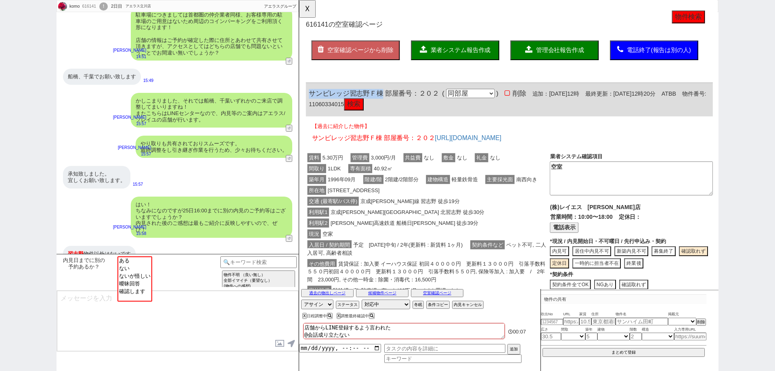
drag, startPoint x: 389, startPoint y: 97, endPoint x: 292, endPoint y: 94, distance: 97.8
click at [299, 94] on html "OK 616141 の空室確認ページ 空室確認ページから削除 業者システム報告作成 管理会社報告作成 電話終了(報告は別の人) 確認取れず物件のタスク登録 追…" at bounding box center [523, 314] width 449 height 628
copy span "サンビレッジ習志野Ｆ棟"
click at [313, 6] on button "☓" at bounding box center [306, 8] width 15 height 16
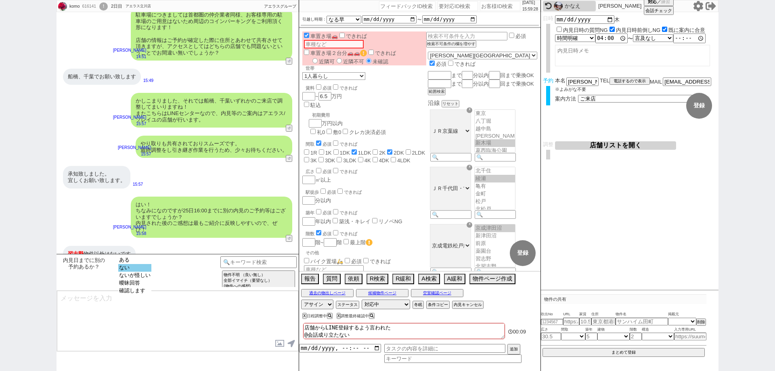
select select "ない"
click at [145, 268] on option "ない" at bounding box center [134, 268] width 33 height 8
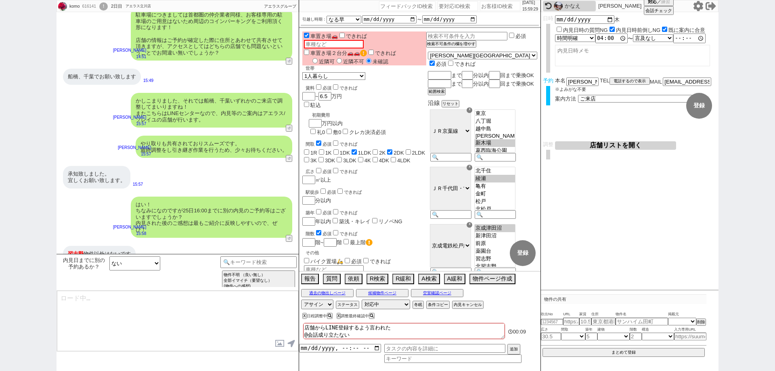
type textarea "かしこまりました！そうしましたら、今後もネットの物件もネット経由で問い合わせずに、LINEに頂けます幸いです！ 総合仲介でほぼ全ての物件を紹介可能ですので、当…"
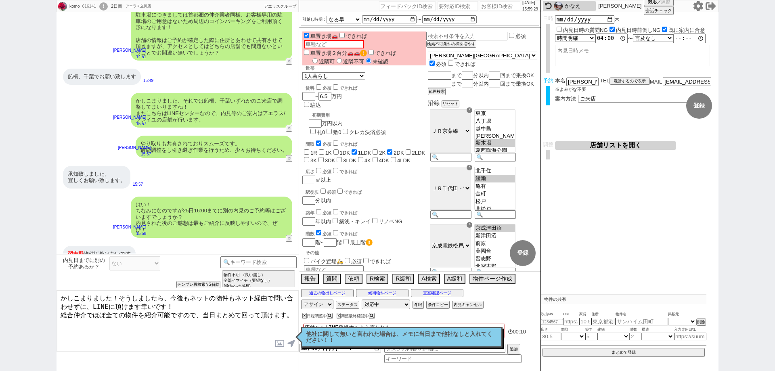
drag, startPoint x: 372, startPoint y: 340, endPoint x: 409, endPoint y: 341, distance: 37.2
click at [373, 340] on p "他社に関して無いと言われた場合は、メモに当日まで他社なしと入れてください！！" at bounding box center [401, 337] width 191 height 13
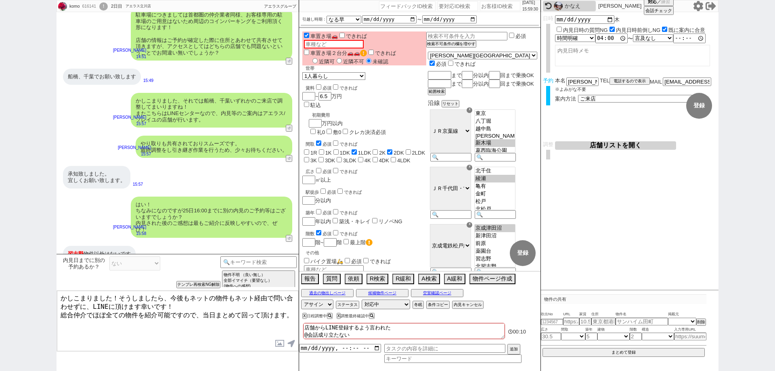
click at [422, 332] on textarea "店舗からLINE登録するよう言われた @会話成り立たない" at bounding box center [404, 331] width 202 height 16
type textarea "店舗からLINE登録するよう言われた @会話成り立たない"
checkbox input "false"
click at [294, 308] on textarea "かしこまりました！そうしましたら、今後もネットの物件もネット経由で問い合わせずに、LINEに頂けます幸いです！ 総合仲介でほぼ全ての物件を紹介可能ですので、当…" at bounding box center [177, 321] width 241 height 61
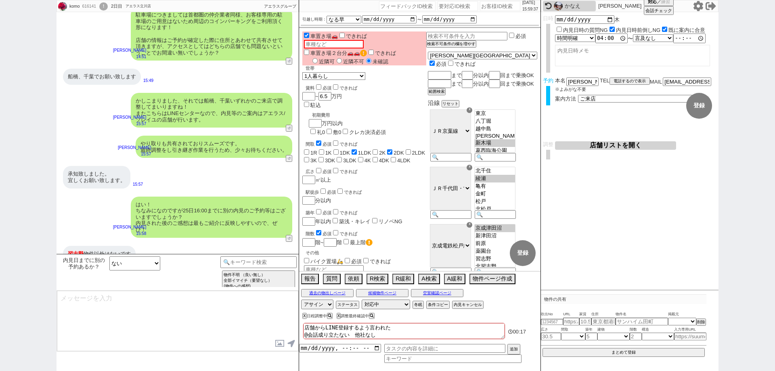
scroll to position [165, 0]
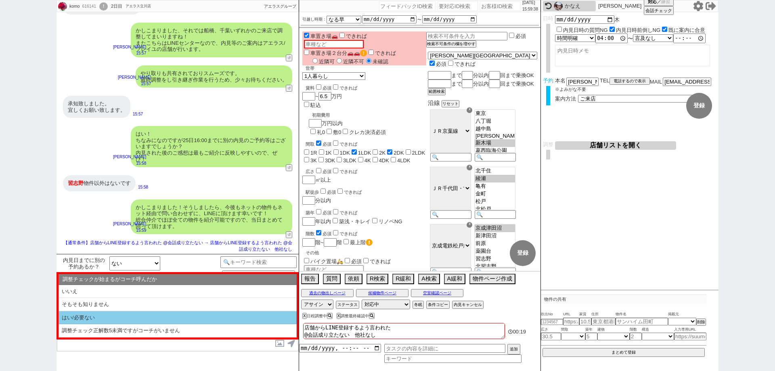
click at [178, 319] on li "はい/必要ない" at bounding box center [178, 317] width 238 height 13
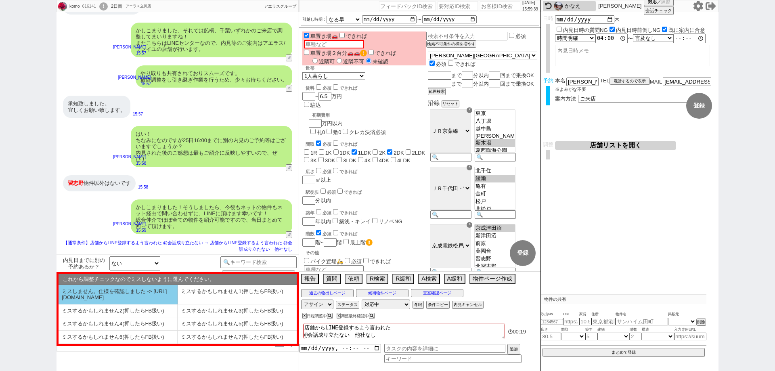
click at [148, 297] on li "ミスしません。仕様を確認しました -> https://jent.notion.site/841a6651aa67425da7d40ddfad41a184" at bounding box center [118, 294] width 119 height 19
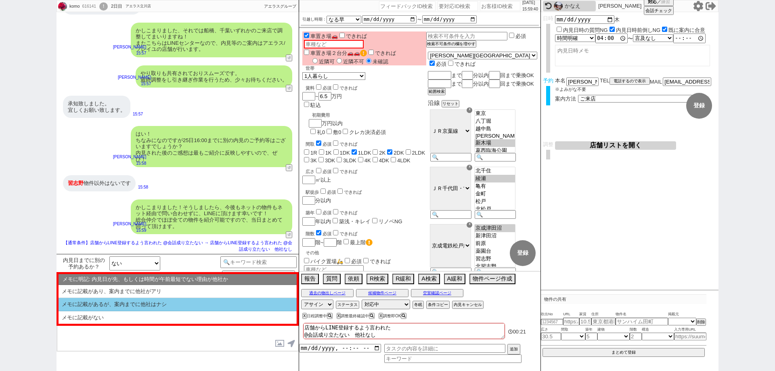
click at [153, 304] on li "メモに記載があるが、案内までに他社はナシ" at bounding box center [178, 304] width 238 height 13
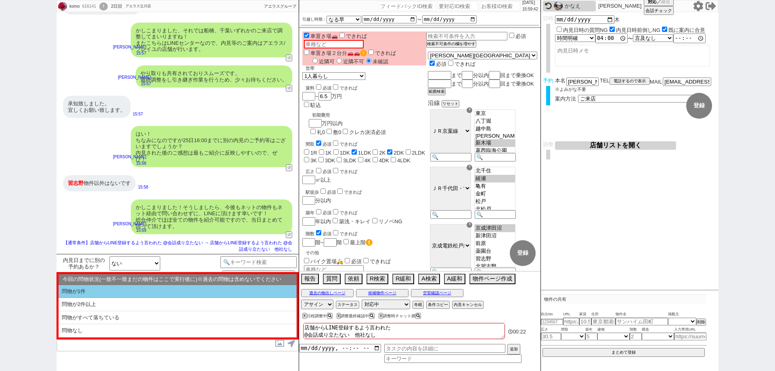
click at [160, 293] on li "問物が1件" at bounding box center [178, 291] width 238 height 13
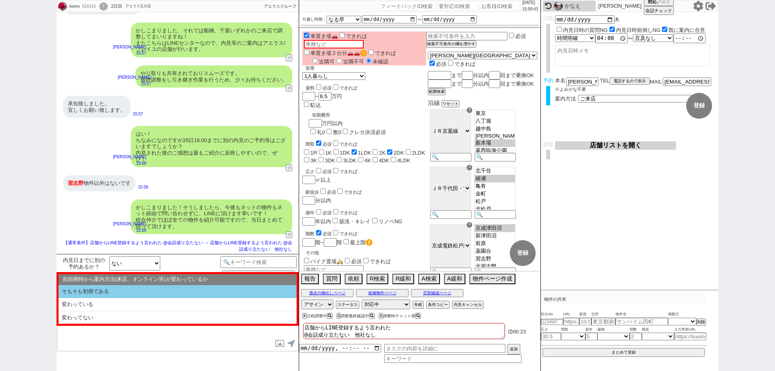
click at [160, 293] on li "そもそも初禊である" at bounding box center [178, 291] width 238 height 13
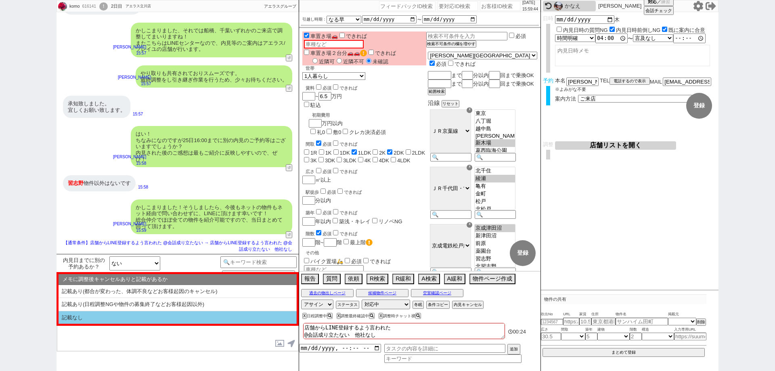
click at [163, 319] on li "記載なし" at bounding box center [178, 317] width 238 height 13
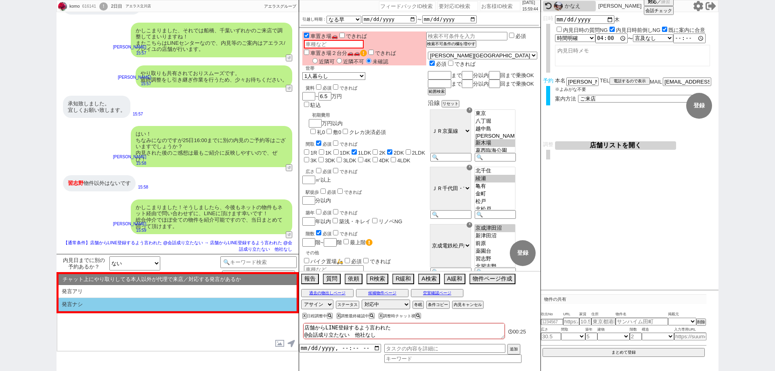
click at [167, 309] on li "発言ナシ" at bounding box center [178, 304] width 238 height 13
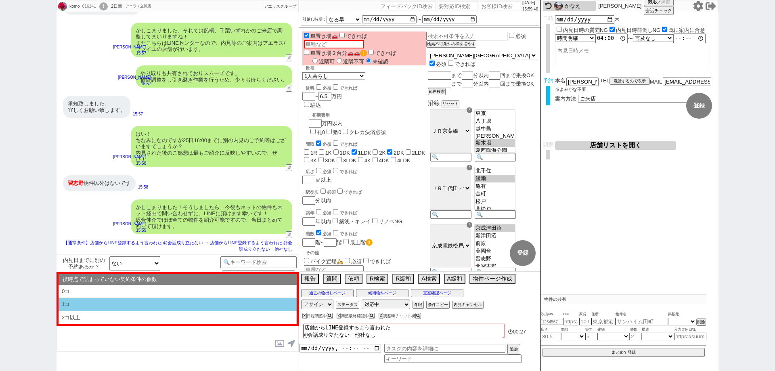
click at [172, 300] on li "1コ" at bounding box center [178, 304] width 238 height 13
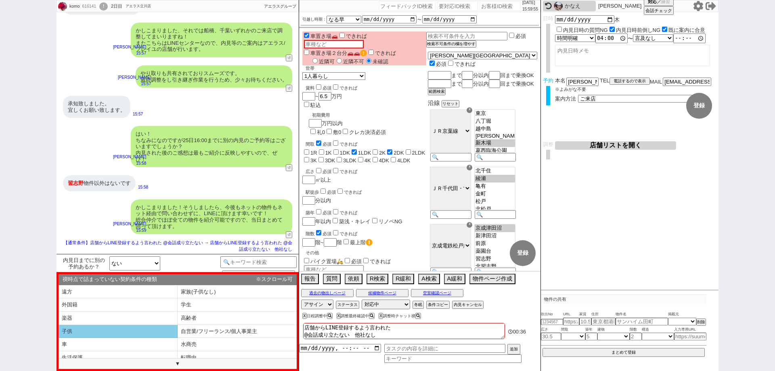
scroll to position [40, 0]
click at [172, 331] on li "車" at bounding box center [118, 329] width 119 height 13
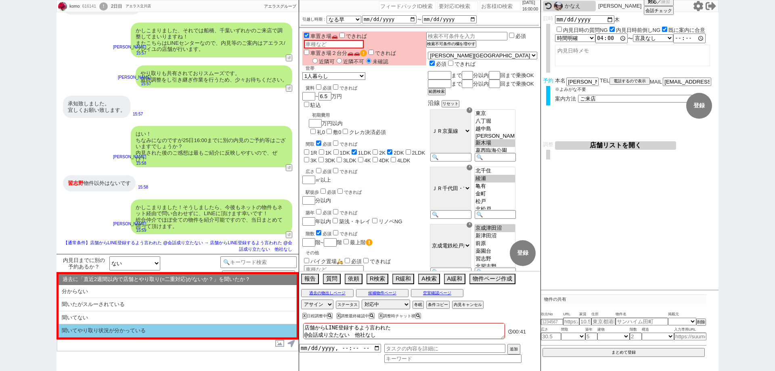
click at [176, 330] on li "聞いてやり取り状況が分かっている" at bounding box center [178, 330] width 238 height 13
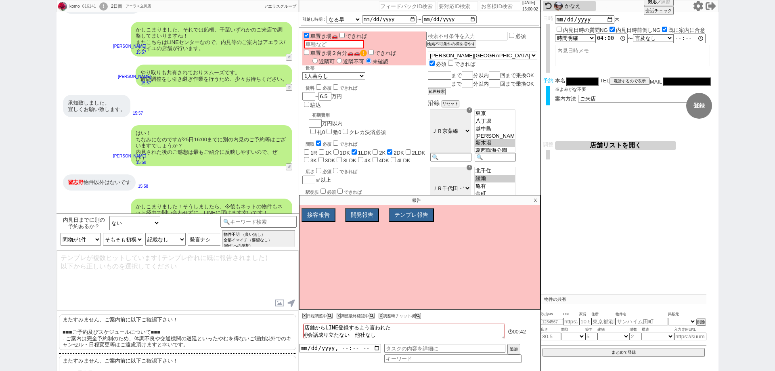
click at [176, 330] on p "またすみません、ご案内前に以下ご確認下さい！ ■■■ご予約及びスケジュールについて■■■ - ご案内は完全予約制のため、体調不良や交通機関の遅延といったやむを…" at bounding box center [177, 333] width 237 height 36
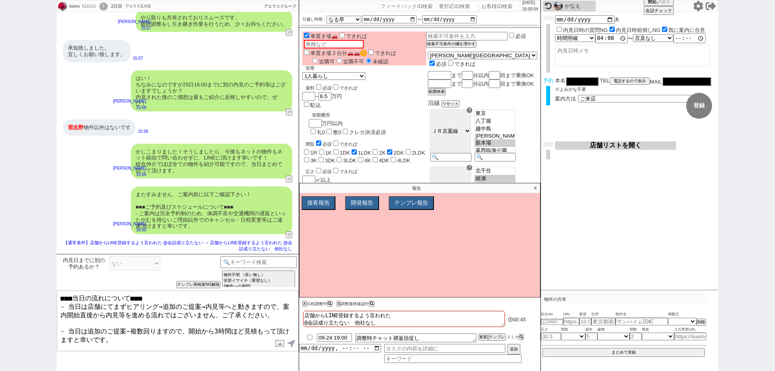
scroll to position [11, 0]
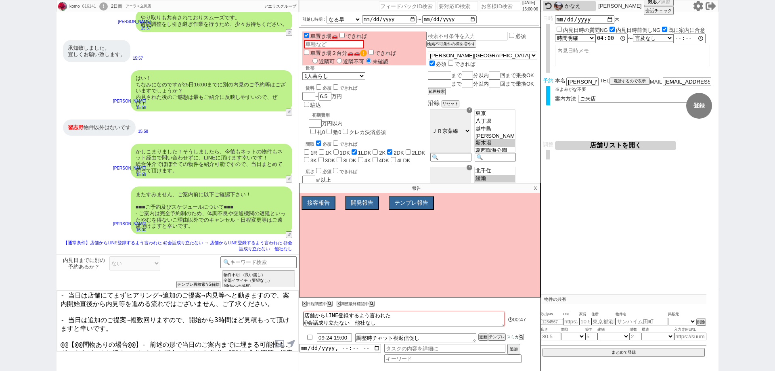
drag, startPoint x: 137, startPoint y: 332, endPoint x: 61, endPoint y: 332, distance: 75.9
click at [61, 332] on textarea "■■■当日の流れについて■■■ - 当日は店舗にてまずヒアリング→追加のご提案→内見等へと動きますので、案内開始直後から内見等を進める流れではございません、ご…" at bounding box center [177, 321] width 241 height 61
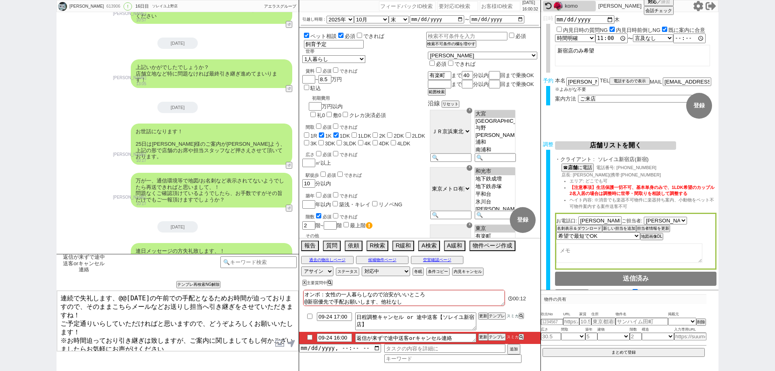
scroll to position [4696, 0]
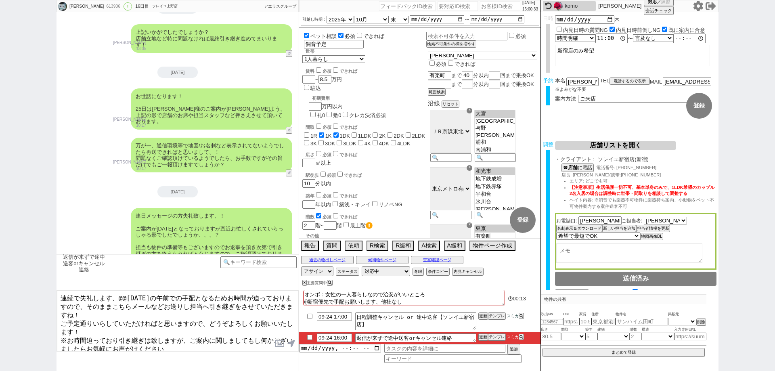
click at [310, 233] on div "その他 車置き場🚗 できれば 車 車置き場２台分🚗🚗 できれば 近隣可 近隣不可 未確認 バイク置場🛵 必須 できれば バイク チャリ置き場 必須 できれば …" at bounding box center [364, 342] width 124 height 219
click at [309, 241] on label "車置き場🚗" at bounding box center [320, 244] width 36 height 6
click at [309, 241] on input "車置き場🚗" at bounding box center [306, 243] width 5 height 5
click at [308, 241] on input "車置き場🚗" at bounding box center [306, 243] width 5 height 5
click at [129, 297] on textarea "連続で失礼します、@@明日の午前での手配となるためお時間が迫っておりますので、そのままこちらメールなどお送りし担当へ引き継ぎをさせていただきますね！ ご予定通…" at bounding box center [177, 321] width 241 height 61
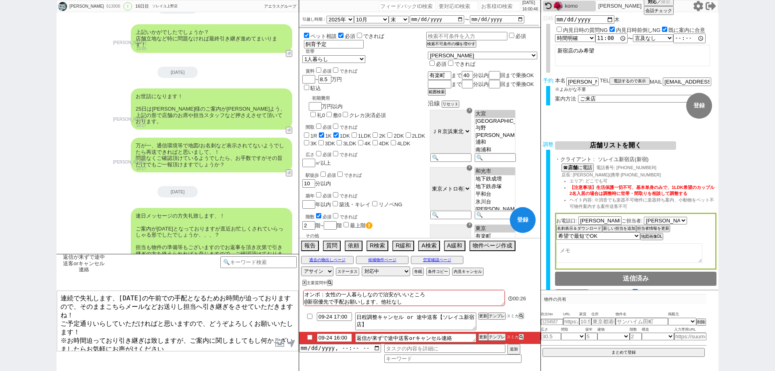
click at [213, 342] on textarea "連続で失礼します、明日の午前での手配となるためお時間が迫っておりますので、そのままこちらメールなどお送りし担当へ引き継ぎをさせていただきますね！ ご予定通りい…" at bounding box center [177, 321] width 241 height 61
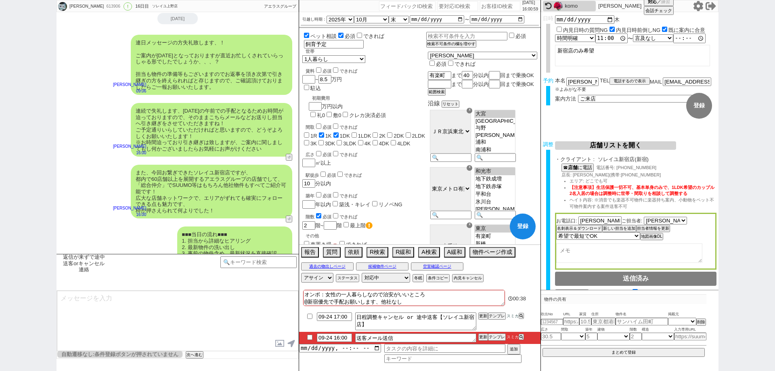
scroll to position [39, 0]
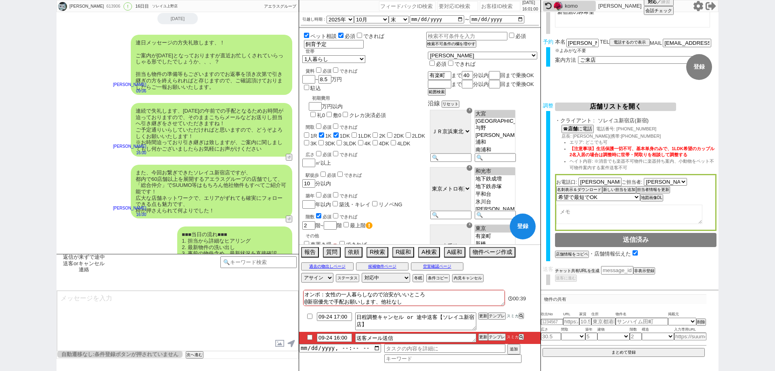
click at [571, 271] on button "チャット共有URLを生成" at bounding box center [577, 271] width 44 height 6
click at [570, 286] on button "送客に進む" at bounding box center [565, 286] width 20 height 6
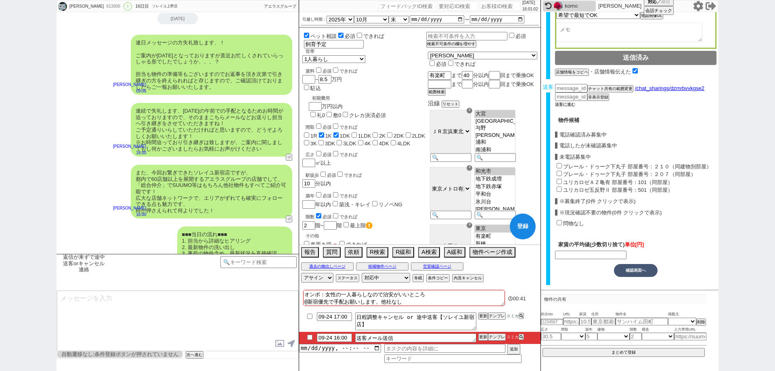
scroll to position [223, 0]
click at [561, 163] on input "プレール・ドゥーク下丸子 部屋番号：２１０（同建物別部屋）" at bounding box center [559, 165] width 5 height 5
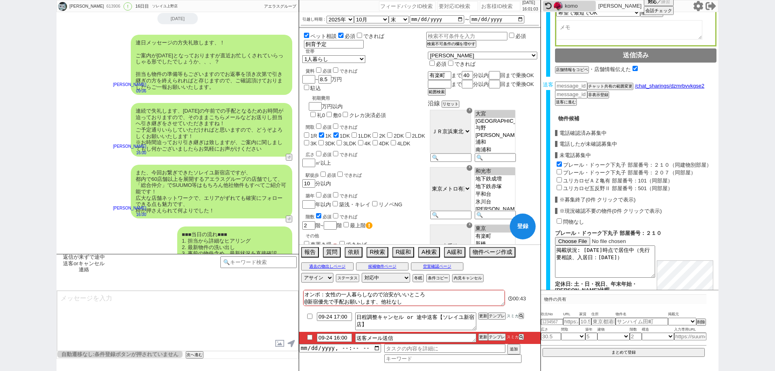
click at [561, 173] on input "プレール・ドゥーク下丸子 部屋番号：２０７（同部屋）" at bounding box center [559, 171] width 5 height 5
click at [561, 184] on div "ユリカロゼＡＺ亀有 部屋番号：101（同部屋）" at bounding box center [636, 180] width 162 height 8
click at [561, 187] on input "ユリカロゼ五反野Ⅱ 部屋番号：501（同部屋）" at bounding box center [559, 187] width 5 height 5
click at [561, 184] on div "ユリカロゼＡＺ亀有 部屋番号：101（同部屋）" at bounding box center [636, 180] width 162 height 8
click at [561, 180] on input "ユリカロゼＡＺ亀有 部屋番号：101（同部屋）" at bounding box center [559, 179] width 5 height 5
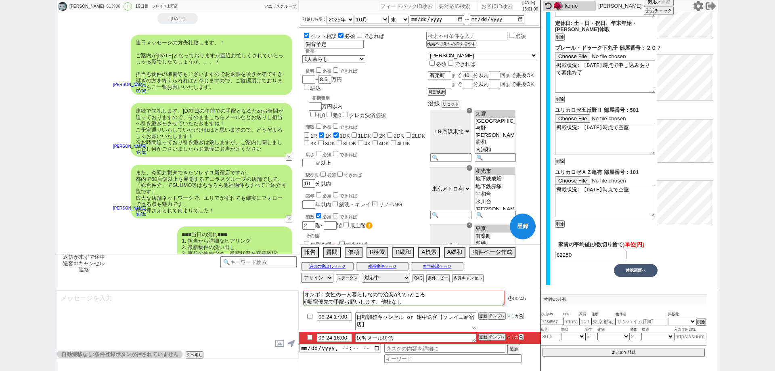
scroll to position [496, 0]
click at [642, 271] on button "確認画面へ" at bounding box center [636, 270] width 44 height 13
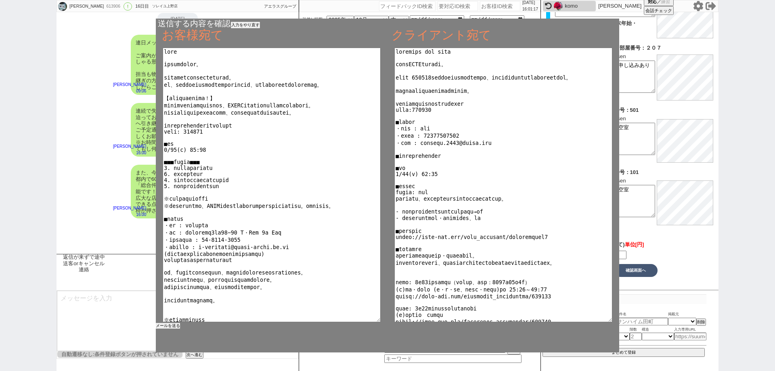
click at [171, 327] on button "メールを送る" at bounding box center [168, 326] width 24 height 6
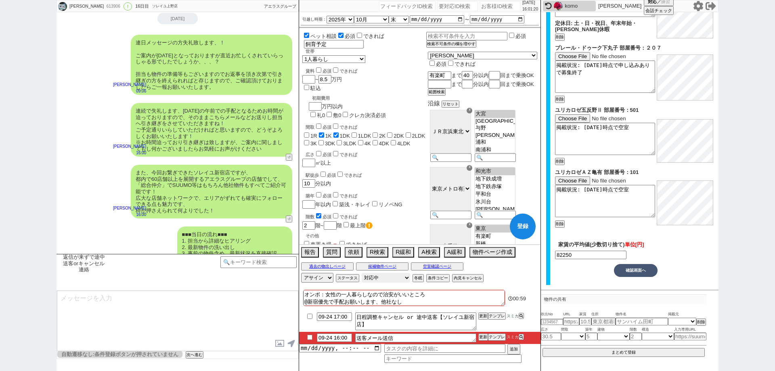
click at [396, 278] on select "対応中 引き継ぎ完了 ブロック 長期間返信なし 紹介不可 別の所で決まった 客の都合で引越しが無くなった 接客開始後に冬眠" at bounding box center [386, 278] width 48 height 10
click at [362, 273] on select "対応中 引き継ぎ完了 ブロック 長期間返信なし 紹介不可 別の所で決まった 客の都合で引越しが無くなった 接客開始後に冬眠" at bounding box center [386, 278] width 48 height 10
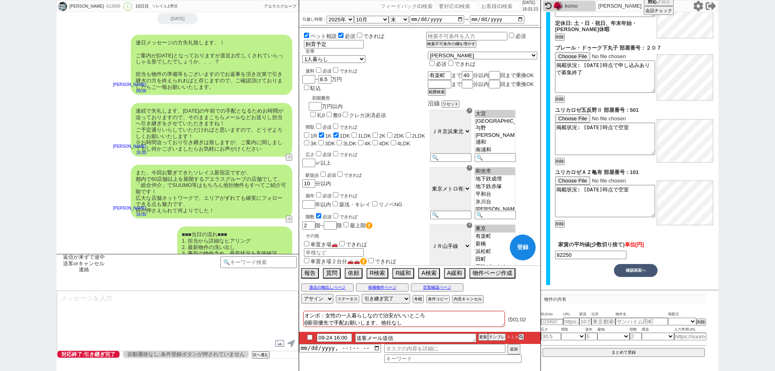
click at [311, 336] on input "checkbox" at bounding box center [310, 337] width 12 height 5
click at [483, 337] on button "更新" at bounding box center [483, 337] width 8 height 6
click at [484, 325] on textarea "オンボ：女性の一人暮らしなので治安がいいところ @新宿優先で手配お願いします、他社なし" at bounding box center [404, 319] width 202 height 16
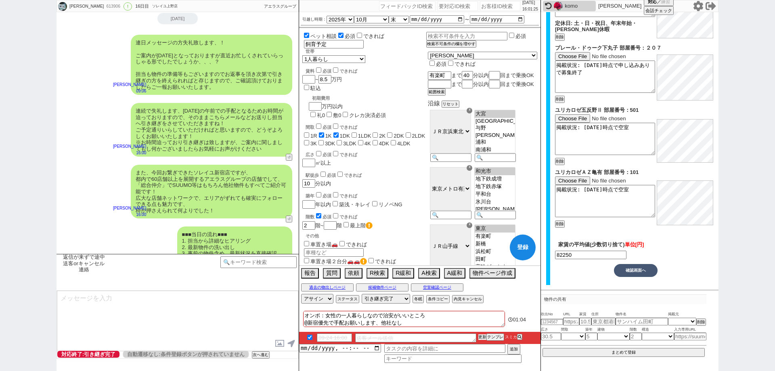
click at [482, 340] on li "09-24 16:00 送客メール送信 更新 テンプレ スミカ" at bounding box center [419, 338] width 241 height 12
click at [483, 325] on textarea "オンボ：女性の一人暮らしなので治安がいいところ @新宿優先で手配お願いします、他社なし" at bounding box center [404, 319] width 202 height 16
click at [483, 336] on button "更新" at bounding box center [483, 337] width 8 height 6
click at [484, 326] on textarea "オンボ：女性の一人暮らしなので治安がいいところ @新宿優先で手配お願いします、他社なし" at bounding box center [404, 319] width 202 height 16
click at [104, 6] on div "613906" at bounding box center [113, 6] width 18 height 6
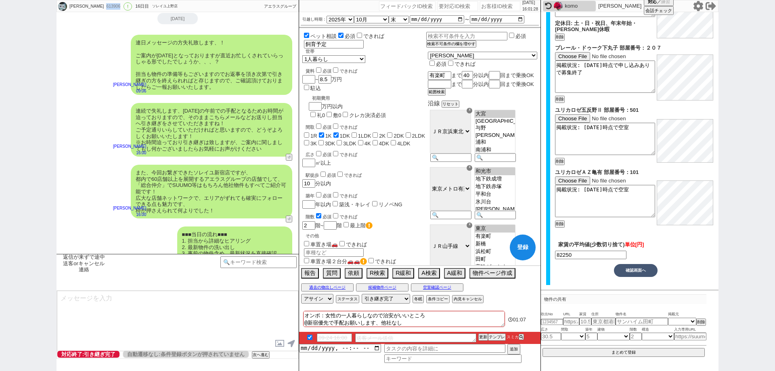
click at [104, 6] on div "613906" at bounding box center [113, 6] width 18 height 6
copy div "613906"
click at [480, 8] on input "number" at bounding box center [500, 6] width 40 height 10
paste input "613906"
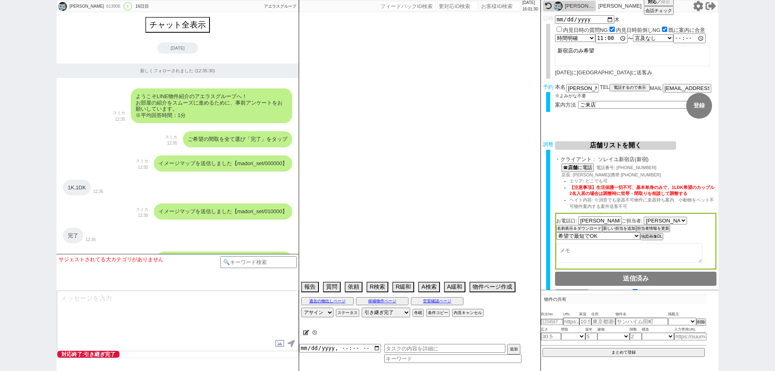
scroll to position [4869, 0]
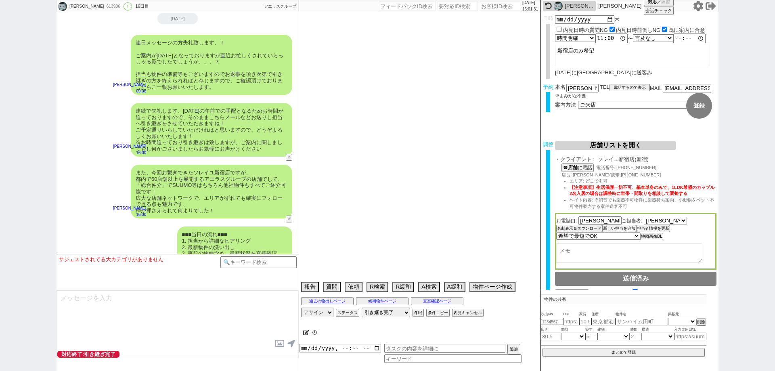
click at [124, 235] on div "■■■当日の流れ■■■ 1. 担当から詳細なヒアリング 2. 最新物件の洗い出し 3. 事前の物件含め、最新状況を直接確認 4. 募集中のものをまとめて内見・…" at bounding box center [178, 247] width 242 height 49
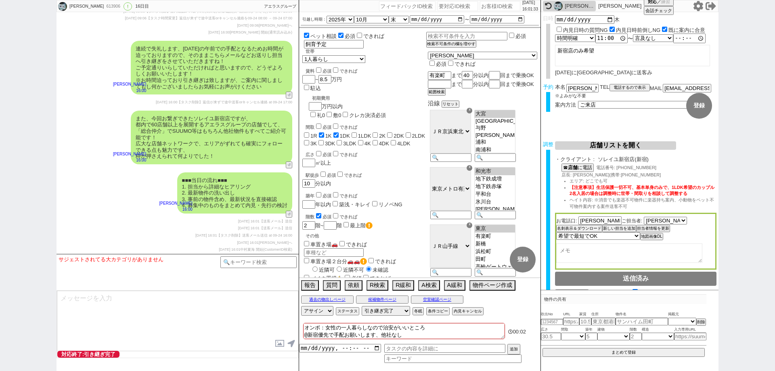
scroll to position [103, 0]
click at [698, 4] on icon at bounding box center [698, 6] width 10 height 10
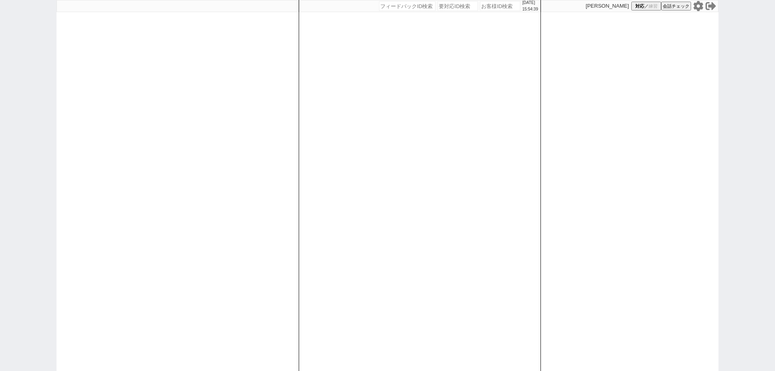
drag, startPoint x: 0, startPoint y: 67, endPoint x: 274, endPoint y: 62, distance: 273.8
click at [0, 67] on div "[DATE] 15:54:39 候補物件を追加してしてください 紹介した物件一覧 他社物件を追加する 空室確認ページに追加・削除 紹介した物件一覧 他社物件を…" at bounding box center [387, 185] width 775 height 371
click at [498, 9] on input "number" at bounding box center [500, 6] width 40 height 10
paste input "273637"
type input "273637"
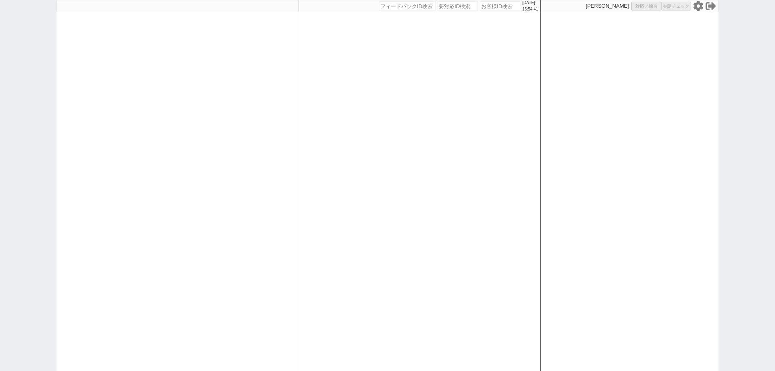
select select
select select "2"
select select
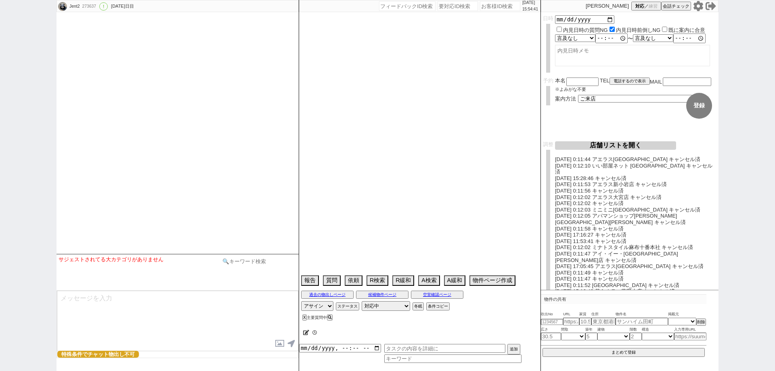
click at [262, 265] on input at bounding box center [258, 261] width 76 height 10
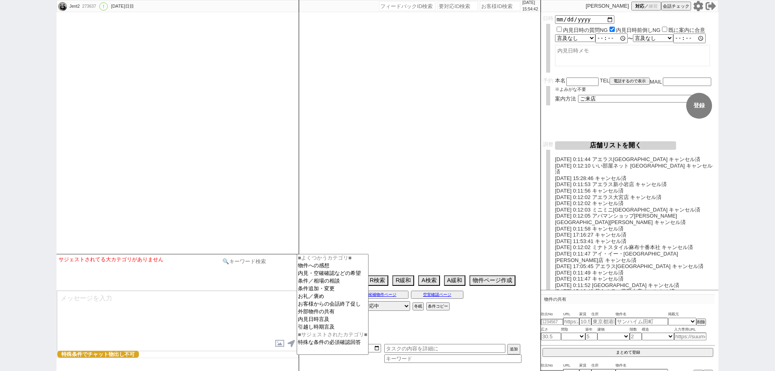
type textarea "＠＠＠テストIDです。 15464406　＠＠＠＠＠＠"
type input "法人"
select select "13"
select select "0"
select select "11"
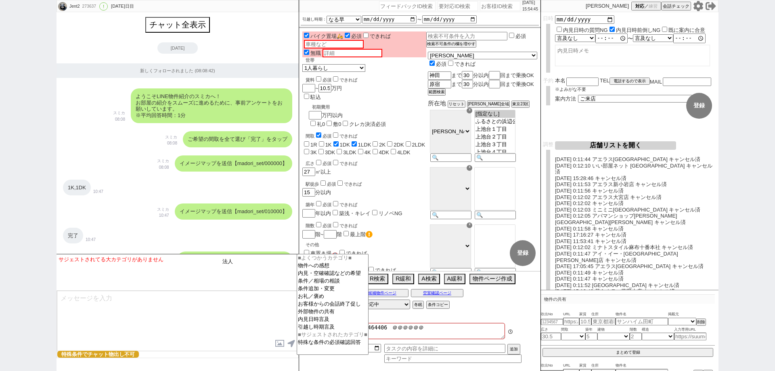
scroll to position [43309, 0]
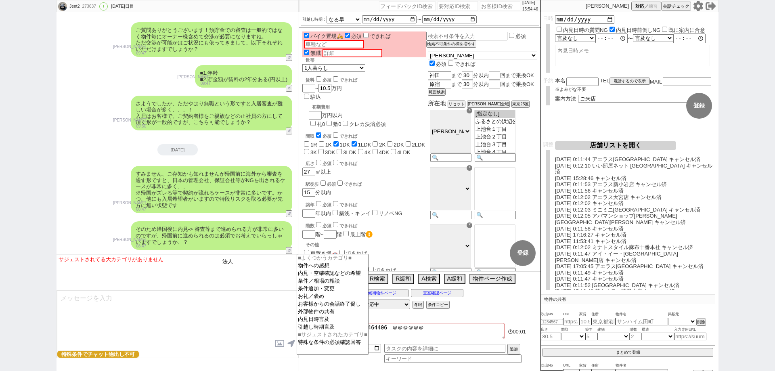
type input "法"
type input "事務所"
click at [258, 288] on div "サジェストされてる大カテゴリがありません テンプレ再検索NG解除 事務所" at bounding box center [178, 272] width 242 height 36
click at [234, 320] on textarea at bounding box center [177, 321] width 241 height 61
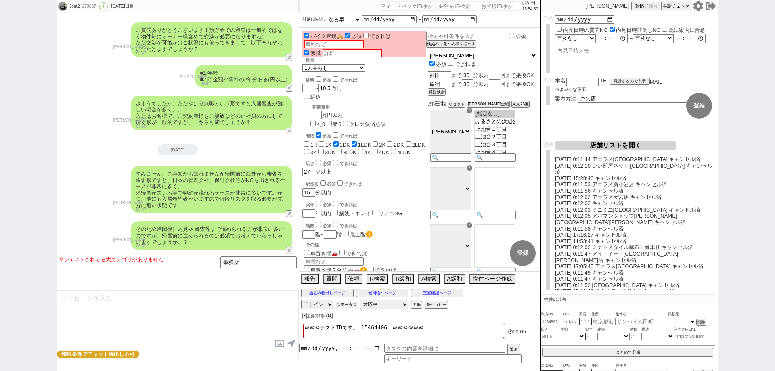
click at [355, 306] on button "ステータス" at bounding box center [347, 305] width 22 height 6
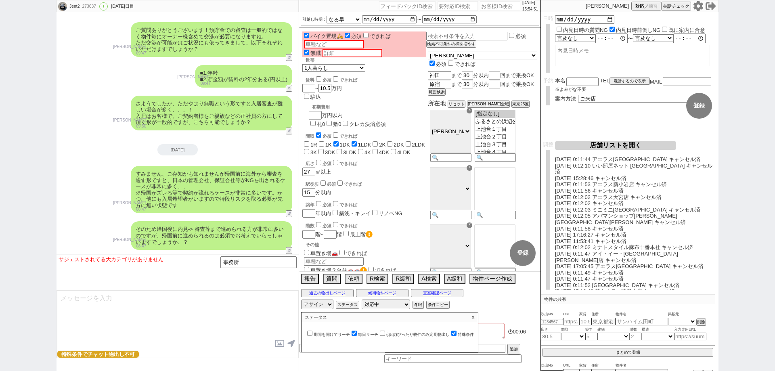
click at [457, 332] on input "特殊条件" at bounding box center [453, 333] width 5 height 5
checkbox input "false"
click at [475, 319] on p "X" at bounding box center [472, 318] width 9 height 10
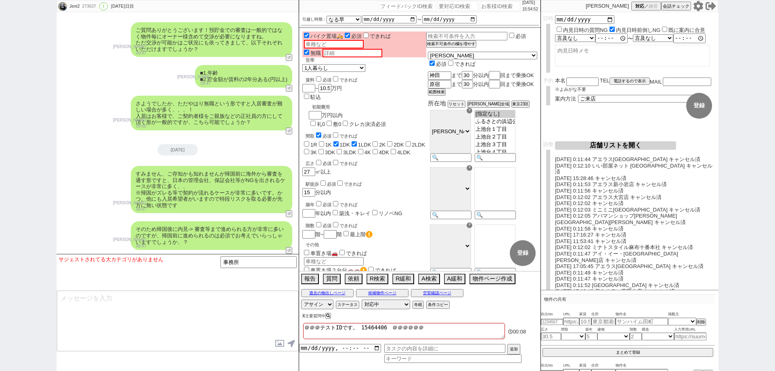
click at [303, 315] on button "X" at bounding box center [303, 316] width 3 height 4
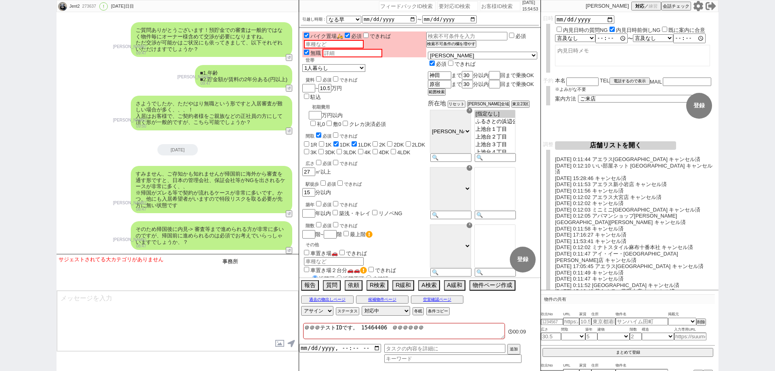
click at [265, 265] on input "事務所" at bounding box center [258, 261] width 76 height 10
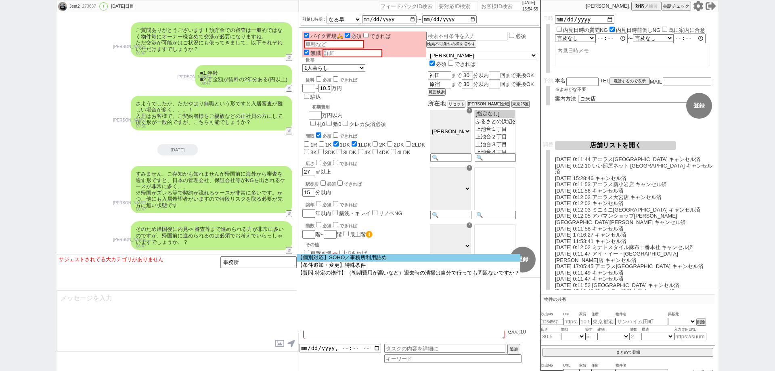
click at [341, 258] on option "【個別対応】SOHO／事務所利用詰め" at bounding box center [409, 258] width 224 height 8
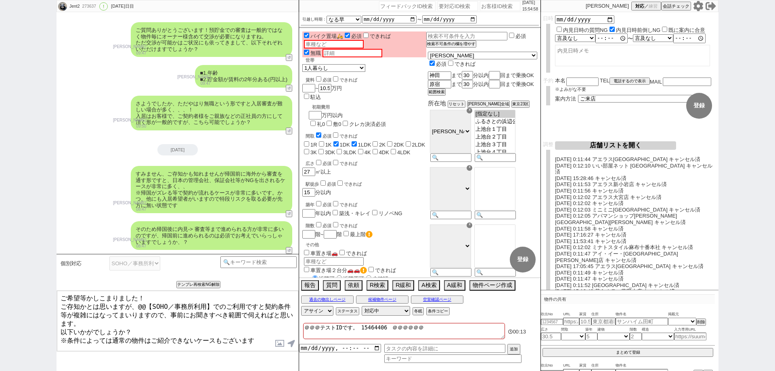
click at [207, 301] on textarea "ご希望等かしこまりました！ ご存知かとは思いますが、@@【SOHO／事務所利用】でのご利用ですと契約条件等が複雑にはなってまいりますので、事前にお聞きすべき範…" at bounding box center [177, 321] width 241 height 61
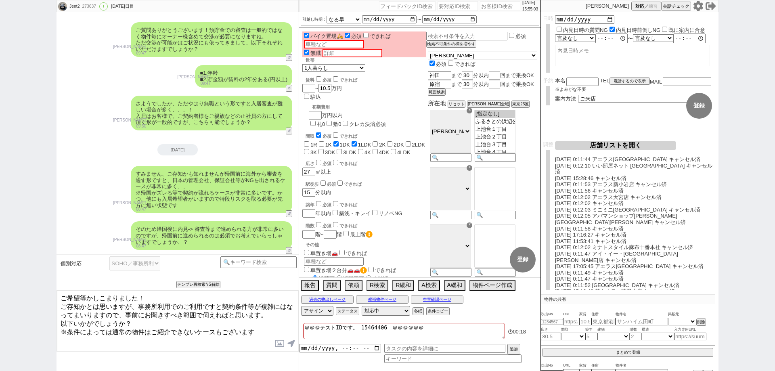
type textarea "ご希望等かしこまりました！ ご存知かとは思いますが、事務所利用でのご利用ですと契約条件等が複雑にはなってまいりますので、事前にお聞きすべき範囲で伺えればと思い…"
click at [305, 267] on input "車置き場２台分🚗🚗" at bounding box center [306, 269] width 5 height 5
checkbox input "true"
checkbox input "false"
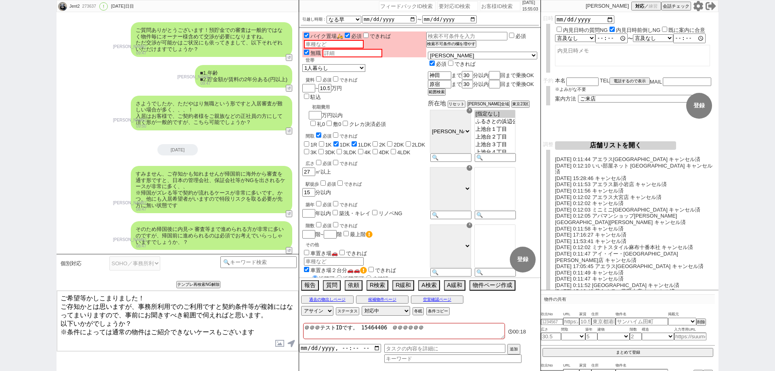
checkbox input "true"
checkbox input "false"
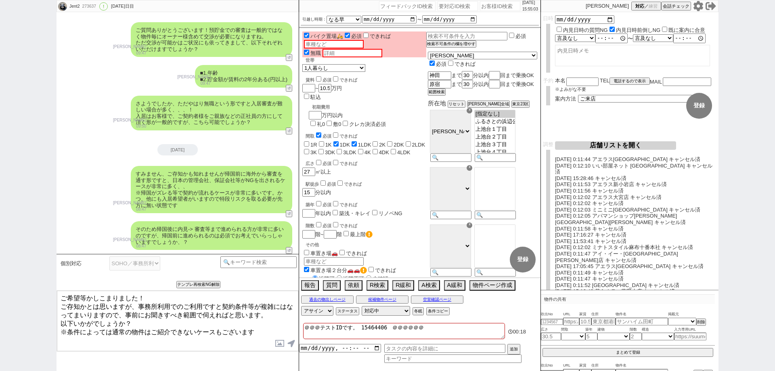
checkbox input "false"
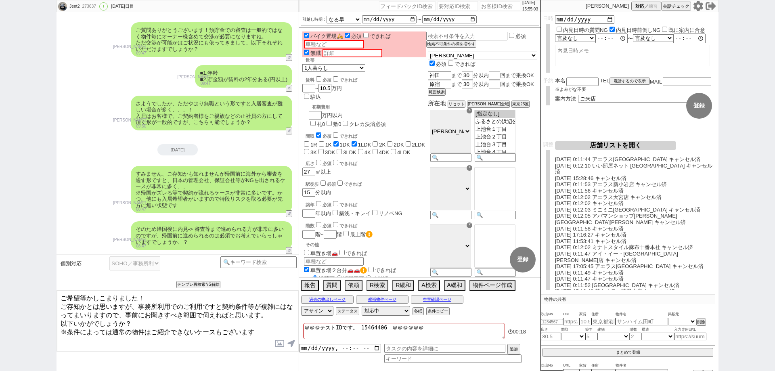
checkbox input "false"
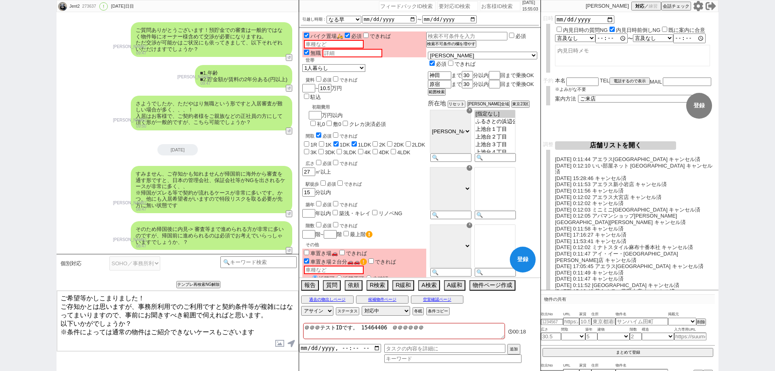
click at [305, 258] on input "車置き場２台分🚗🚗" at bounding box center [306, 260] width 5 height 5
checkbox input "false"
checkbox input "true"
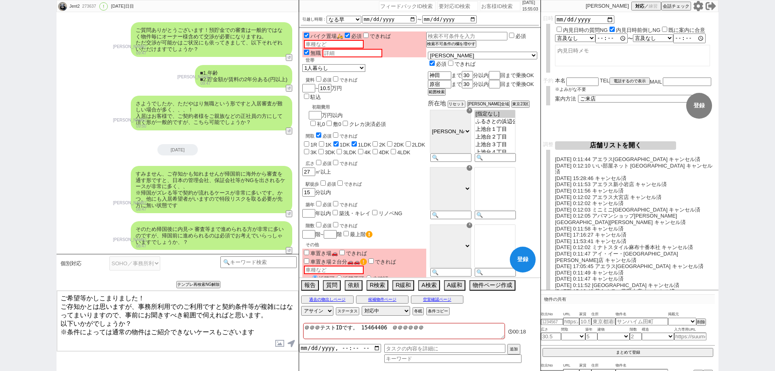
checkbox input "true"
checkbox input "false"
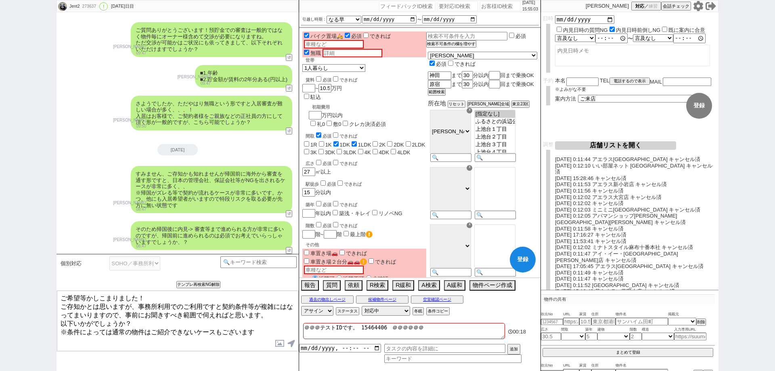
checkbox input "false"
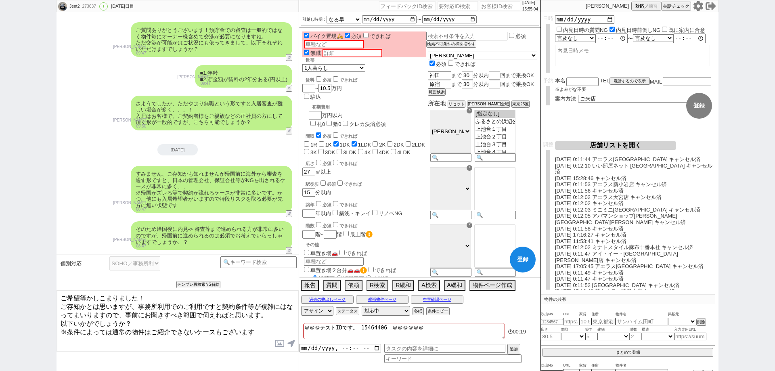
click at [275, 328] on textarea "ご希望等かしこまりました！ ご存知かとは思いますが、事務所利用でのご利用ですと契約条件等が複雑にはなってまいりますので、事前にお聞きすべき範囲で伺えればと思い…" at bounding box center [177, 321] width 241 height 61
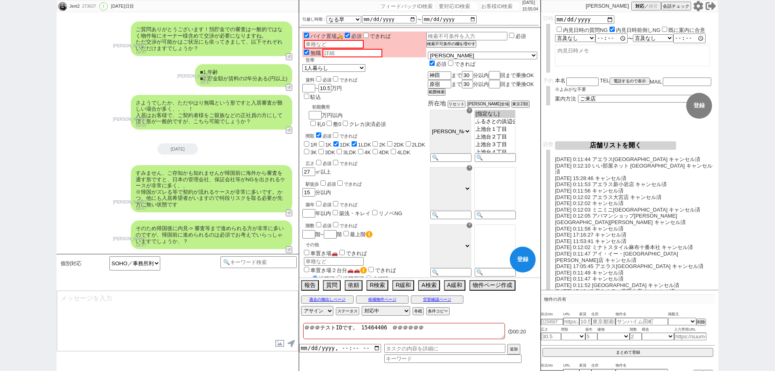
select select
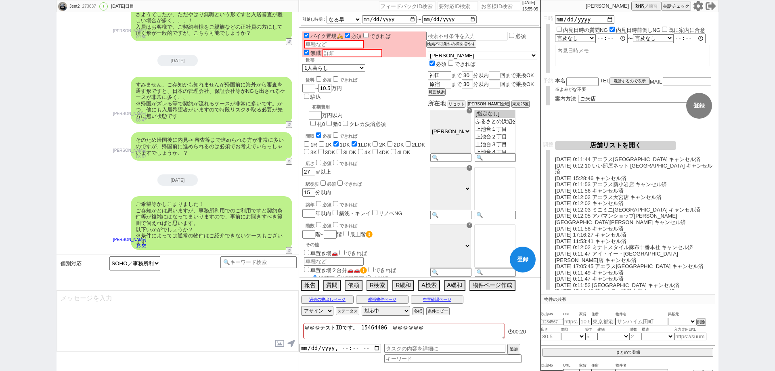
type textarea "1. 表札/看板 or 会社登記 or ネット上での住所の掲載がある 2. 音・振動・匂いが発生する機材・作業がある 3. 人の出入りが週に10人以上"
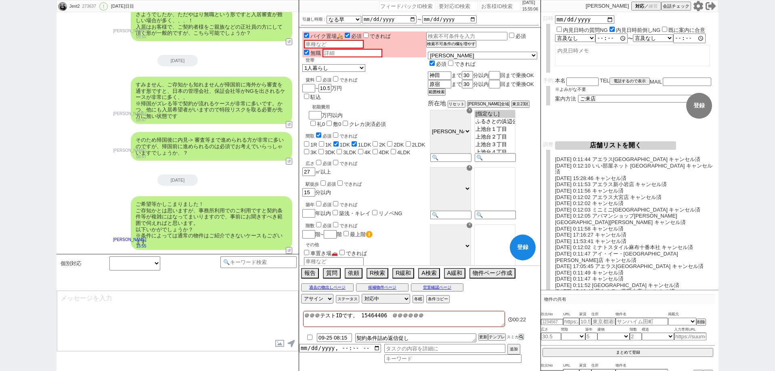
scroll to position [43435, 0]
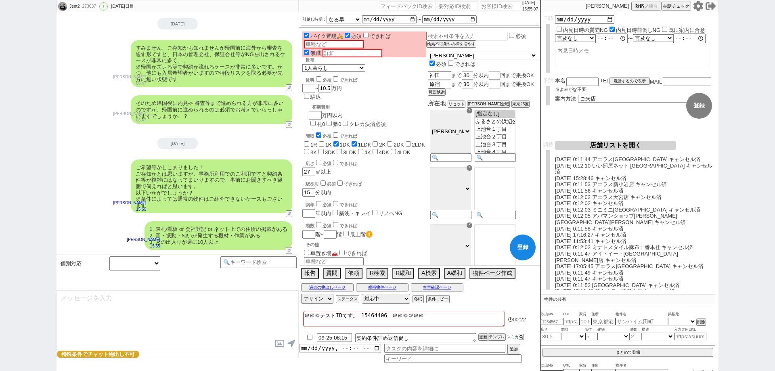
select select
click at [288, 250] on button "↺" at bounding box center [290, 251] width 5 height 5
click at [134, 268] on select "中カテゴリを選択 問題あり 問題ない 確認します" at bounding box center [134, 263] width 51 height 14
select select "問題ない"
click at [109, 256] on select "中カテゴリを選択 問題あり 問題ない 確認します" at bounding box center [134, 263] width 51 height 14
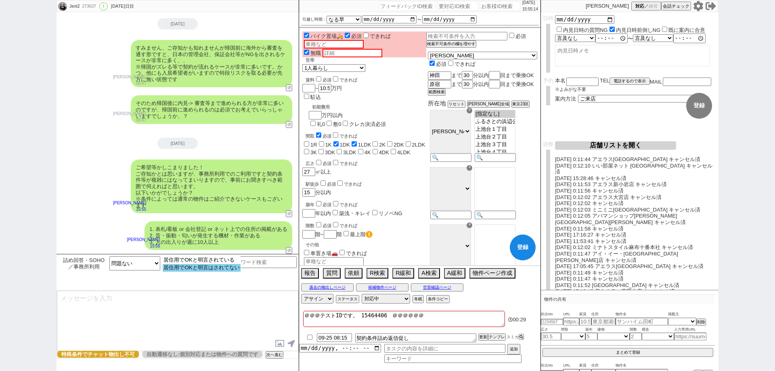
click at [216, 269] on option "居住用でOKと明言はされてない" at bounding box center [202, 268] width 78 height 8
select select
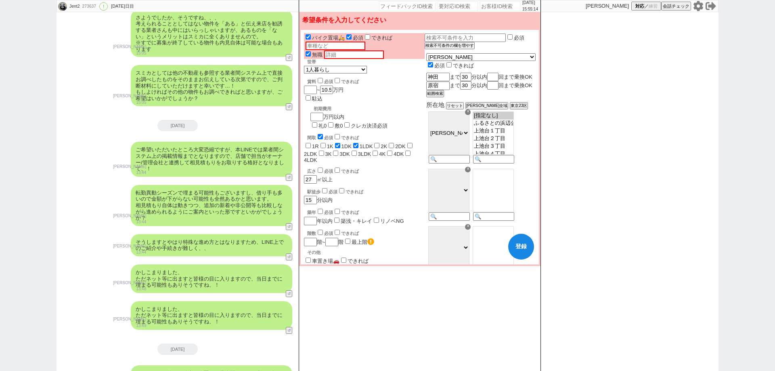
scroll to position [31174, 0]
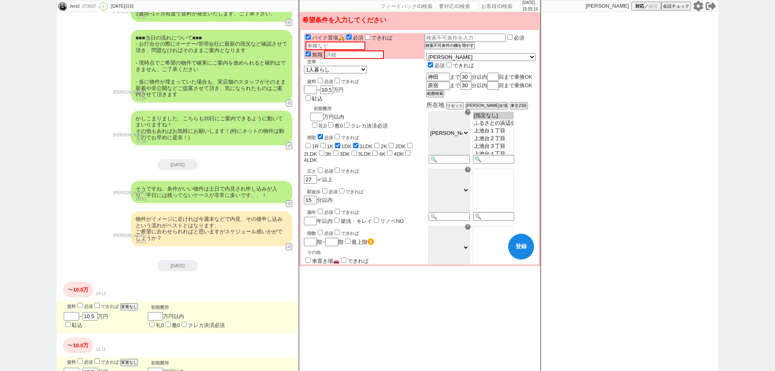
click at [81, 357] on div "賃料 必須 できれば 変更なし" at bounding box center [102, 361] width 71 height 9
click at [81, 359] on input "checkbox" at bounding box center [80, 361] width 5 height 5
checkbox input "true"
checkbox input "false"
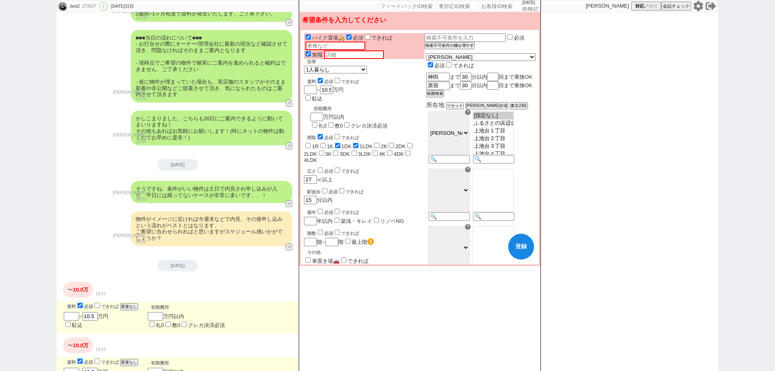
checkbox input "false"
checkbox input "true"
checkbox input "false"
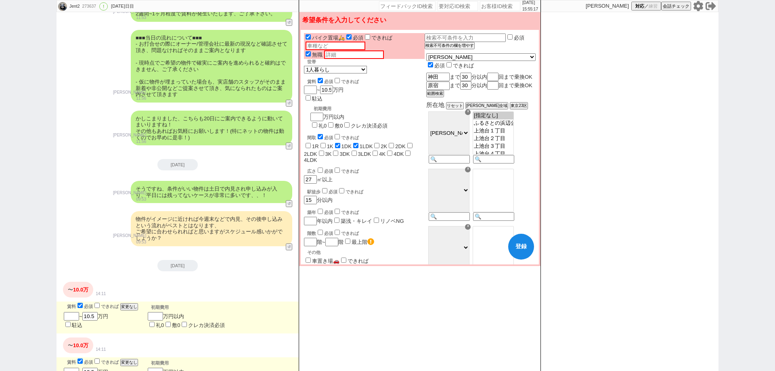
checkbox input "false"
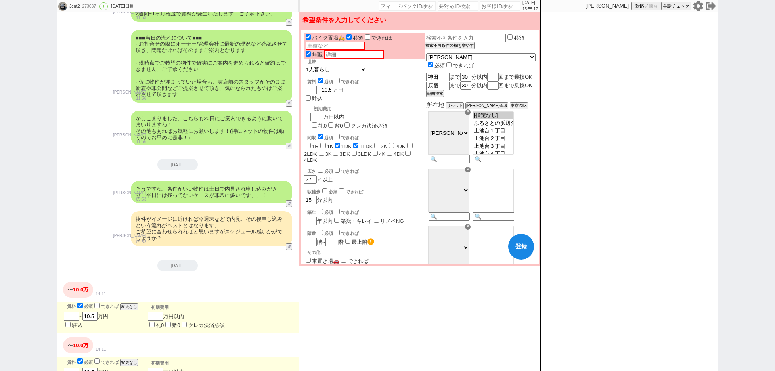
checkbox input "false"
checkbox input "true"
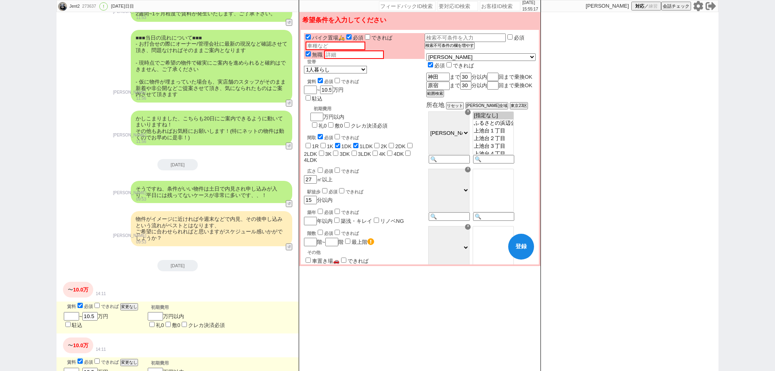
checkbox input "true"
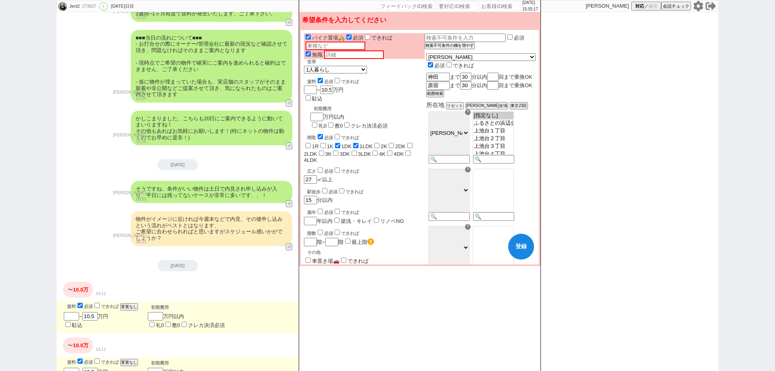
checkbox input "true"
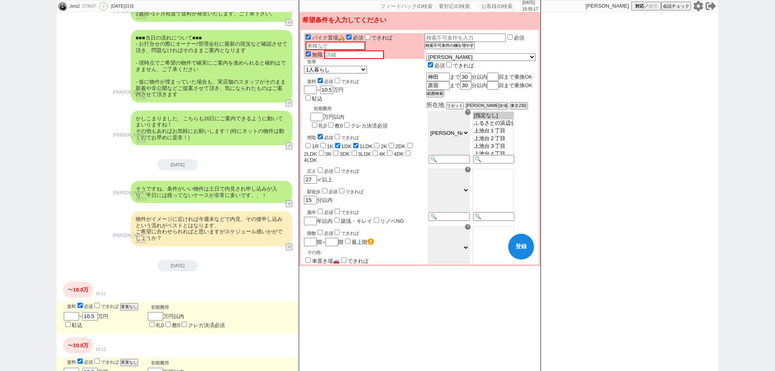
checkbox input "true"
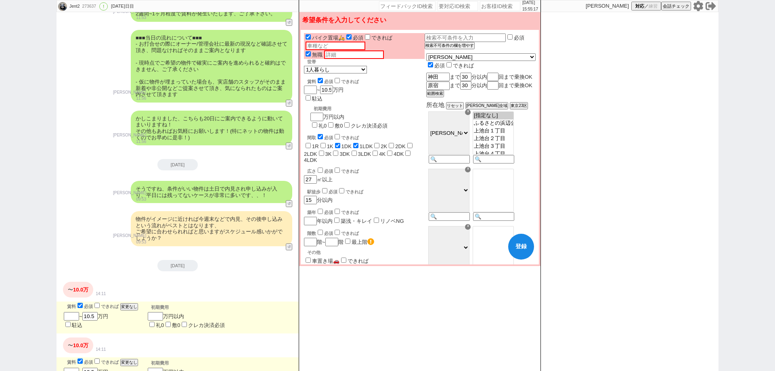
checkbox input "true"
click at [527, 246] on button "登録" at bounding box center [521, 247] width 26 height 26
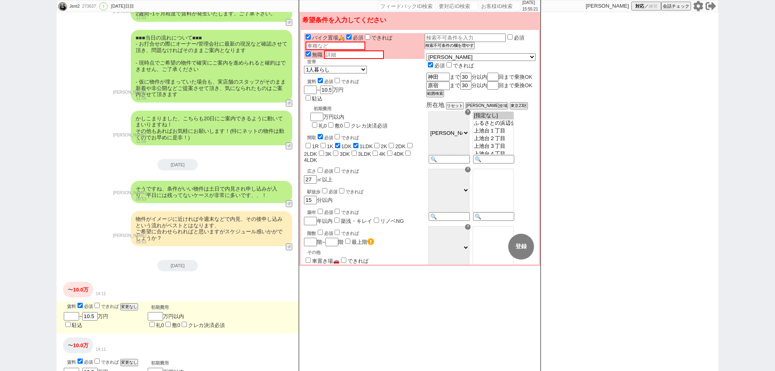
select select
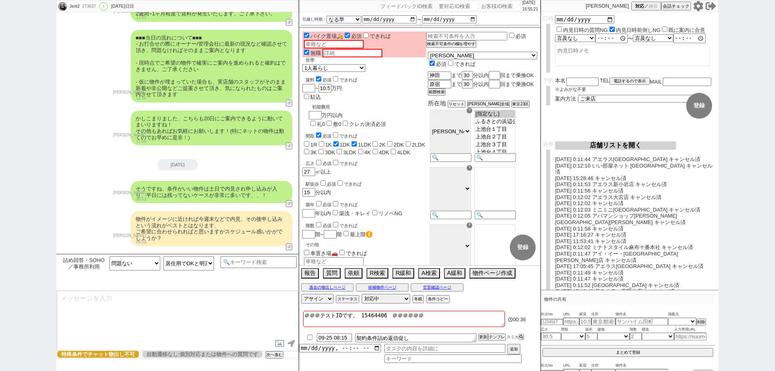
scroll to position [43318, 0]
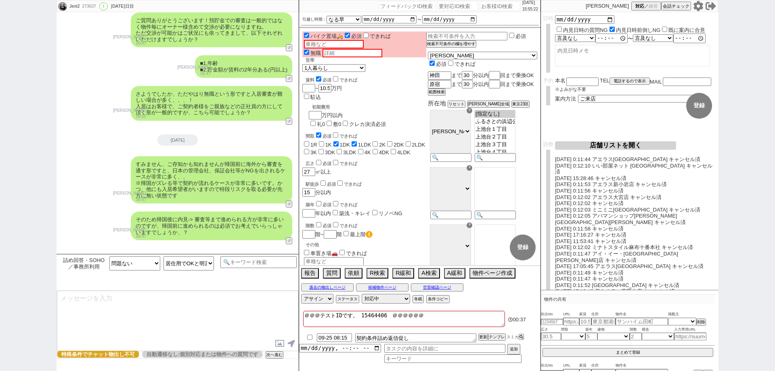
select select "11"
type textarea "かしこまりました、ご確認ありがとうございます！ そうしましたら諸条件問題ないとのことで、改めて「居住用賃貸」としてのご利用で進めていってよろしいでしょうか？"
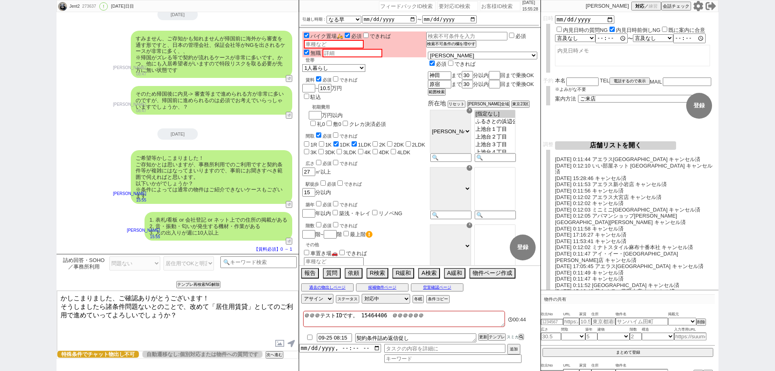
scroll to position [43445, 0]
